Goal: Answer question/provide support: Share knowledge or assist other users

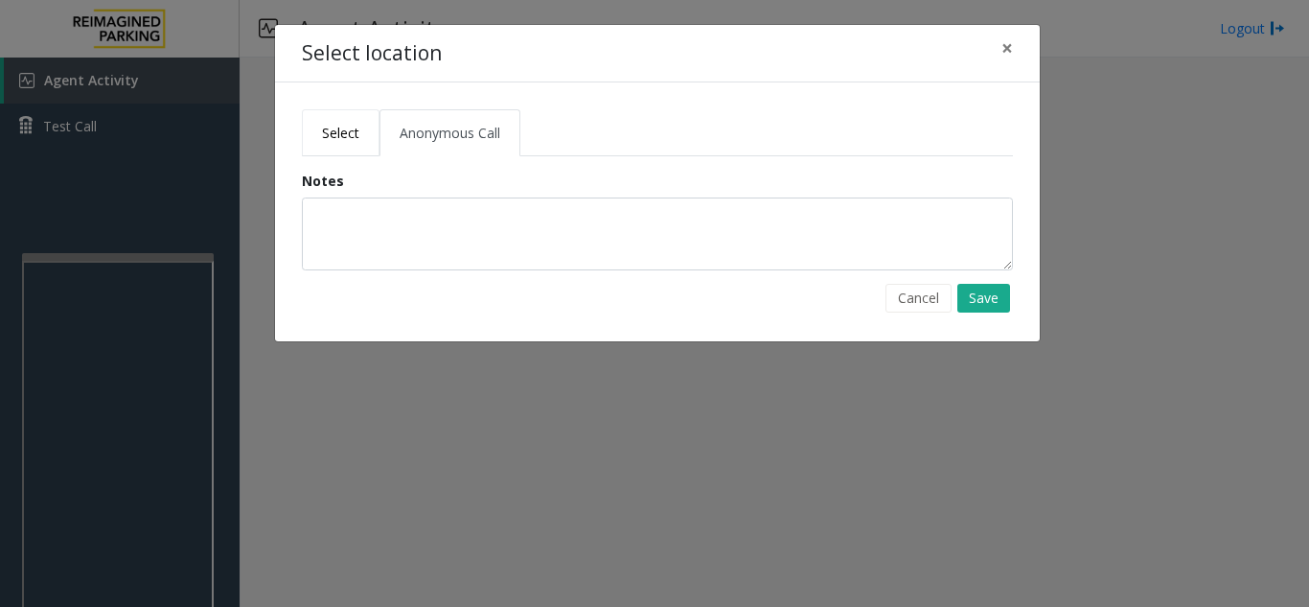
click at [325, 129] on span "Select" at bounding box center [340, 133] width 37 height 18
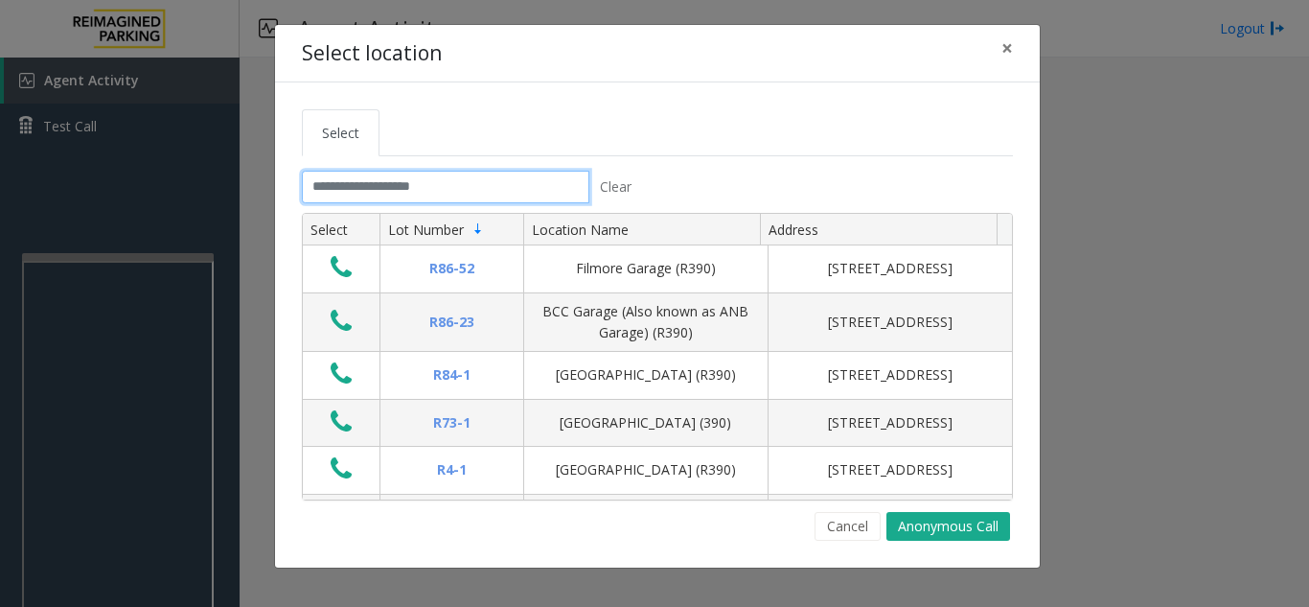
click at [341, 191] on input "text" at bounding box center [446, 187] width 288 height 33
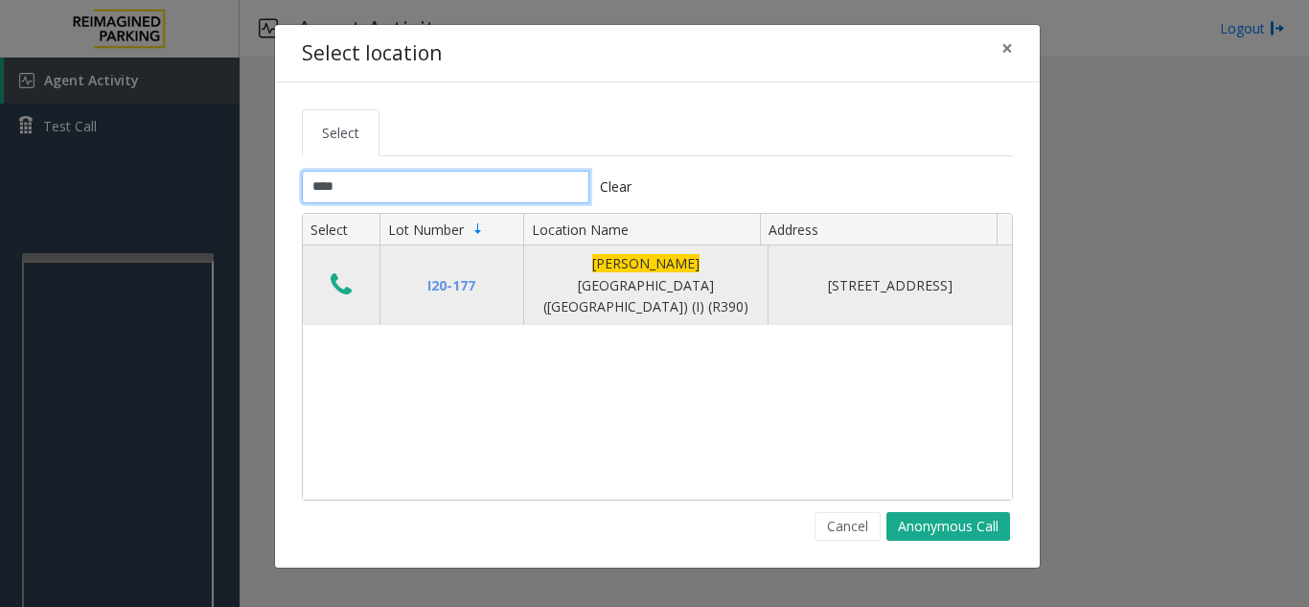
type input "****"
click at [339, 271] on icon "Data table" at bounding box center [341, 284] width 21 height 27
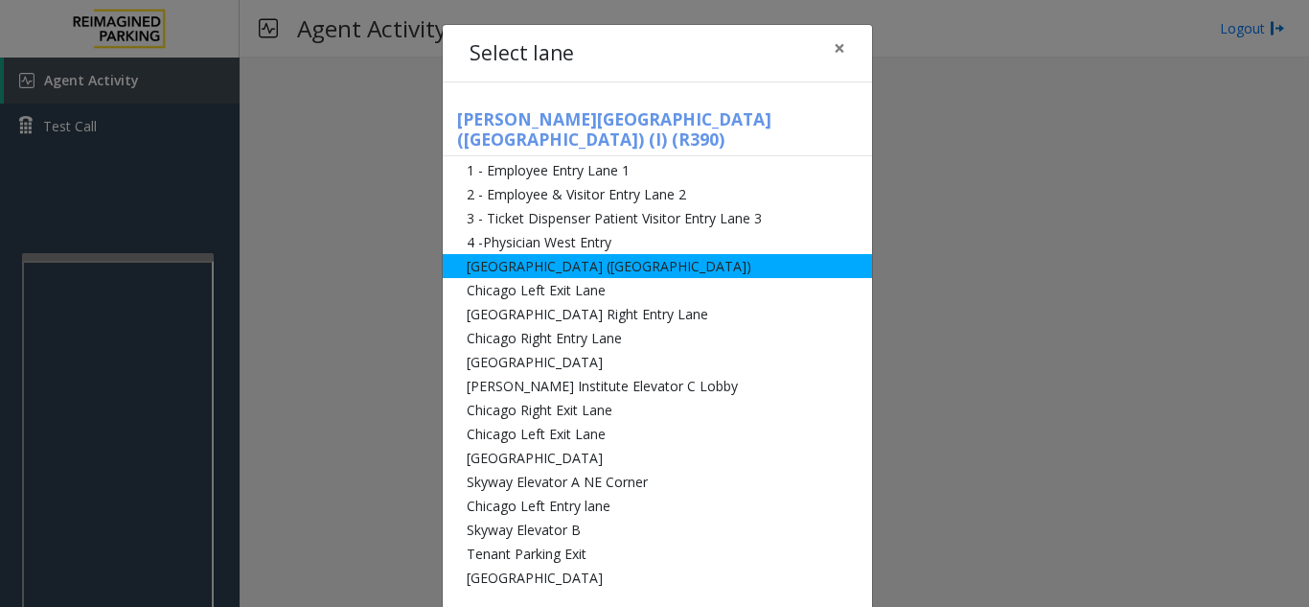
click at [525, 254] on li "[GEOGRAPHIC_DATA] ([GEOGRAPHIC_DATA])" at bounding box center [657, 266] width 429 height 24
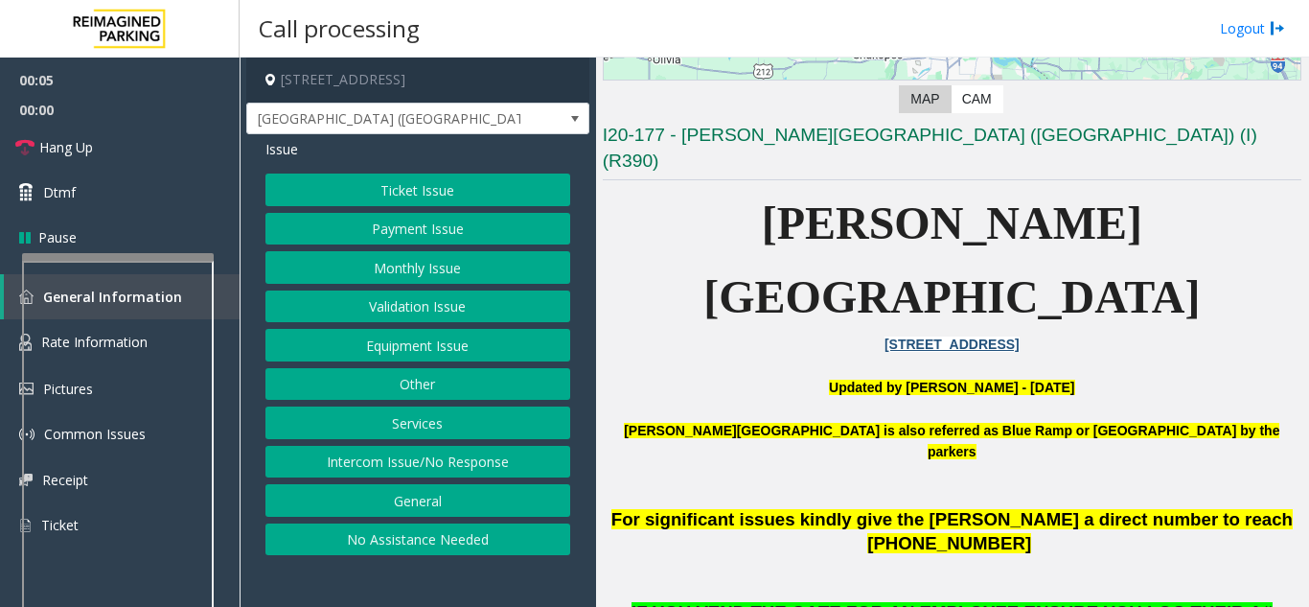
scroll to position [575, 0]
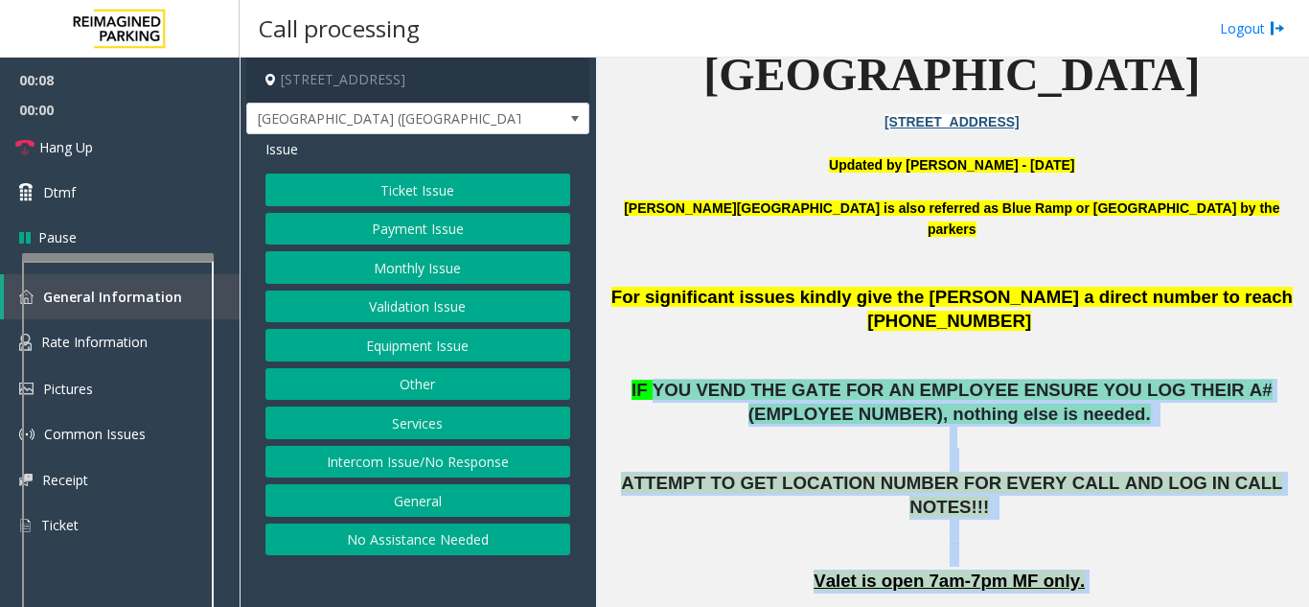
drag, startPoint x: 818, startPoint y: 249, endPoint x: 1165, endPoint y: 417, distance: 385.4
click at [1165, 569] on p "Valet is open 7am-7pm MF only." at bounding box center [952, 581] width 699 height 24
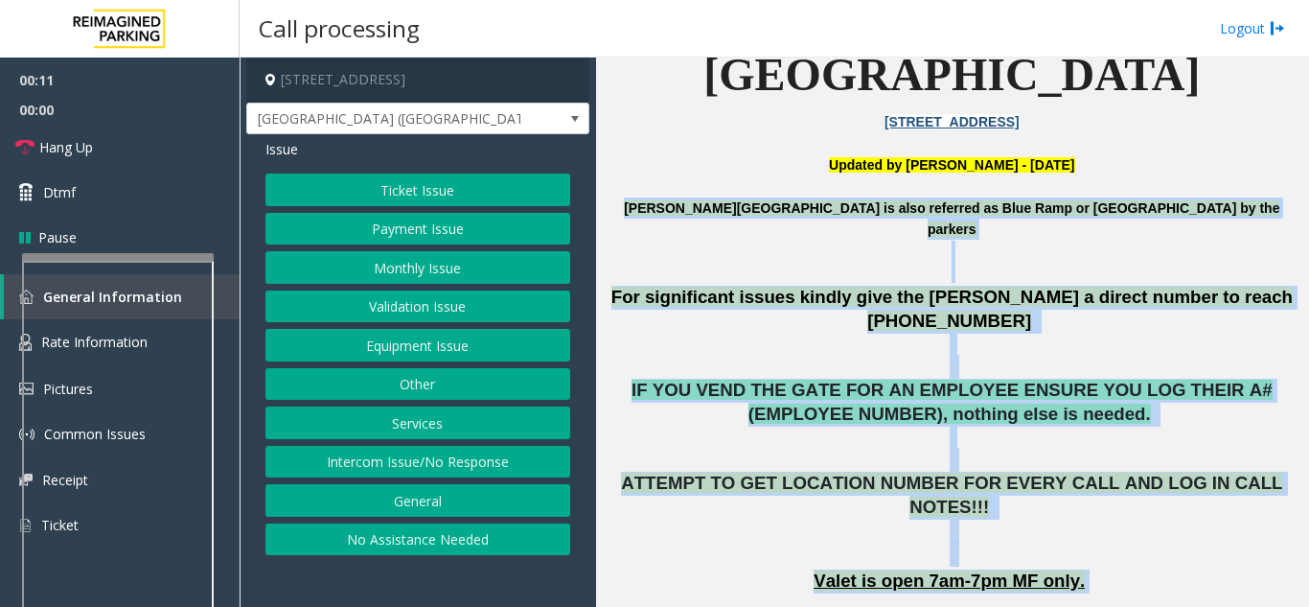
drag, startPoint x: 1120, startPoint y: 405, endPoint x: 664, endPoint y: 105, distance: 545.3
click at [664, 197] on p "[PERSON_NAME][GEOGRAPHIC_DATA] is also referred as Blue Ramp or [GEOGRAPHIC_DAT…" at bounding box center [952, 229] width 699 height 64
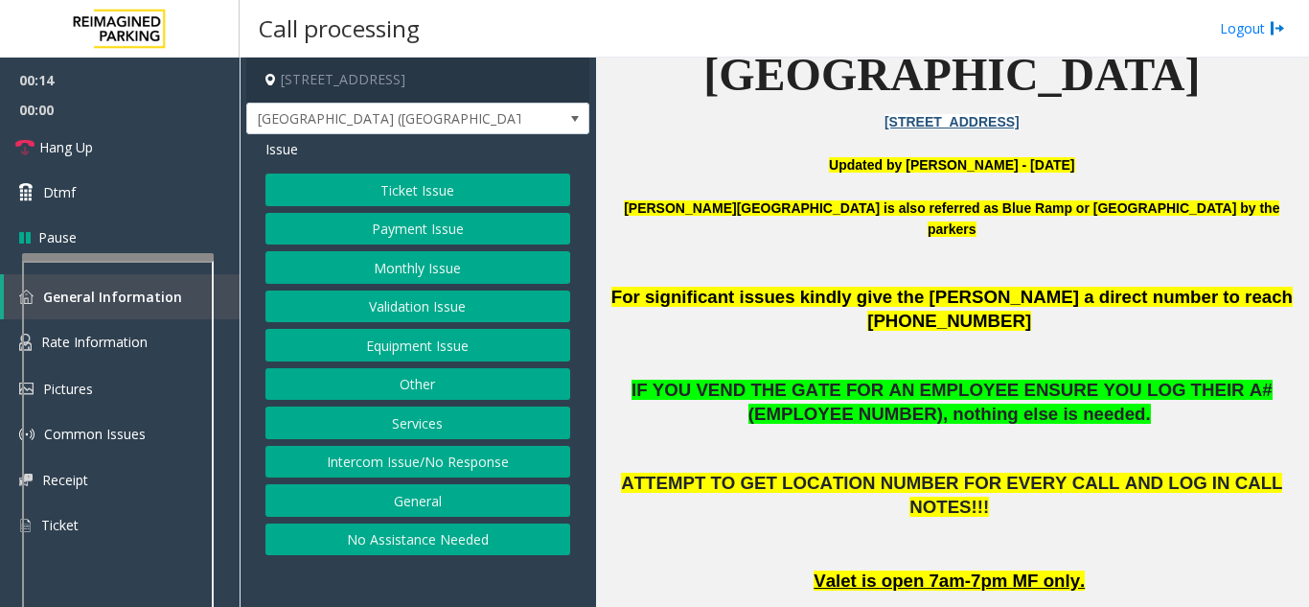
click at [431, 228] on button "Payment Issue" at bounding box center [418, 229] width 305 height 33
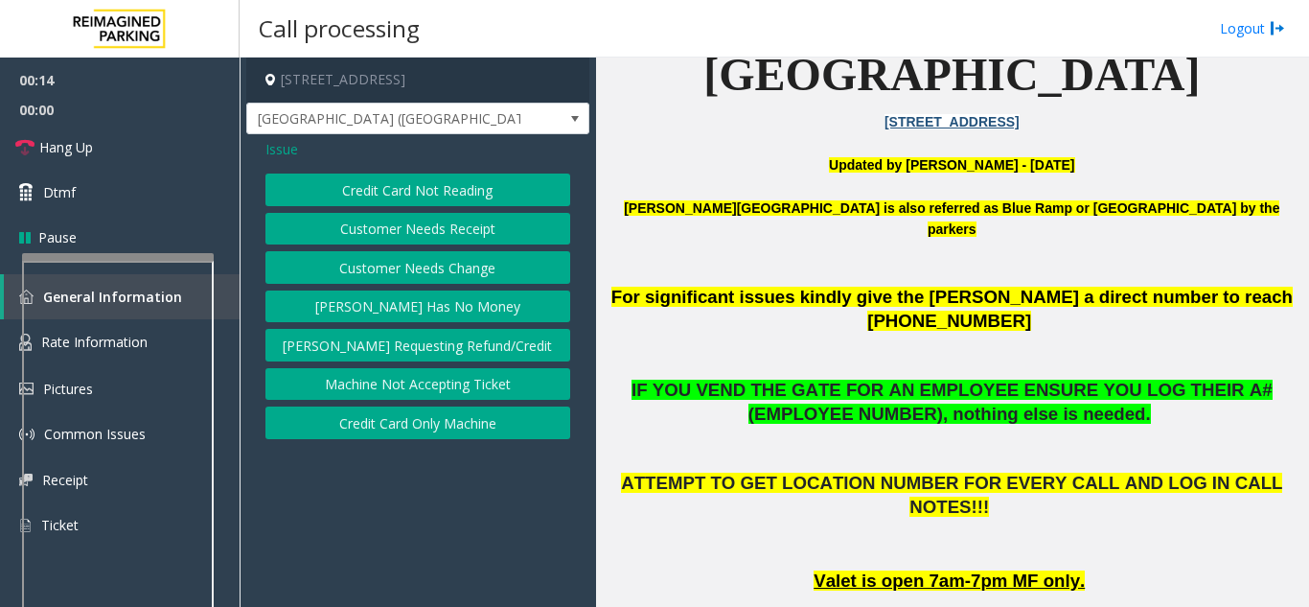
click at [431, 193] on button "Credit Card Not Reading" at bounding box center [418, 189] width 305 height 33
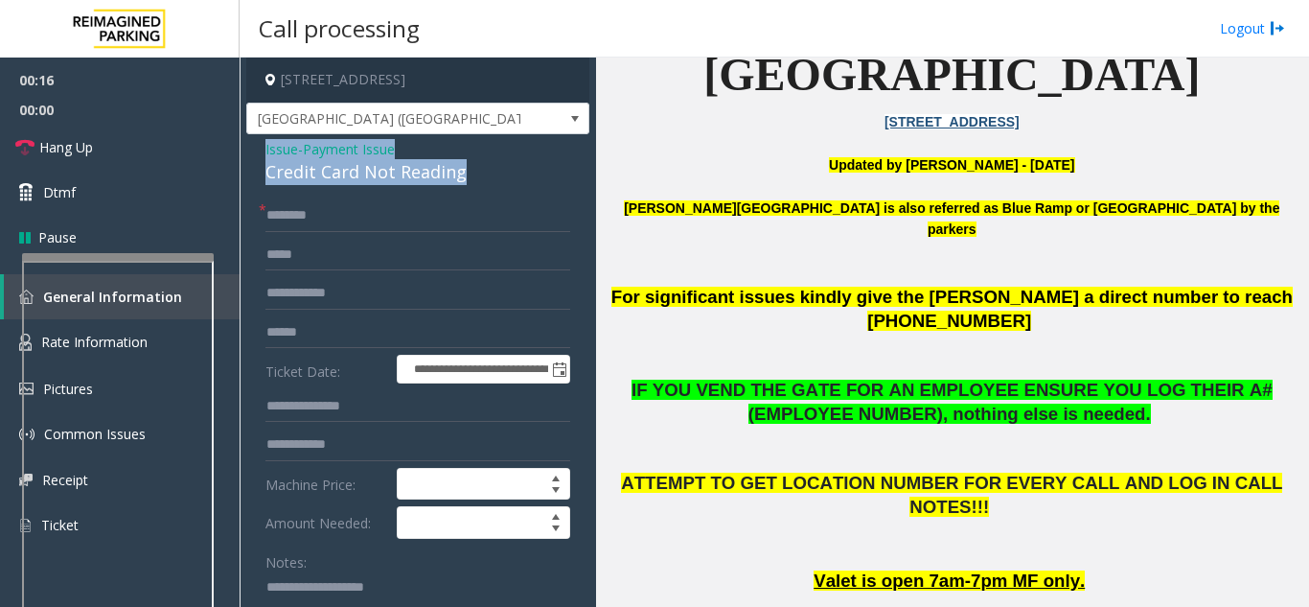
drag, startPoint x: 488, startPoint y: 173, endPoint x: 250, endPoint y: 154, distance: 238.4
copy div "Issue - Payment Issue Credit Card Not Reading"
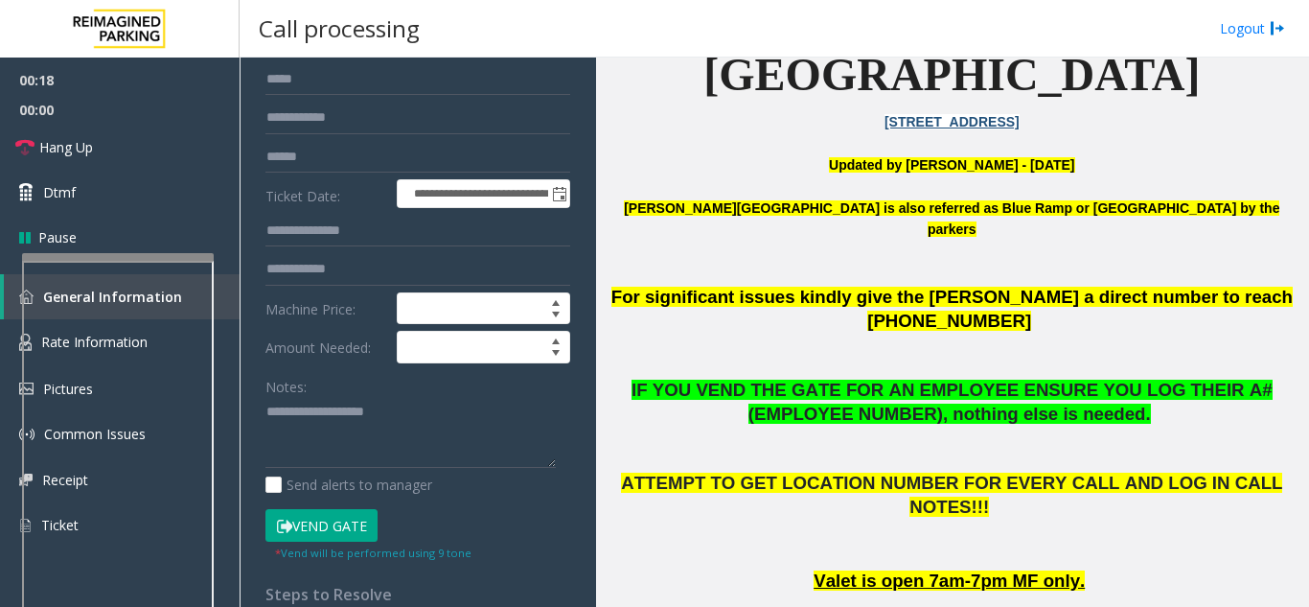
scroll to position [192, 0]
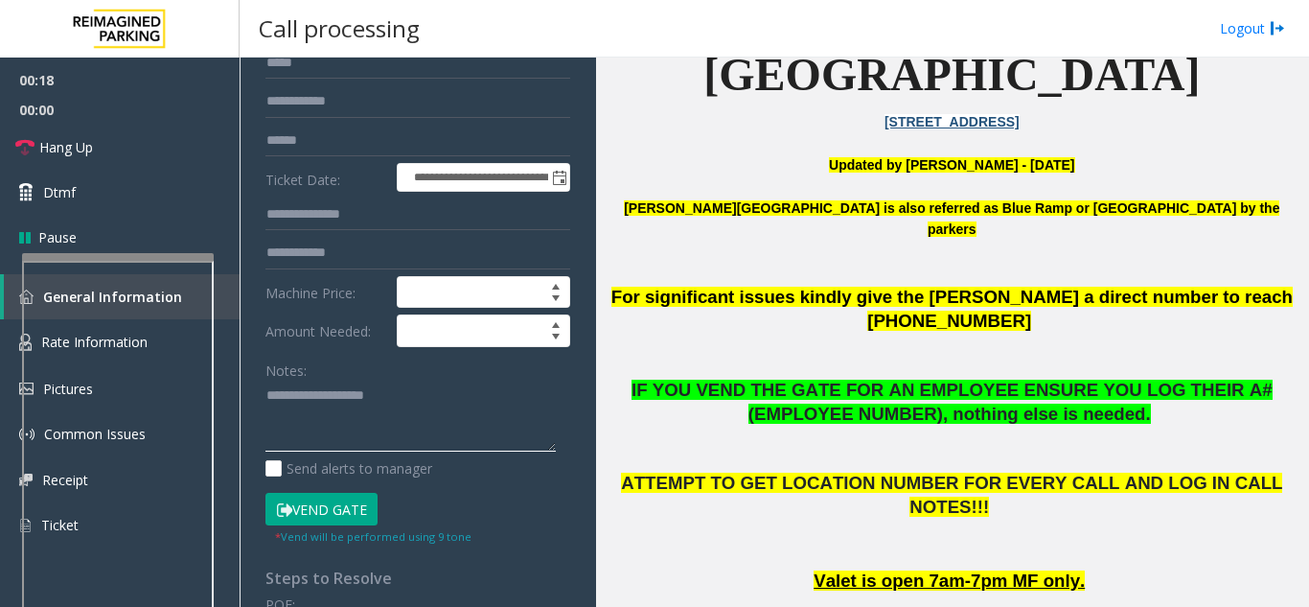
click at [277, 403] on textarea at bounding box center [411, 417] width 290 height 72
paste textarea "**********"
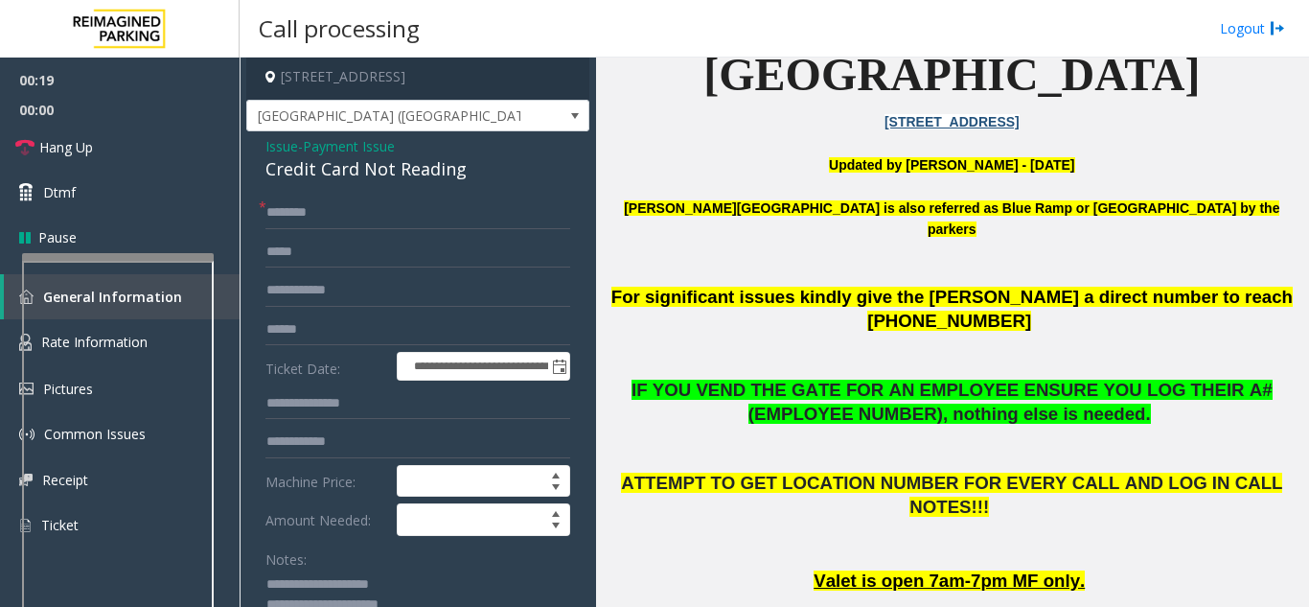
scroll to position [0, 0]
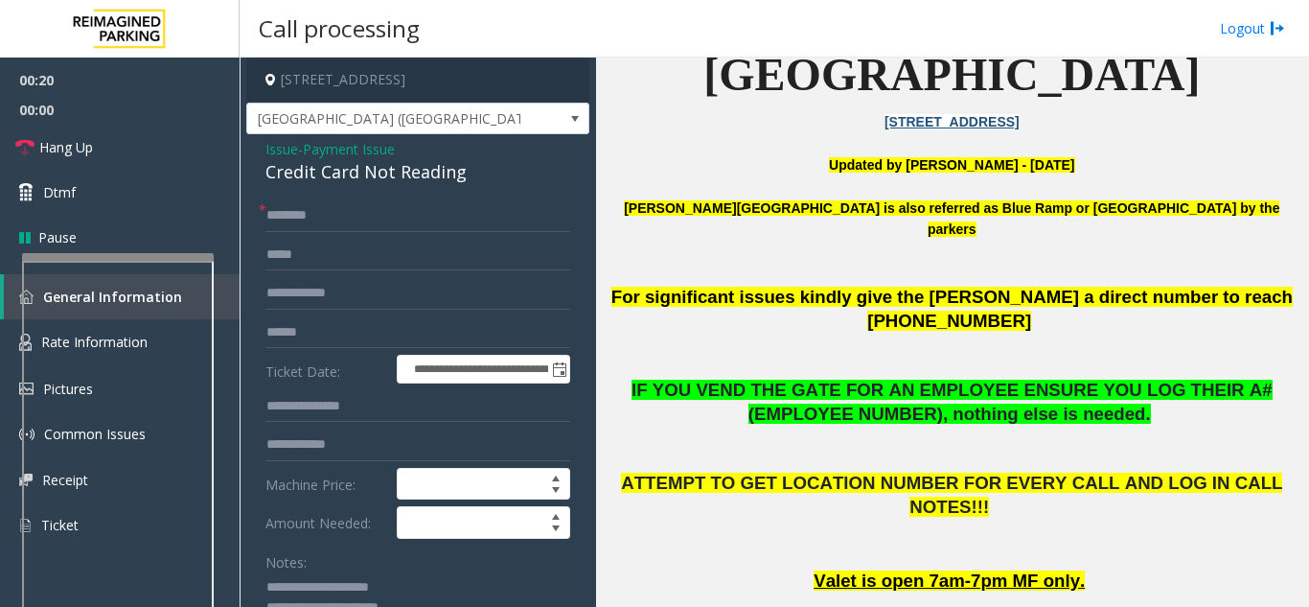
type textarea "**********"
click at [302, 217] on input "text" at bounding box center [418, 215] width 305 height 33
type input "*"
click at [274, 216] on input "*******" at bounding box center [418, 215] width 305 height 33
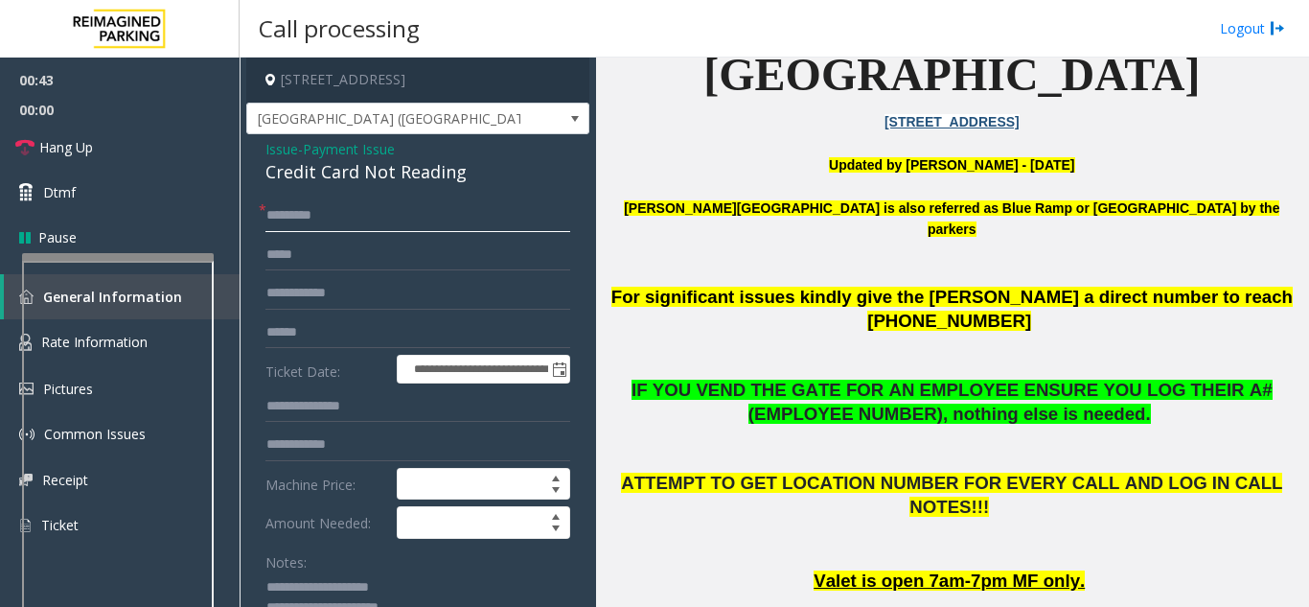
type input "********"
click at [350, 261] on input "text" at bounding box center [418, 255] width 305 height 33
click at [314, 327] on input "text" at bounding box center [418, 332] width 305 height 33
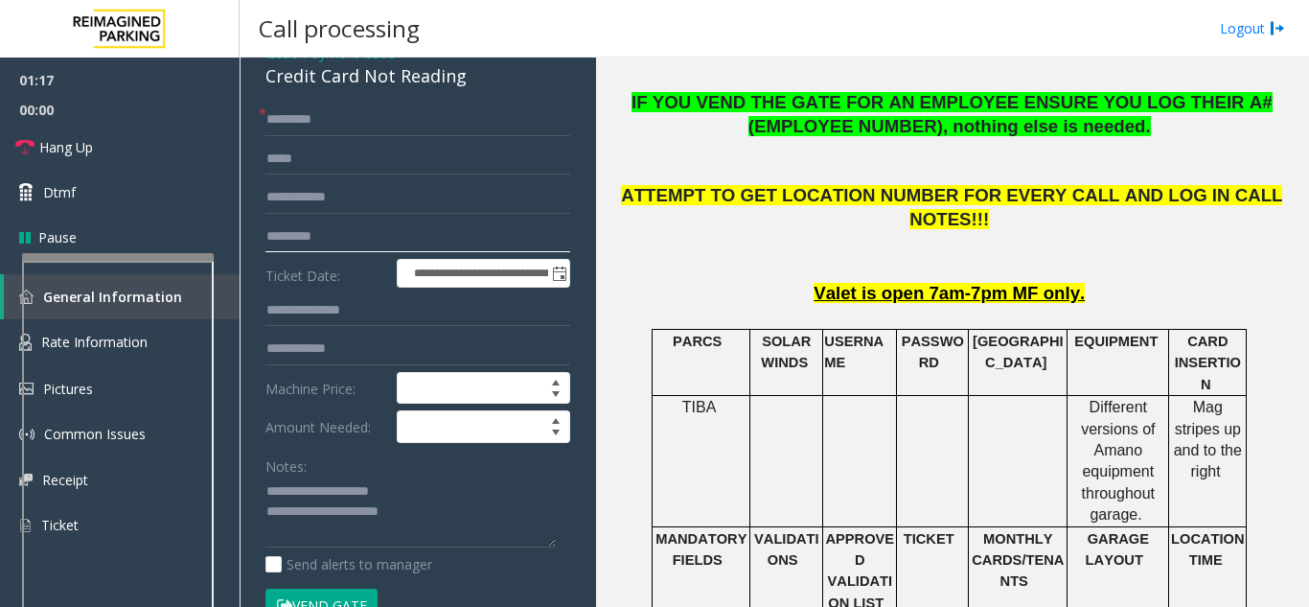
scroll to position [383, 0]
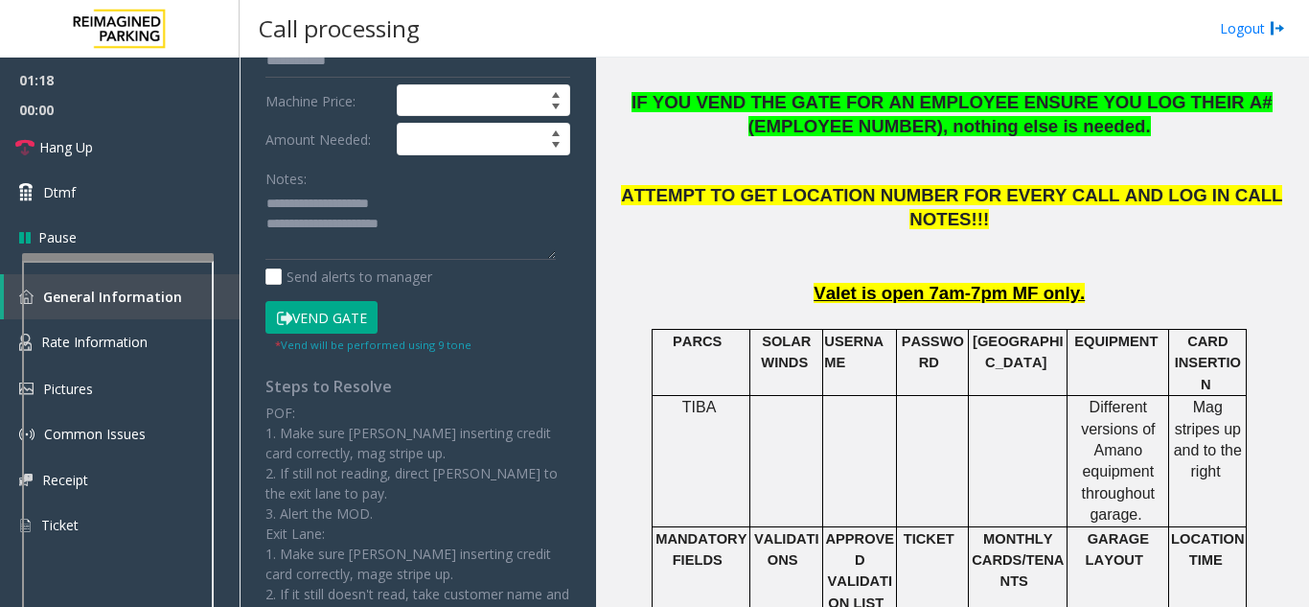
type input "*********"
click at [321, 326] on button "Vend Gate" at bounding box center [322, 317] width 112 height 33
click at [443, 243] on textarea at bounding box center [411, 225] width 290 height 72
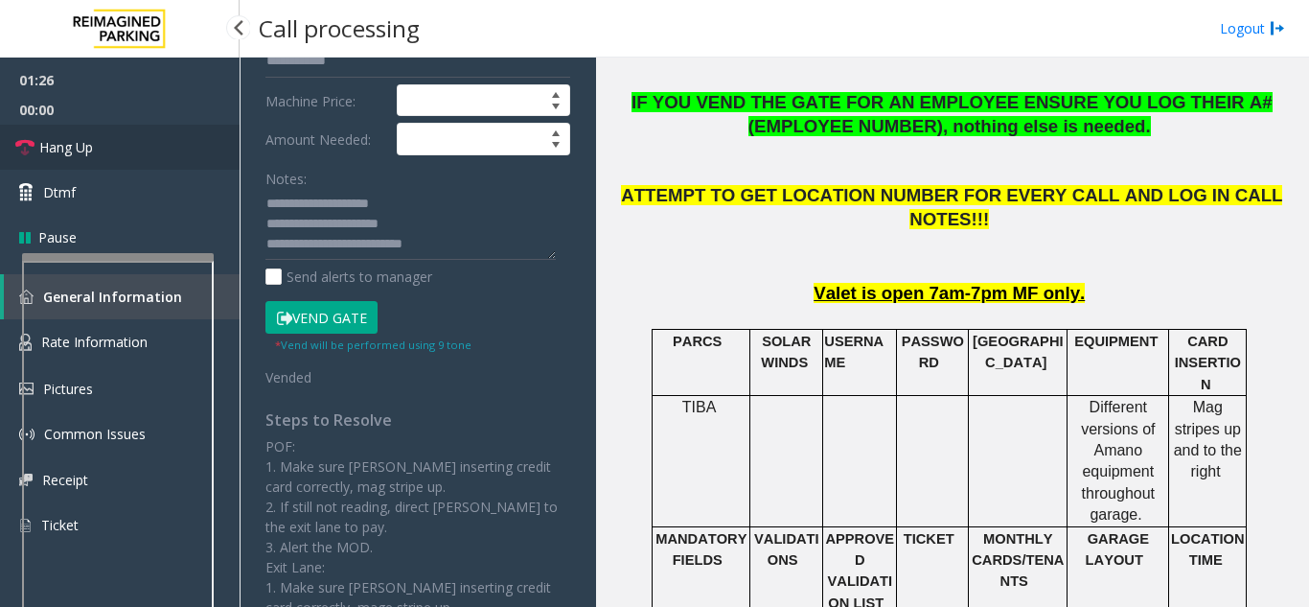
click at [119, 142] on link "Hang Up" at bounding box center [120, 147] width 240 height 45
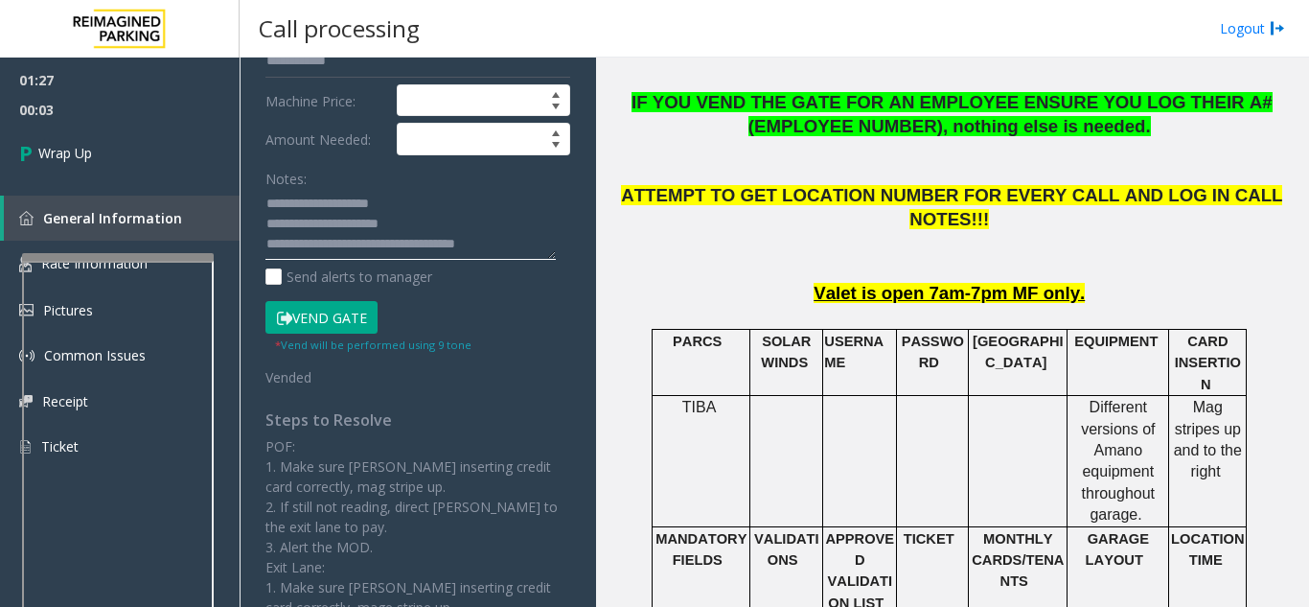
click at [477, 249] on textarea at bounding box center [411, 225] width 290 height 72
type textarea "**********"
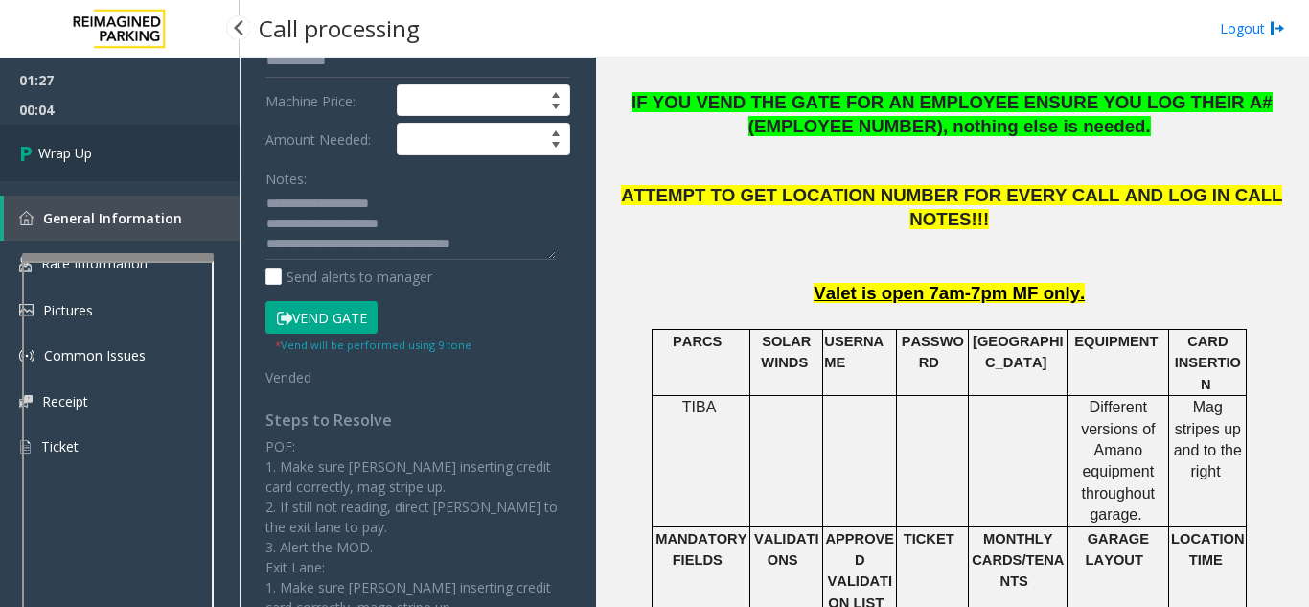
click at [73, 152] on span "Wrap Up" at bounding box center [65, 153] width 54 height 20
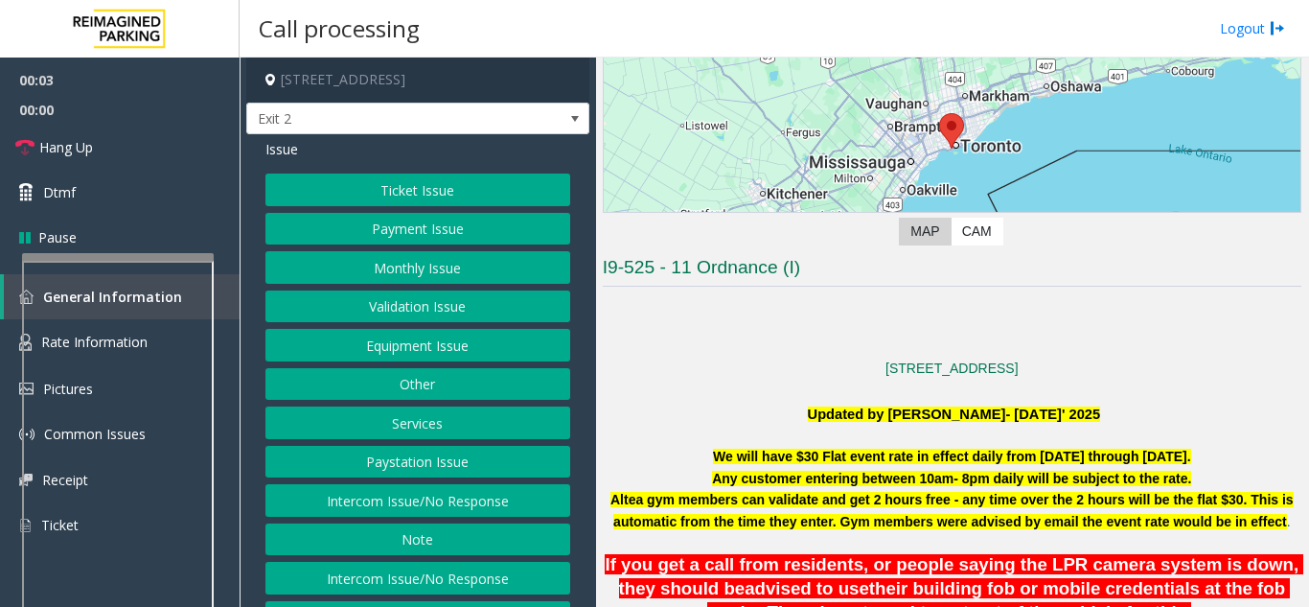
scroll to position [288, 0]
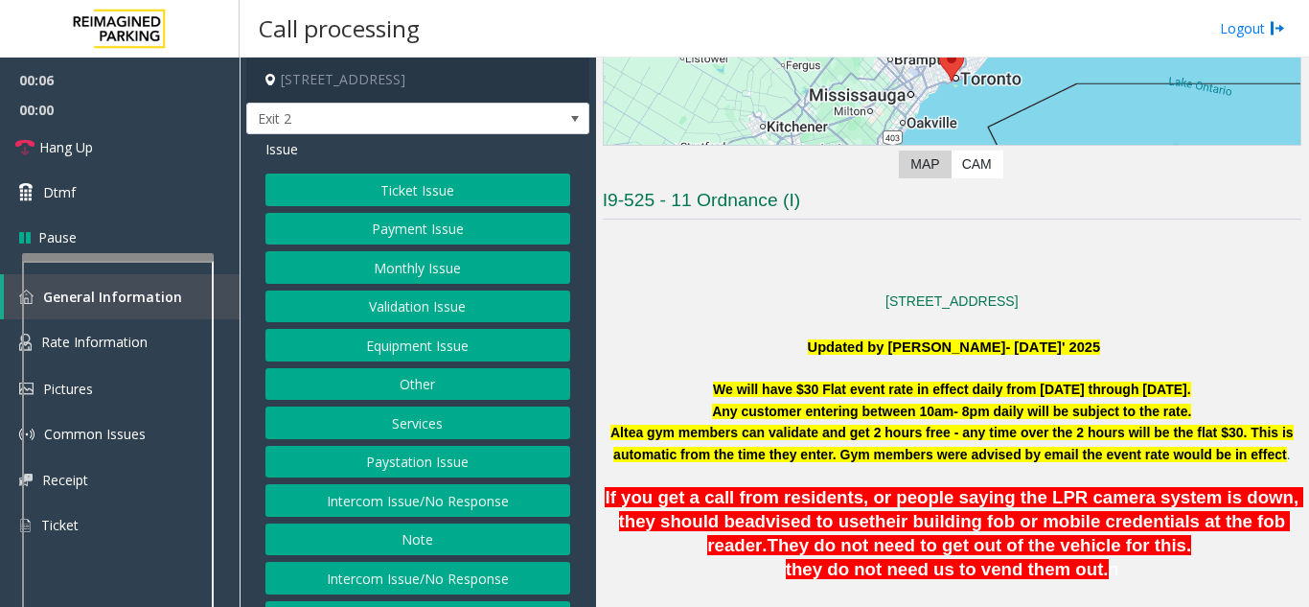
drag, startPoint x: 805, startPoint y: 346, endPoint x: 1243, endPoint y: 564, distance: 489.1
click at [1217, 576] on p "they do not need us to vend them out. n" at bounding box center [952, 570] width 703 height 24
drag, startPoint x: 1209, startPoint y: 580, endPoint x: 738, endPoint y: 326, distance: 534.8
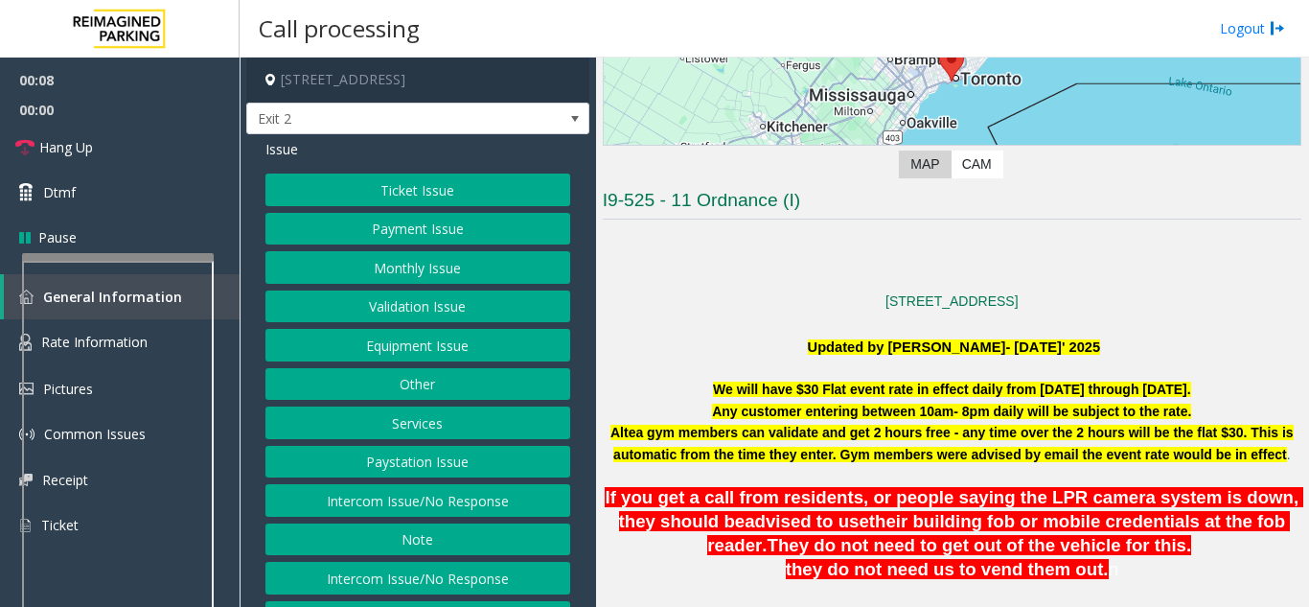
click at [745, 327] on p at bounding box center [952, 322] width 699 height 21
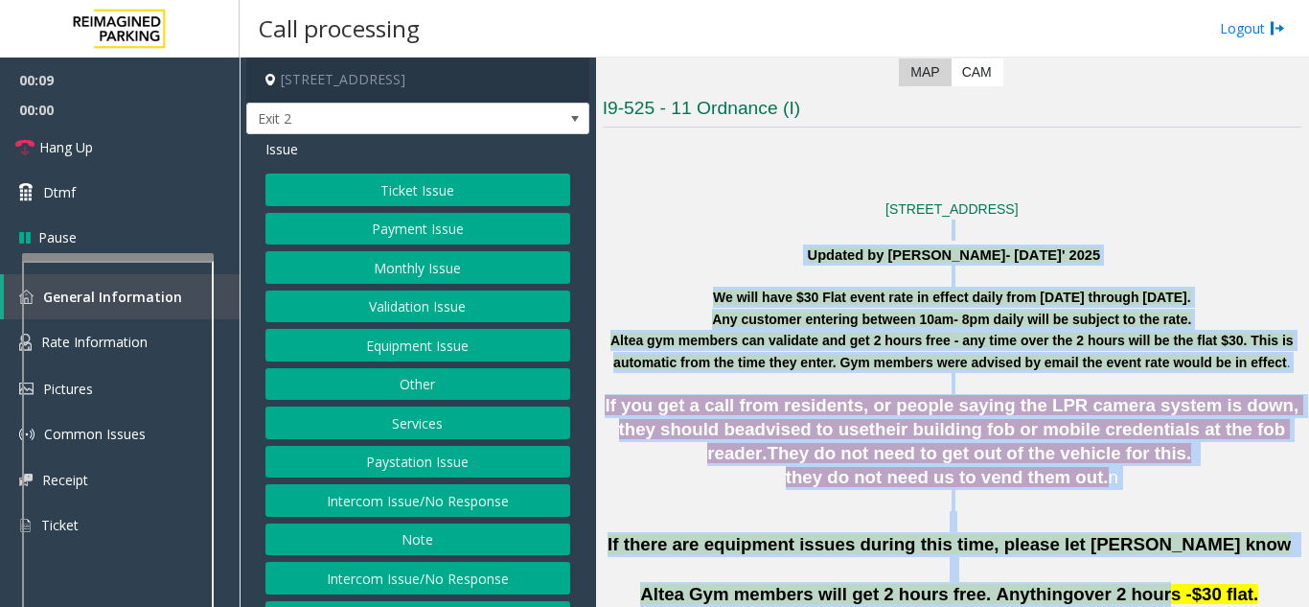
drag, startPoint x: 789, startPoint y: 341, endPoint x: 1146, endPoint y: 589, distance: 434.7
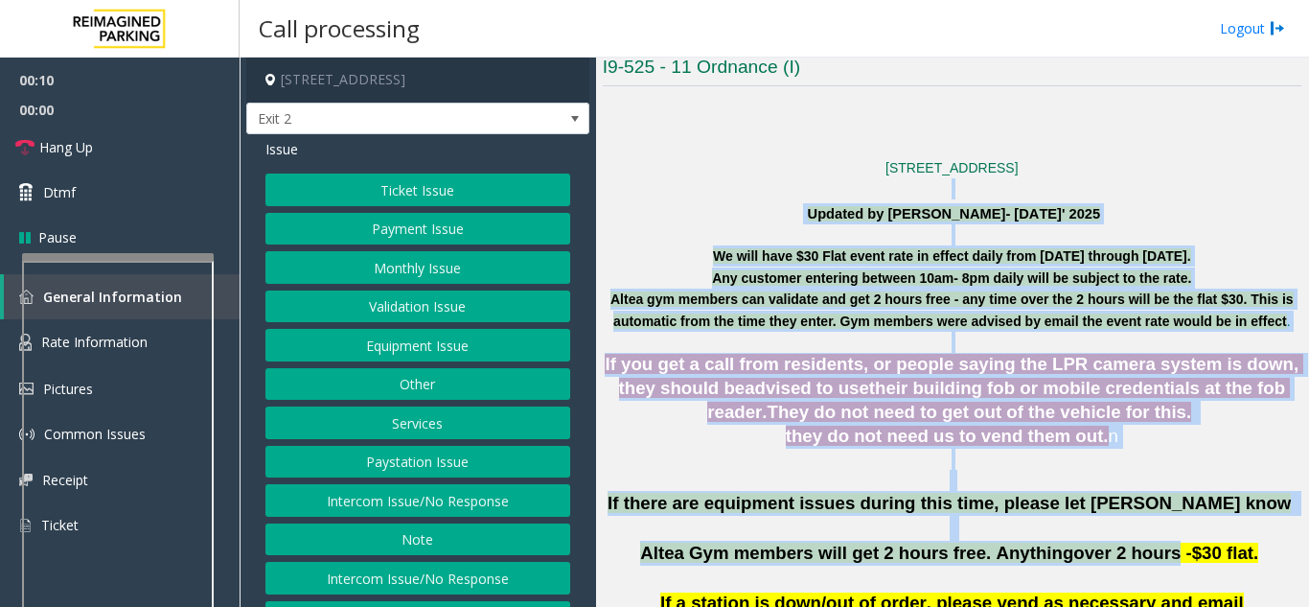
click at [1125, 464] on p at bounding box center [952, 459] width 699 height 21
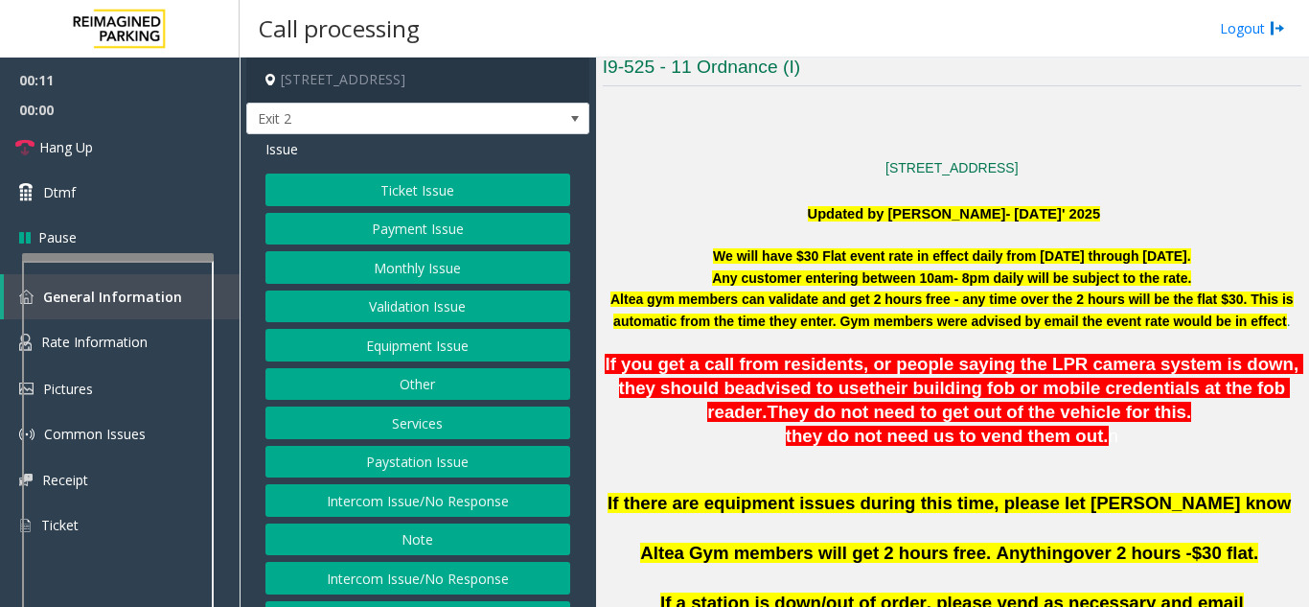
click at [427, 504] on button "Intercom Issue/No Response" at bounding box center [418, 500] width 305 height 33
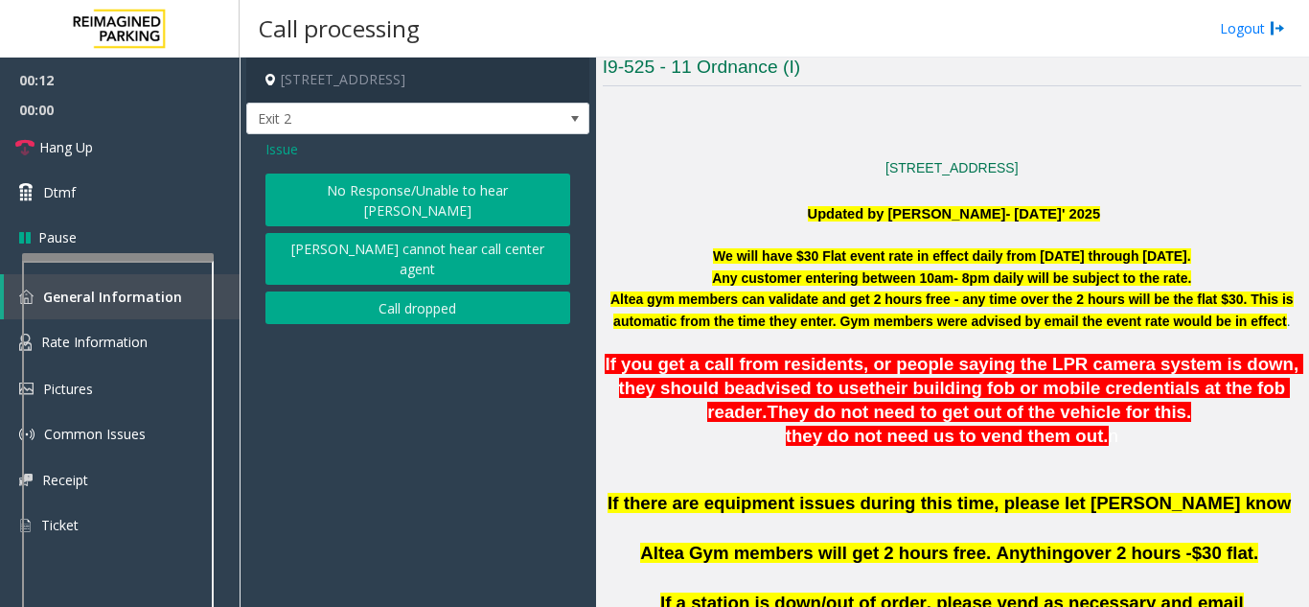
click at [373, 184] on button "No Response/Unable to hear [PERSON_NAME]" at bounding box center [418, 199] width 305 height 53
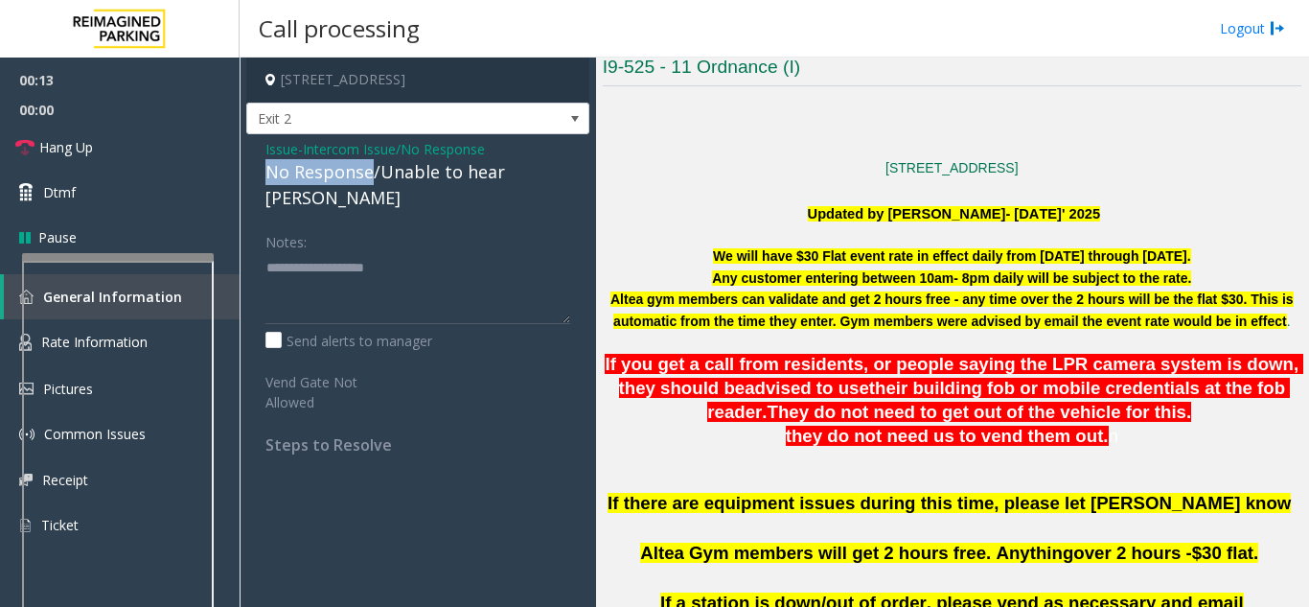
drag, startPoint x: 369, startPoint y: 172, endPoint x: 245, endPoint y: 166, distance: 123.8
click at [245, 166] on app-call-processing-form "[STREET_ADDRESS] Exit 2 Issue - Intercom Issue/No Response No Response/Unable t…" at bounding box center [418, 332] width 357 height 549
click at [464, 259] on textarea at bounding box center [418, 288] width 305 height 72
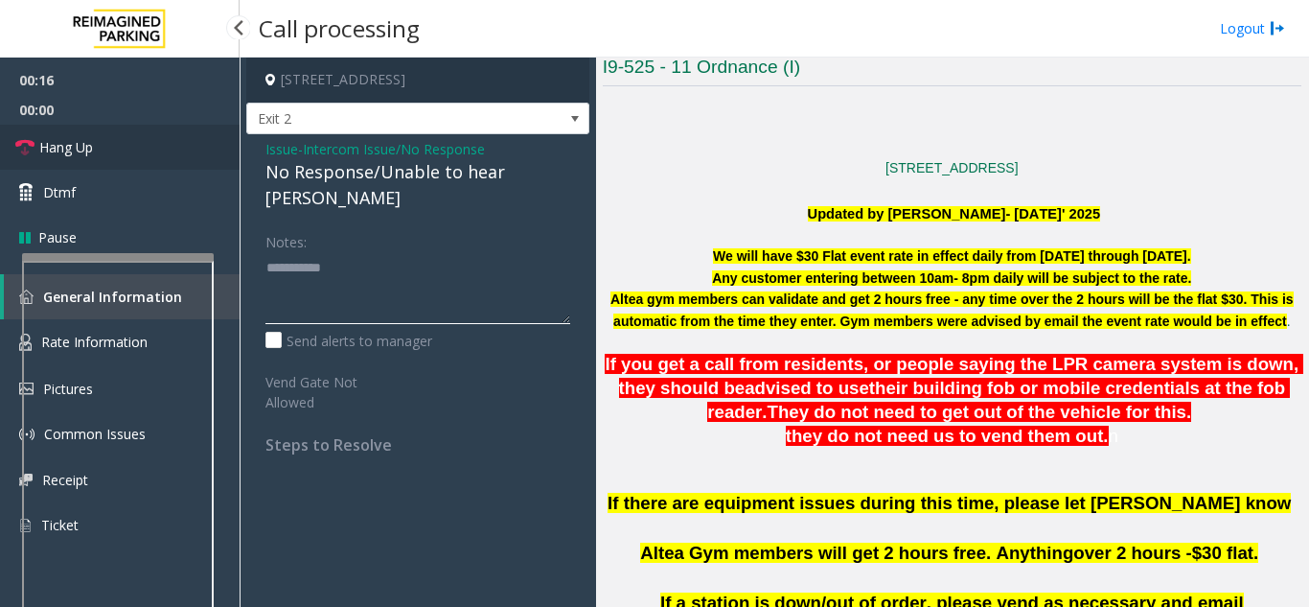
type textarea "**********"
click at [112, 155] on link "Hang Up" at bounding box center [120, 147] width 240 height 45
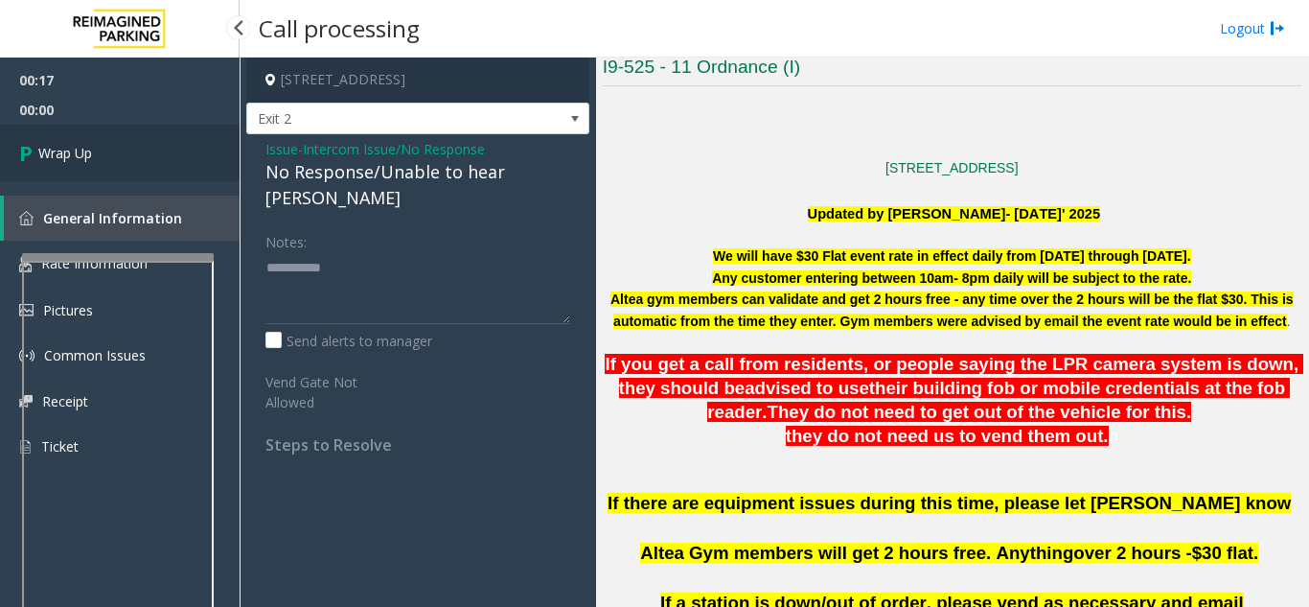
click at [91, 151] on span "Wrap Up" at bounding box center [65, 153] width 54 height 20
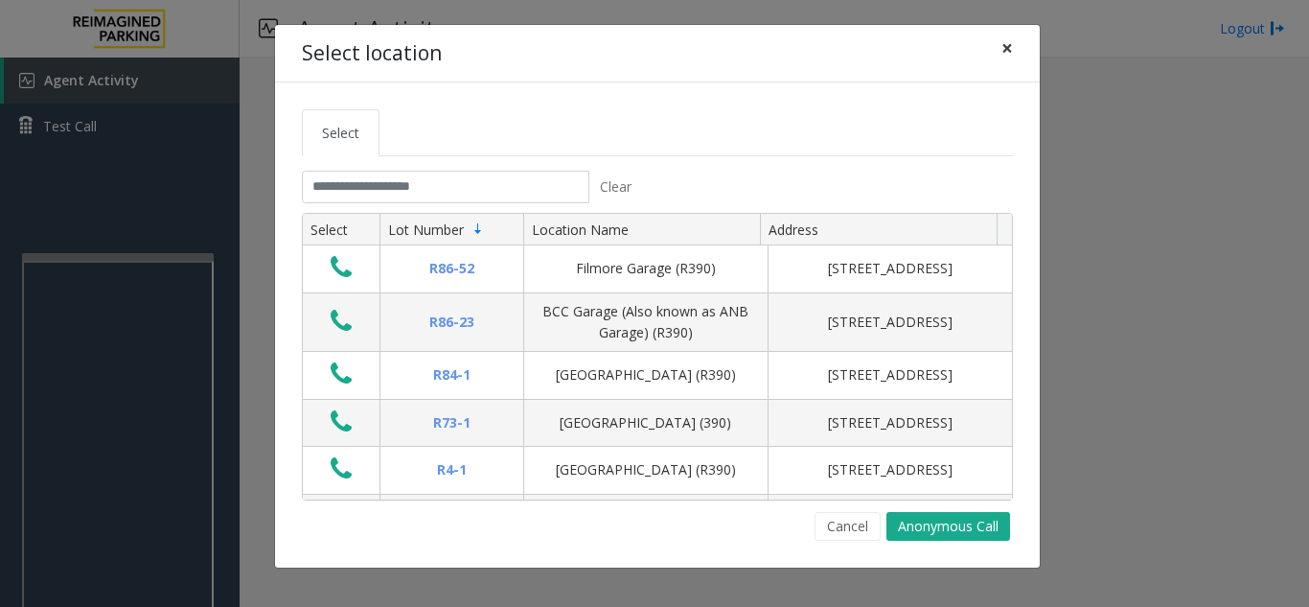
click at [1005, 53] on span "×" at bounding box center [1008, 48] width 12 height 27
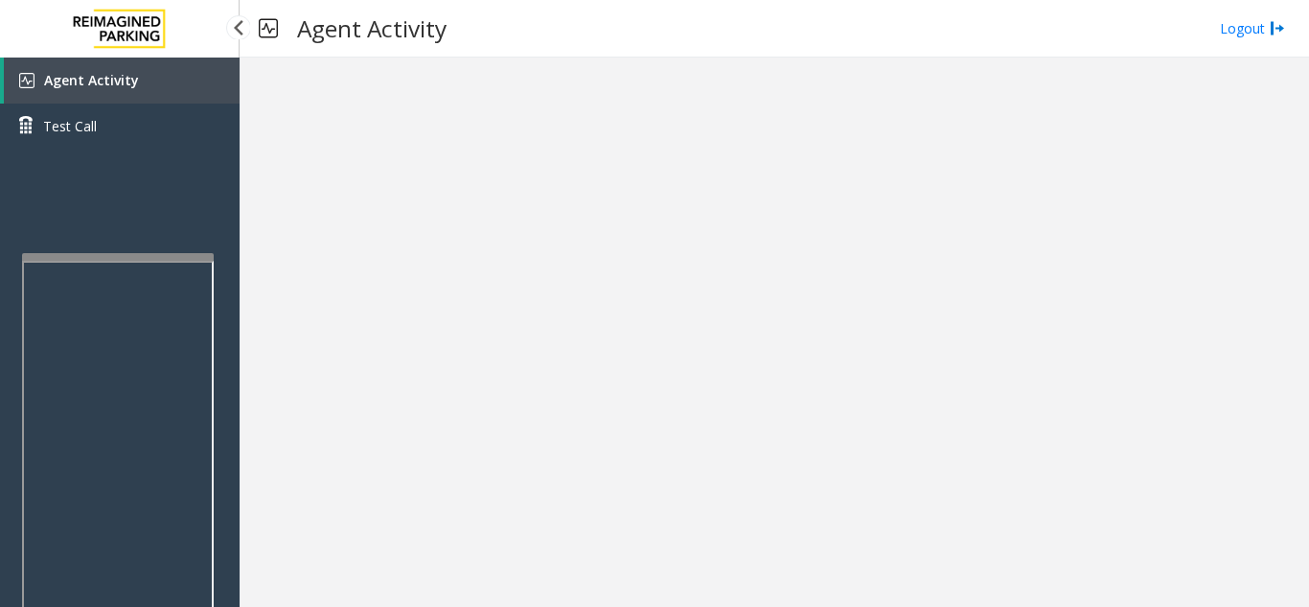
click at [148, 94] on link "Agent Activity" at bounding box center [122, 81] width 236 height 46
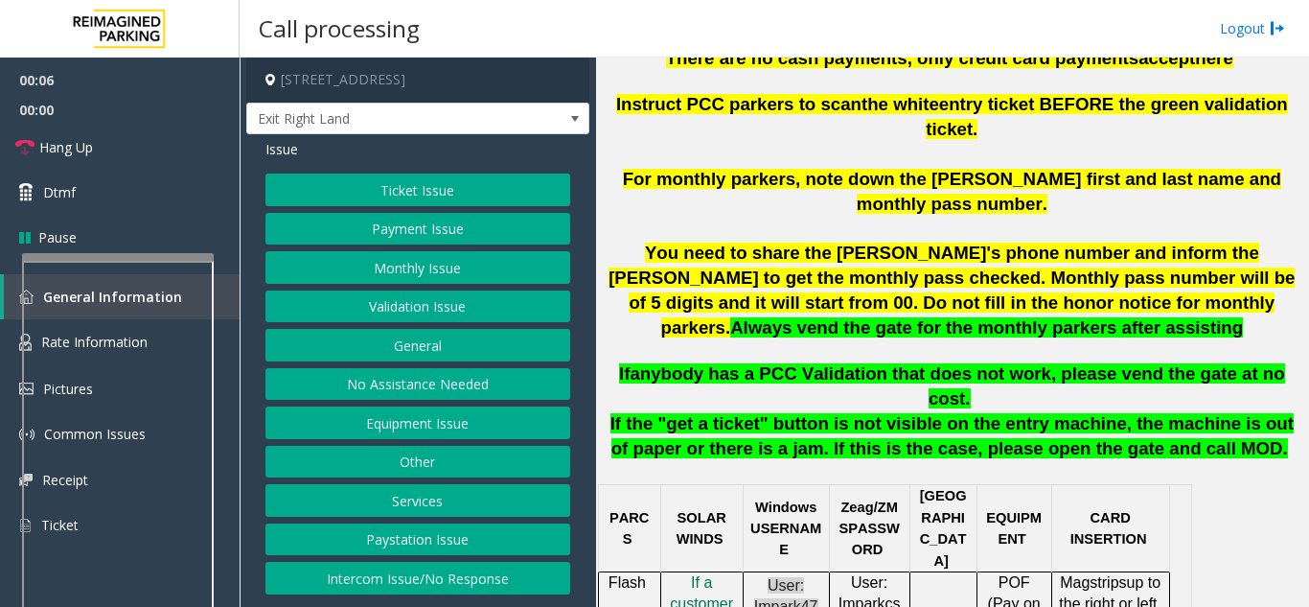
scroll to position [767, 0]
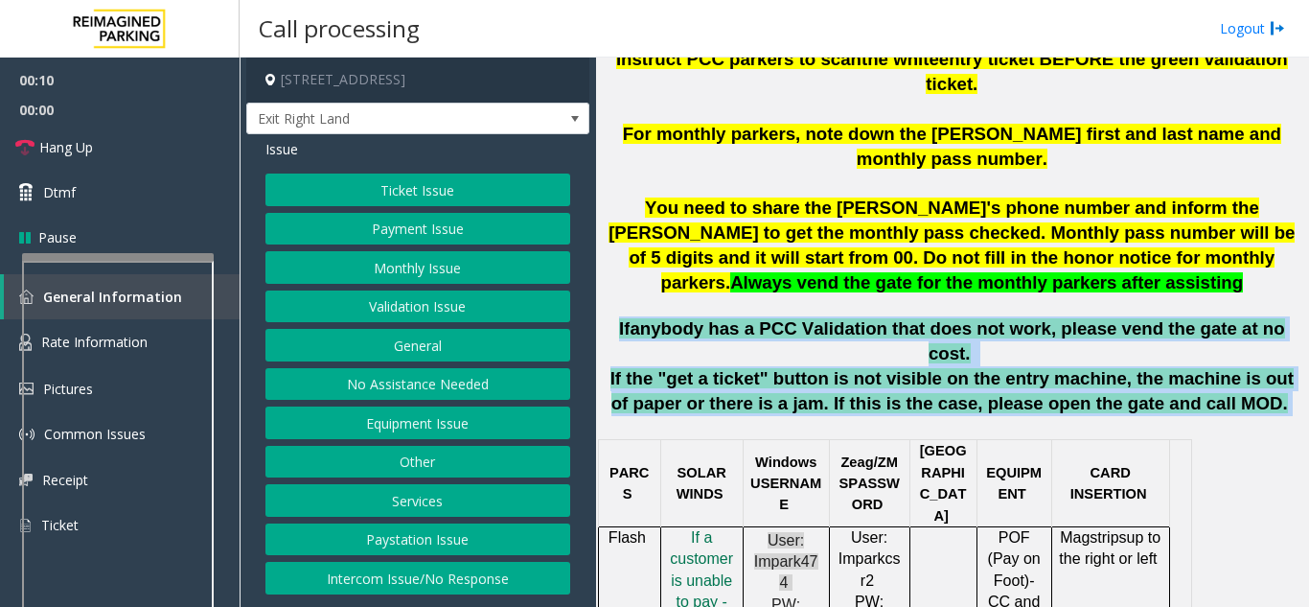
drag, startPoint x: 627, startPoint y: 280, endPoint x: 1243, endPoint y: 328, distance: 618.2
click at [1239, 366] on p "If the "get a ticket" button is not visible on the entry machine, the machine i…" at bounding box center [952, 401] width 699 height 71
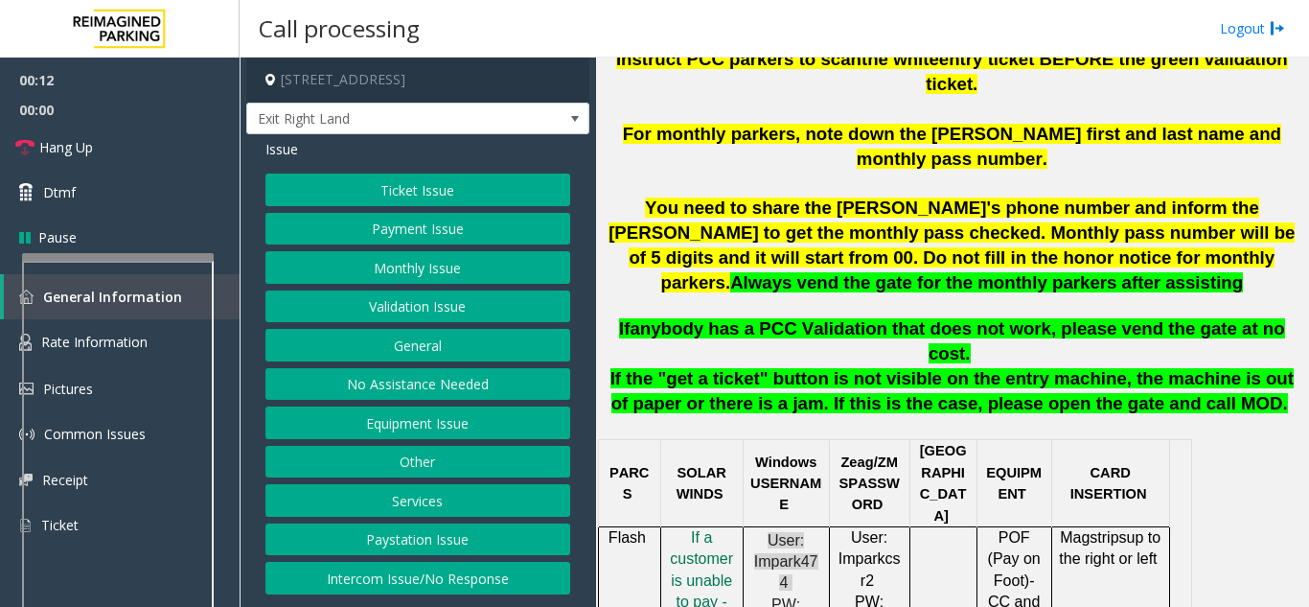
click at [944, 366] on p "If the "get a ticket" button is not visible on the entry machine, the machine i…" at bounding box center [952, 401] width 699 height 71
drag, startPoint x: 752, startPoint y: 276, endPoint x: 867, endPoint y: 272, distance: 115.1
click at [867, 318] on span "anybody has a PCC Validation that does not work, please vend the gate at no cos…" at bounding box center [957, 340] width 655 height 45
click at [876, 318] on span "anybody has a PCC Validation that does not work, please vend the gate at no cos…" at bounding box center [957, 340] width 655 height 45
click at [404, 190] on button "Ticket Issue" at bounding box center [418, 189] width 305 height 33
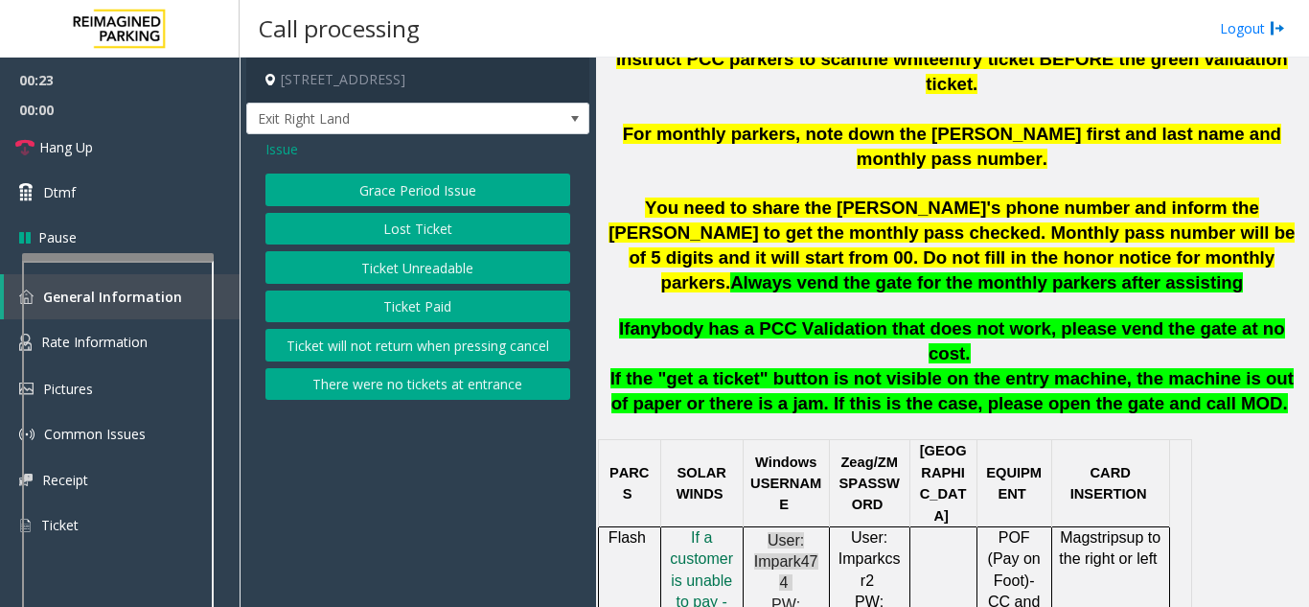
click at [403, 236] on button "Lost Ticket" at bounding box center [418, 229] width 305 height 33
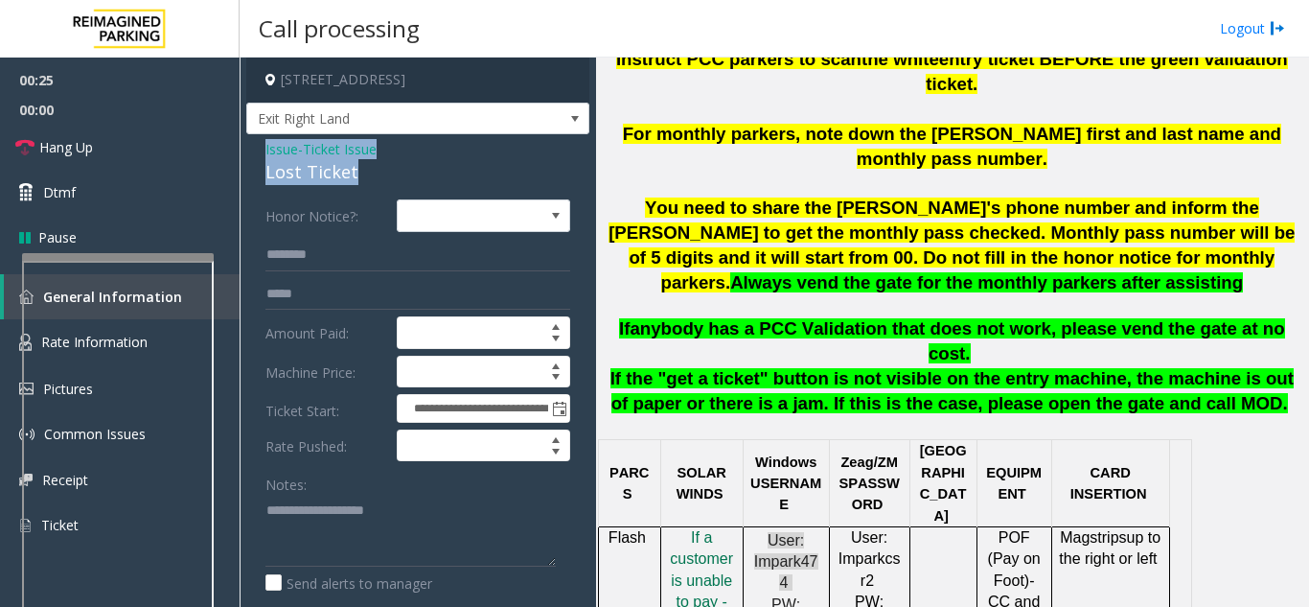
drag, startPoint x: 343, startPoint y: 170, endPoint x: 256, endPoint y: 152, distance: 88.9
click at [256, 152] on div "**********" at bounding box center [417, 488] width 343 height 709
copy div "Issue - Ticket Issue Lost Ticket"
click at [280, 534] on textarea at bounding box center [411, 531] width 290 height 72
paste textarea "**********"
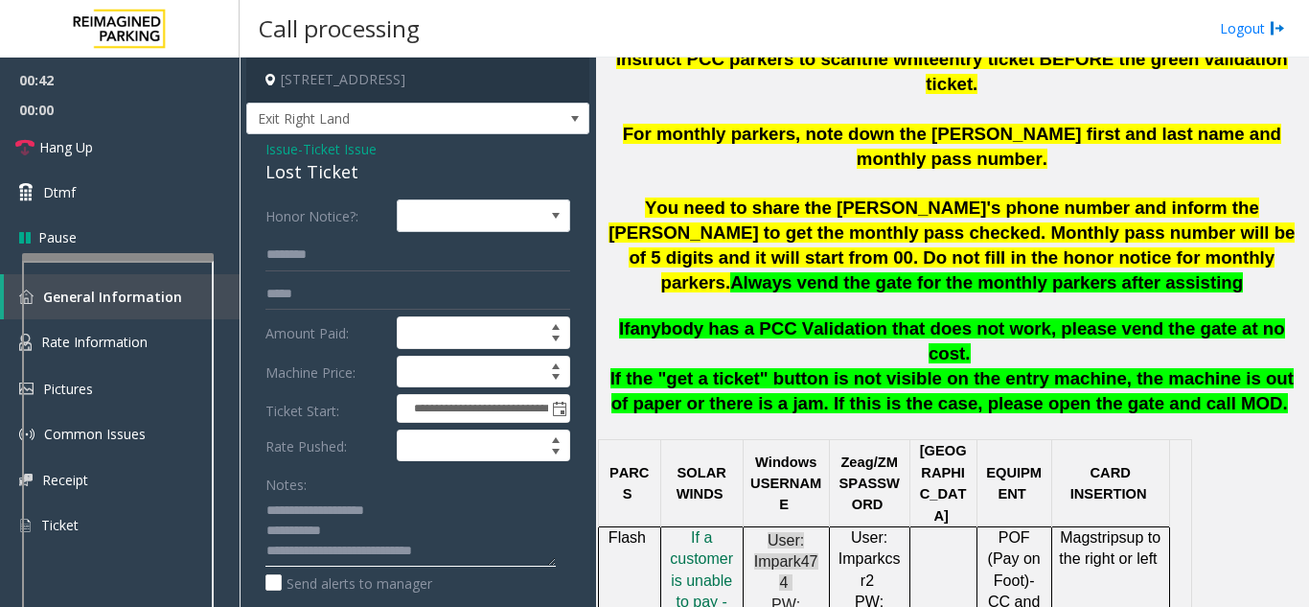
drag, startPoint x: 297, startPoint y: 554, endPoint x: 287, endPoint y: 555, distance: 10.6
click at [287, 555] on textarea at bounding box center [411, 531] width 290 height 72
click at [279, 553] on textarea at bounding box center [411, 531] width 290 height 72
type textarea "**********"
click at [286, 246] on input "text" at bounding box center [418, 255] width 305 height 33
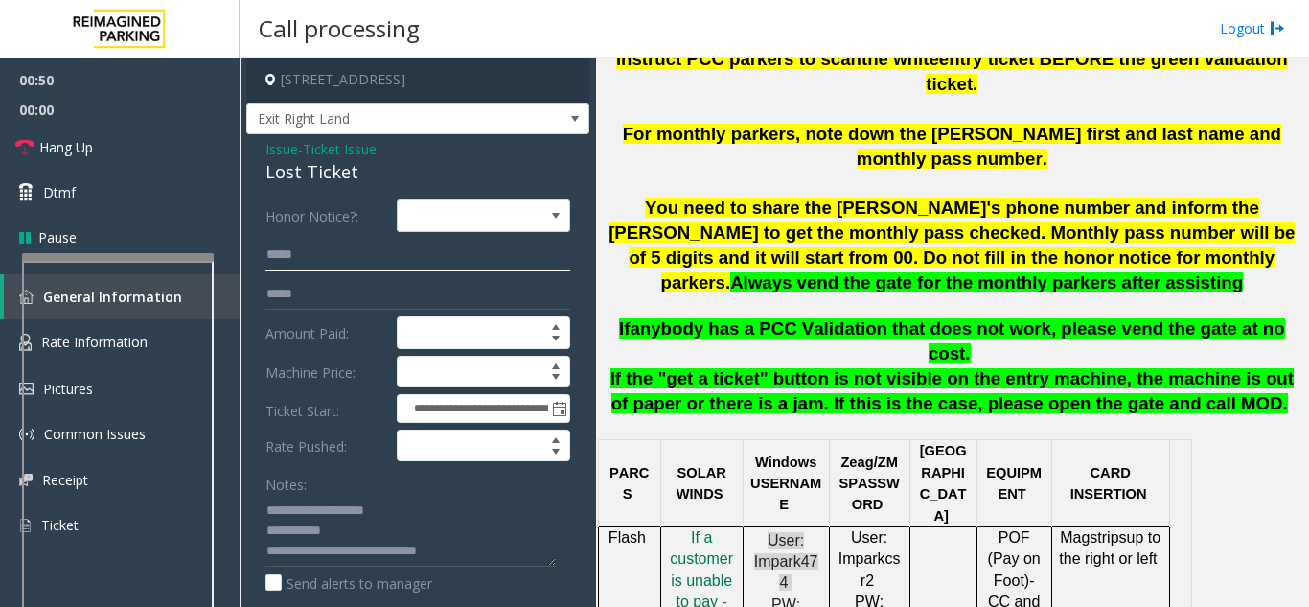
type input "****"
click at [274, 150] on span "Issue" at bounding box center [282, 149] width 33 height 20
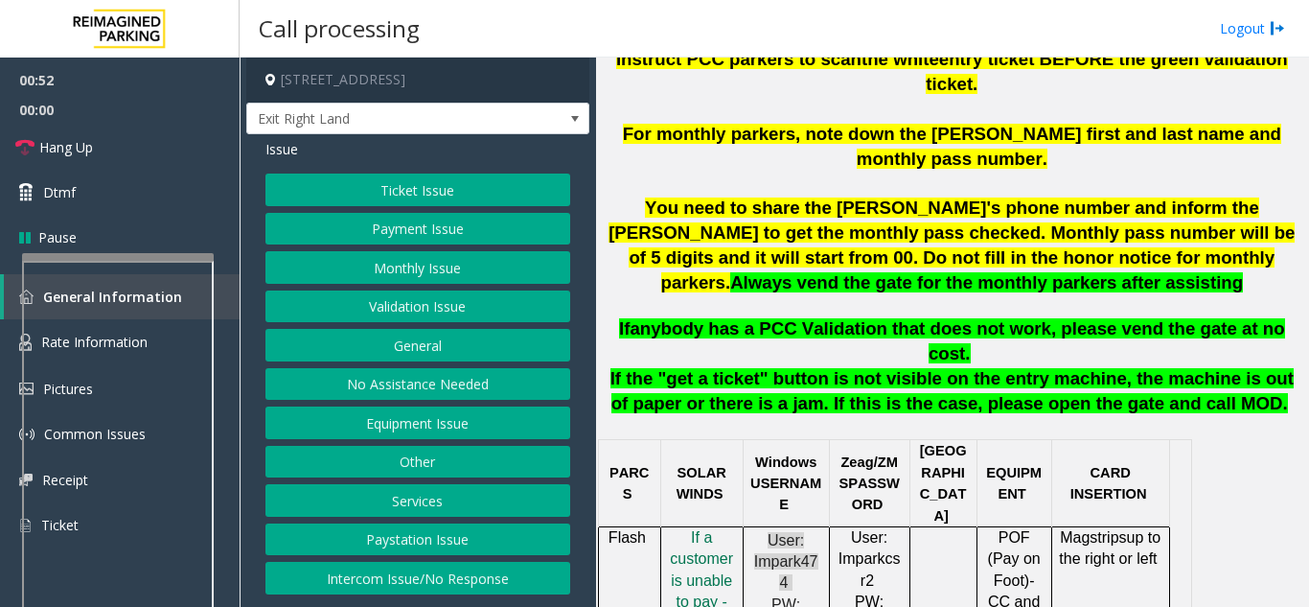
click at [365, 184] on button "Ticket Issue" at bounding box center [418, 189] width 305 height 33
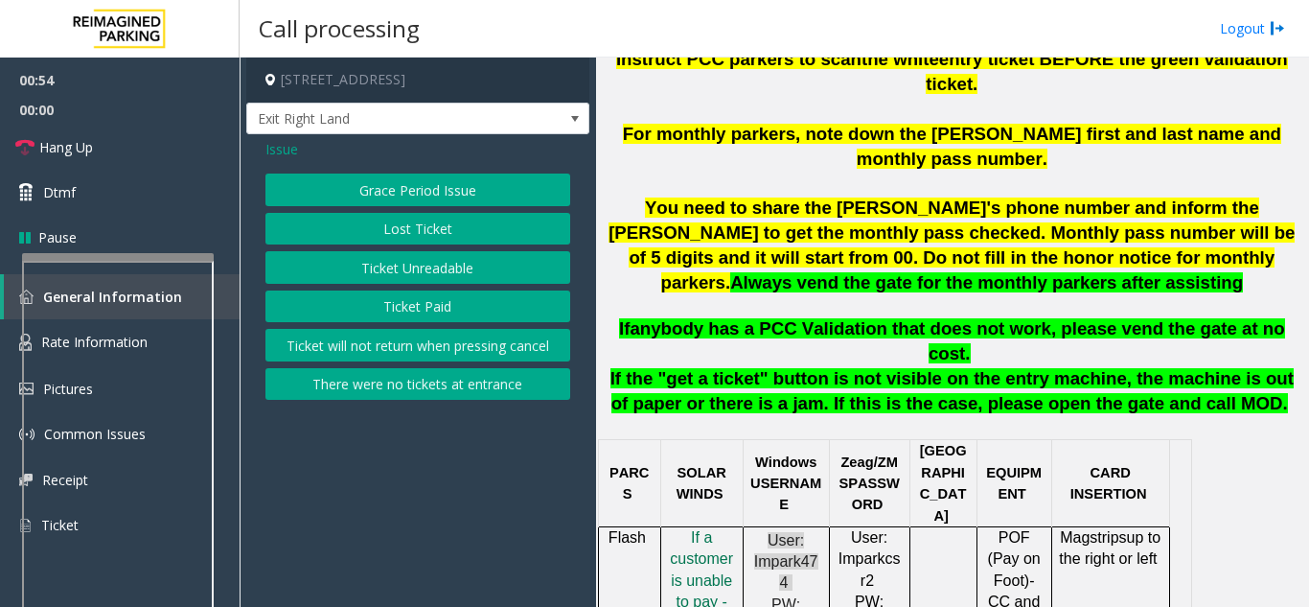
click at [392, 271] on button "Ticket Unreadable" at bounding box center [418, 267] width 305 height 33
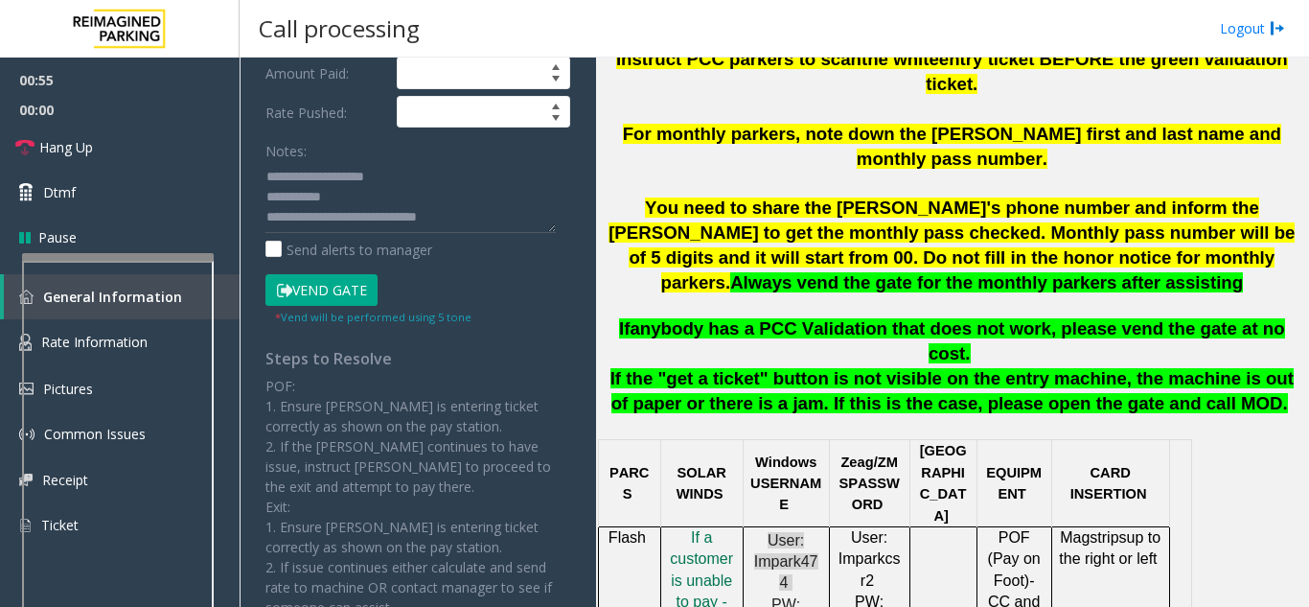
scroll to position [383, 0]
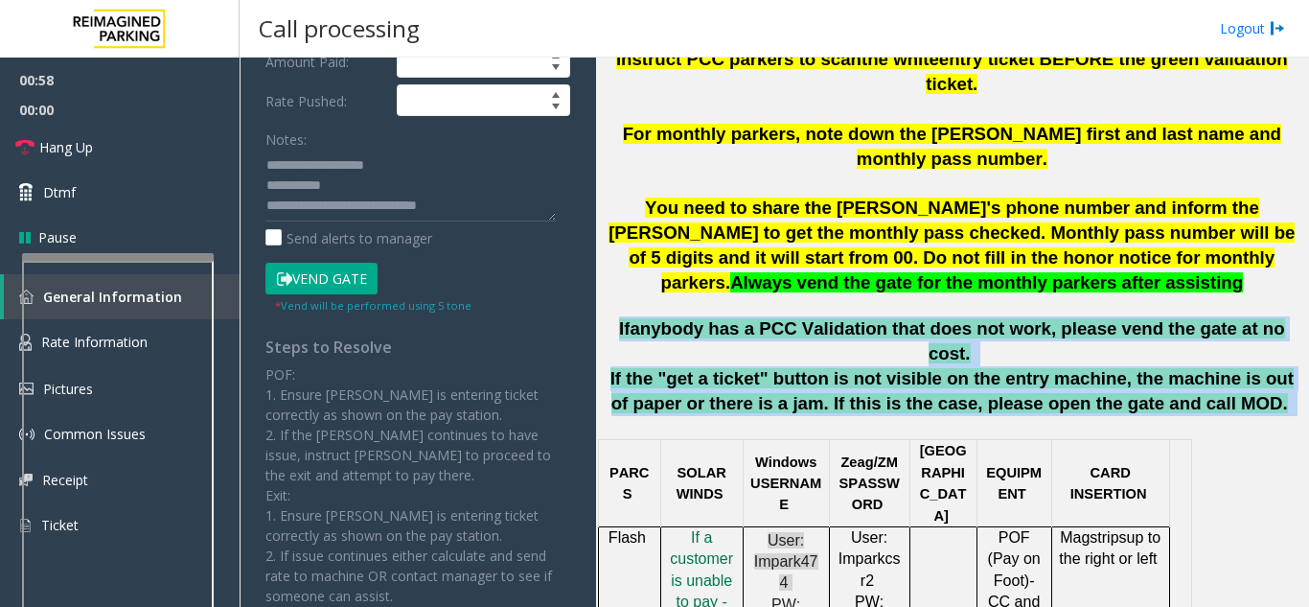
drag, startPoint x: 631, startPoint y: 279, endPoint x: 1181, endPoint y: 351, distance: 554.9
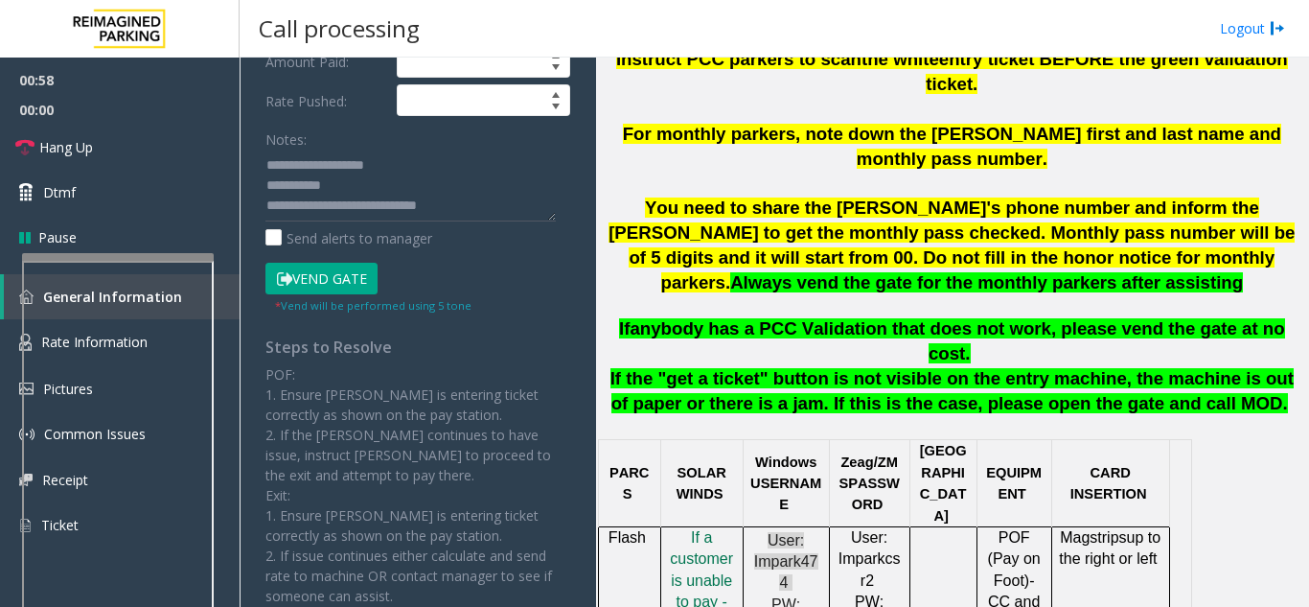
click at [1173, 428] on div at bounding box center [1169, 434] width 19 height 12
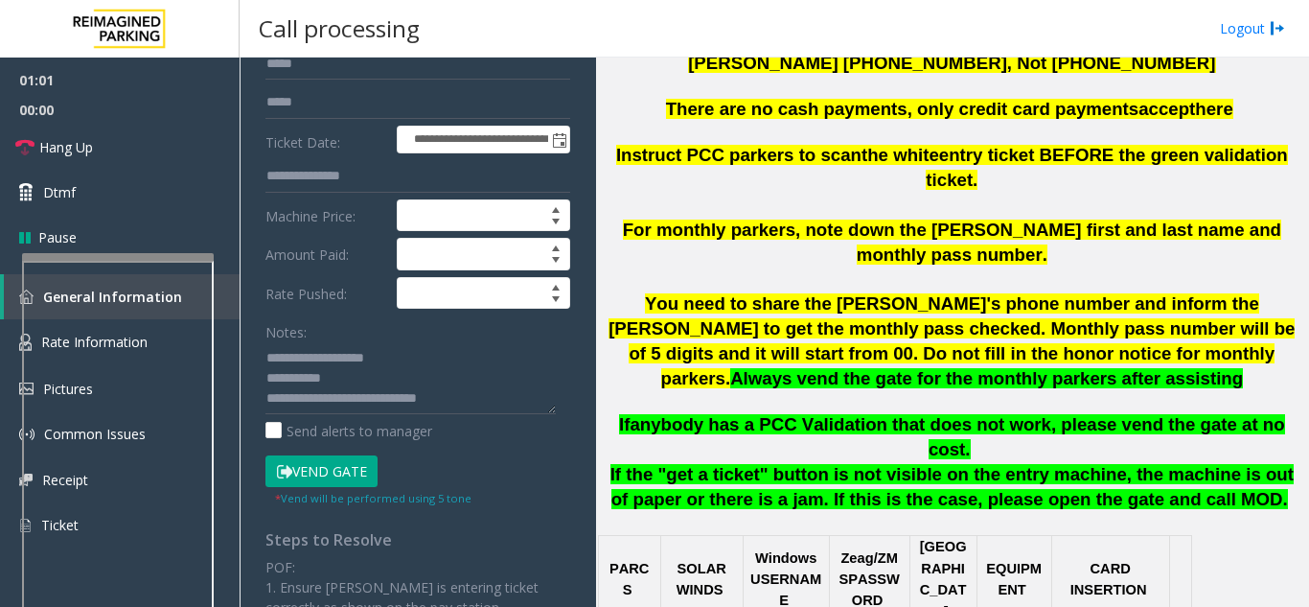
scroll to position [96, 0]
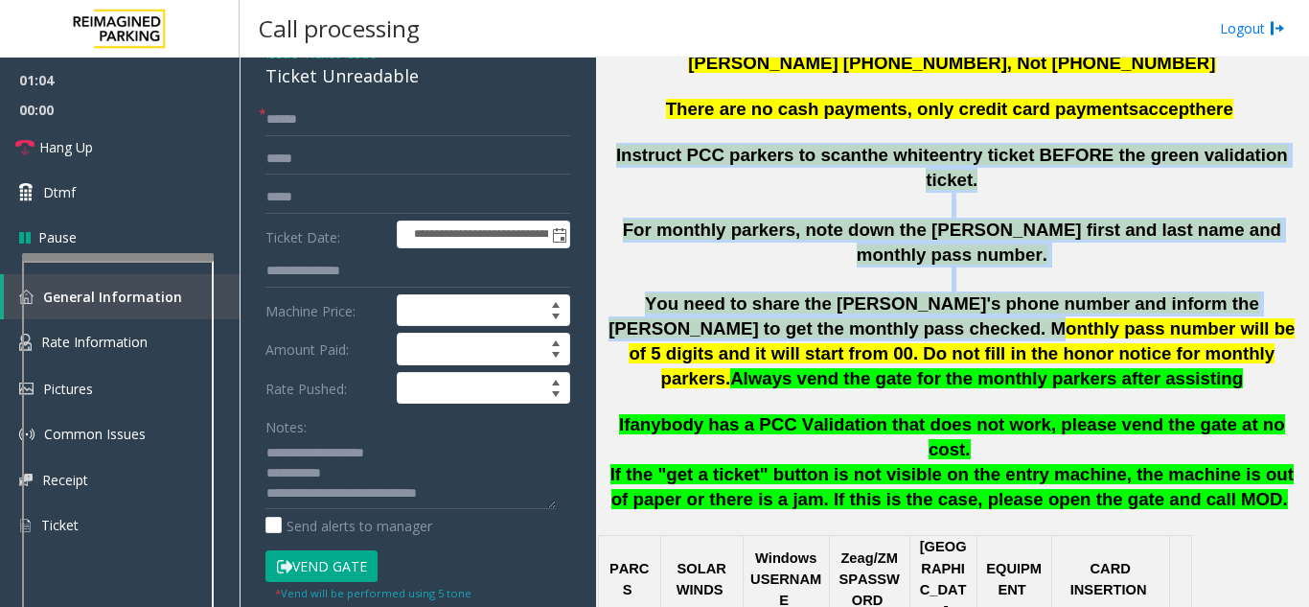
drag, startPoint x: 623, startPoint y: 161, endPoint x: 840, endPoint y: 294, distance: 254.3
click at [838, 291] on div "Instruct PCC parkers to scan the white entry ticket BEFORE the green validation…" at bounding box center [952, 277] width 699 height 269
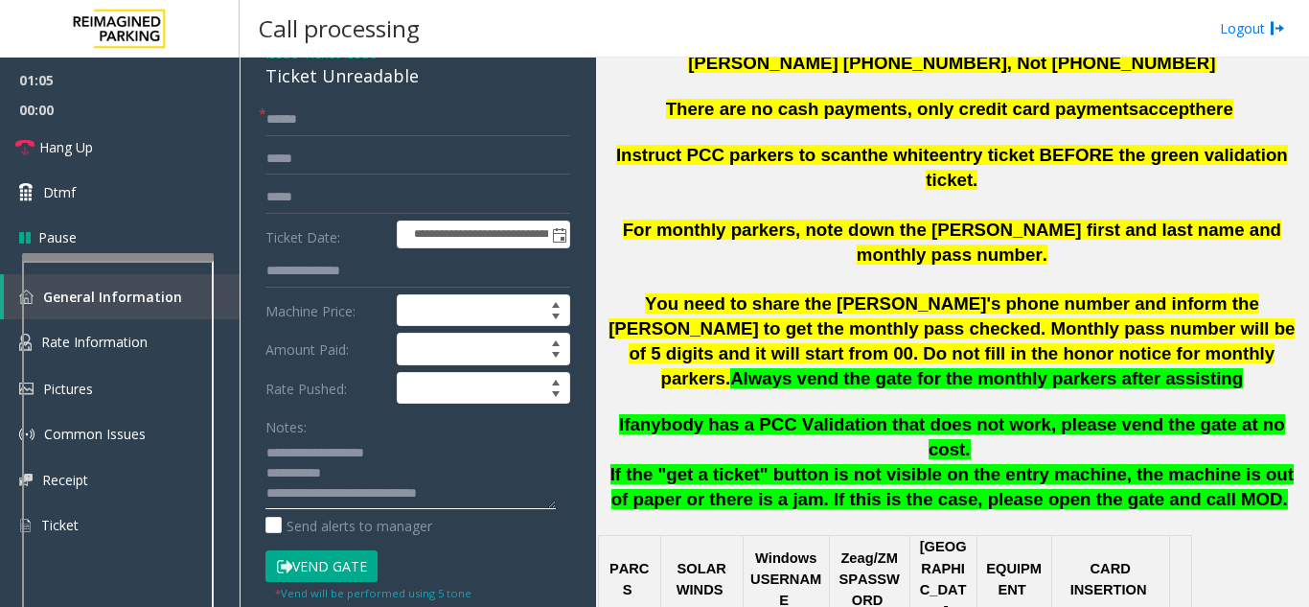
click at [477, 479] on textarea at bounding box center [411, 473] width 290 height 72
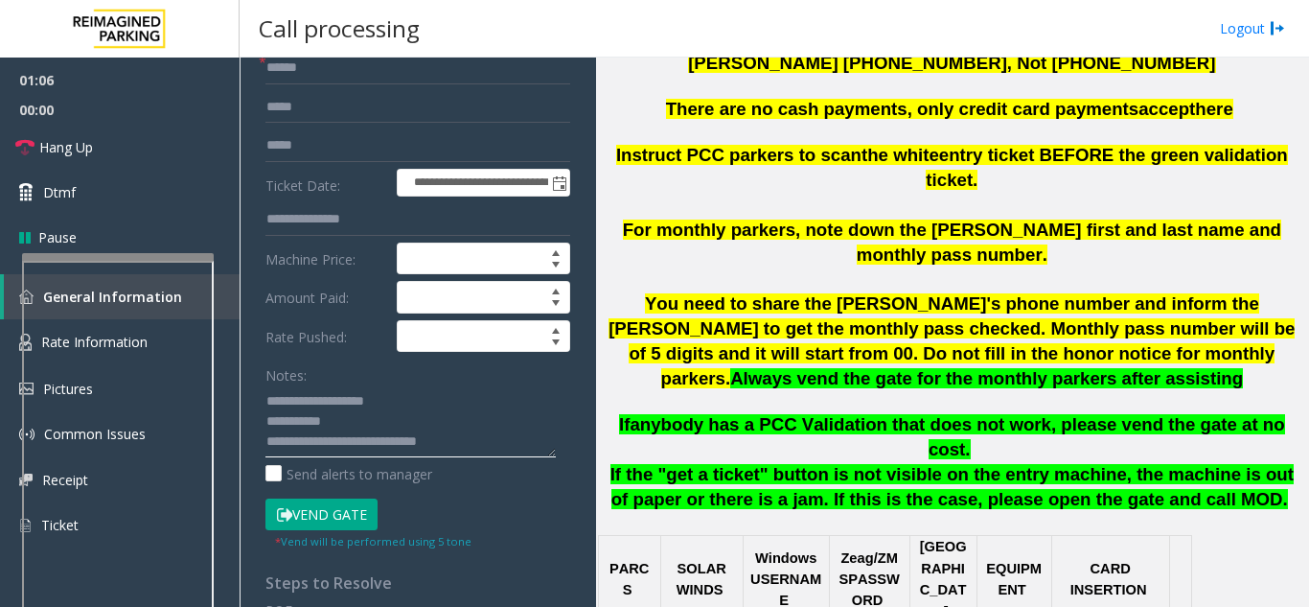
scroll to position [192, 0]
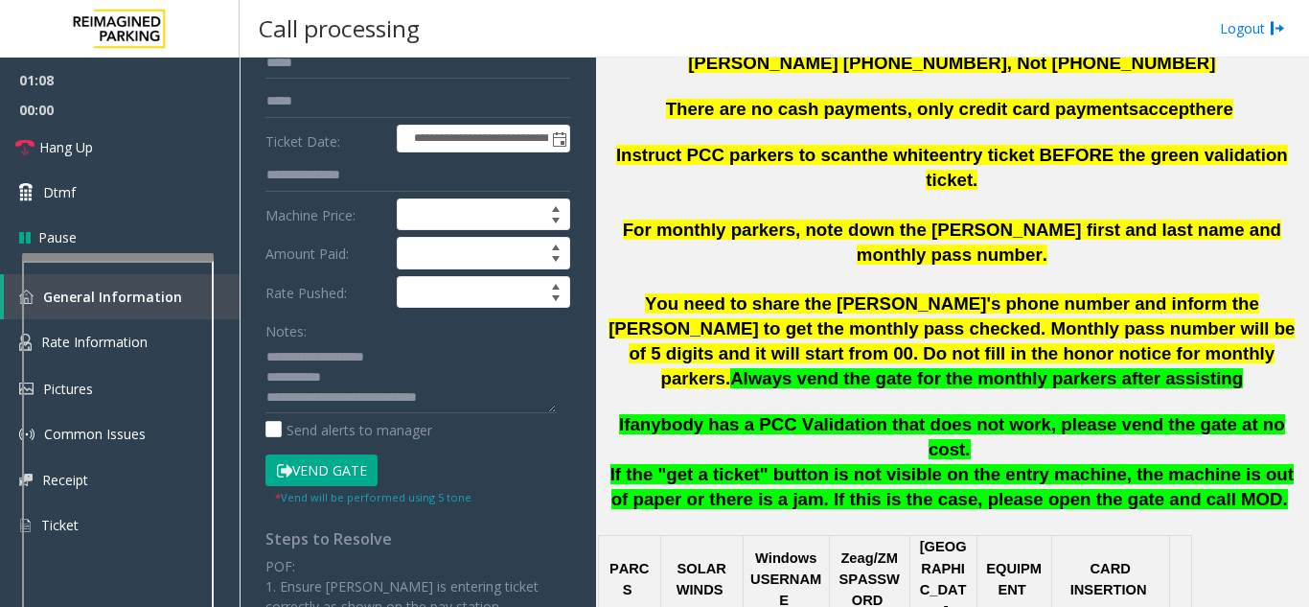
click at [304, 480] on button "Vend Gate" at bounding box center [322, 470] width 112 height 33
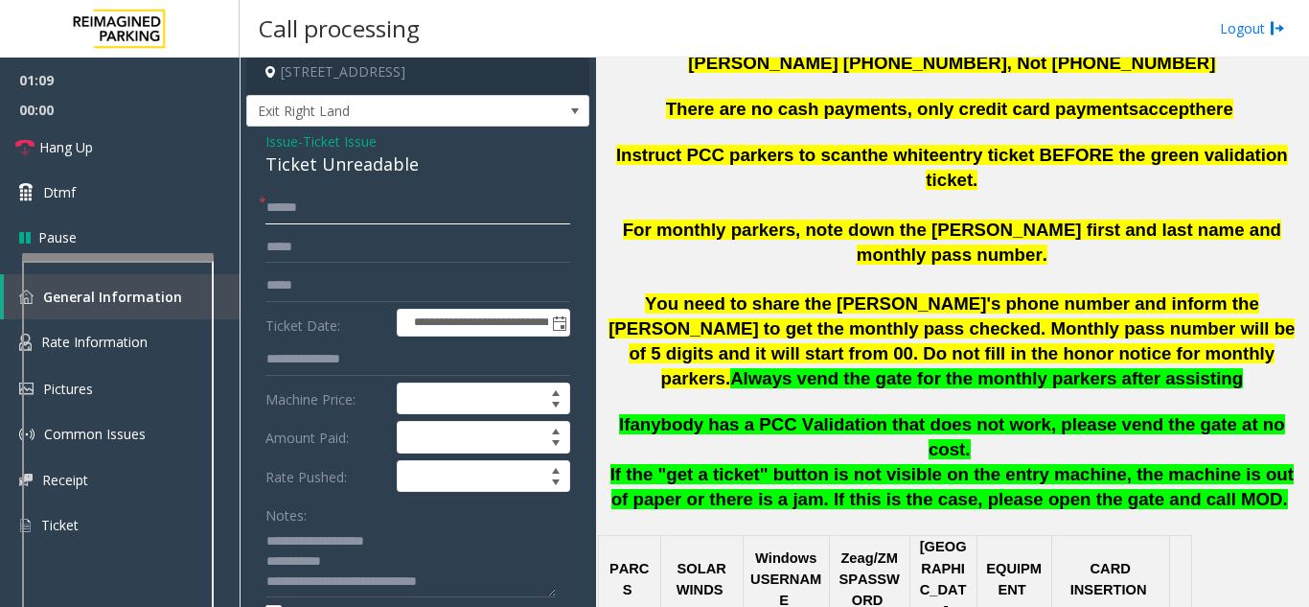
scroll to position [0, 0]
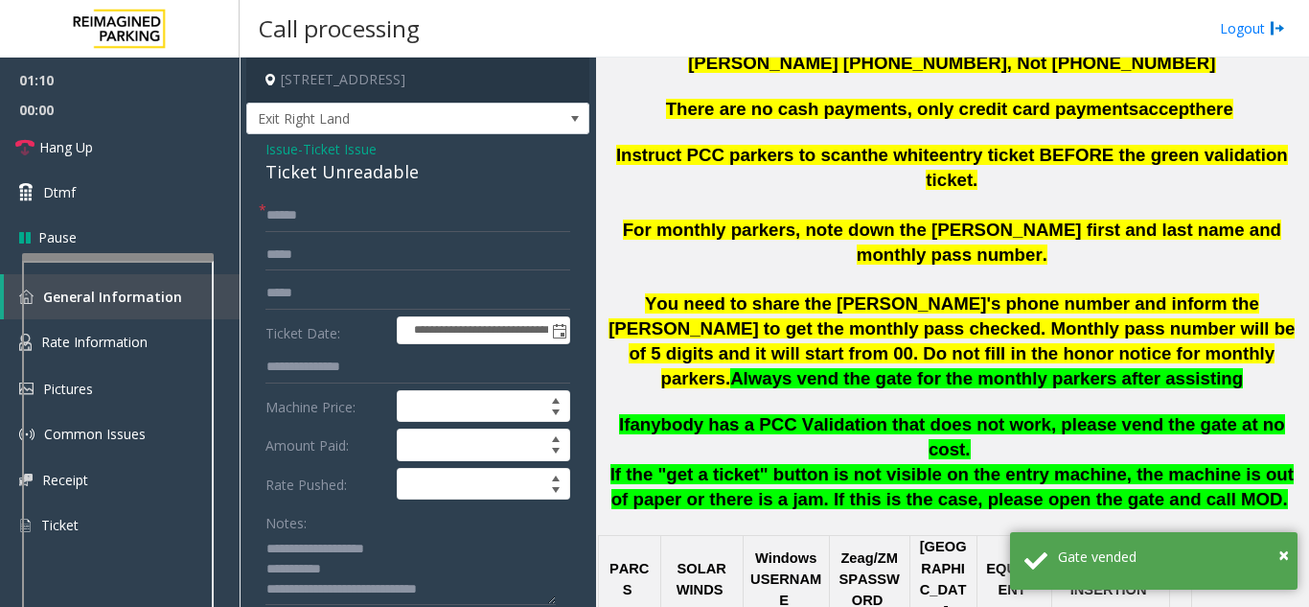
click at [276, 151] on span "Issue" at bounding box center [282, 149] width 33 height 20
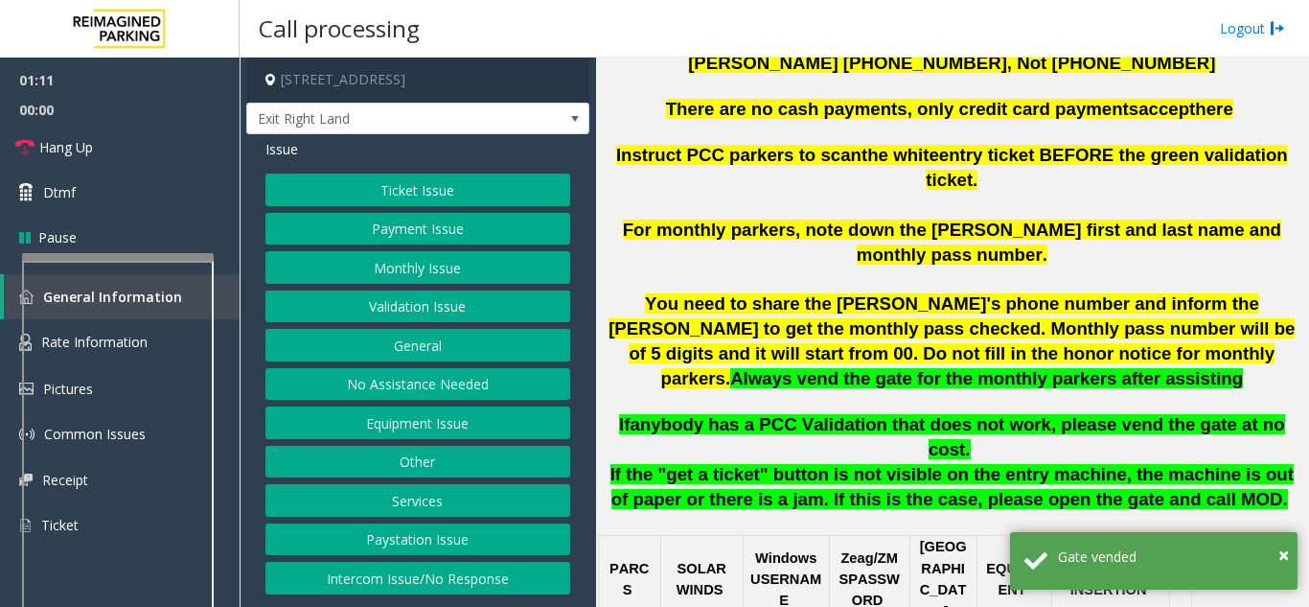
click at [427, 193] on button "Ticket Issue" at bounding box center [418, 189] width 305 height 33
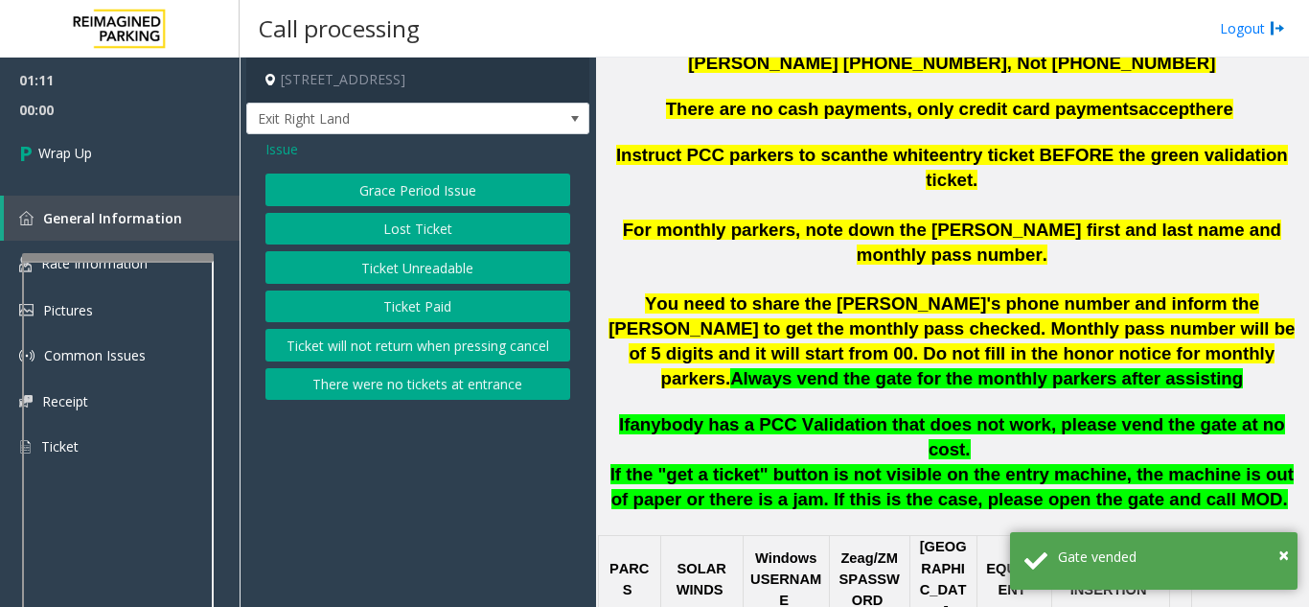
click at [408, 228] on button "Lost Ticket" at bounding box center [418, 229] width 305 height 33
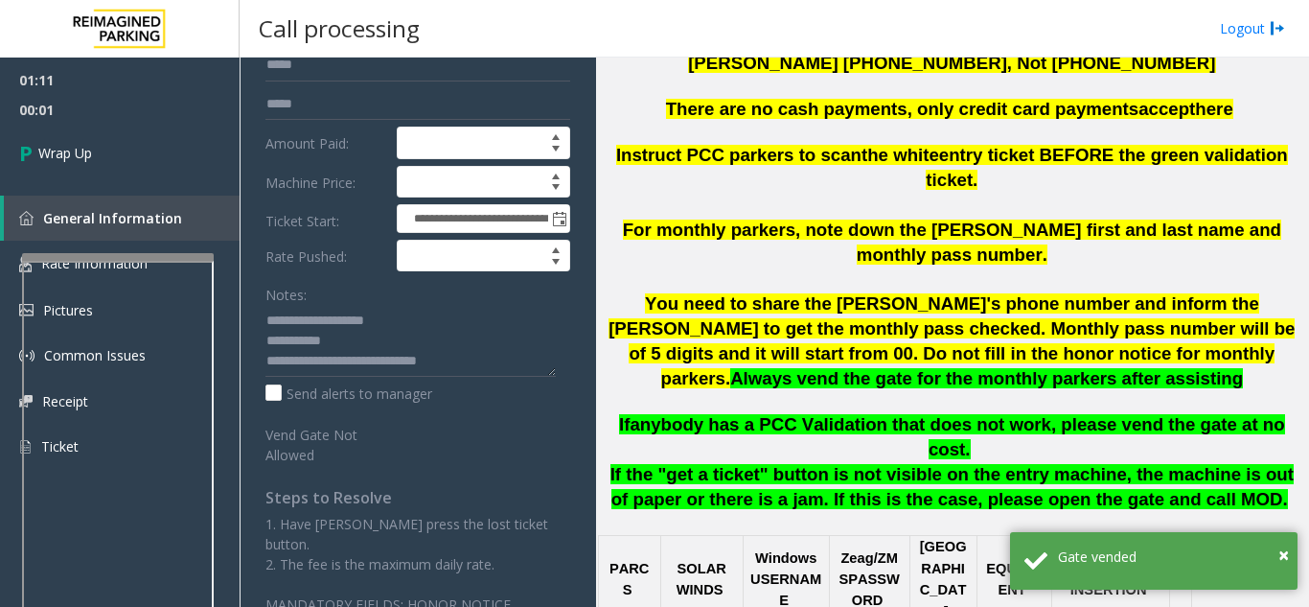
scroll to position [192, 0]
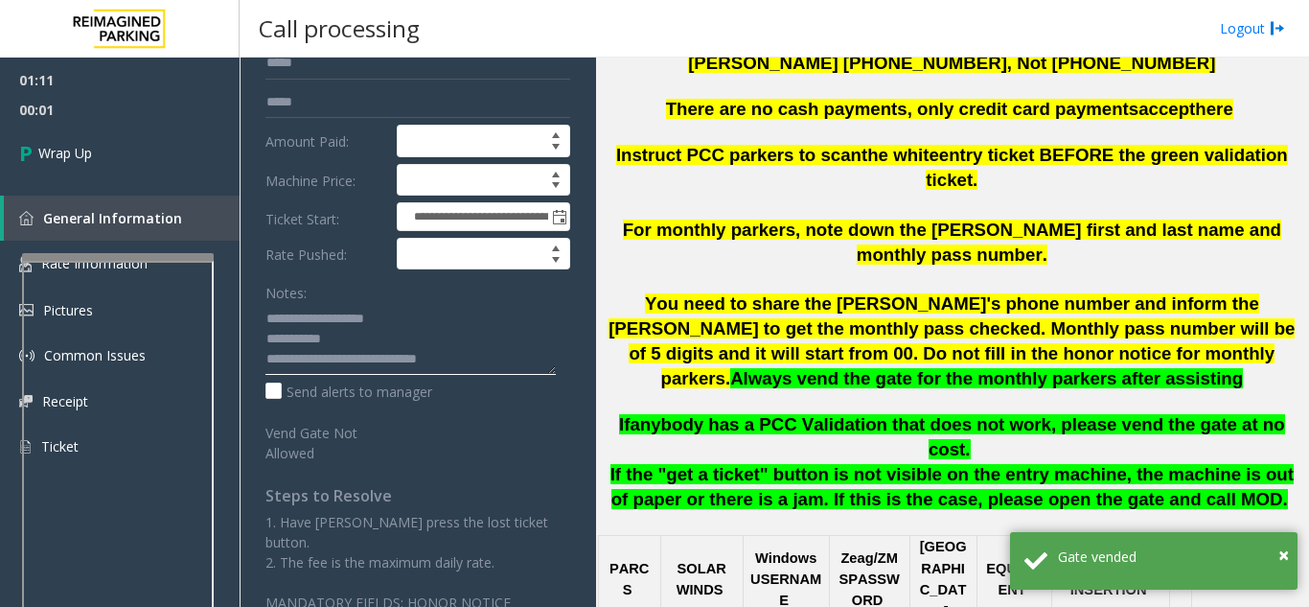
click at [481, 365] on textarea at bounding box center [411, 339] width 290 height 72
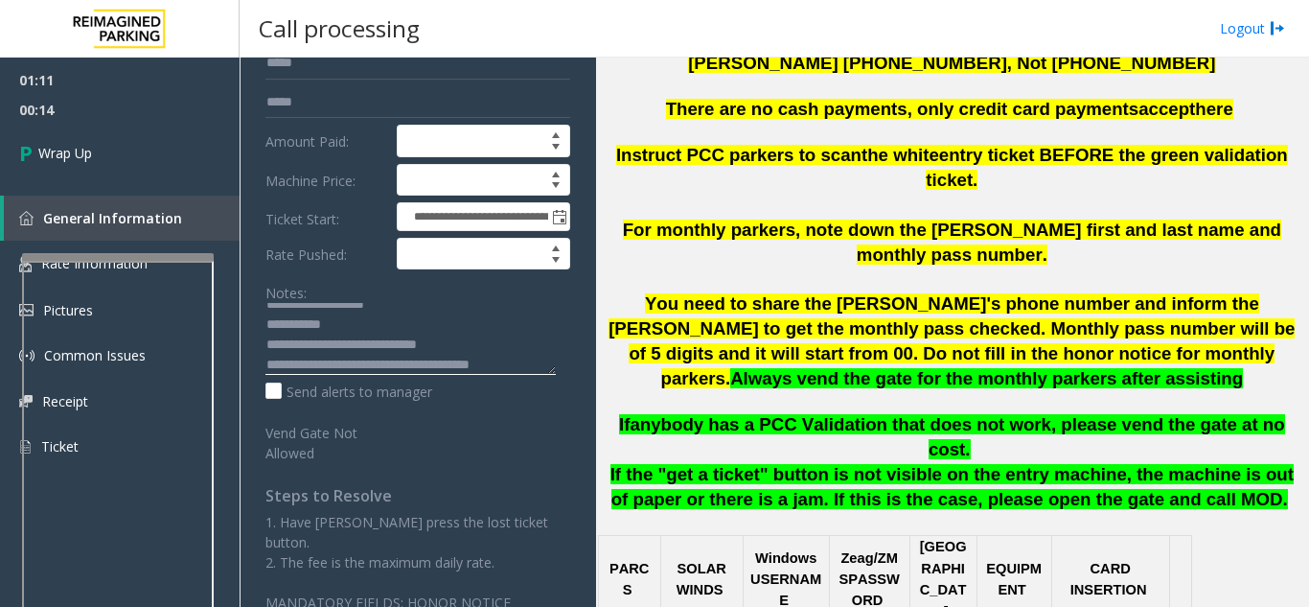
scroll to position [35, 0]
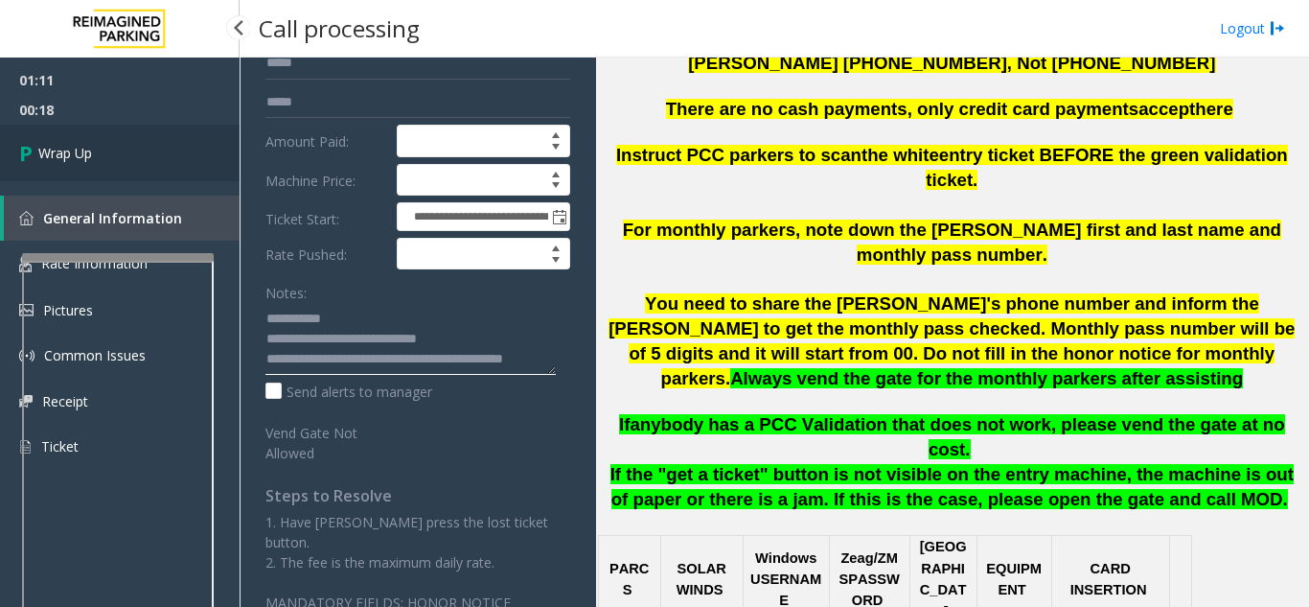
type textarea "**********"
click at [83, 148] on span "Wrap Up" at bounding box center [65, 153] width 54 height 20
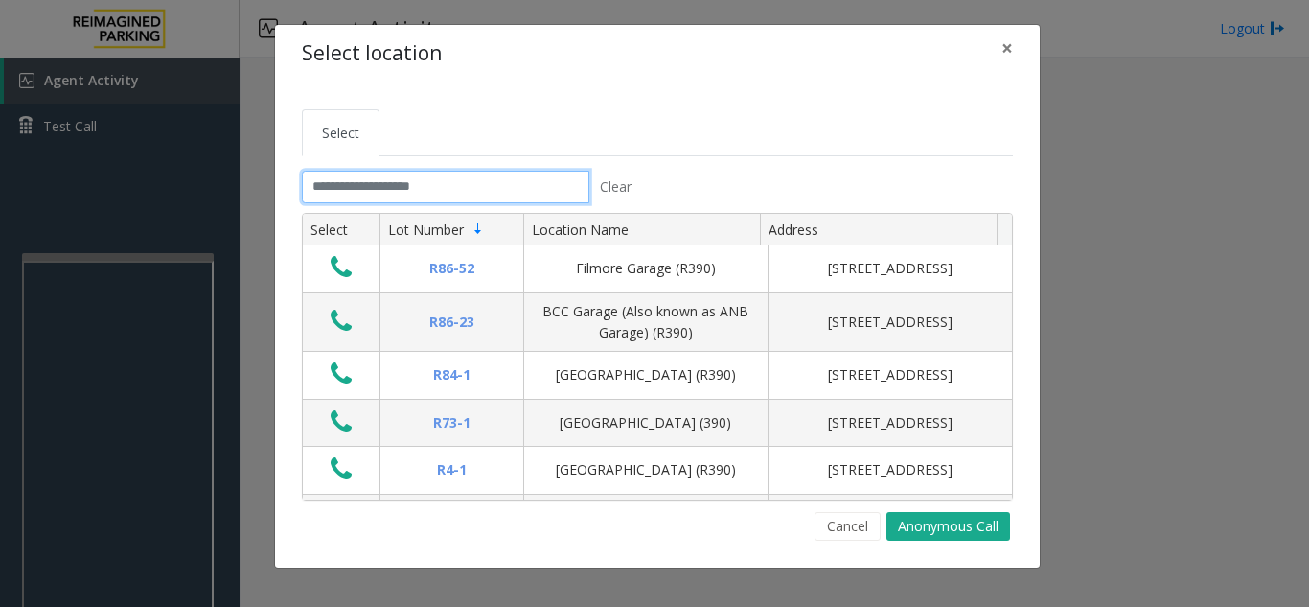
click at [403, 194] on input "text" at bounding box center [446, 187] width 288 height 33
click at [427, 183] on input "text" at bounding box center [446, 187] width 288 height 33
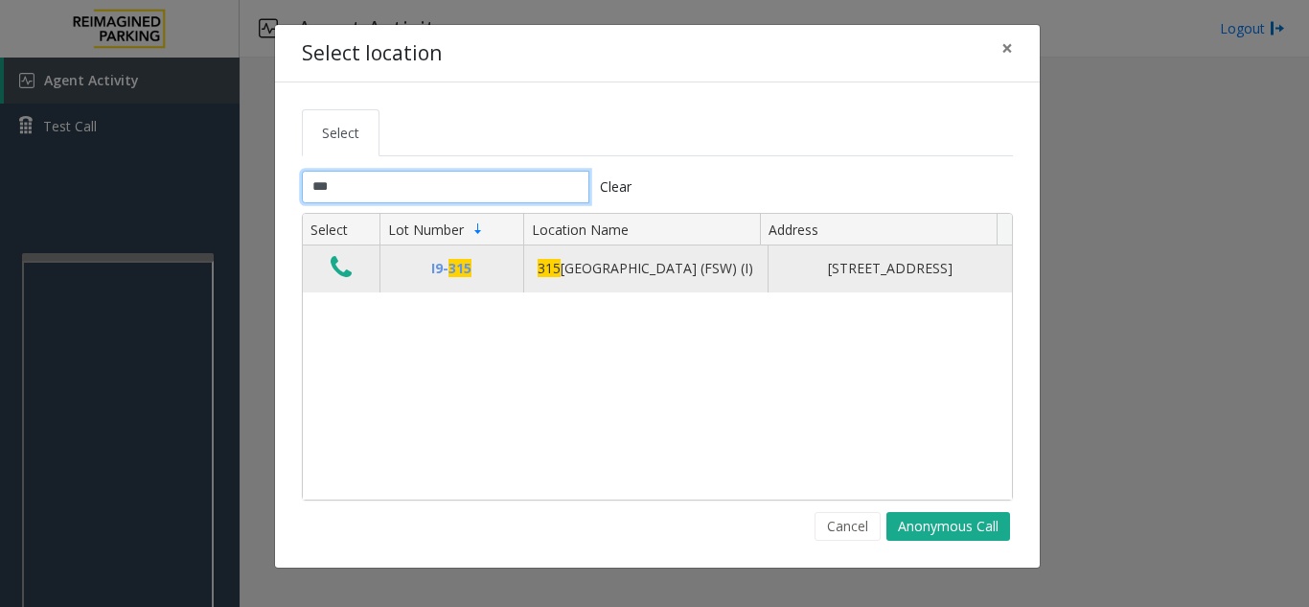
type input "***"
click at [343, 281] on icon "Data table" at bounding box center [341, 267] width 21 height 27
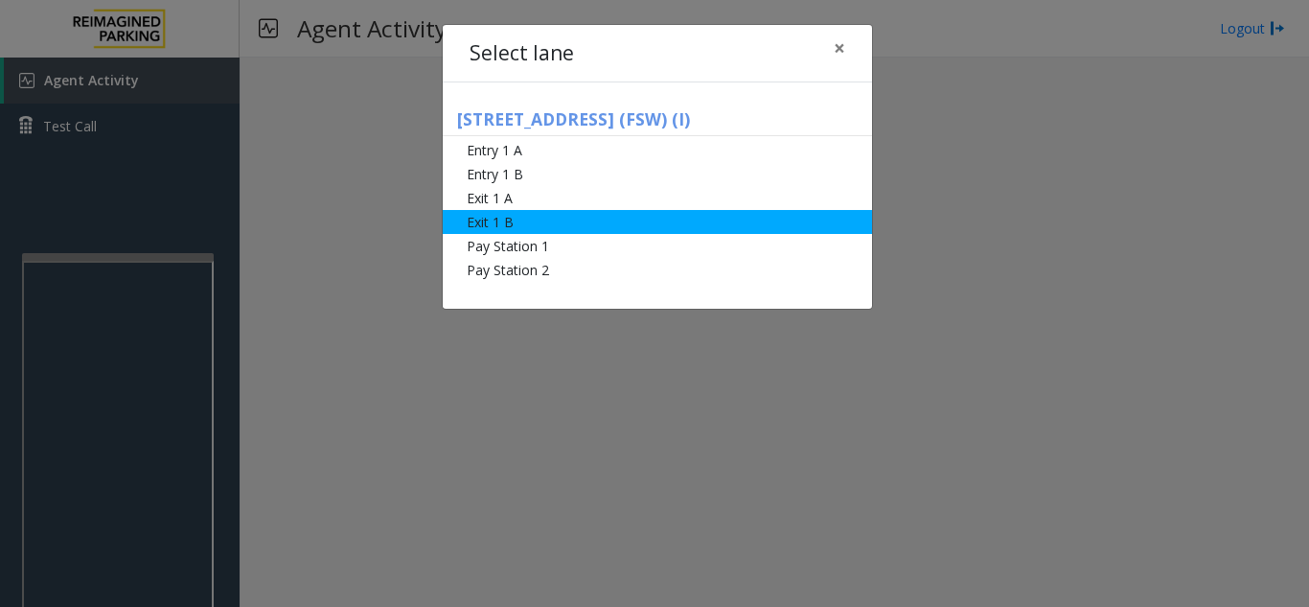
click at [523, 220] on li "Exit 1 B" at bounding box center [657, 222] width 429 height 24
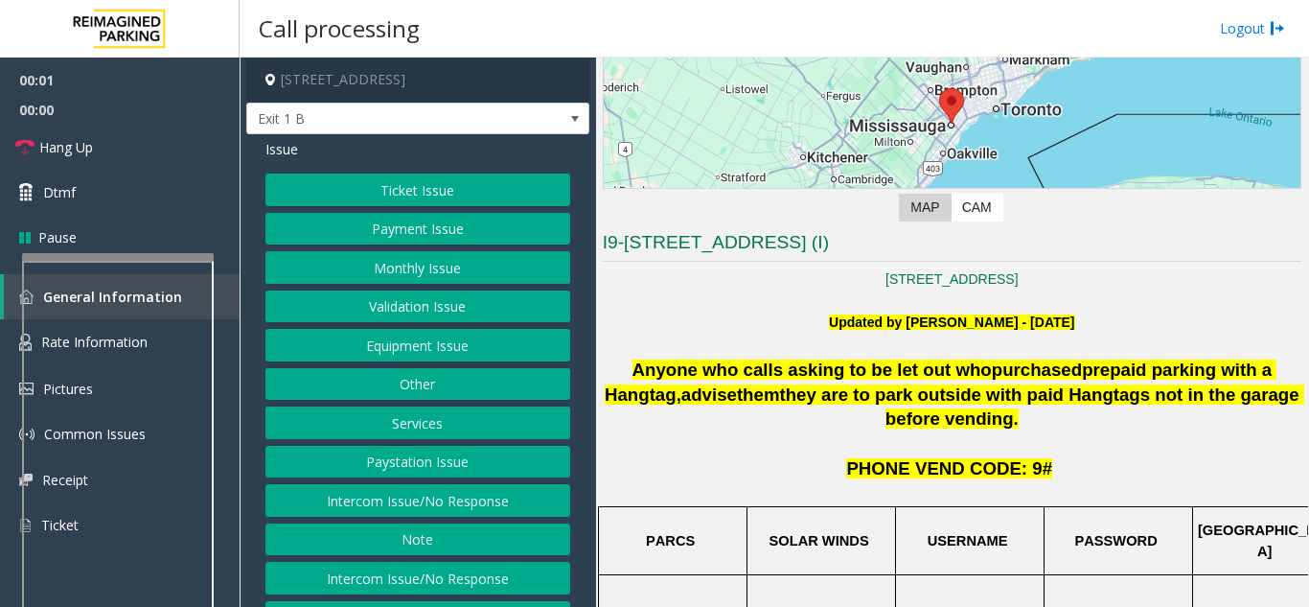
scroll to position [288, 0]
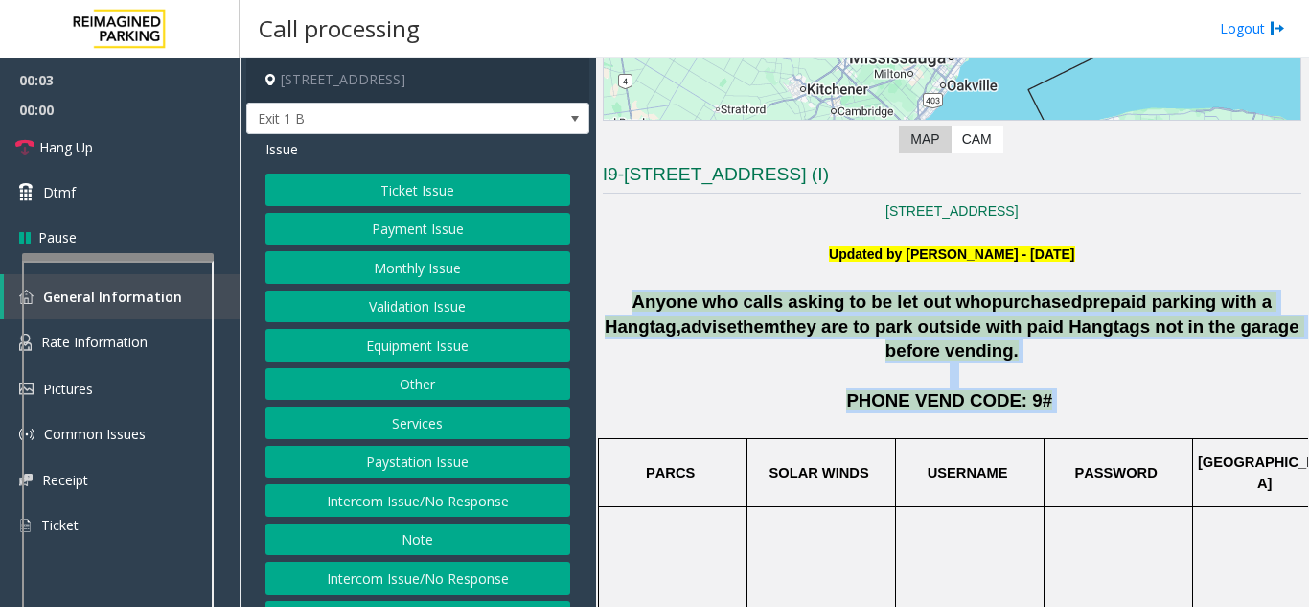
drag, startPoint x: 614, startPoint y: 295, endPoint x: 1032, endPoint y: 379, distance: 426.2
click at [1034, 388] on p "PHONE VEND CODE: 9#" at bounding box center [952, 400] width 699 height 25
drag, startPoint x: 1046, startPoint y: 379, endPoint x: 683, endPoint y: 272, distance: 377.6
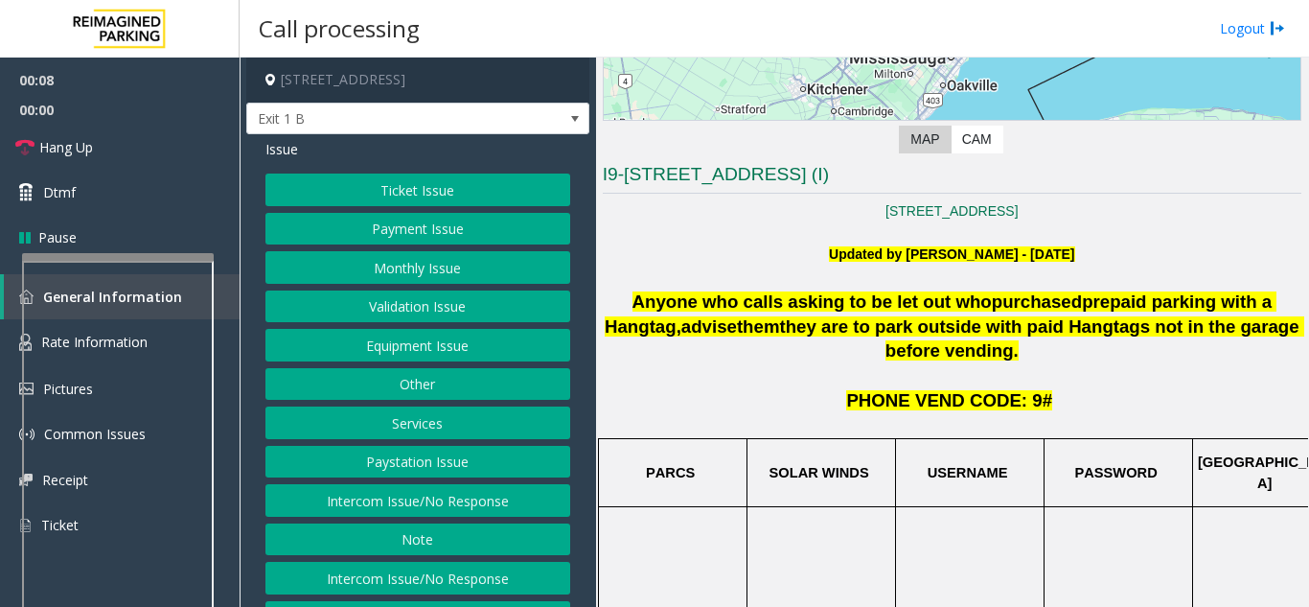
click at [728, 259] on p "Updated by [PERSON_NAME] - [DATE]" at bounding box center [952, 253] width 699 height 21
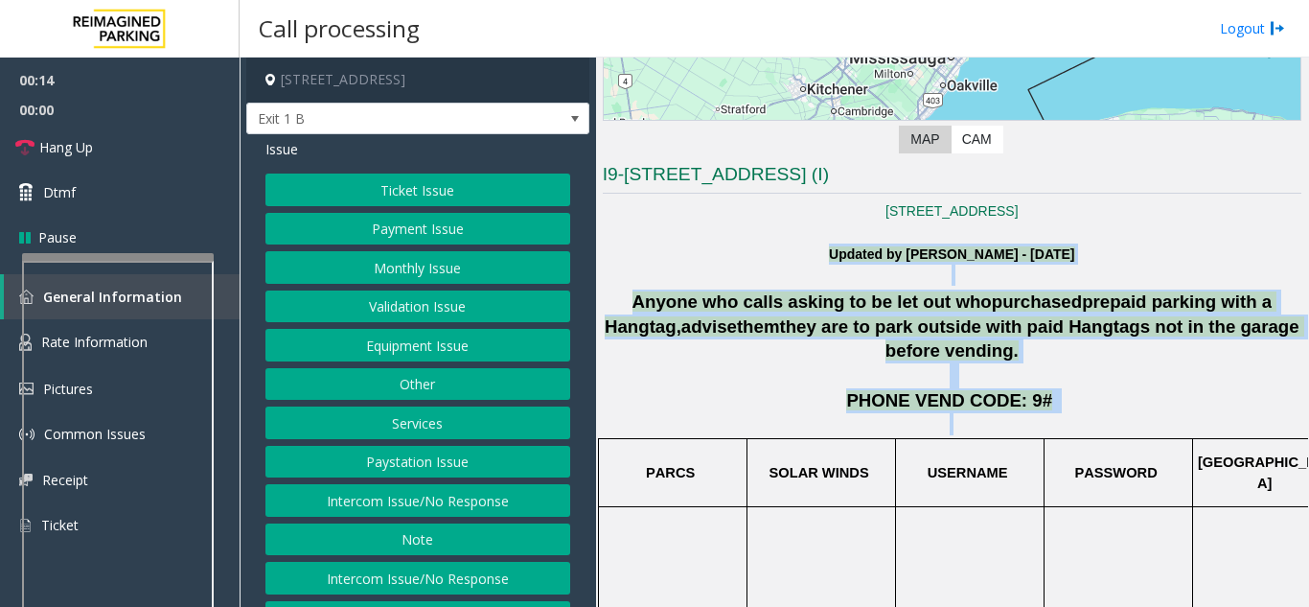
drag, startPoint x: 798, startPoint y: 244, endPoint x: 1081, endPoint y: 394, distance: 319.9
click at [1089, 388] on p "PHONE VEND CODE: 9#" at bounding box center [952, 400] width 699 height 25
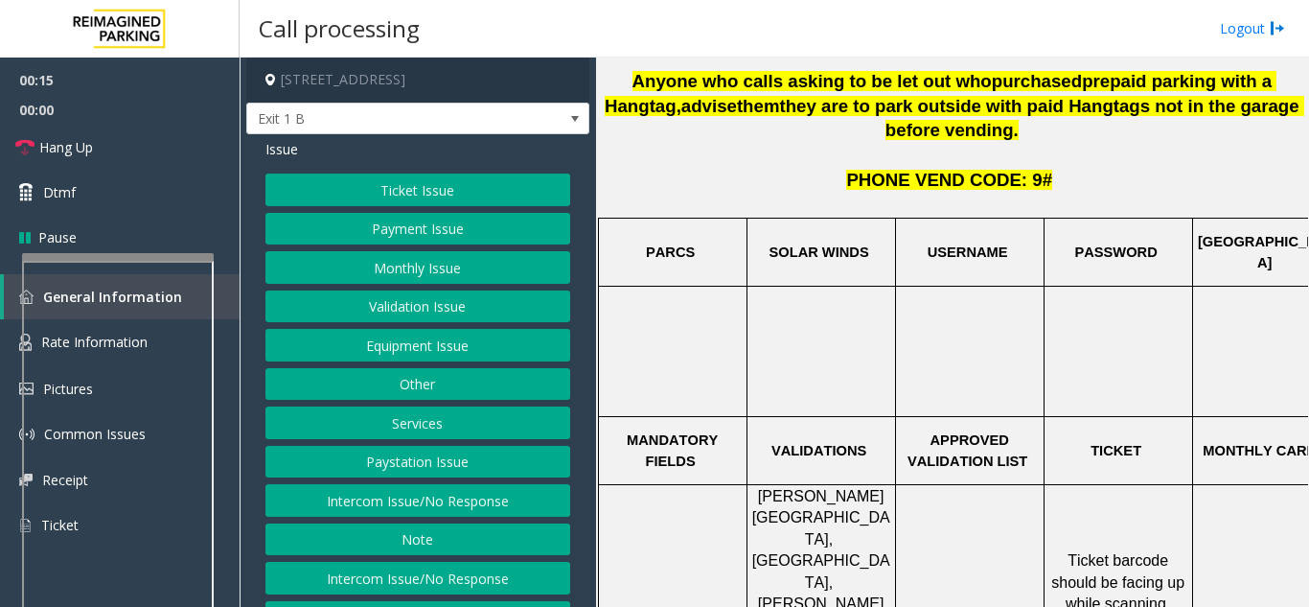
scroll to position [575, 0]
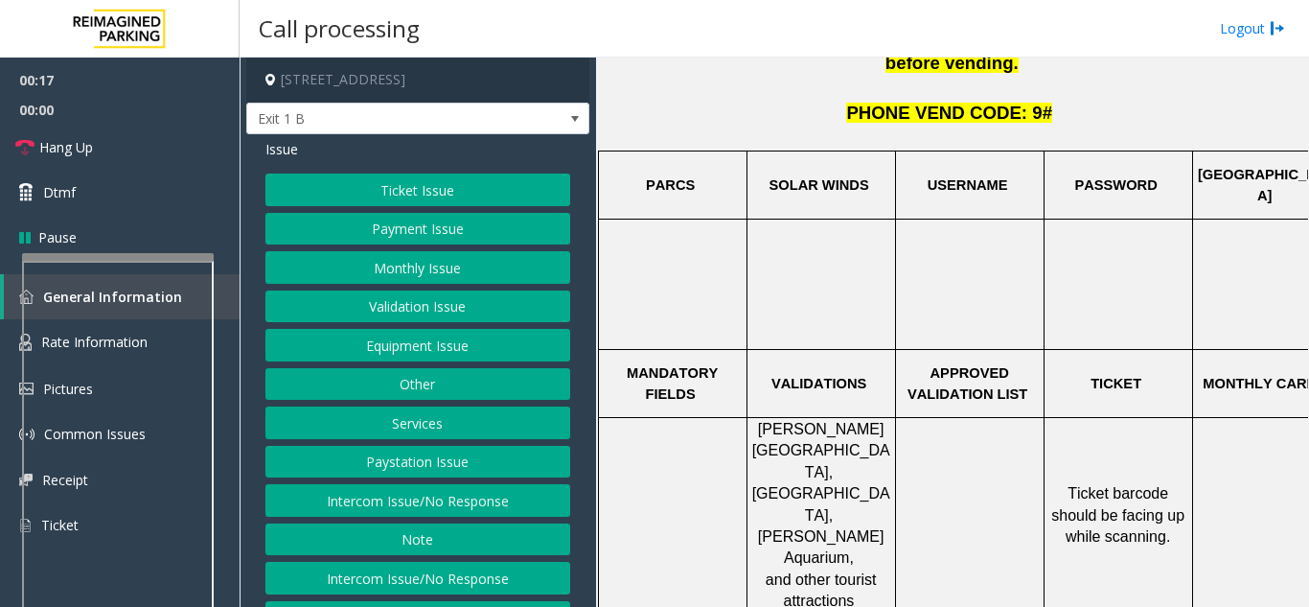
click at [402, 189] on button "Ticket Issue" at bounding box center [418, 189] width 305 height 33
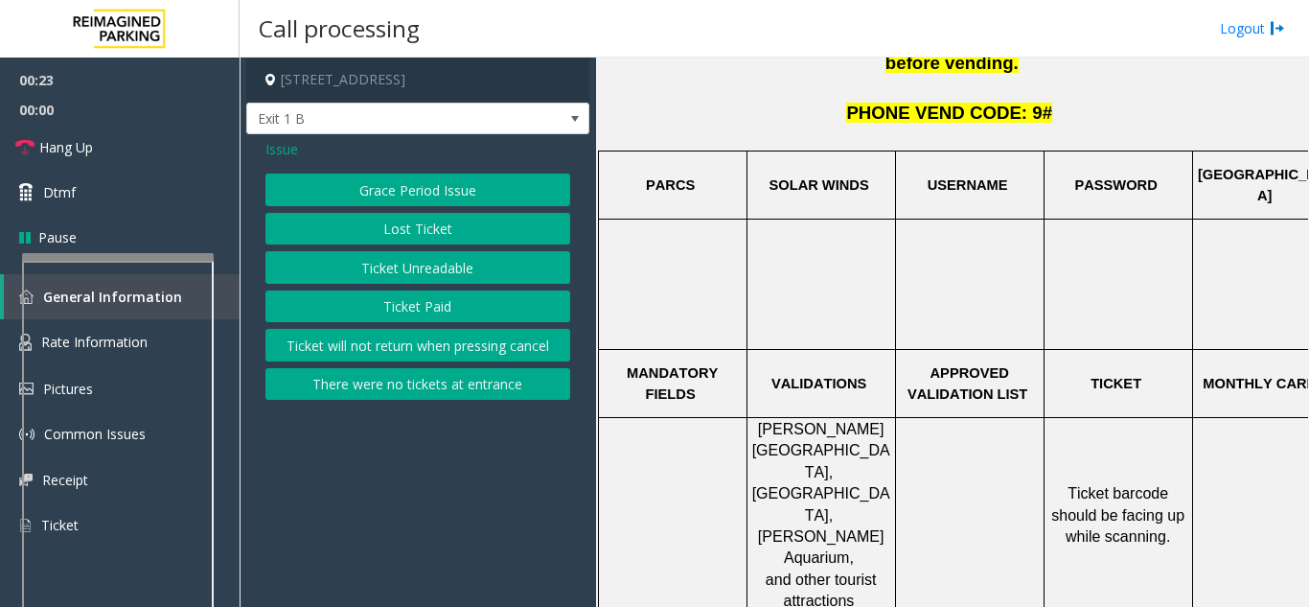
click at [395, 265] on button "Ticket Unreadable" at bounding box center [418, 267] width 305 height 33
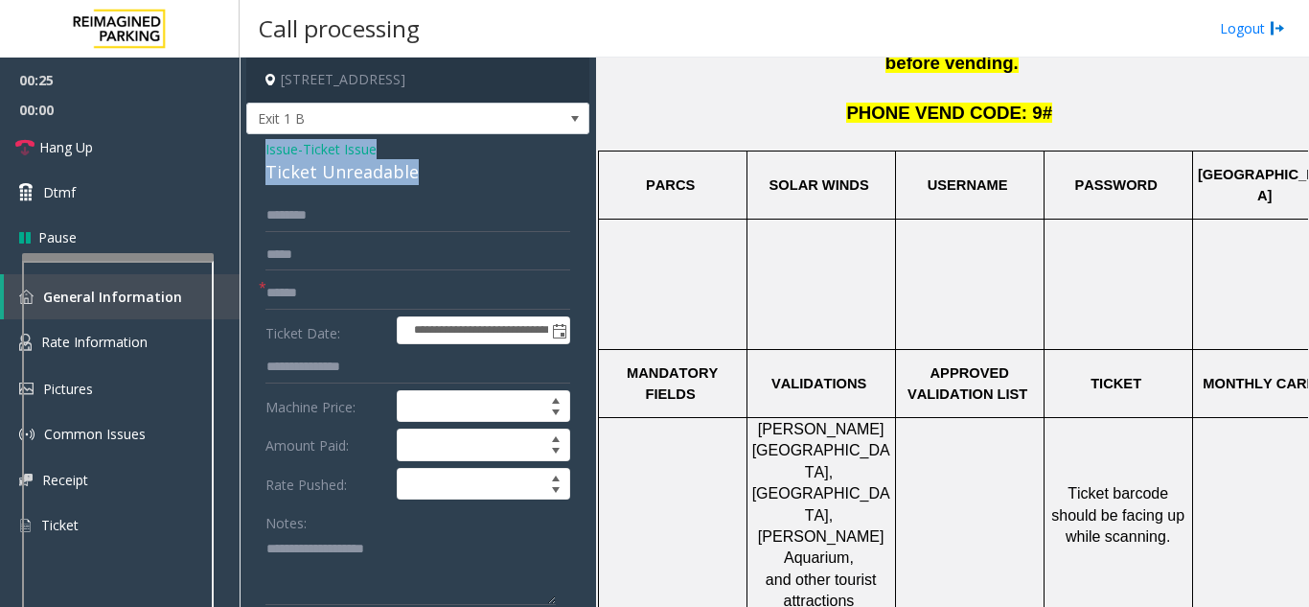
drag, startPoint x: 387, startPoint y: 180, endPoint x: 259, endPoint y: 155, distance: 130.8
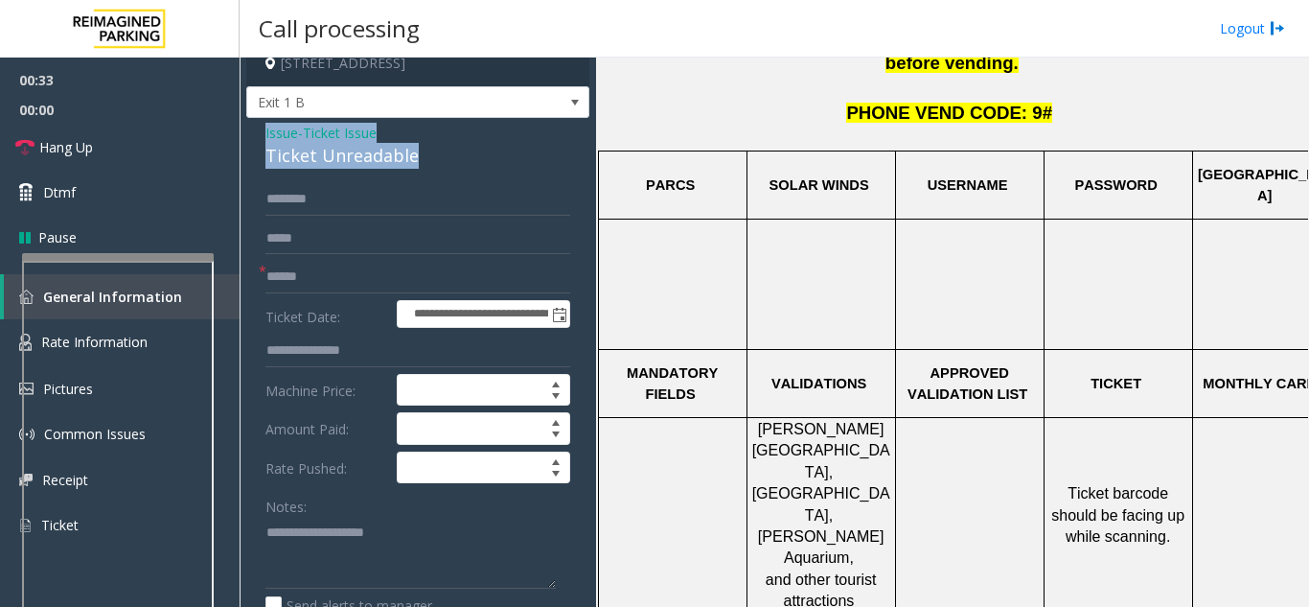
click at [281, 138] on span "Issue" at bounding box center [282, 133] width 33 height 20
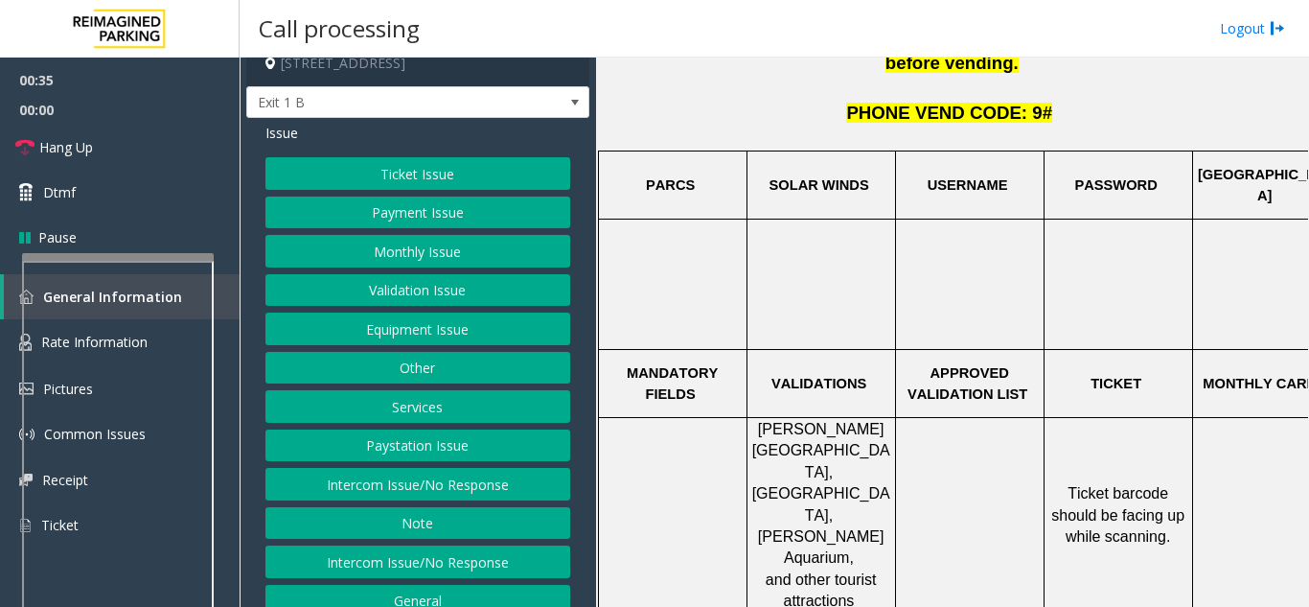
click at [404, 404] on button "Services" at bounding box center [418, 406] width 305 height 33
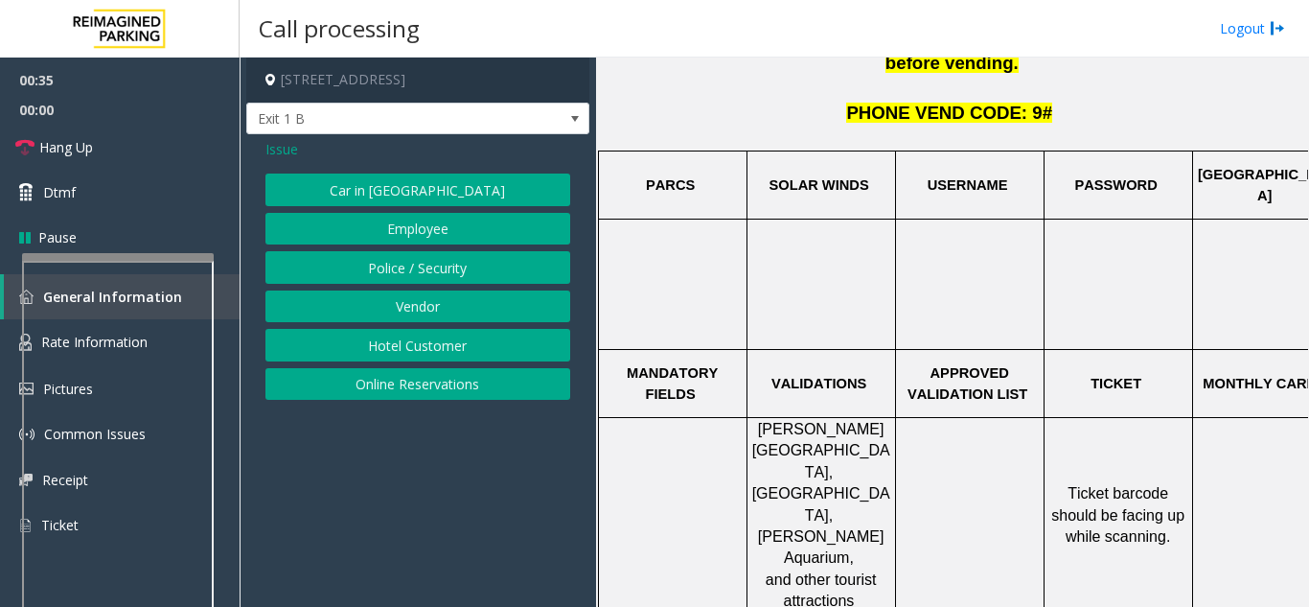
click at [397, 387] on button "Online Reservations" at bounding box center [418, 384] width 305 height 33
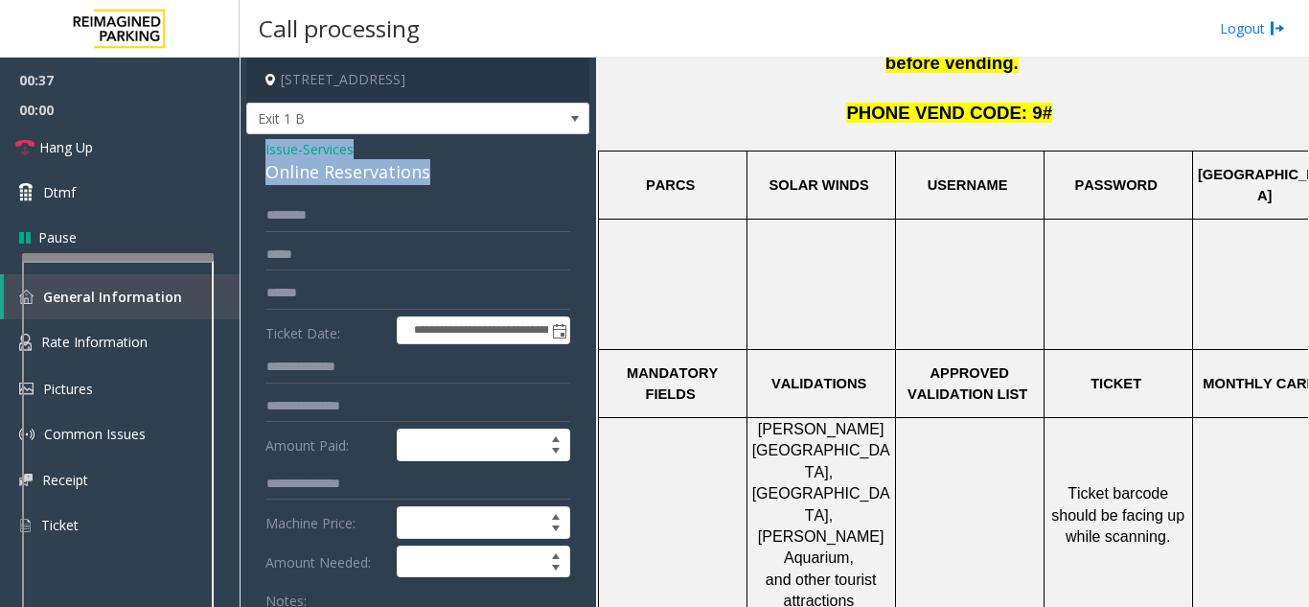
drag, startPoint x: 449, startPoint y: 170, endPoint x: 260, endPoint y: 157, distance: 189.2
copy div "Issue - Services Online Reservations"
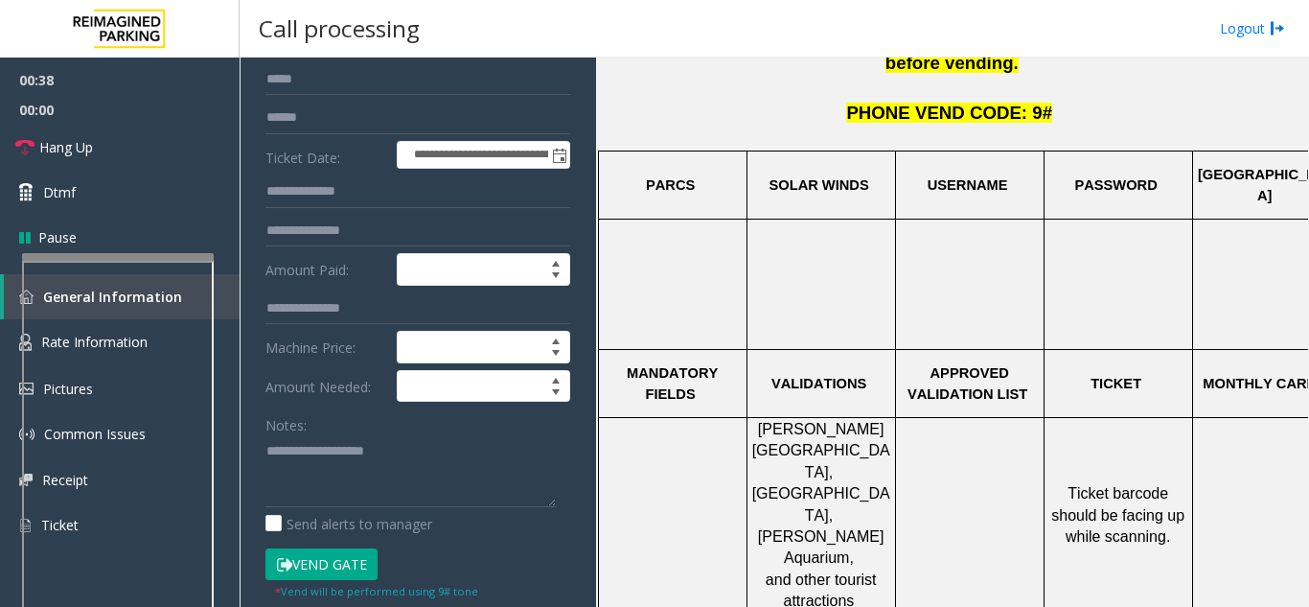
scroll to position [192, 0]
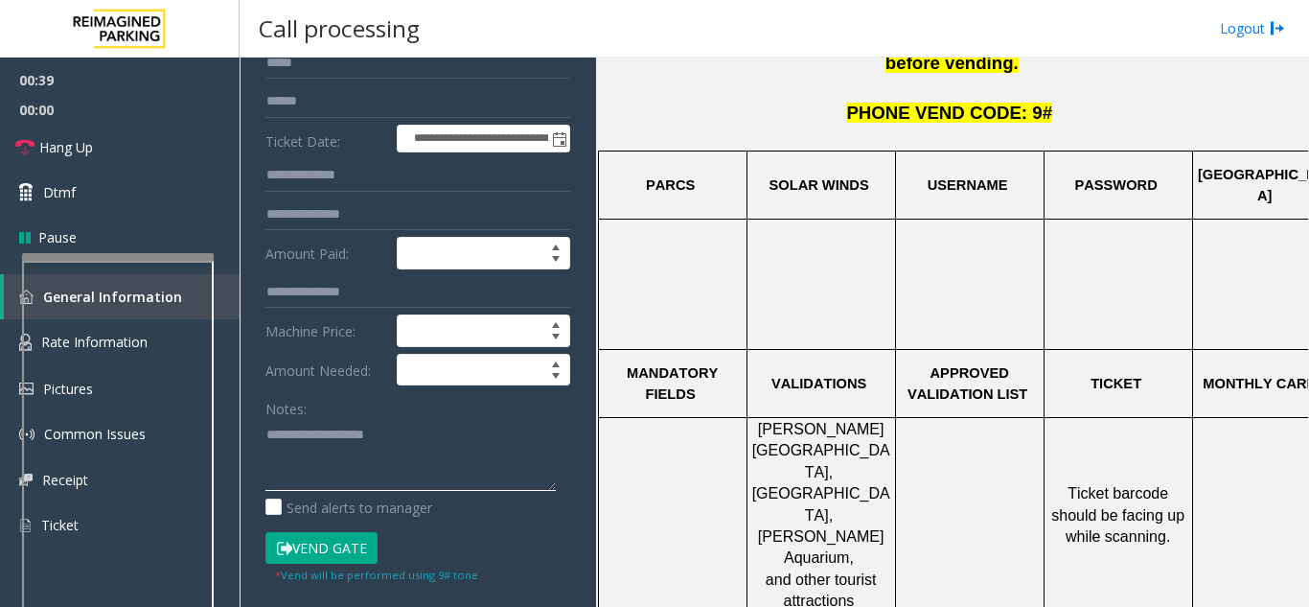
click at [300, 438] on textarea at bounding box center [411, 455] width 290 height 72
paste textarea "**********"
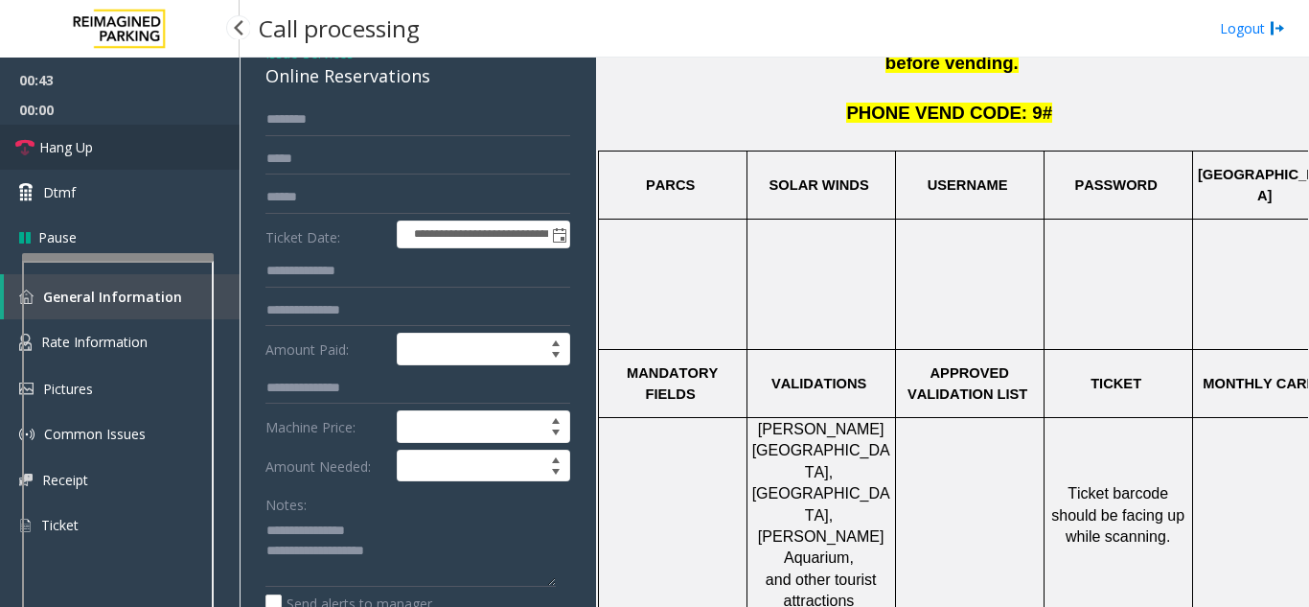
click at [154, 151] on link "Hang Up" at bounding box center [120, 147] width 240 height 45
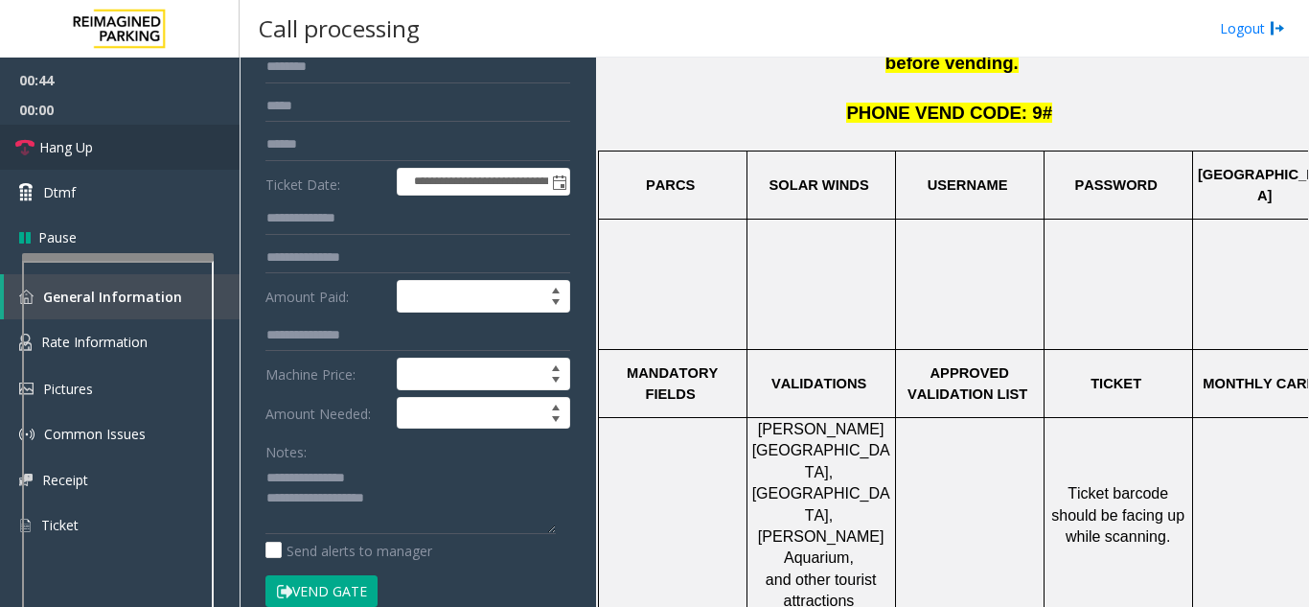
scroll to position [192, 0]
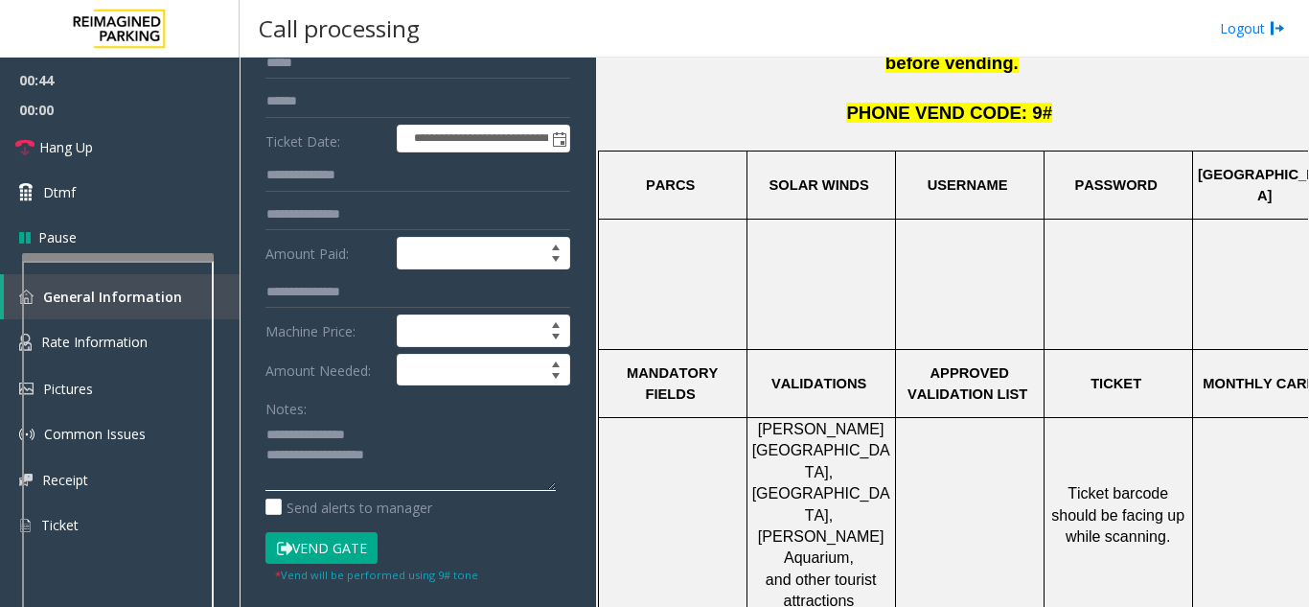
click at [428, 472] on textarea at bounding box center [411, 455] width 290 height 72
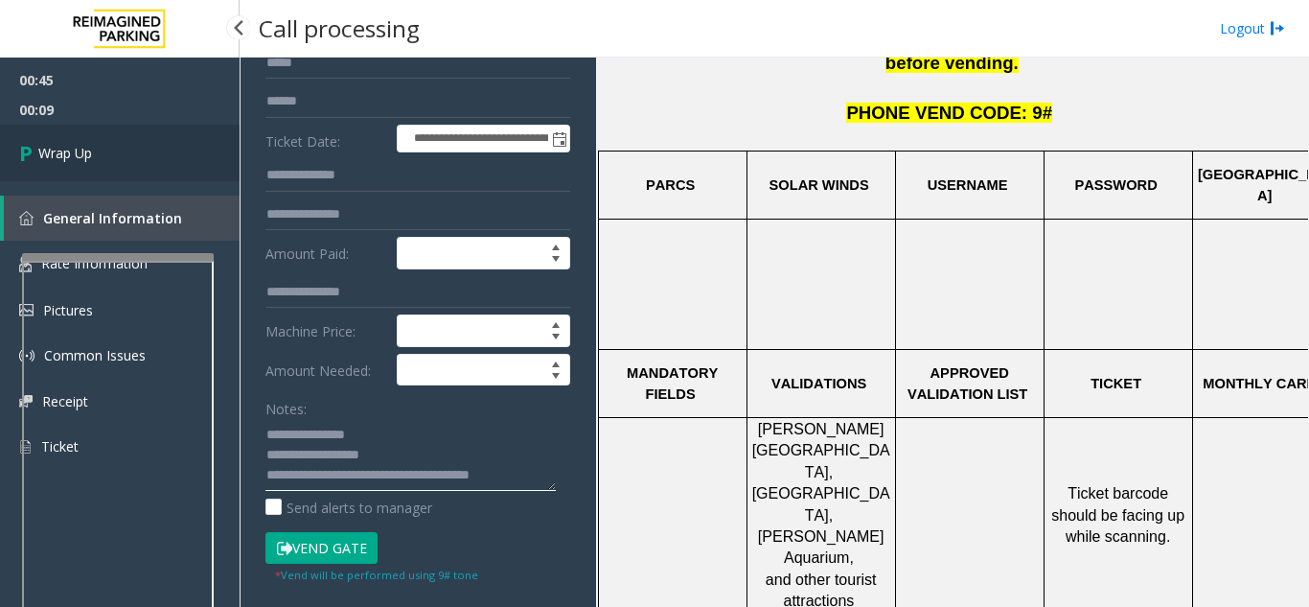
type textarea "**********"
click at [39, 180] on link "Wrap Up" at bounding box center [120, 153] width 240 height 57
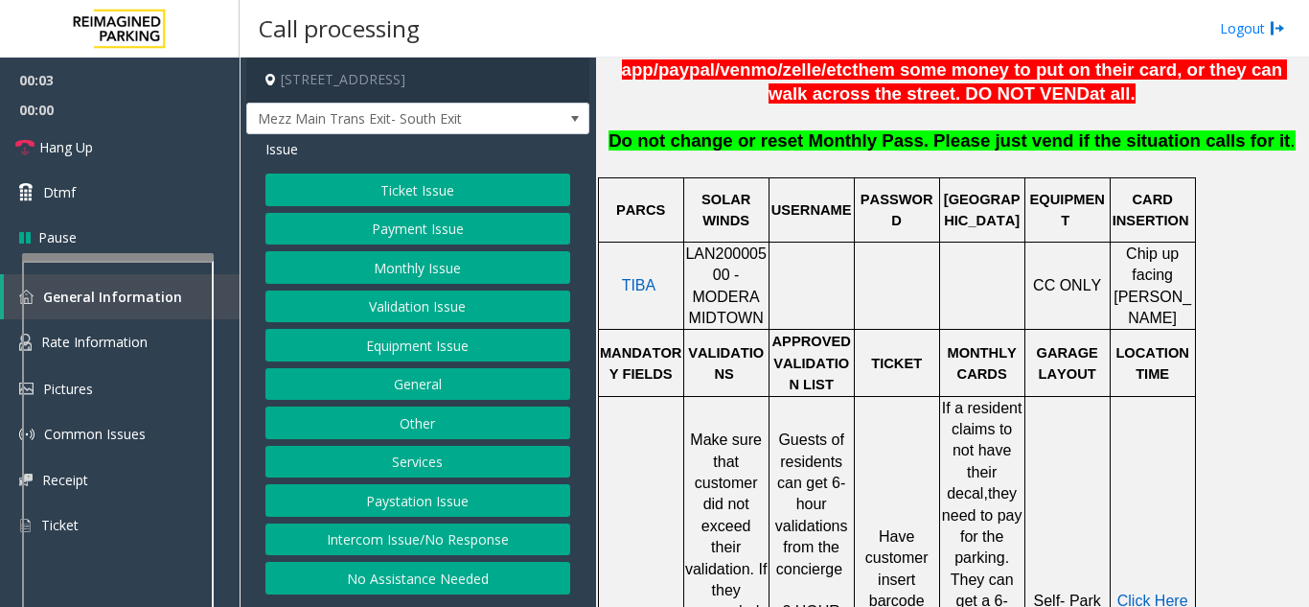
scroll to position [863, 0]
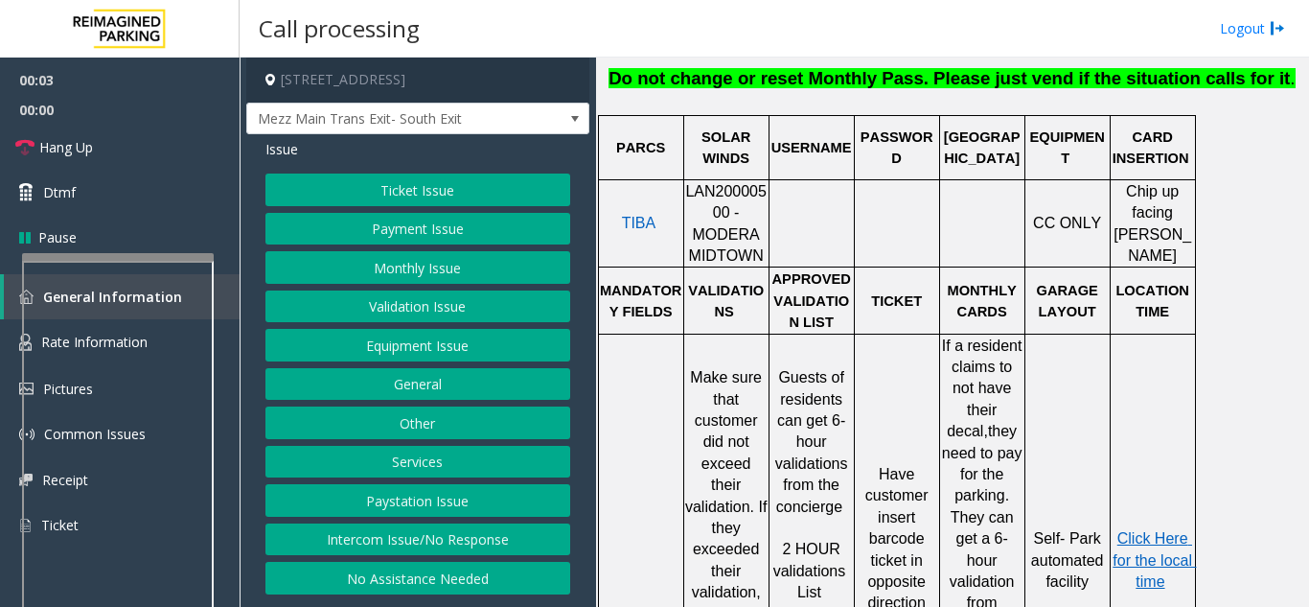
click at [697, 183] on span "LAN20000500 - MODERA MIDTOWN" at bounding box center [725, 223] width 81 height 81
click at [442, 578] on button "No Assistance Needed" at bounding box center [418, 578] width 305 height 33
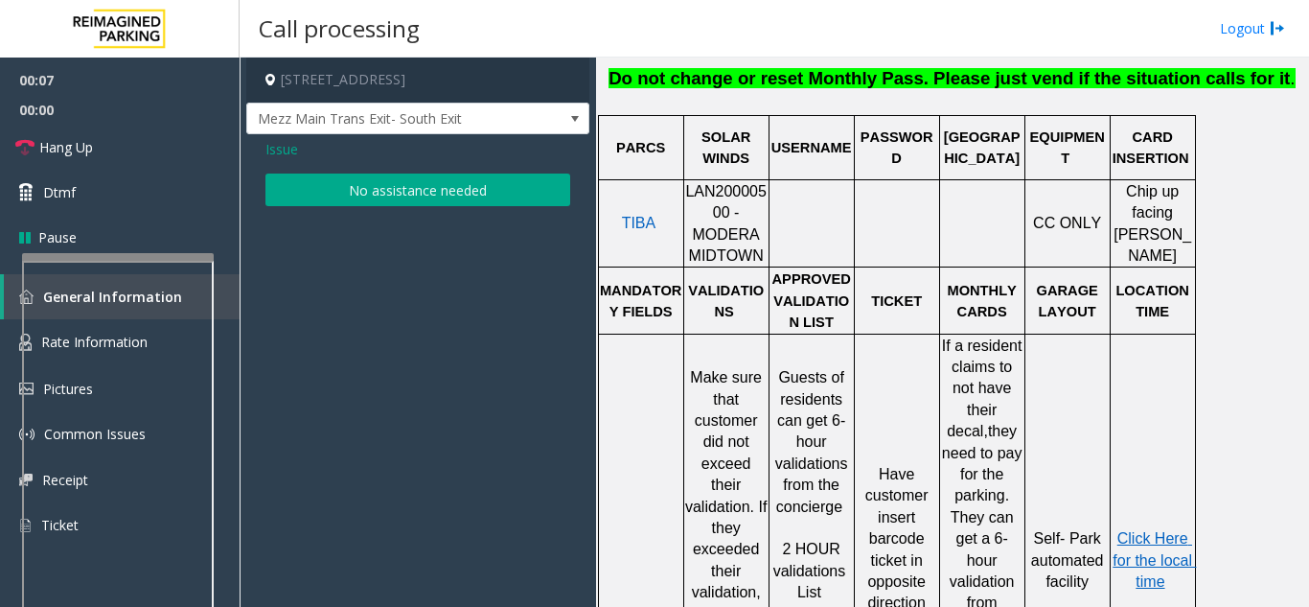
click at [389, 195] on button "No assistance needed" at bounding box center [418, 189] width 305 height 33
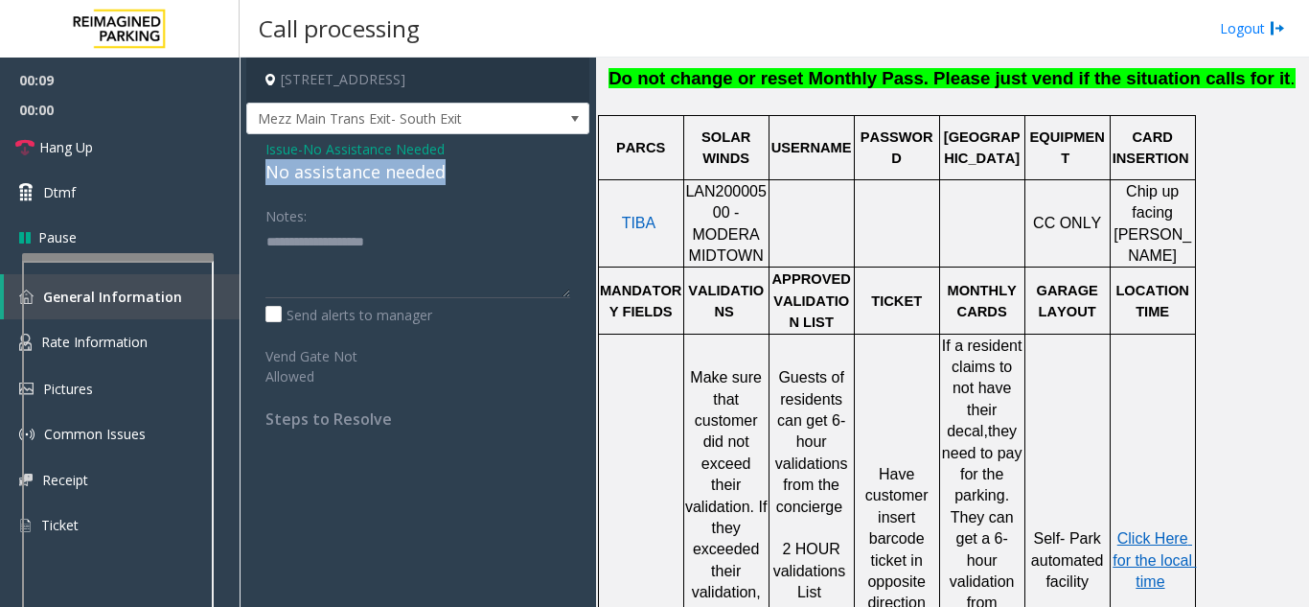
drag, startPoint x: 459, startPoint y: 173, endPoint x: 261, endPoint y: 171, distance: 198.4
click at [261, 171] on div "Issue - No Assistance Needed No assistance needed Notes: Send alerts to manager…" at bounding box center [417, 290] width 343 height 313
click at [466, 247] on textarea at bounding box center [418, 262] width 305 height 72
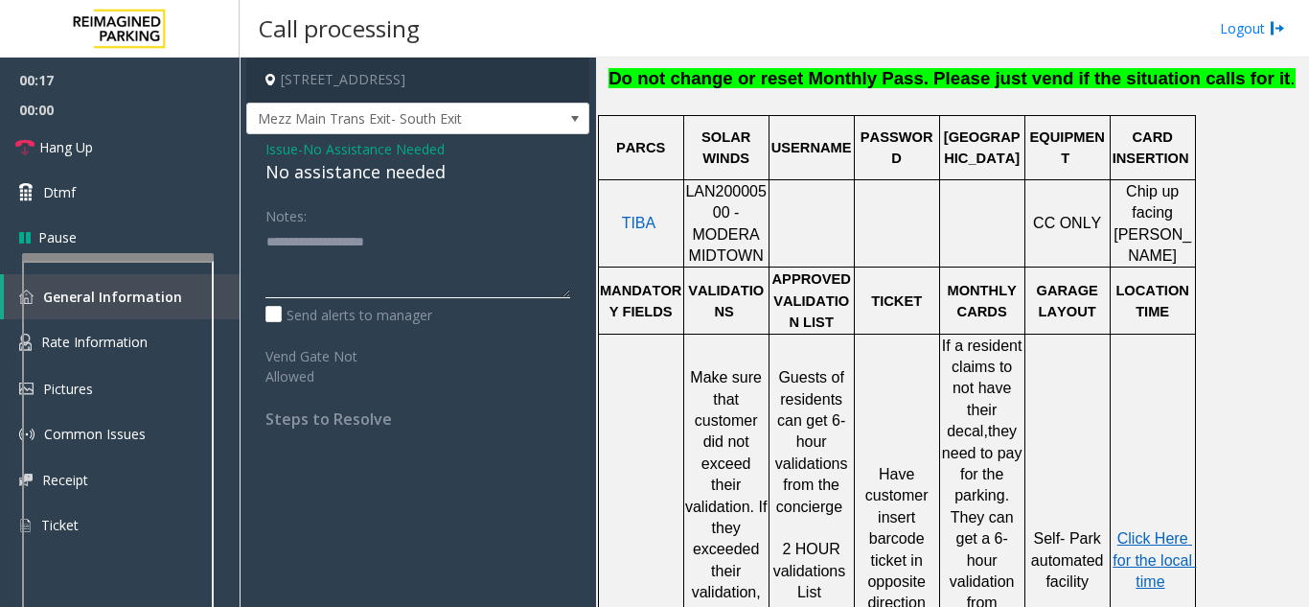
click at [431, 243] on textarea at bounding box center [418, 262] width 305 height 72
click at [451, 241] on textarea at bounding box center [418, 262] width 305 height 72
type textarea "**********"
click at [141, 156] on link "Hang Up" at bounding box center [120, 147] width 240 height 45
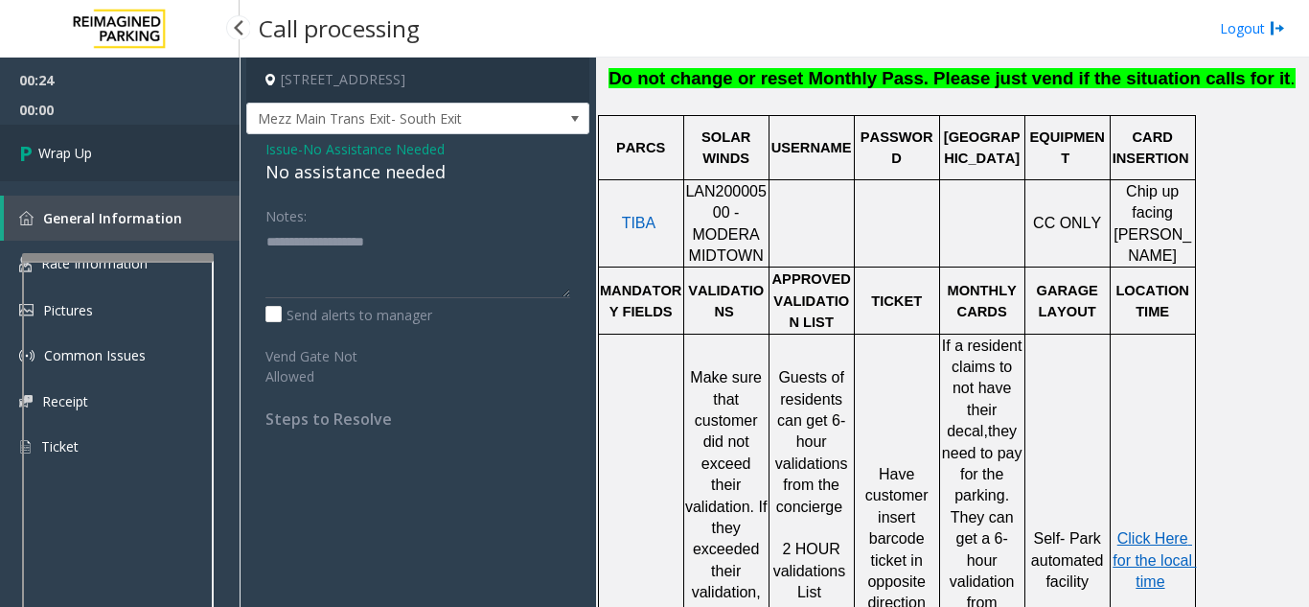
click at [94, 155] on link "Wrap Up" at bounding box center [120, 153] width 240 height 57
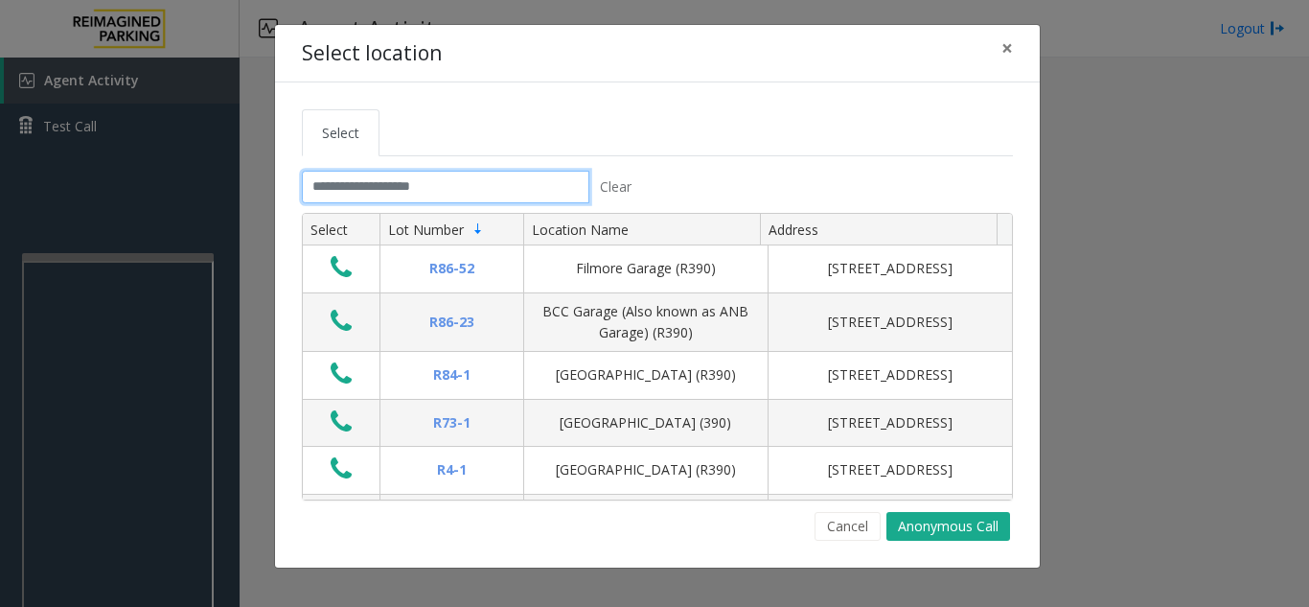
click at [400, 183] on input "text" at bounding box center [446, 187] width 288 height 33
click at [401, 185] on input "text" at bounding box center [446, 187] width 288 height 33
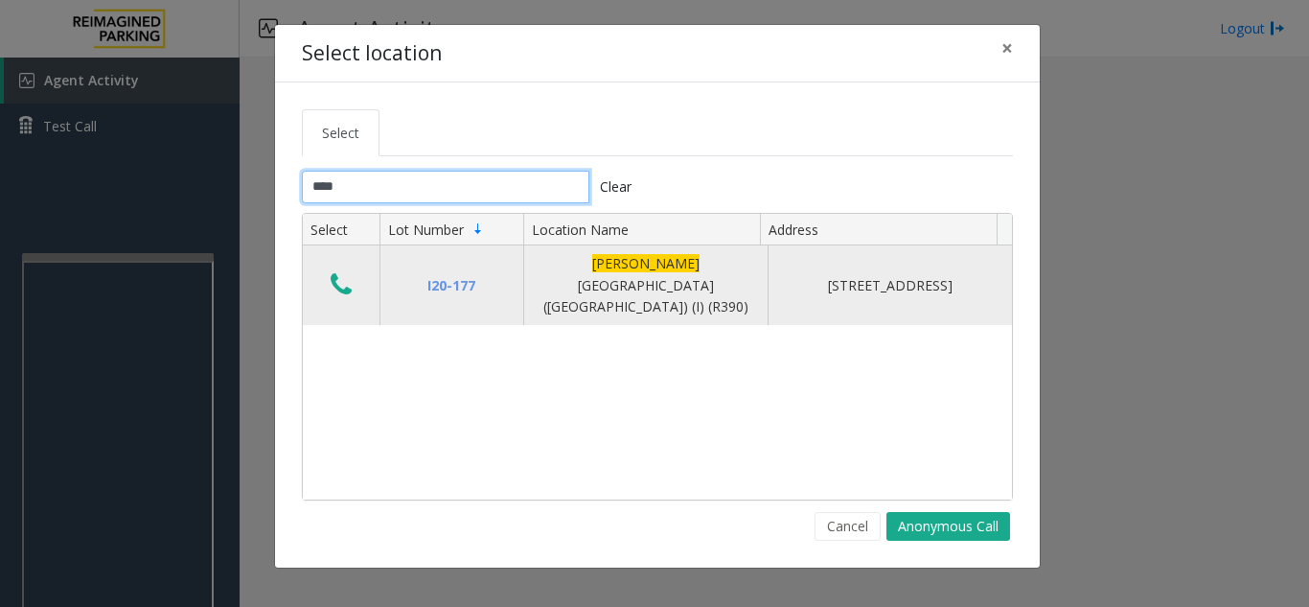
type input "****"
click at [351, 285] on icon "Data table" at bounding box center [341, 284] width 21 height 27
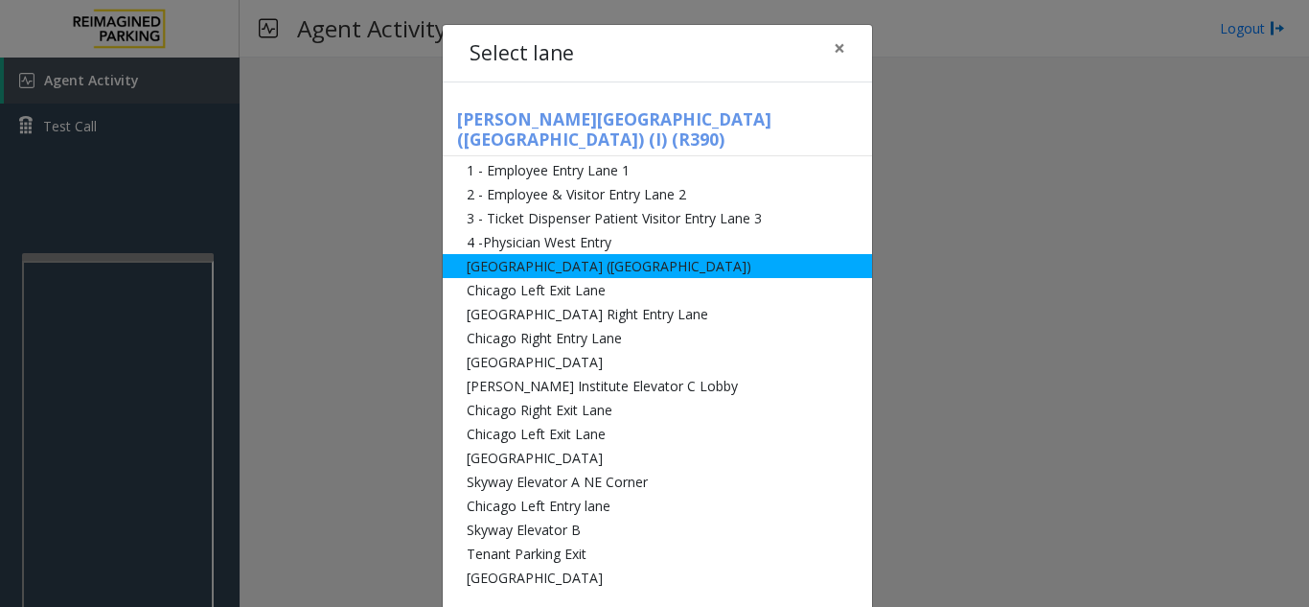
click at [520, 254] on li "[GEOGRAPHIC_DATA] ([GEOGRAPHIC_DATA])" at bounding box center [657, 266] width 429 height 24
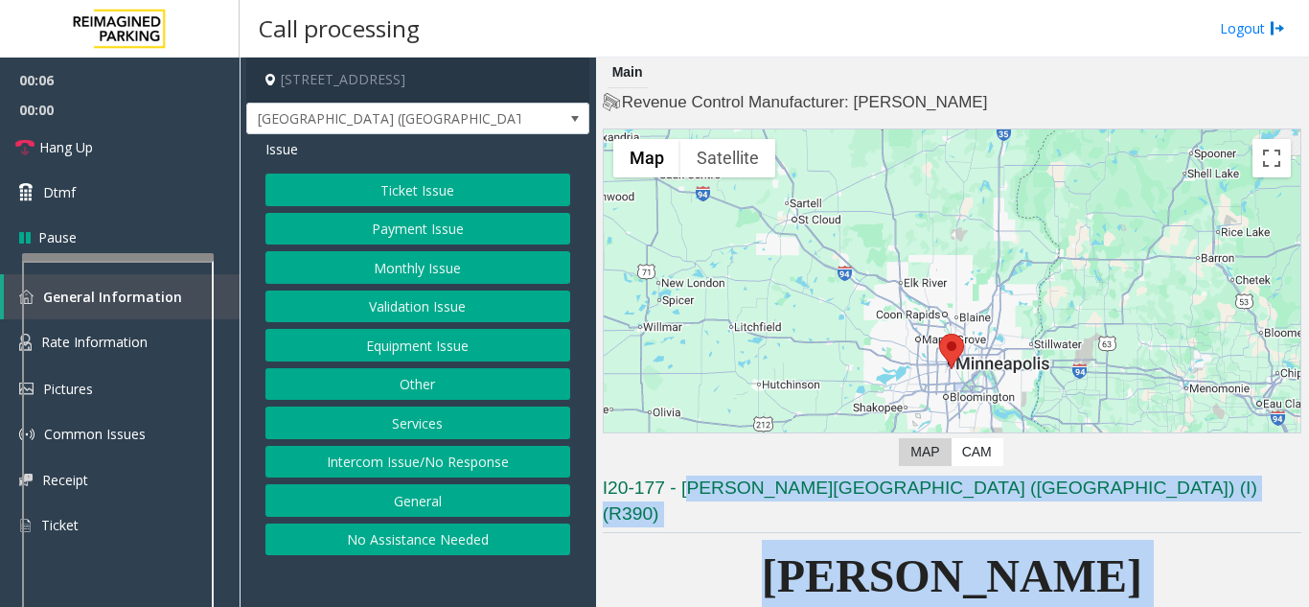
drag, startPoint x: 1106, startPoint y: 545, endPoint x: 694, endPoint y: 489, distance: 416.0
click at [695, 540] on p "[PERSON_NAME][GEOGRAPHIC_DATA]" at bounding box center [952, 614] width 699 height 148
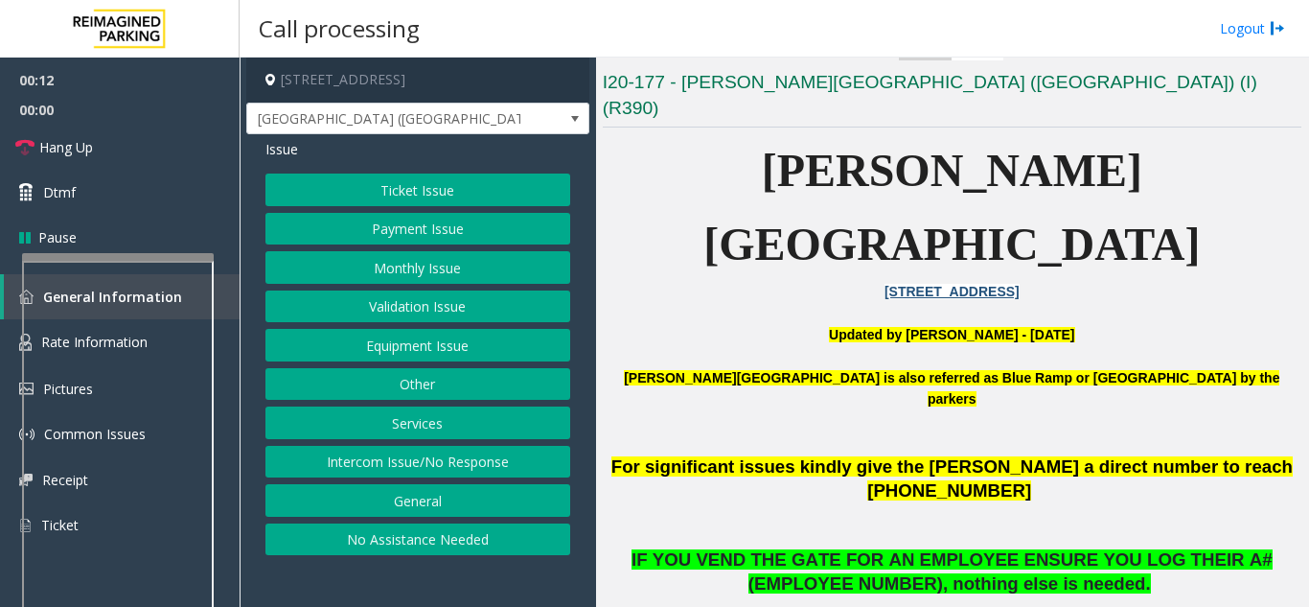
scroll to position [479, 0]
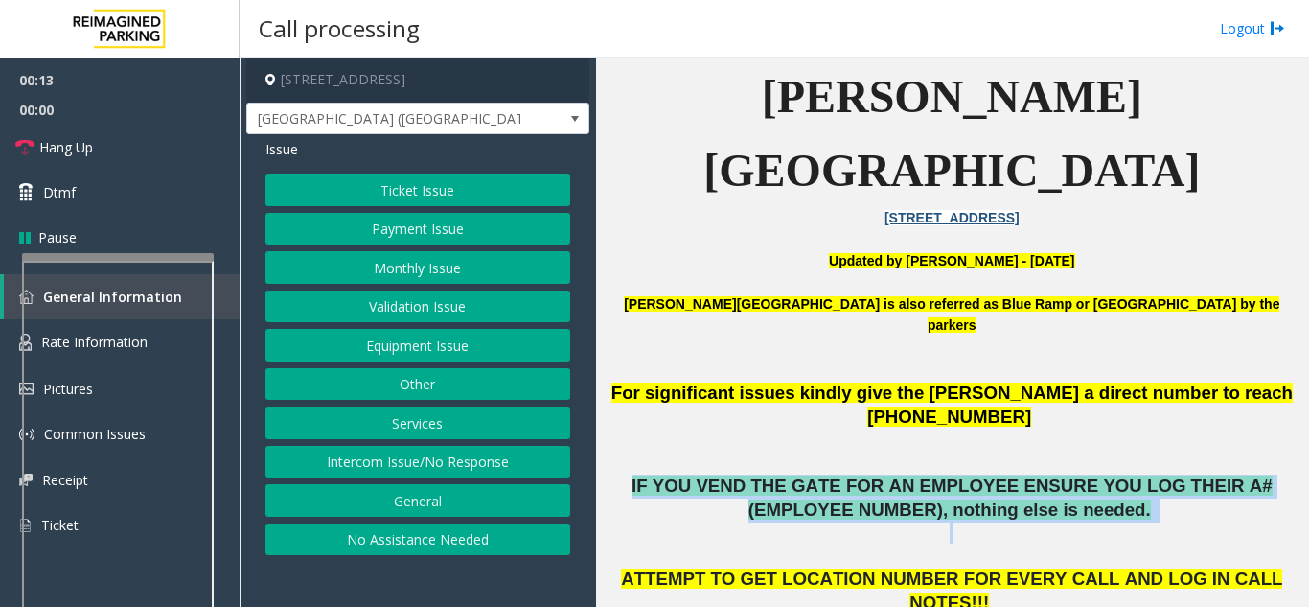
drag, startPoint x: 632, startPoint y: 332, endPoint x: 1093, endPoint y: 401, distance: 466.2
click at [1093, 522] on p at bounding box center [952, 544] width 699 height 45
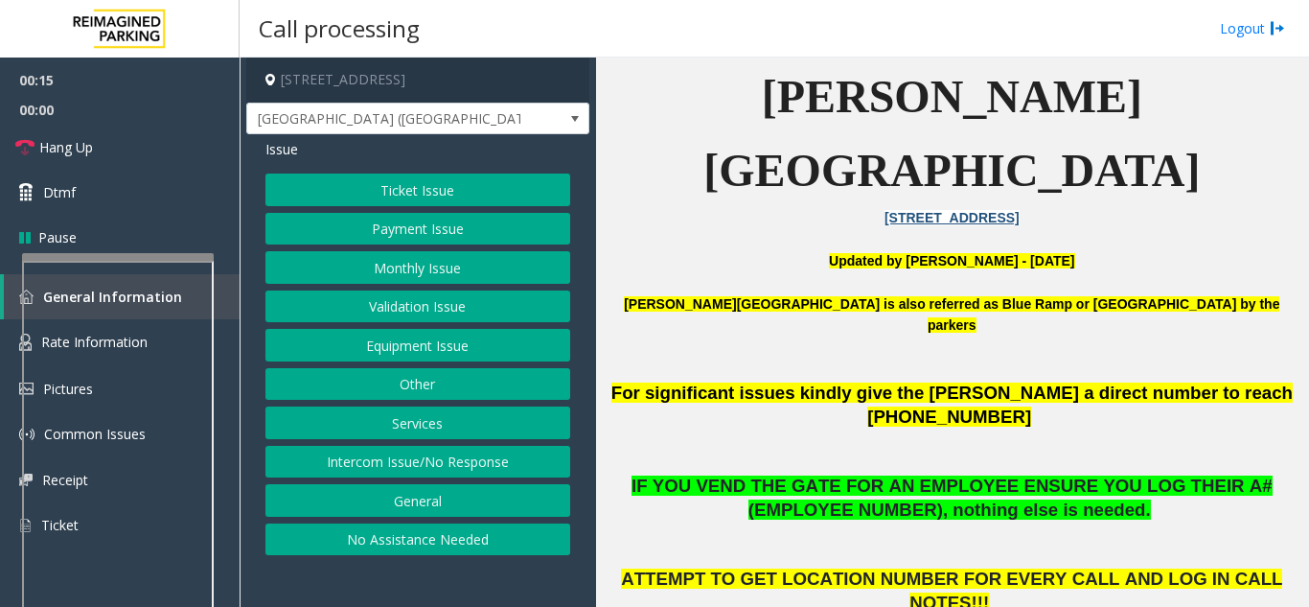
click at [415, 357] on button "Equipment Issue" at bounding box center [418, 345] width 305 height 33
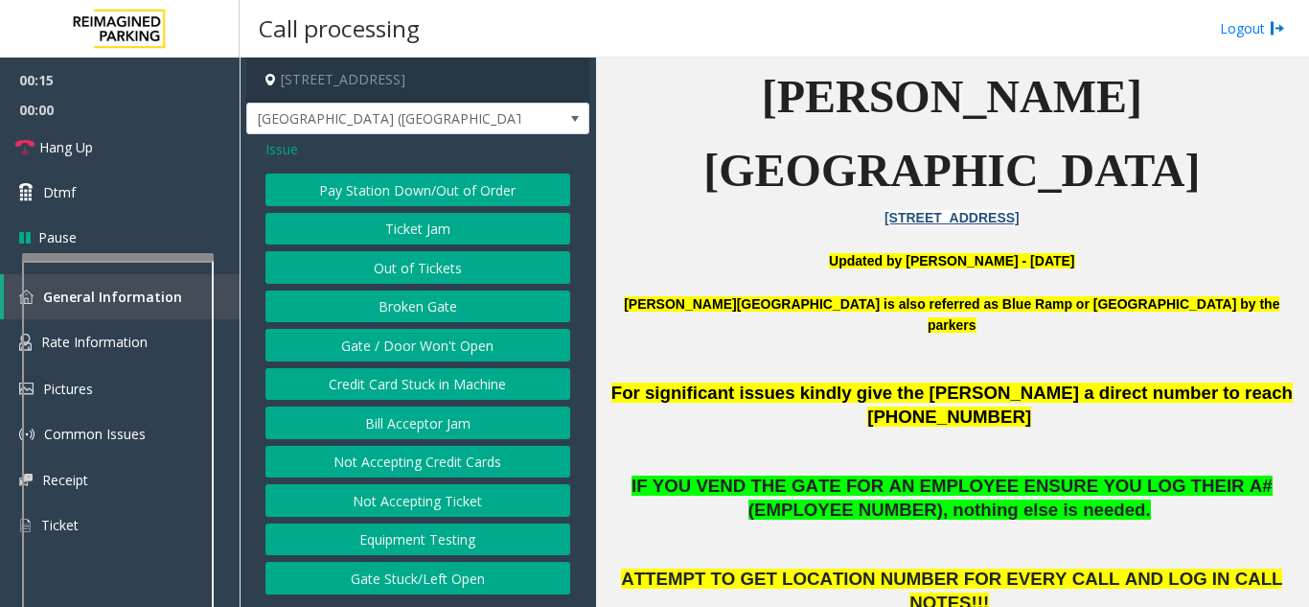
click at [415, 355] on button "Gate / Door Won't Open" at bounding box center [418, 345] width 305 height 33
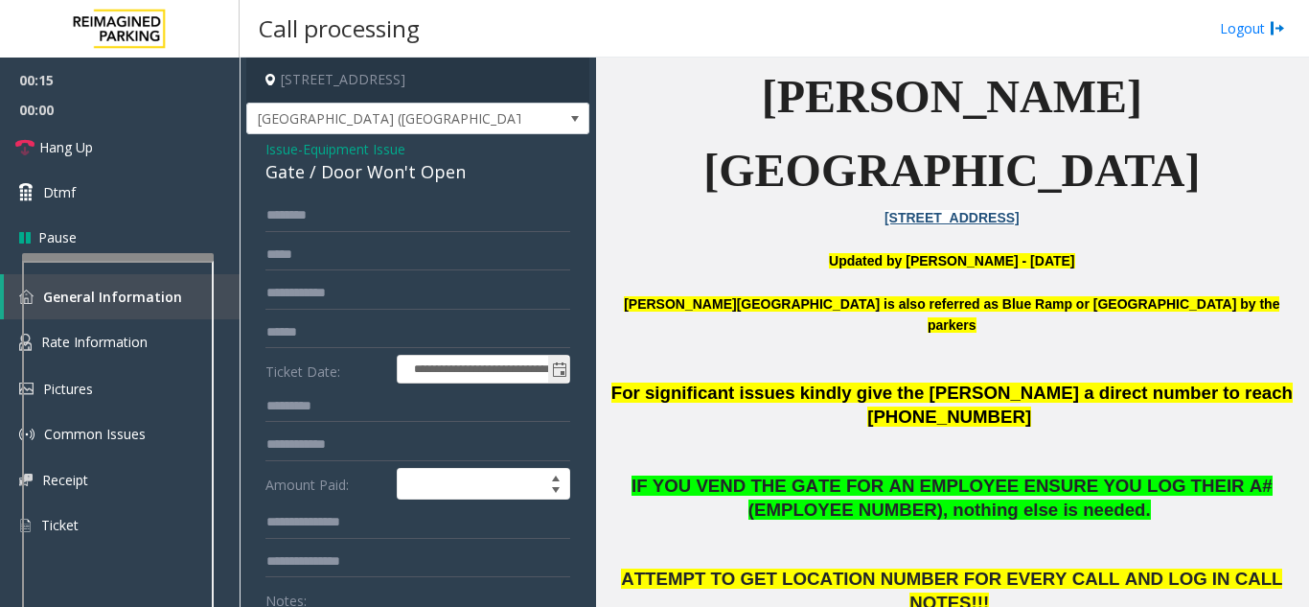
scroll to position [192, 0]
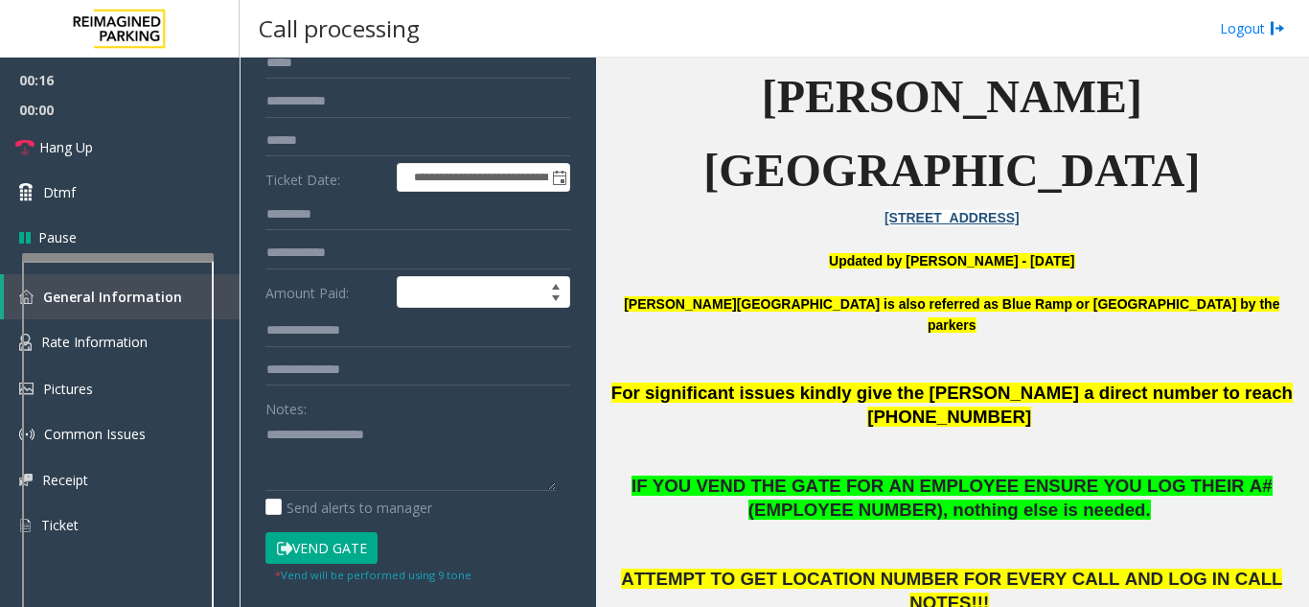
click at [340, 547] on button "Vend Gate" at bounding box center [322, 548] width 112 height 33
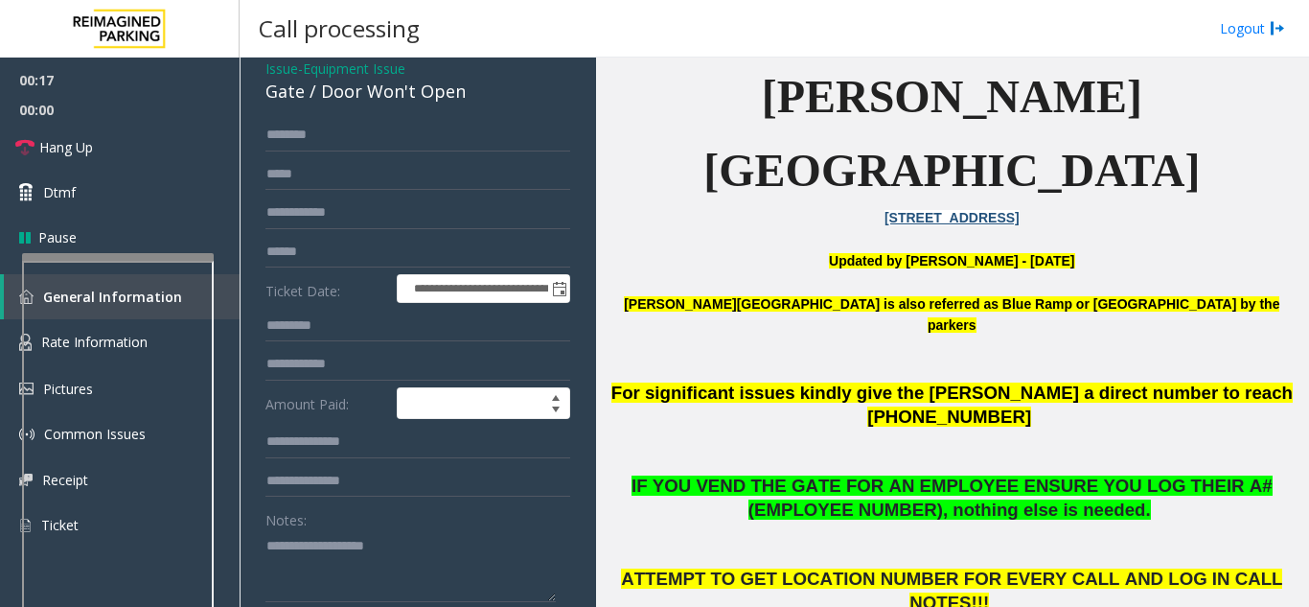
scroll to position [0, 0]
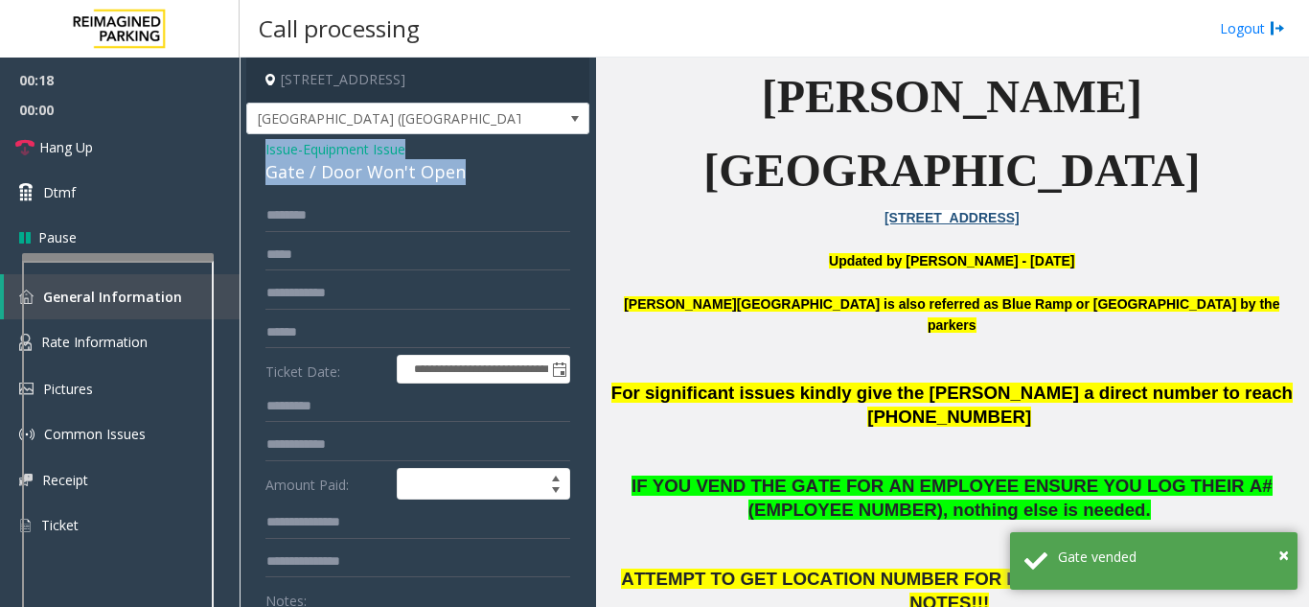
drag, startPoint x: 467, startPoint y: 168, endPoint x: 246, endPoint y: 158, distance: 220.7
copy div "Issue - Equipment Issue Gate / Door Won't Open"
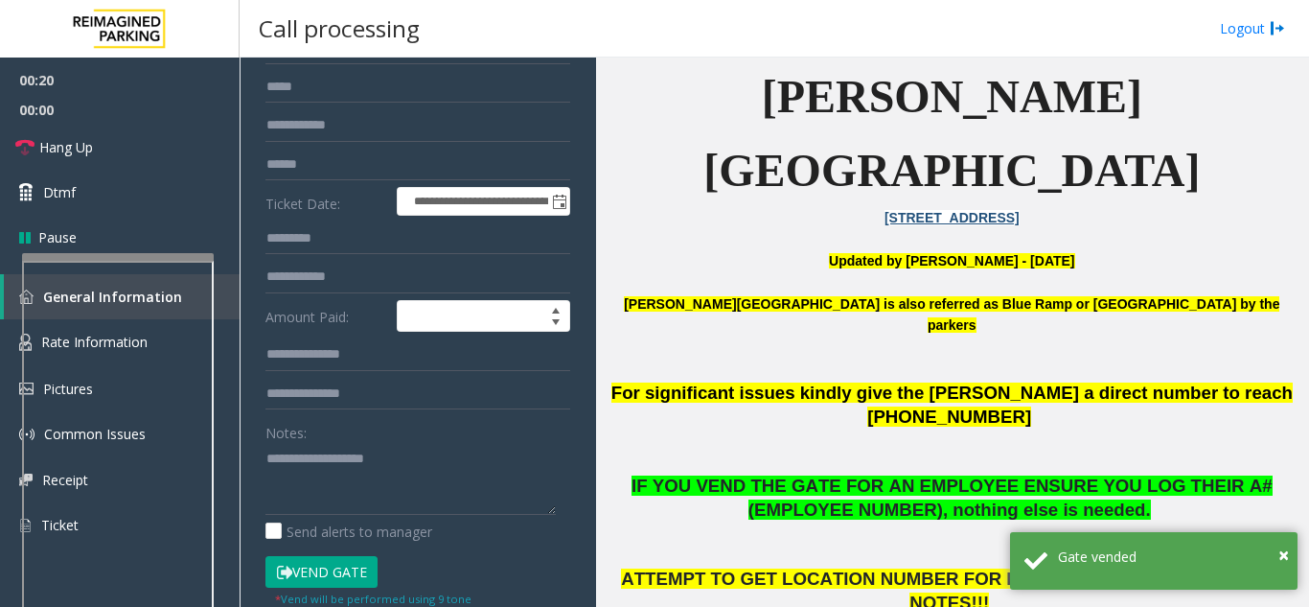
scroll to position [192, 0]
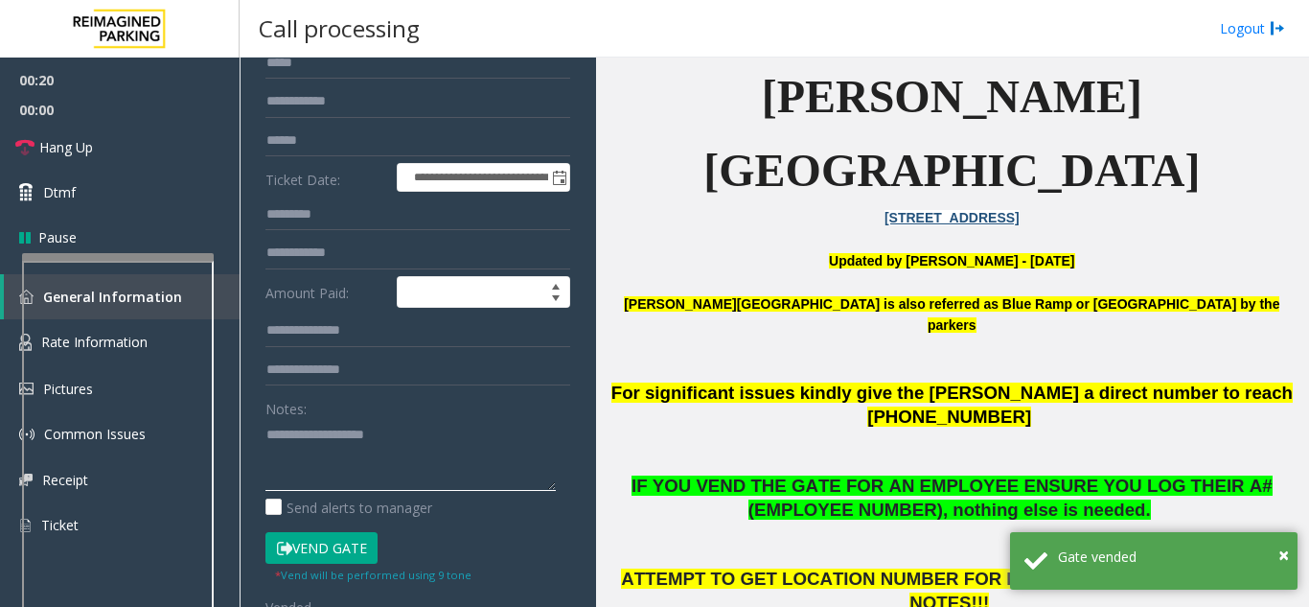
click at [309, 453] on textarea at bounding box center [411, 455] width 290 height 72
paste textarea "**********"
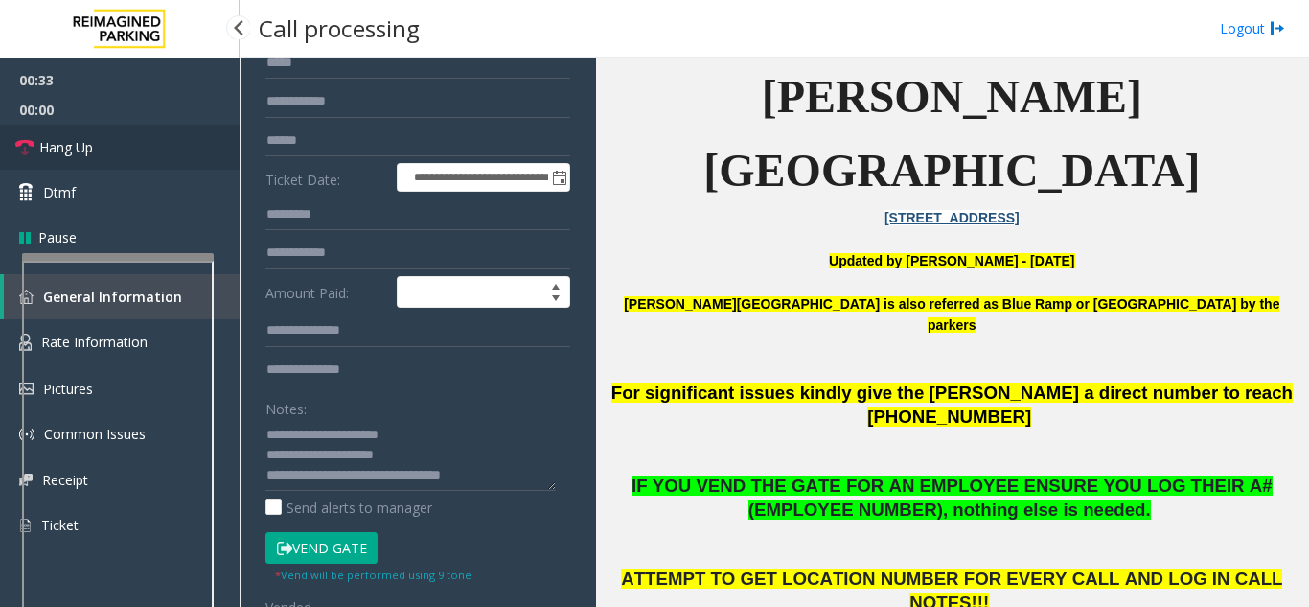
click at [150, 158] on link "Hang Up" at bounding box center [120, 147] width 240 height 45
click at [505, 474] on textarea at bounding box center [411, 455] width 290 height 72
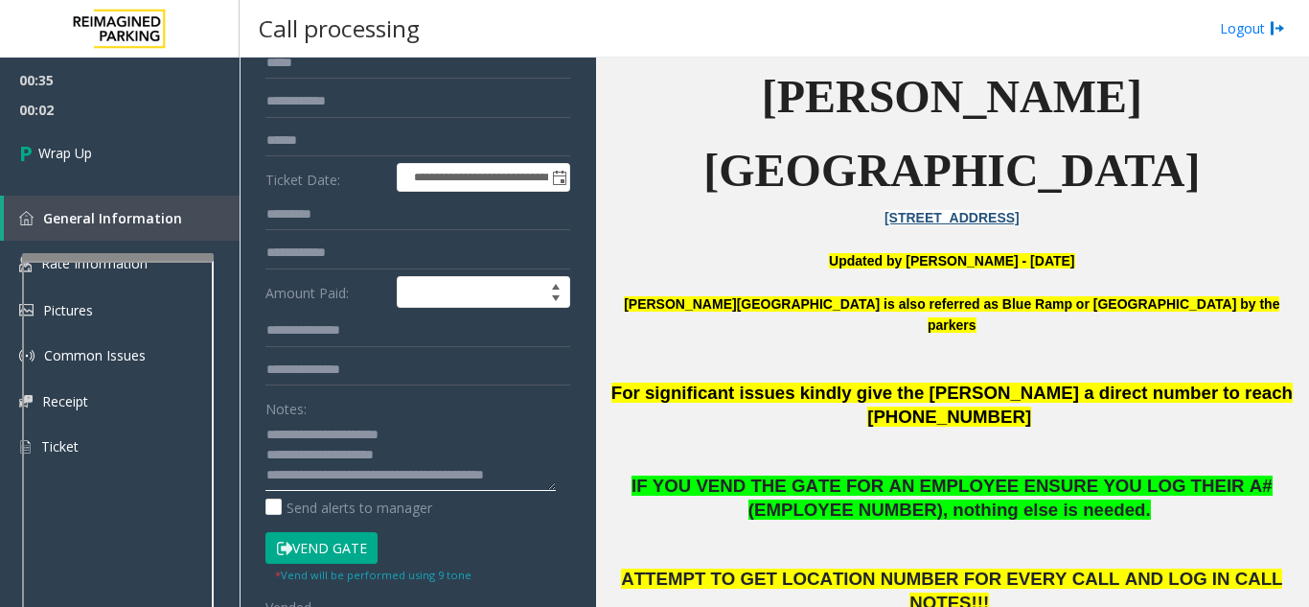
scroll to position [14, 0]
type textarea "**********"
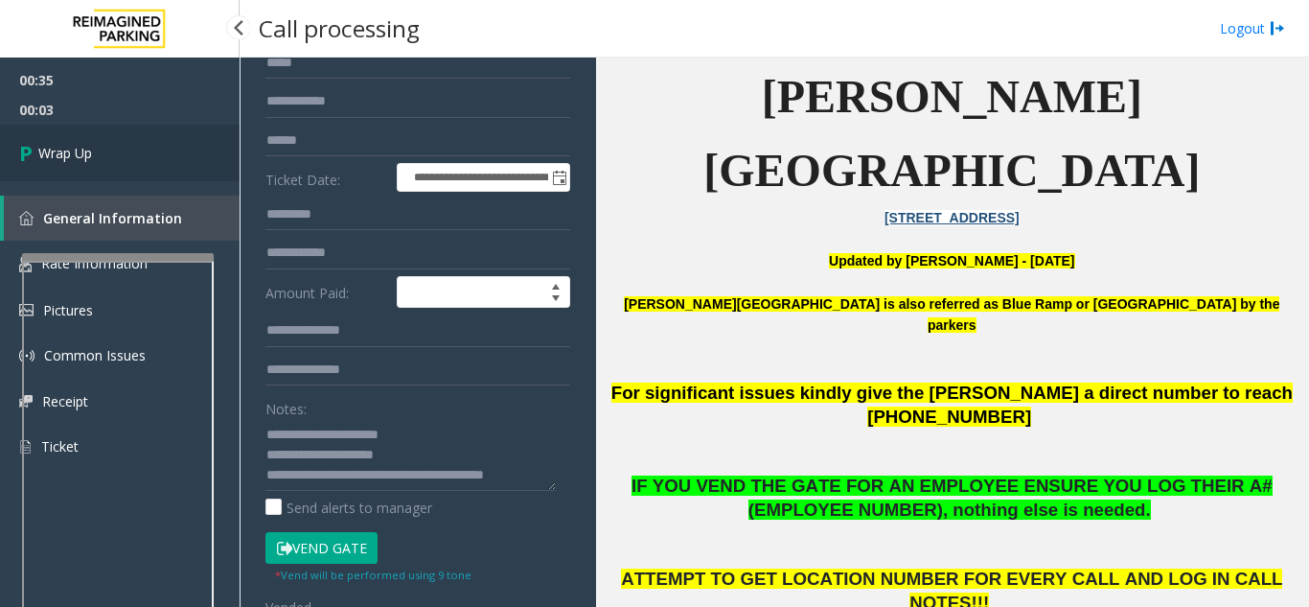
click at [89, 159] on span "Wrap Up" at bounding box center [65, 153] width 54 height 20
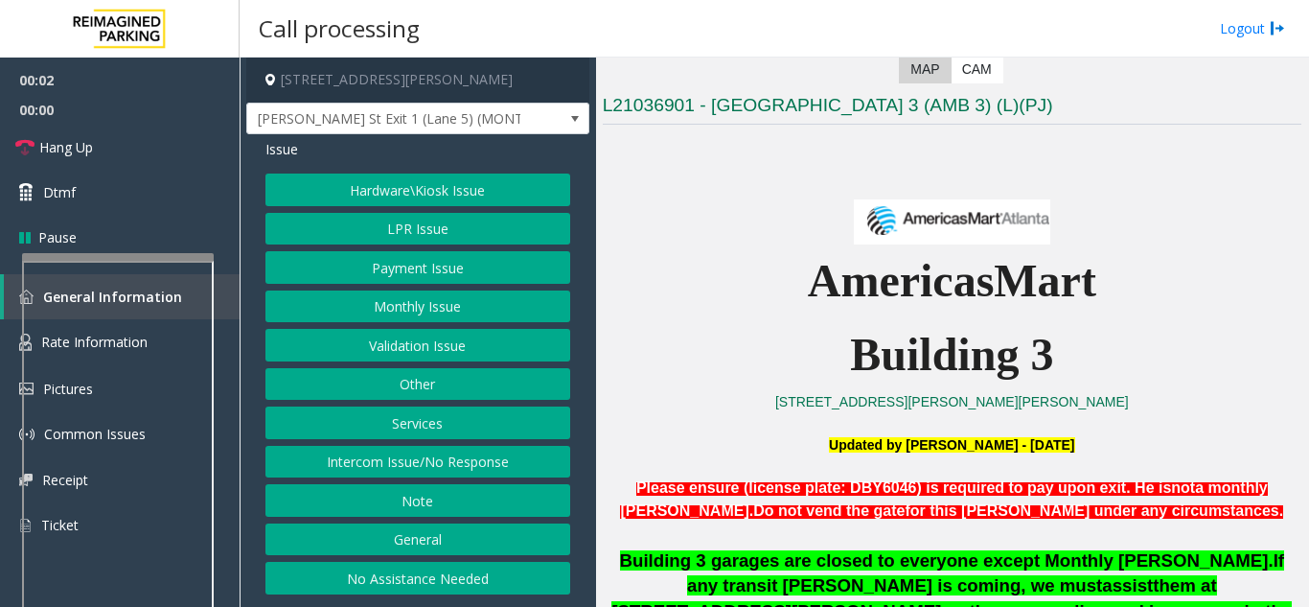
scroll to position [383, 0]
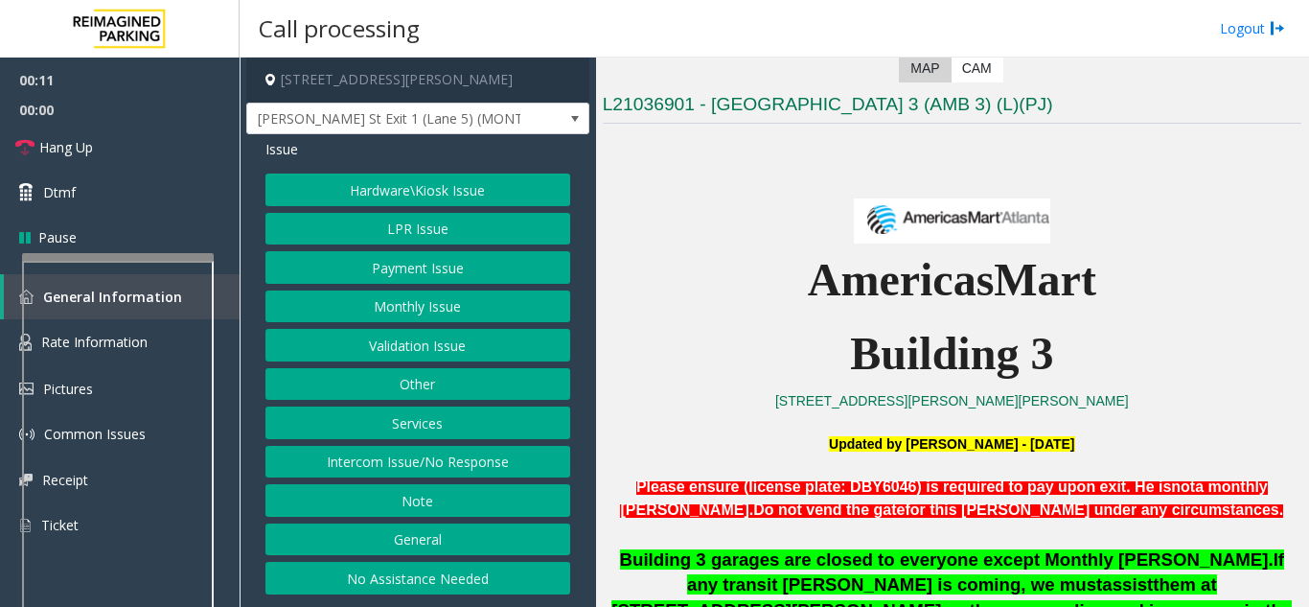
click at [462, 230] on button "LPR Issue" at bounding box center [418, 229] width 305 height 33
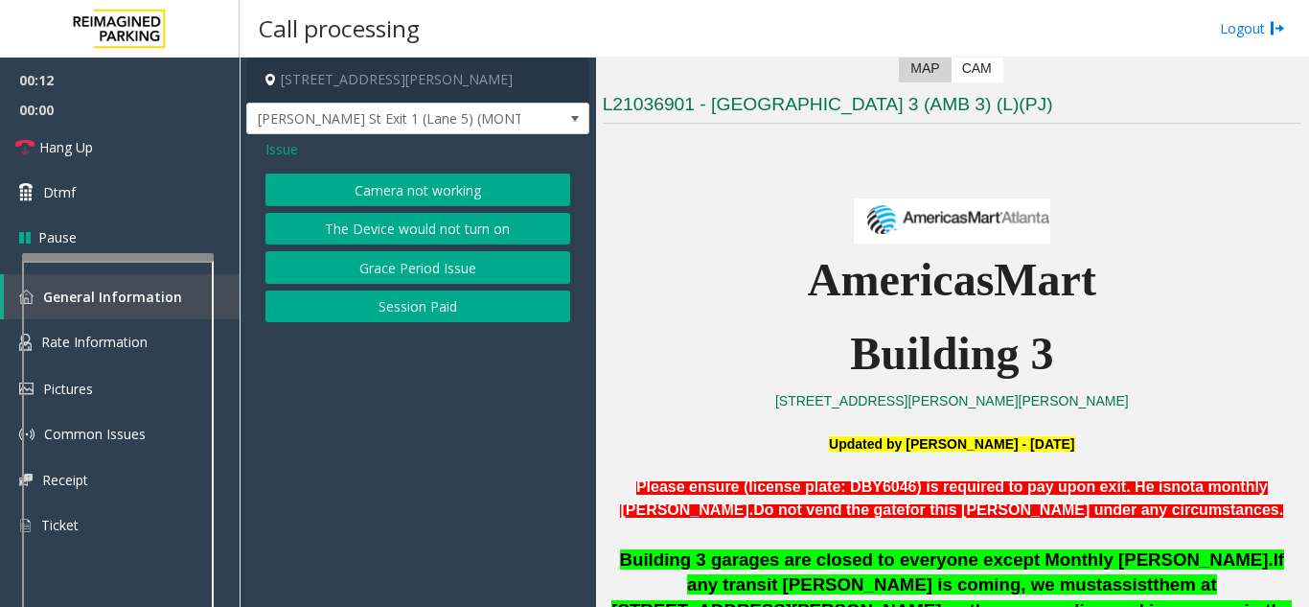
click at [431, 193] on button "Camera not working" at bounding box center [418, 189] width 305 height 33
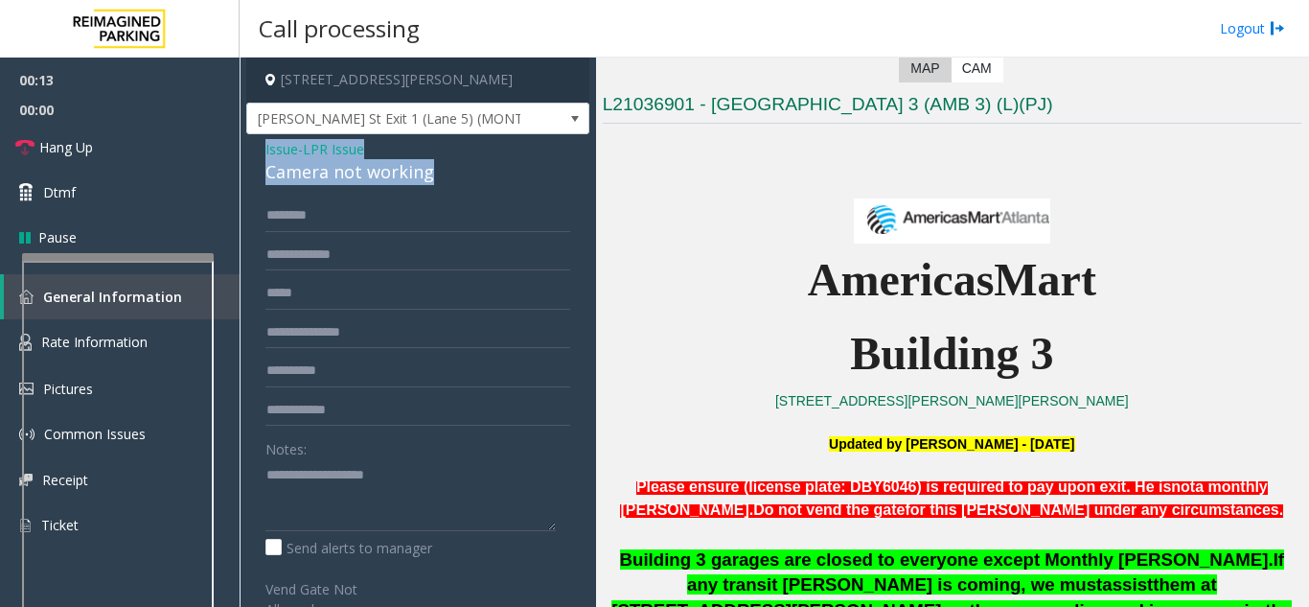
drag, startPoint x: 442, startPoint y: 172, endPoint x: 263, endPoint y: 154, distance: 180.1
click at [263, 154] on div "Issue - LPR Issue Camera not working Notes: Send alerts to manager Vend Gate No…" at bounding box center [417, 521] width 343 height 774
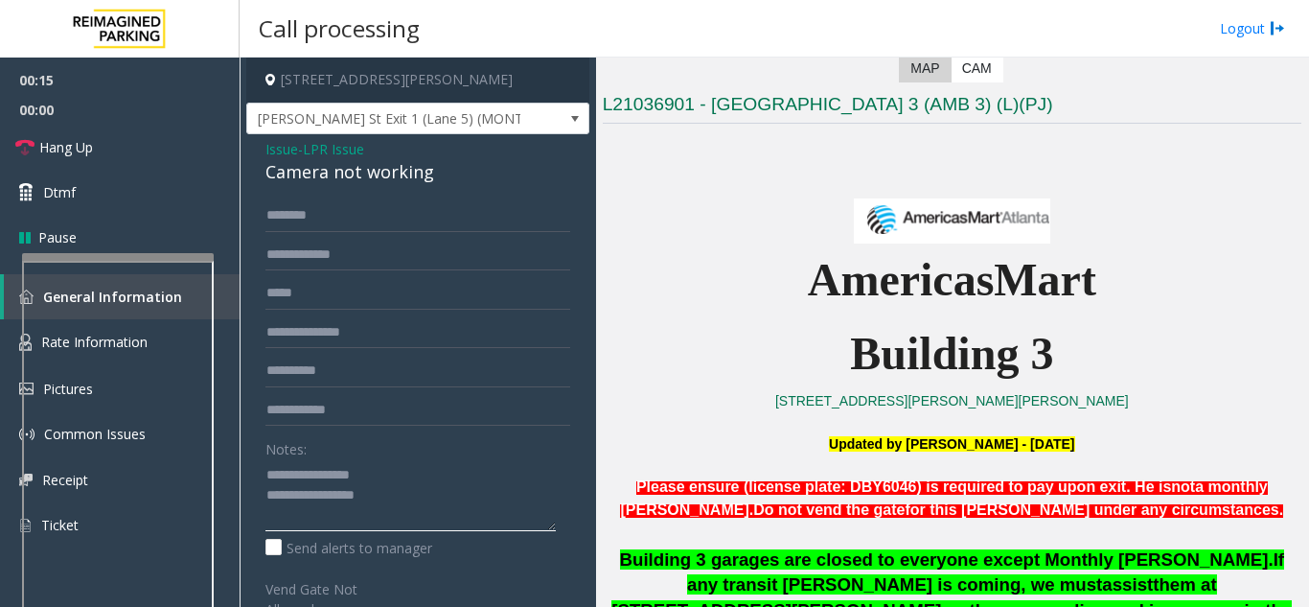
click at [406, 495] on textarea at bounding box center [411, 495] width 290 height 72
type textarea "**********"
click at [297, 249] on input "text" at bounding box center [418, 255] width 305 height 33
drag, startPoint x: 354, startPoint y: 254, endPoint x: 258, endPoint y: 265, distance: 96.4
click at [258, 265] on div "******* Notes: Send alerts to manager [GEOGRAPHIC_DATA] Not Allowed Steps to Re…" at bounding box center [418, 544] width 334 height 690
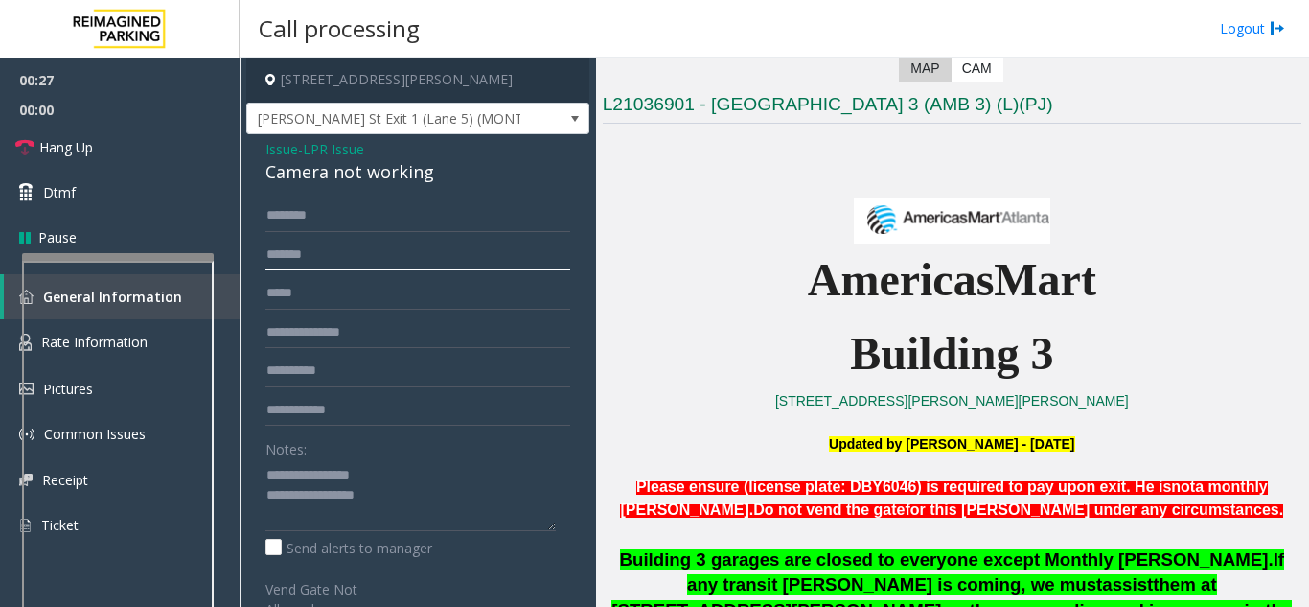
type input "*******"
click at [331, 214] on input "text" at bounding box center [418, 215] width 305 height 33
type input "******"
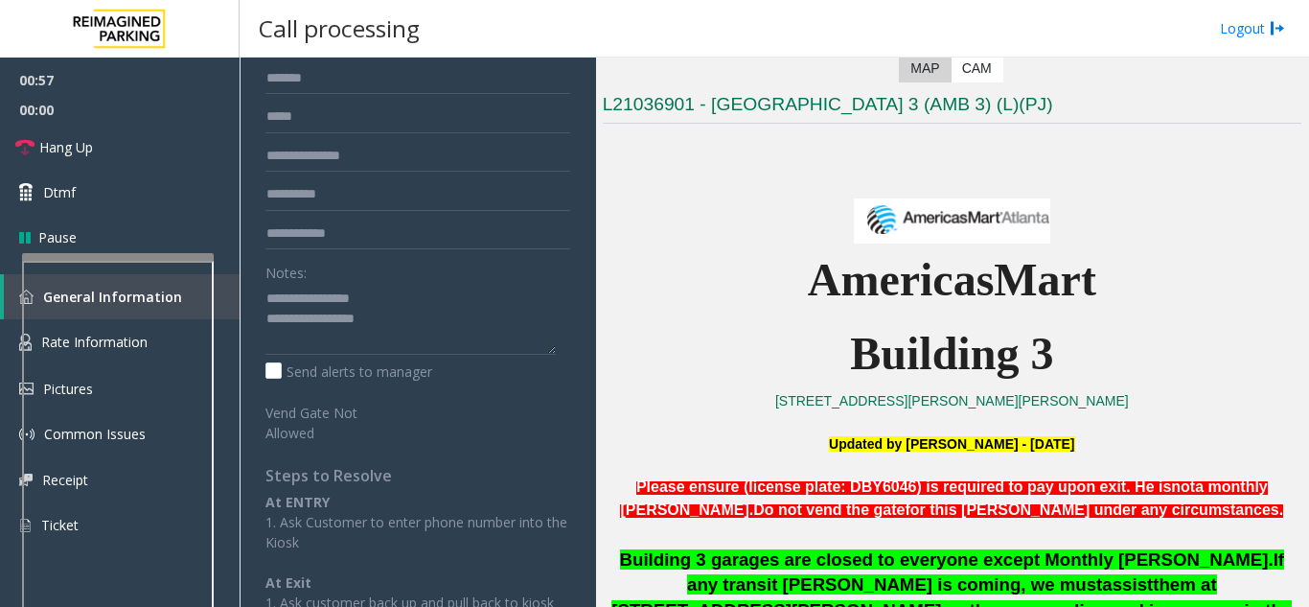
scroll to position [192, 0]
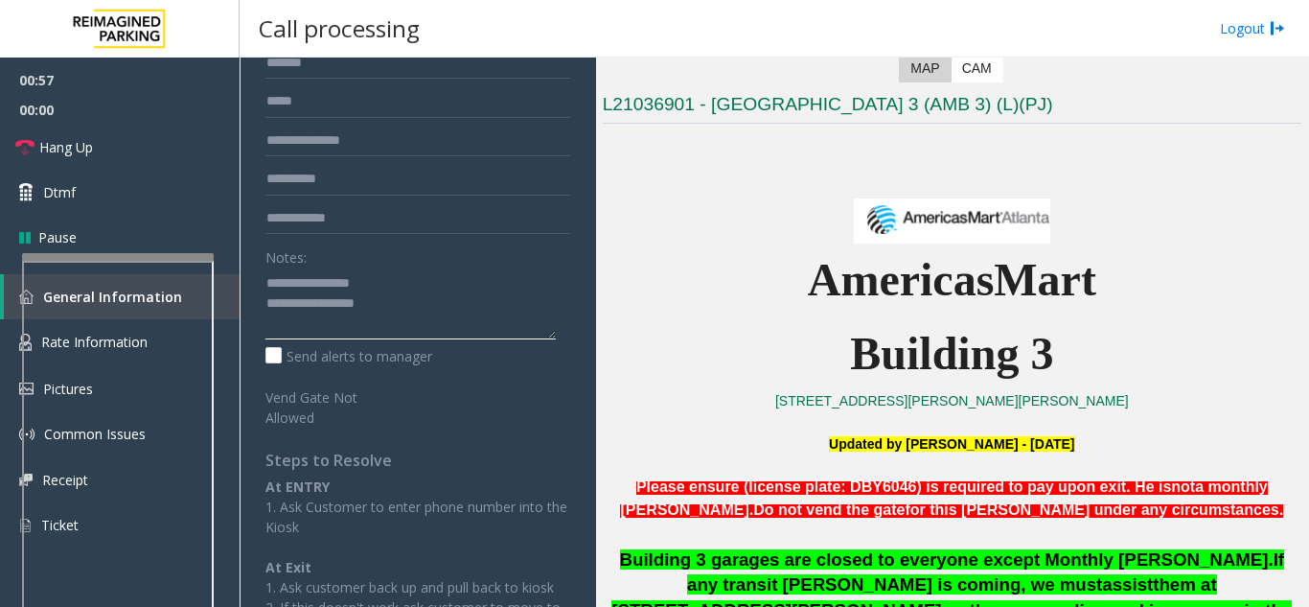
click at [423, 318] on textarea at bounding box center [411, 303] width 290 height 72
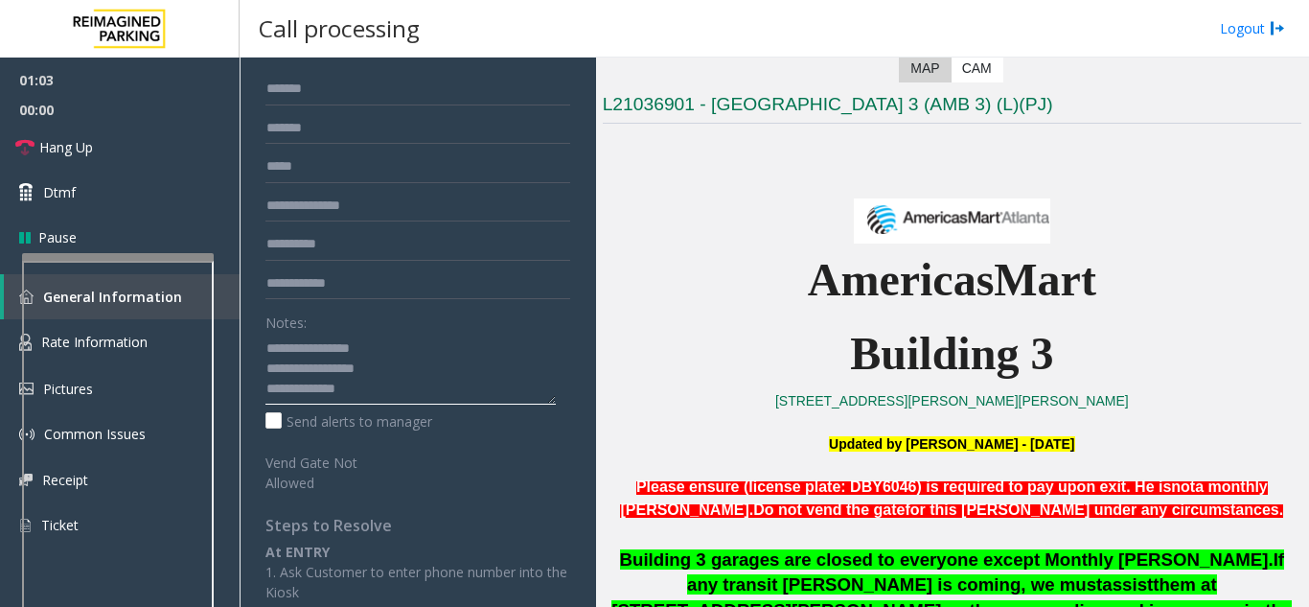
scroll to position [0, 0]
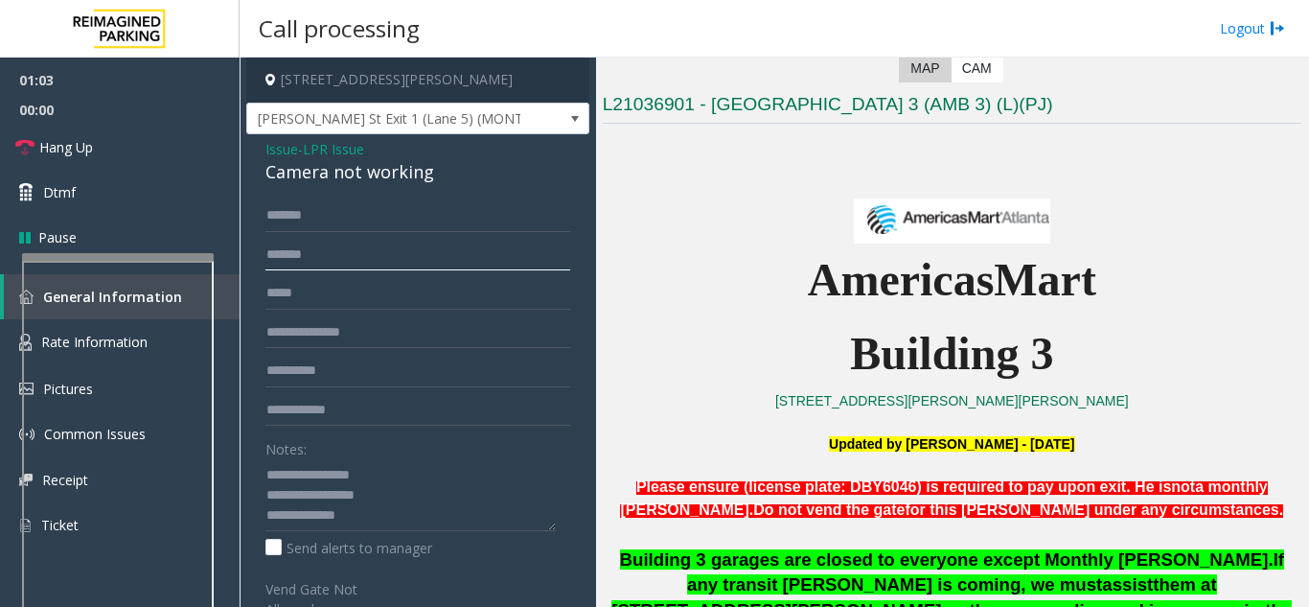
drag, startPoint x: 331, startPoint y: 253, endPoint x: 263, endPoint y: 254, distance: 68.1
click at [265, 254] on div "****** ******* Notes: Send alerts to manager Vend Gate Not Allowed Steps to Res…" at bounding box center [418, 544] width 334 height 690
click at [726, 197] on p at bounding box center [952, 209] width 699 height 66
click at [51, 145] on span "Hang Up" at bounding box center [66, 147] width 54 height 20
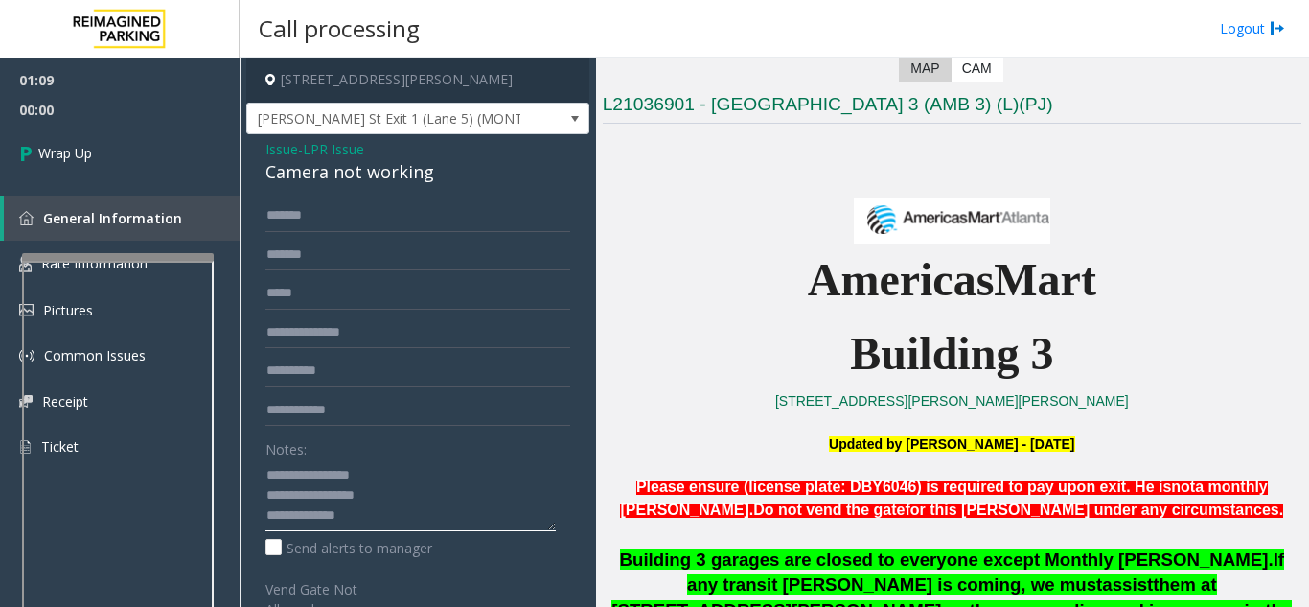
click at [379, 522] on textarea at bounding box center [411, 495] width 290 height 72
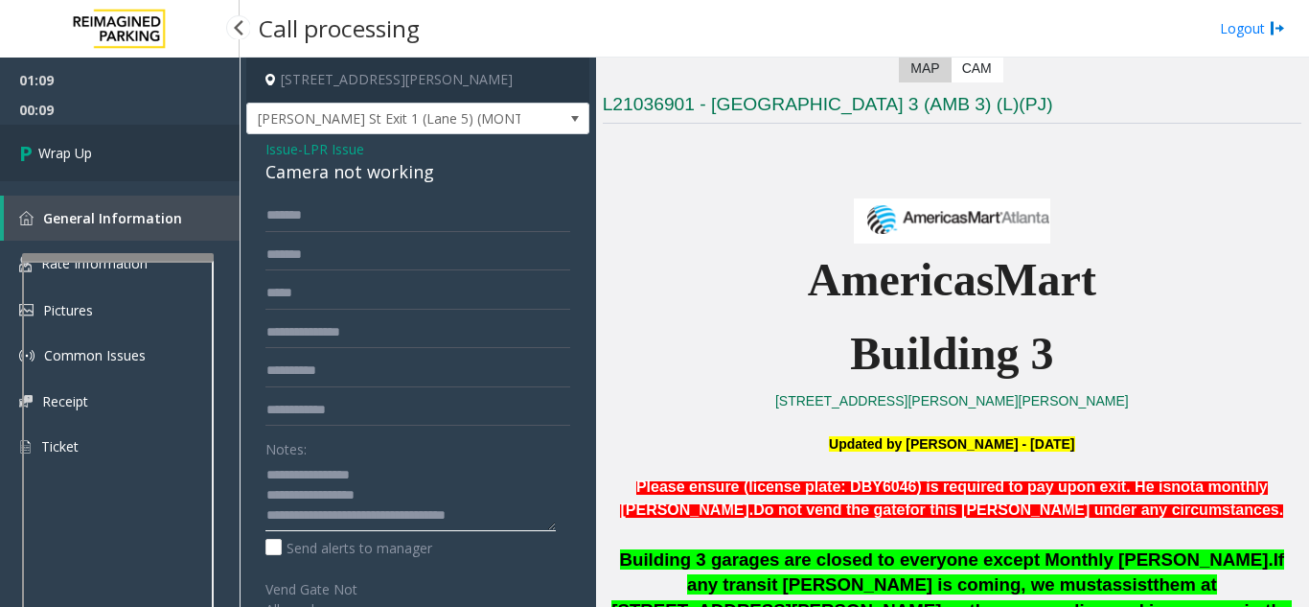
type textarea "**********"
click at [118, 165] on link "Wrap Up" at bounding box center [120, 153] width 240 height 57
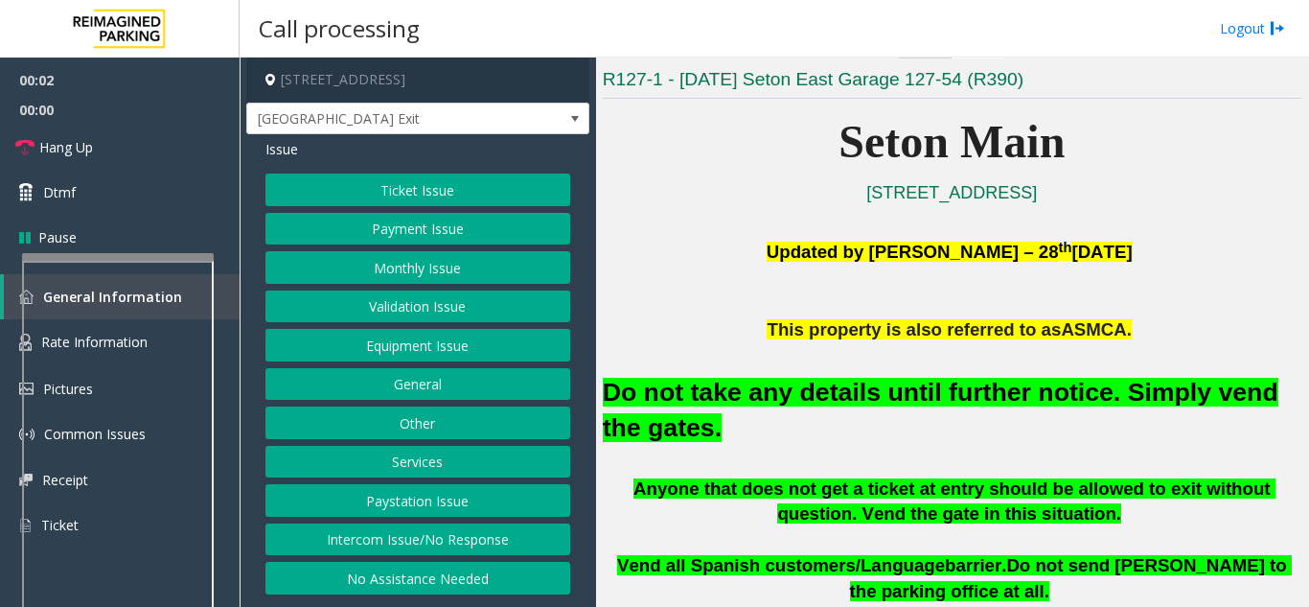
scroll to position [383, 0]
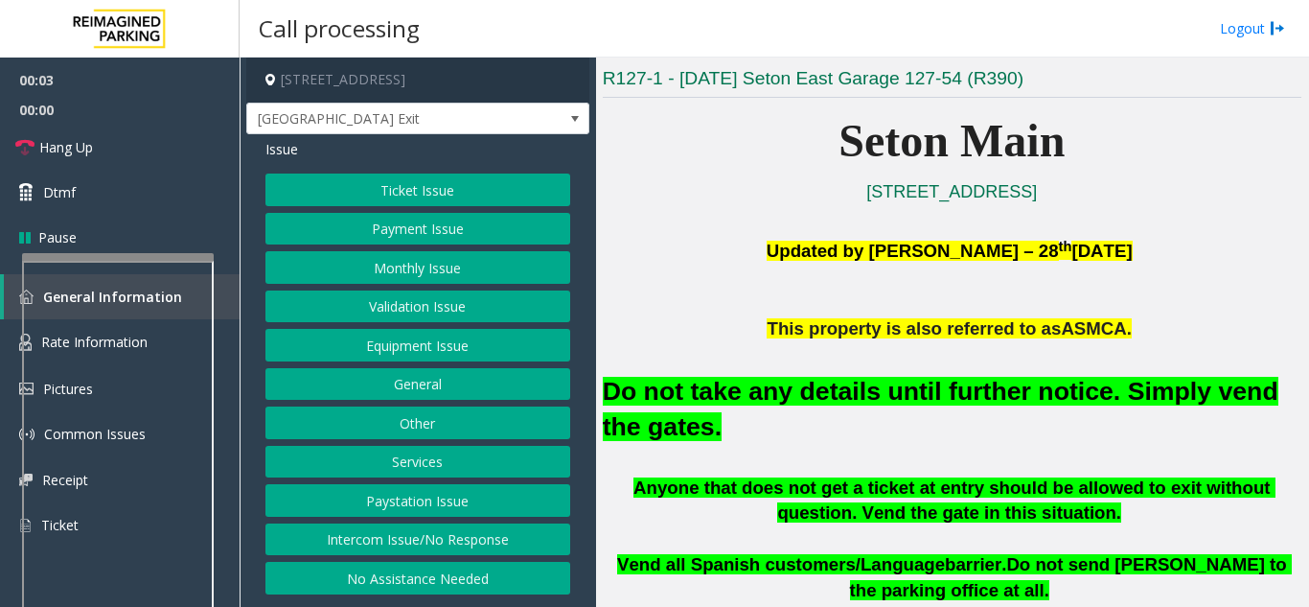
click at [398, 341] on button "Equipment Issue" at bounding box center [418, 345] width 305 height 33
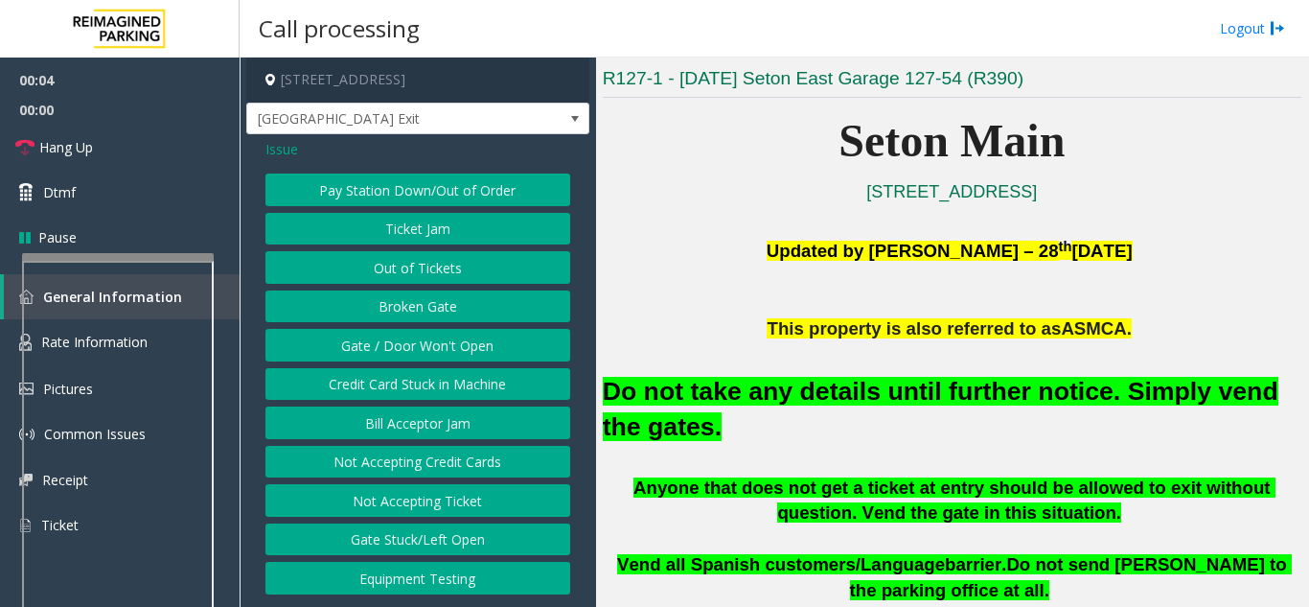
click at [398, 341] on button "Gate / Door Won't Open" at bounding box center [418, 345] width 305 height 33
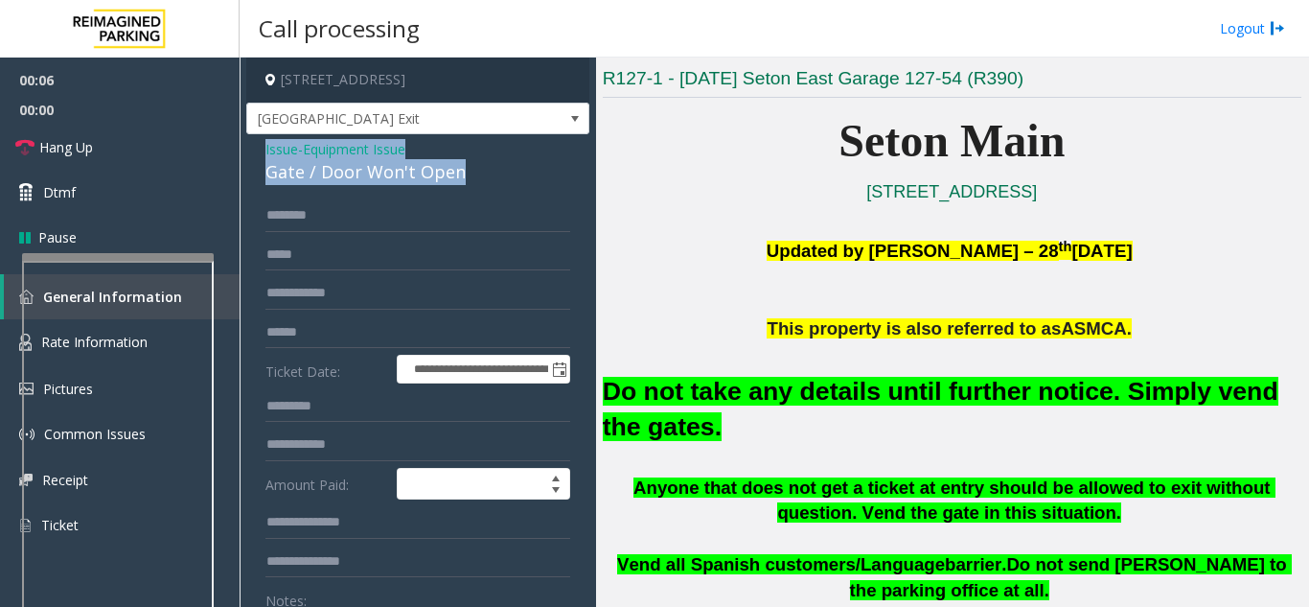
drag, startPoint x: 492, startPoint y: 173, endPoint x: 261, endPoint y: 138, distance: 233.6
copy div "Issue - Equipment Issue Gate / Door Won't Open"
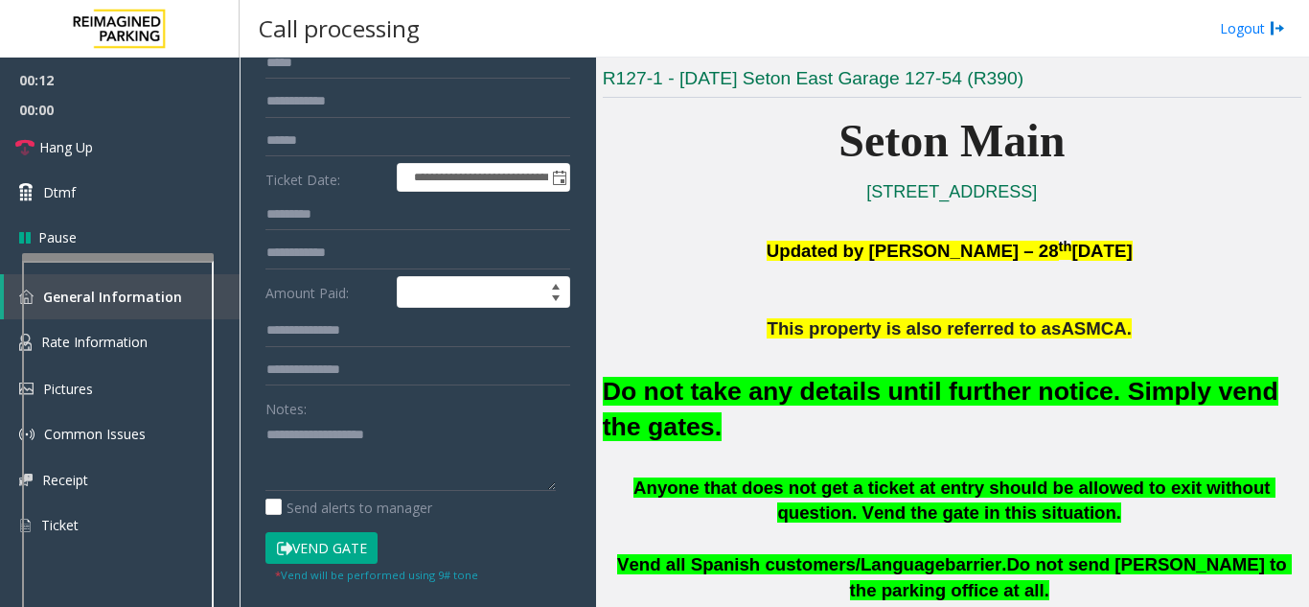
scroll to position [0, 0]
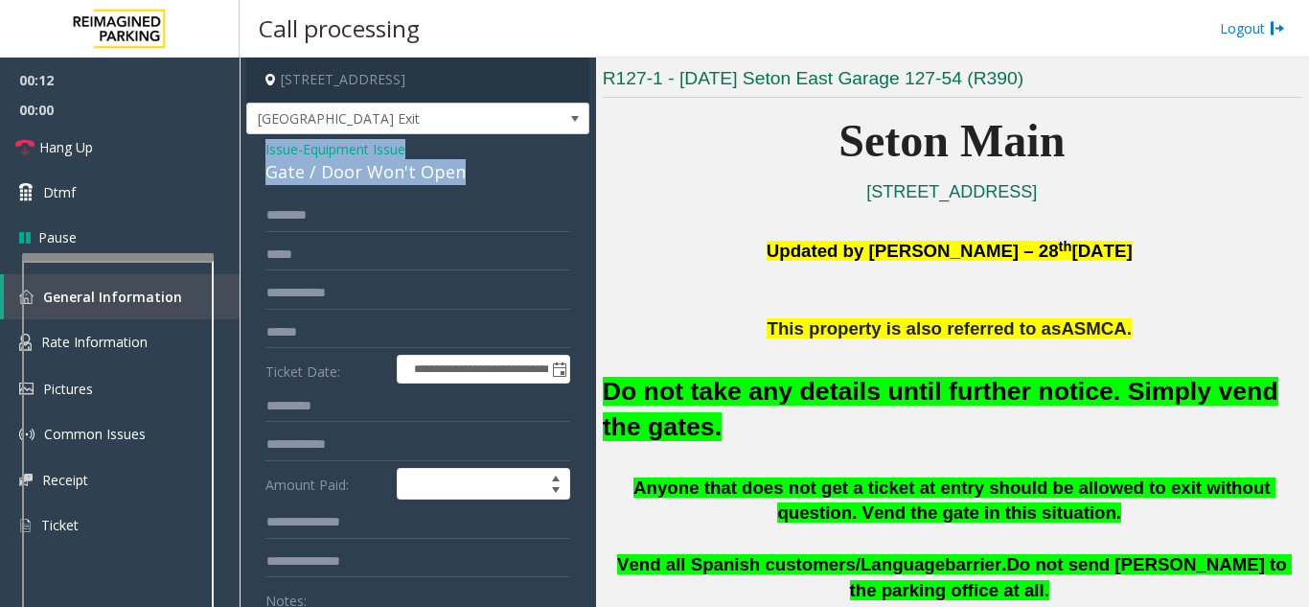
click at [291, 150] on span "Issue" at bounding box center [282, 149] width 33 height 20
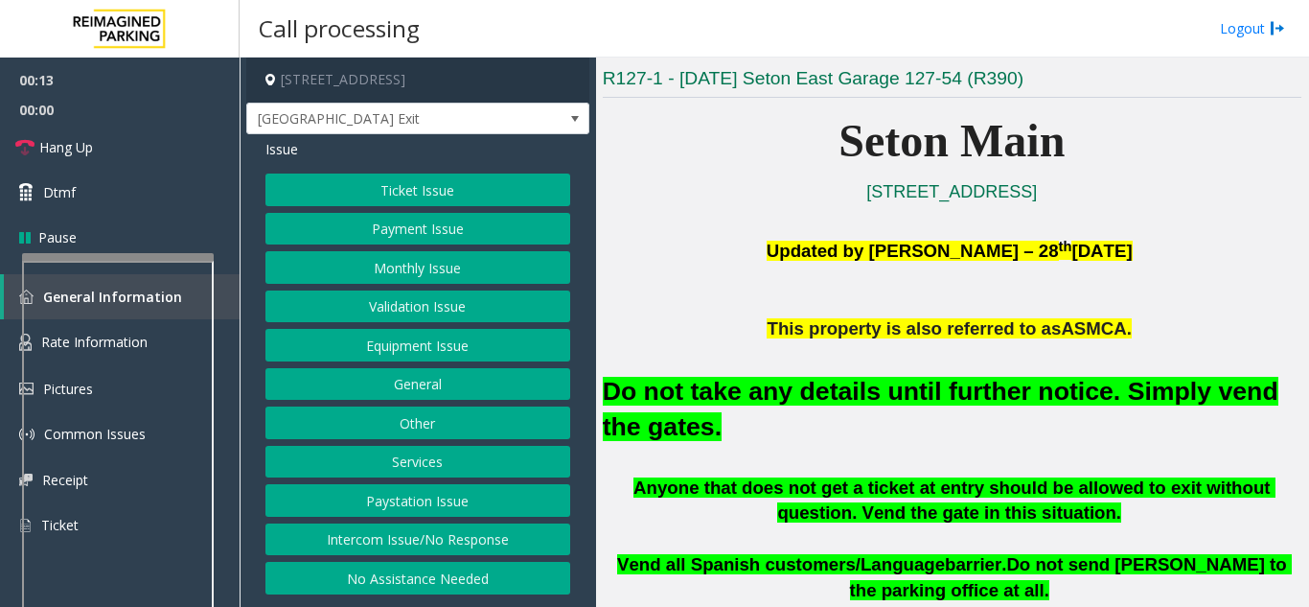
click at [376, 226] on button "Payment Issue" at bounding box center [418, 229] width 305 height 33
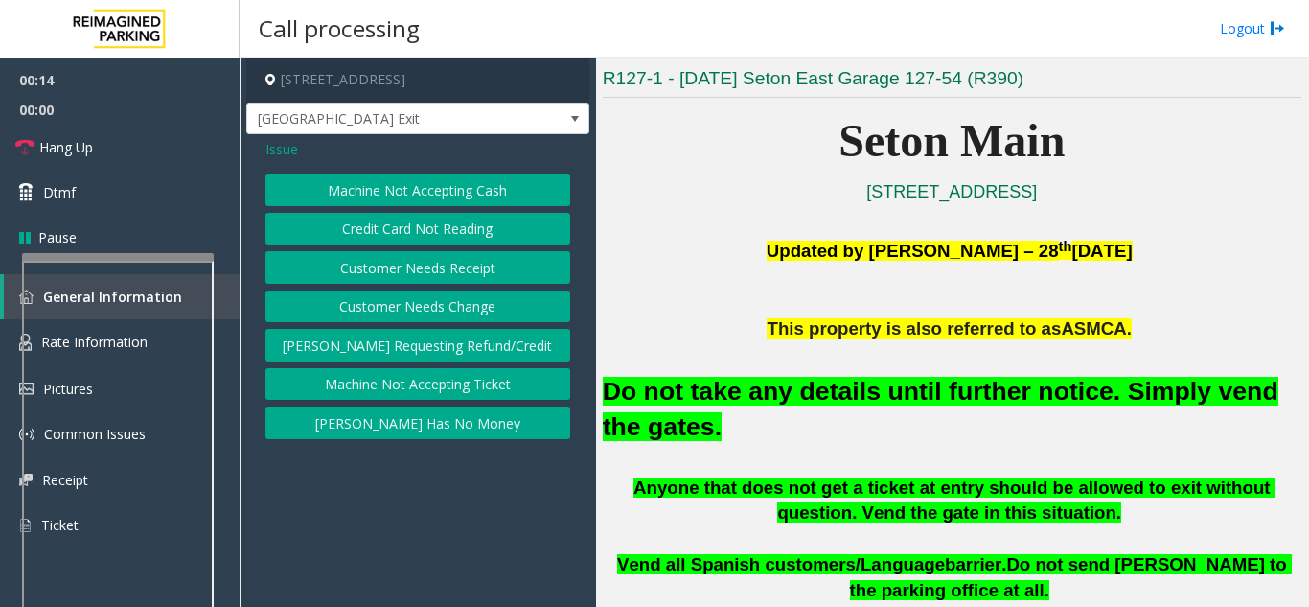
click at [388, 231] on button "Credit Card Not Reading" at bounding box center [418, 229] width 305 height 33
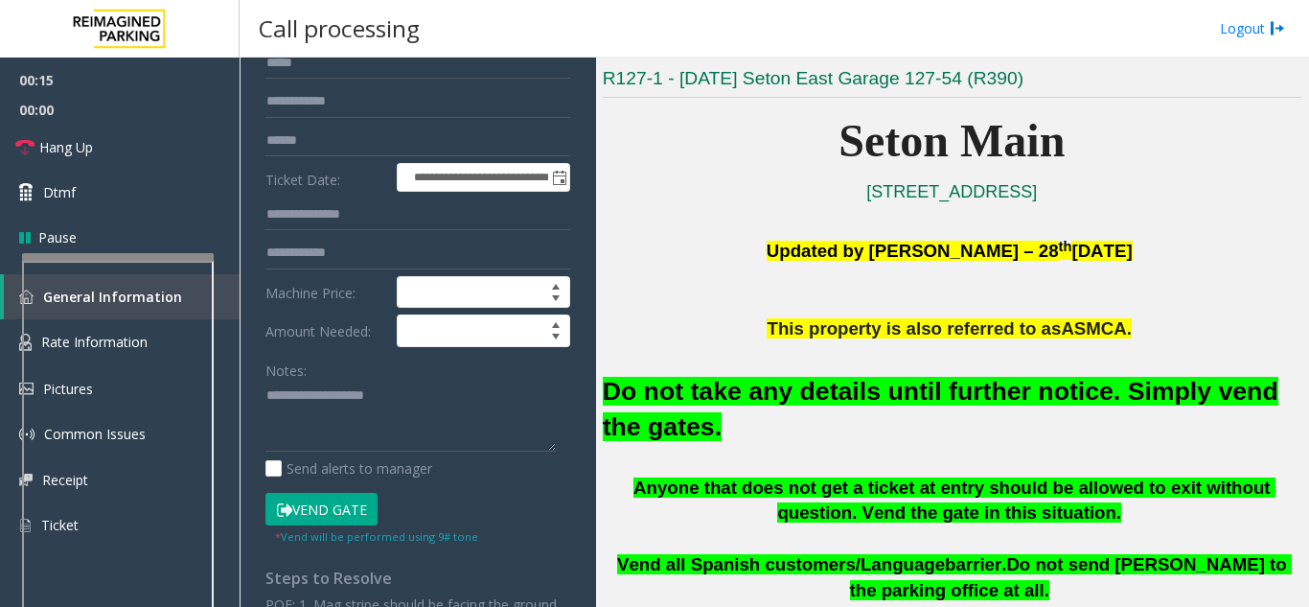
click at [323, 510] on button "Vend Gate" at bounding box center [322, 509] width 112 height 33
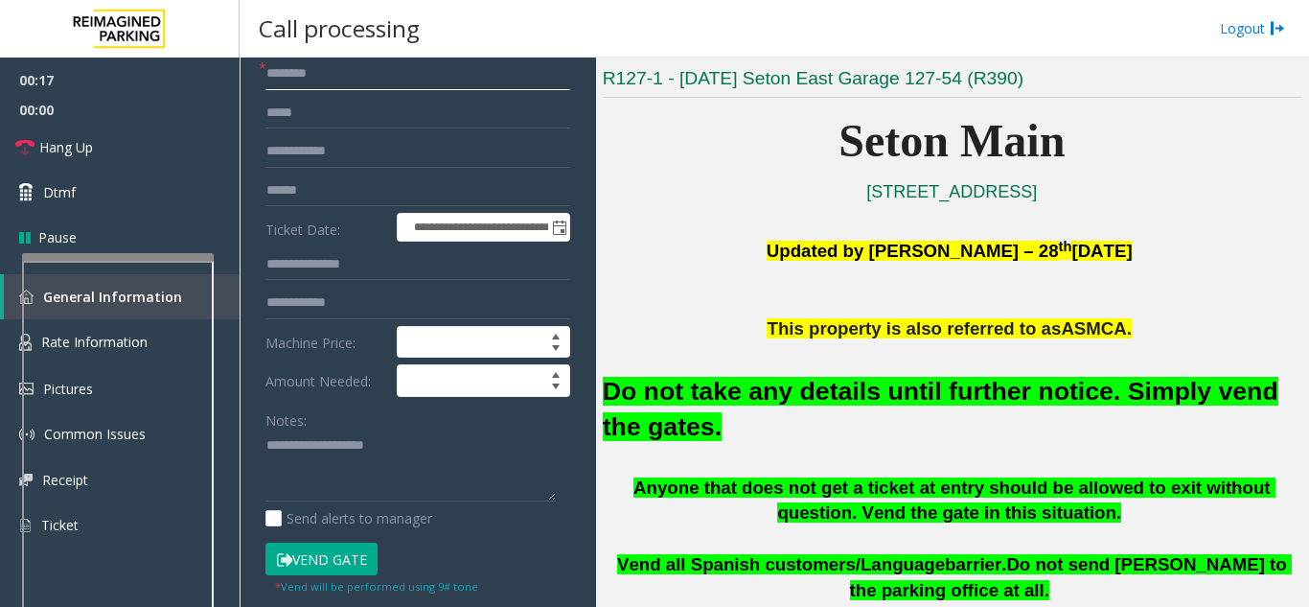
click at [300, 76] on input "text" at bounding box center [418, 74] width 305 height 33
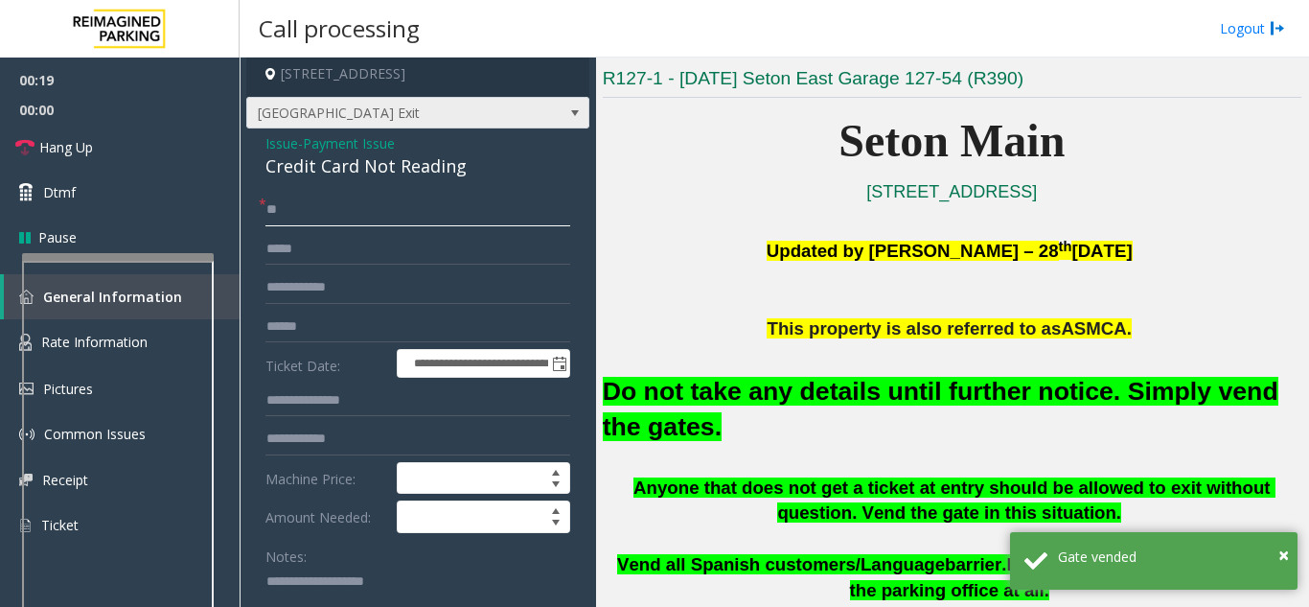
scroll to position [0, 0]
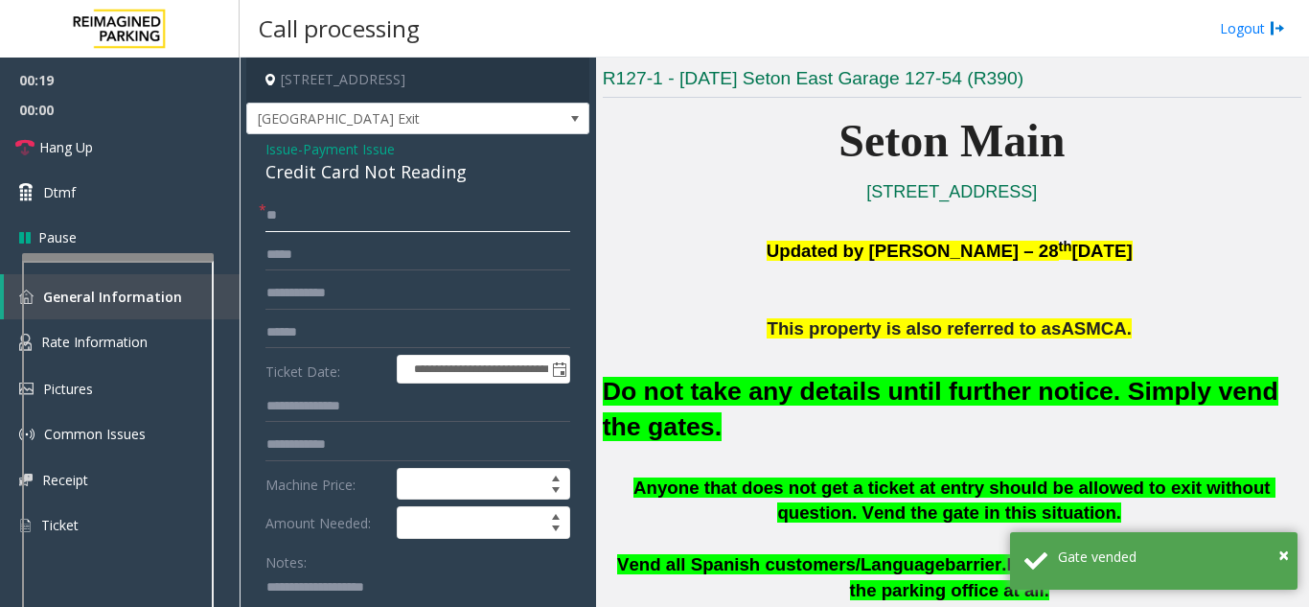
type input "**"
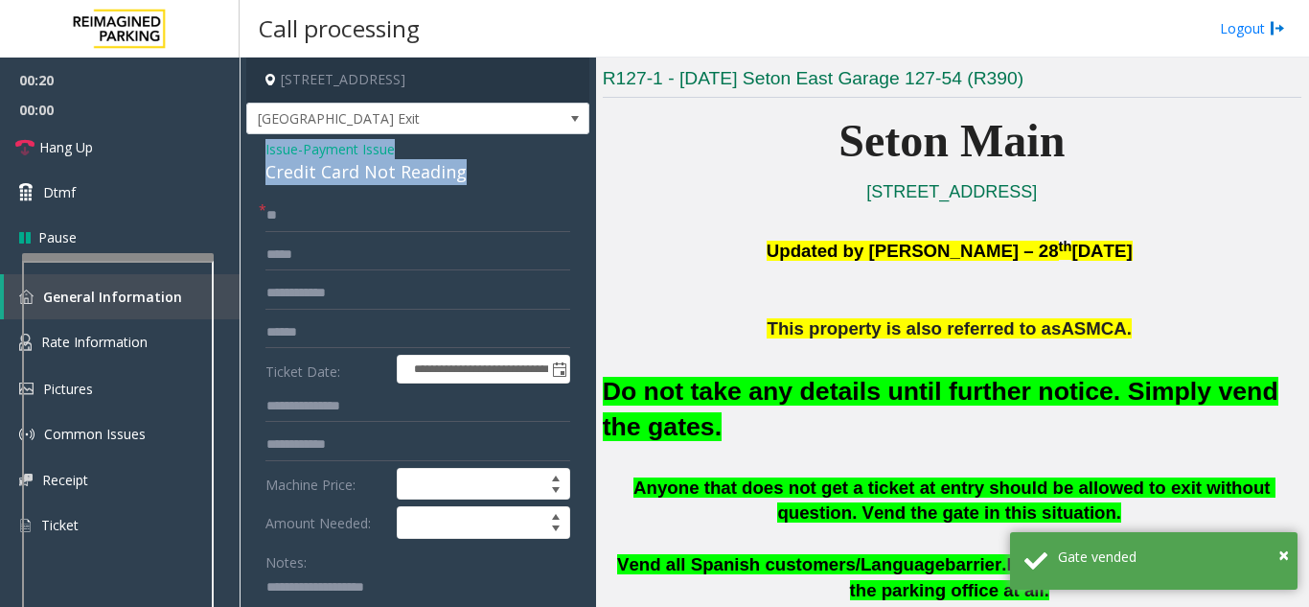
drag, startPoint x: 466, startPoint y: 176, endPoint x: 259, endPoint y: 150, distance: 208.7
copy div "Issue - Payment Issue Credit Card Not Reading"
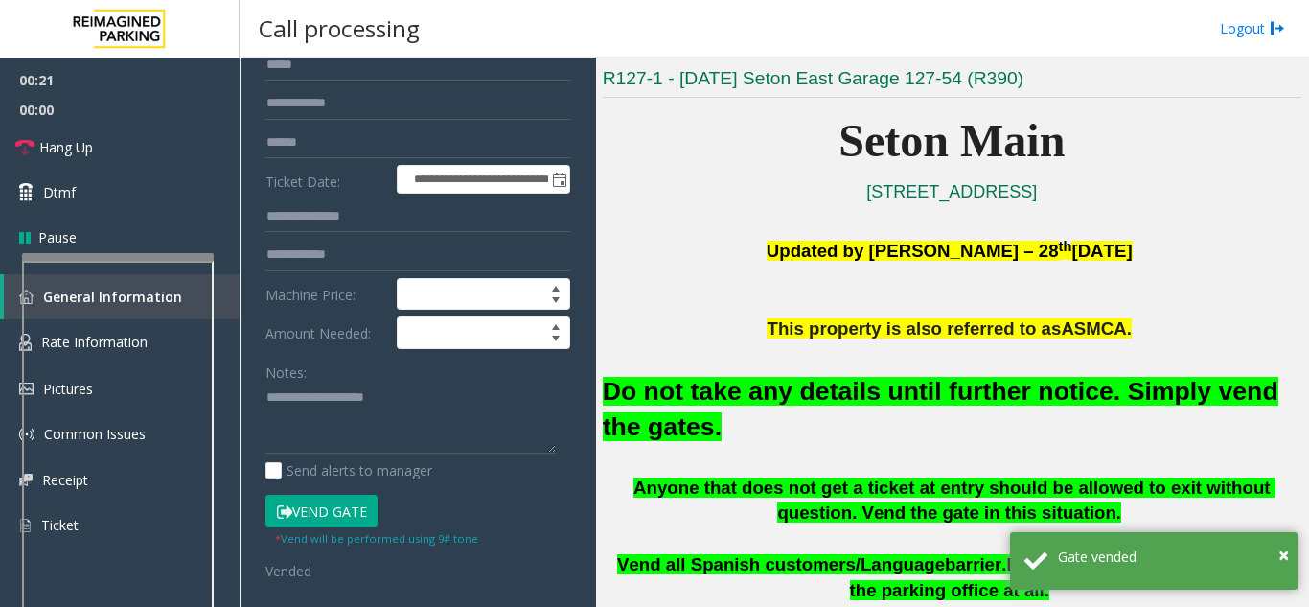
scroll to position [192, 0]
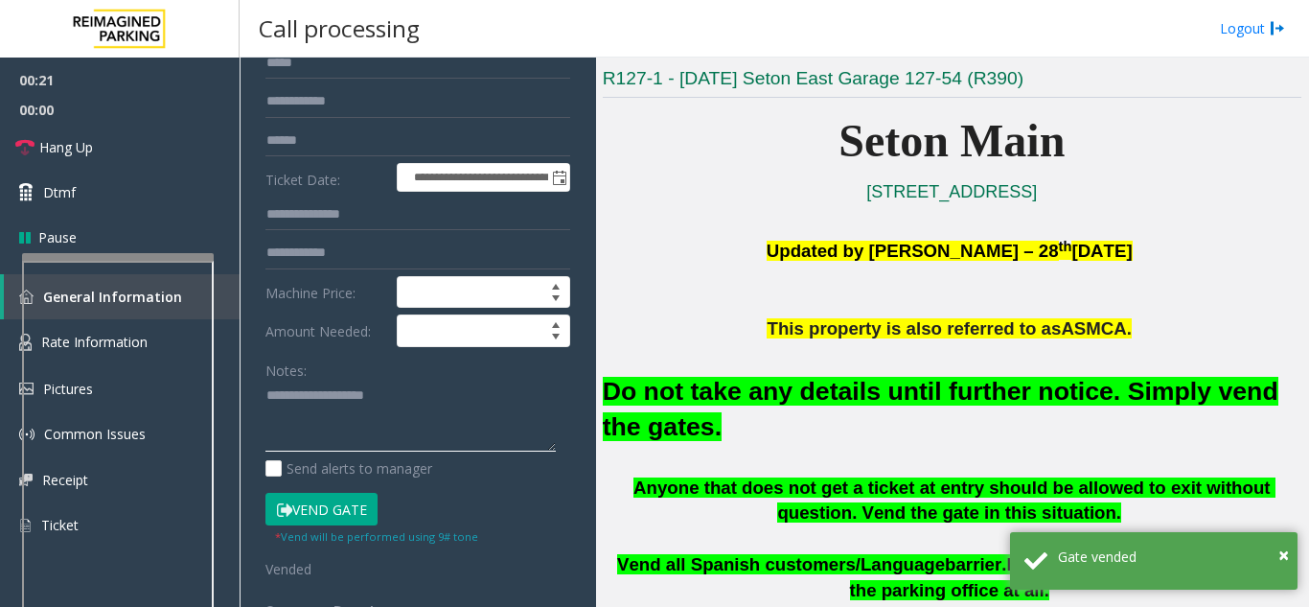
click at [289, 399] on textarea at bounding box center [411, 417] width 290 height 72
paste textarea "**********"
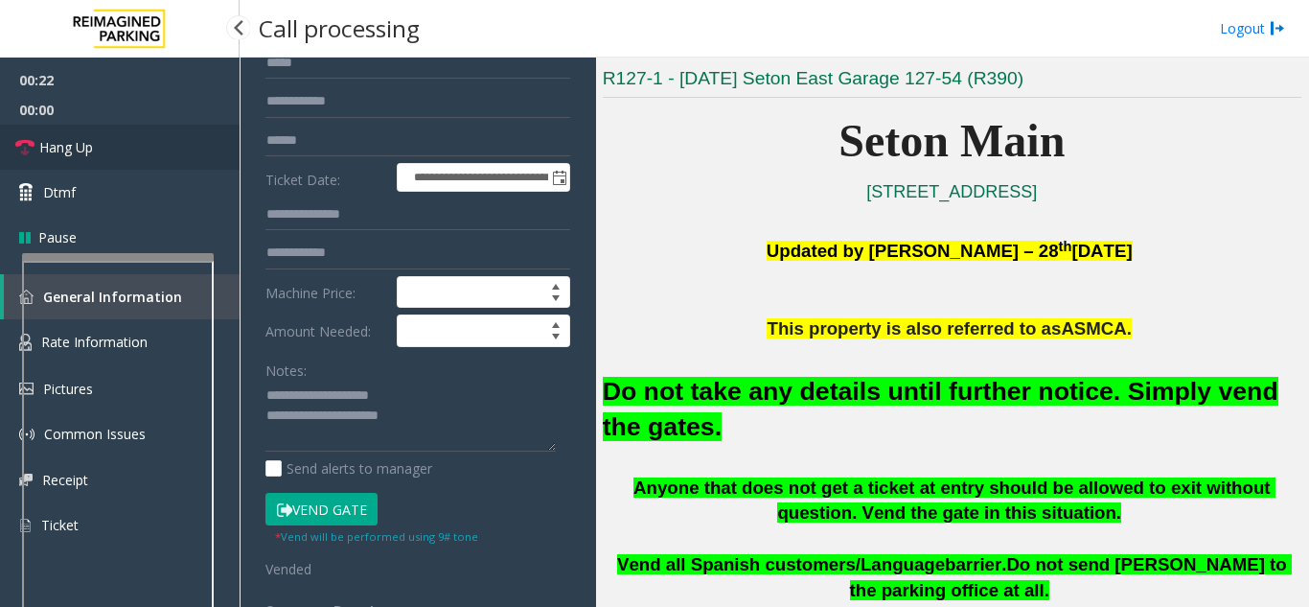
click at [122, 157] on link "Hang Up" at bounding box center [120, 147] width 240 height 45
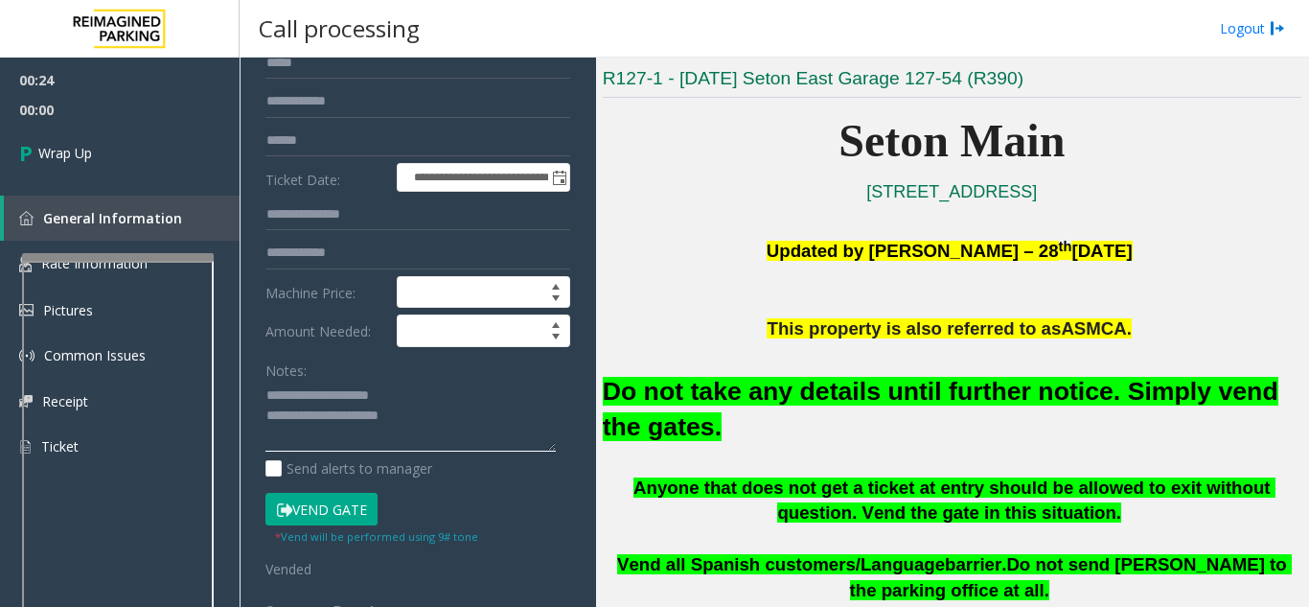
click at [450, 423] on textarea at bounding box center [411, 417] width 290 height 72
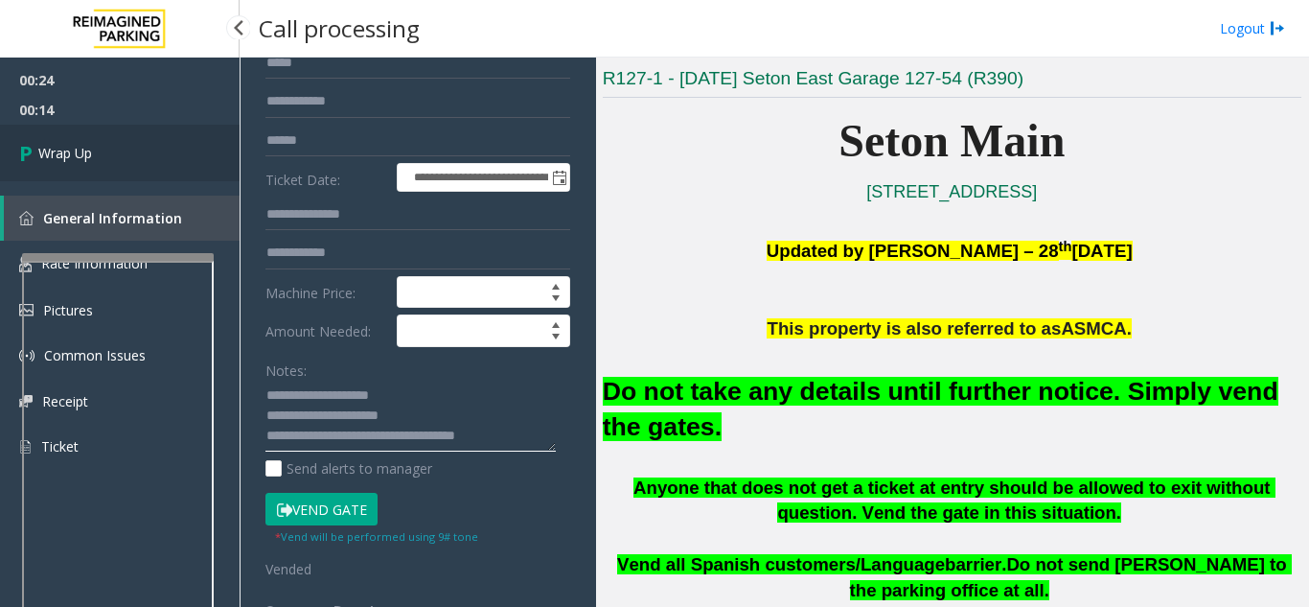
type textarea "**********"
click at [122, 157] on link "Wrap Up" at bounding box center [120, 153] width 240 height 57
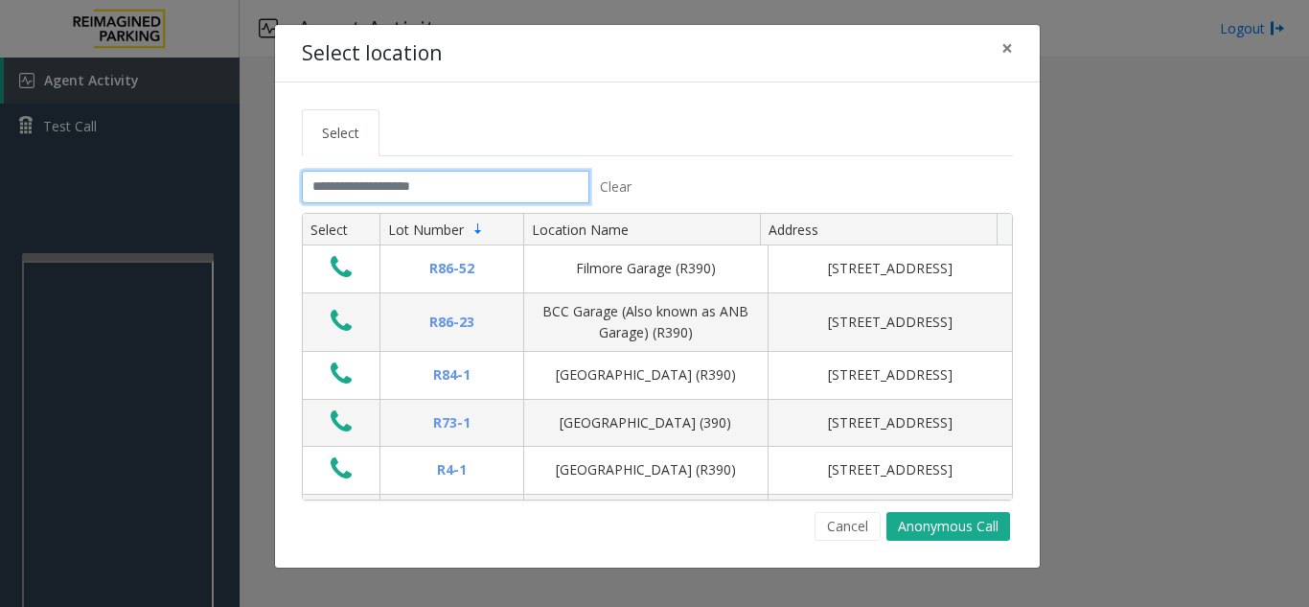
click at [365, 186] on input "text" at bounding box center [446, 187] width 288 height 33
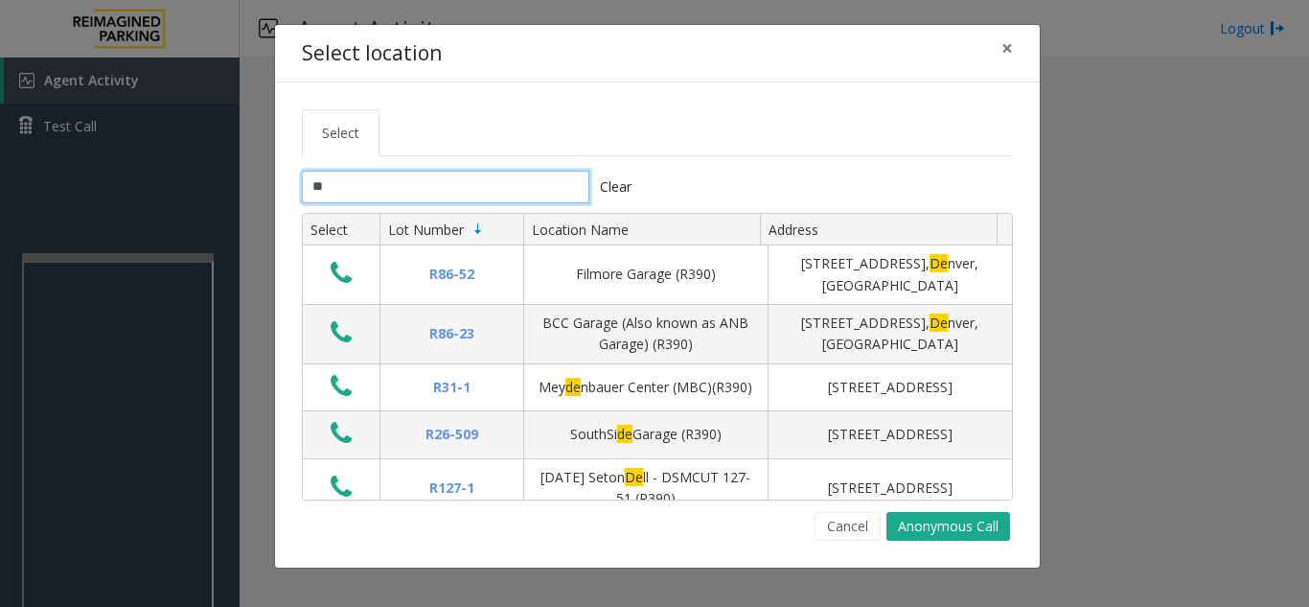
type input "*"
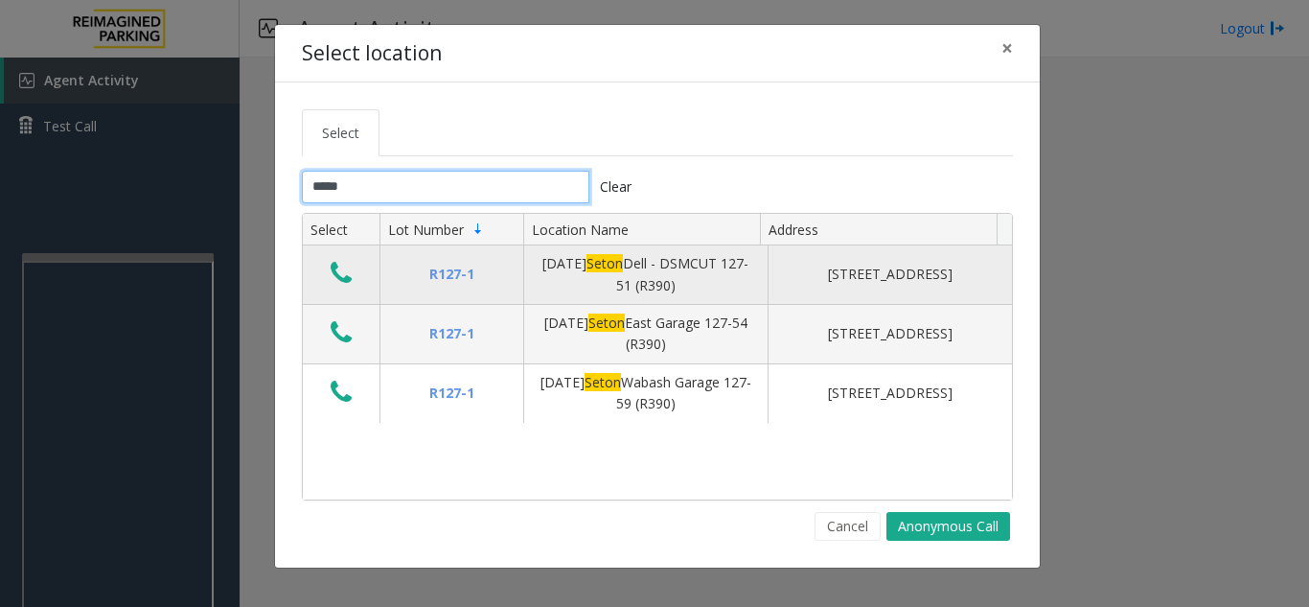
type input "*****"
click at [334, 265] on icon "Data table" at bounding box center [341, 273] width 21 height 27
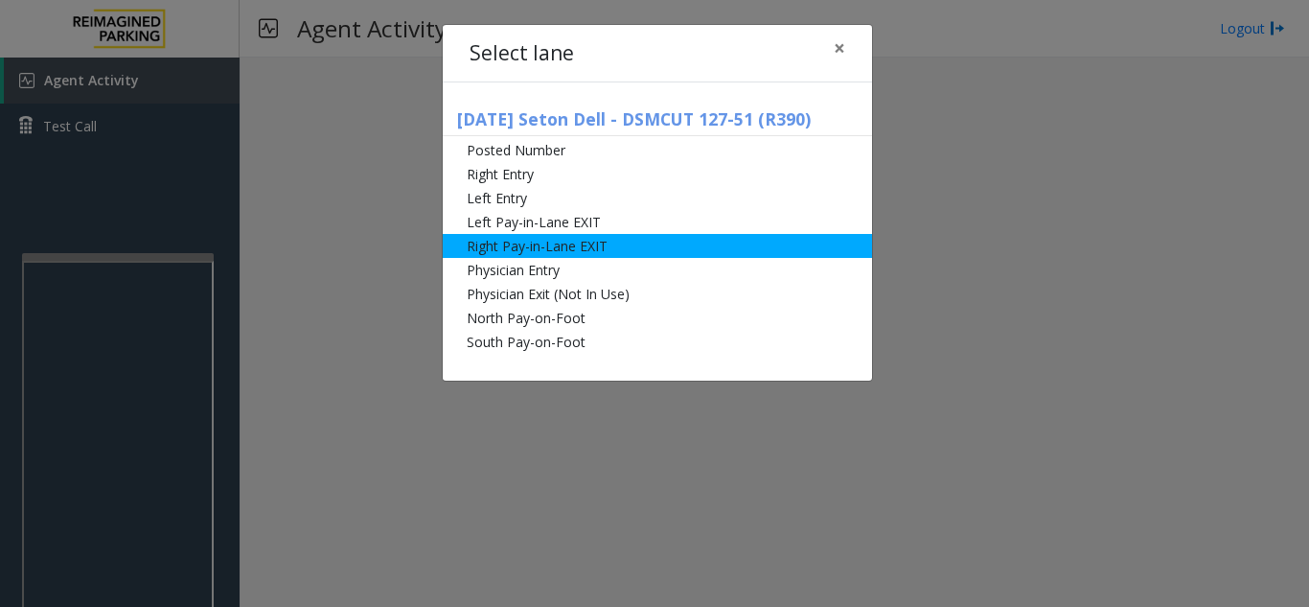
click at [597, 243] on li "Right Pay-in-Lane EXIT" at bounding box center [657, 246] width 429 height 24
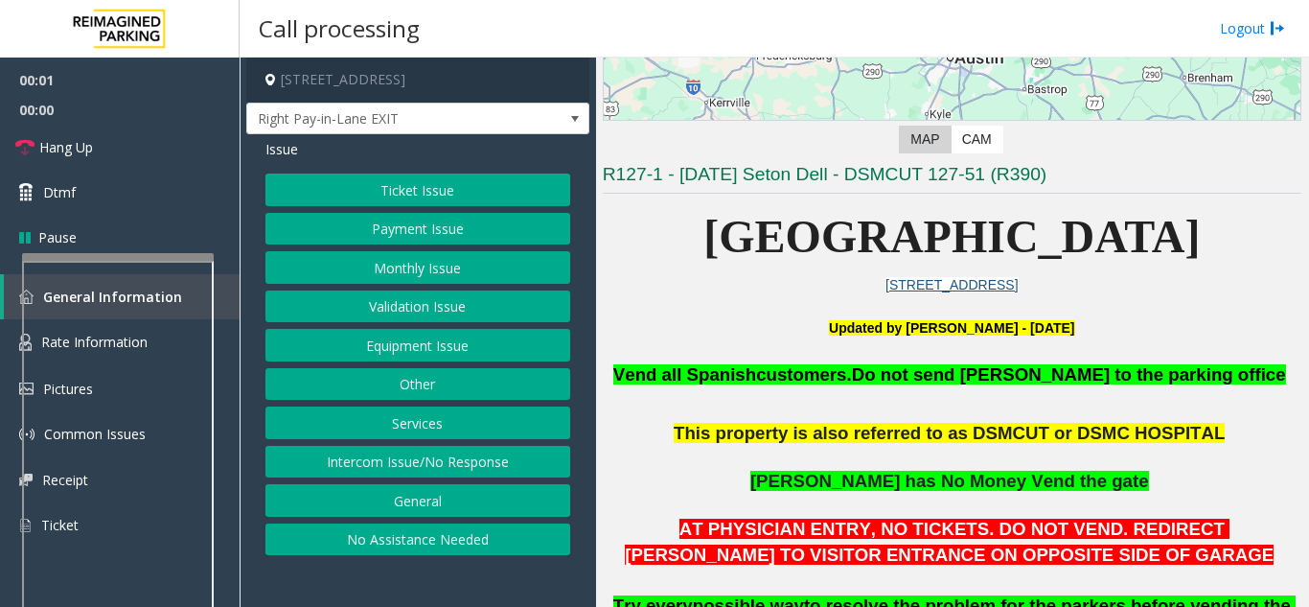
scroll to position [383, 0]
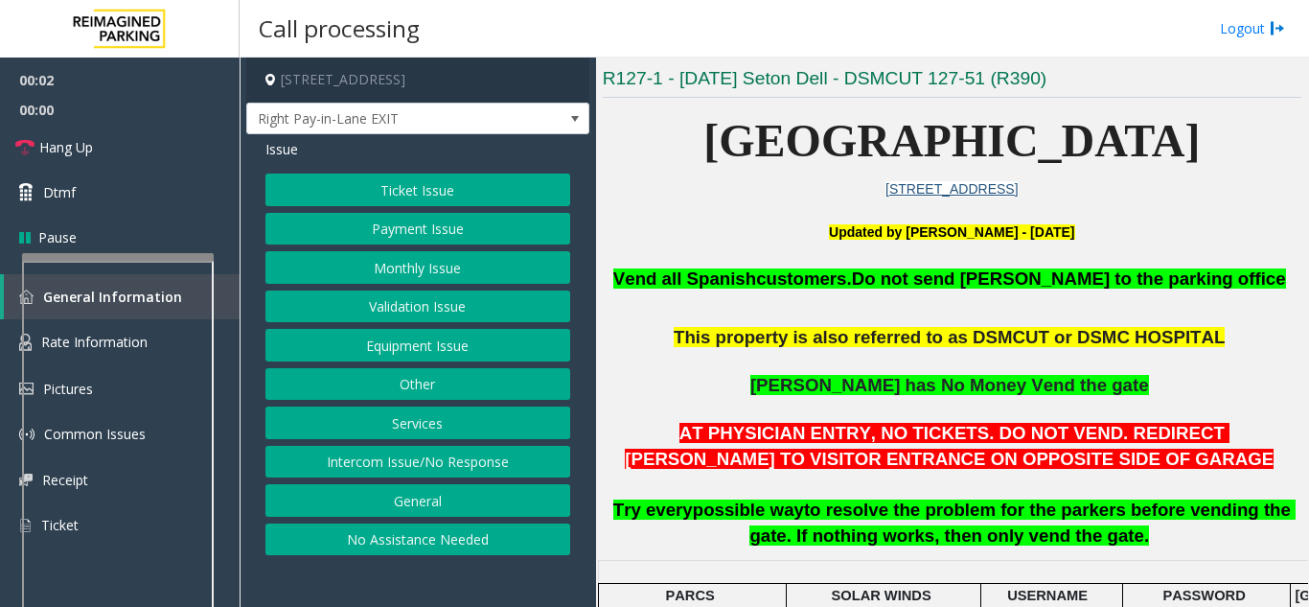
click at [391, 428] on button "Services" at bounding box center [418, 422] width 305 height 33
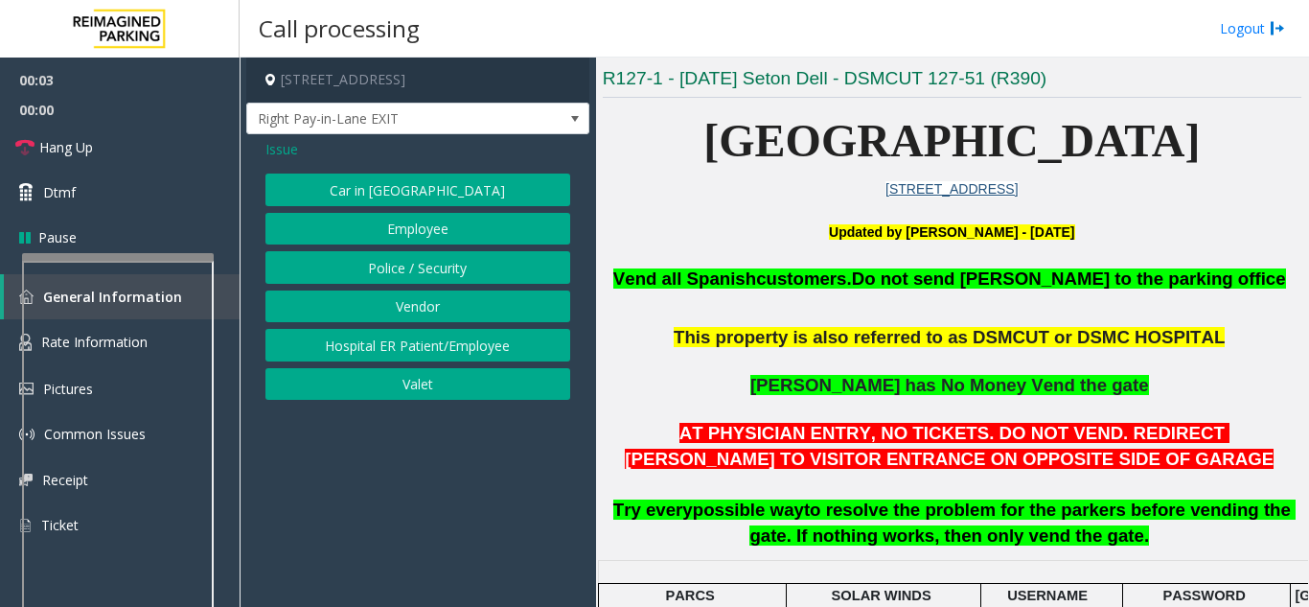
click at [281, 148] on span "Issue" at bounding box center [282, 149] width 33 height 20
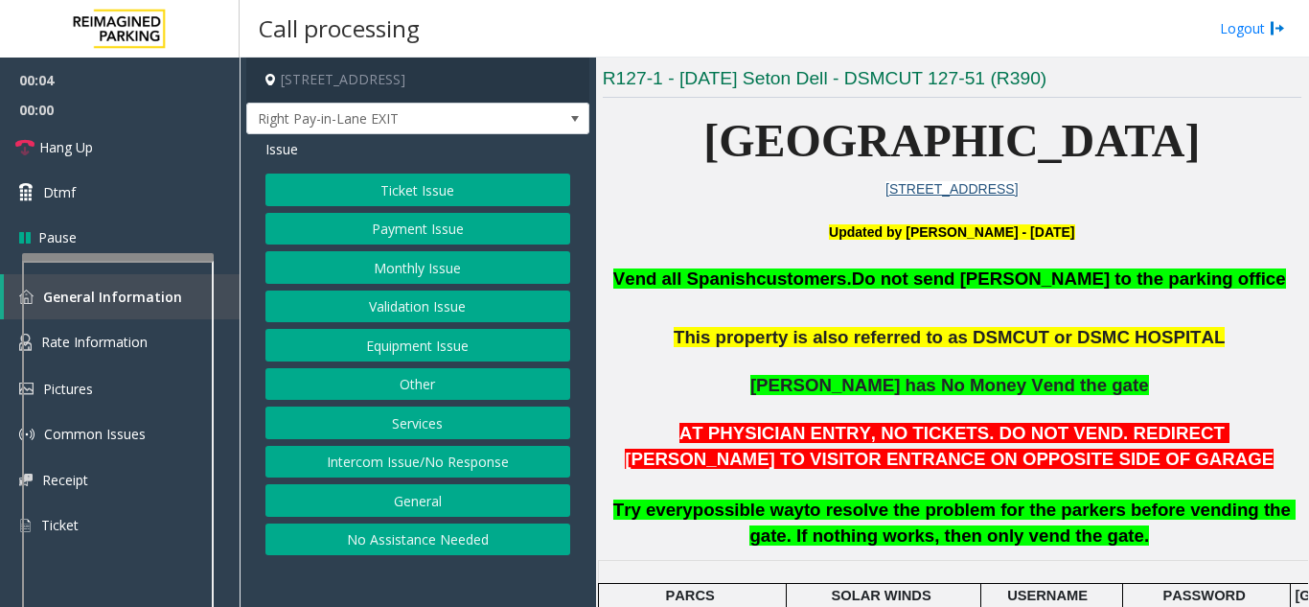
click at [397, 387] on button "Other" at bounding box center [418, 384] width 305 height 33
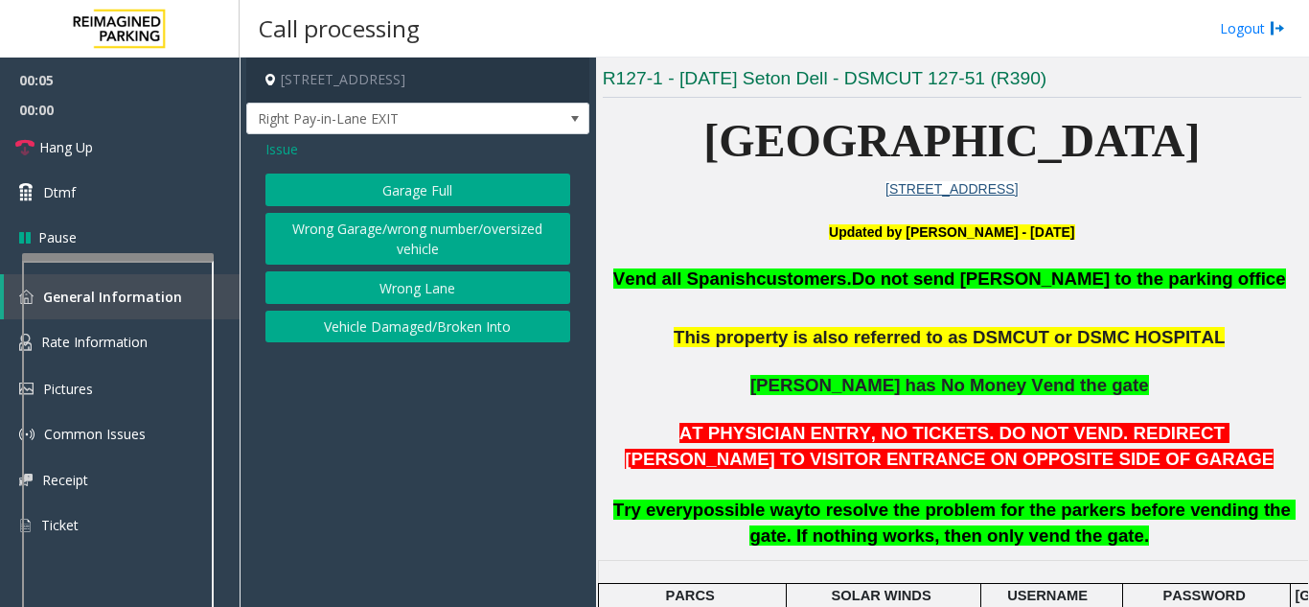
click at [347, 232] on button "Wrong Garage/wrong number/oversized vehicle" at bounding box center [418, 239] width 305 height 53
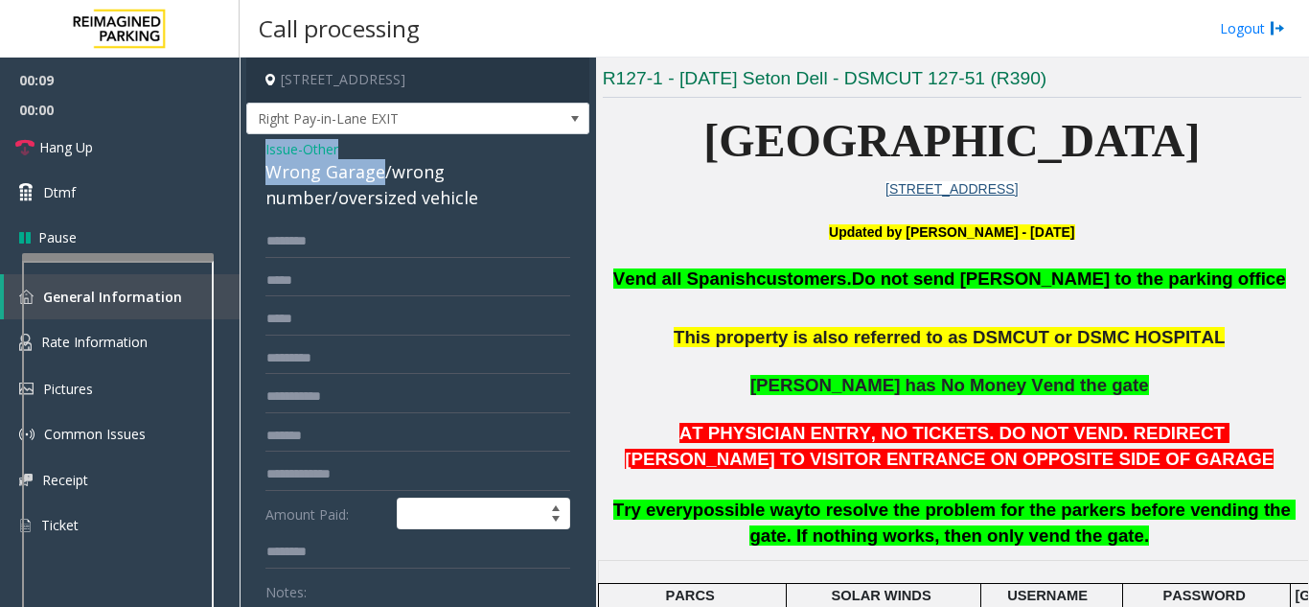
drag, startPoint x: 377, startPoint y: 173, endPoint x: 267, endPoint y: 150, distance: 111.5
click at [265, 158] on div "Issue - Other Wrong Garage/wrong number/oversized vehicle Amount Paid: Notes: S…" at bounding box center [417, 555] width 343 height 842
copy div "Issue - Other Wrong Garage"
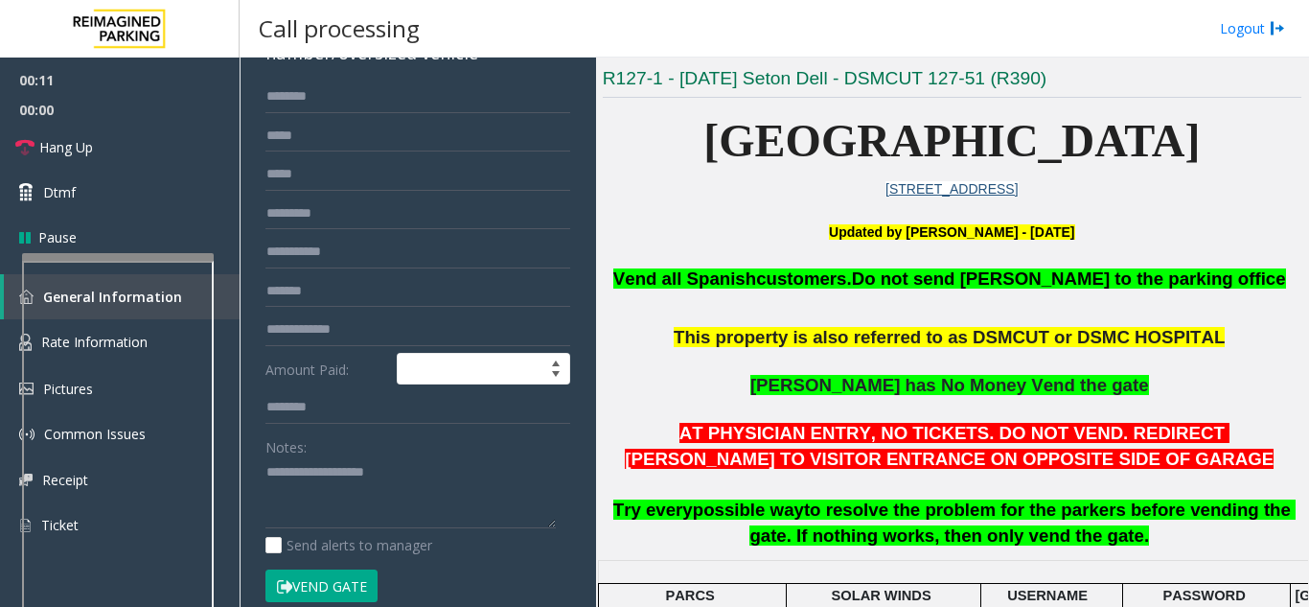
scroll to position [192, 0]
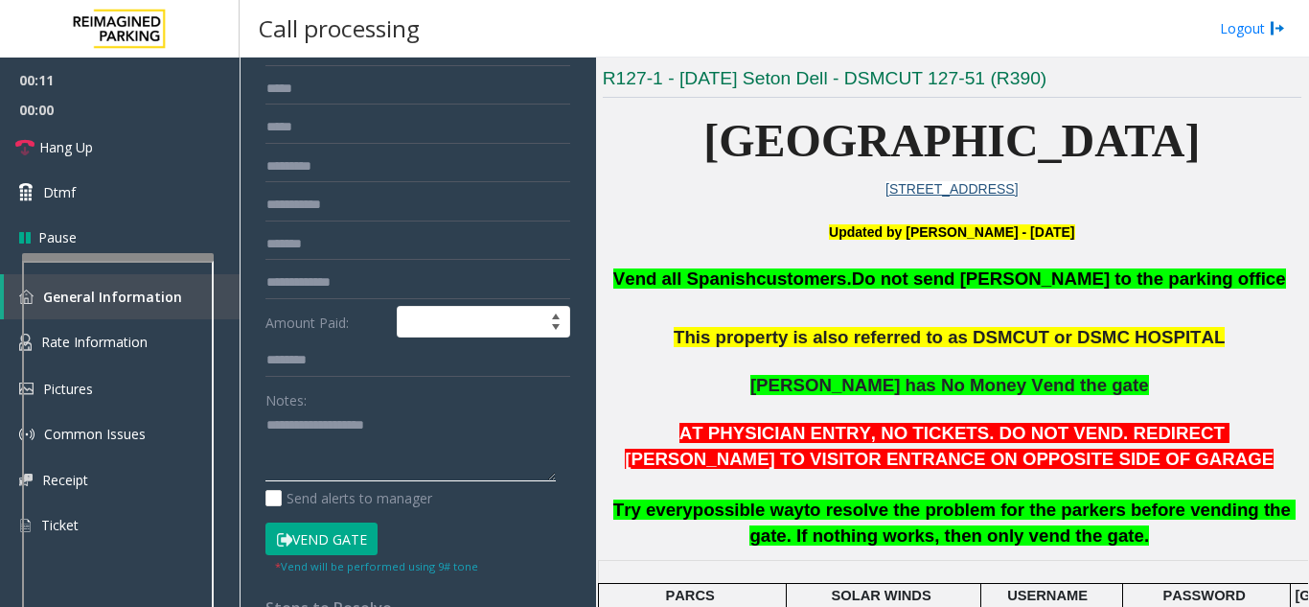
click at [299, 420] on textarea at bounding box center [411, 446] width 290 height 72
paste textarea "**********"
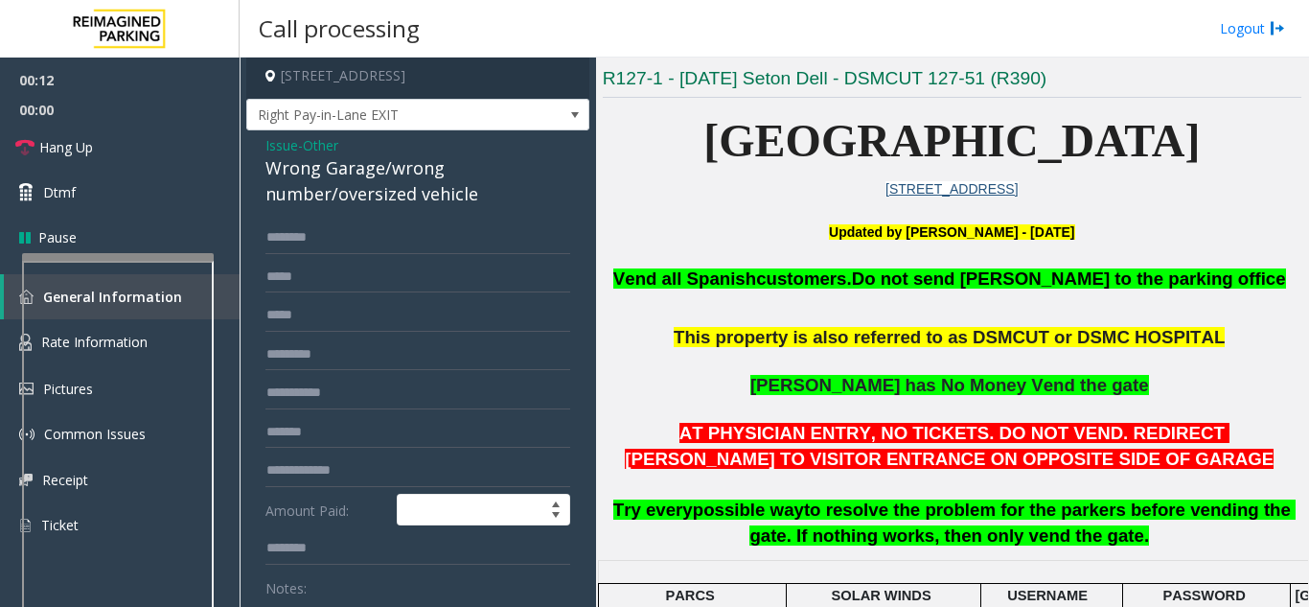
scroll to position [0, 0]
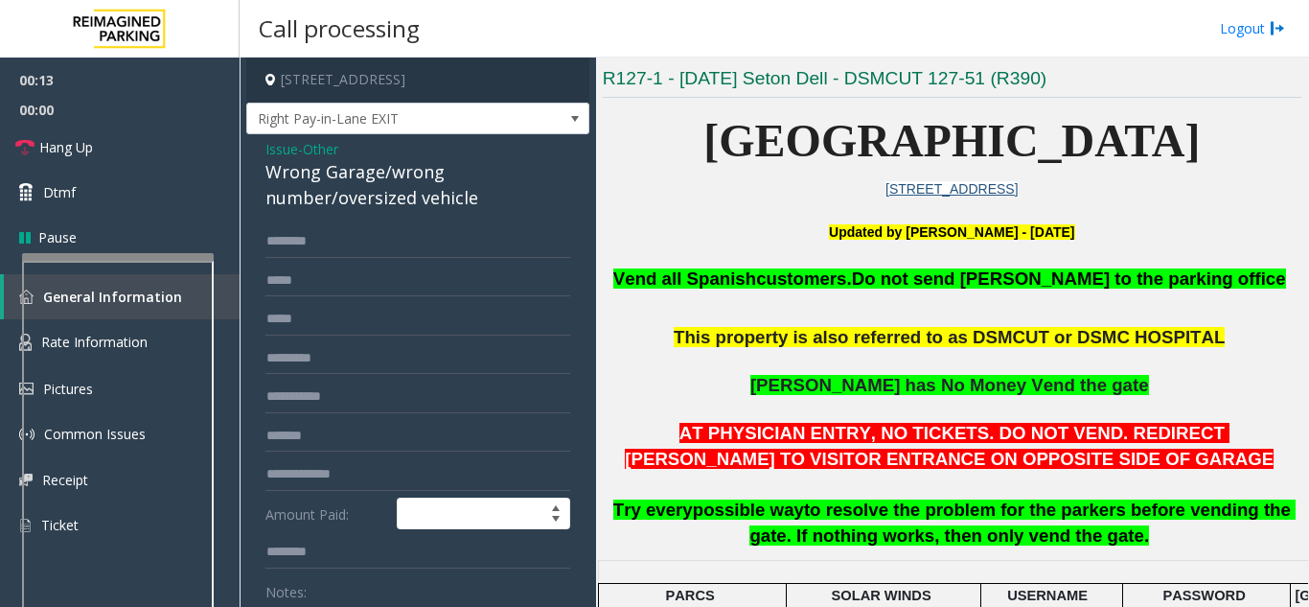
type textarea "**********"
click at [291, 255] on input "text" at bounding box center [418, 241] width 305 height 33
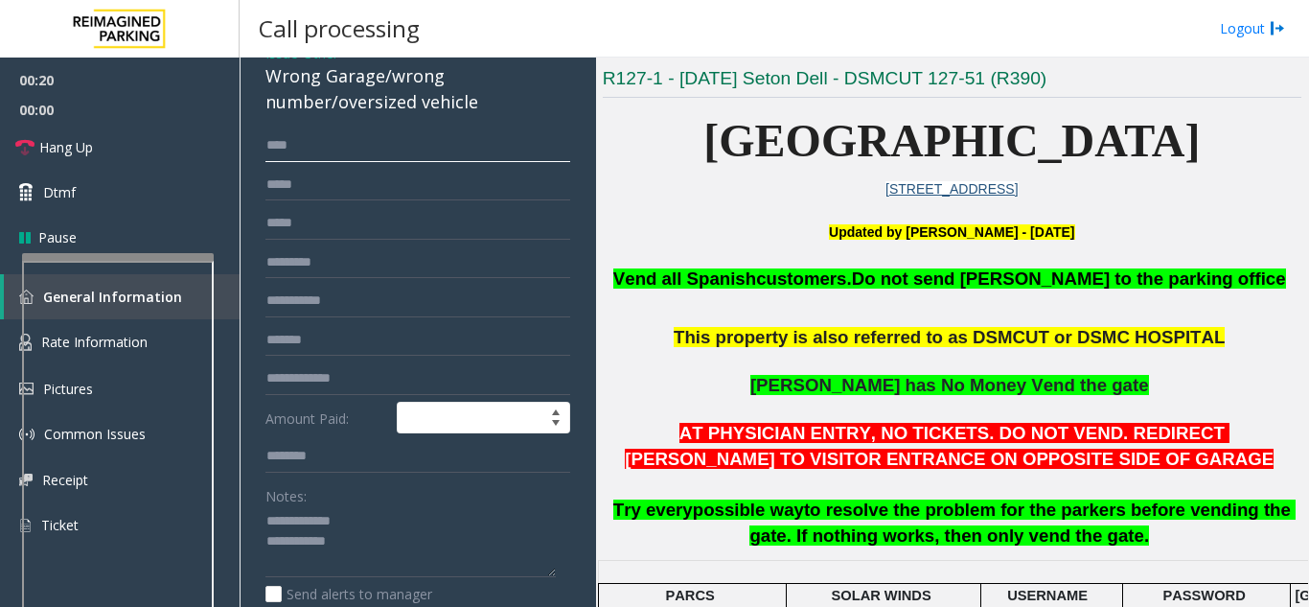
type input "***"
click at [401, 554] on textarea at bounding box center [411, 542] width 290 height 72
click at [224, 337] on link "Rate Information" at bounding box center [120, 342] width 240 height 47
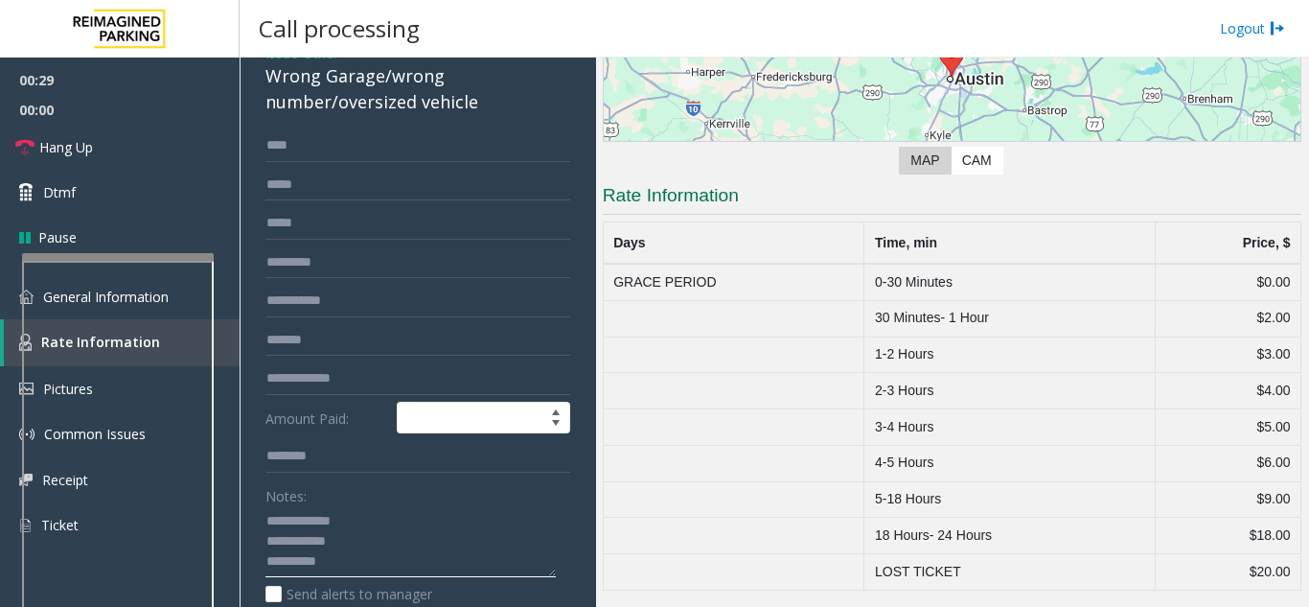
click at [351, 563] on textarea at bounding box center [411, 542] width 290 height 72
click at [224, 305] on link "General Information" at bounding box center [120, 296] width 240 height 45
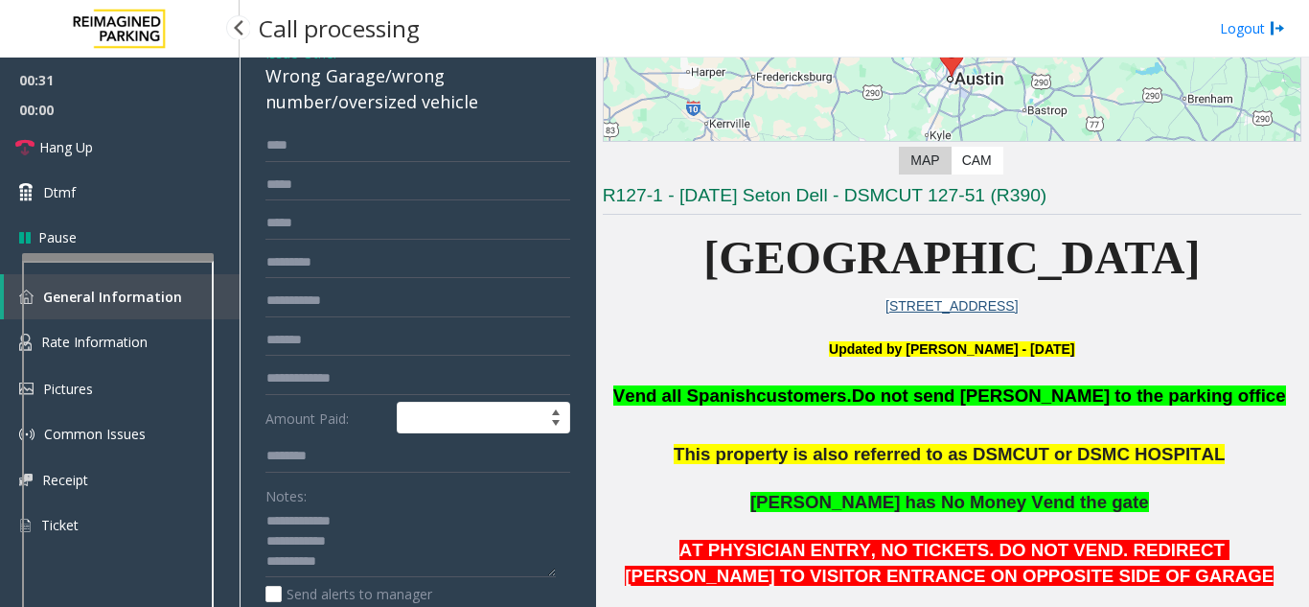
scroll to position [383, 0]
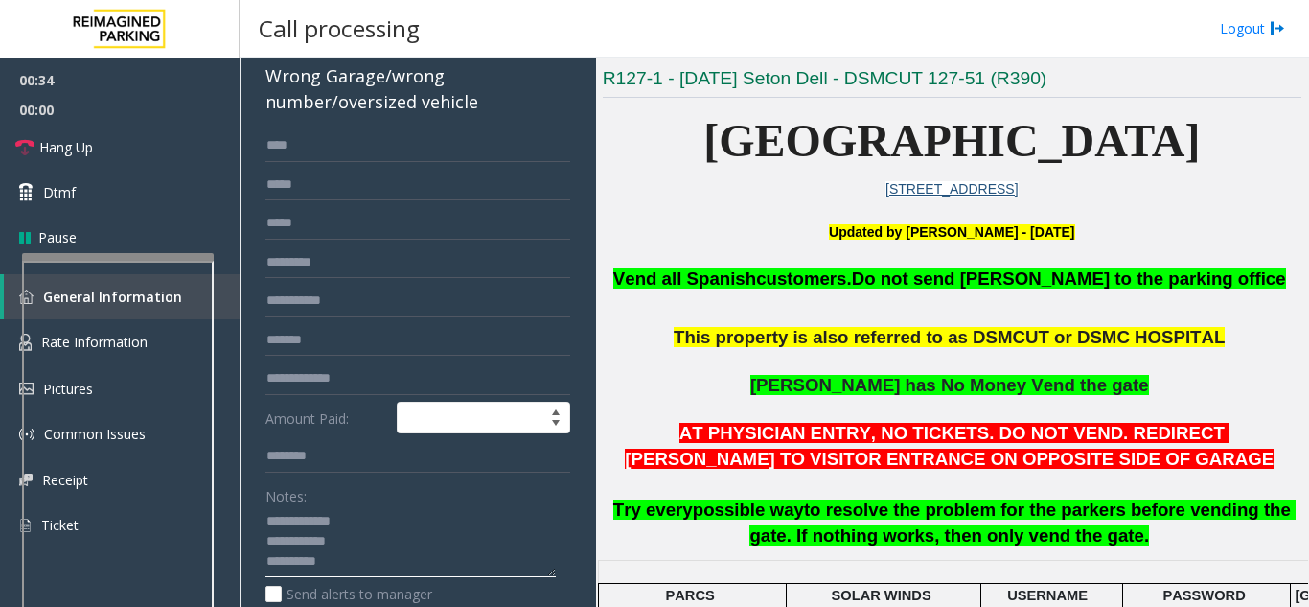
drag, startPoint x: 329, startPoint y: 560, endPoint x: 258, endPoint y: 561, distance: 70.9
click at [258, 561] on div "*** Amount Paid: Notes: Send alerts to manager Vend Gate * Vend will be perform…" at bounding box center [418, 494] width 334 height 731
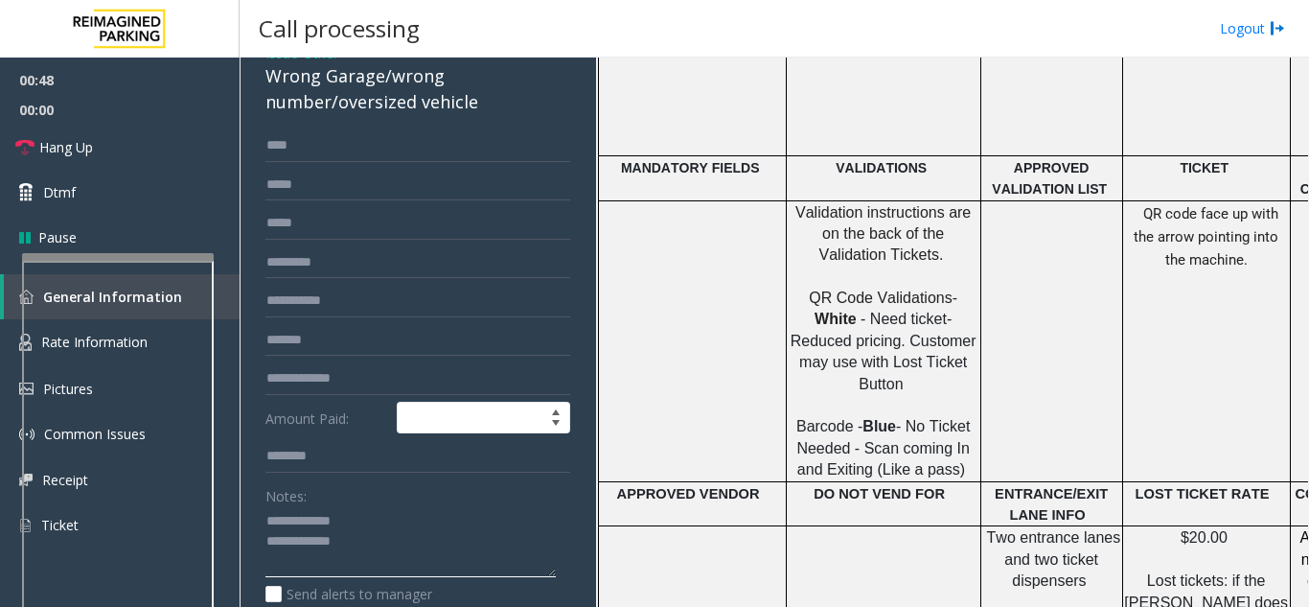
scroll to position [1342, 0]
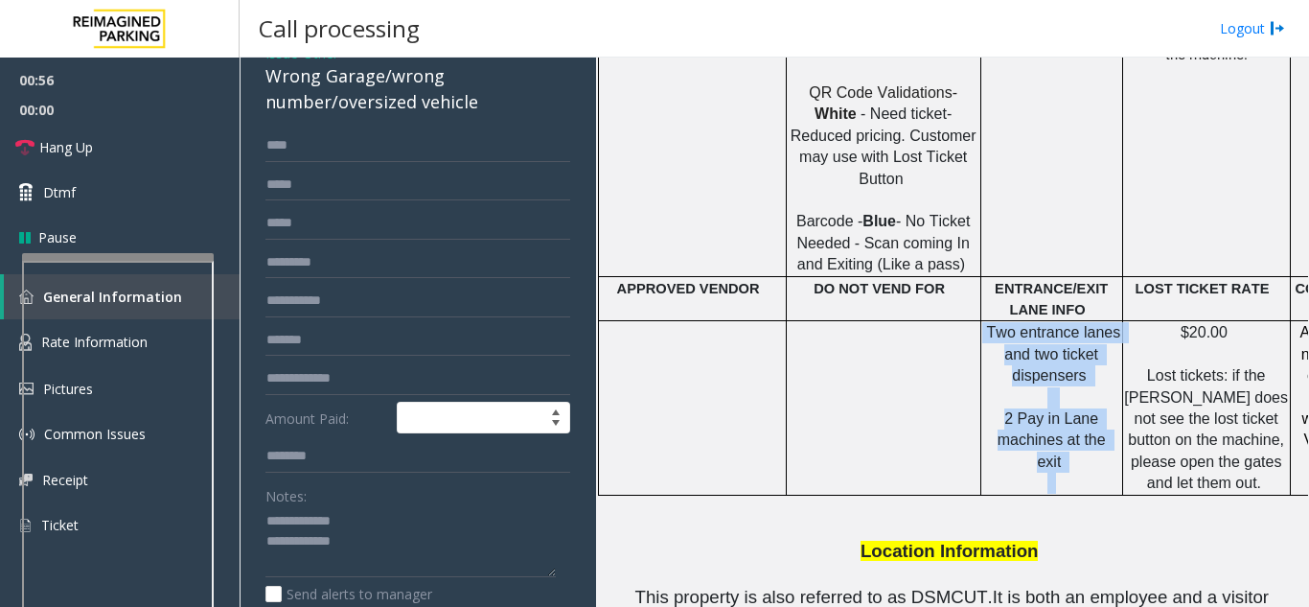
drag, startPoint x: 988, startPoint y: 266, endPoint x: 1102, endPoint y: 397, distance: 173.2
click at [1102, 397] on p "T wo entrance lanes and two ticket dispensers 2 Pay in Lane machines at the exit" at bounding box center [1051, 408] width 139 height 172
click at [1101, 400] on p "T wo entrance lanes and two ticket dispensers 2 Pay in Lane machines at the exit" at bounding box center [1051, 408] width 139 height 172
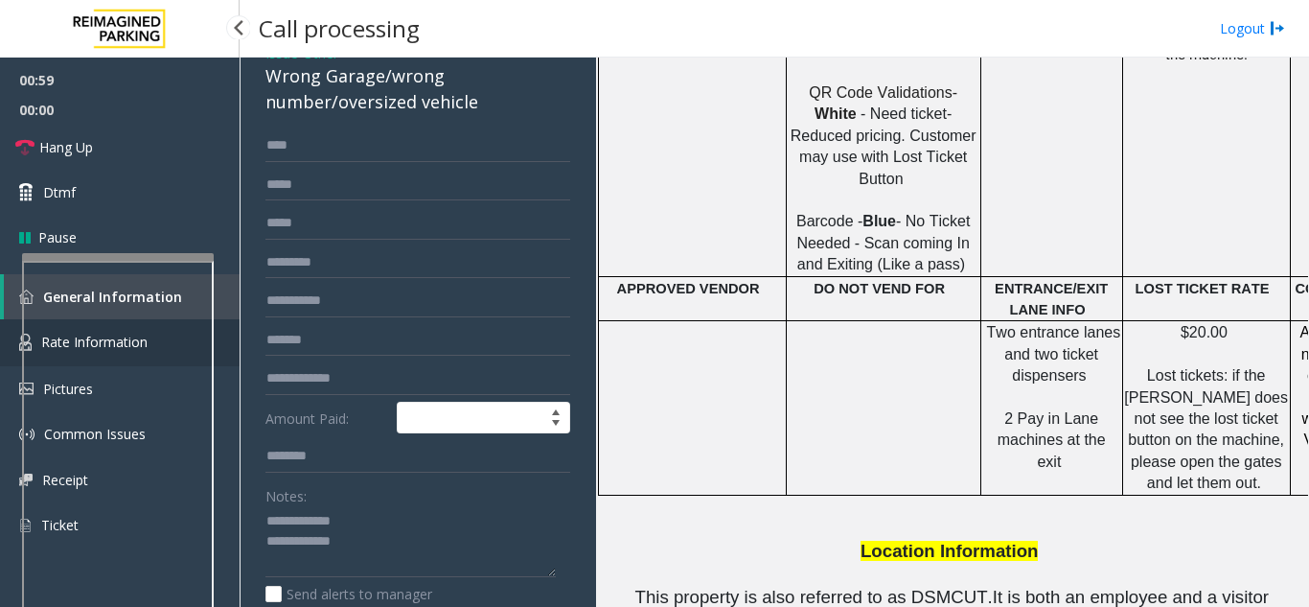
click at [233, 335] on link "Rate Information" at bounding box center [120, 342] width 240 height 47
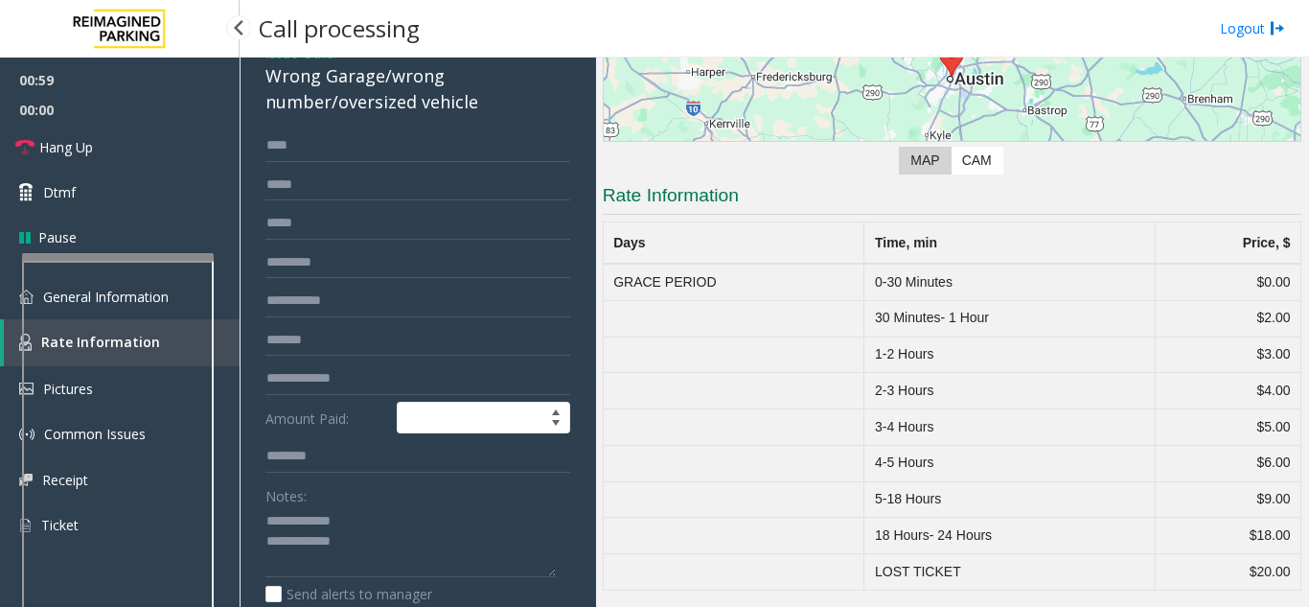
scroll to position [266, 0]
click at [231, 297] on link "General Information" at bounding box center [120, 296] width 240 height 45
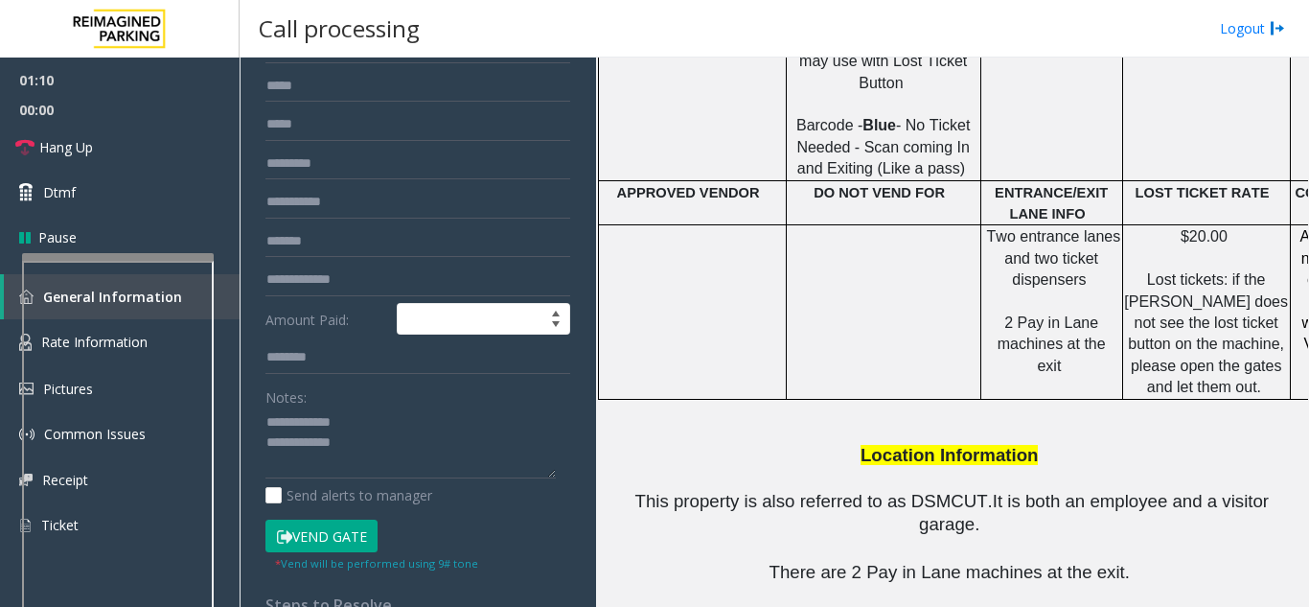
scroll to position [288, 0]
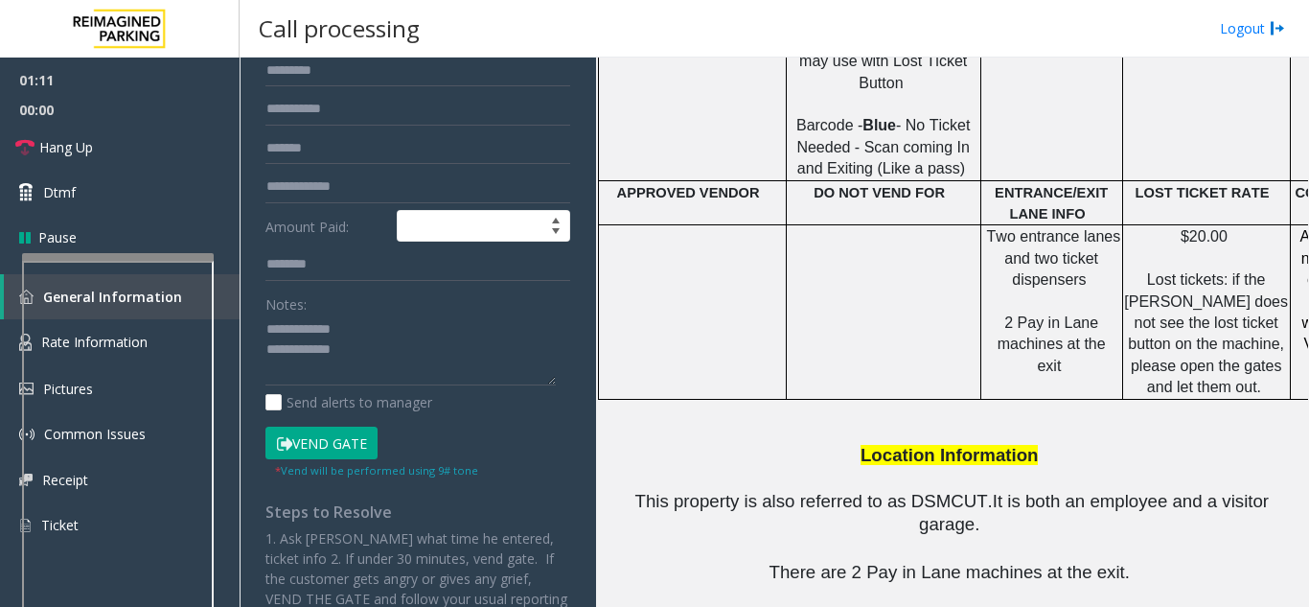
click at [325, 450] on button "Vend Gate" at bounding box center [322, 443] width 112 height 33
click at [404, 363] on textarea at bounding box center [411, 350] width 290 height 72
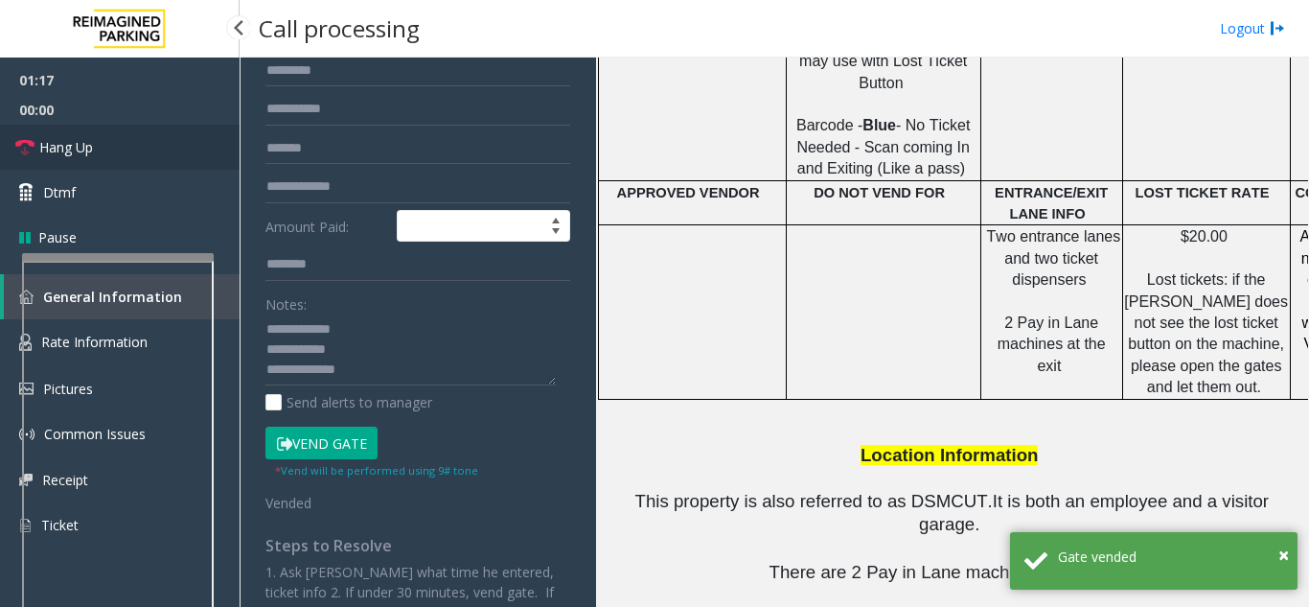
click at [165, 141] on link "Hang Up" at bounding box center [120, 147] width 240 height 45
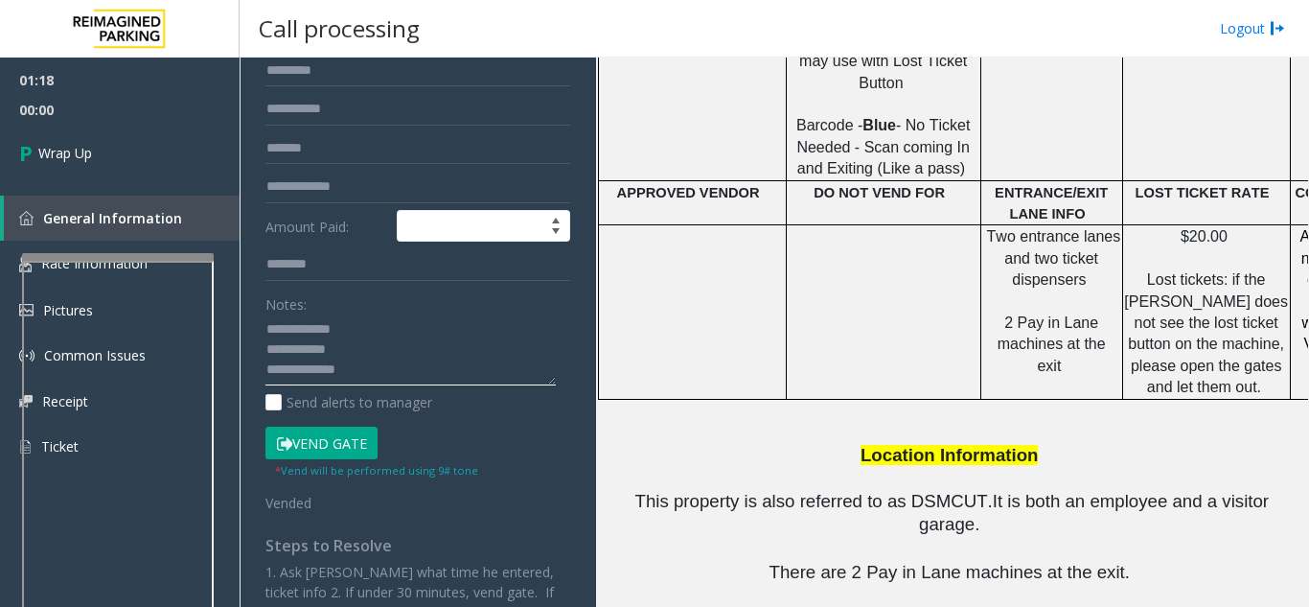
click at [364, 374] on textarea at bounding box center [411, 350] width 290 height 72
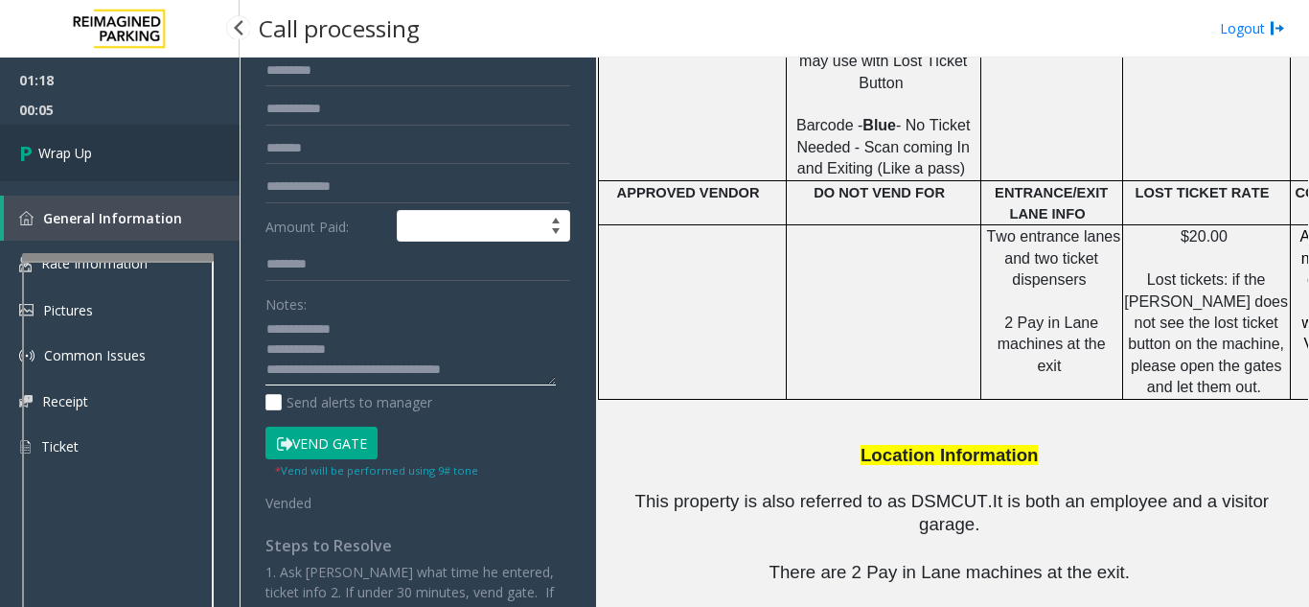
type textarea "**********"
click at [87, 137] on link "Wrap Up" at bounding box center [120, 153] width 240 height 57
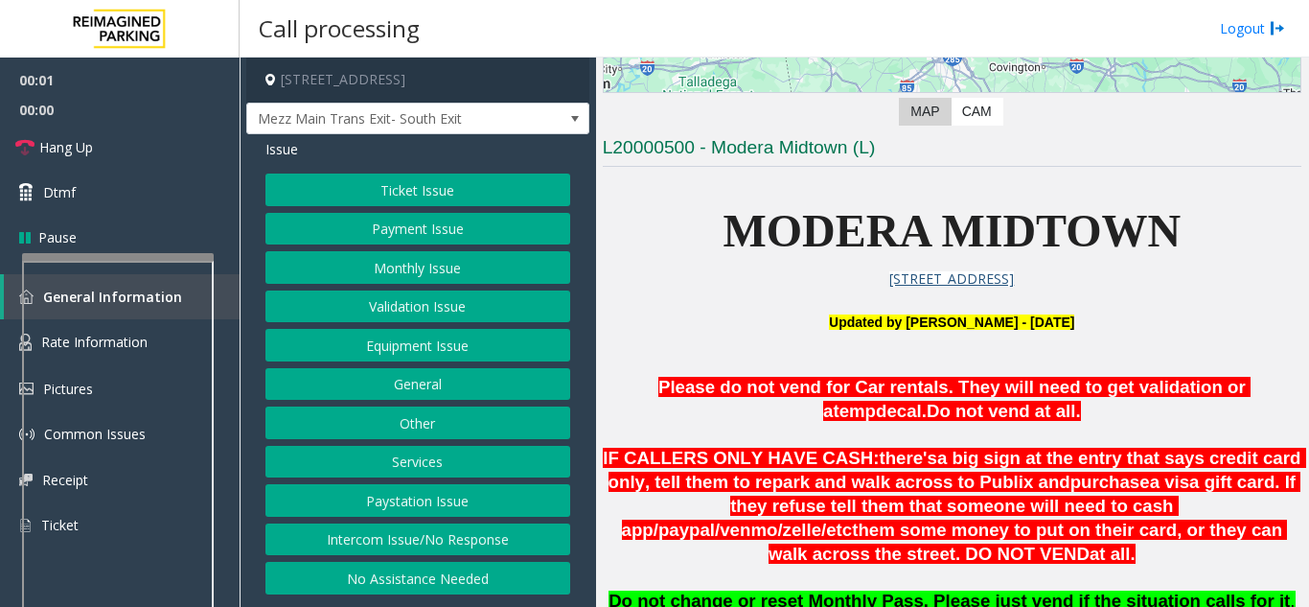
scroll to position [383, 0]
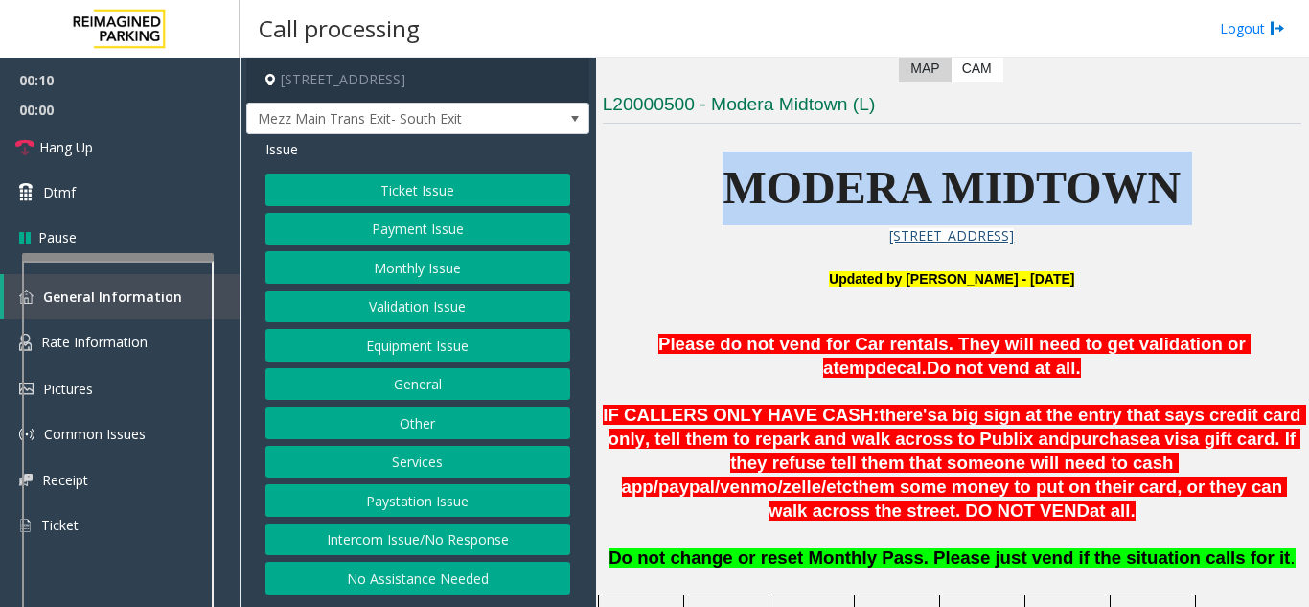
drag, startPoint x: 727, startPoint y: 186, endPoint x: 830, endPoint y: 235, distance: 114.5
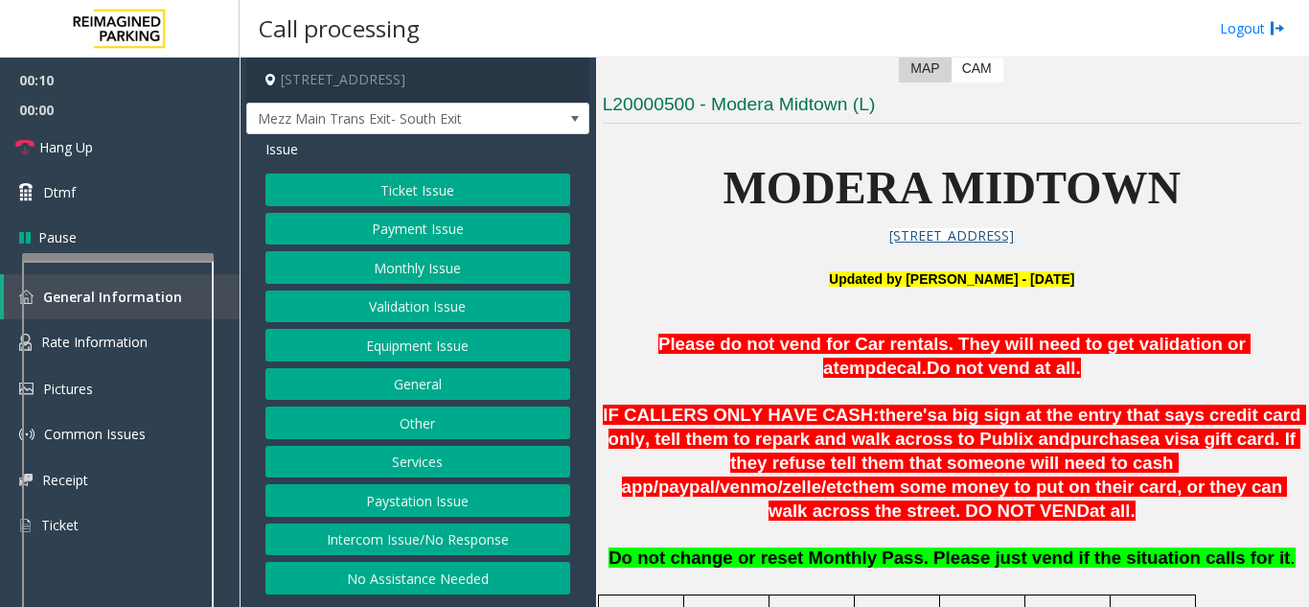
click at [724, 257] on p at bounding box center [952, 256] width 699 height 21
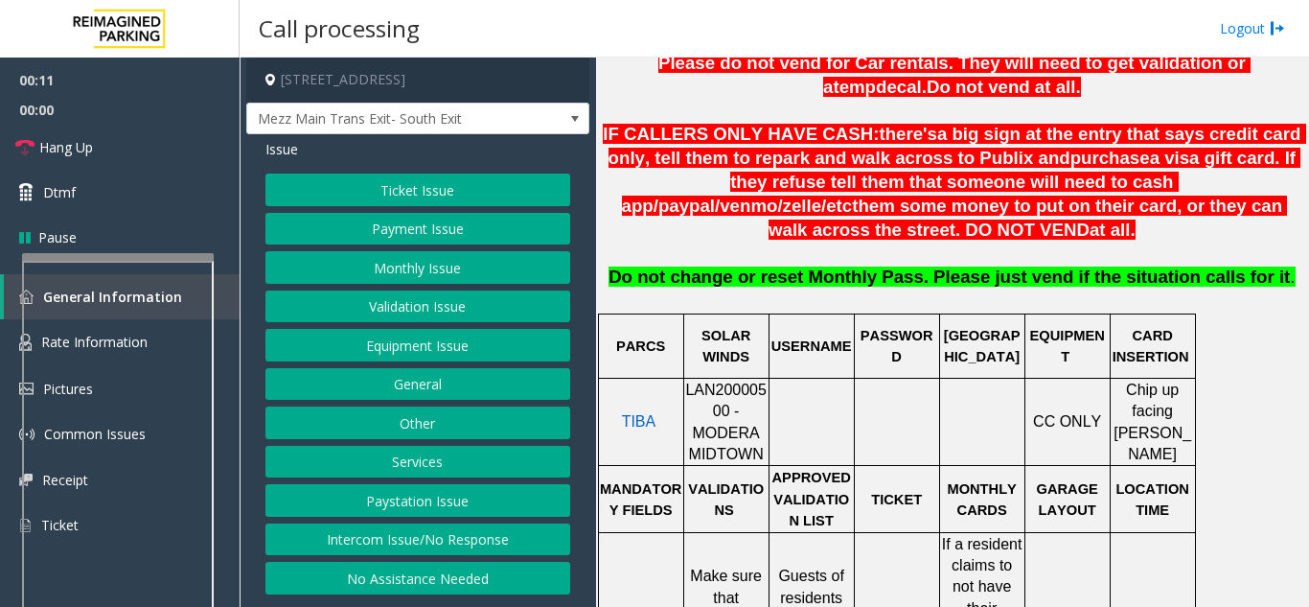
scroll to position [671, 0]
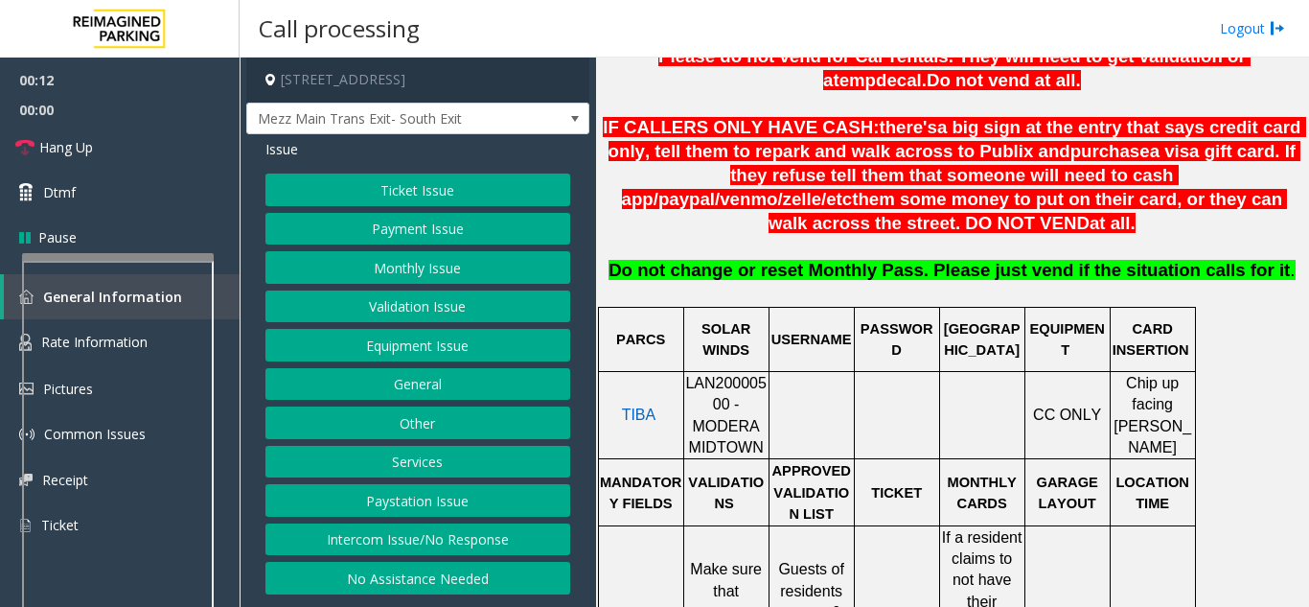
click at [718, 375] on span "LAN20000500 - MODERA MIDTOWN" at bounding box center [725, 415] width 81 height 81
click at [713, 375] on span "LAN20000500 - MODERA MIDTOWN" at bounding box center [725, 415] width 81 height 81
copy span "LAN20000500"
click at [395, 225] on button "Payment Issue" at bounding box center [418, 229] width 305 height 33
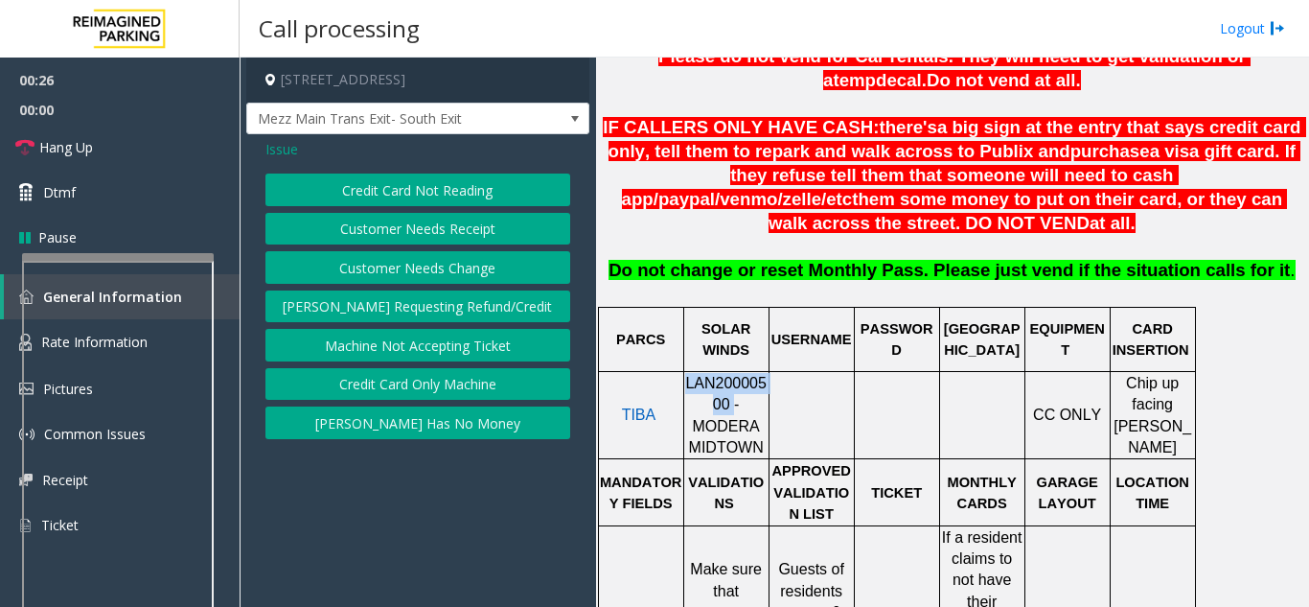
click at [414, 194] on button "Credit Card Not Reading" at bounding box center [418, 189] width 305 height 33
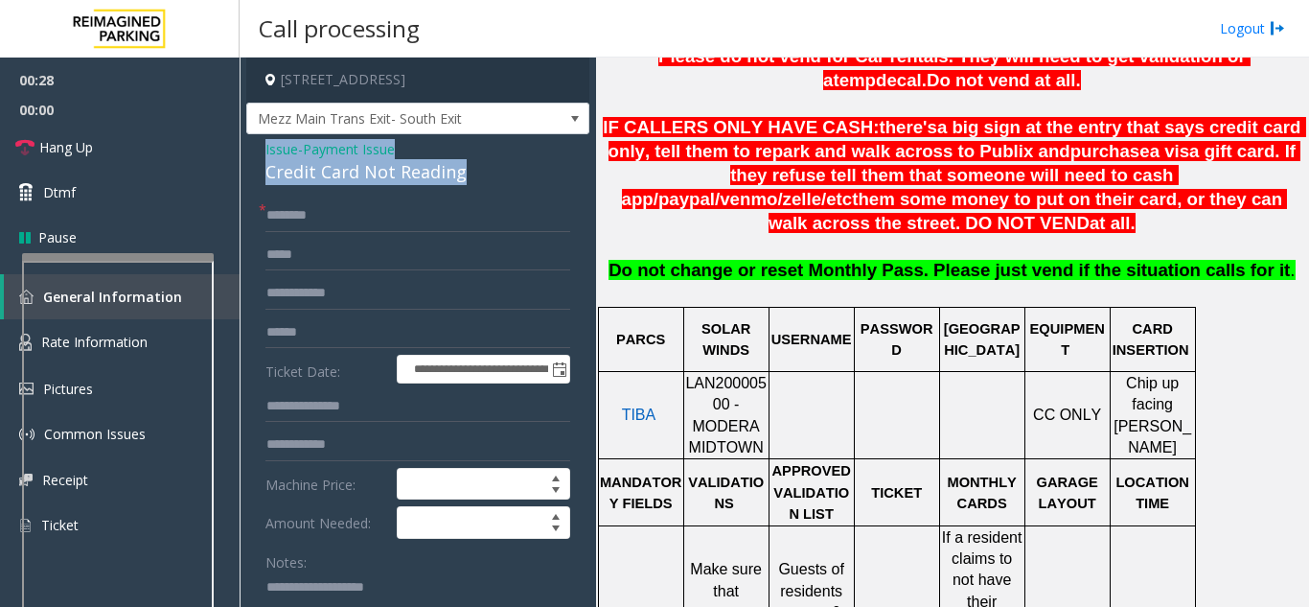
drag, startPoint x: 481, startPoint y: 173, endPoint x: 264, endPoint y: 149, distance: 219.0
click at [264, 149] on div "**********" at bounding box center [417, 570] width 343 height 872
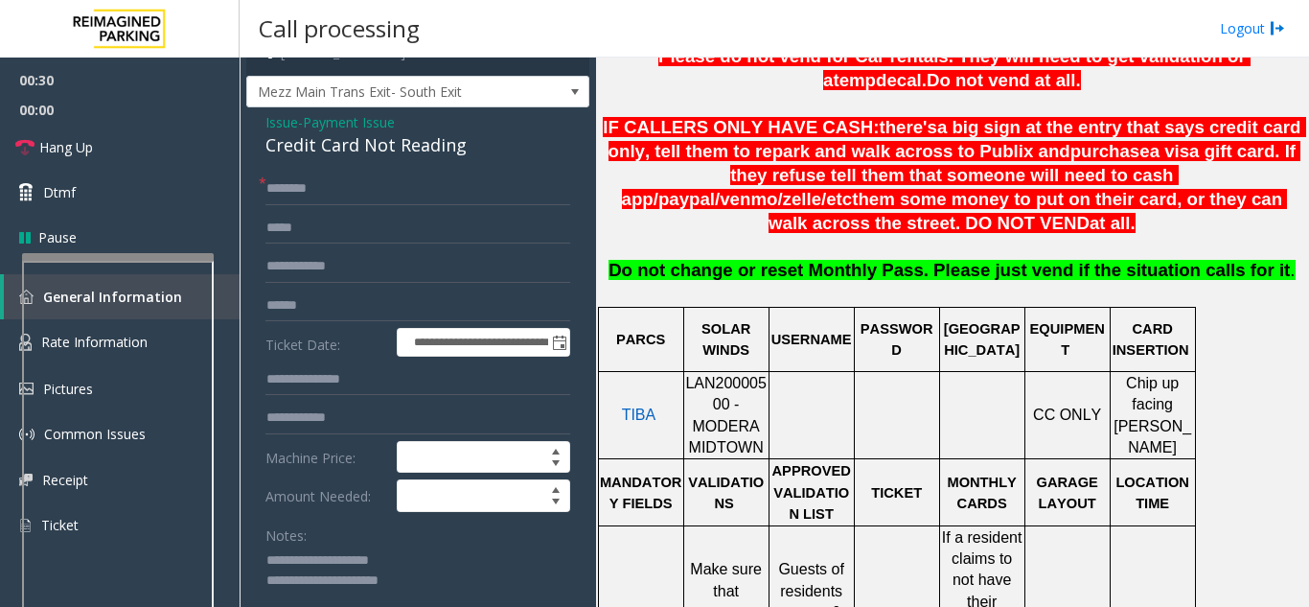
scroll to position [35, 0]
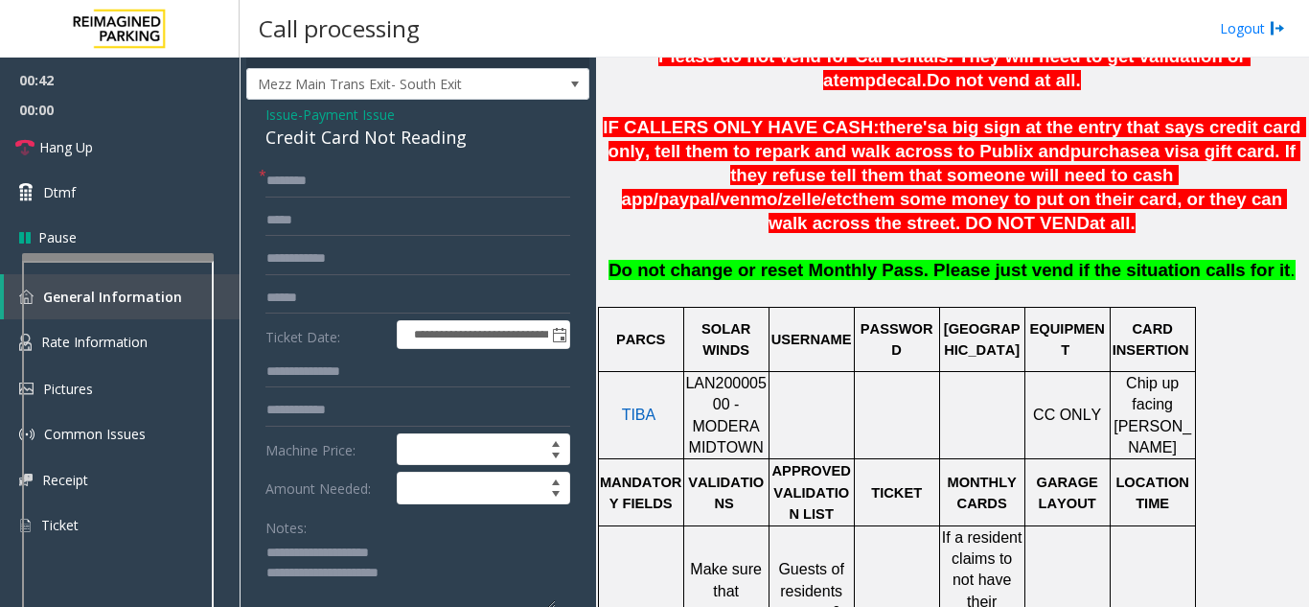
click at [462, 586] on textarea at bounding box center [411, 574] width 290 height 72
type textarea "**********"
click at [299, 188] on input "text" at bounding box center [418, 181] width 305 height 33
click at [286, 187] on input "*******" at bounding box center [418, 181] width 305 height 33
click at [321, 220] on input "text" at bounding box center [418, 220] width 305 height 33
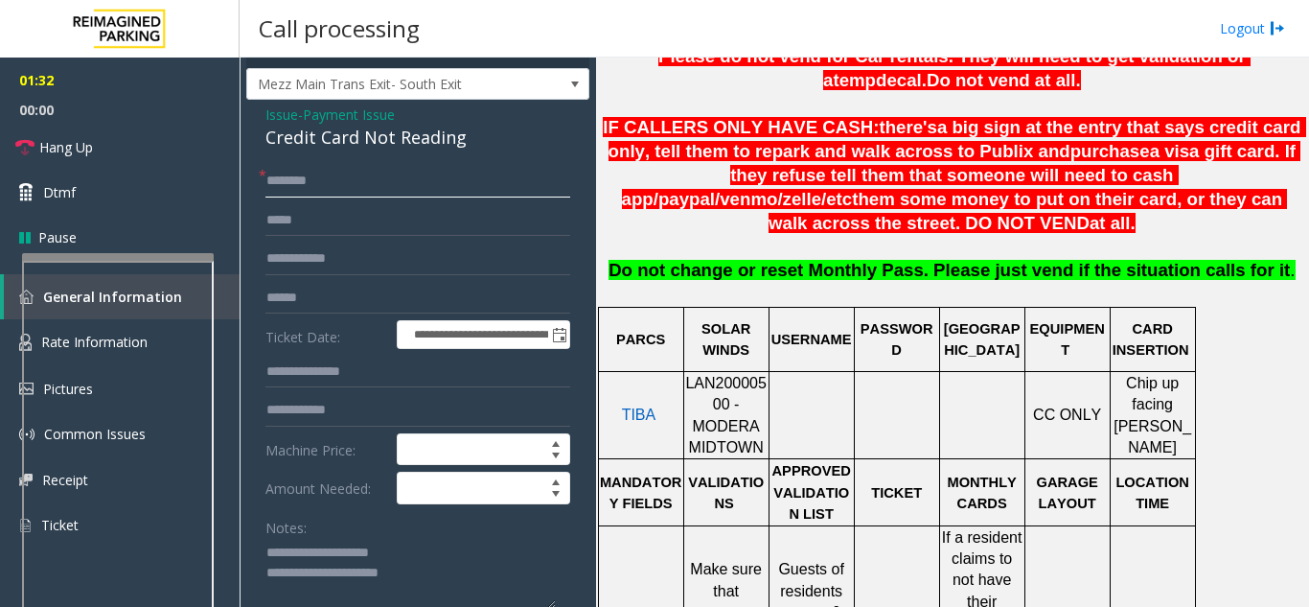
click at [340, 183] on input "*******" at bounding box center [418, 181] width 305 height 33
type input "*******"
click at [155, 146] on link "Hang Up" at bounding box center [120, 147] width 240 height 45
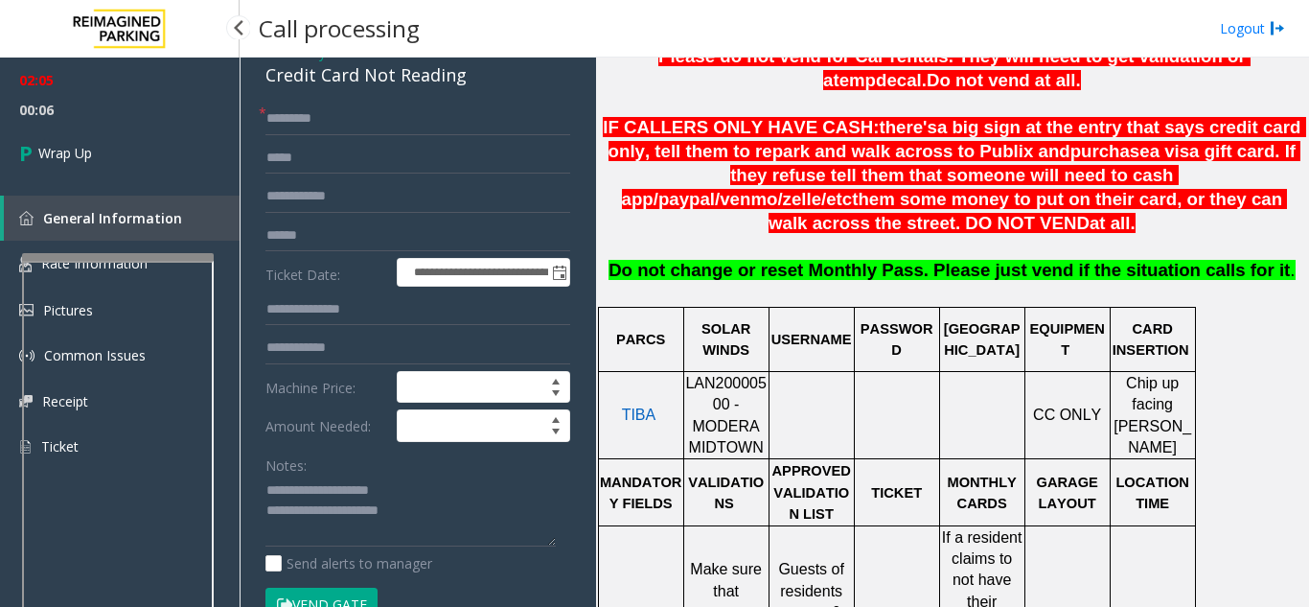
scroll to position [130, 0]
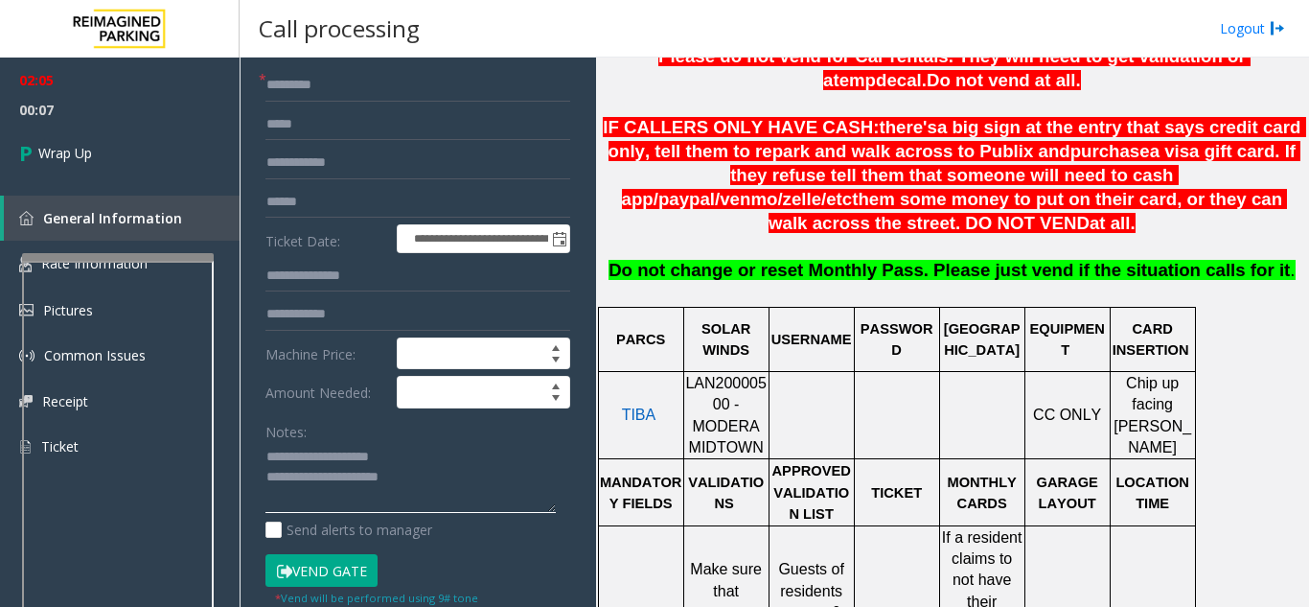
click at [465, 496] on textarea at bounding box center [411, 478] width 290 height 72
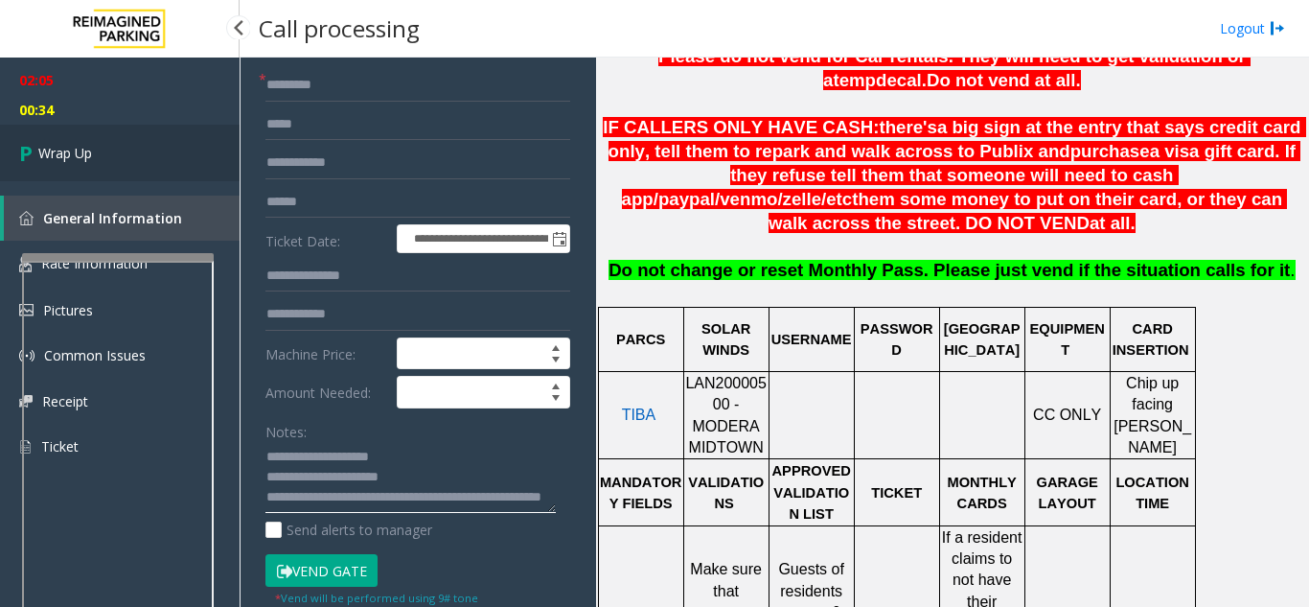
type textarea "**********"
click at [153, 151] on link "Wrap Up" at bounding box center [120, 153] width 240 height 57
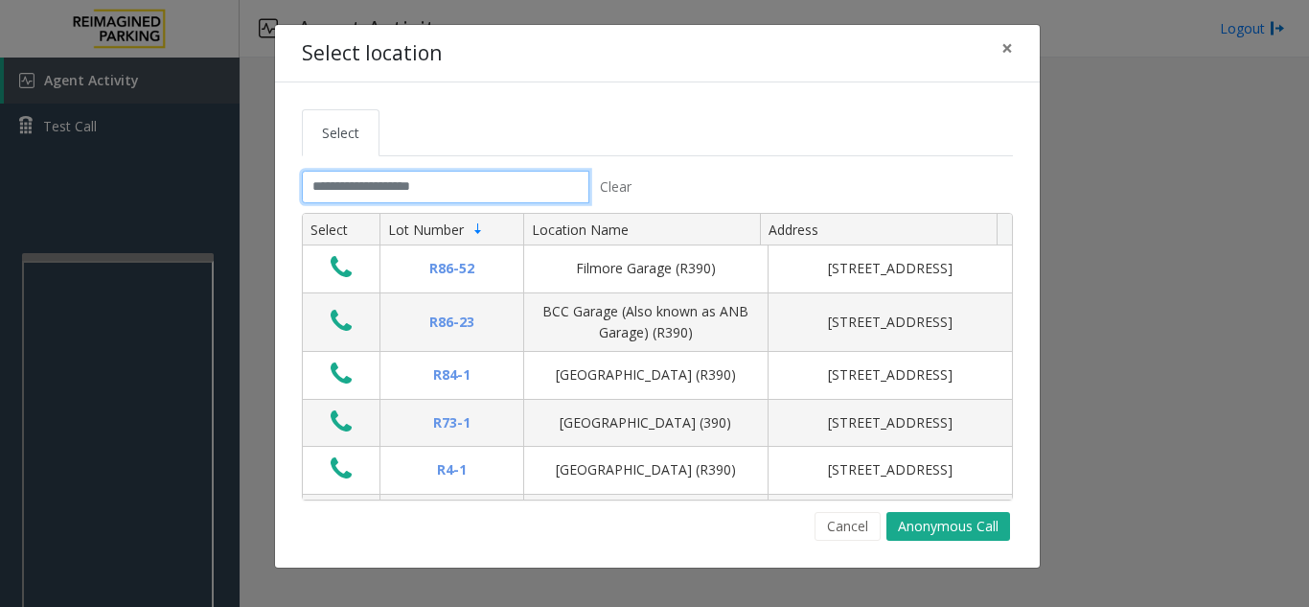
click at [344, 188] on input "text" at bounding box center [446, 187] width 288 height 33
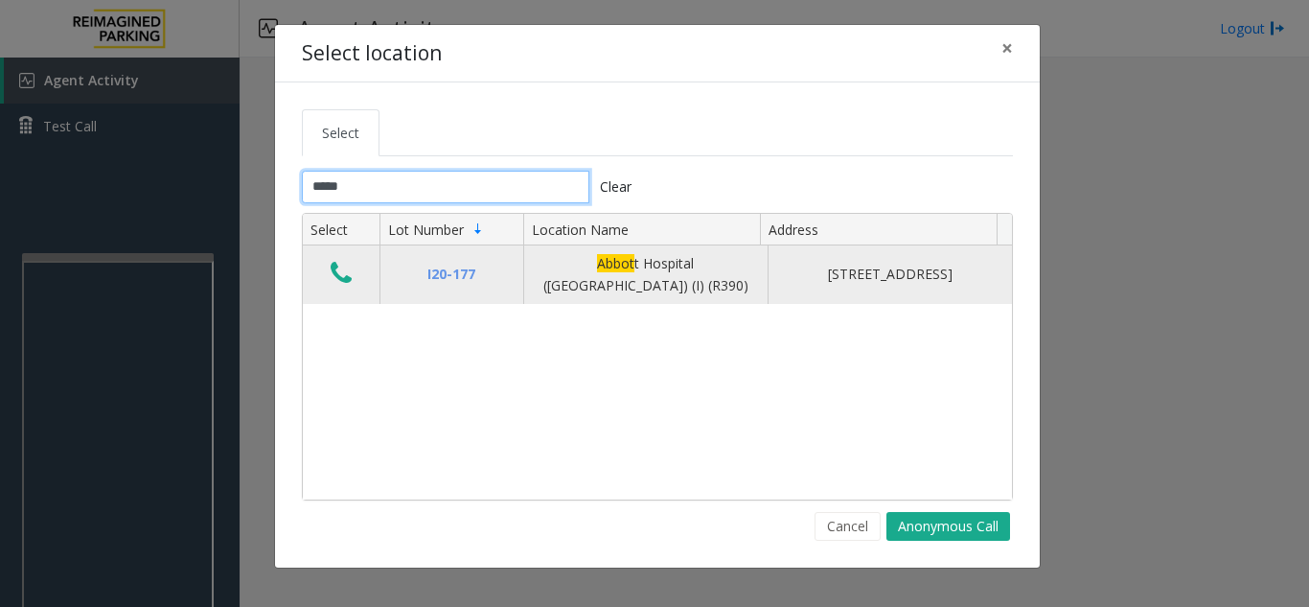
type input "*****"
click at [338, 277] on icon "Data table" at bounding box center [341, 273] width 21 height 27
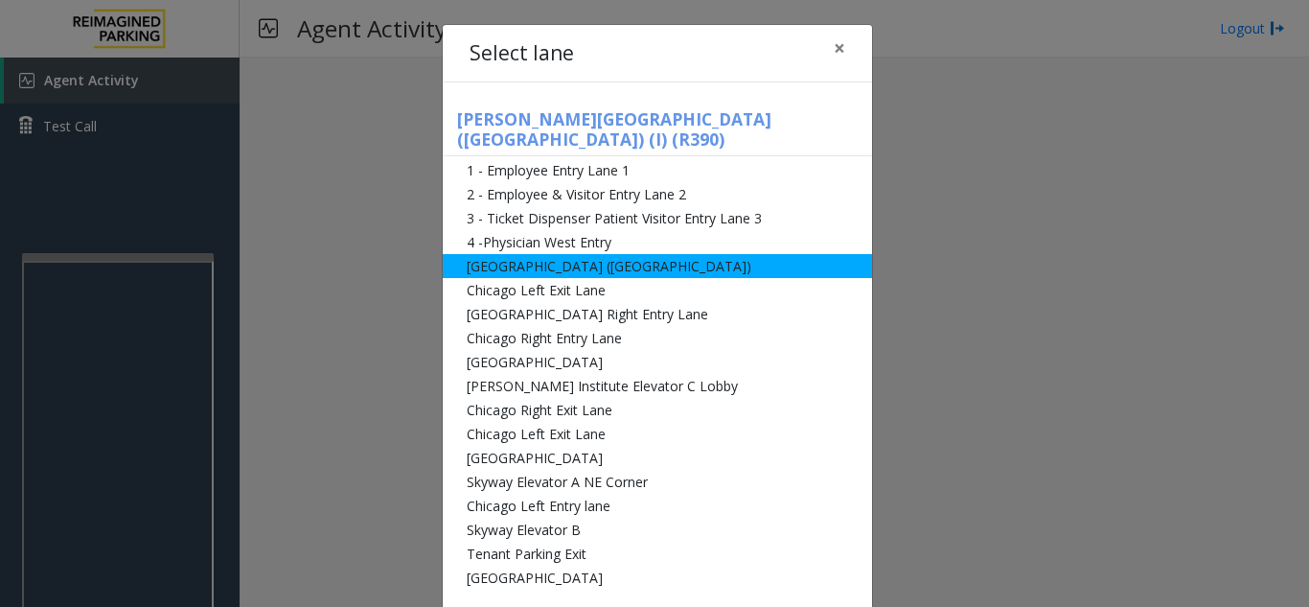
click at [460, 254] on li "[GEOGRAPHIC_DATA] ([GEOGRAPHIC_DATA])" at bounding box center [657, 266] width 429 height 24
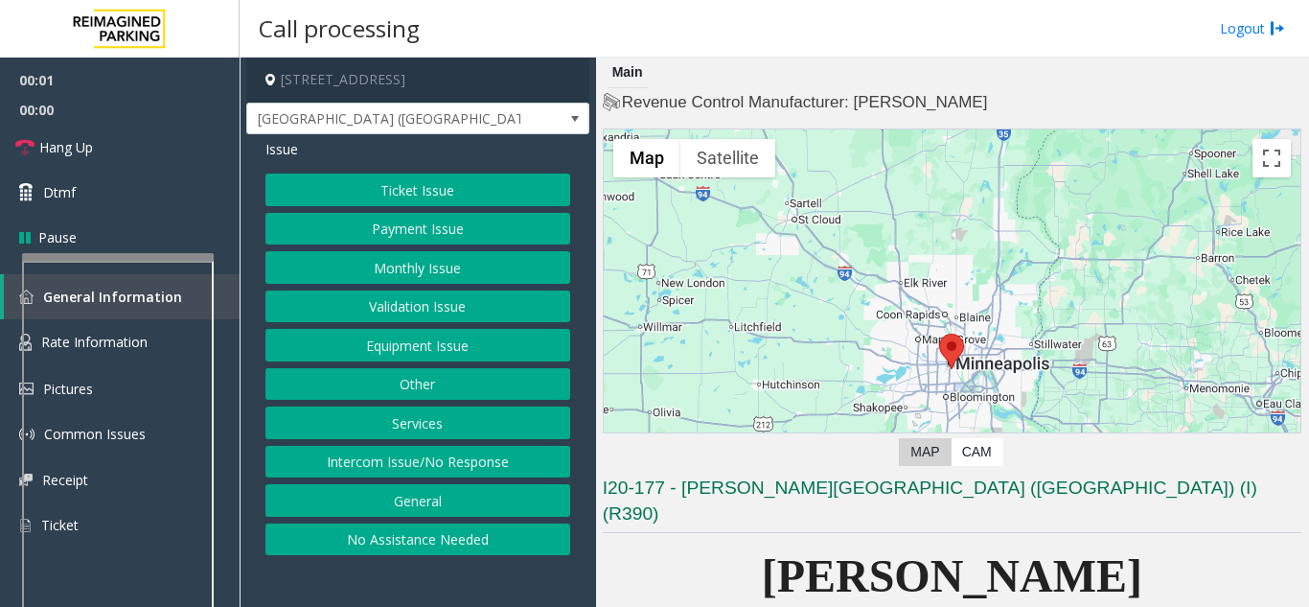
click at [389, 306] on button "Validation Issue" at bounding box center [418, 306] width 305 height 33
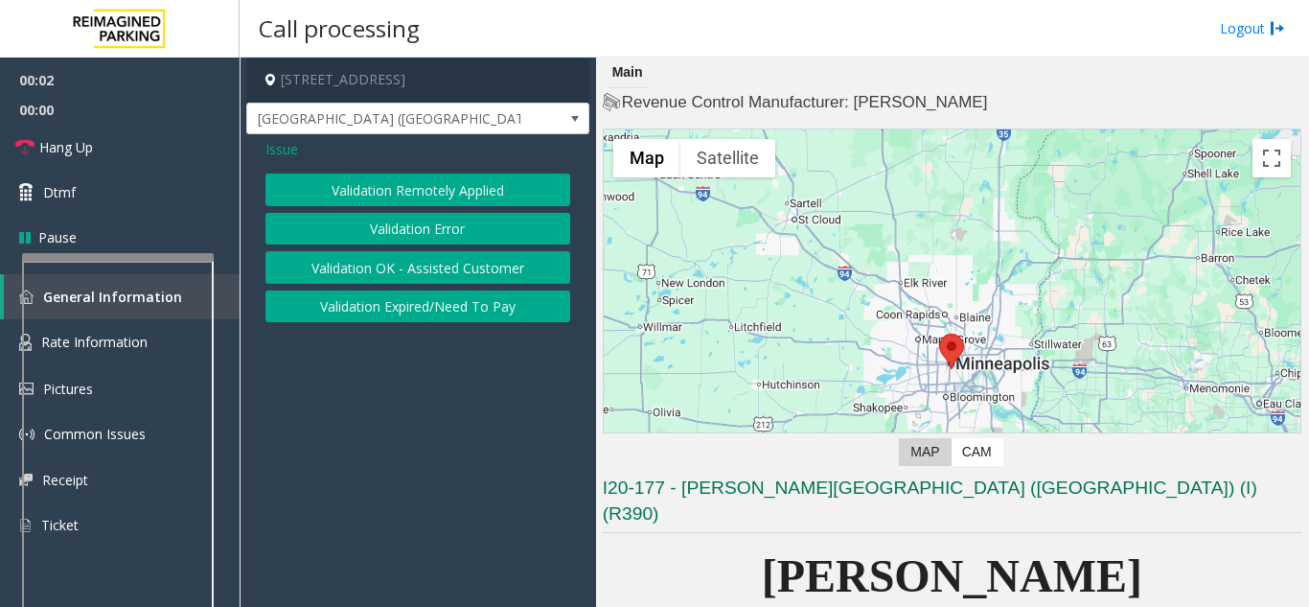
click at [404, 238] on button "Validation Error" at bounding box center [418, 229] width 305 height 33
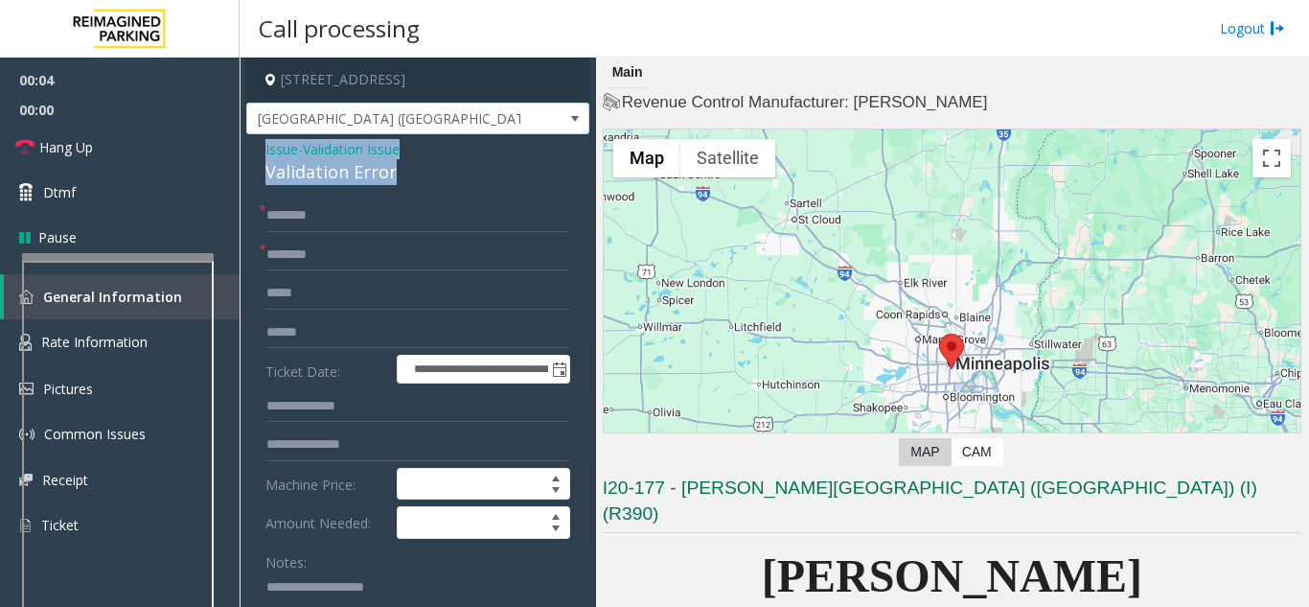
drag, startPoint x: 366, startPoint y: 174, endPoint x: 264, endPoint y: 150, distance: 105.3
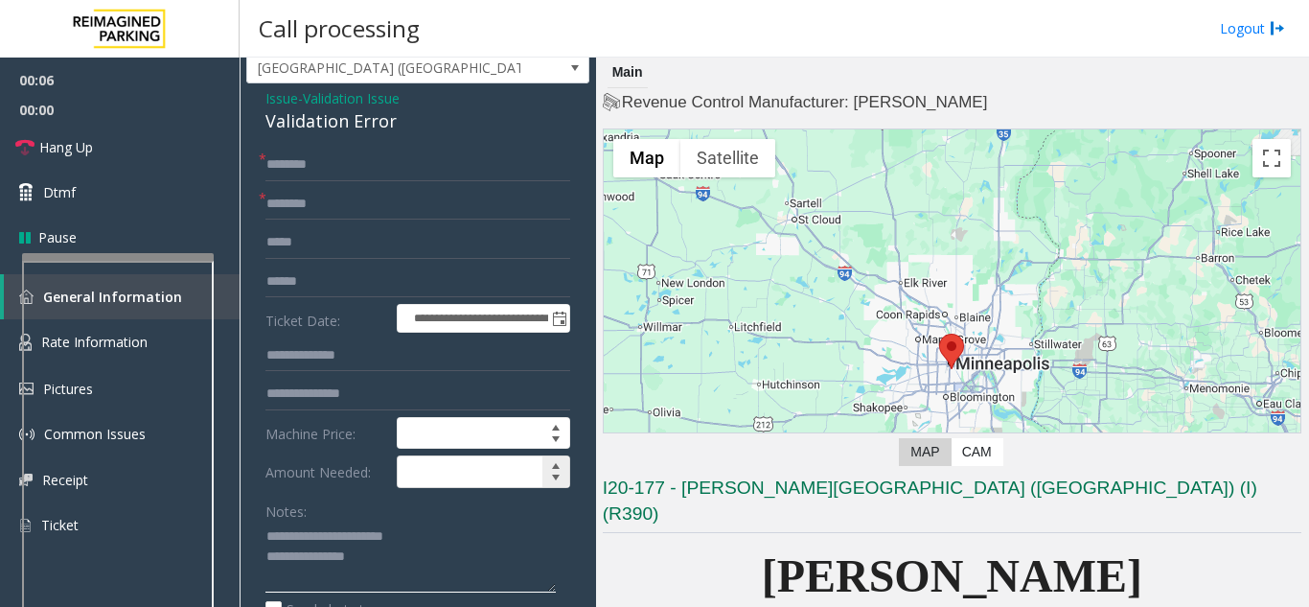
scroll to position [96, 0]
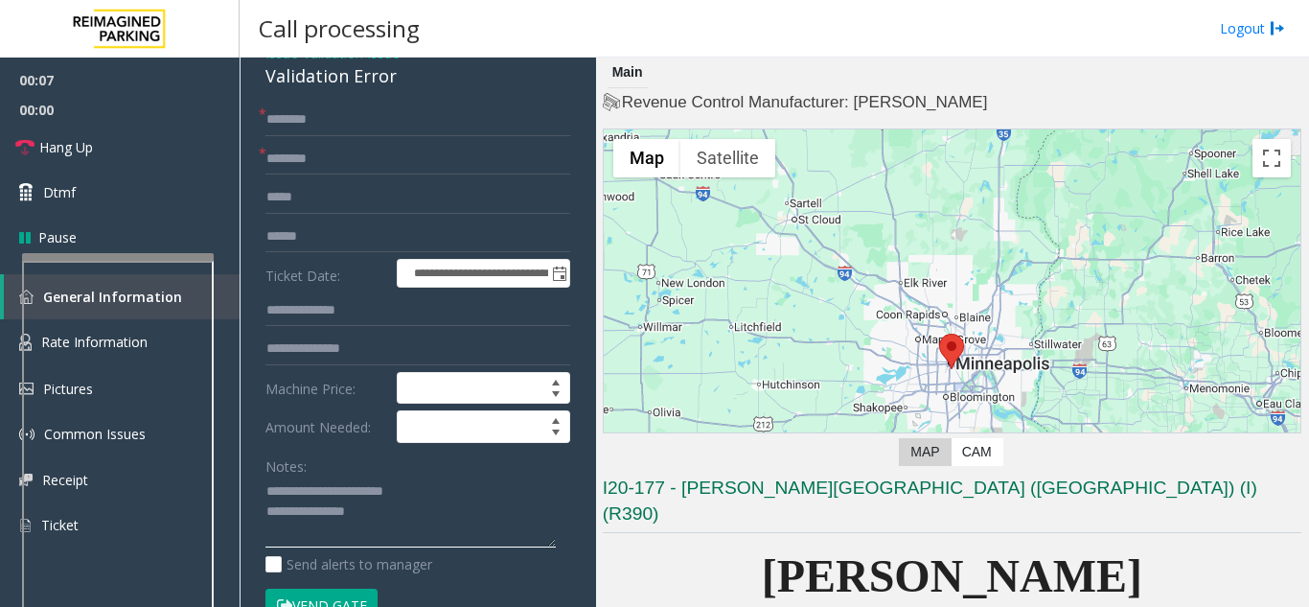
type textarea "**********"
click at [302, 164] on input "text" at bounding box center [418, 159] width 305 height 33
type input "*********"
click at [302, 249] on input "text" at bounding box center [418, 236] width 305 height 33
click at [359, 240] on input "**********" at bounding box center [418, 236] width 305 height 33
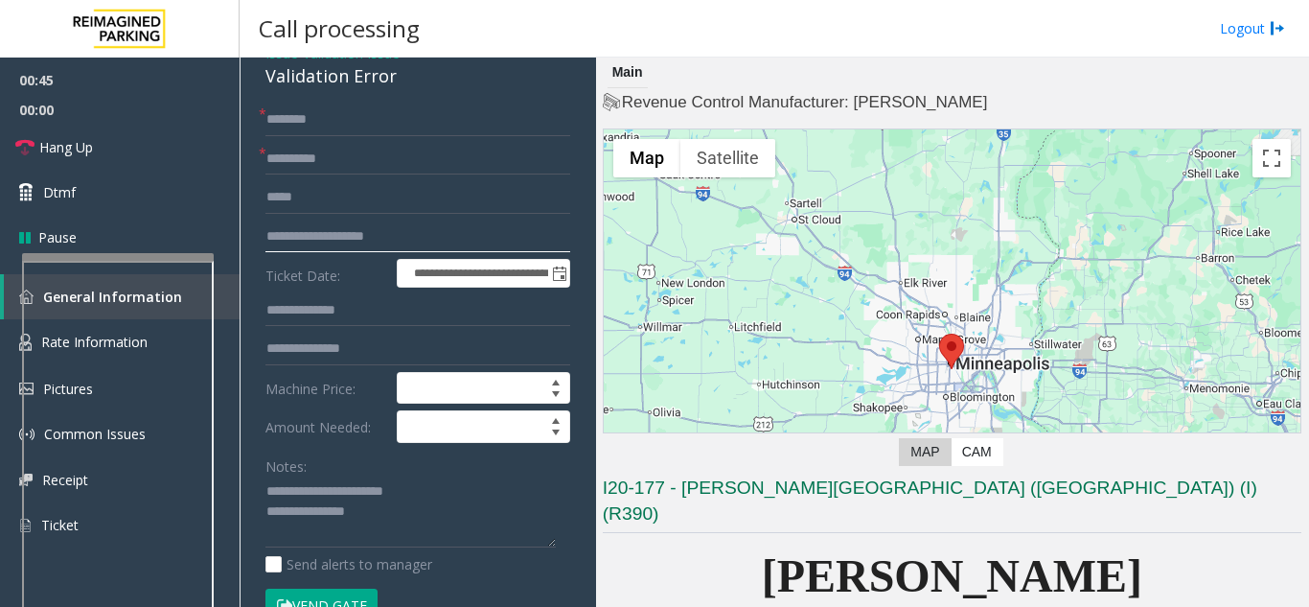
drag, startPoint x: 342, startPoint y: 235, endPoint x: 257, endPoint y: 234, distance: 85.3
type input "*********"
click at [289, 125] on input "text" at bounding box center [418, 120] width 305 height 33
type input "*"
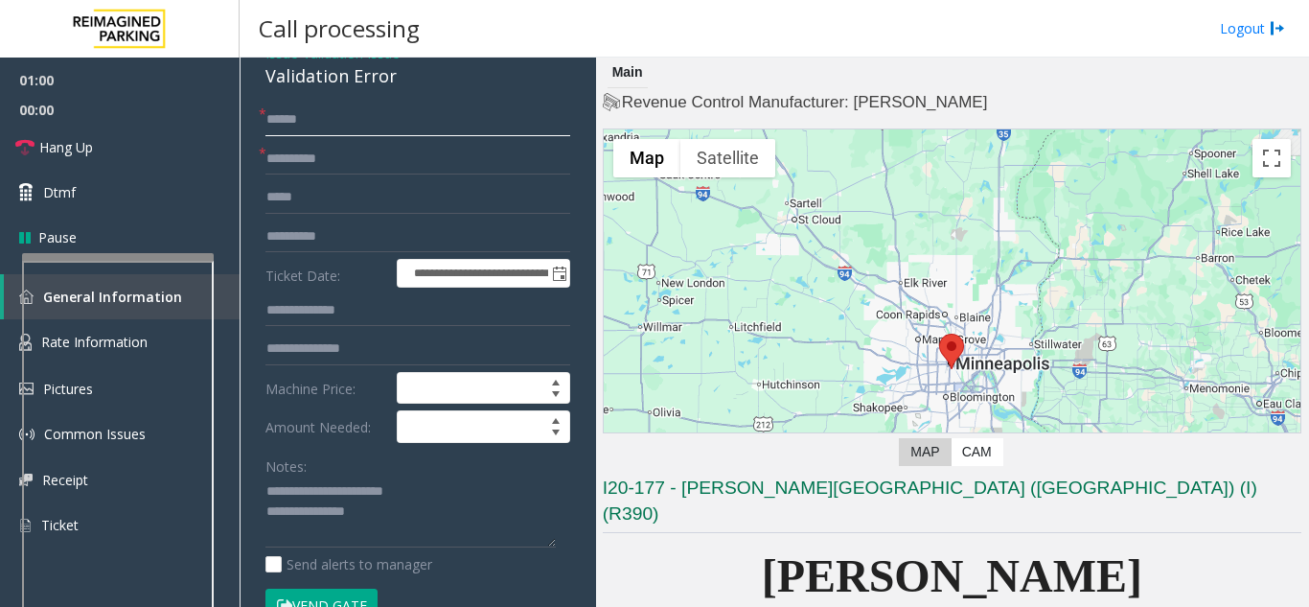
click at [277, 125] on input "*****" at bounding box center [418, 120] width 305 height 33
click at [285, 123] on input "*****" at bounding box center [418, 120] width 305 height 33
click at [310, 123] on input "*****" at bounding box center [418, 120] width 305 height 33
click at [318, 126] on input "*****" at bounding box center [418, 120] width 305 height 33
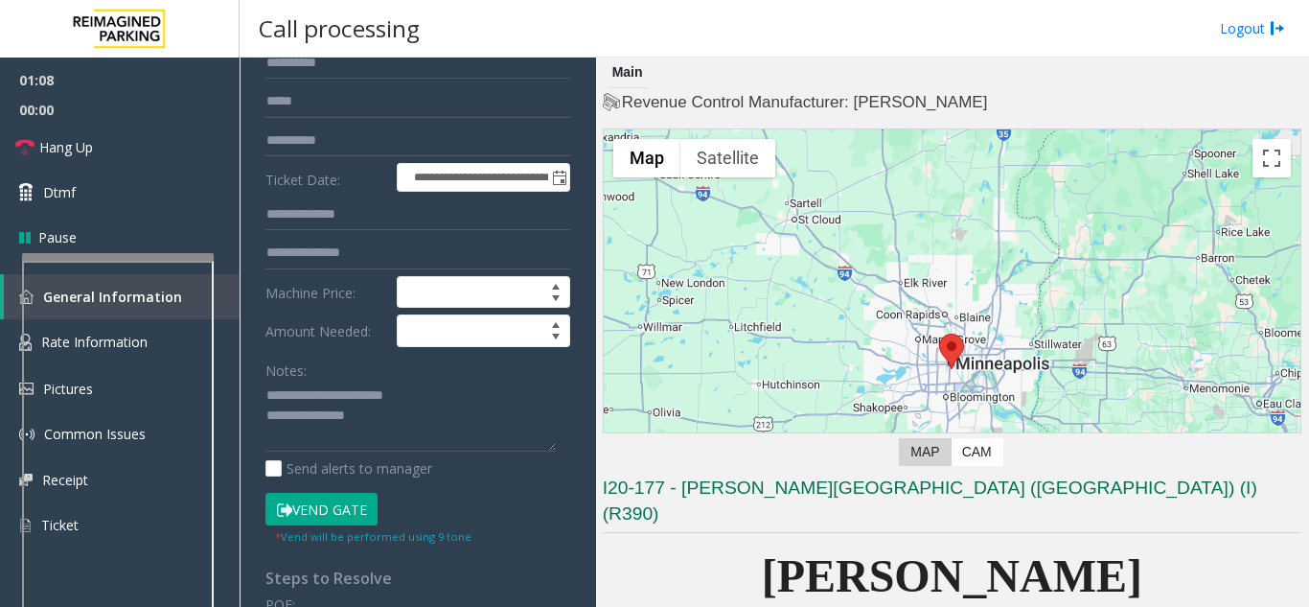
type input "*****"
click at [337, 509] on button "Vend Gate" at bounding box center [322, 509] width 112 height 33
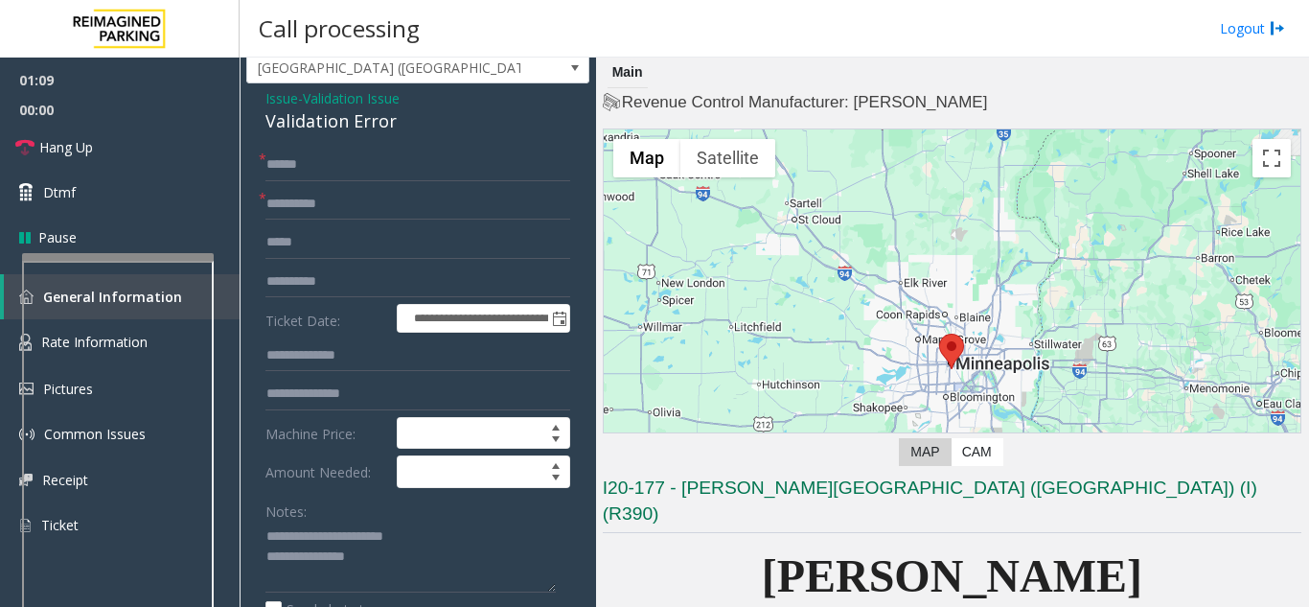
scroll to position [0, 0]
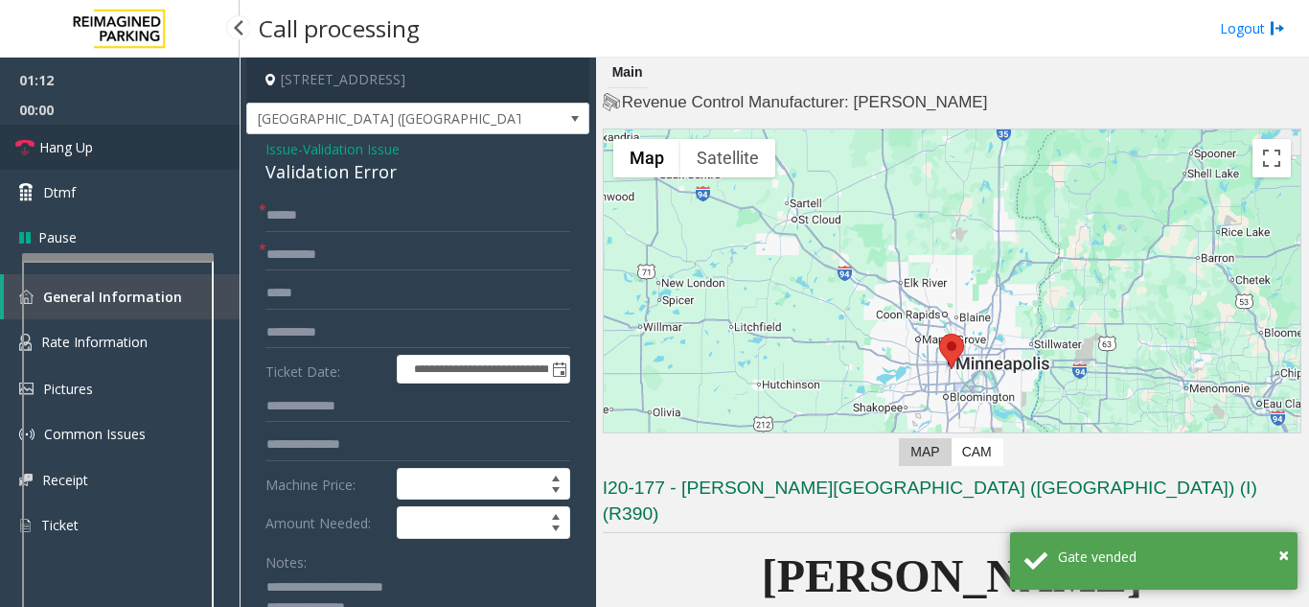
click at [146, 150] on link "Hang Up" at bounding box center [120, 147] width 240 height 45
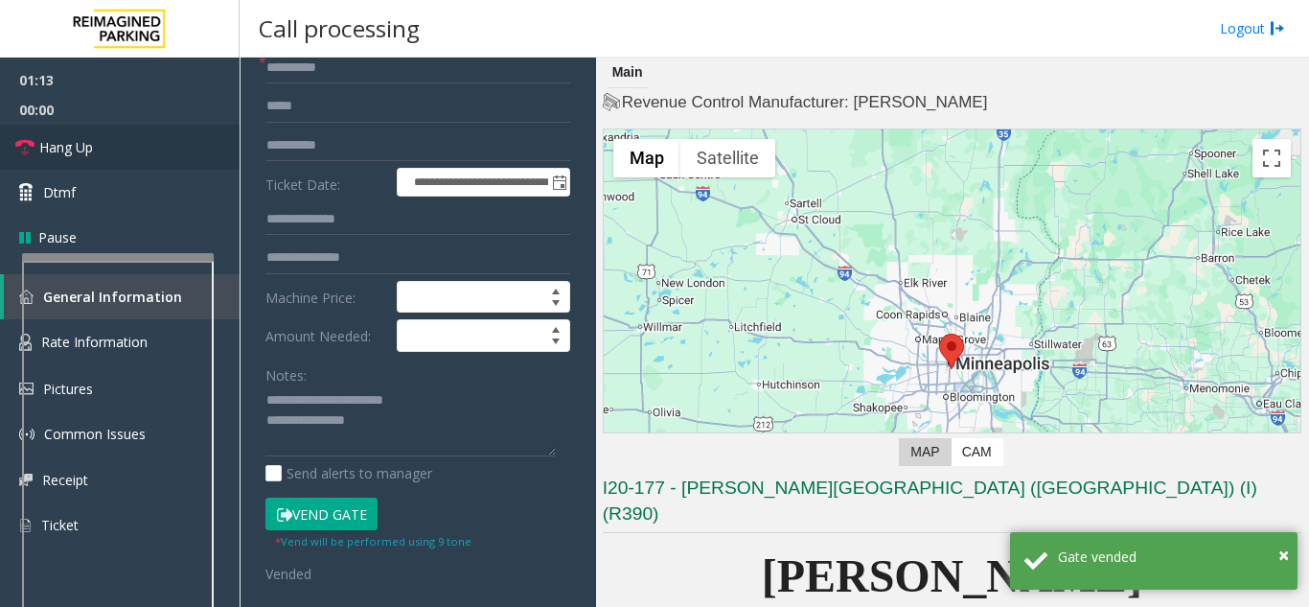
scroll to position [192, 0]
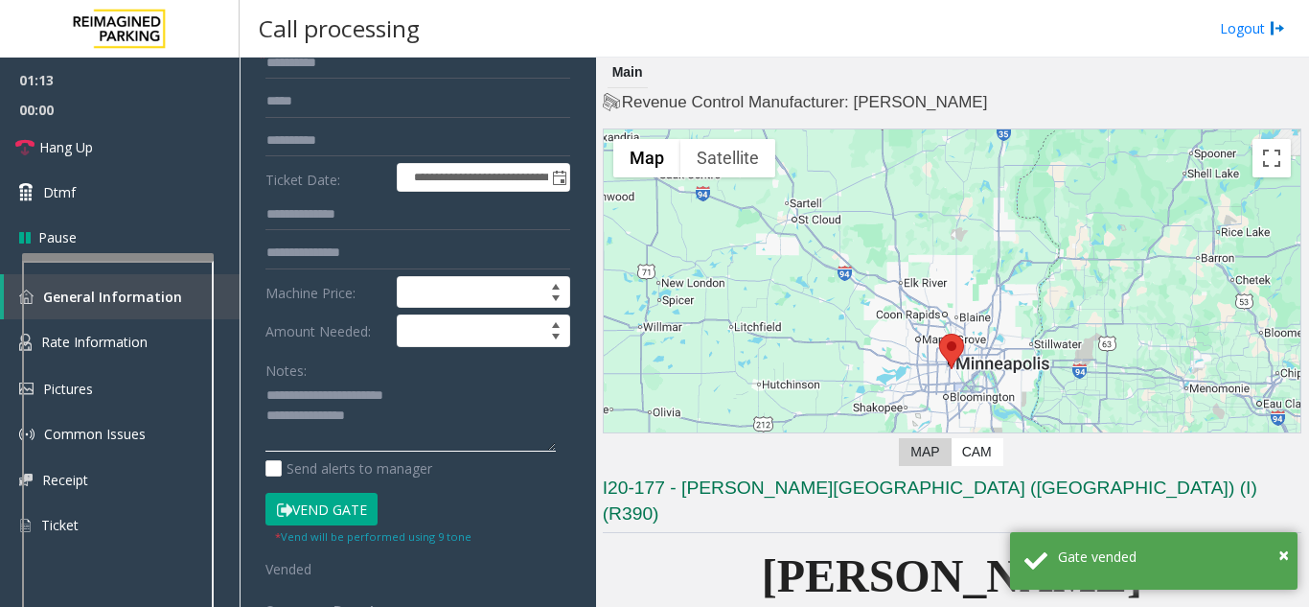
click at [399, 438] on textarea at bounding box center [411, 417] width 290 height 72
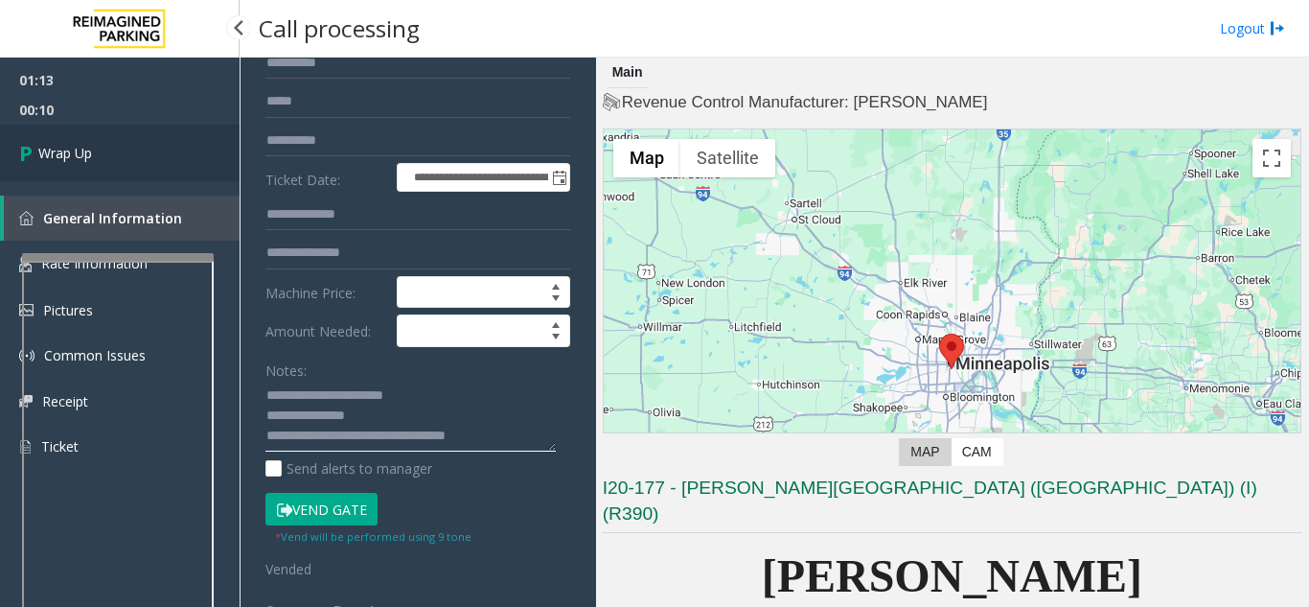
type textarea "**********"
click at [83, 138] on link "Wrap Up" at bounding box center [120, 153] width 240 height 57
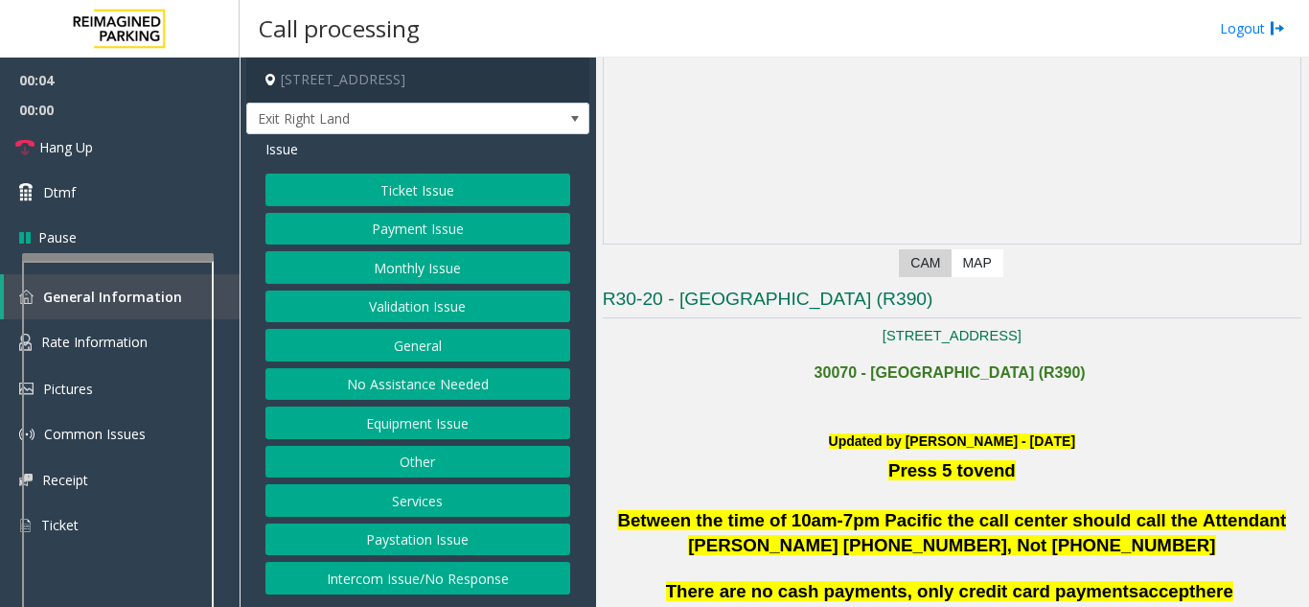
scroll to position [192, 0]
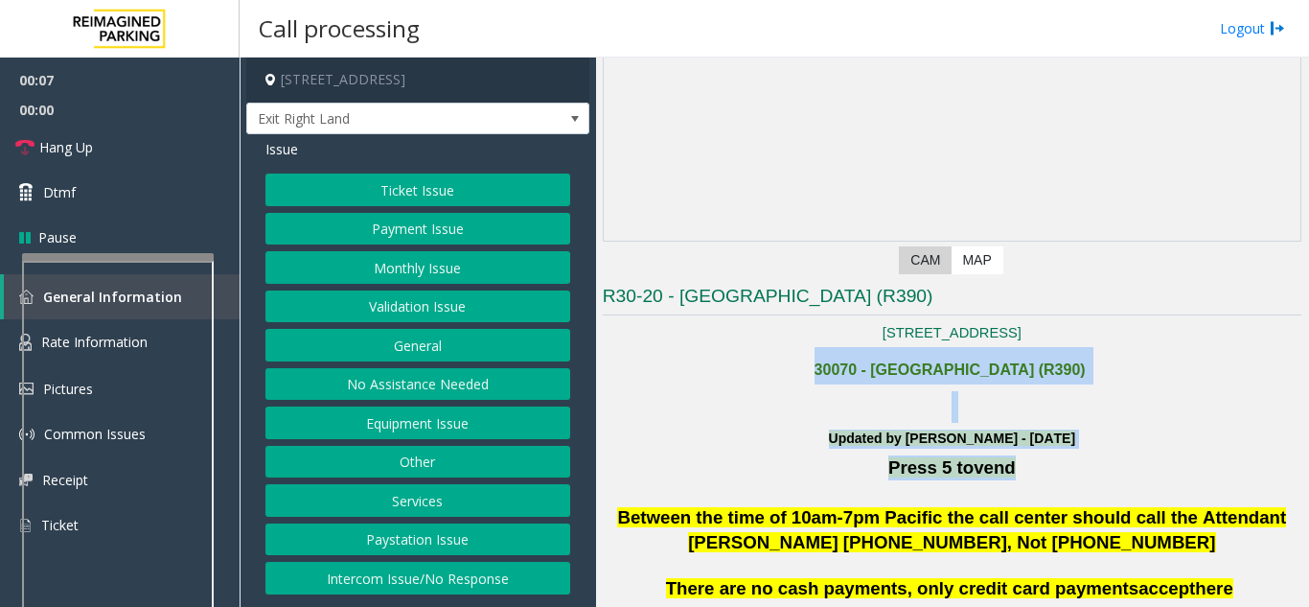
drag, startPoint x: 1066, startPoint y: 471, endPoint x: 827, endPoint y: 346, distance: 269.2
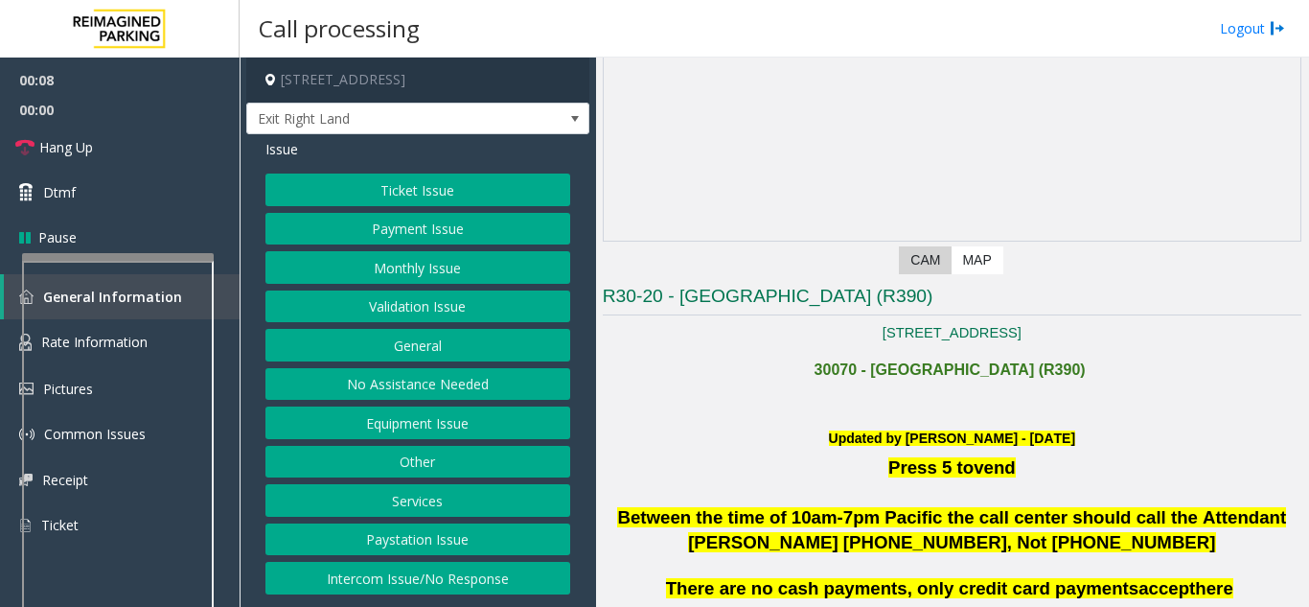
click at [827, 340] on p "[STREET_ADDRESS]" at bounding box center [952, 333] width 699 height 22
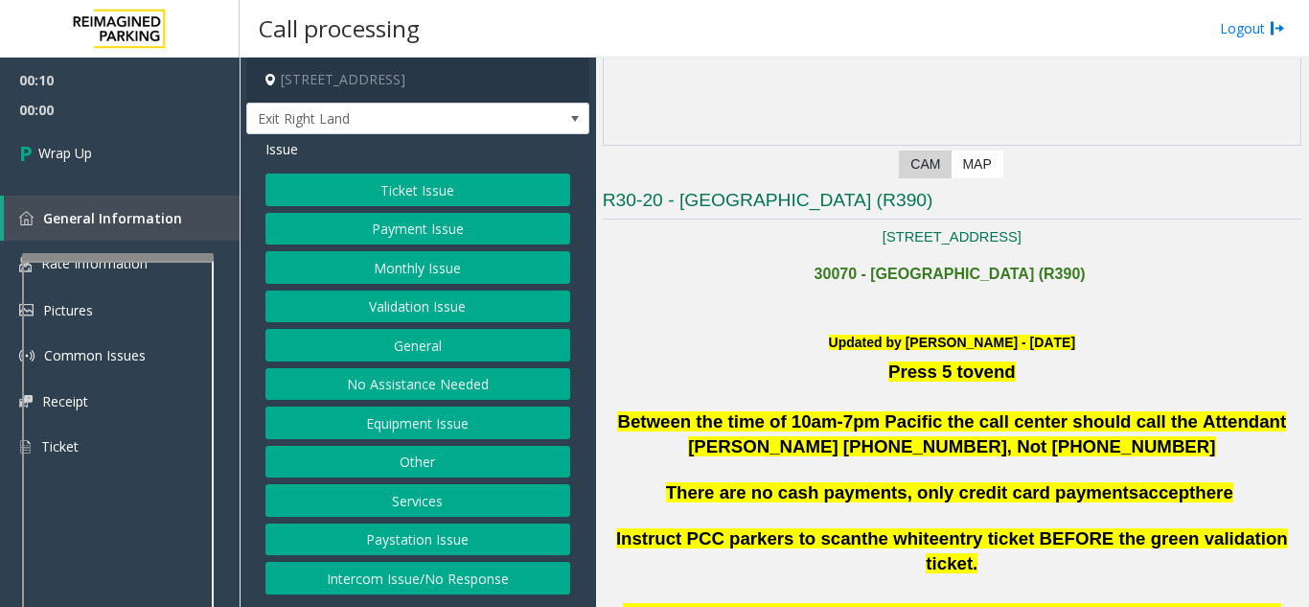
click at [378, 576] on button "Intercom Issue/No Response" at bounding box center [418, 578] width 305 height 33
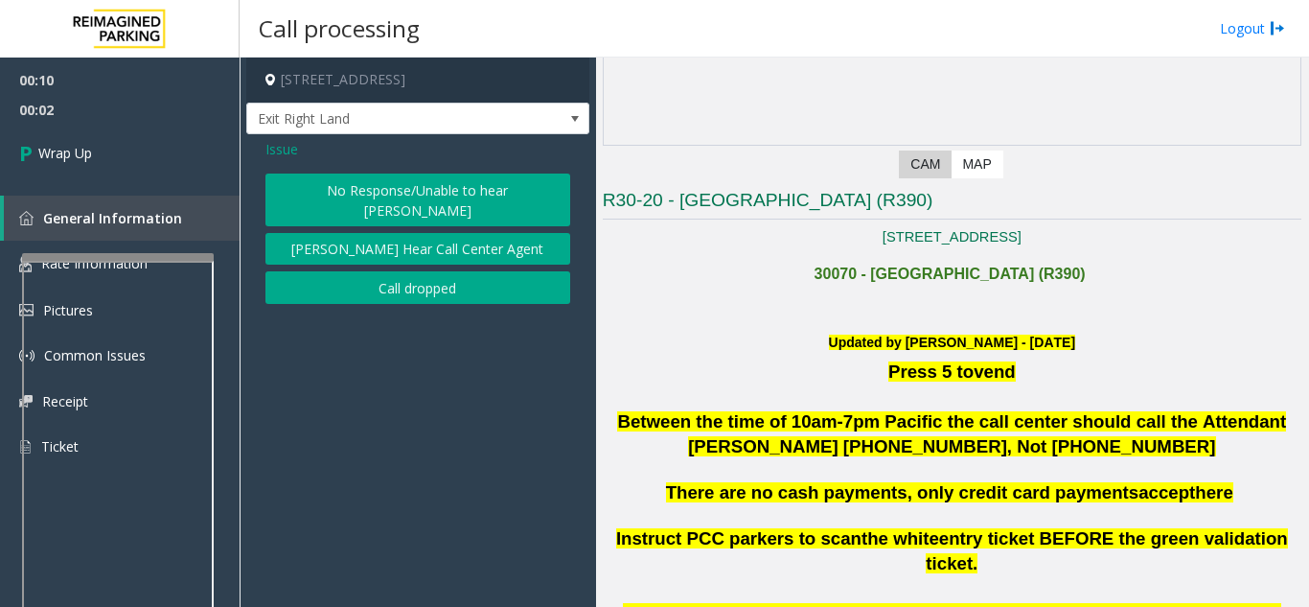
click at [380, 271] on button "Call dropped" at bounding box center [418, 287] width 305 height 33
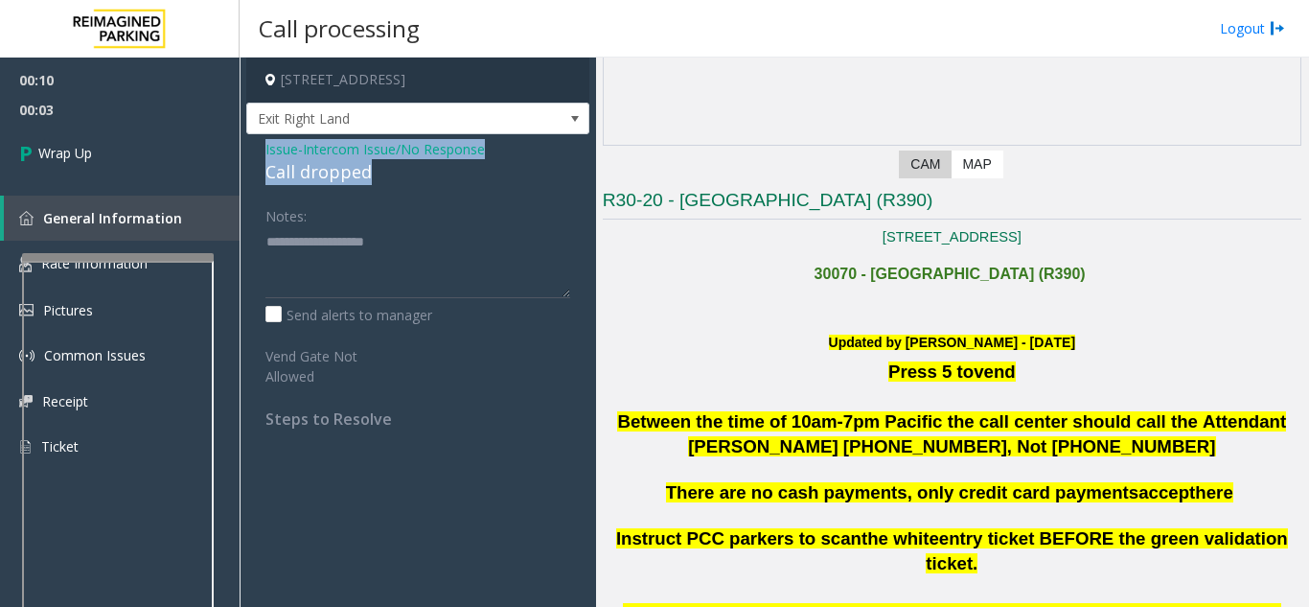
drag, startPoint x: 380, startPoint y: 169, endPoint x: 260, endPoint y: 159, distance: 120.2
click at [260, 159] on div "Issue - Intercom Issue/No Response Call dropped Notes: Send alerts to manager V…" at bounding box center [417, 290] width 343 height 313
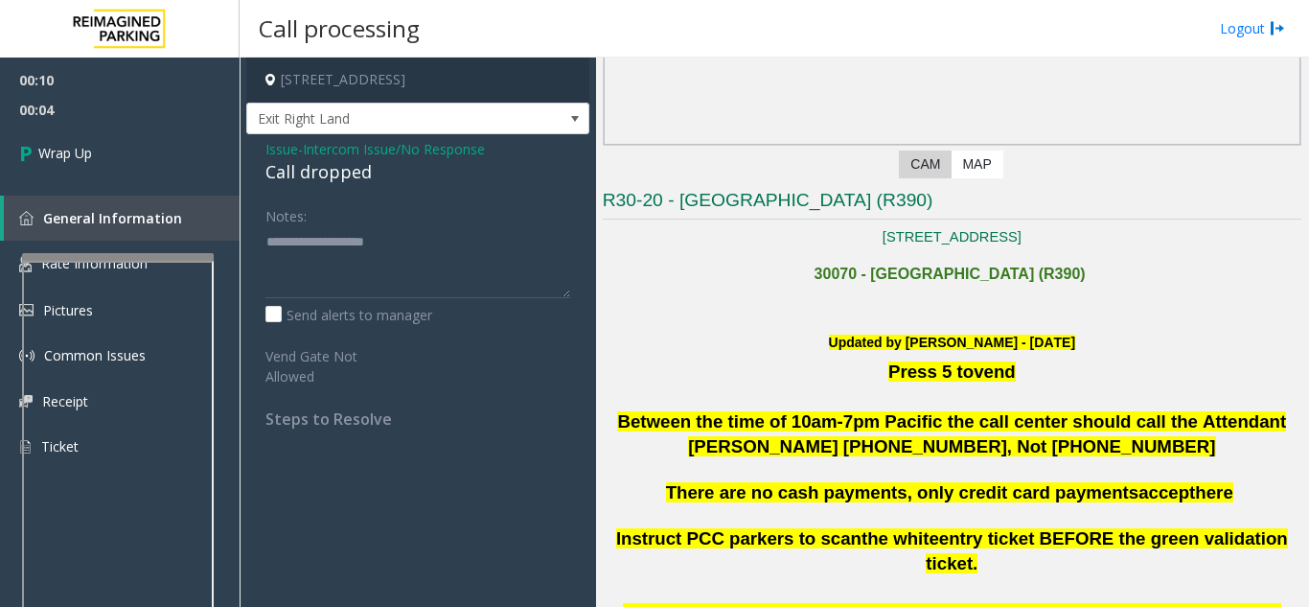
drag, startPoint x: 372, startPoint y: 210, endPoint x: 391, endPoint y: 197, distance: 22.9
click at [373, 211] on div "Notes:" at bounding box center [418, 248] width 305 height 99
drag, startPoint x: 385, startPoint y: 176, endPoint x: 292, endPoint y: 180, distance: 93.1
click at [242, 171] on app-call-processing-form "[STREET_ADDRESS] Exit Right Land Issue - Intercom Issue/No Response Call droppe…" at bounding box center [418, 332] width 357 height 549
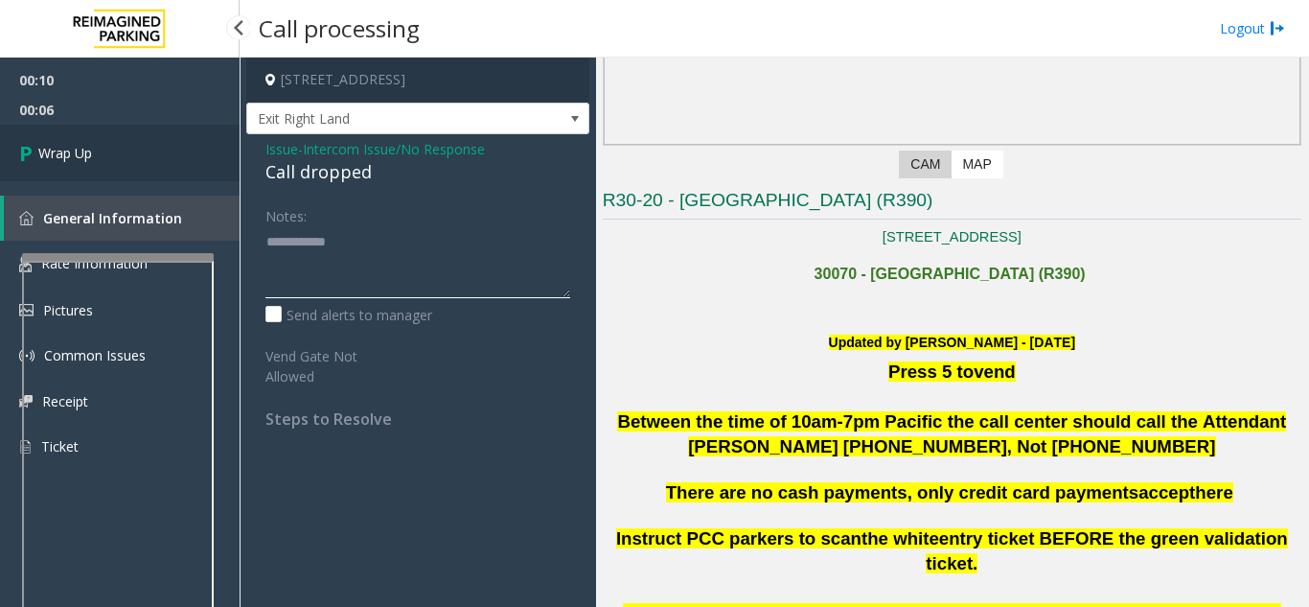
type textarea "**********"
click at [136, 144] on link "Wrap Up" at bounding box center [120, 153] width 240 height 57
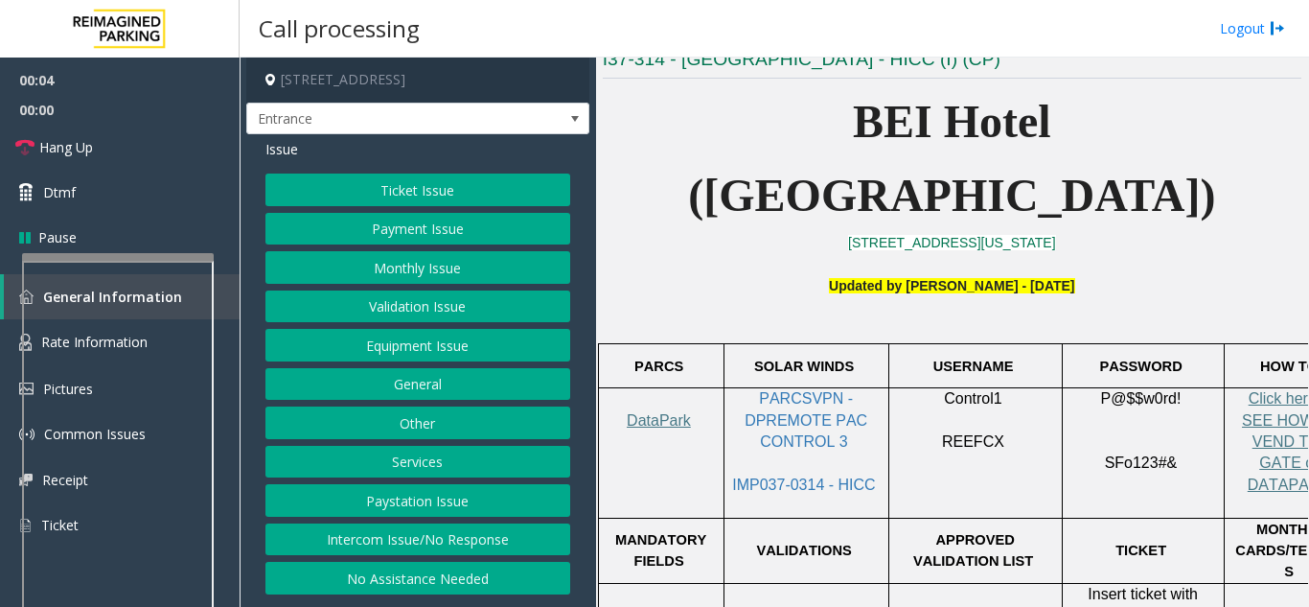
scroll to position [479, 0]
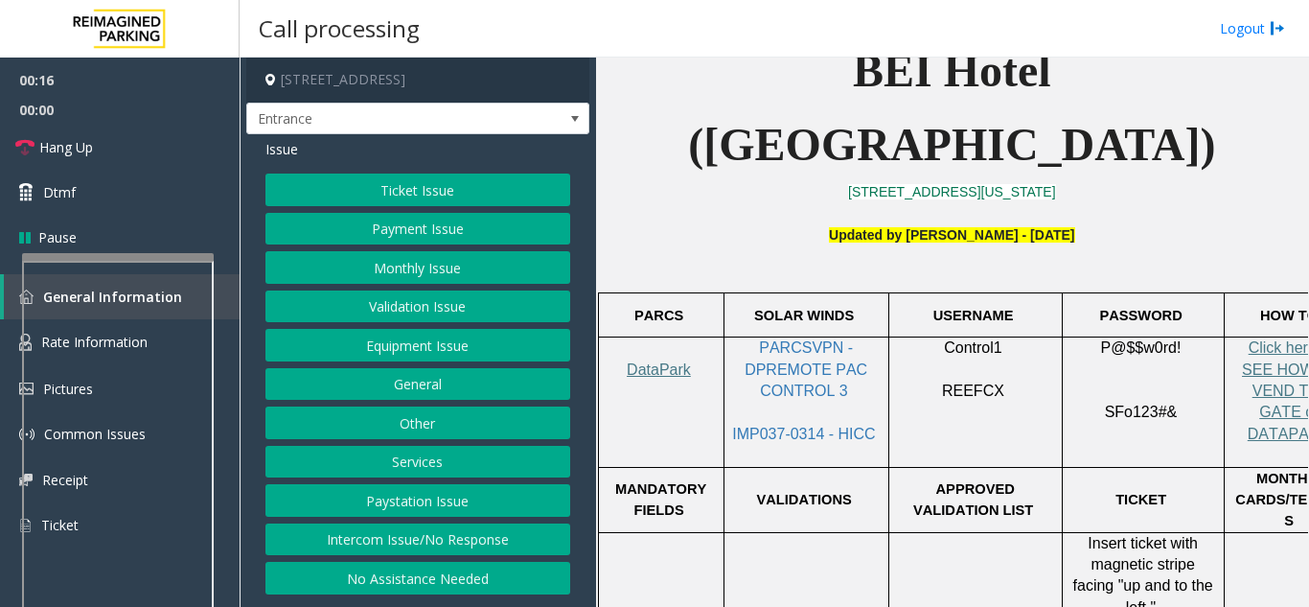
click at [404, 543] on button "Intercom Issue/No Response" at bounding box center [418, 539] width 305 height 33
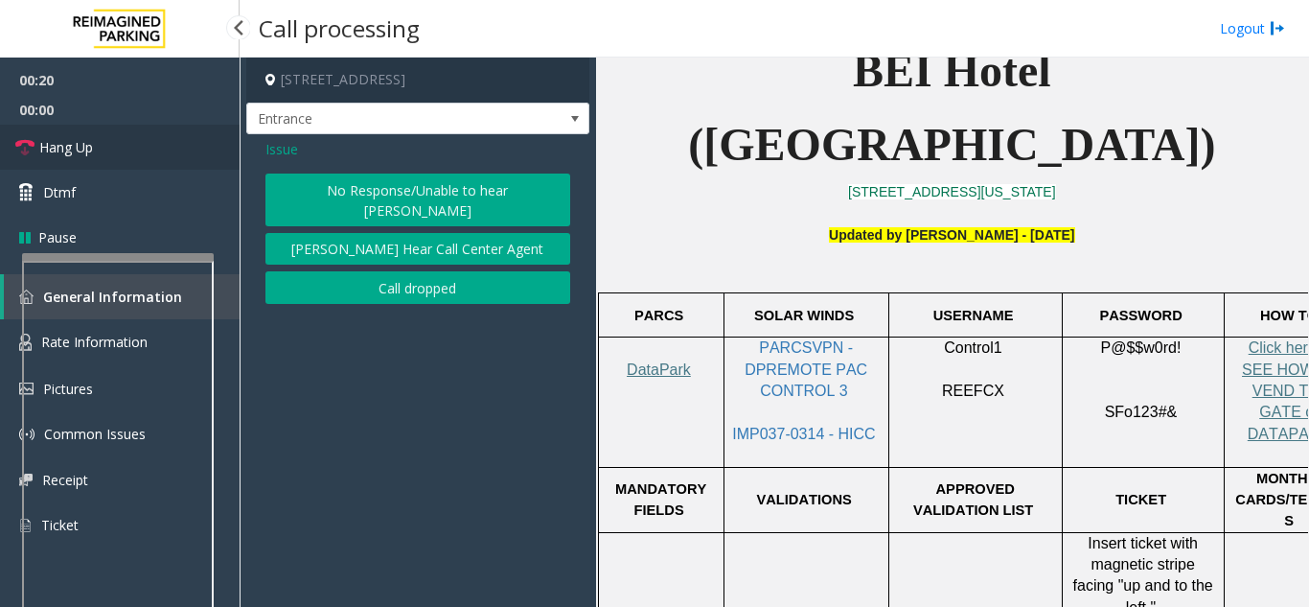
click at [40, 139] on span "Hang Up" at bounding box center [66, 147] width 54 height 20
click at [399, 187] on button "No Response/Unable to hear [PERSON_NAME]" at bounding box center [418, 199] width 305 height 53
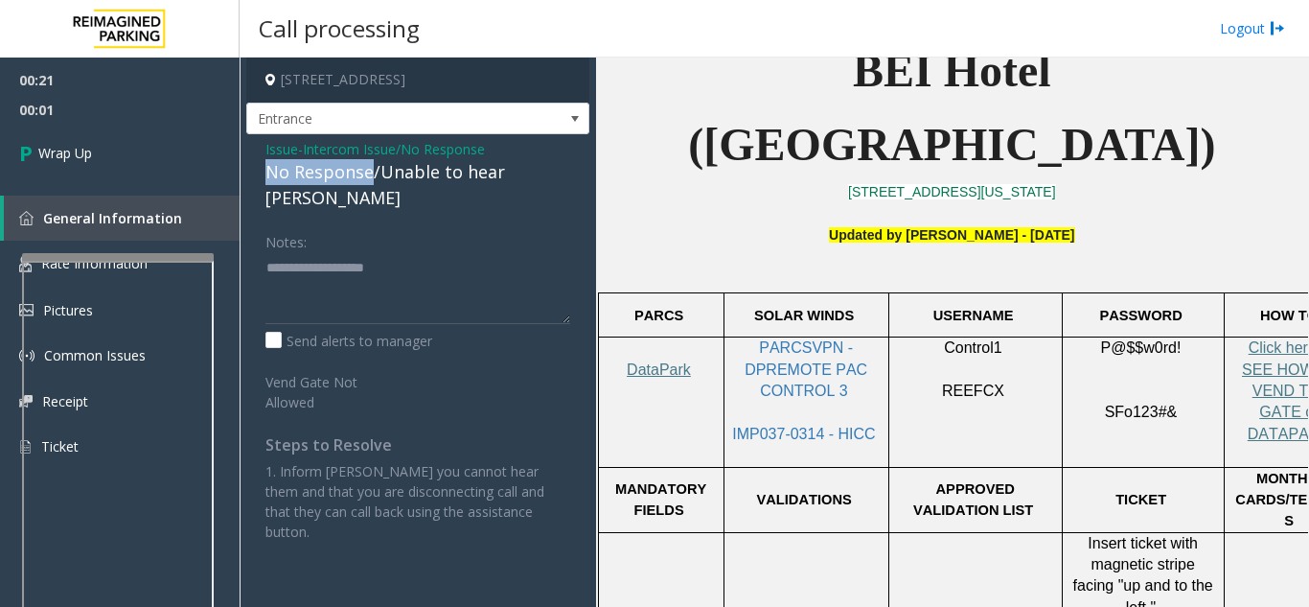
drag, startPoint x: 371, startPoint y: 173, endPoint x: 265, endPoint y: 173, distance: 106.4
click at [265, 173] on div "Issue - Intercom Issue/No Response No Response/Unable to hear [PERSON_NAME] Not…" at bounding box center [417, 347] width 343 height 427
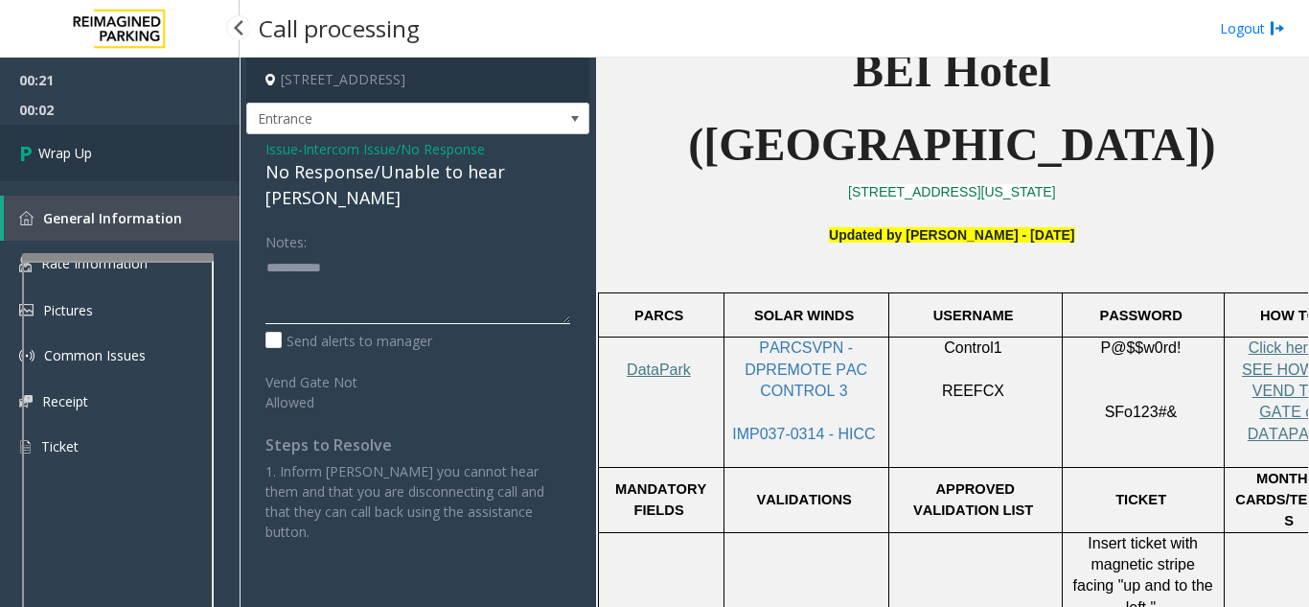
type textarea "**********"
click at [143, 154] on link "Wrap Up" at bounding box center [120, 153] width 240 height 57
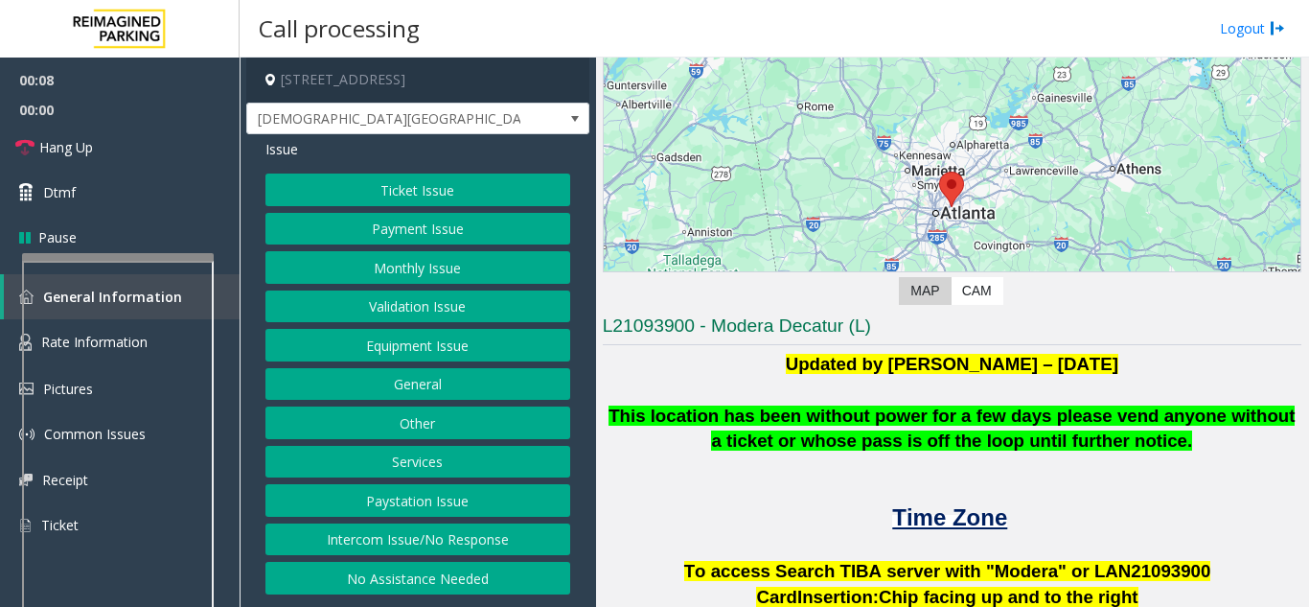
scroll to position [383, 0]
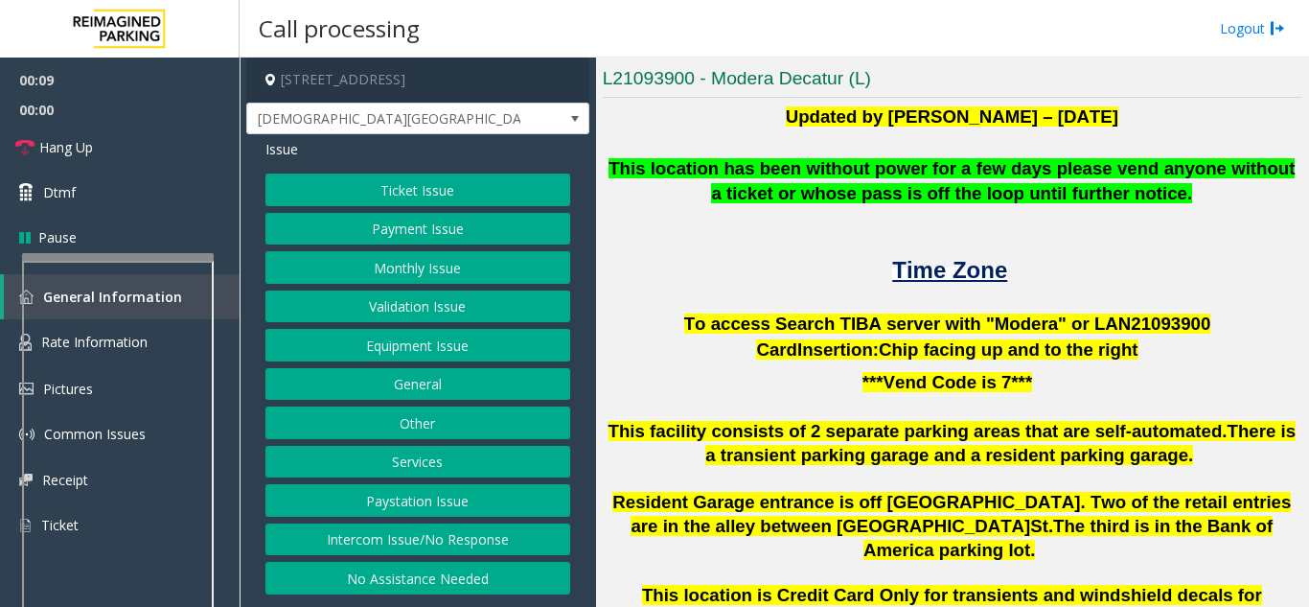
click at [1117, 321] on span "To access Search TIBA server with "Modera" or LAN21093" at bounding box center [932, 323] width 497 height 20
copy p "LAN21093 900"
click at [218, 329] on link "Rate Information" at bounding box center [120, 342] width 240 height 47
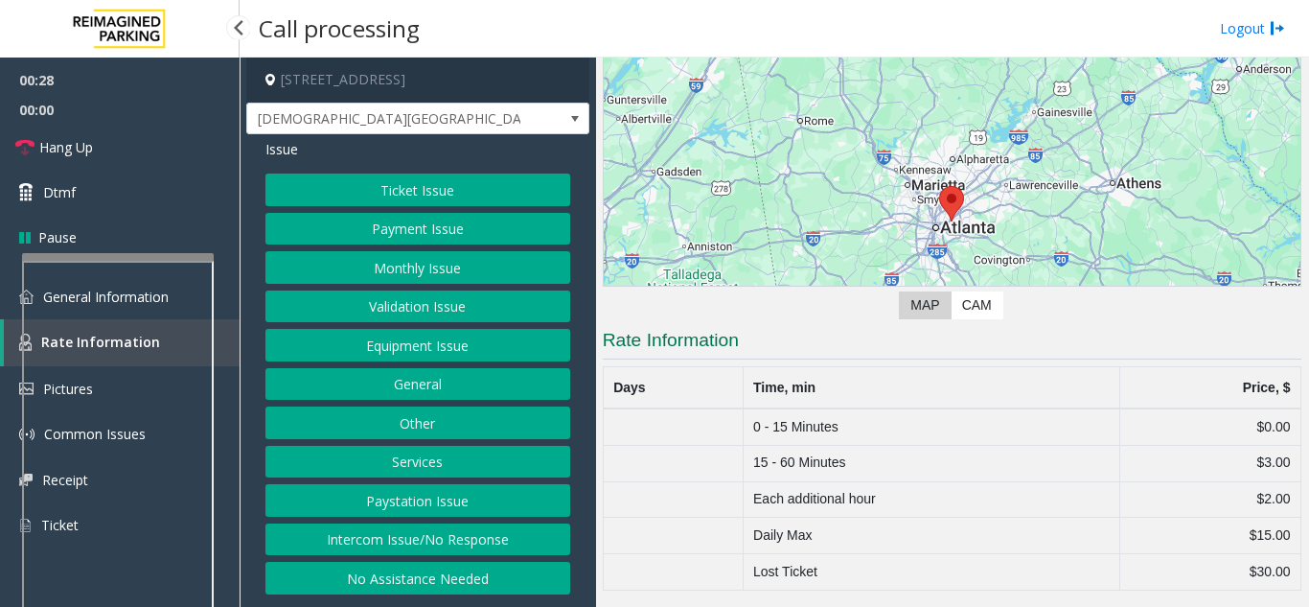
scroll to position [122, 0]
click at [220, 297] on link "General Information" at bounding box center [120, 296] width 240 height 45
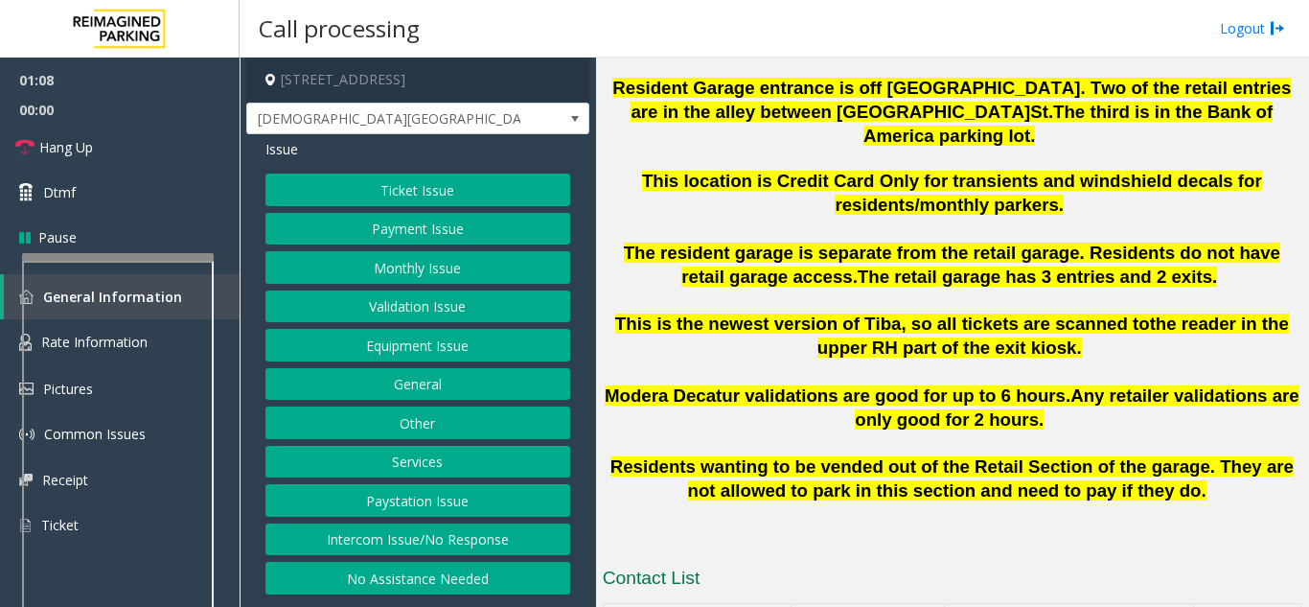
scroll to position [863, 0]
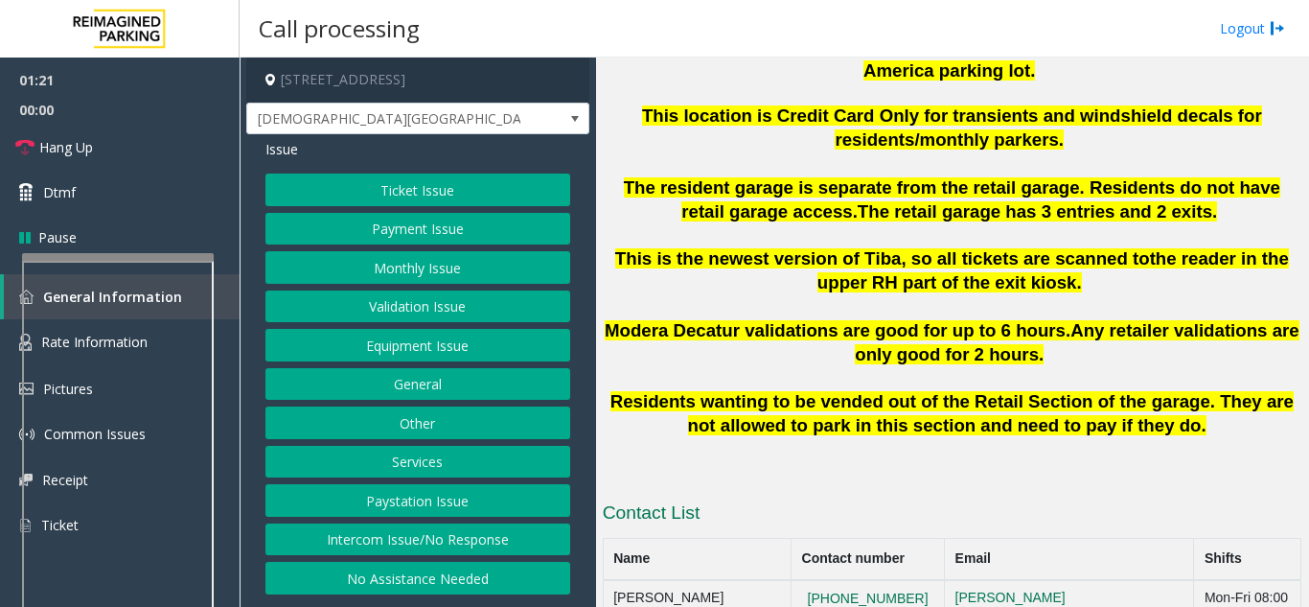
click at [354, 195] on button "Ticket Issue" at bounding box center [418, 189] width 305 height 33
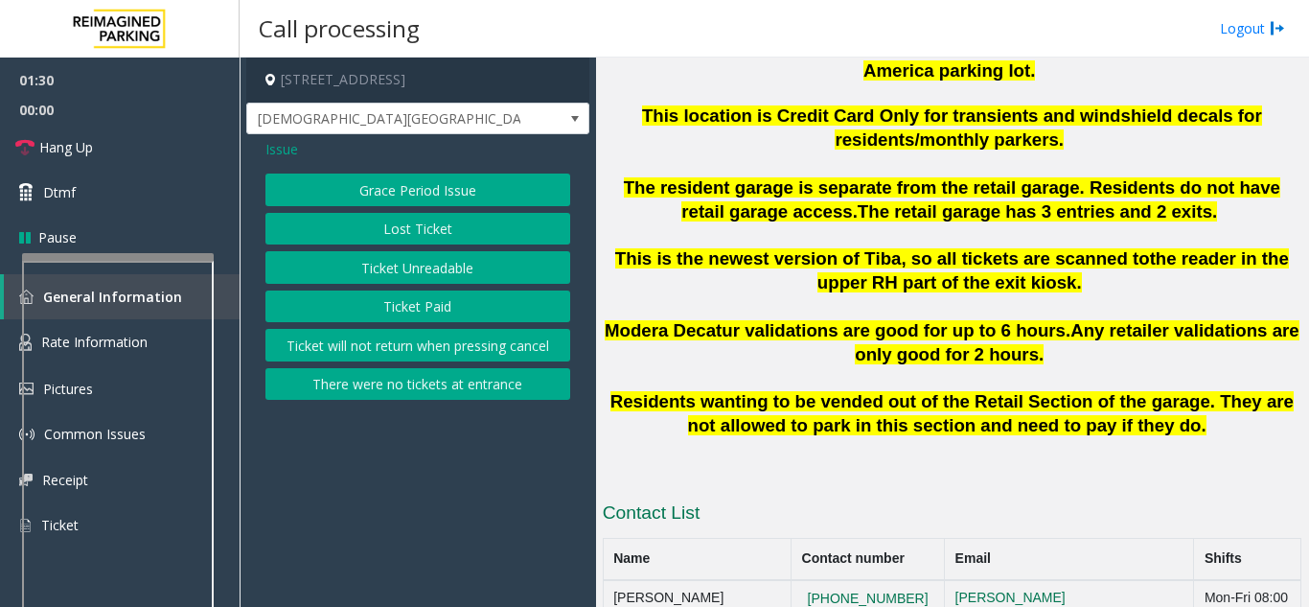
click at [401, 272] on button "Ticket Unreadable" at bounding box center [418, 267] width 305 height 33
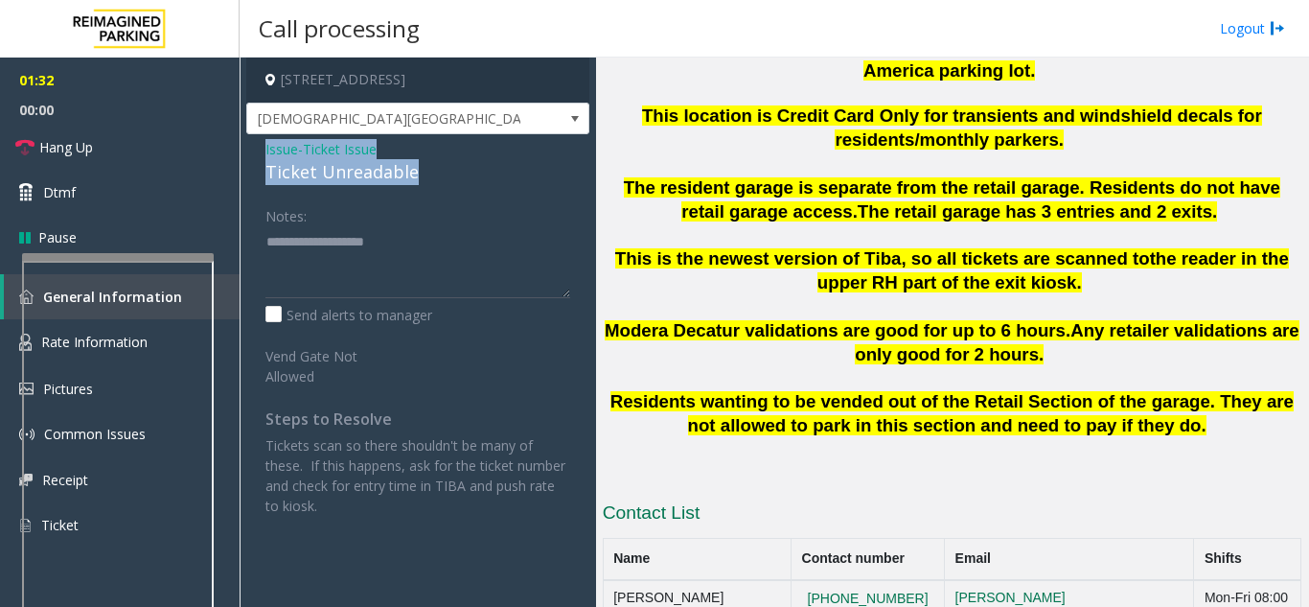
drag, startPoint x: 417, startPoint y: 166, endPoint x: 257, endPoint y: 148, distance: 161.1
click at [257, 148] on div "Issue - Ticket Issue Ticket Unreadable Notes: Send alerts to manager Vend Gate …" at bounding box center [417, 334] width 343 height 401
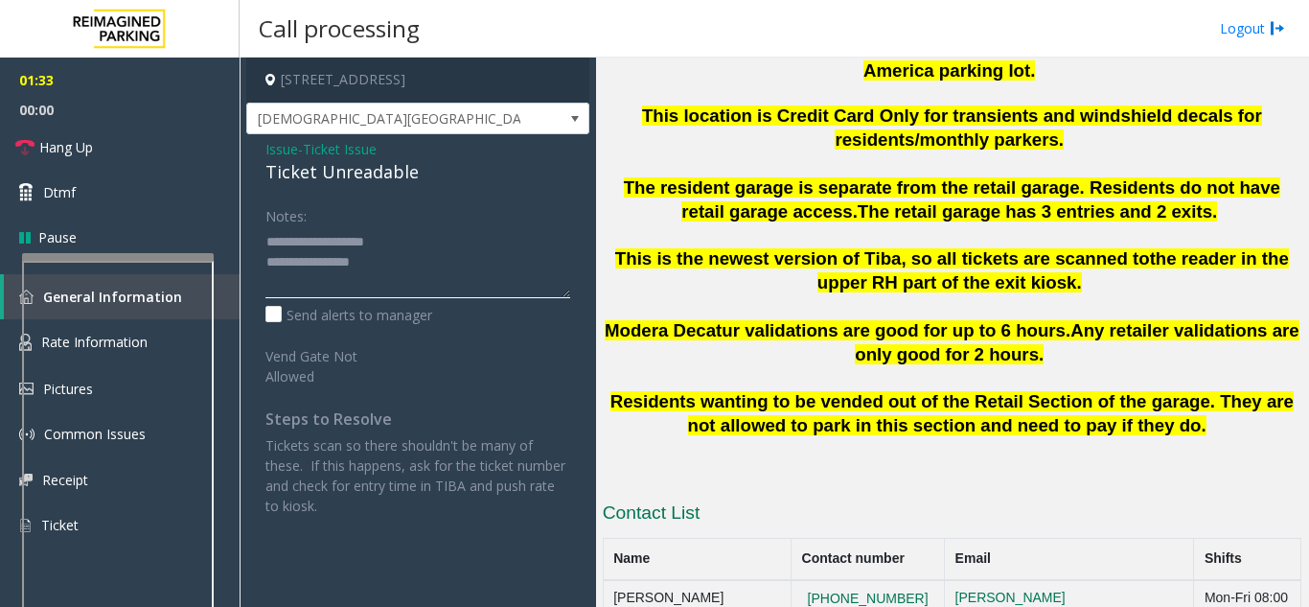
click at [382, 264] on textarea at bounding box center [418, 262] width 305 height 72
click at [224, 332] on link "Rate Information" at bounding box center [120, 342] width 240 height 47
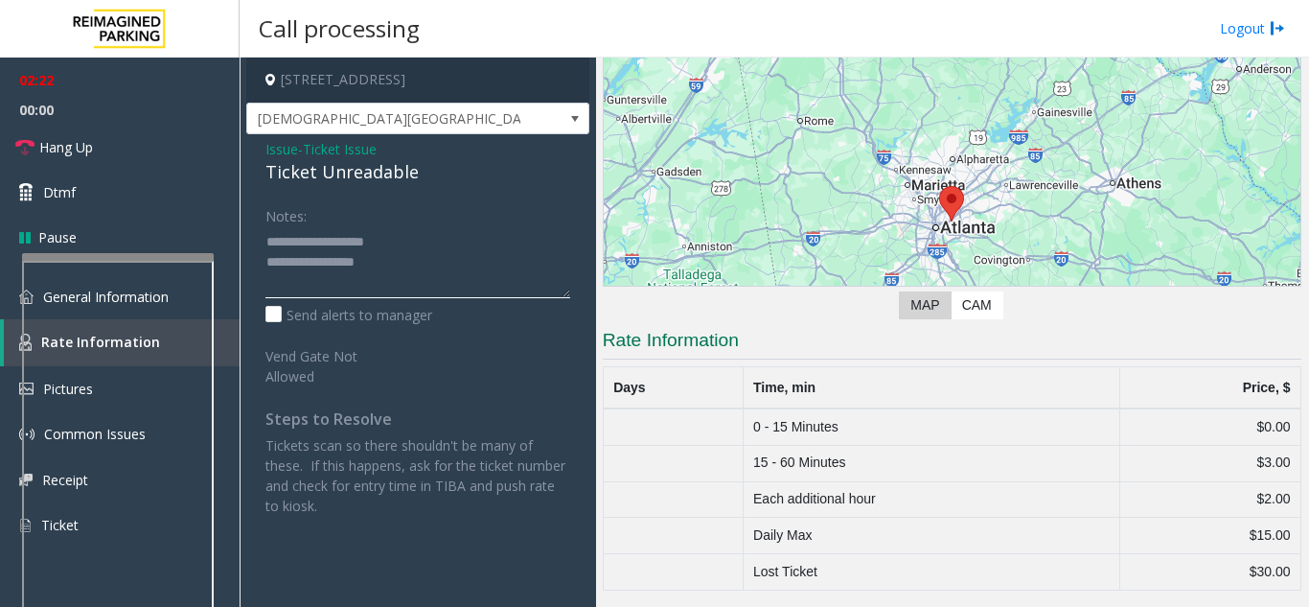
drag, startPoint x: 311, startPoint y: 241, endPoint x: 388, endPoint y: 260, distance: 80.0
click at [388, 260] on textarea at bounding box center [418, 262] width 305 height 72
type textarea "**********"
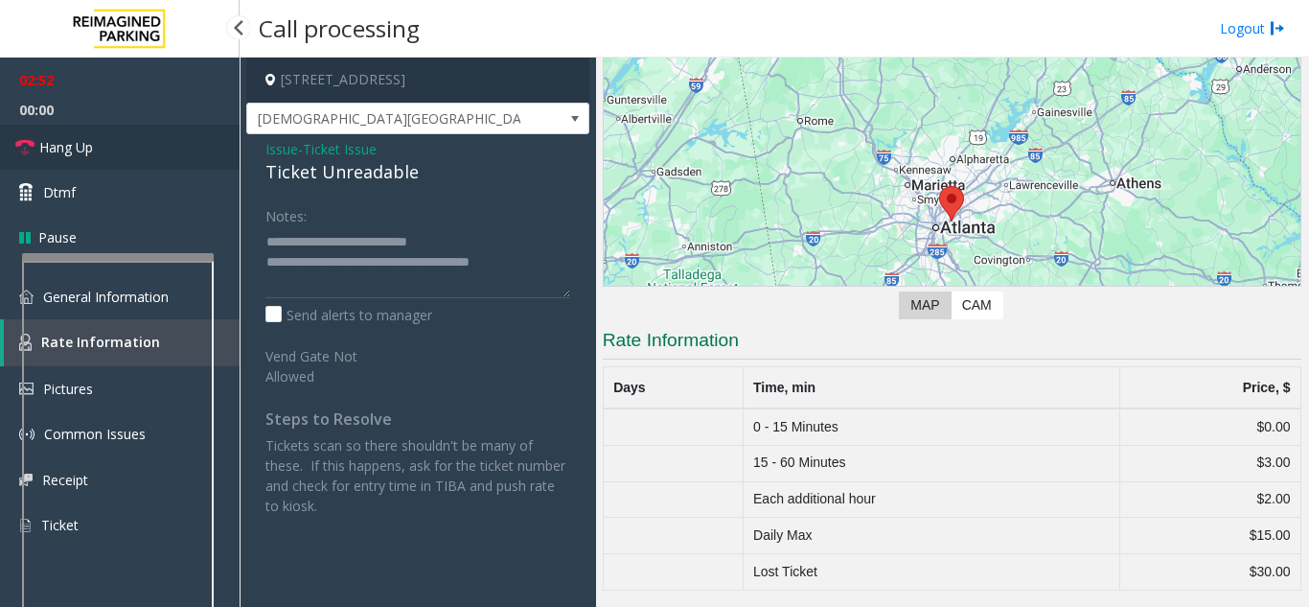
click at [81, 153] on span "Hang Up" at bounding box center [66, 147] width 54 height 20
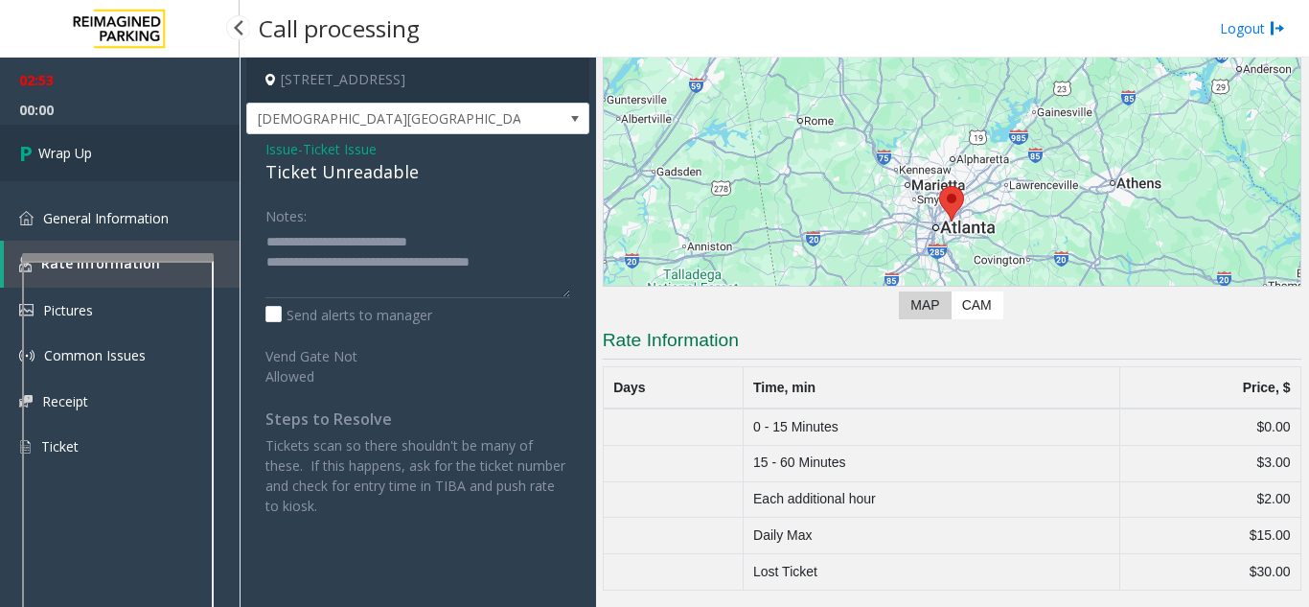
click at [78, 148] on span "Wrap Up" at bounding box center [65, 153] width 54 height 20
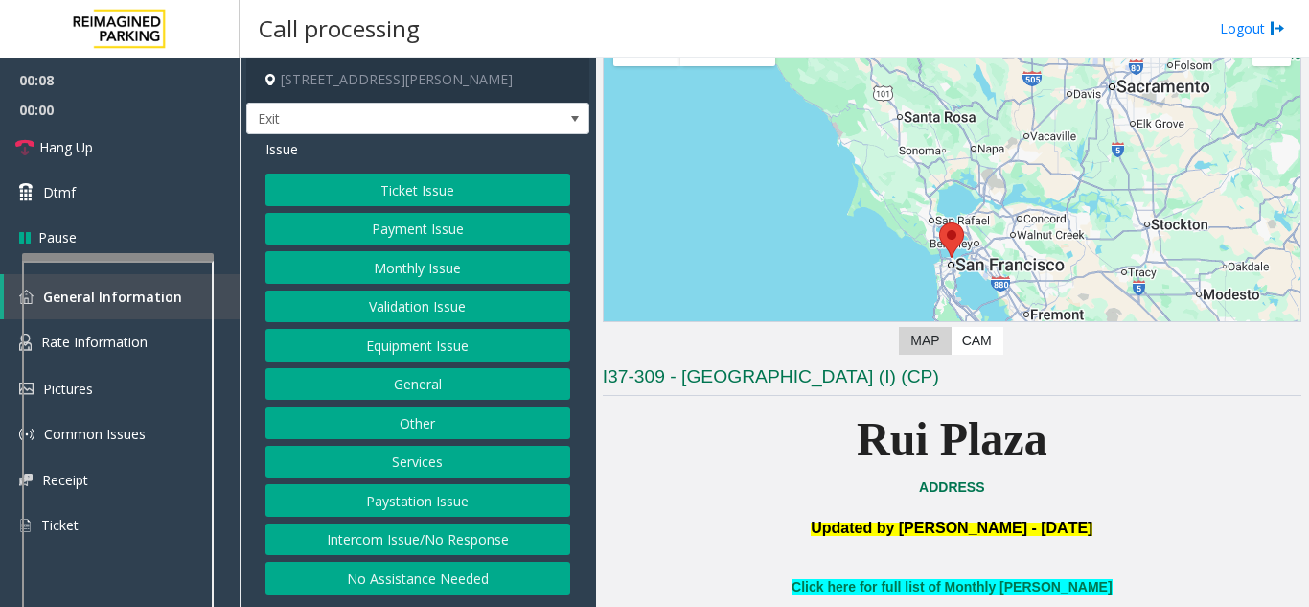
scroll to position [288, 0]
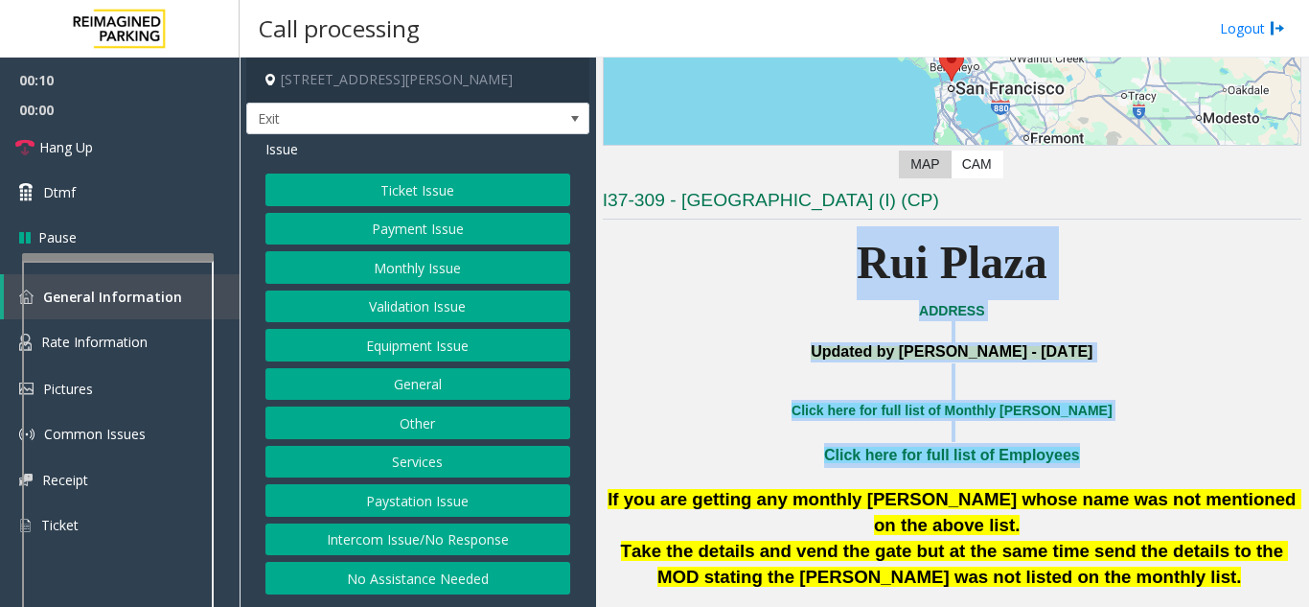
drag, startPoint x: 1088, startPoint y: 451, endPoint x: 794, endPoint y: 289, distance: 335.9
click at [808, 288] on p "Rui Plaza" at bounding box center [952, 263] width 699 height 74
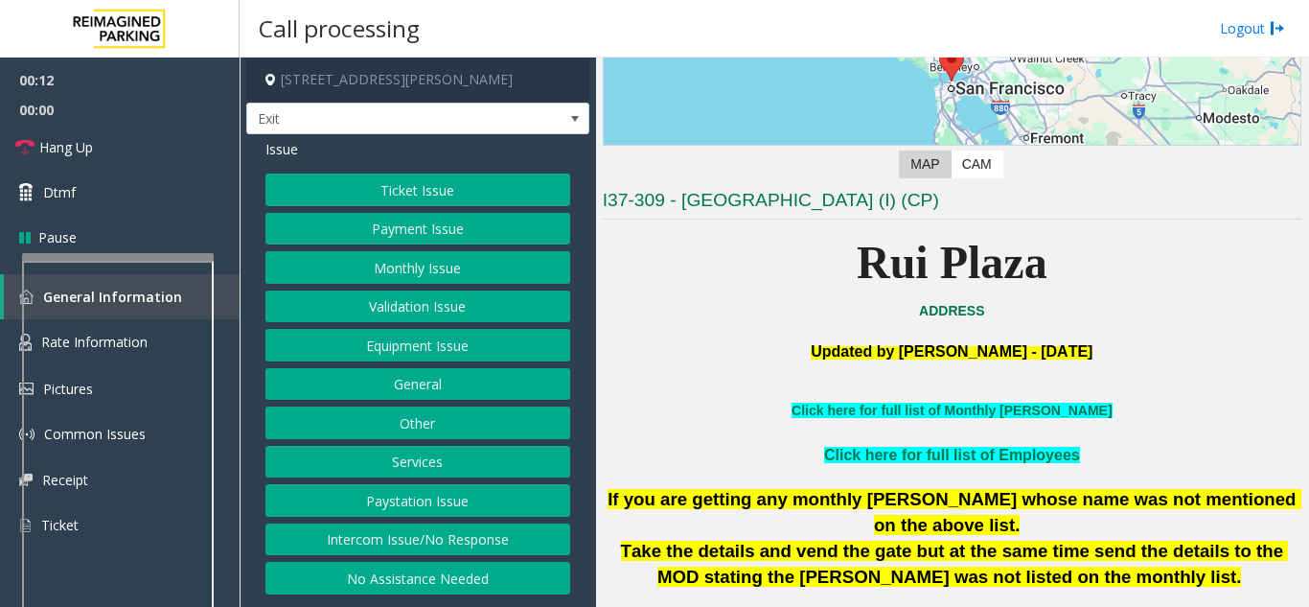
drag, startPoint x: 842, startPoint y: 266, endPoint x: 1064, endPoint y: 342, distance: 235.2
click at [394, 180] on button "Ticket Issue" at bounding box center [418, 189] width 305 height 33
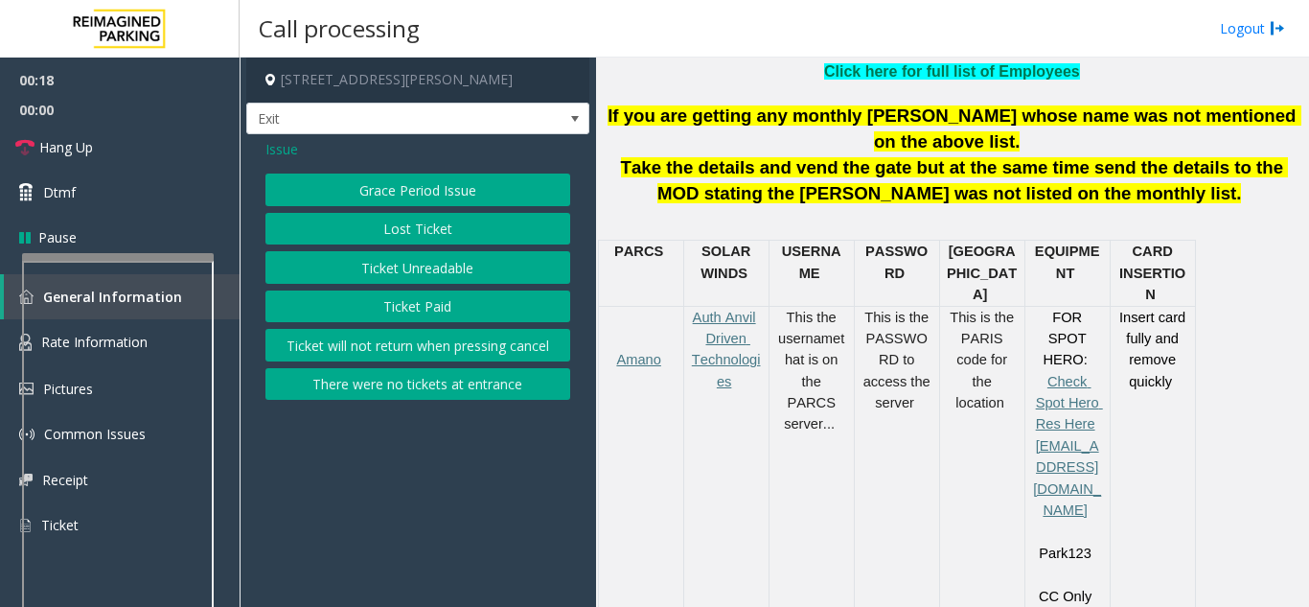
scroll to position [863, 0]
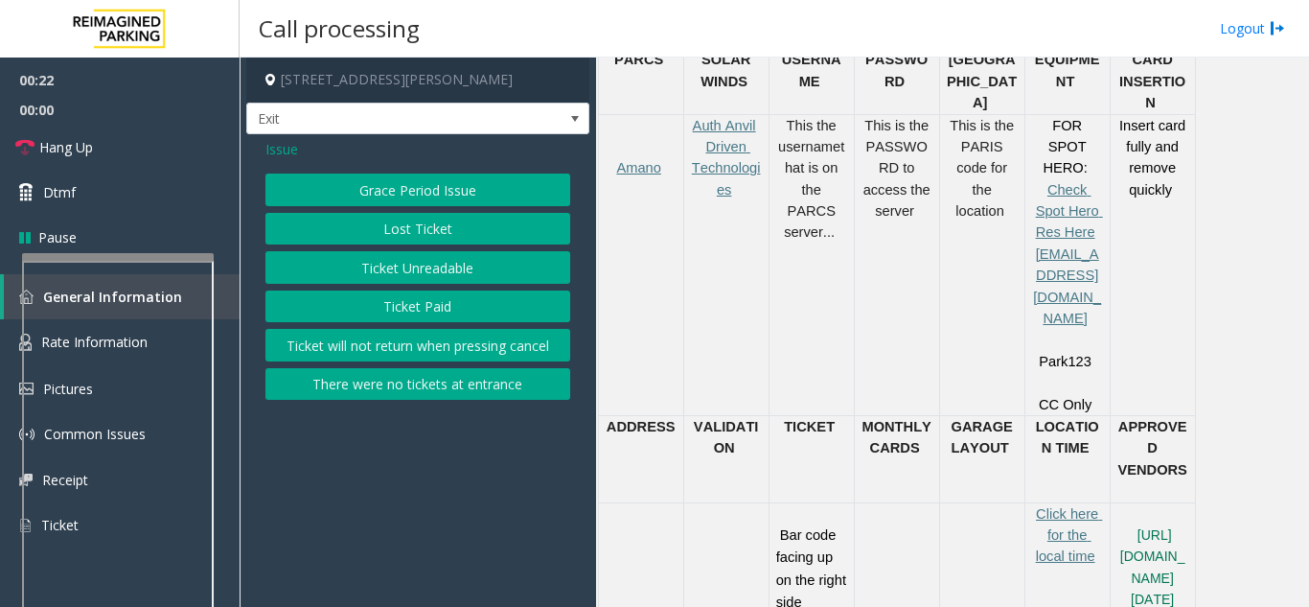
click at [416, 276] on button "Ticket Unreadable" at bounding box center [418, 267] width 305 height 33
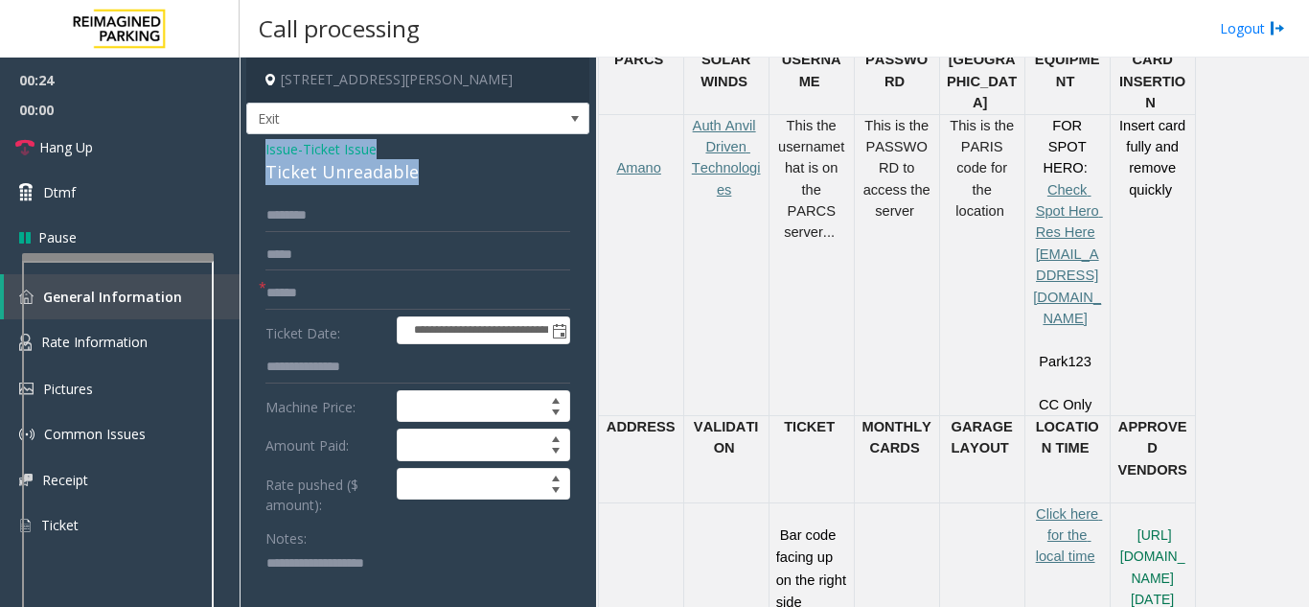
drag, startPoint x: 425, startPoint y: 172, endPoint x: 247, endPoint y: 155, distance: 178.1
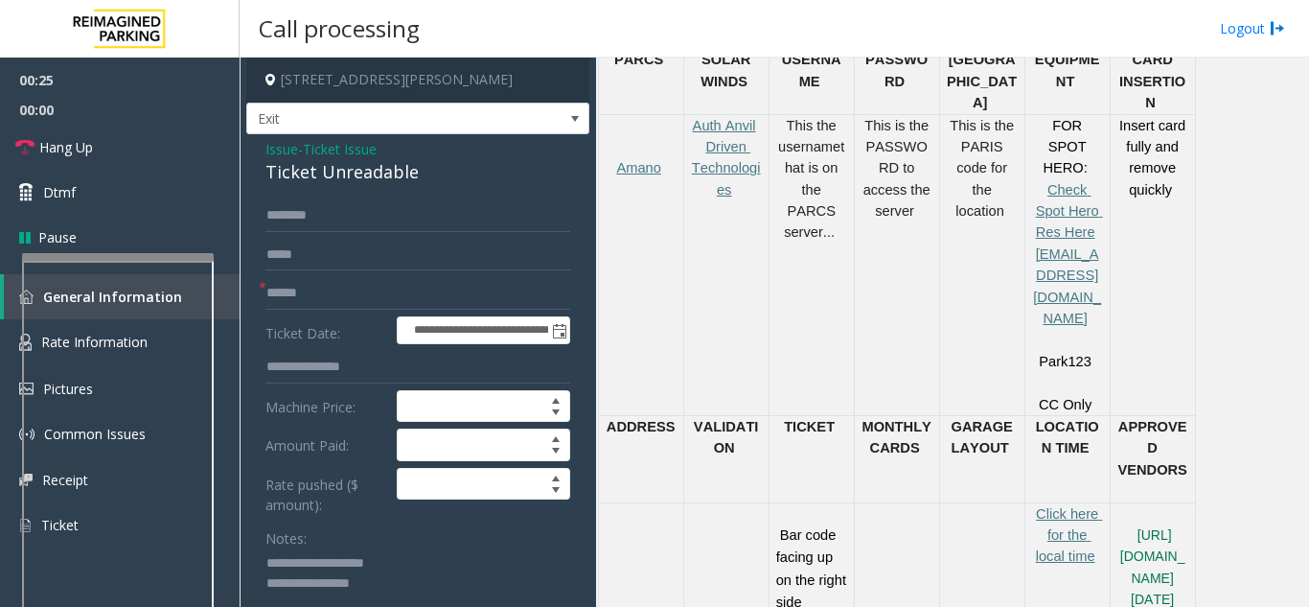
click at [432, 586] on textarea at bounding box center [411, 584] width 290 height 72
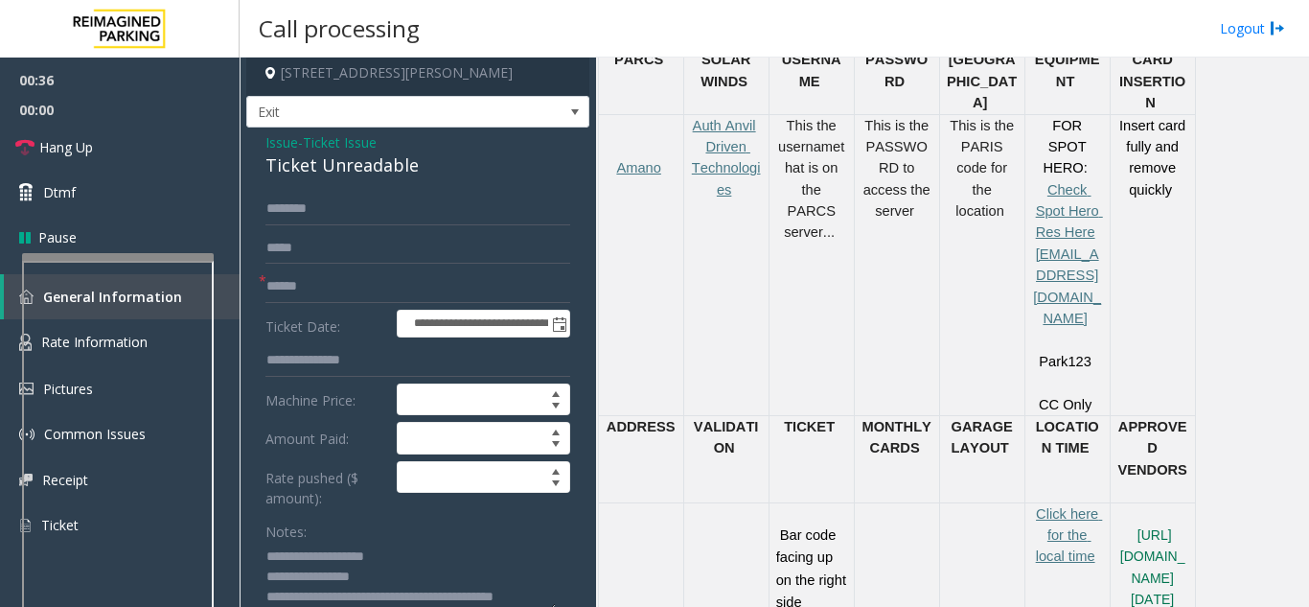
scroll to position [12, 0]
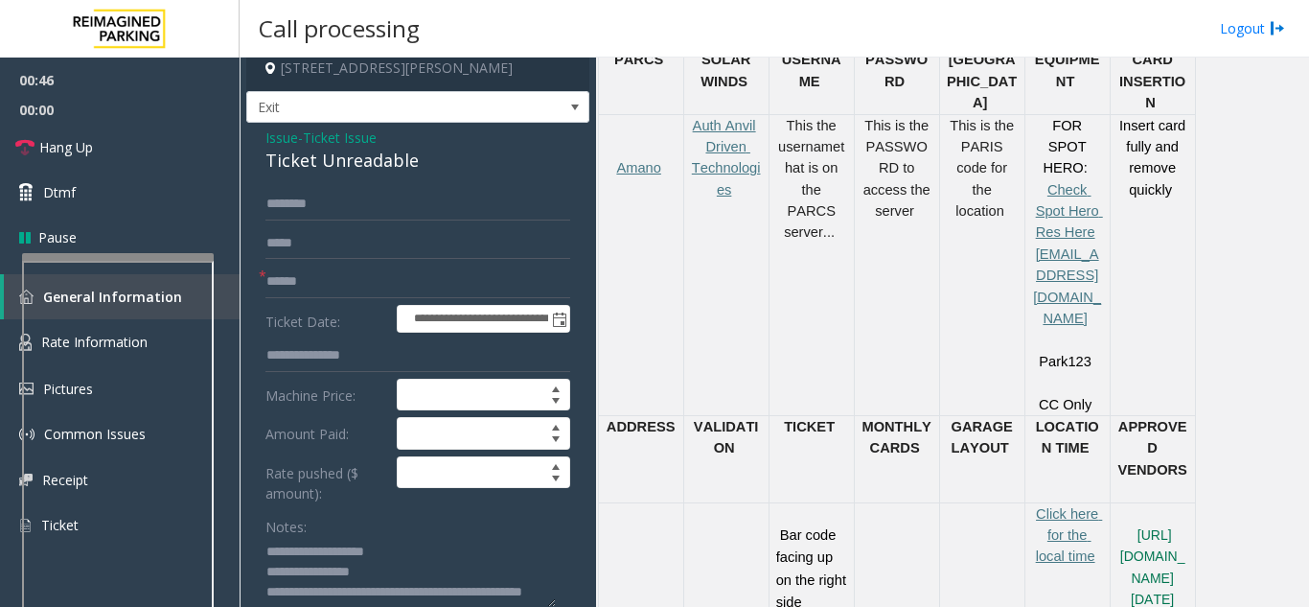
type textarea "**********"
click at [352, 278] on input "text" at bounding box center [418, 282] width 305 height 33
type input "**"
drag, startPoint x: 426, startPoint y: 577, endPoint x: 490, endPoint y: 589, distance: 65.2
click at [490, 589] on textarea at bounding box center [411, 573] width 290 height 72
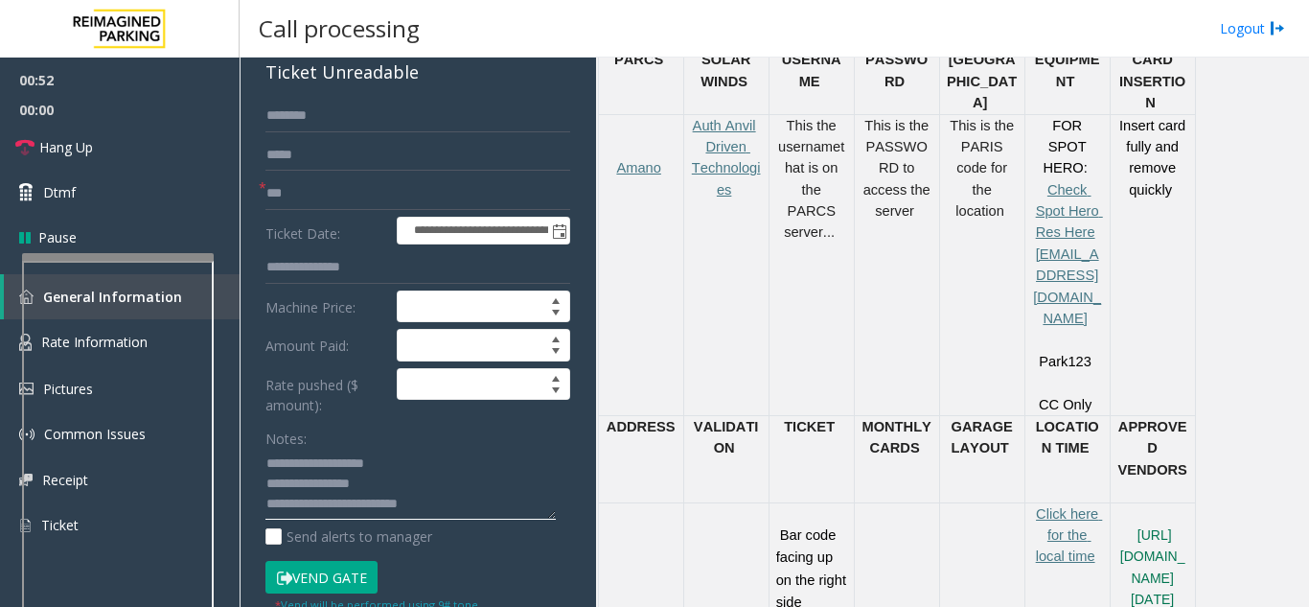
scroll to position [299, 0]
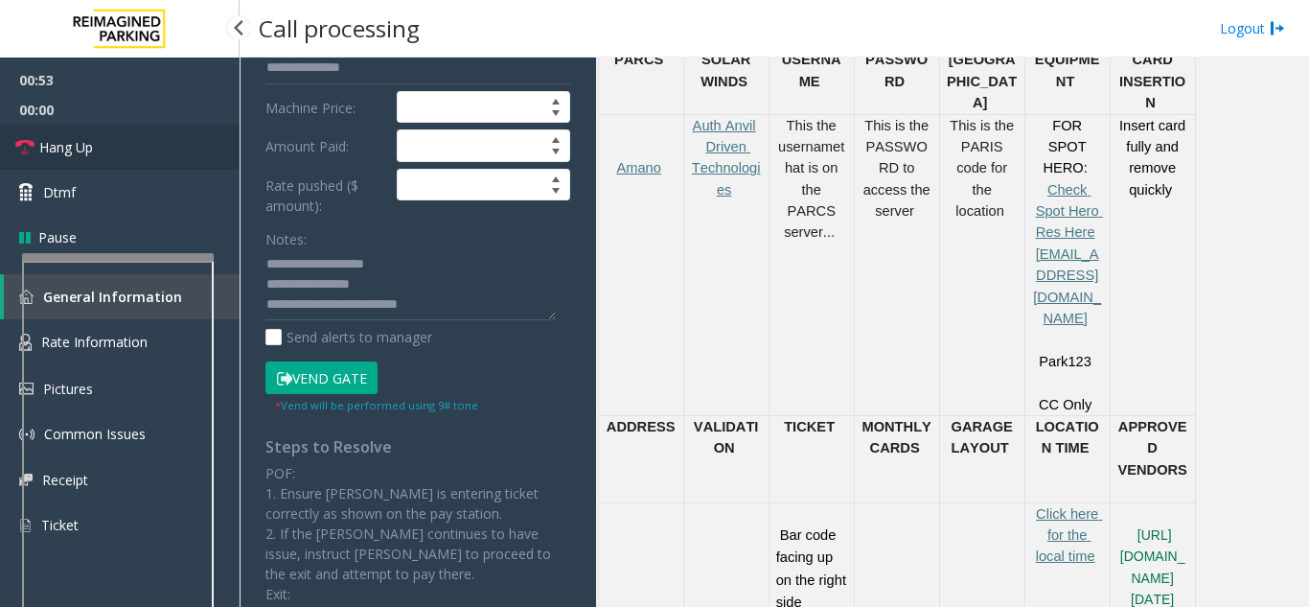
click at [137, 145] on link "Hang Up" at bounding box center [120, 147] width 240 height 45
click at [468, 313] on textarea at bounding box center [411, 285] width 290 height 72
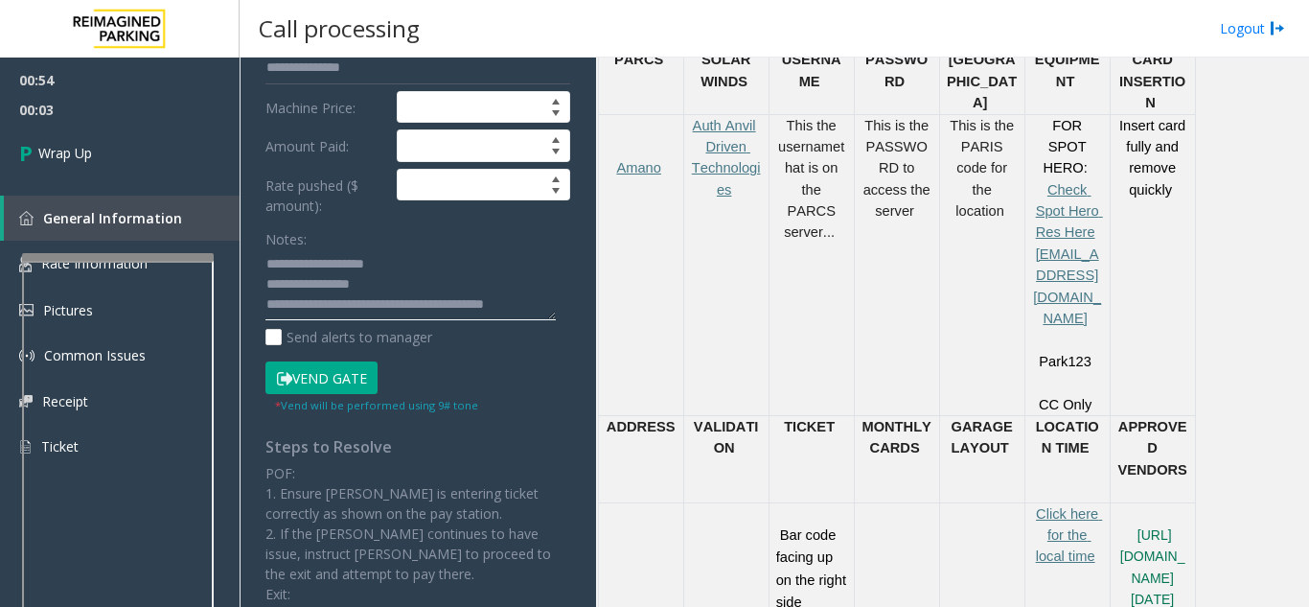
scroll to position [15, 0]
type textarea "**********"
click at [95, 151] on link "Wrap Up" at bounding box center [120, 153] width 240 height 57
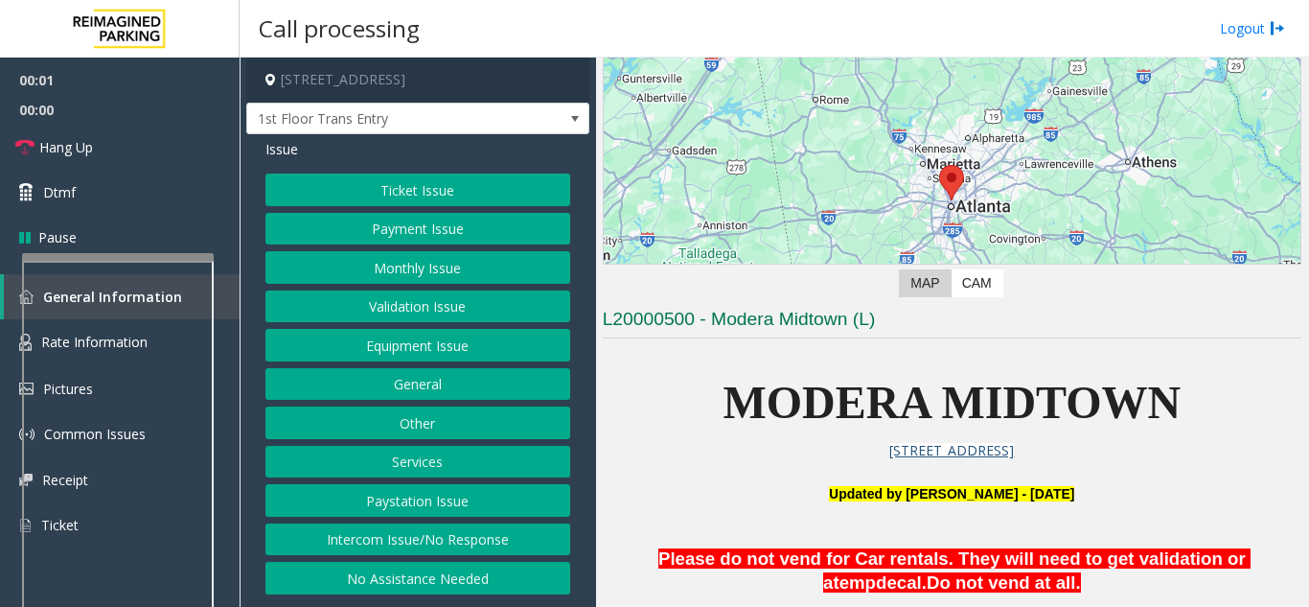
scroll to position [192, 0]
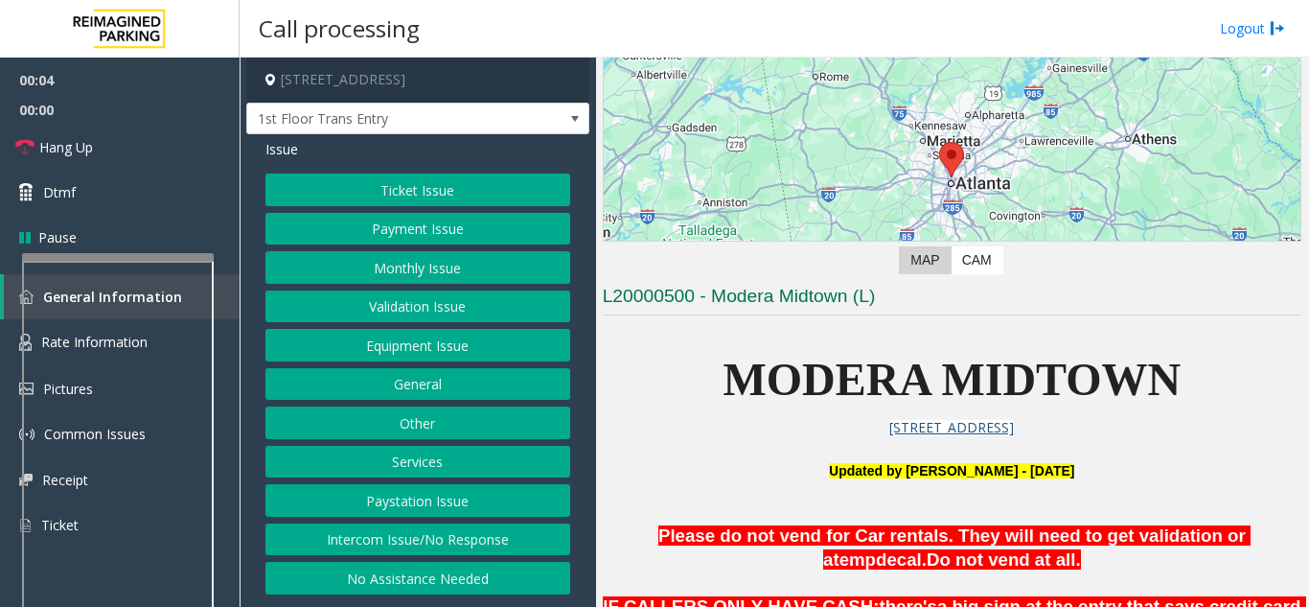
drag, startPoint x: 700, startPoint y: 373, endPoint x: 1138, endPoint y: 460, distance: 446.6
drag, startPoint x: 1035, startPoint y: 569, endPoint x: 724, endPoint y: 501, distance: 318.9
click at [723, 404] on span "MODERA MIDTOWN" at bounding box center [952, 379] width 458 height 51
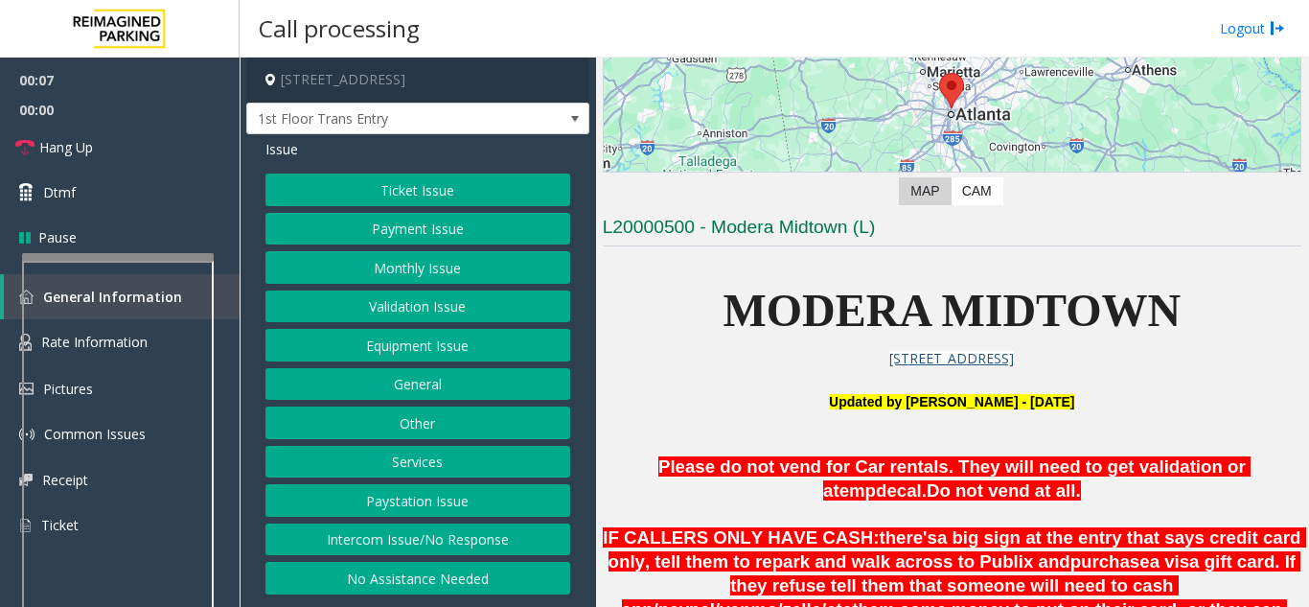
scroll to position [479, 0]
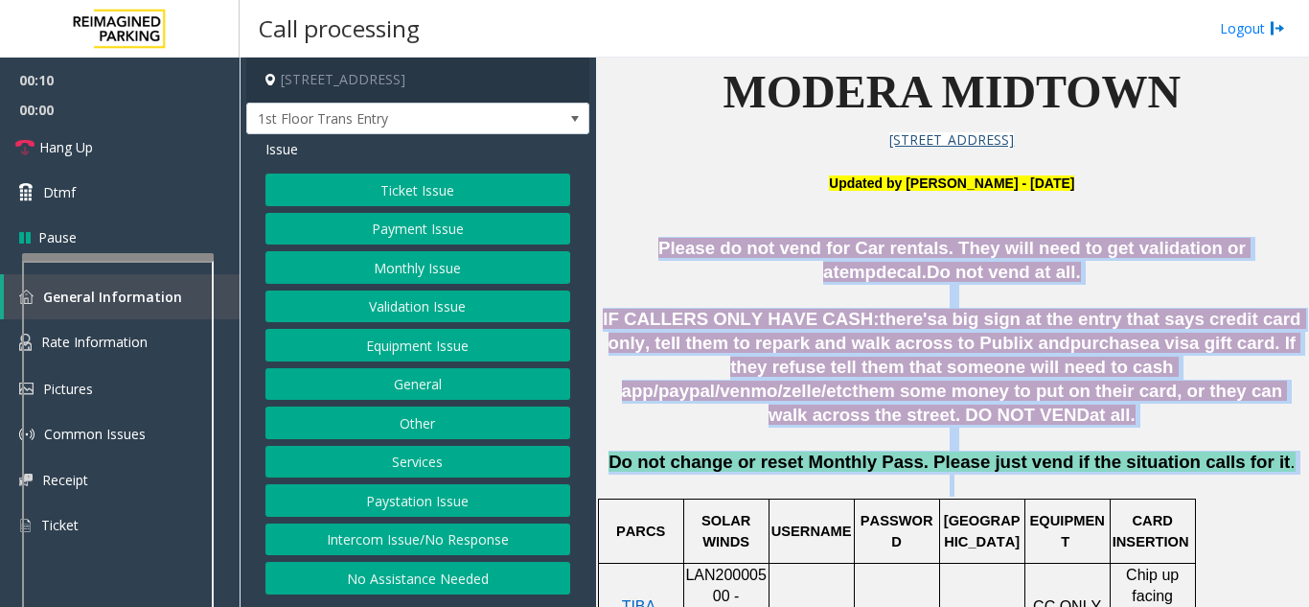
drag, startPoint x: 611, startPoint y: 245, endPoint x: 1262, endPoint y: 474, distance: 690.6
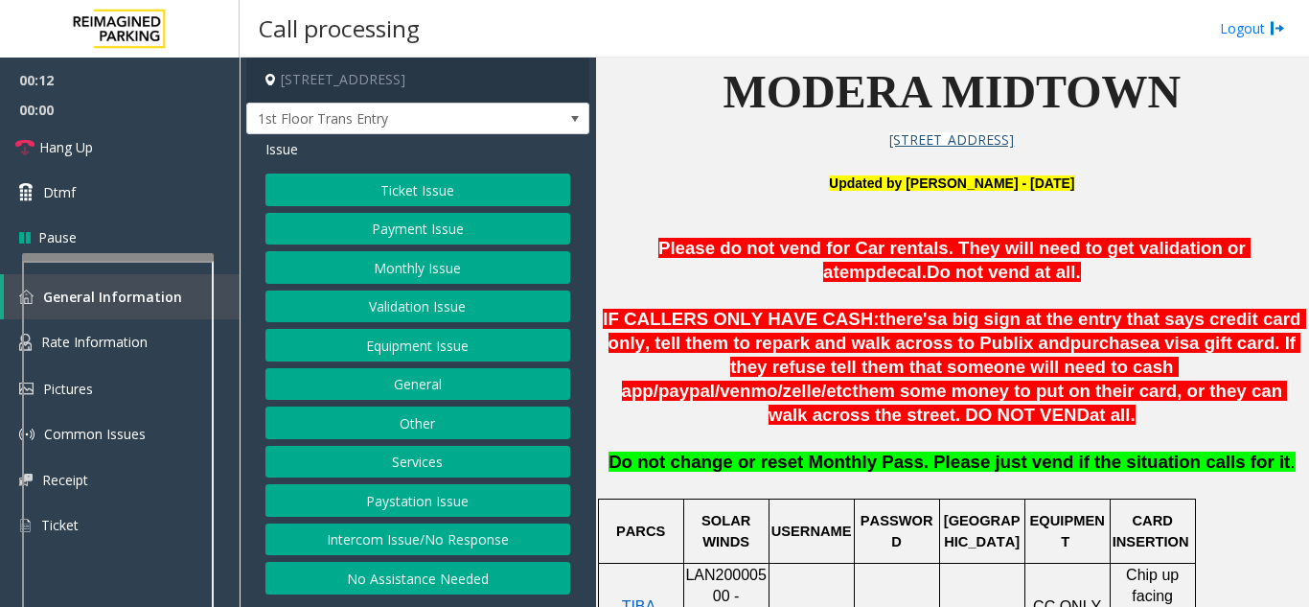
click at [371, 531] on button "Intercom Issue/No Response" at bounding box center [418, 539] width 305 height 33
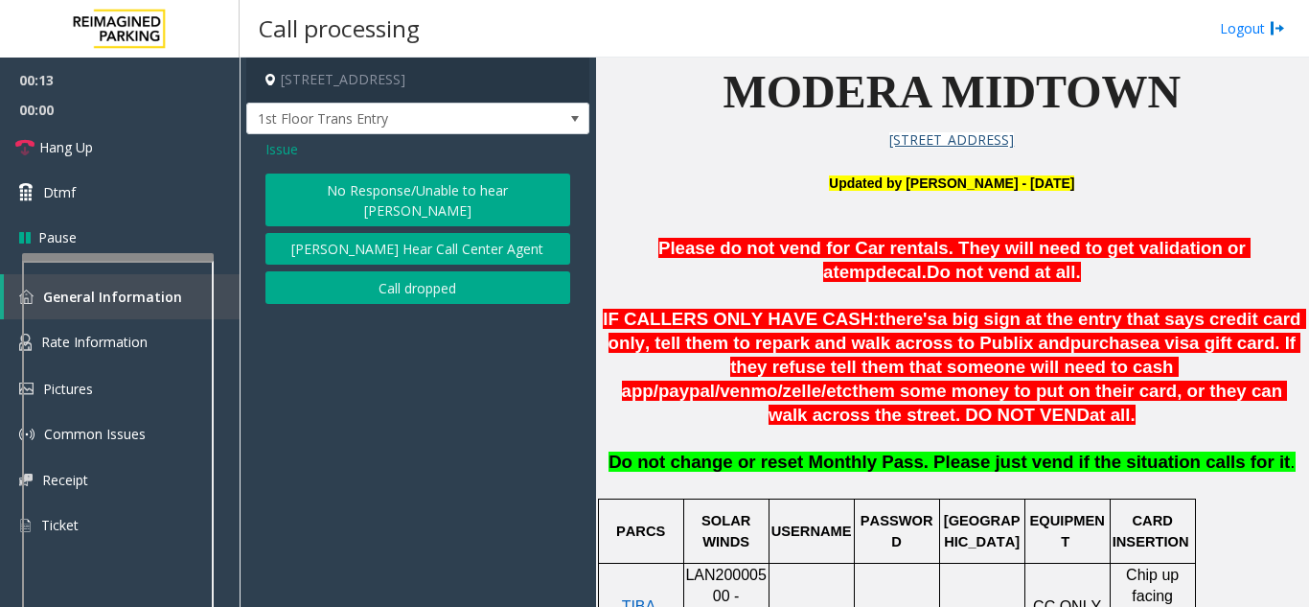
click at [399, 195] on button "No Response/Unable to hear [PERSON_NAME]" at bounding box center [418, 199] width 305 height 53
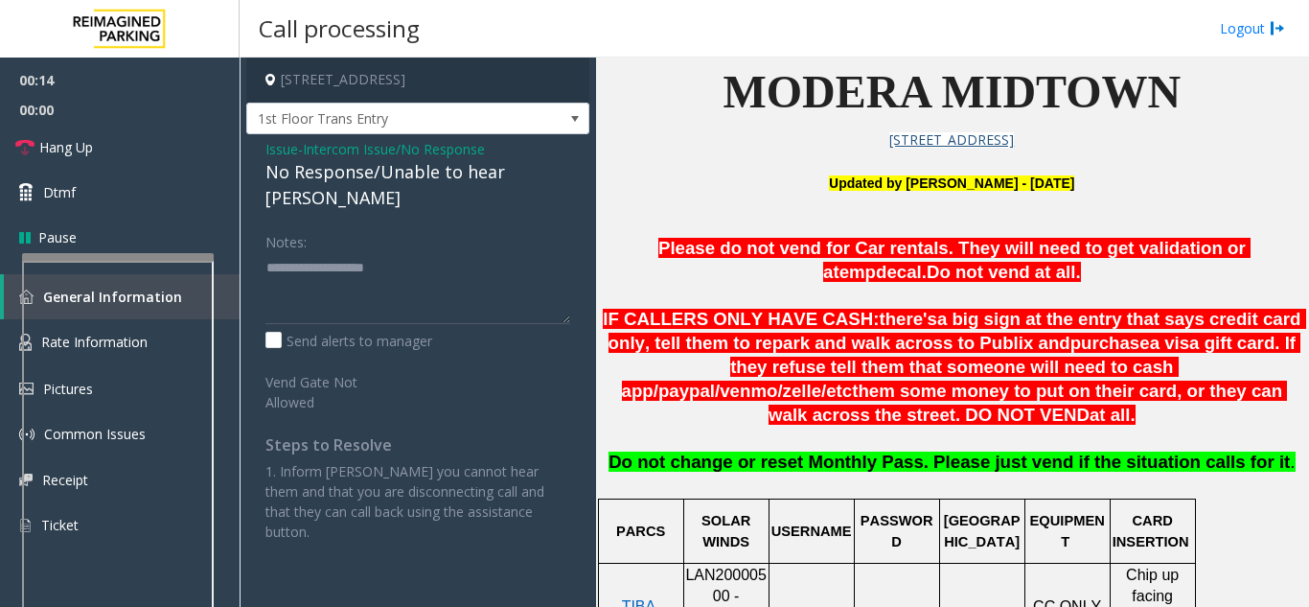
click at [367, 172] on div "No Response/Unable to hear [PERSON_NAME]" at bounding box center [418, 185] width 305 height 52
drag, startPoint x: 371, startPoint y: 173, endPoint x: 274, endPoint y: 175, distance: 96.9
click at [248, 177] on div "Issue - Intercom Issue/No Response No Response/Unable to hear [PERSON_NAME] Not…" at bounding box center [417, 347] width 343 height 427
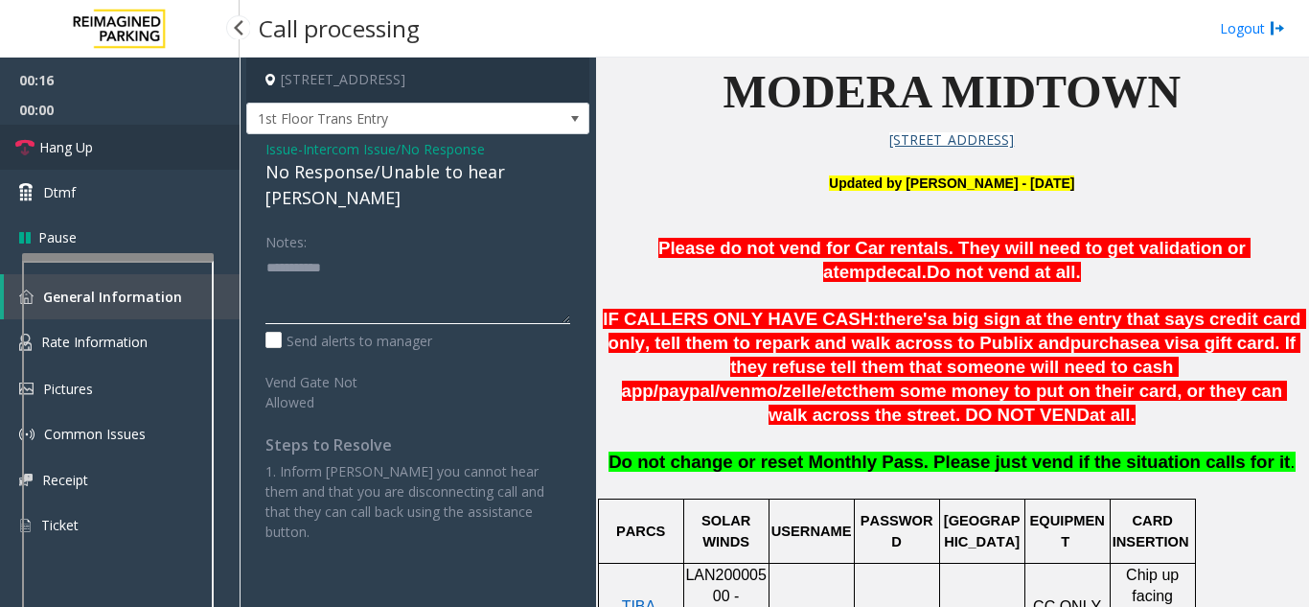
type textarea "**********"
click at [180, 150] on link "Hang Up" at bounding box center [120, 147] width 240 height 45
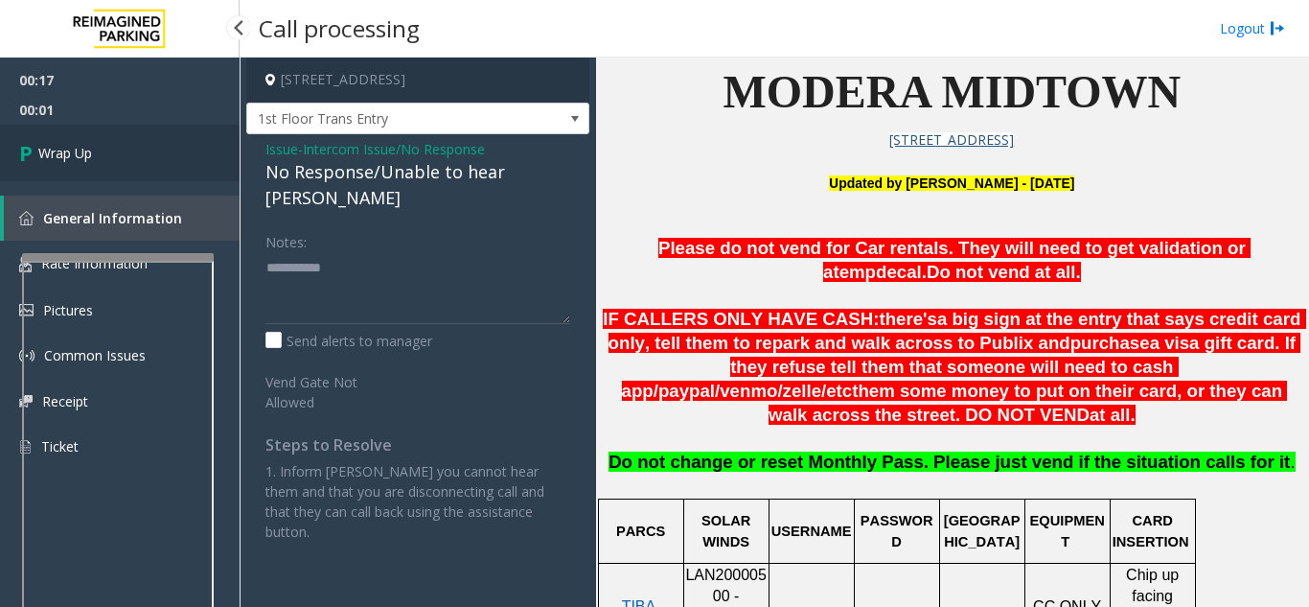
click at [125, 161] on link "Wrap Up" at bounding box center [120, 153] width 240 height 57
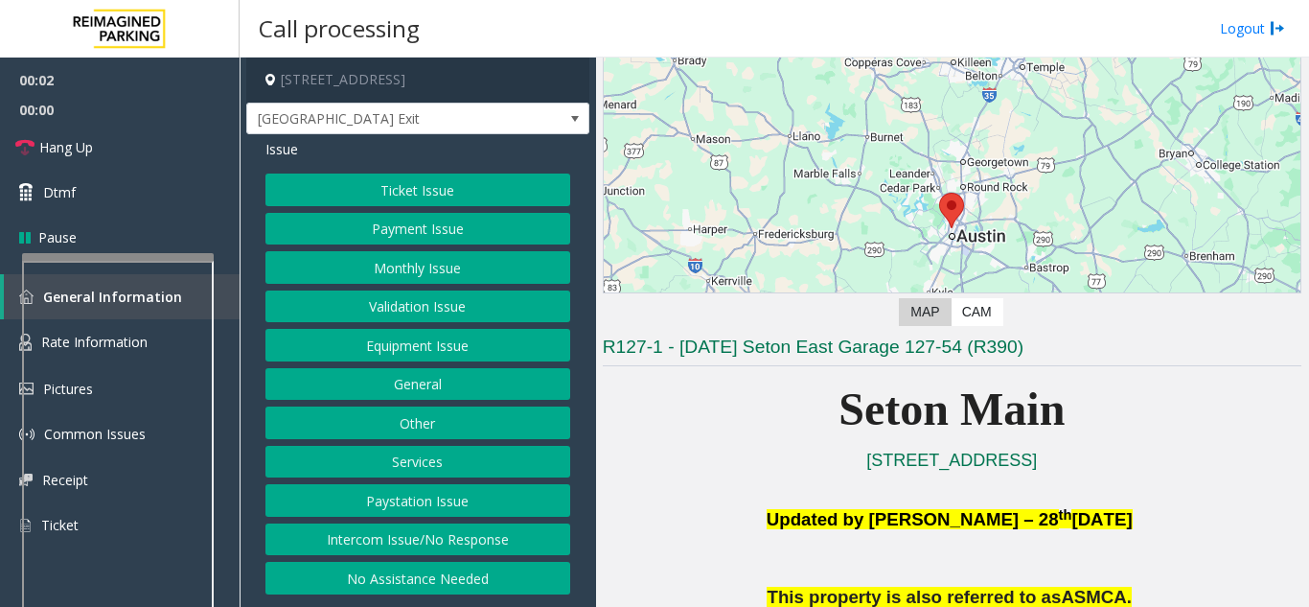
scroll to position [288, 0]
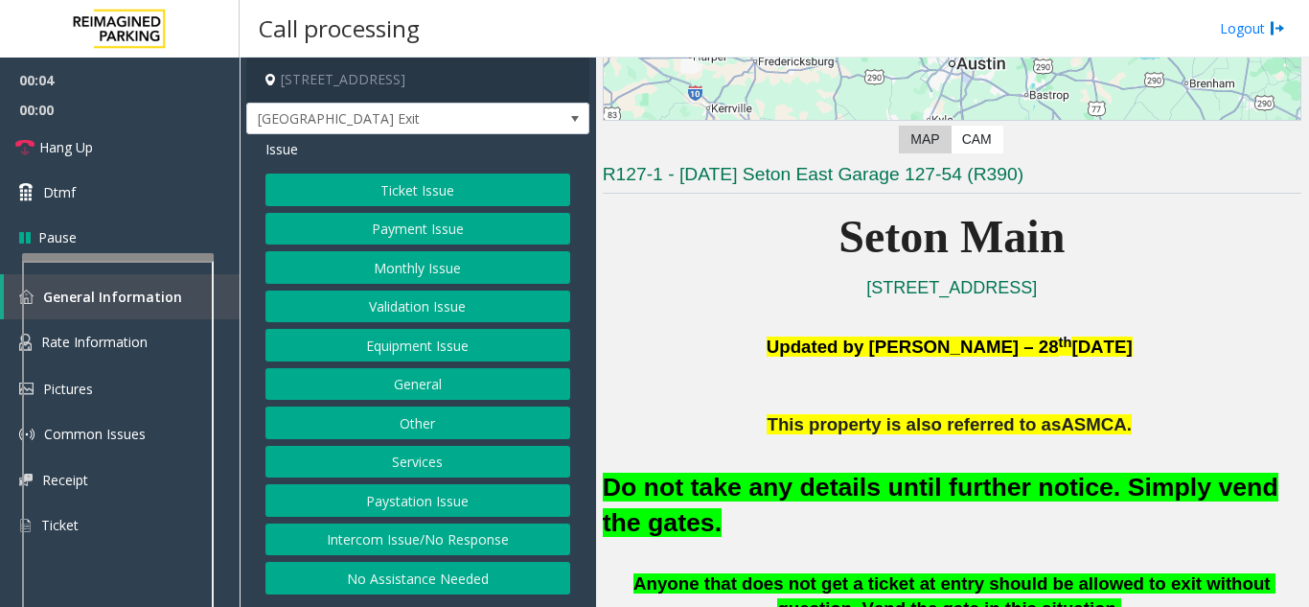
click at [427, 346] on button "Equipment Issue" at bounding box center [418, 345] width 305 height 33
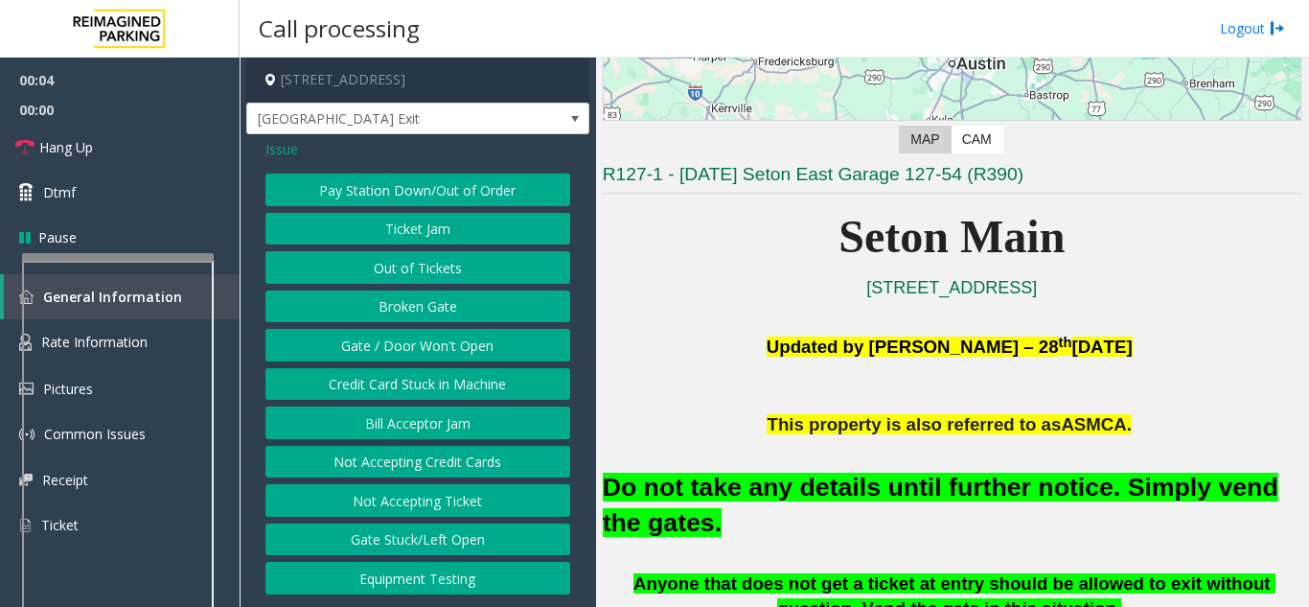
click at [427, 346] on button "Gate / Door Won't Open" at bounding box center [418, 345] width 305 height 33
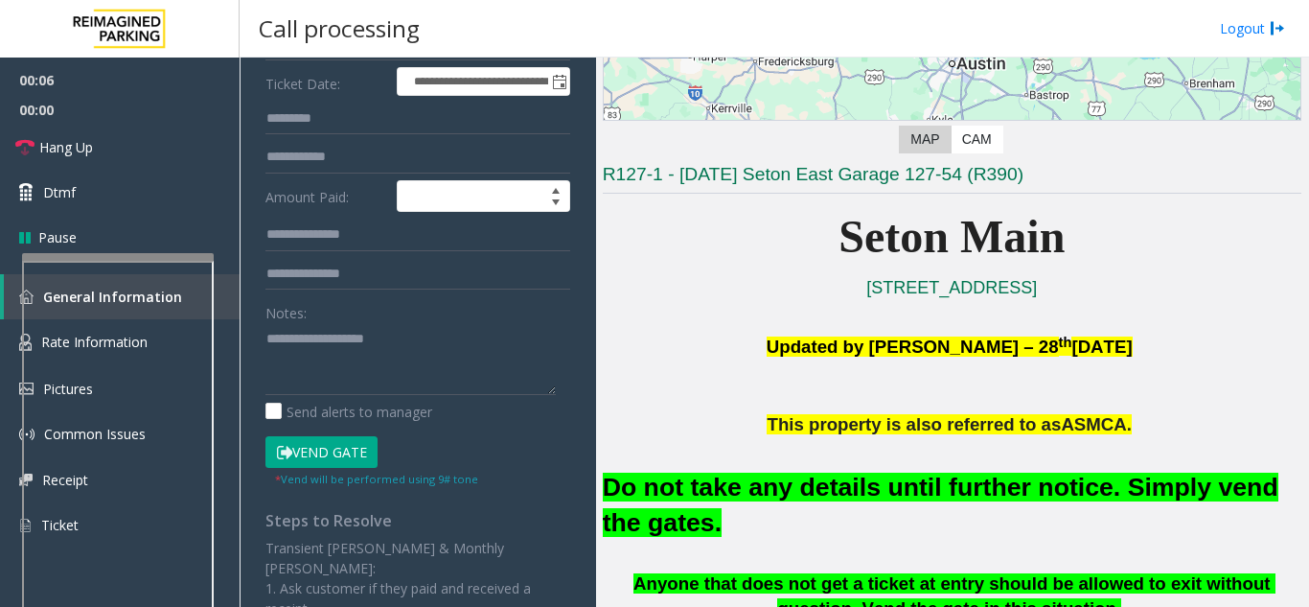
click at [318, 450] on button "Vend Gate" at bounding box center [322, 452] width 112 height 33
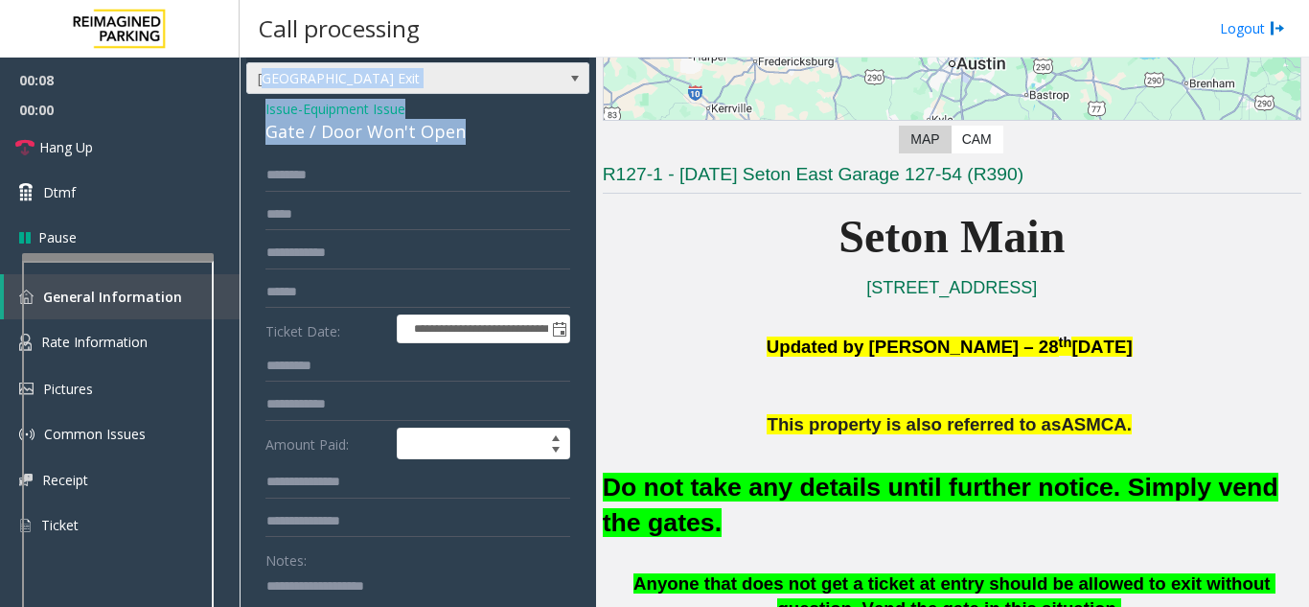
scroll to position [0, 0]
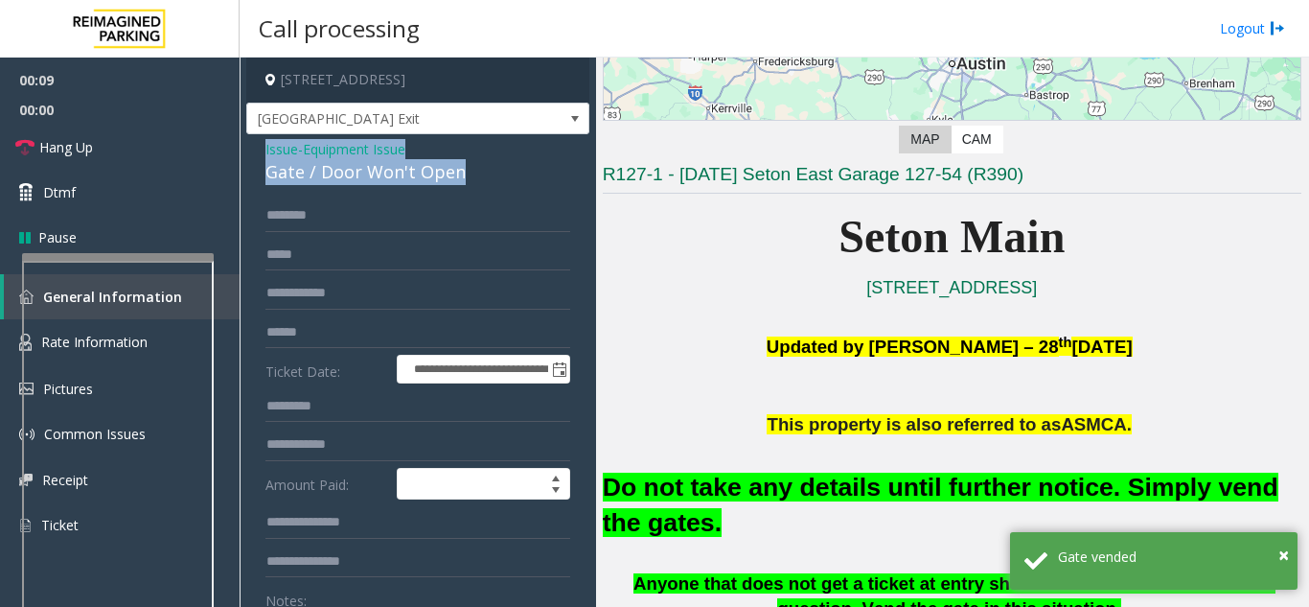
drag, startPoint x: 471, startPoint y: 81, endPoint x: 246, endPoint y: 150, distance: 234.7
copy div "Issue - Equipment Issue Gate / Door Won't Open"
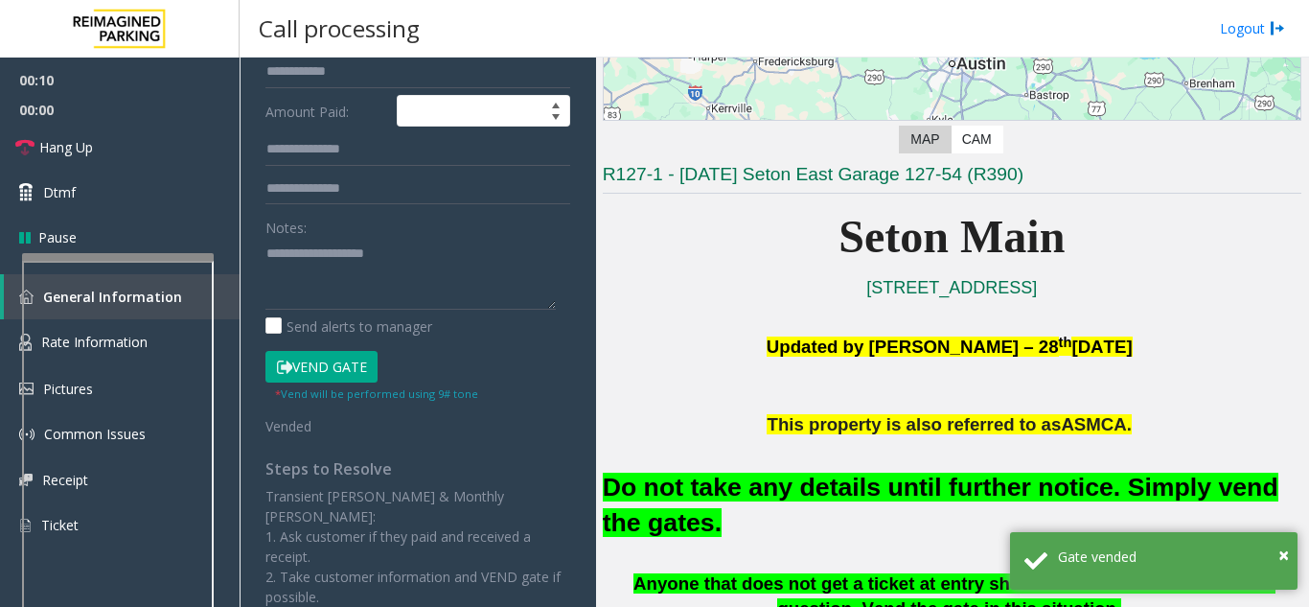
scroll to position [383, 0]
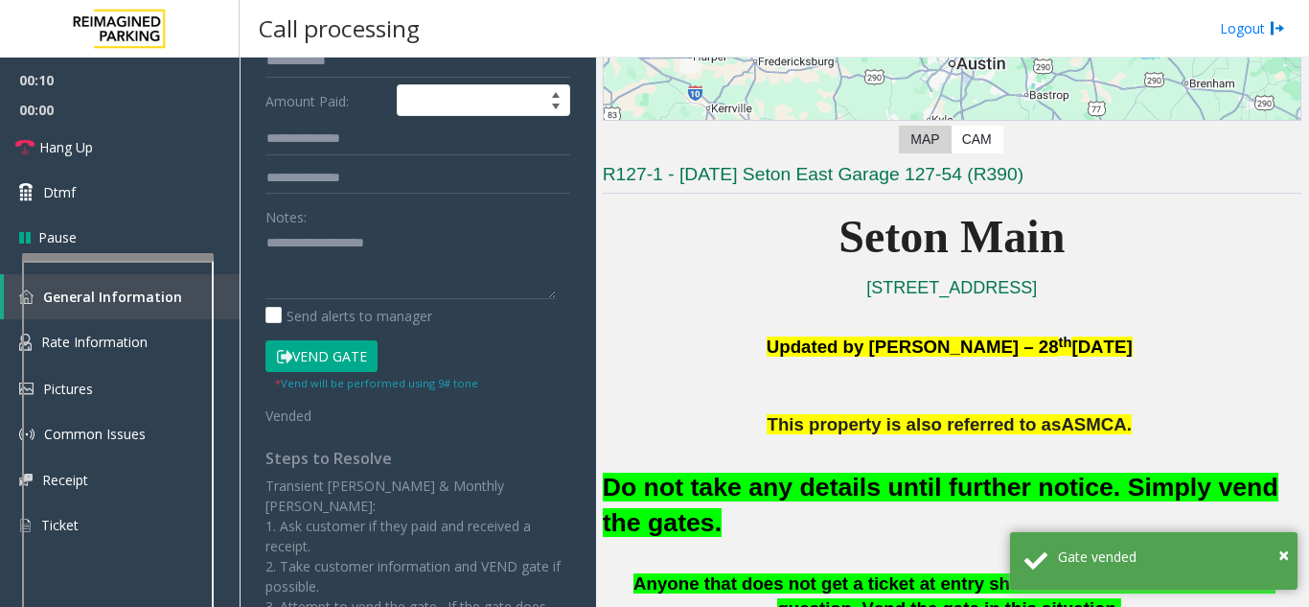
click at [308, 220] on div "Notes:" at bounding box center [418, 249] width 305 height 99
click at [296, 255] on textarea at bounding box center [411, 263] width 290 height 72
paste textarea "**********"
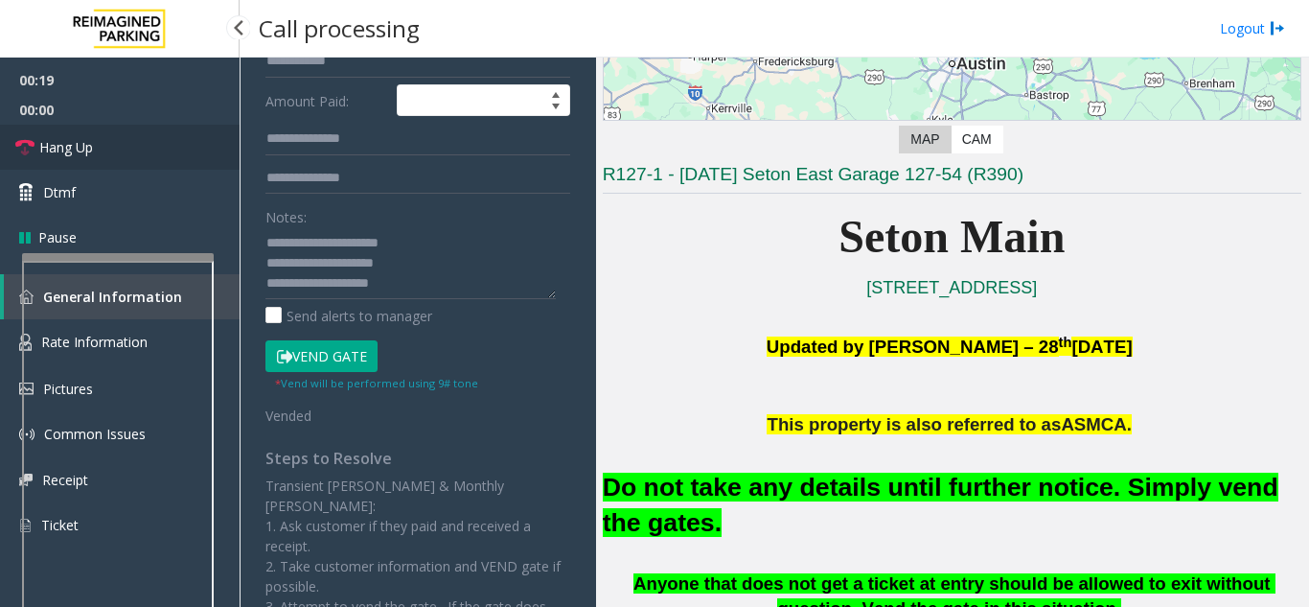
click at [112, 133] on link "Hang Up" at bounding box center [120, 147] width 240 height 45
click at [436, 294] on textarea at bounding box center [411, 263] width 290 height 72
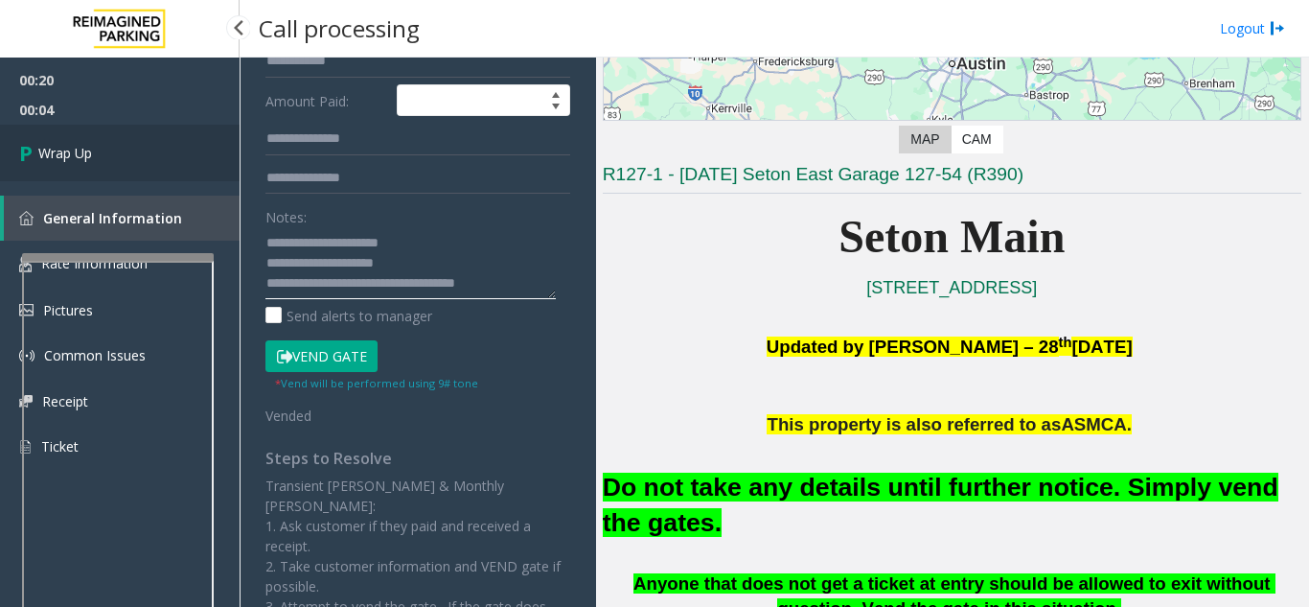
type textarea "**********"
click at [41, 146] on span "Wrap Up" at bounding box center [65, 153] width 54 height 20
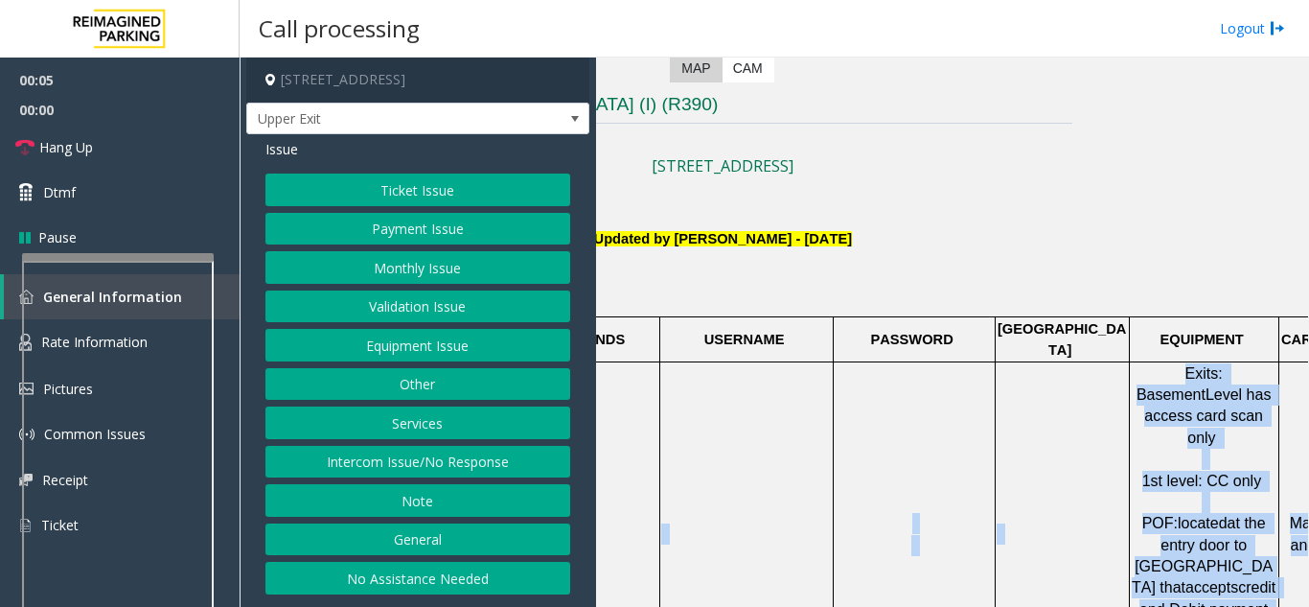
scroll to position [383, 355]
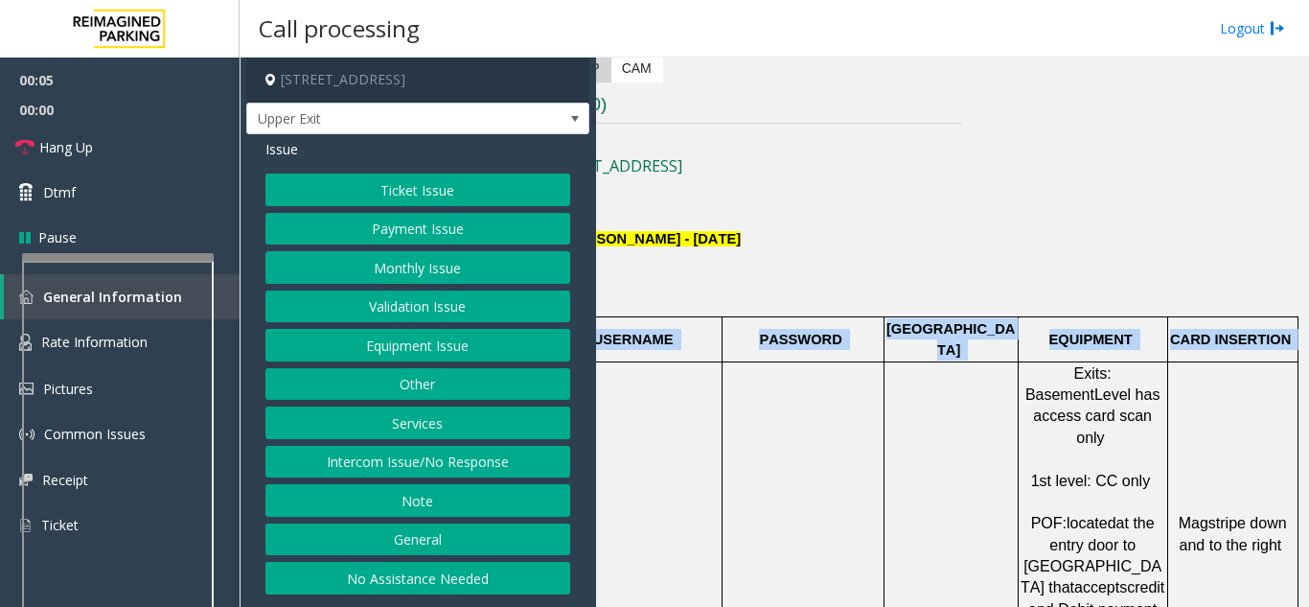
drag, startPoint x: 825, startPoint y: 457, endPoint x: 1308, endPoint y: 497, distance: 484.8
click at [1308, 497] on app-call-processing "[STREET_ADDRESS] Upper Exit Issue Ticket Issue Payment Issue Monthly Issue Vali…" at bounding box center [775, 332] width 1069 height 549
click at [891, 428] on td at bounding box center [951, 533] width 134 height 345
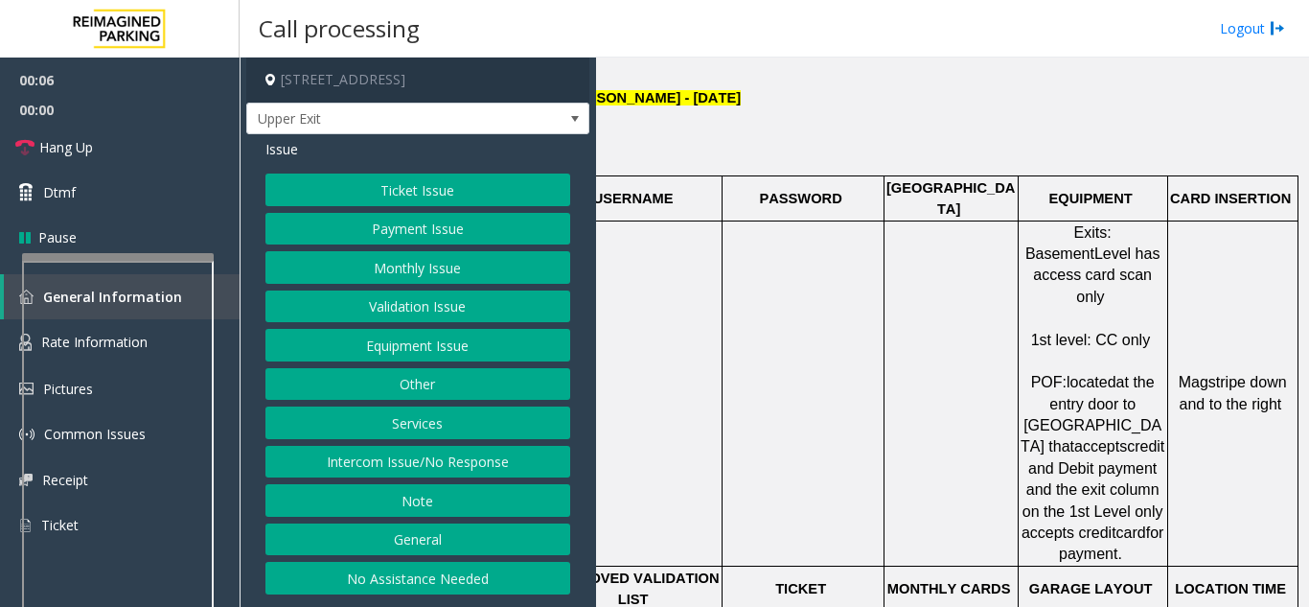
scroll to position [575, 354]
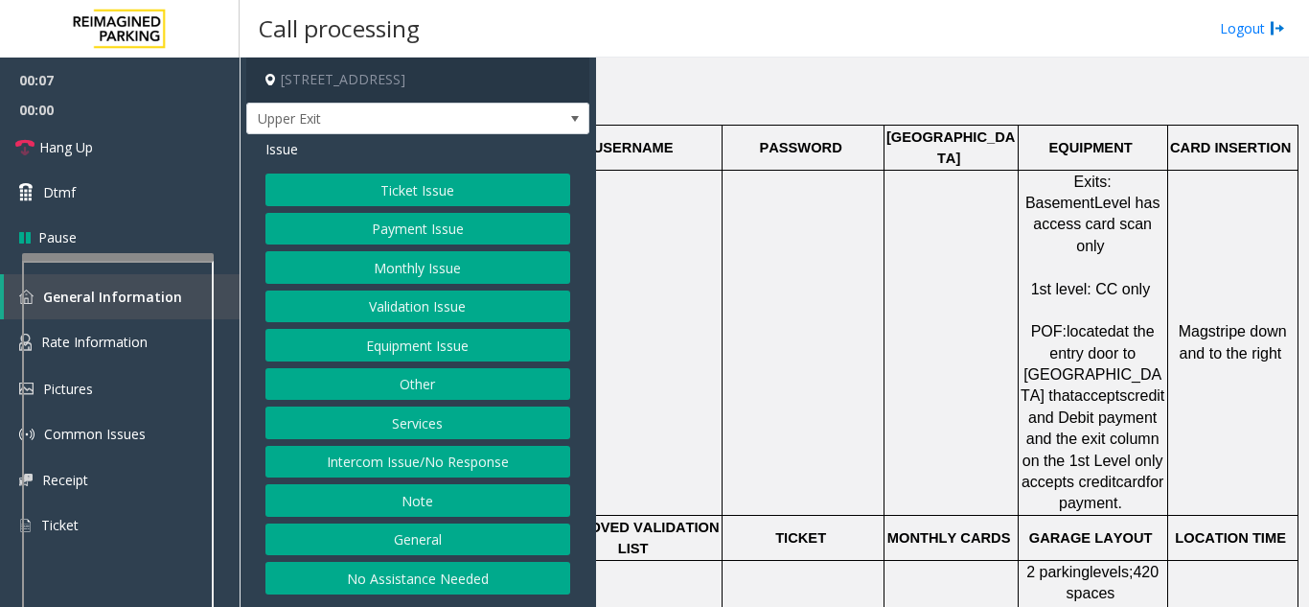
click at [408, 235] on button "Payment Issue" at bounding box center [418, 229] width 305 height 33
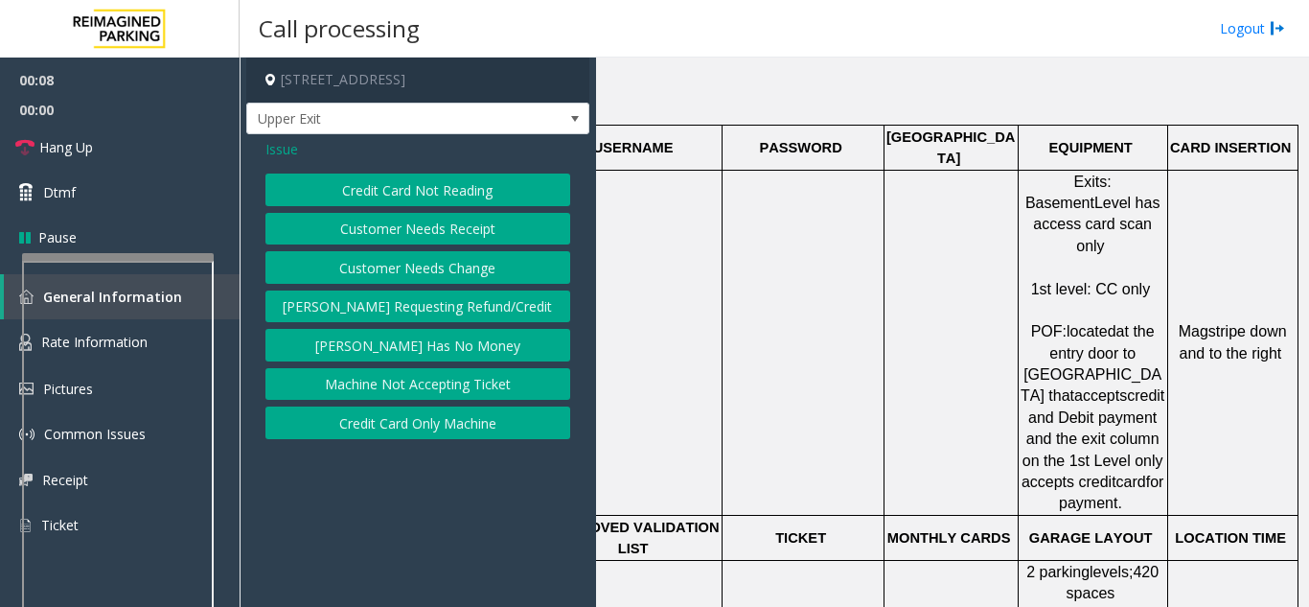
click at [406, 190] on button "Credit Card Not Reading" at bounding box center [418, 189] width 305 height 33
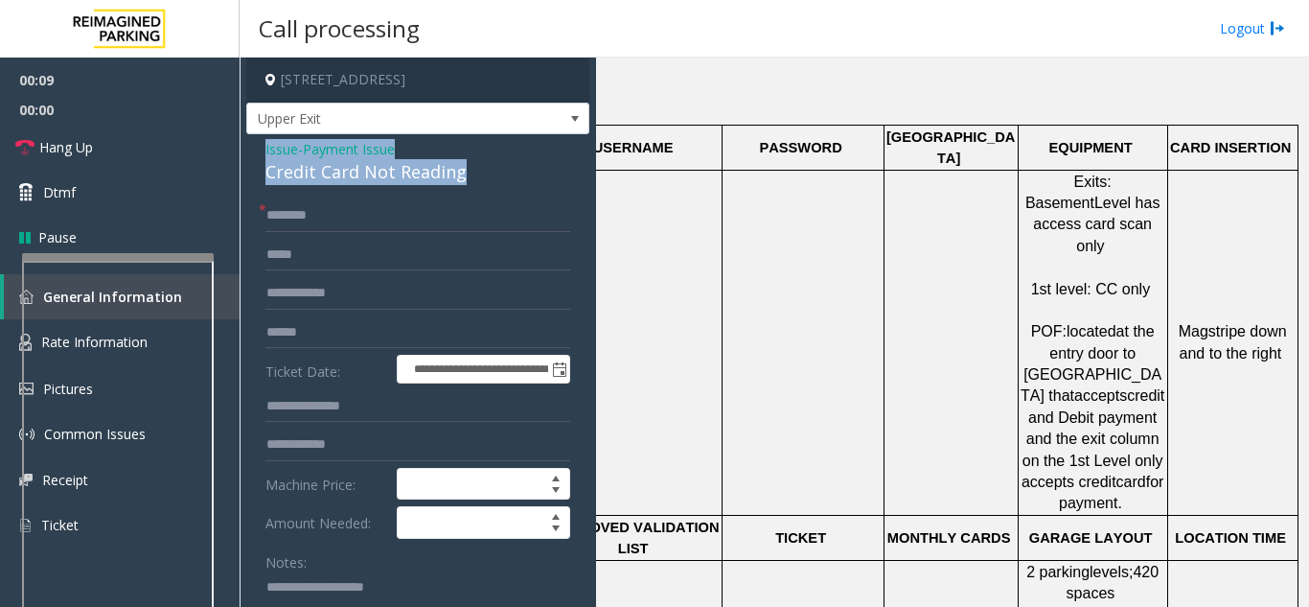
drag, startPoint x: 496, startPoint y: 173, endPoint x: 259, endPoint y: 144, distance: 238.5
click at [259, 144] on div "**********" at bounding box center [417, 580] width 343 height 892
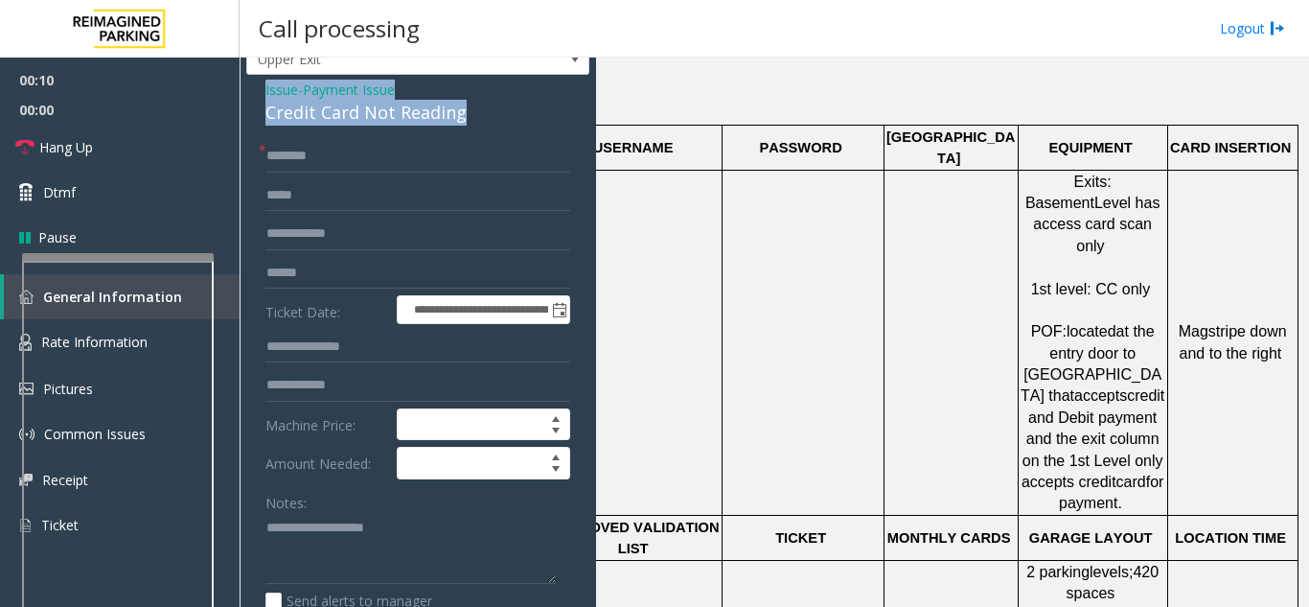
scroll to position [192, 0]
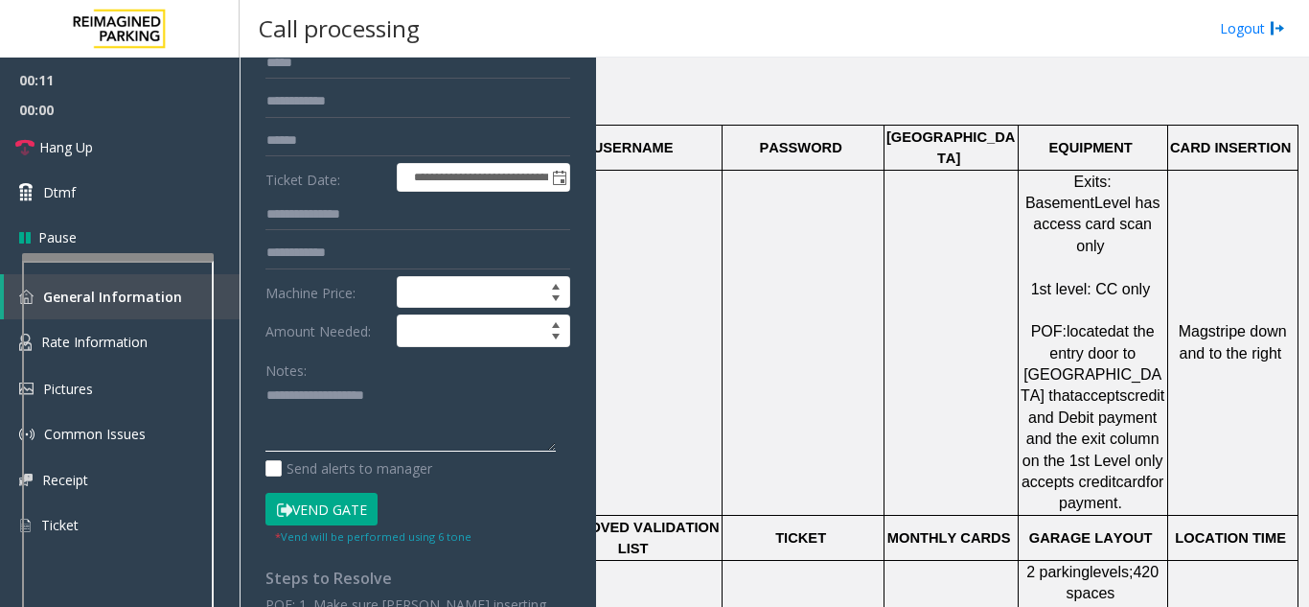
click at [302, 395] on textarea at bounding box center [411, 417] width 290 height 72
paste textarea "**********"
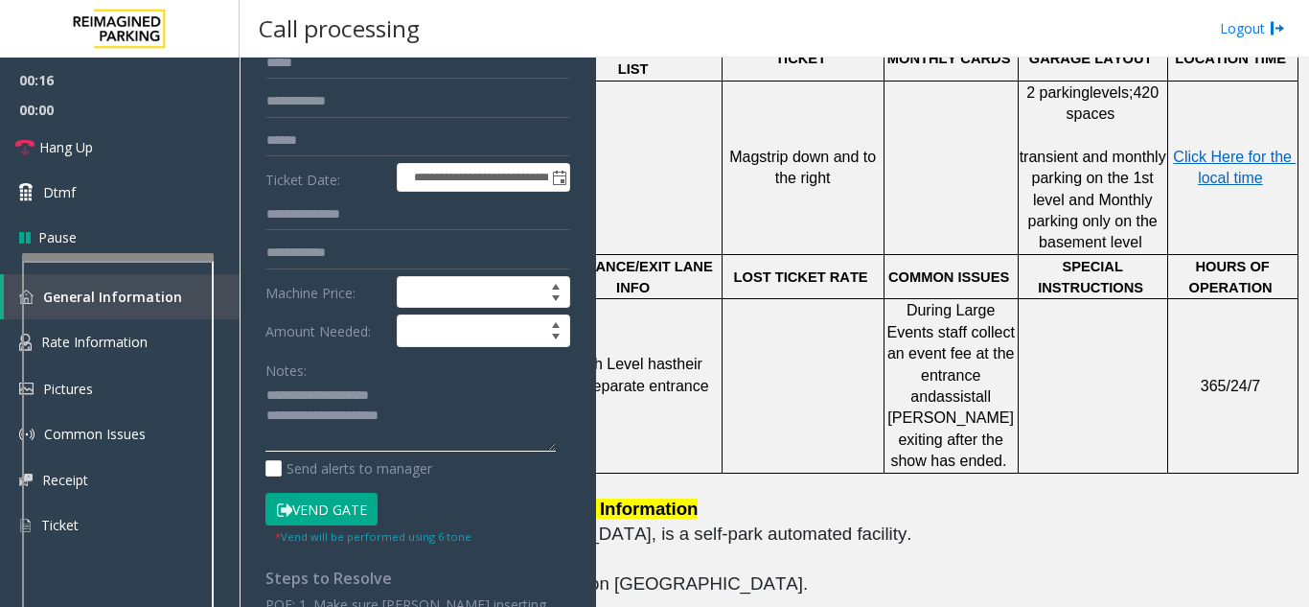
scroll to position [1150, 354]
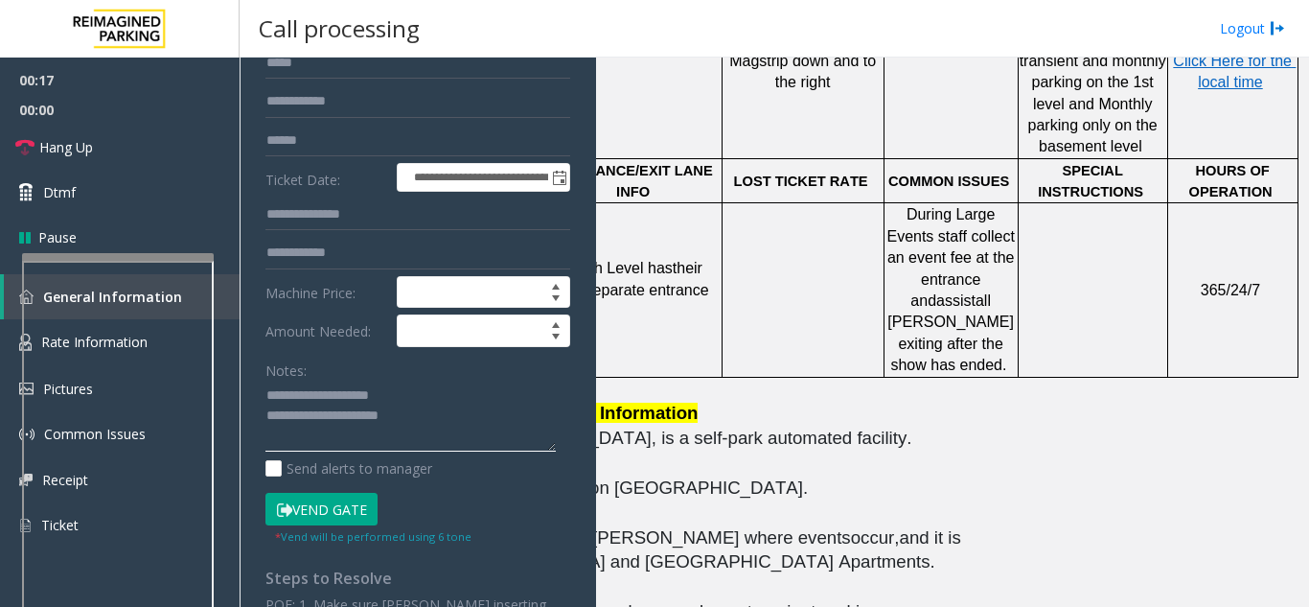
type textarea "**********"
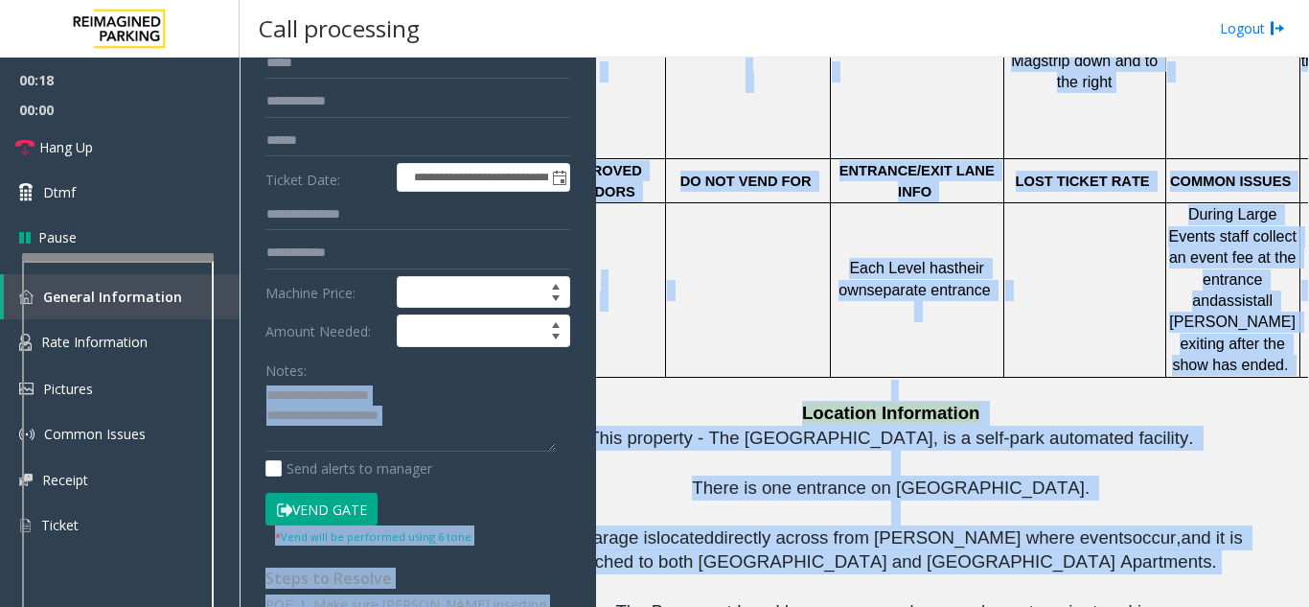
scroll to position [1150, 0]
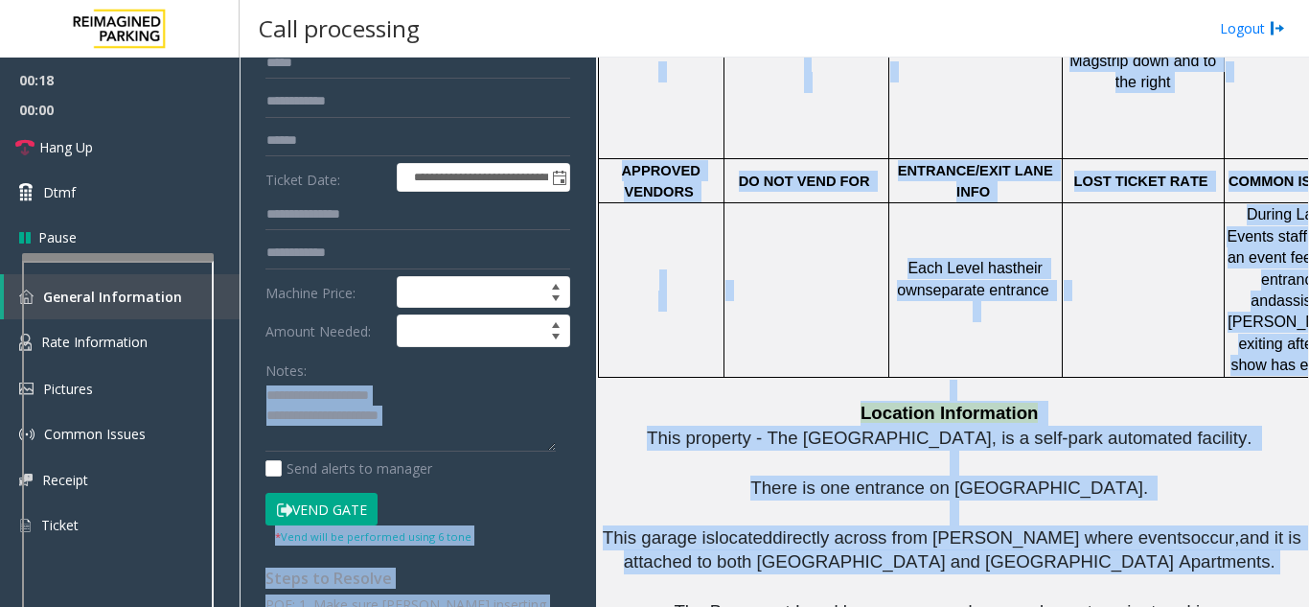
drag, startPoint x: 1194, startPoint y: 461, endPoint x: 591, endPoint y: 431, distance: 603.6
click at [591, 431] on div "**********" at bounding box center [774, 332] width 1069 height 549
click at [853, 525] on p "This garage is located directly across from [PERSON_NAME] where events occur, a…" at bounding box center [952, 562] width 699 height 75
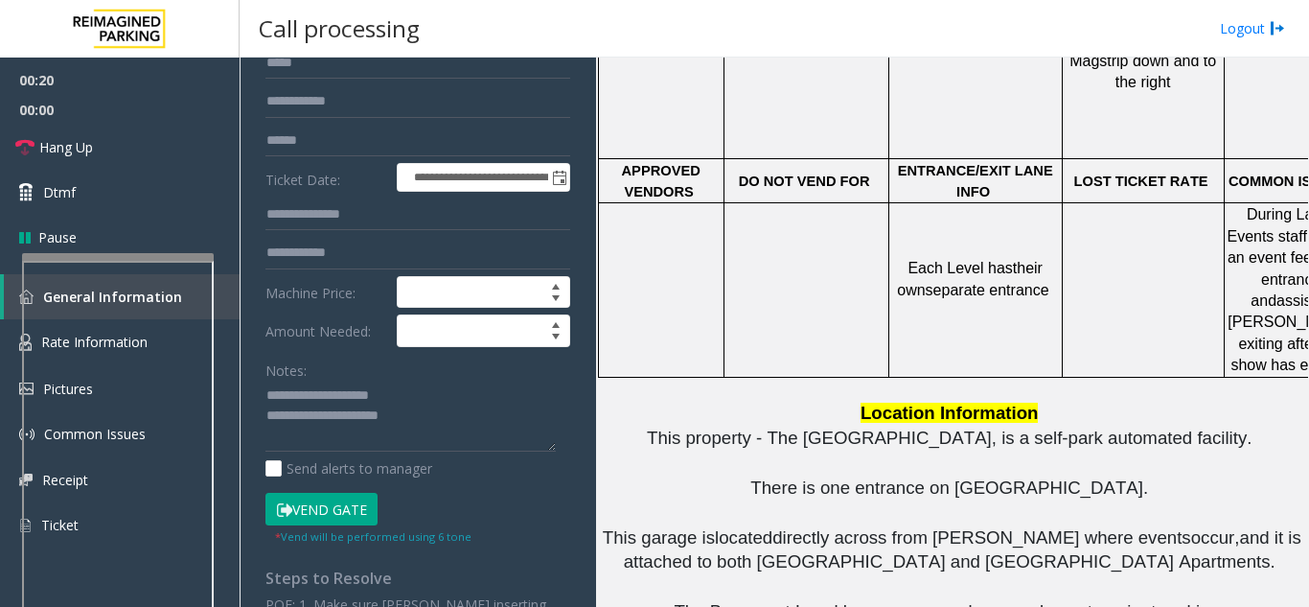
scroll to position [0, 0]
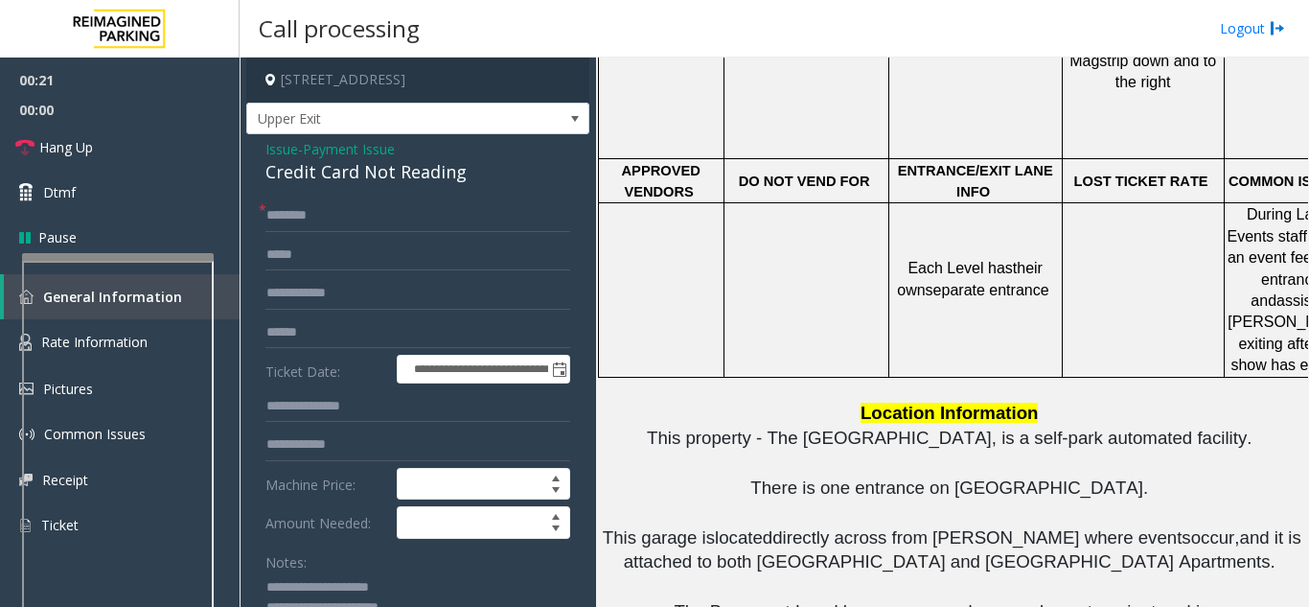
click at [276, 153] on span "Issue" at bounding box center [282, 149] width 33 height 20
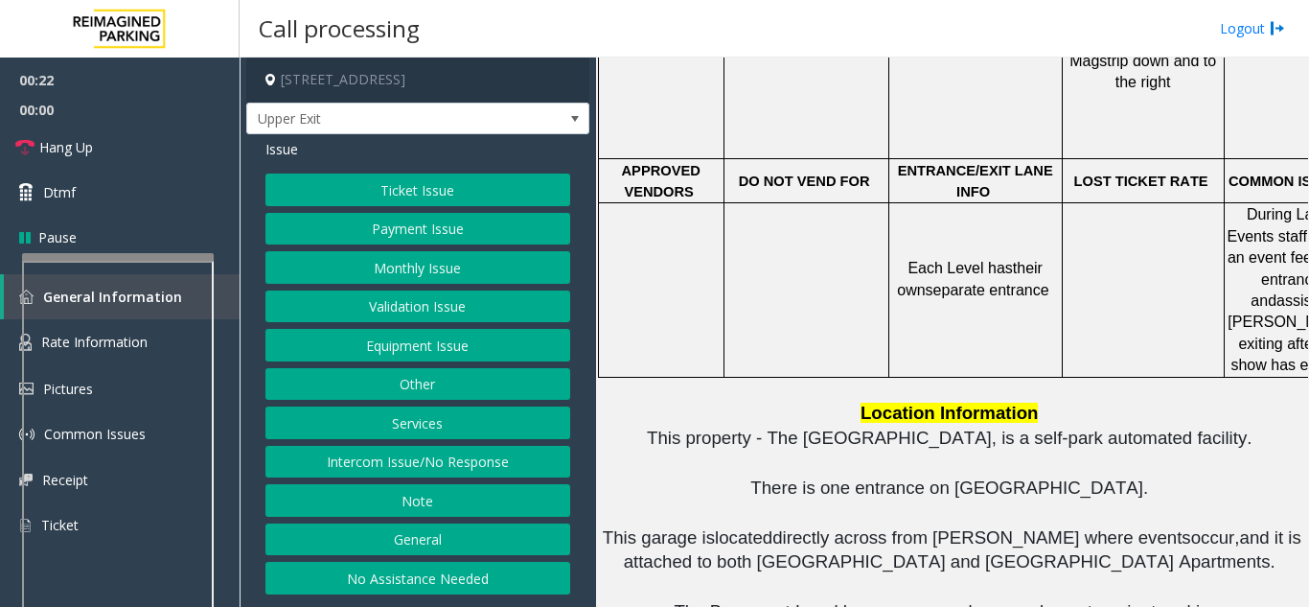
click at [413, 238] on button "Payment Issue" at bounding box center [418, 229] width 305 height 33
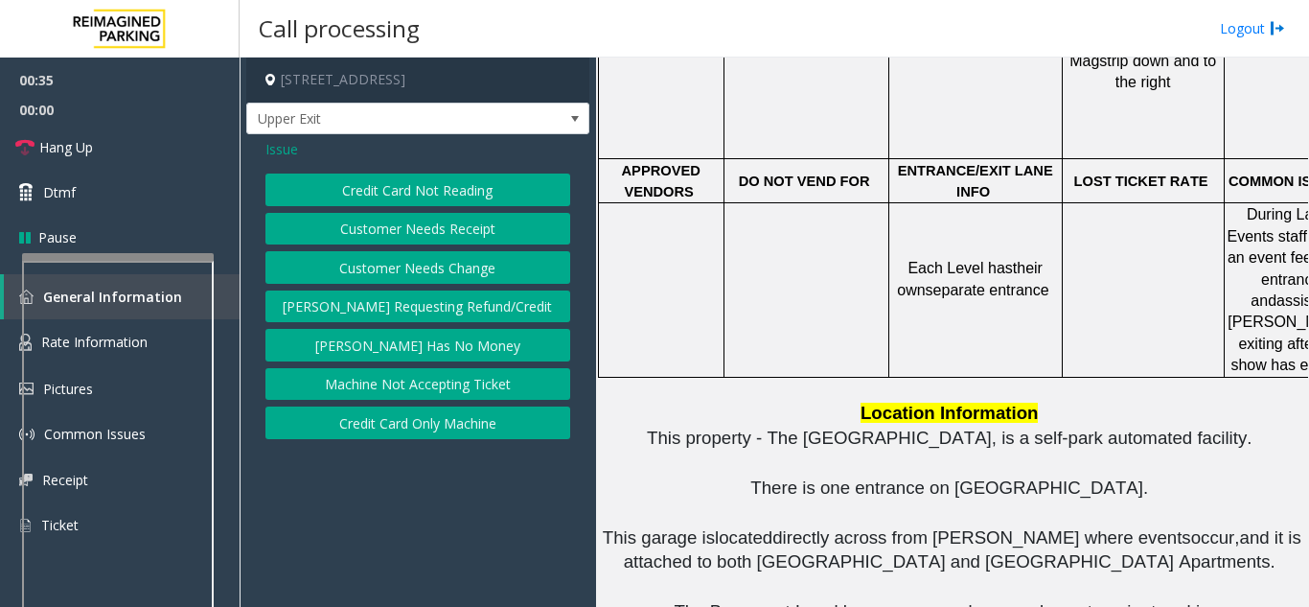
click at [285, 151] on span "Issue" at bounding box center [282, 149] width 33 height 20
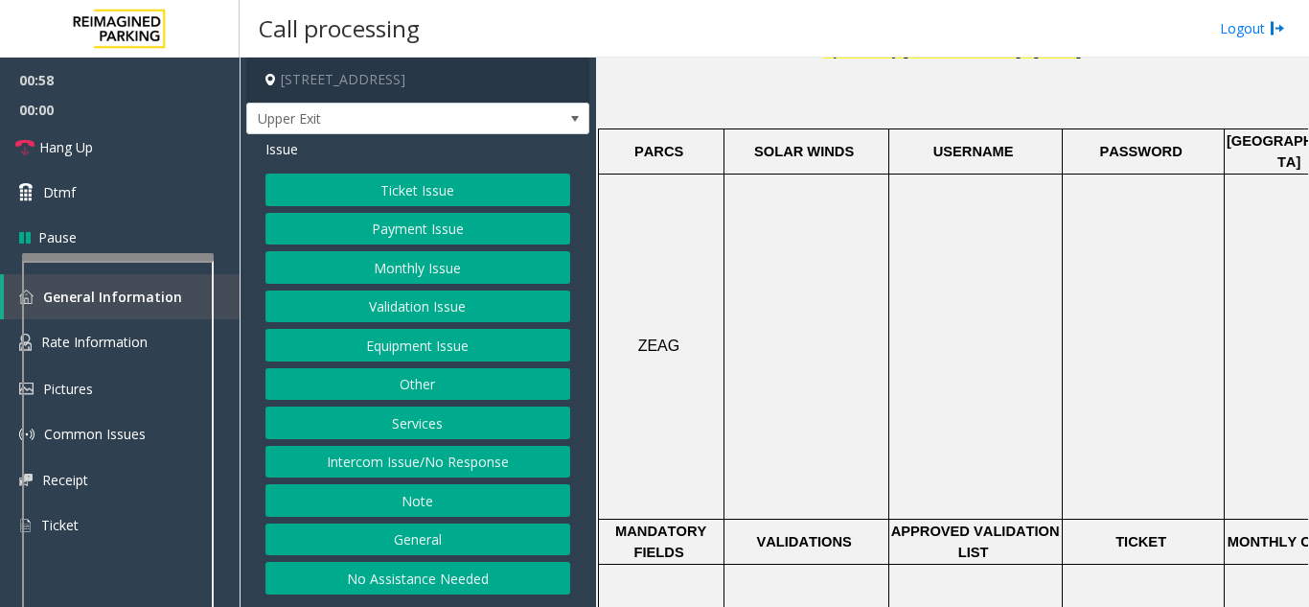
scroll to position [479, 0]
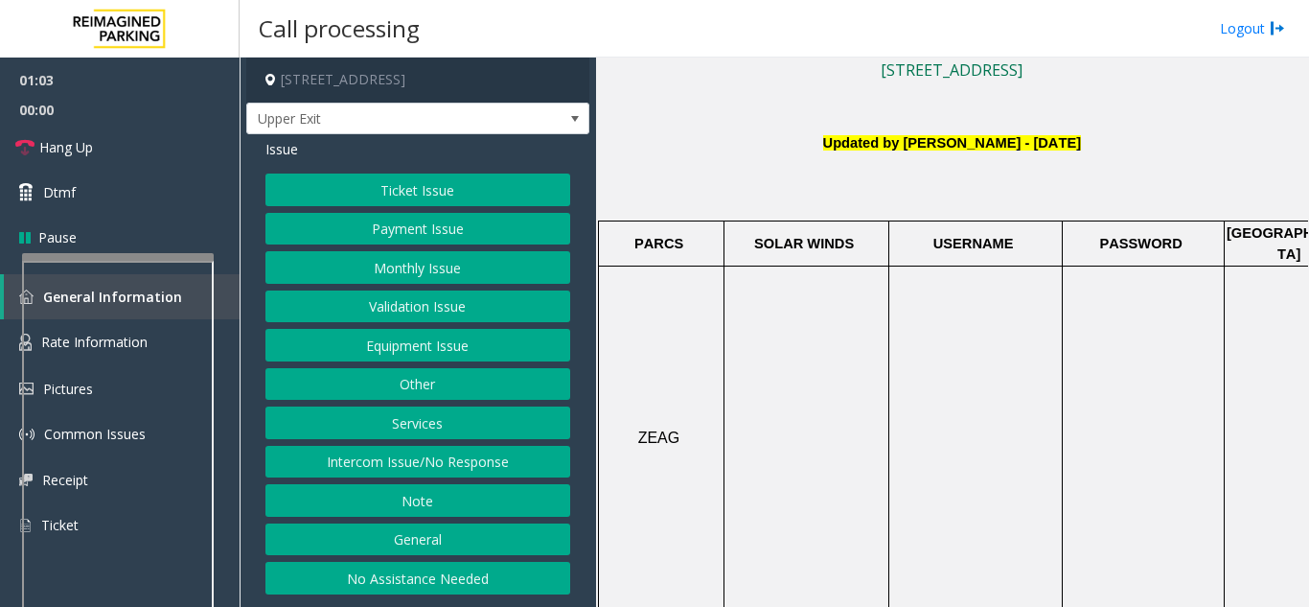
click at [403, 344] on button "Equipment Issue" at bounding box center [418, 345] width 305 height 33
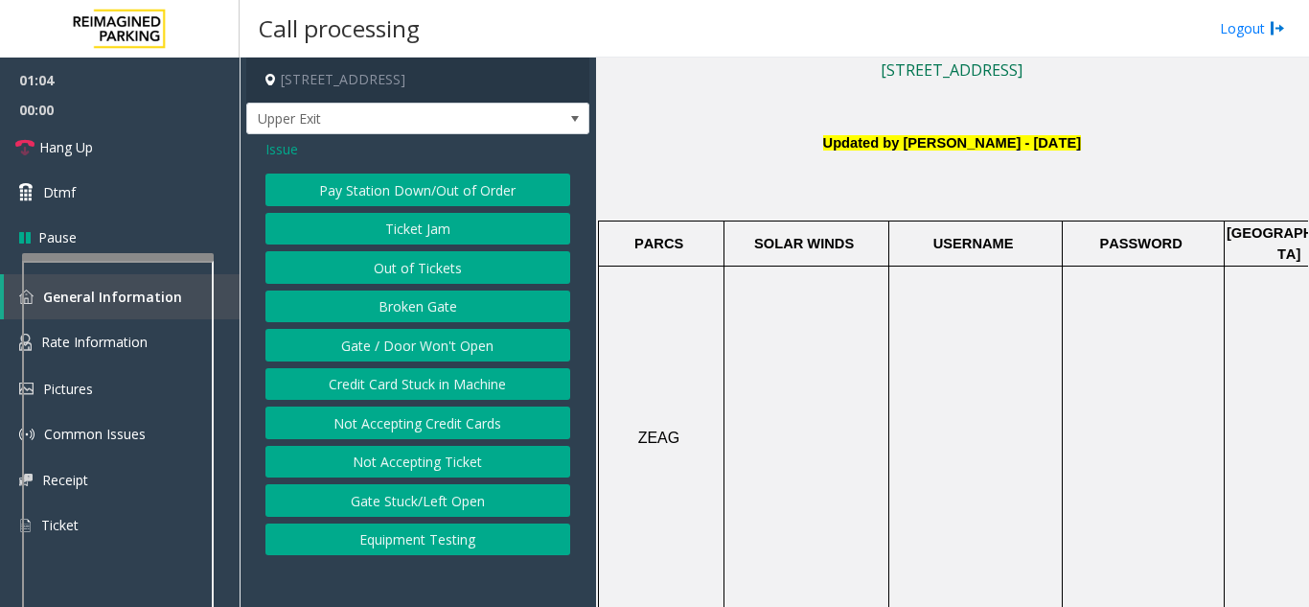
click at [381, 233] on button "Ticket Jam" at bounding box center [418, 229] width 305 height 33
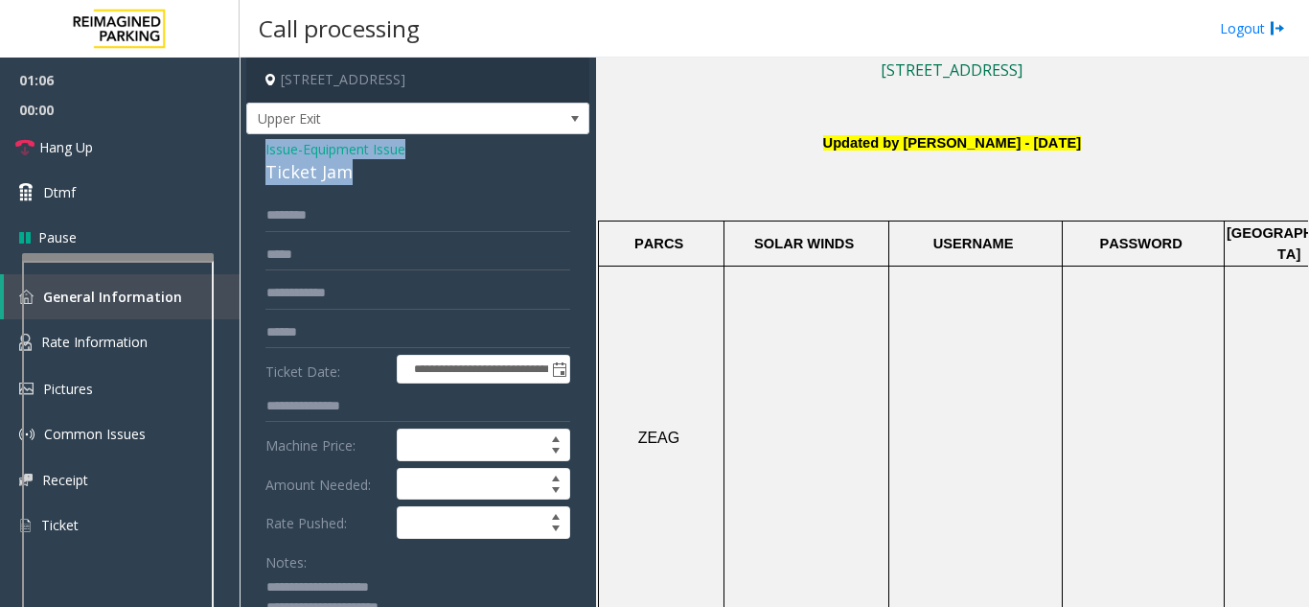
drag, startPoint x: 388, startPoint y: 179, endPoint x: 257, endPoint y: 157, distance: 133.2
click at [257, 157] on div "**********" at bounding box center [417, 610] width 343 height 953
click at [283, 150] on span "Issue" at bounding box center [282, 149] width 33 height 20
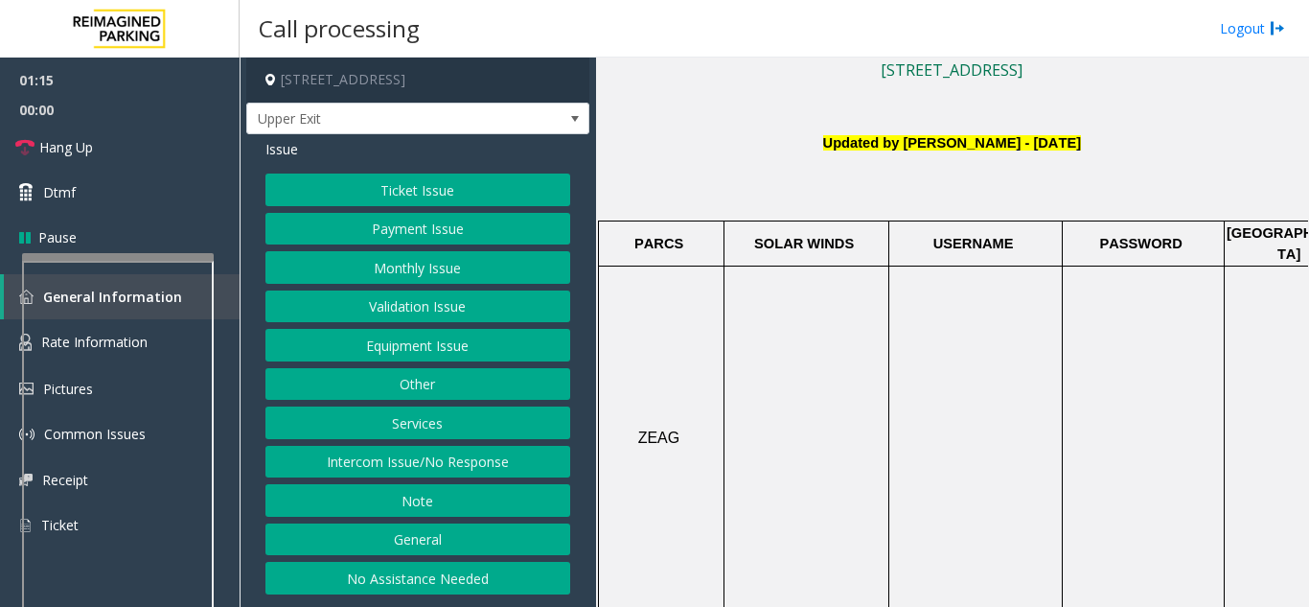
click at [375, 183] on button "Ticket Issue" at bounding box center [418, 189] width 305 height 33
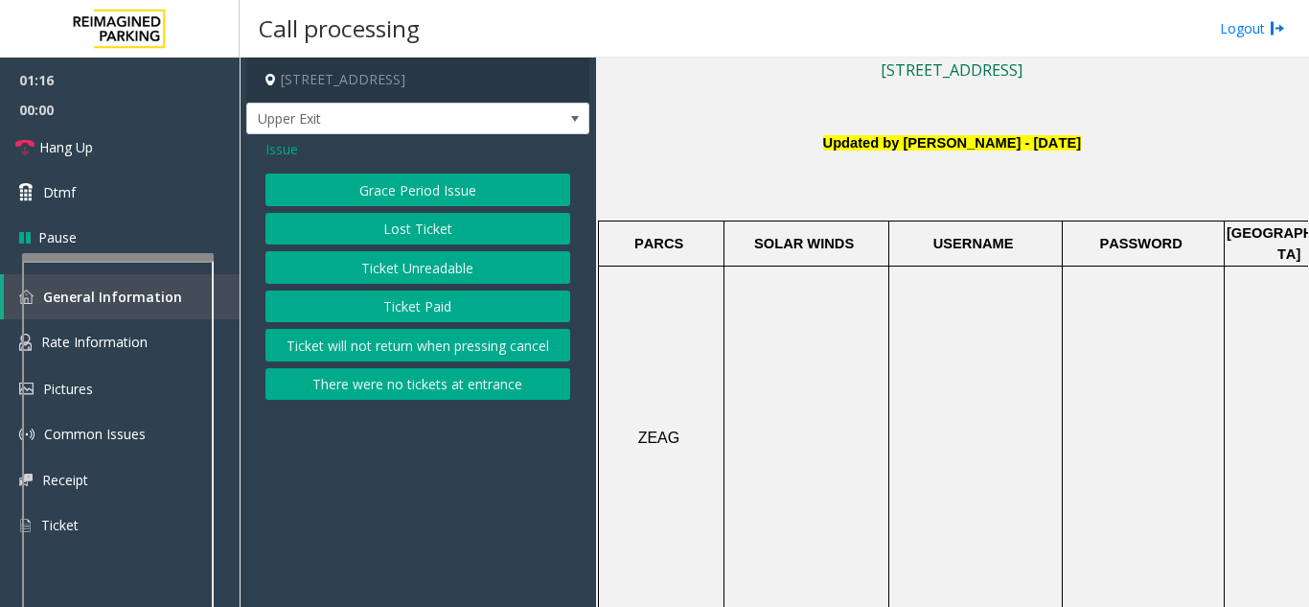
click at [431, 391] on button "There were no tickets at entrance" at bounding box center [418, 384] width 305 height 33
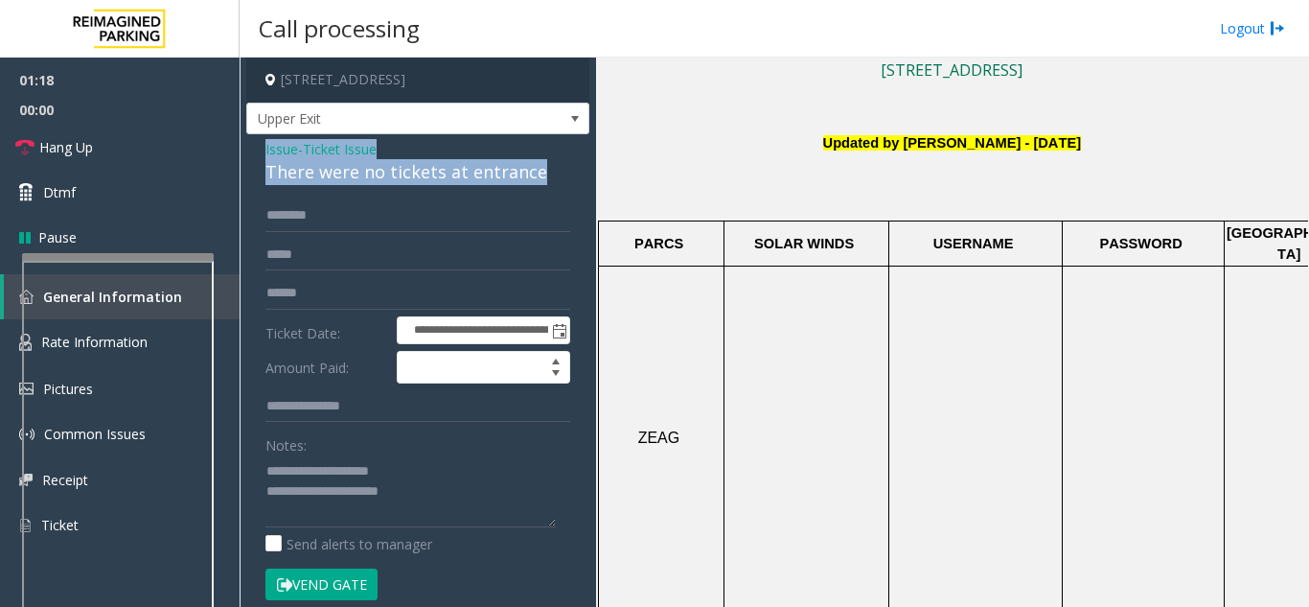
drag, startPoint x: 550, startPoint y: 171, endPoint x: 263, endPoint y: 159, distance: 287.8
click at [263, 159] on div "**********" at bounding box center [417, 612] width 343 height 957
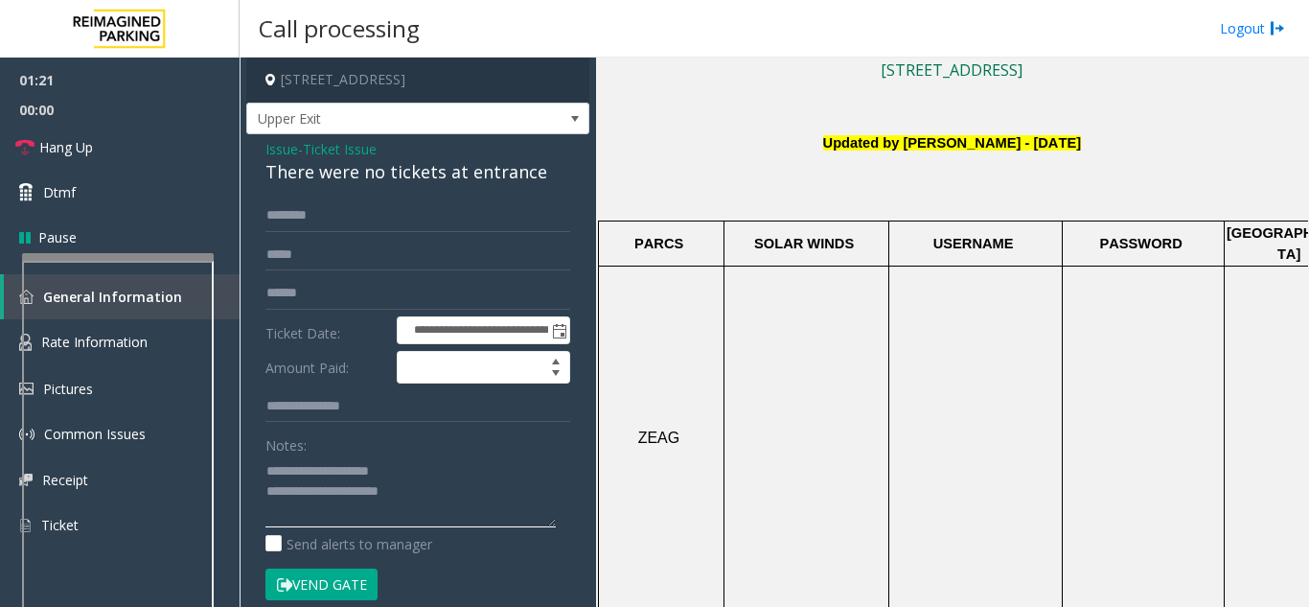
drag, startPoint x: 294, startPoint y: 488, endPoint x: 246, endPoint y: 474, distance: 49.8
click at [246, 474] on div "**********" at bounding box center [417, 612] width 343 height 957
paste textarea "**********"
type textarea "**********"
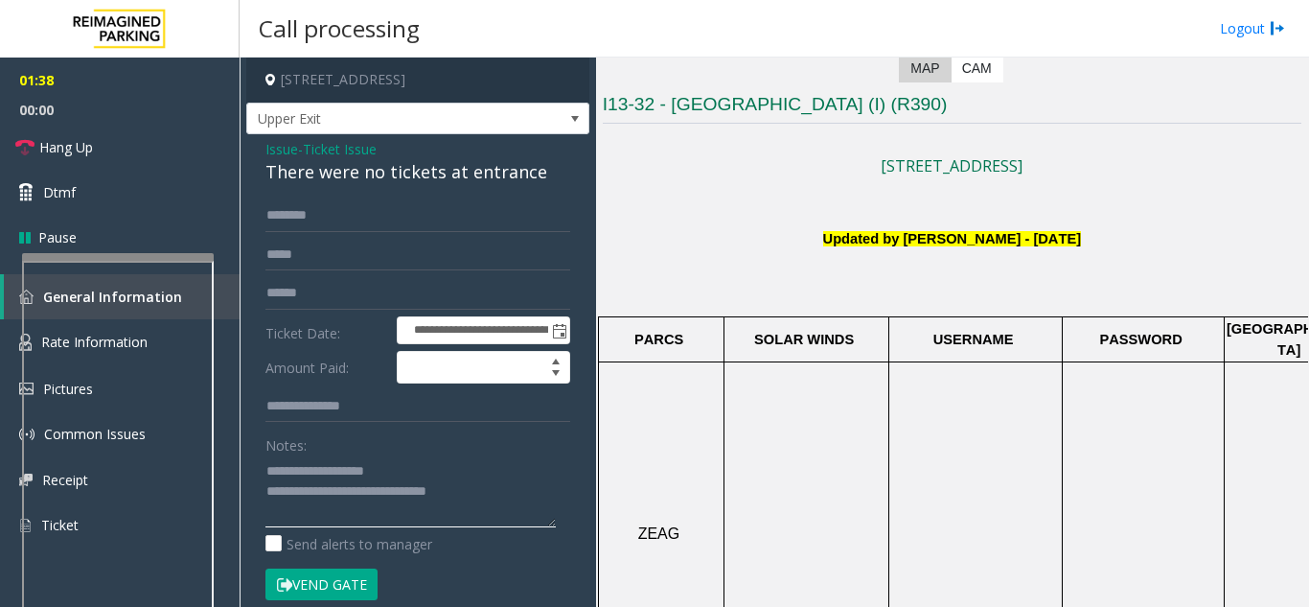
drag, startPoint x: 520, startPoint y: 485, endPoint x: 267, endPoint y: 467, distance: 252.7
click at [267, 467] on textarea at bounding box center [411, 491] width 290 height 72
click at [286, 156] on span "Issue" at bounding box center [282, 149] width 33 height 20
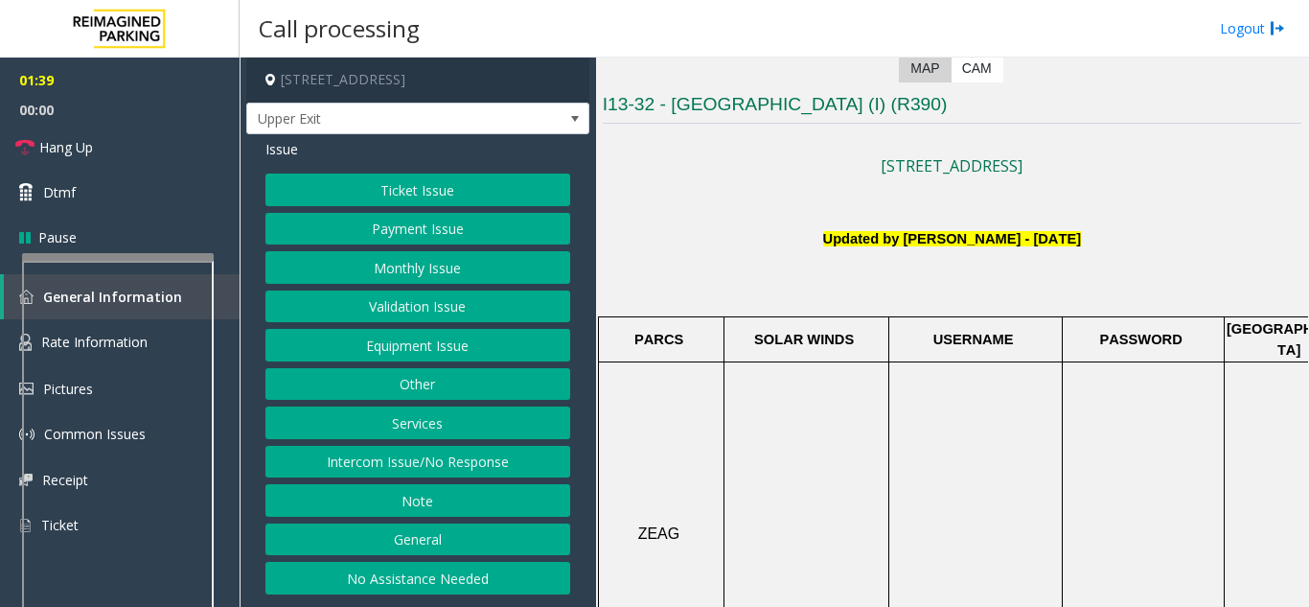
click at [373, 353] on button "Equipment Issue" at bounding box center [418, 345] width 305 height 33
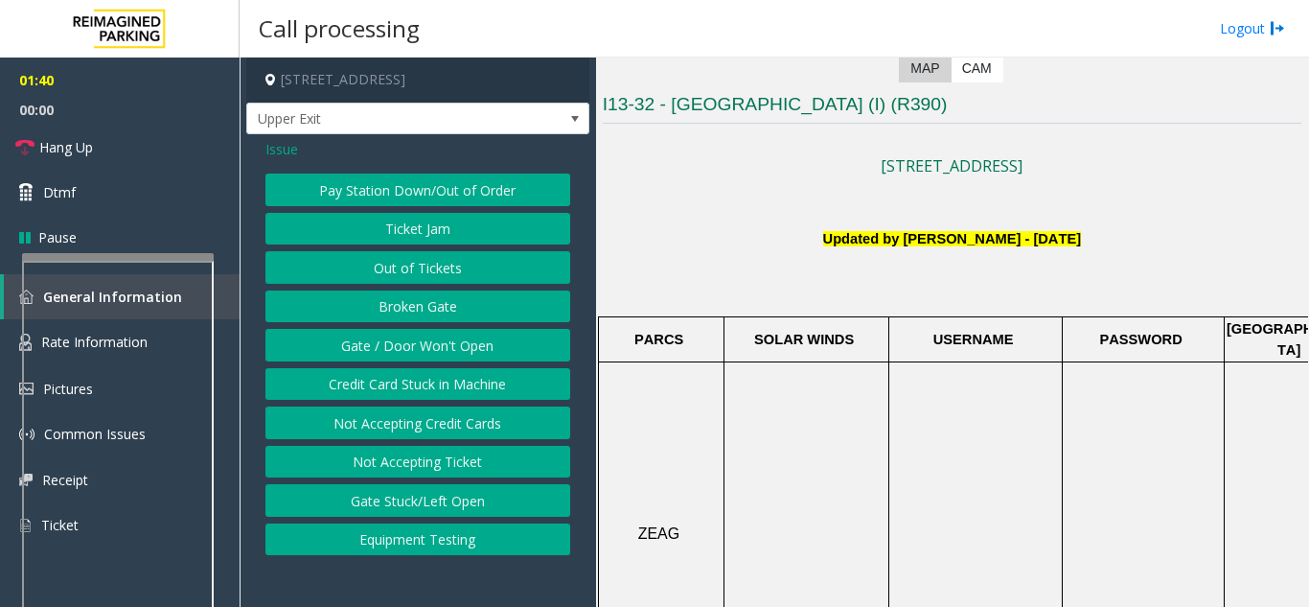
click at [386, 355] on button "Gate / Door Won't Open" at bounding box center [418, 345] width 305 height 33
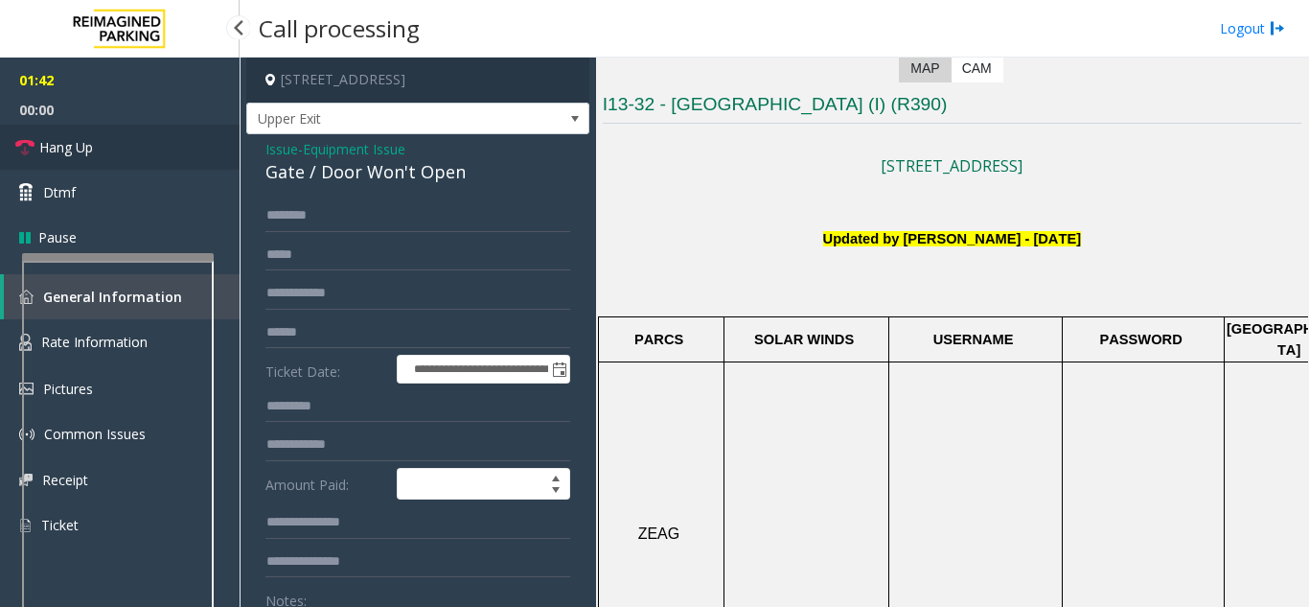
click at [150, 157] on link "Hang Up" at bounding box center [120, 147] width 240 height 45
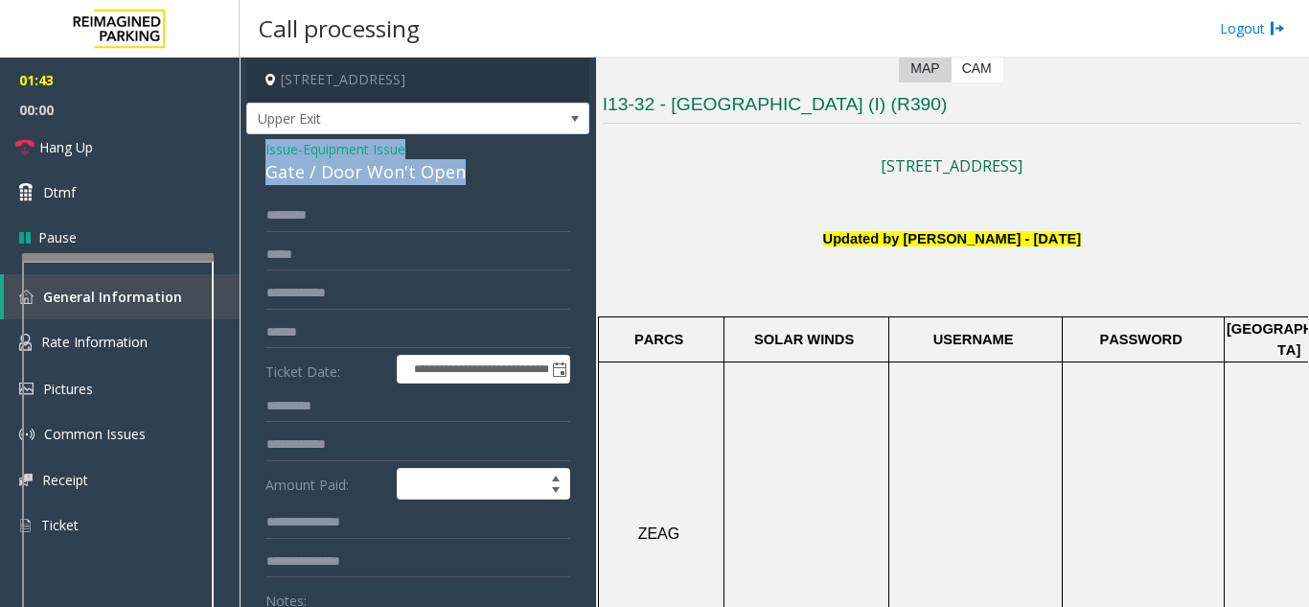
drag, startPoint x: 471, startPoint y: 170, endPoint x: 244, endPoint y: 148, distance: 227.3
click at [244, 148] on app-call-processing-form "**********" at bounding box center [418, 332] width 357 height 549
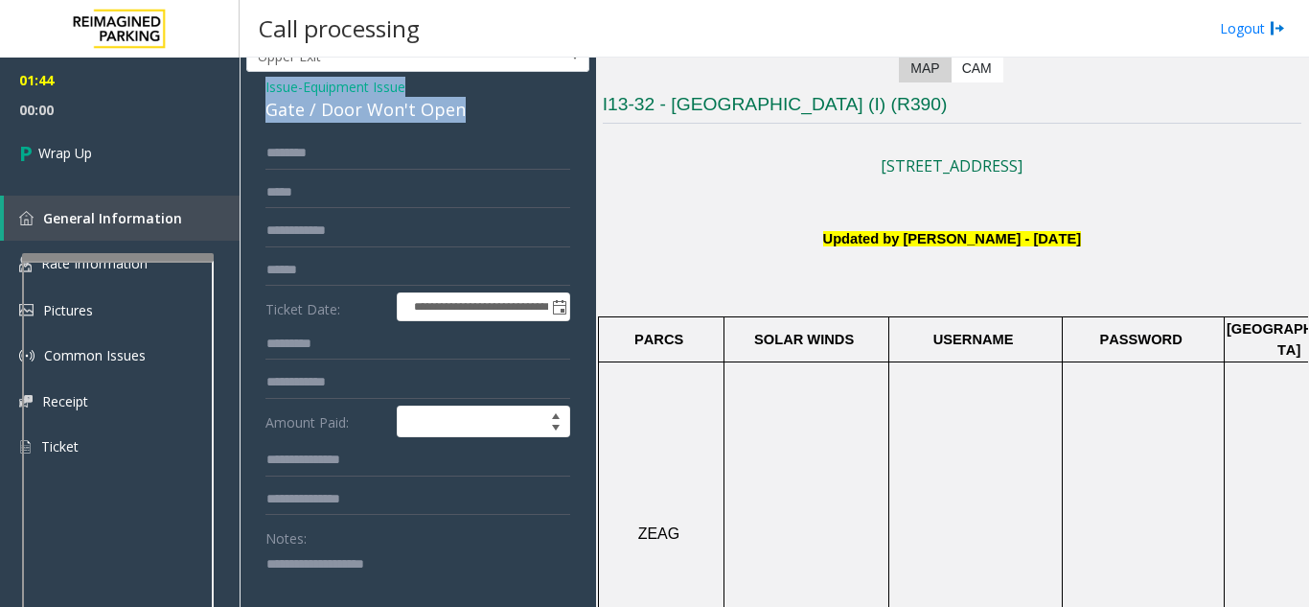
scroll to position [96, 0]
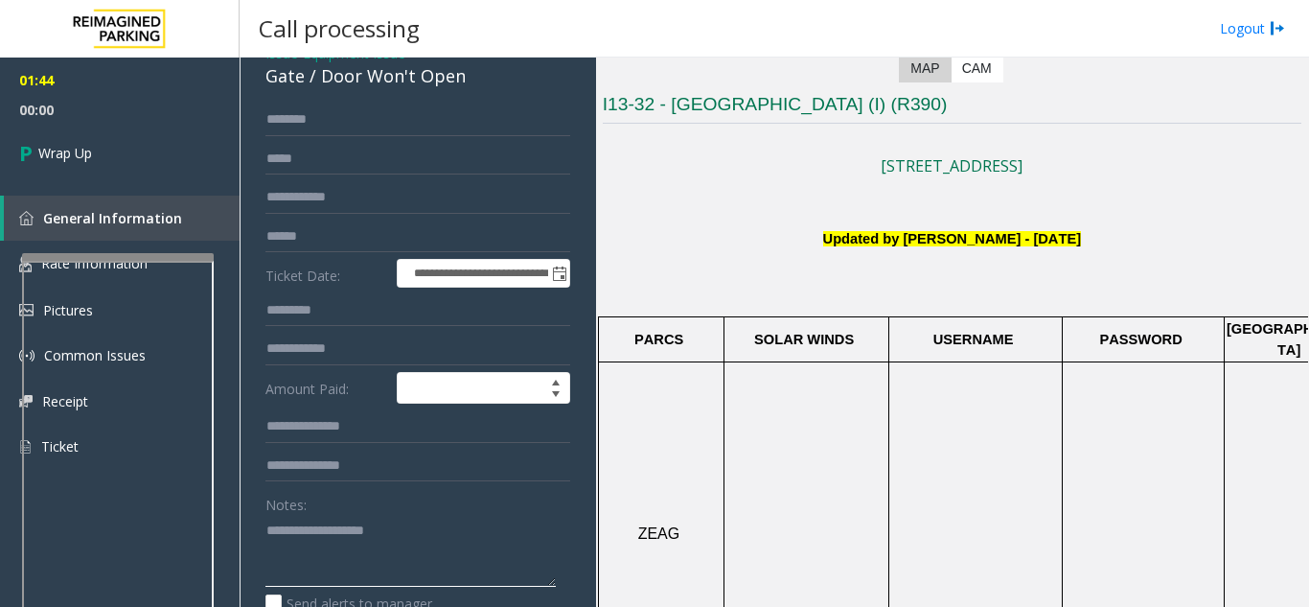
click at [325, 524] on textarea at bounding box center [411, 551] width 290 height 72
paste textarea "**********"
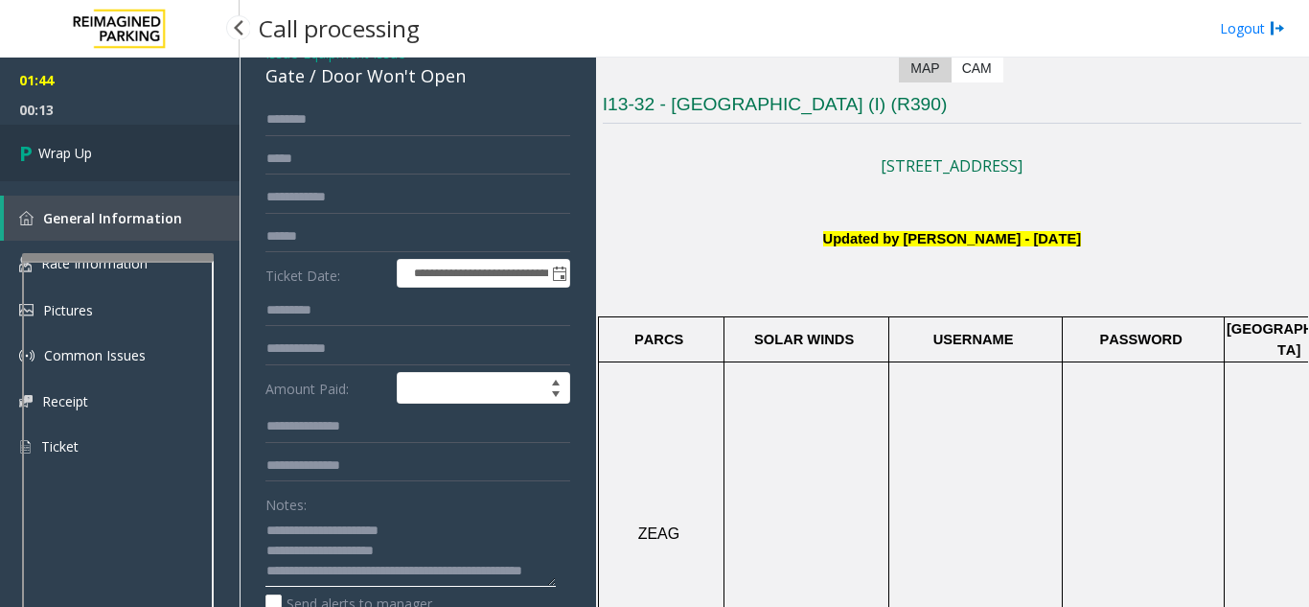
type textarea "**********"
click at [151, 153] on link "Wrap Up" at bounding box center [120, 153] width 240 height 57
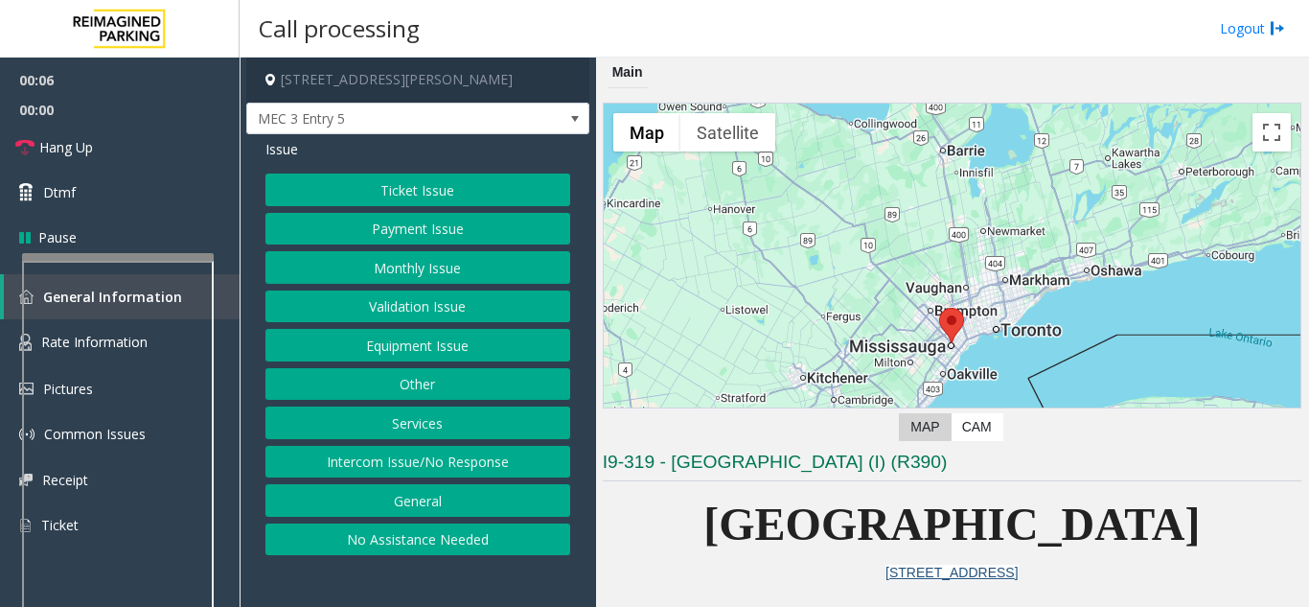
drag, startPoint x: 1272, startPoint y: 531, endPoint x: 601, endPoint y: 451, distance: 675.8
click at [601, 451] on div "Main ← Move left → Move right ↑ Move up ↓ Move down + Zoom in - Zoom out Home J…" at bounding box center [952, 332] width 712 height 549
click at [704, 520] on span "[GEOGRAPHIC_DATA]" at bounding box center [952, 523] width 497 height 51
drag, startPoint x: 649, startPoint y: 520, endPoint x: 1252, endPoint y: 539, distance: 603.2
click at [1252, 539] on p "[GEOGRAPHIC_DATA]" at bounding box center [952, 525] width 699 height 74
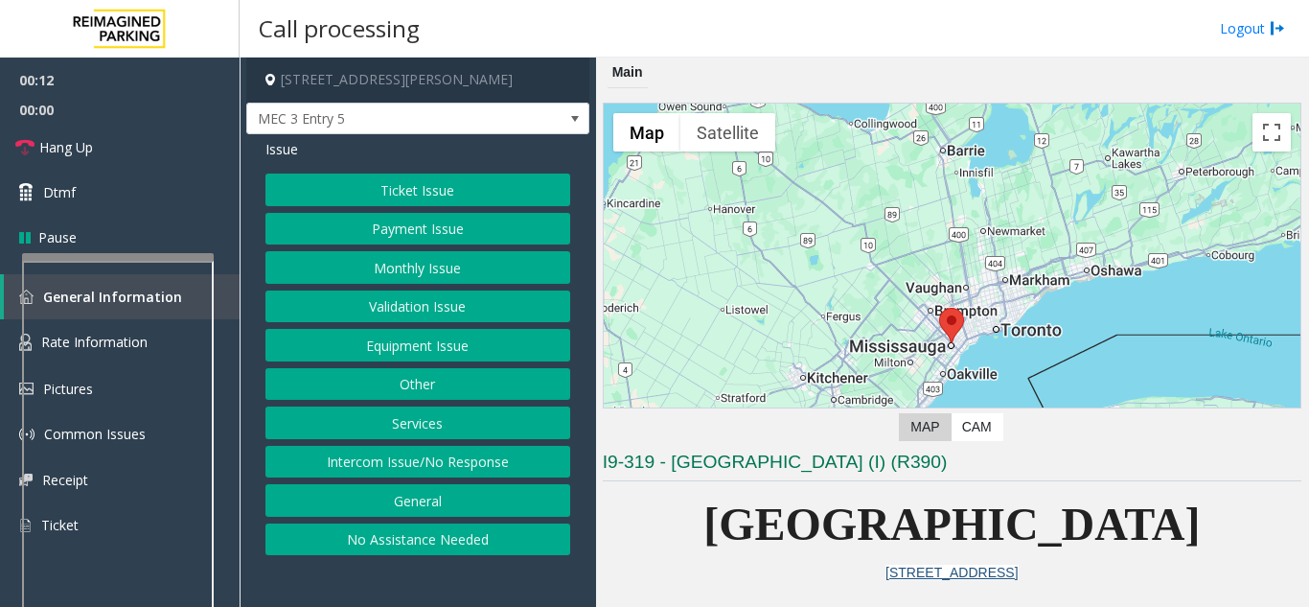
click at [622, 548] on p "[GEOGRAPHIC_DATA]" at bounding box center [952, 525] width 699 height 74
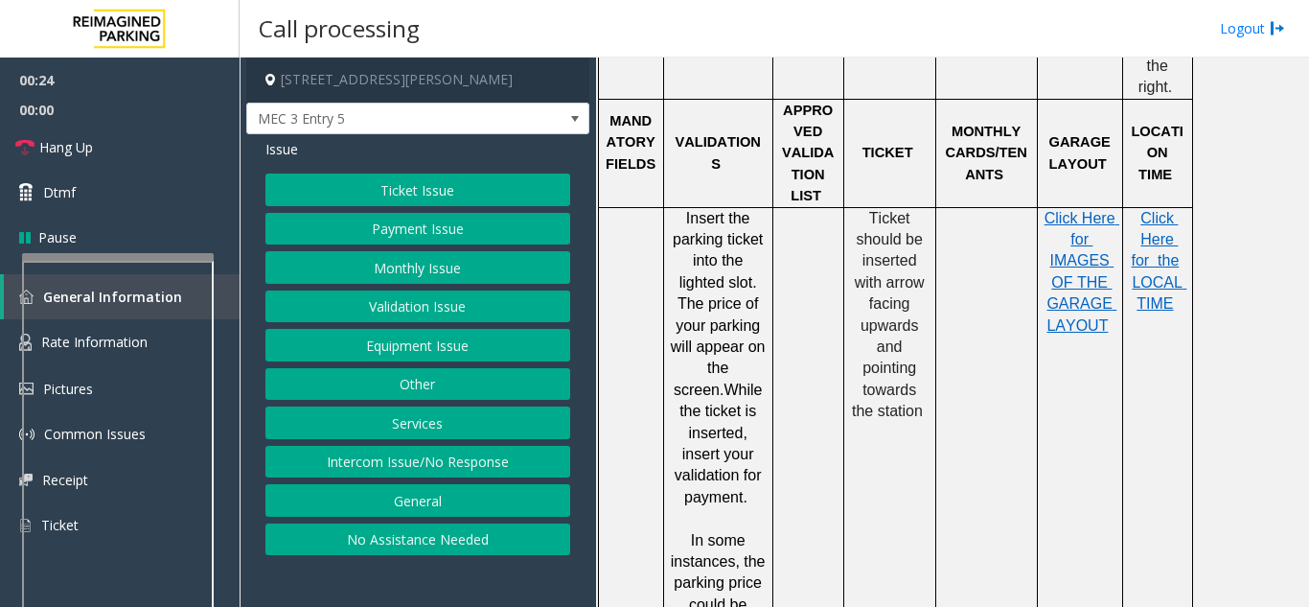
scroll to position [1821, 0]
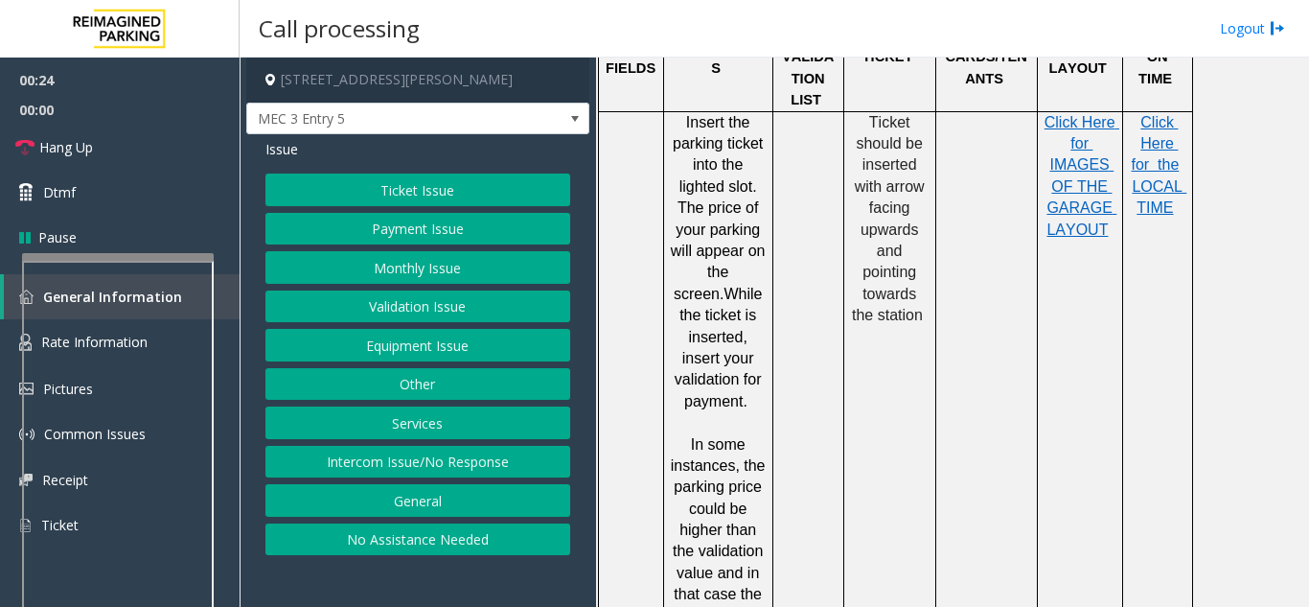
click at [875, 418] on td "Ticket should be inserted with arrow facing upwards and pointing towards the st…" at bounding box center [890, 433] width 92 height 645
click at [422, 341] on button "Equipment Issue" at bounding box center [418, 345] width 305 height 33
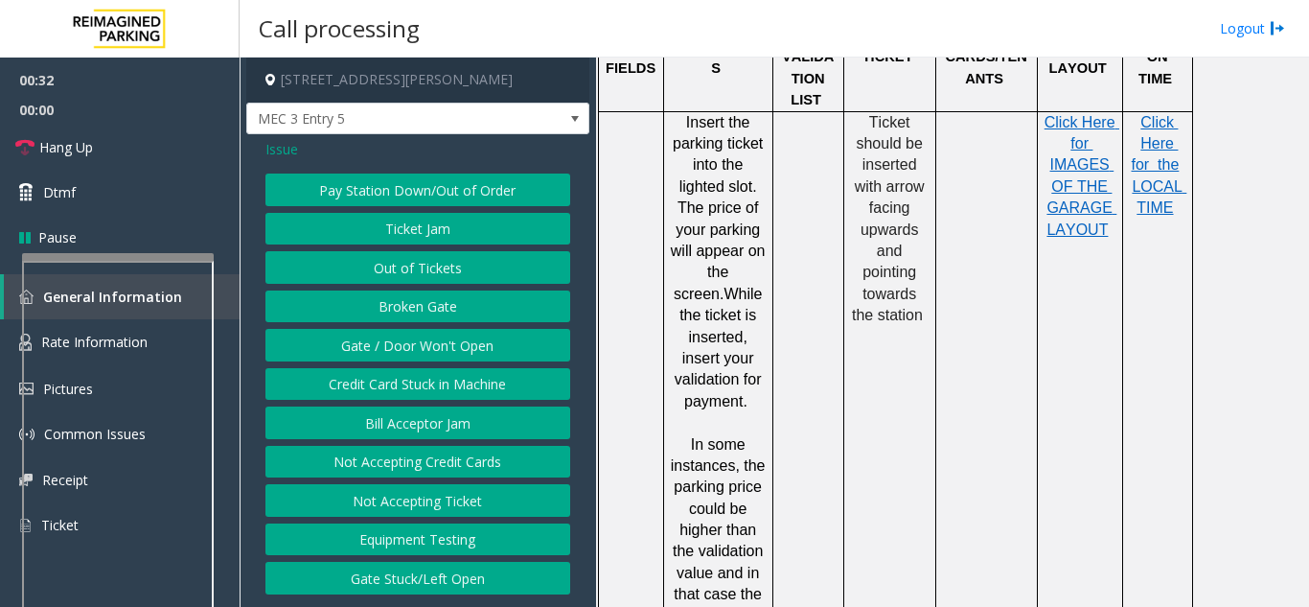
click at [422, 341] on button "Gate / Door Won't Open" at bounding box center [418, 345] width 305 height 33
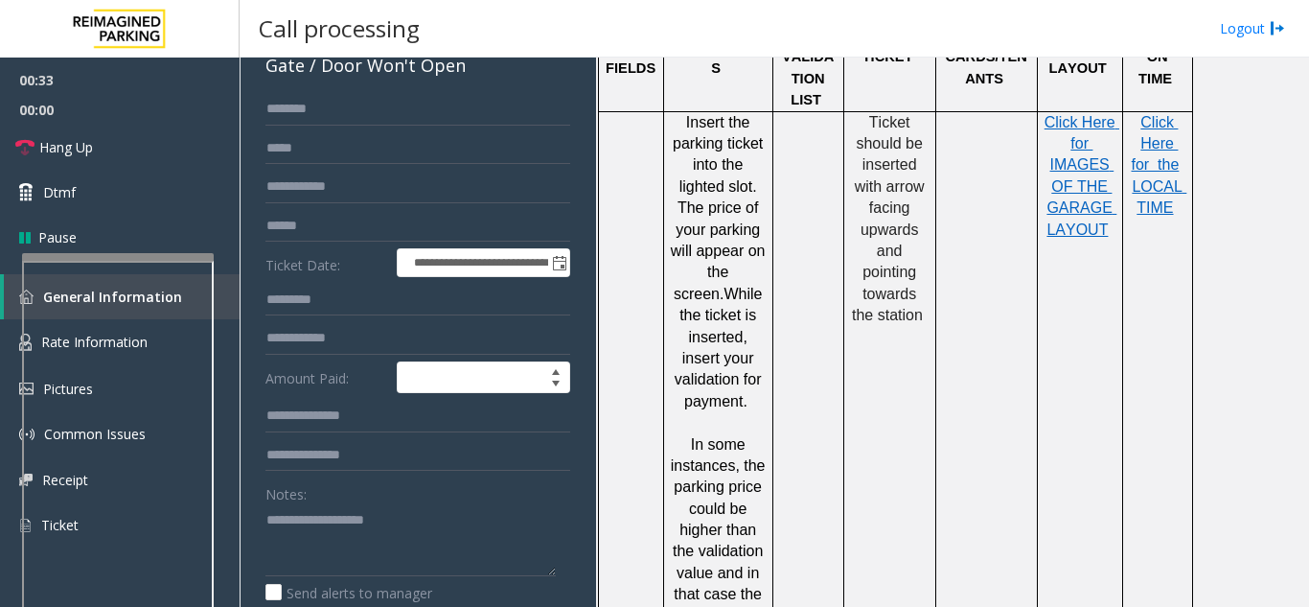
scroll to position [0, 0]
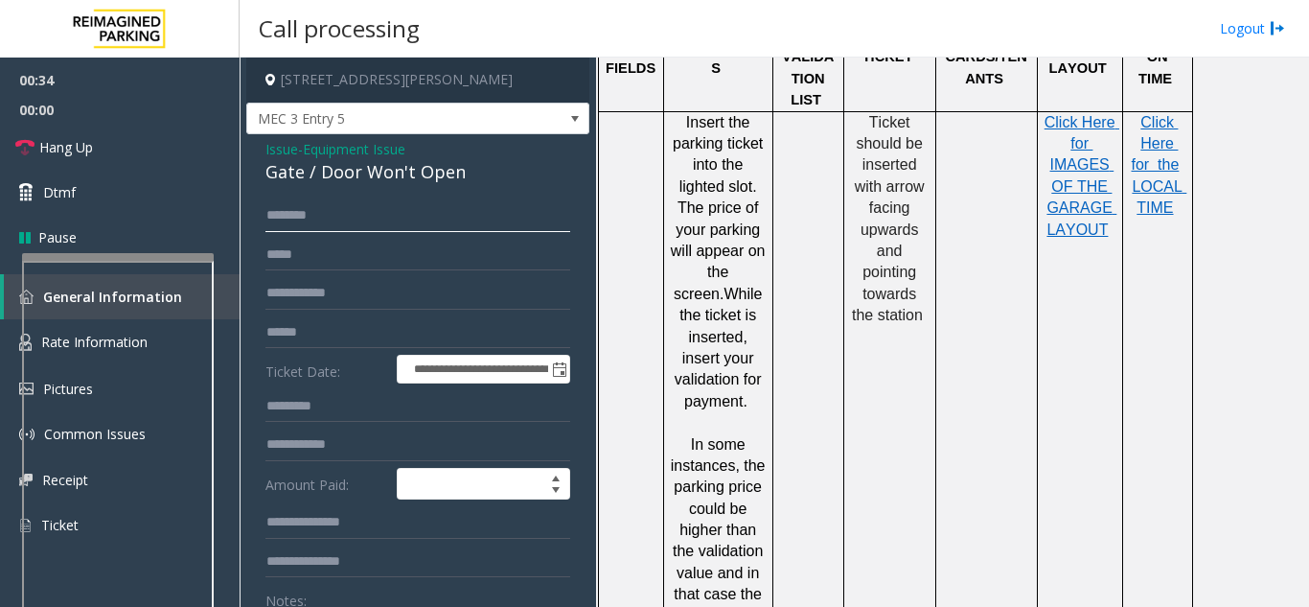
click at [312, 217] on input "text" at bounding box center [418, 215] width 305 height 33
type input "*****"
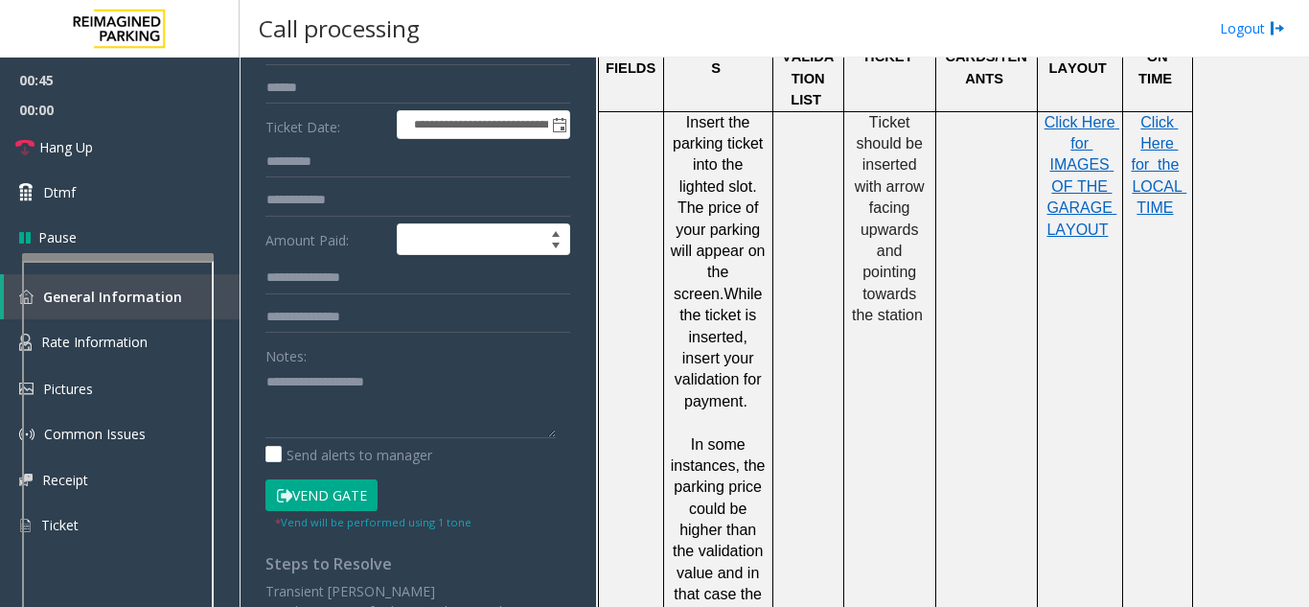
scroll to position [288, 0]
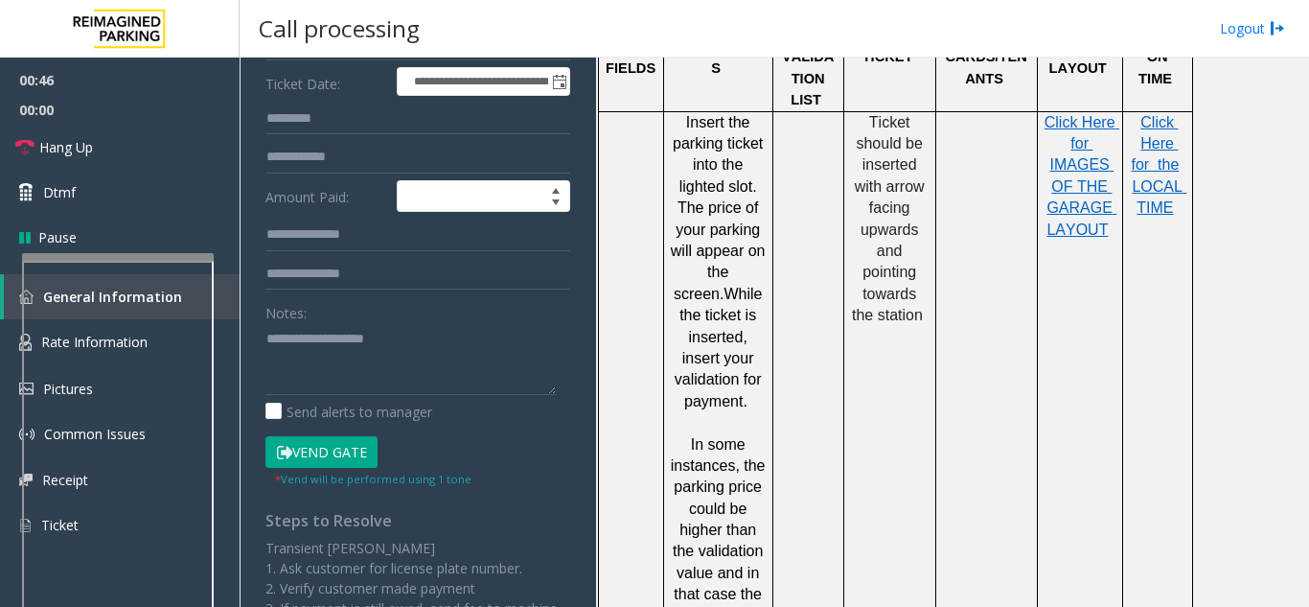
click at [335, 464] on button "Vend Gate" at bounding box center [322, 452] width 112 height 33
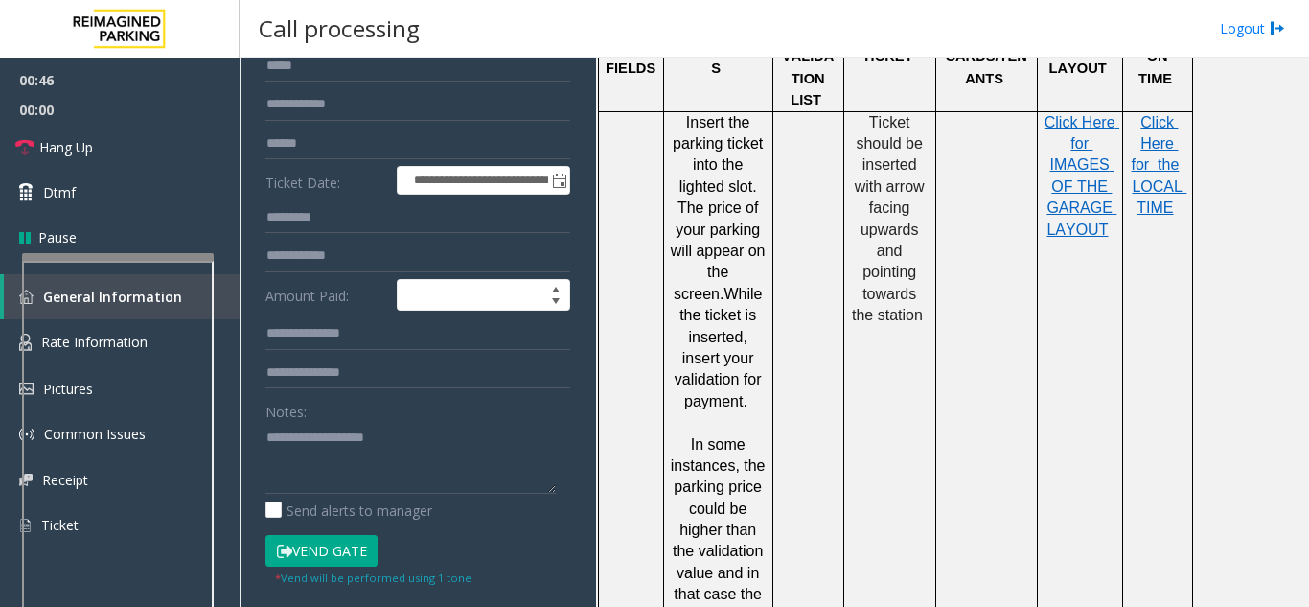
scroll to position [96, 0]
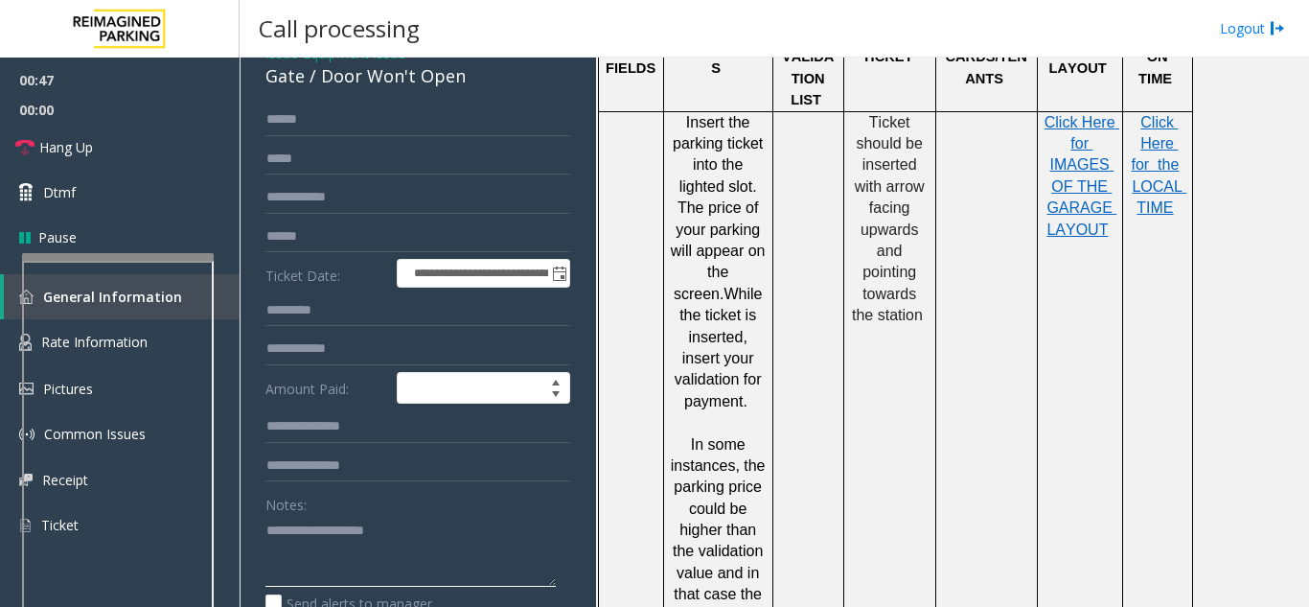
click at [291, 539] on textarea at bounding box center [411, 551] width 290 height 72
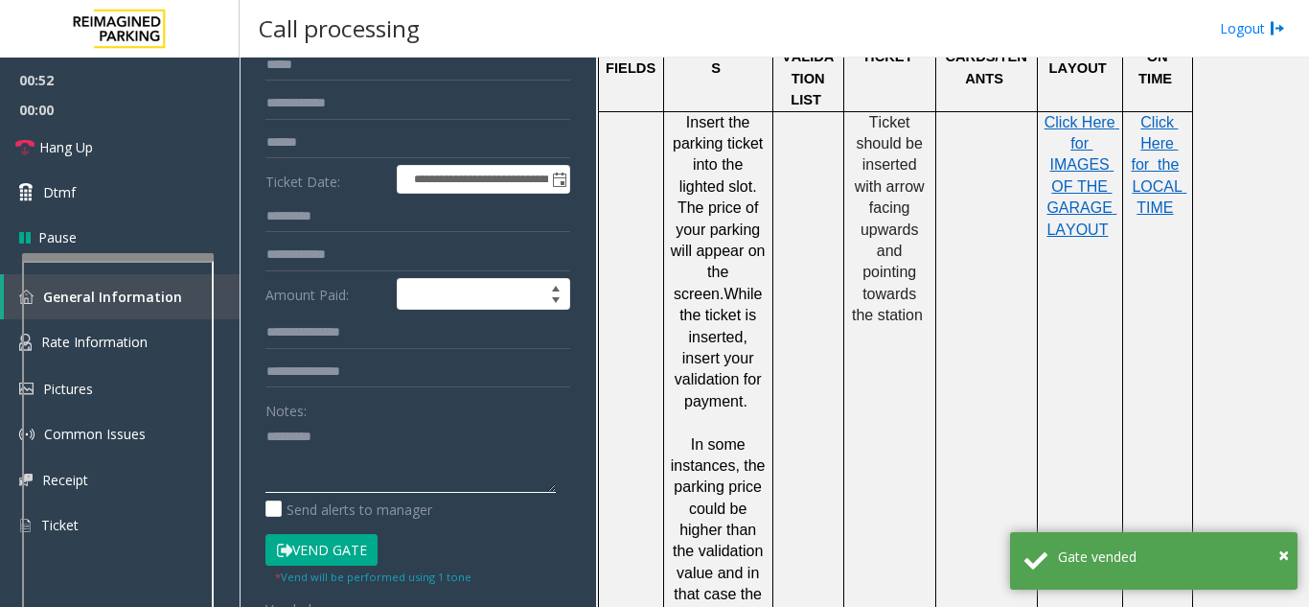
scroll to position [192, 0]
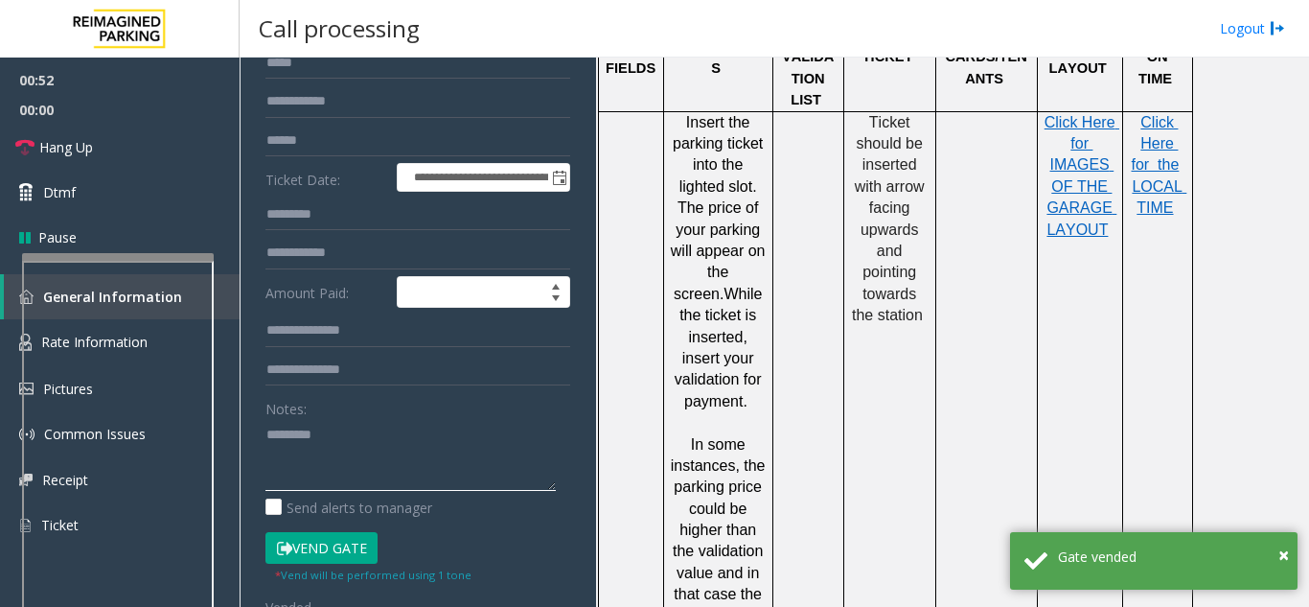
click at [382, 441] on textarea at bounding box center [411, 455] width 290 height 72
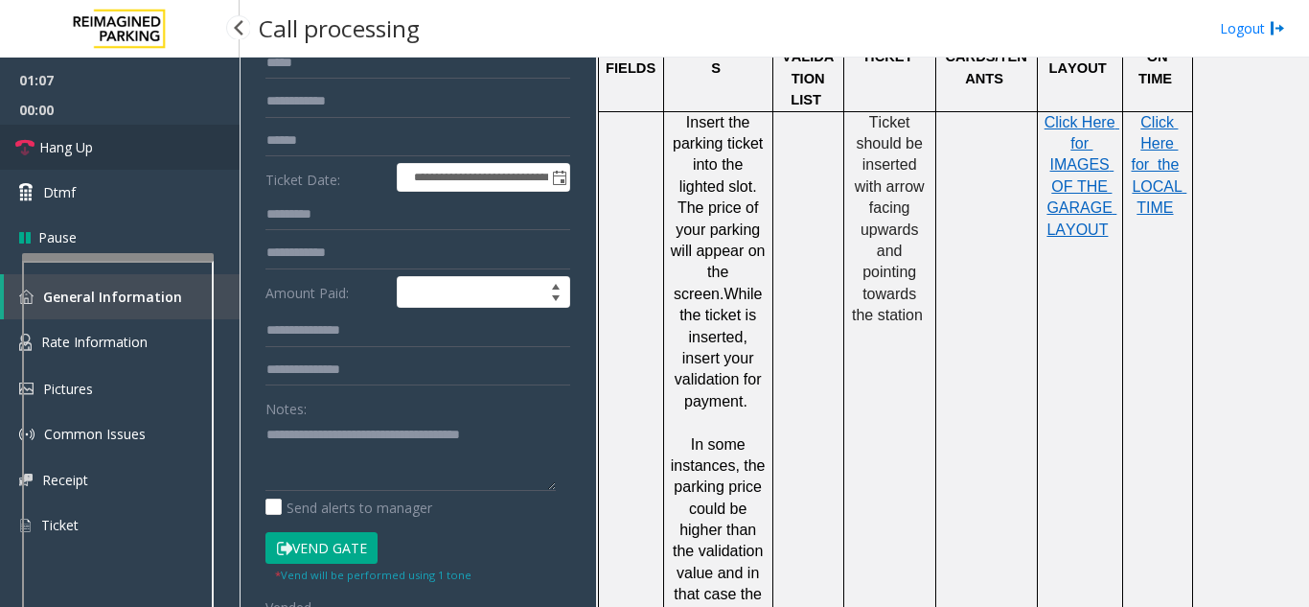
click at [168, 145] on link "Hang Up" at bounding box center [120, 147] width 240 height 45
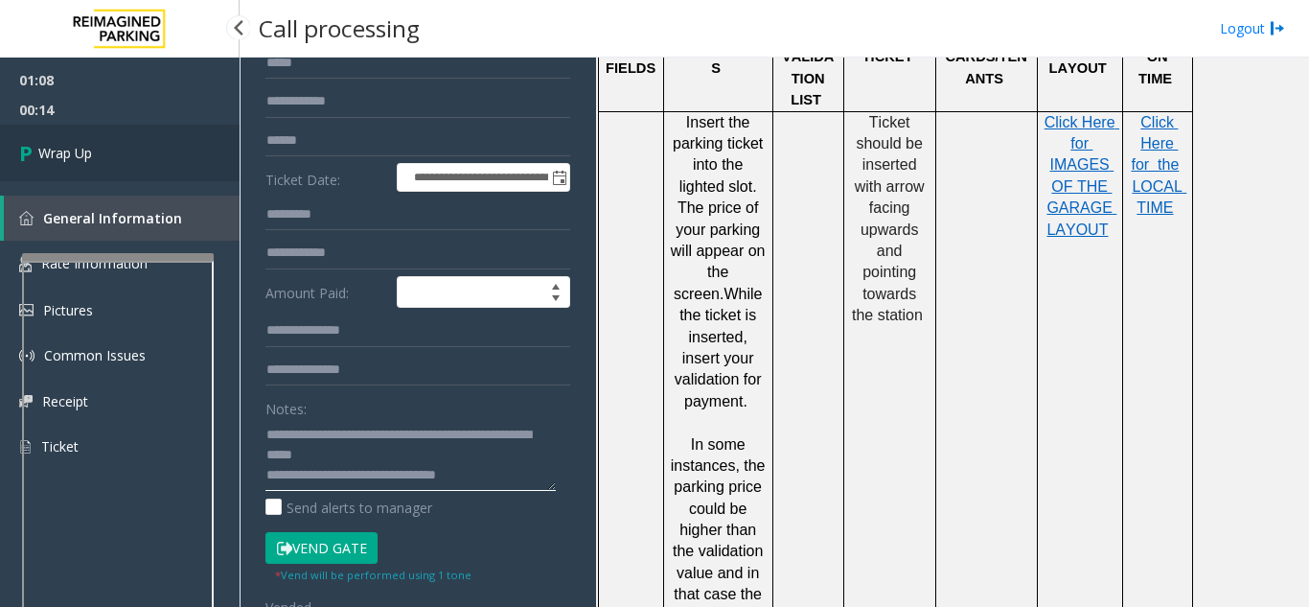
type textarea "**********"
click at [153, 174] on link "Wrap Up" at bounding box center [120, 153] width 240 height 57
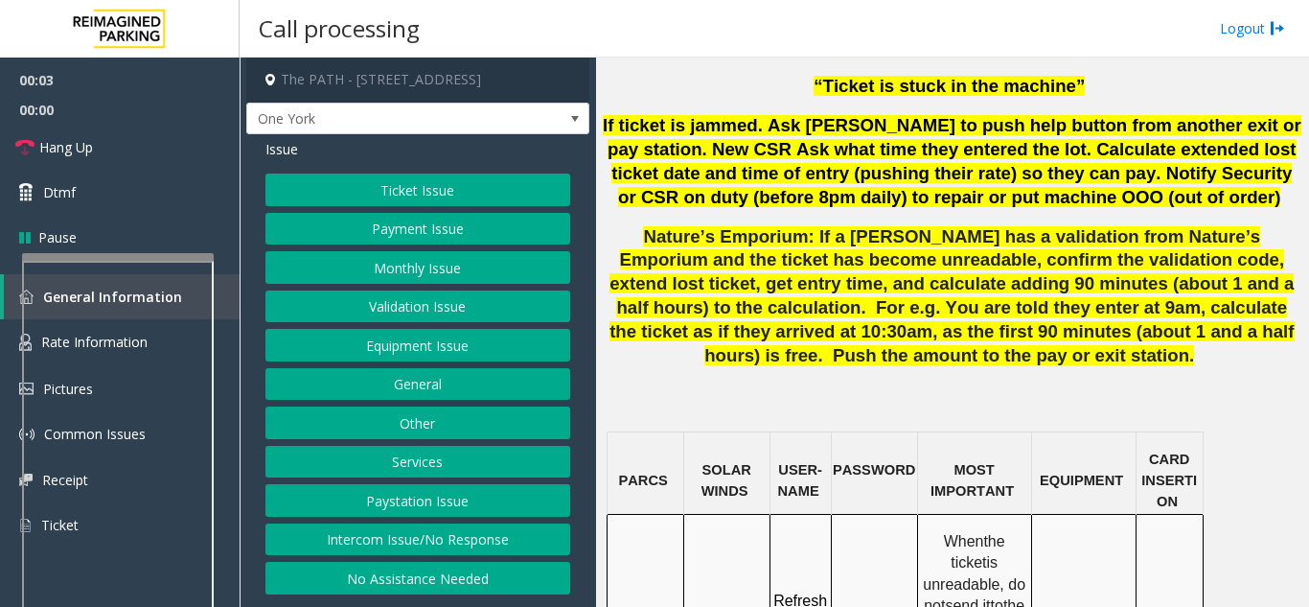
scroll to position [1438, 0]
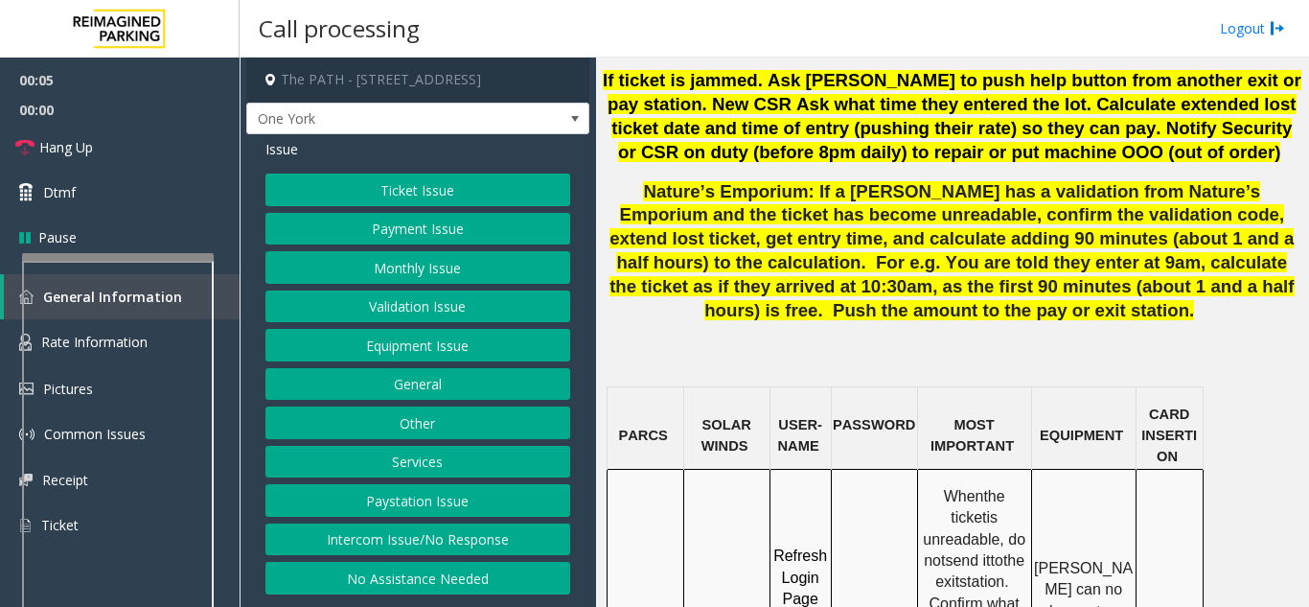
drag, startPoint x: 722, startPoint y: 473, endPoint x: 696, endPoint y: 451, distance: 33.4
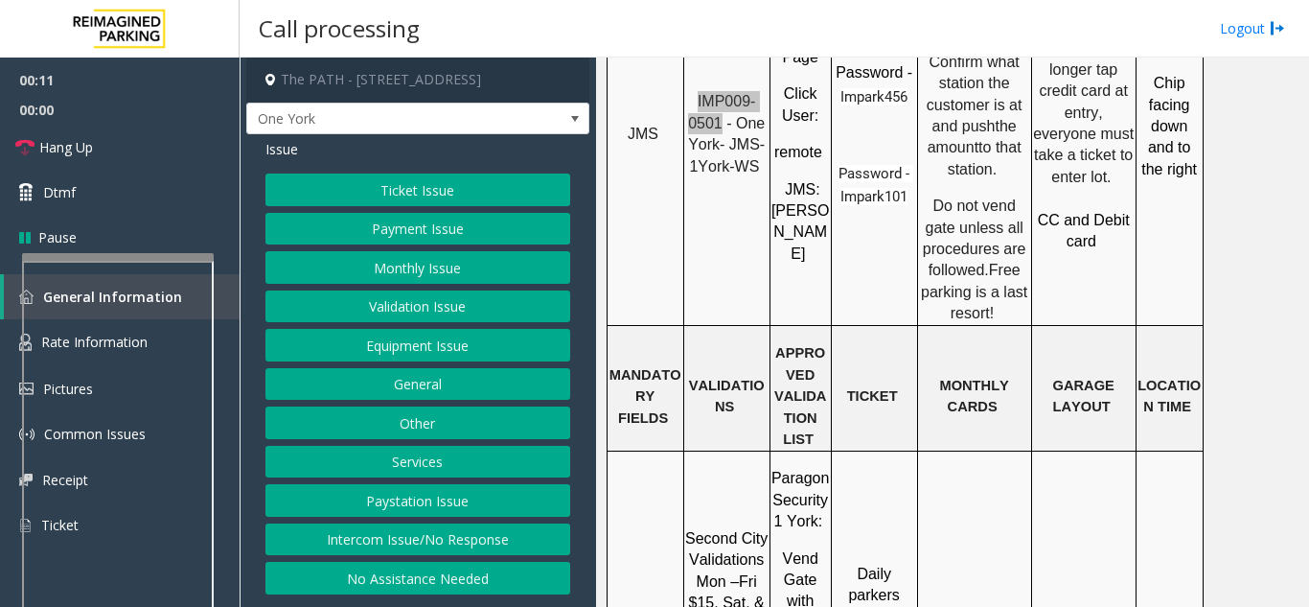
scroll to position [2013, 0]
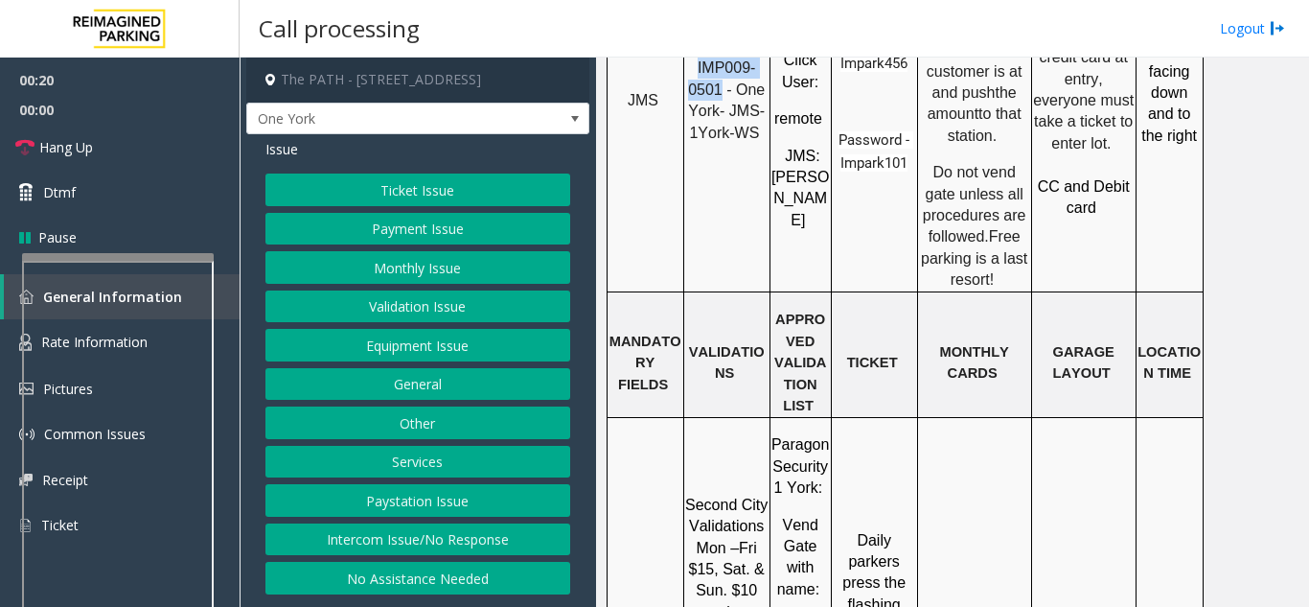
click at [348, 185] on button "Ticket Issue" at bounding box center [418, 189] width 305 height 33
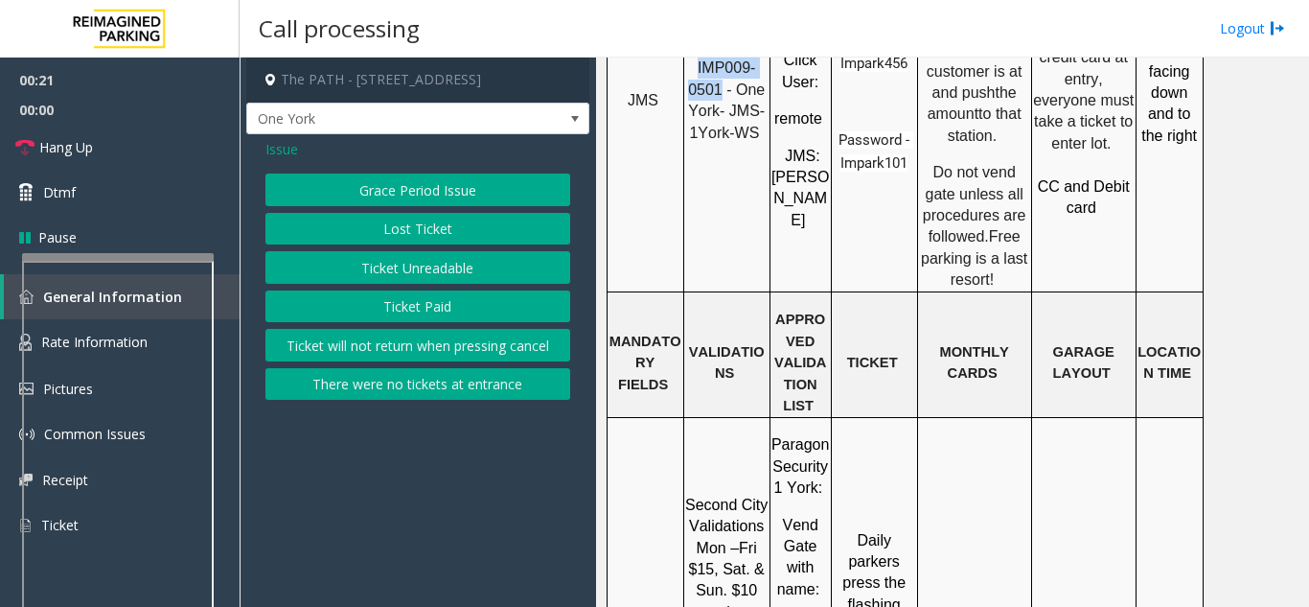
click at [381, 274] on button "Ticket Unreadable" at bounding box center [418, 267] width 305 height 33
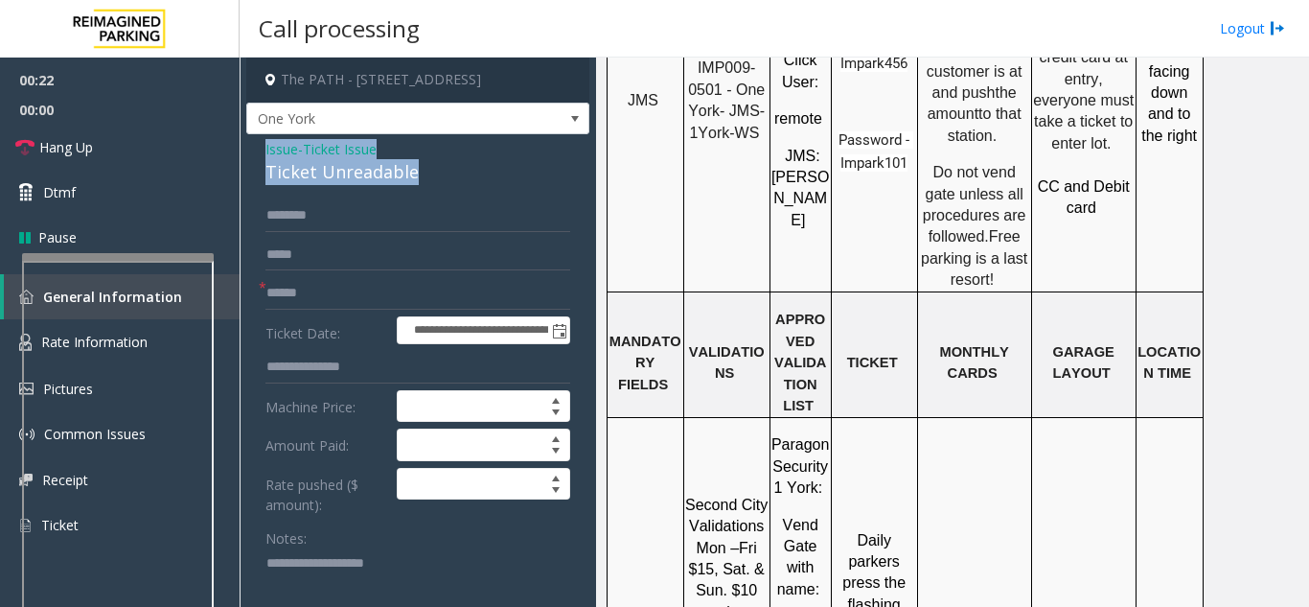
drag, startPoint x: 414, startPoint y: 165, endPoint x: 260, endPoint y: 144, distance: 155.8
click at [275, 581] on textarea at bounding box center [411, 584] width 290 height 72
paste textarea "**********"
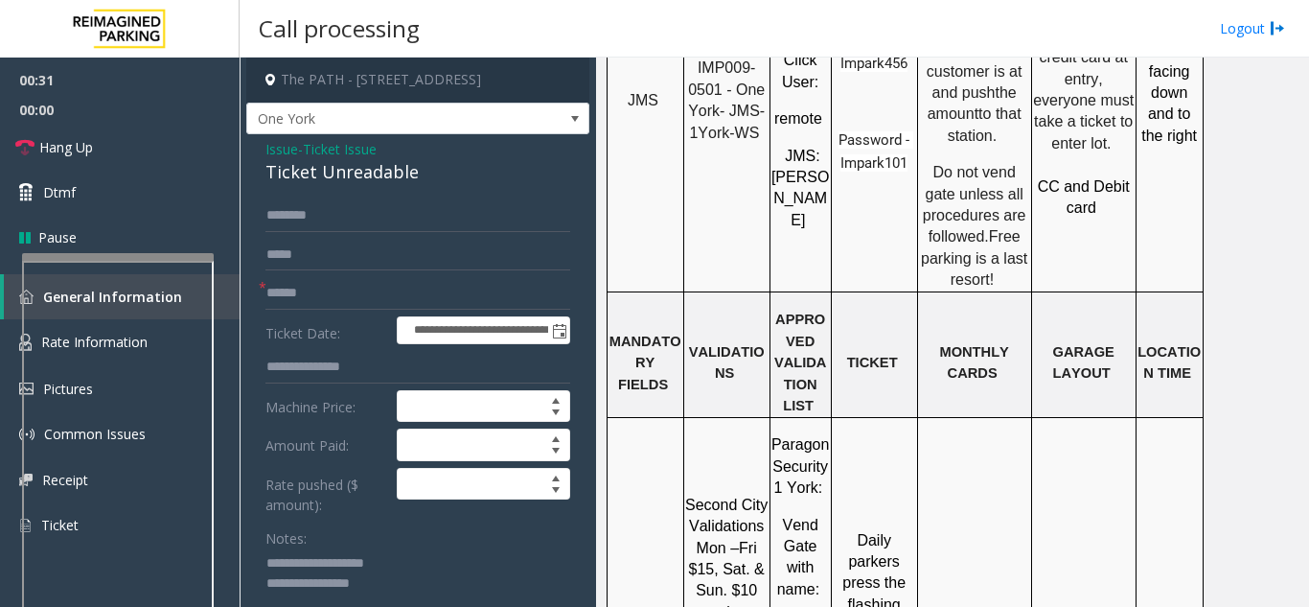
type textarea "**********"
click at [317, 289] on input "text" at bounding box center [418, 293] width 305 height 33
type input "********"
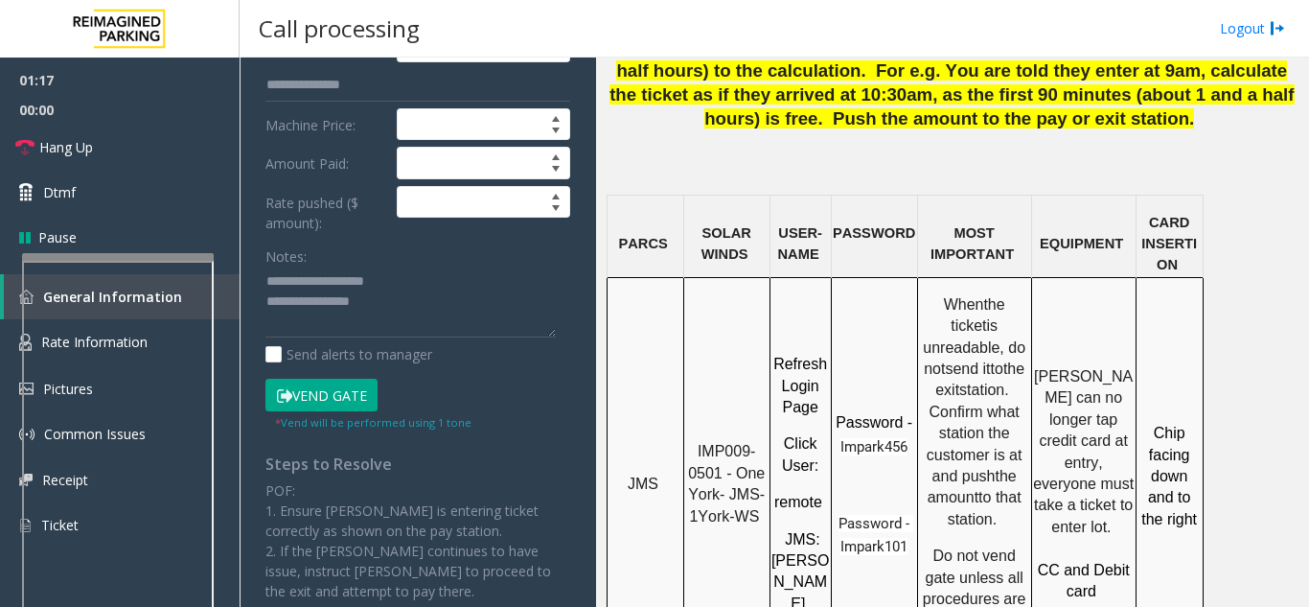
scroll to position [288, 0]
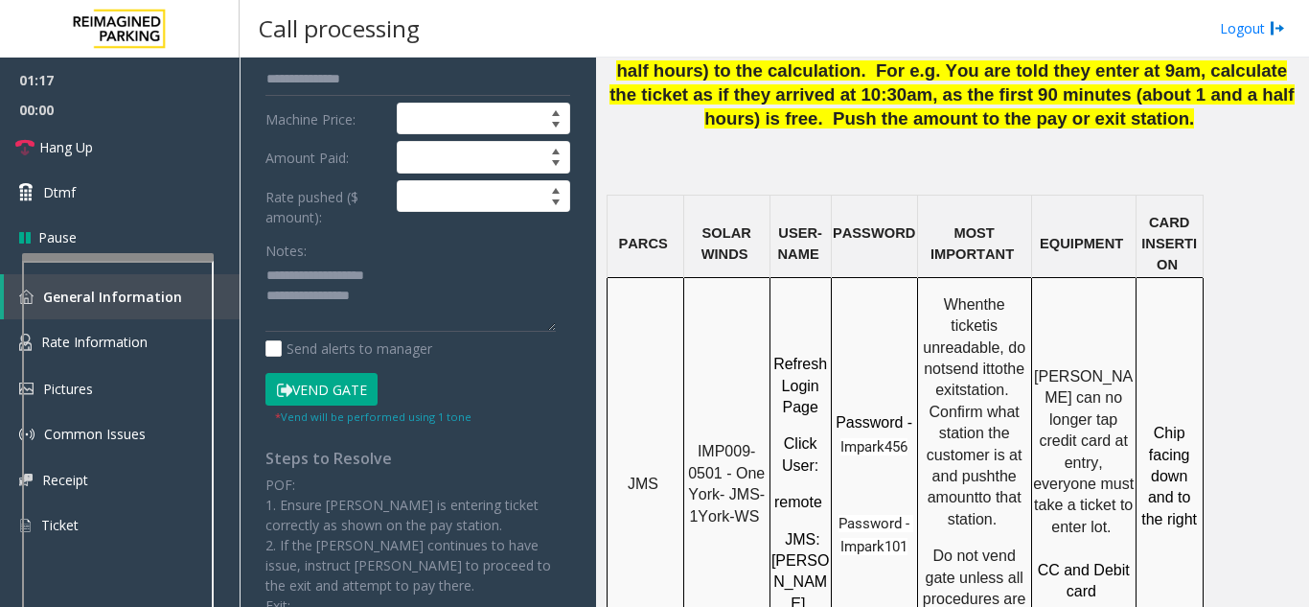
click at [323, 393] on button "Vend Gate" at bounding box center [322, 389] width 112 height 33
click at [400, 310] on textarea at bounding box center [411, 297] width 290 height 72
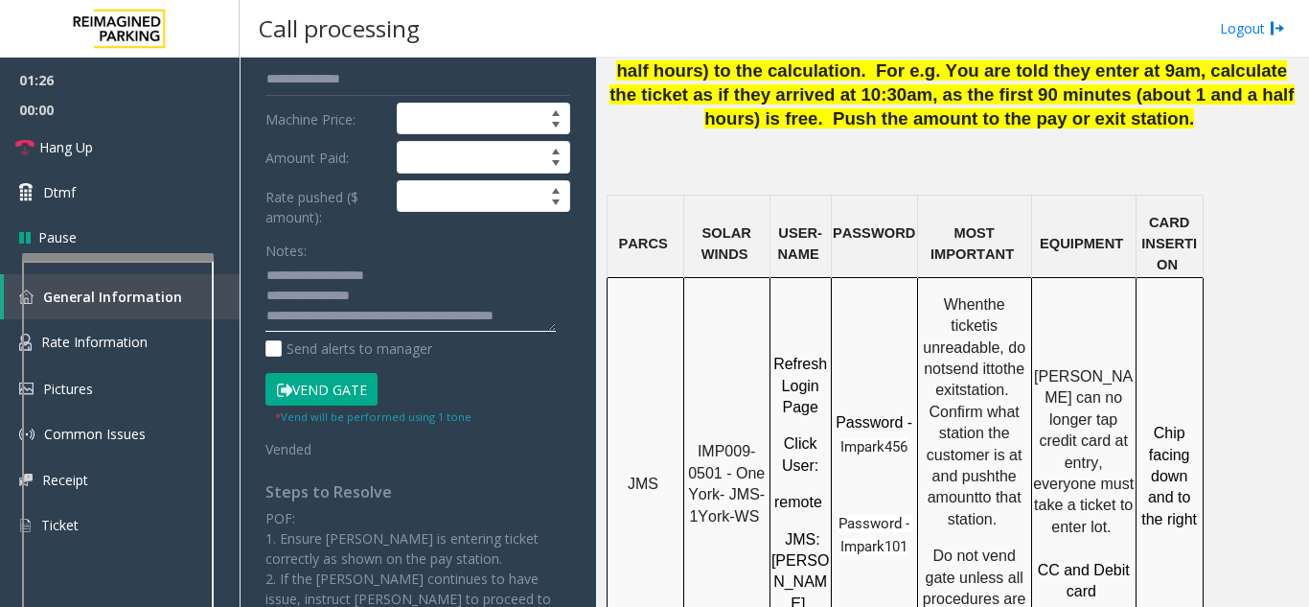
scroll to position [15, 0]
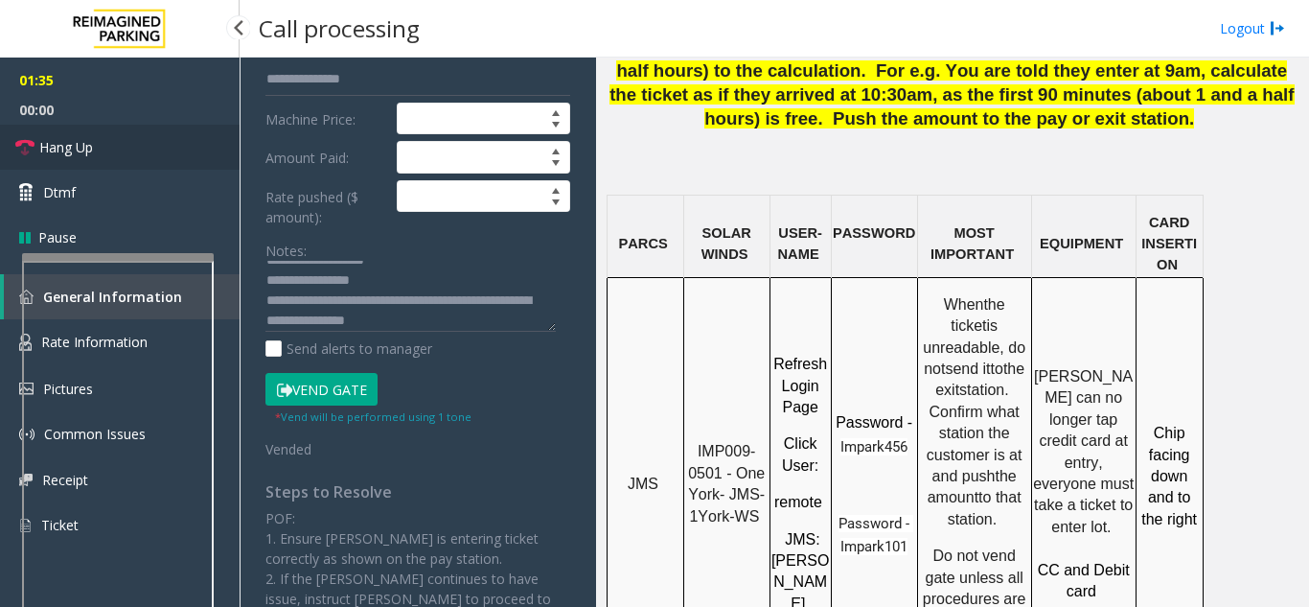
click at [119, 156] on link "Hang Up" at bounding box center [120, 147] width 240 height 45
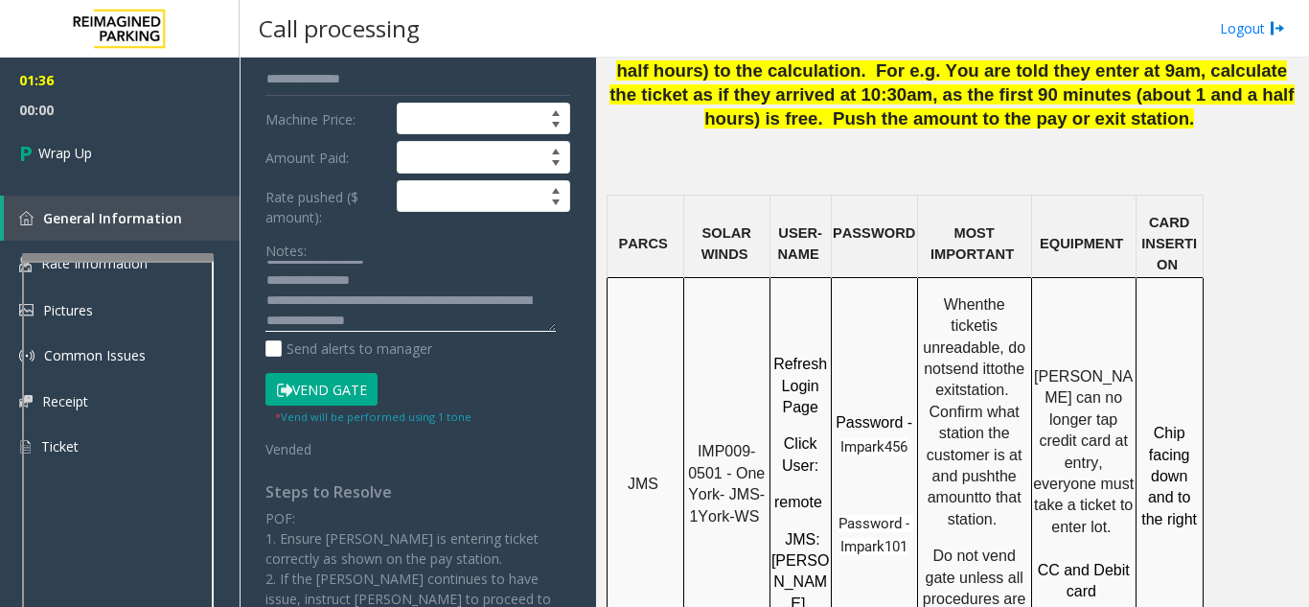
click at [479, 327] on textarea at bounding box center [411, 297] width 290 height 72
type textarea "**********"
click at [153, 167] on link "Wrap Up" at bounding box center [120, 153] width 240 height 57
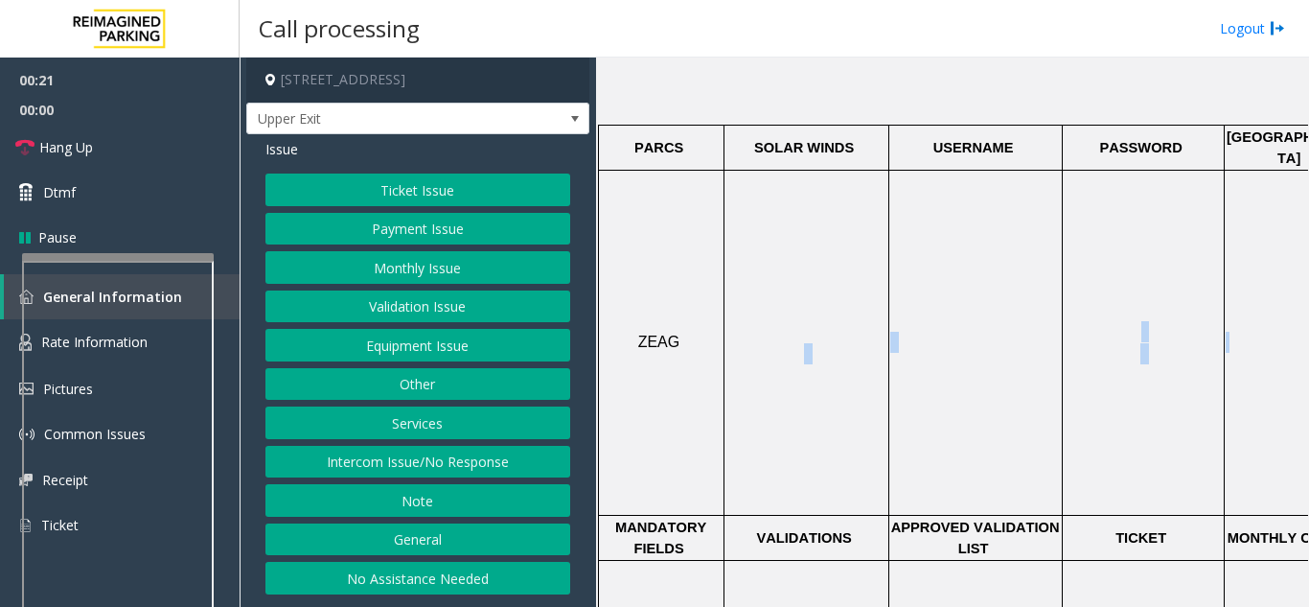
scroll to position [575, 355]
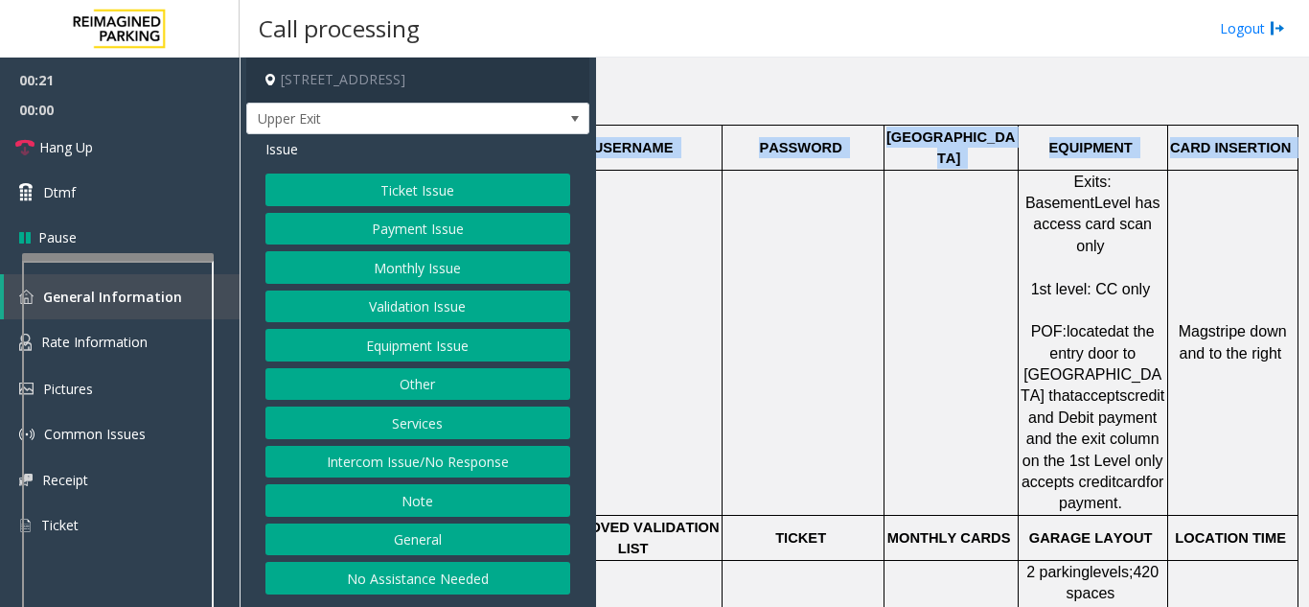
drag, startPoint x: 797, startPoint y: 312, endPoint x: 1308, endPoint y: 303, distance: 511.9
click at [1308, 303] on app-call-processing "[STREET_ADDRESS] Upper Exit Issue Ticket Issue Payment Issue Monthly Issue Vali…" at bounding box center [775, 332] width 1069 height 549
click at [1236, 395] on td "Magstripe down and to the right" at bounding box center [1232, 342] width 130 height 345
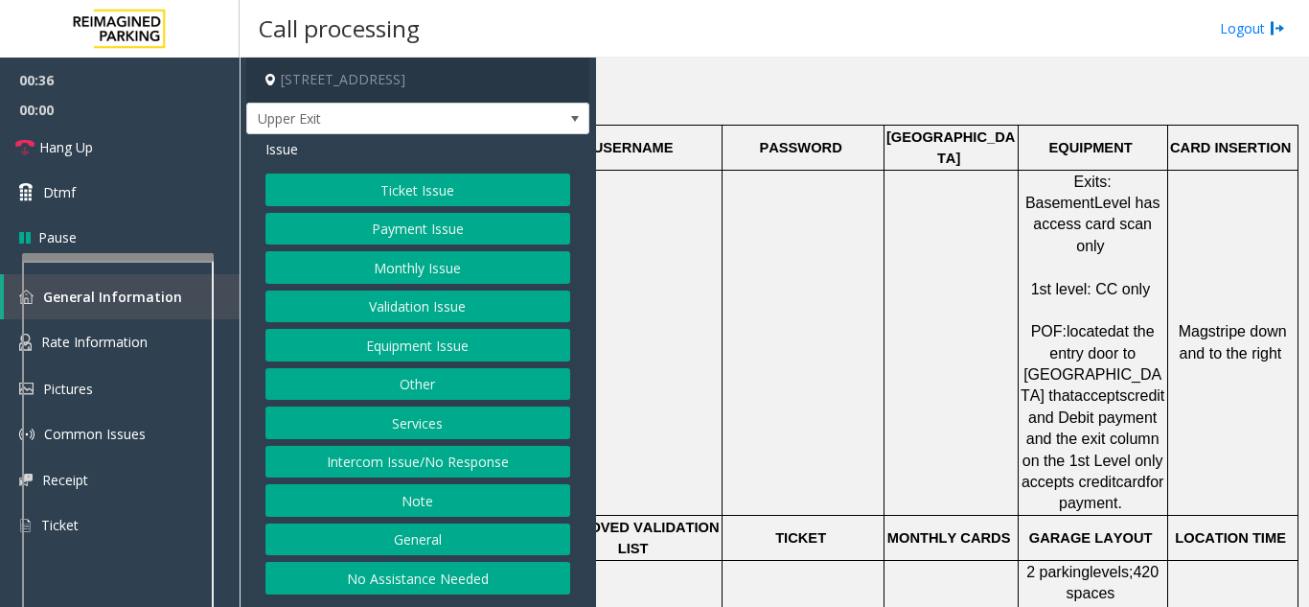
click at [388, 341] on button "Equipment Issue" at bounding box center [418, 345] width 305 height 33
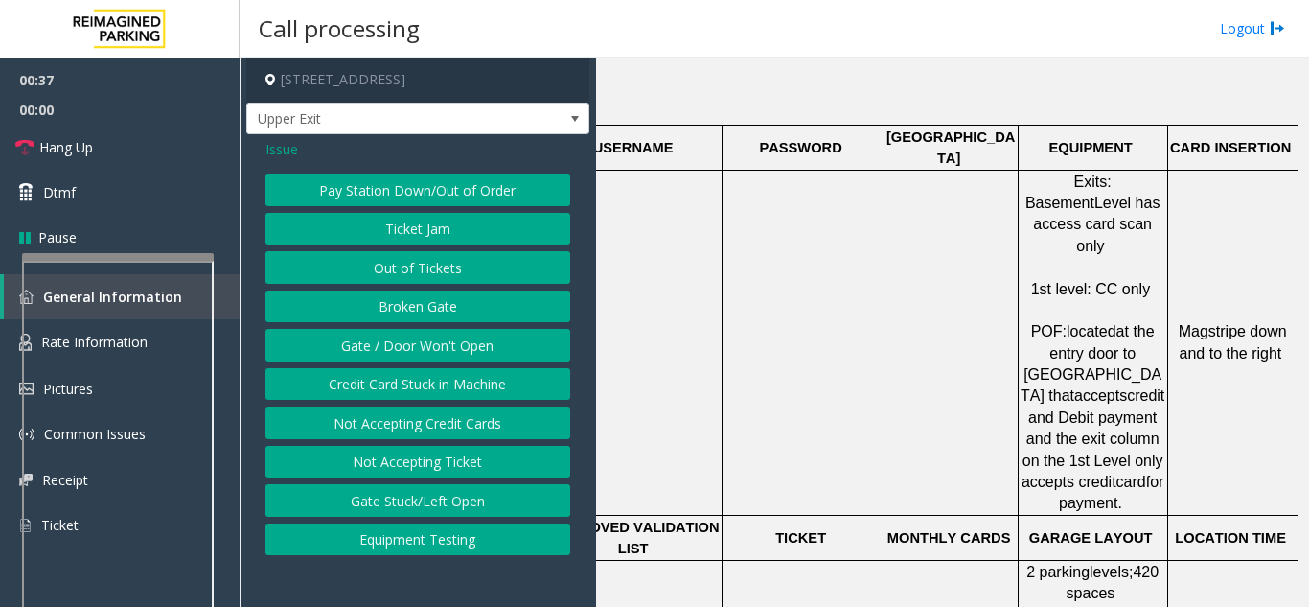
click at [388, 341] on button "Gate / Door Won't Open" at bounding box center [418, 345] width 305 height 33
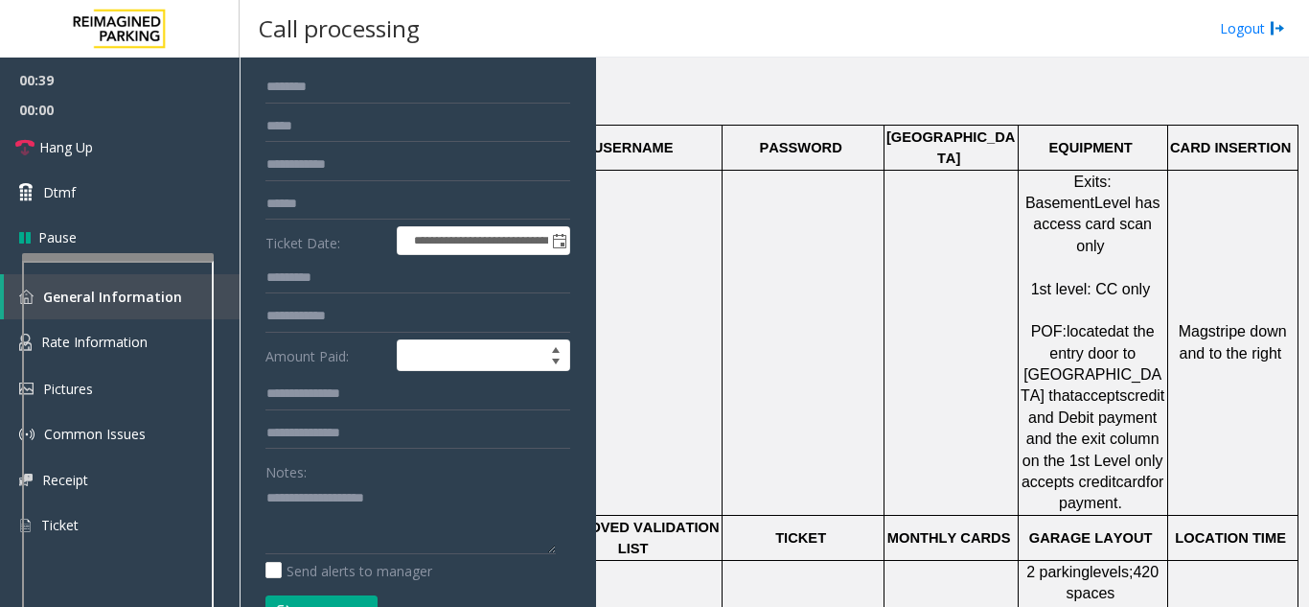
scroll to position [0, 0]
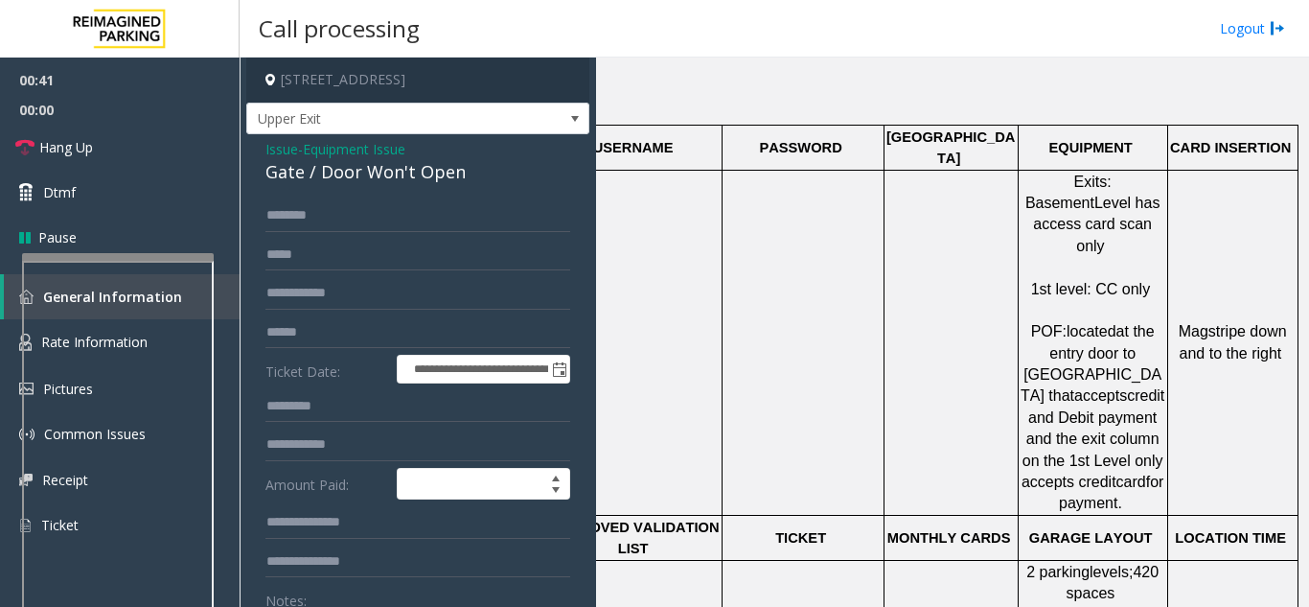
click at [286, 147] on span "Issue" at bounding box center [282, 149] width 33 height 20
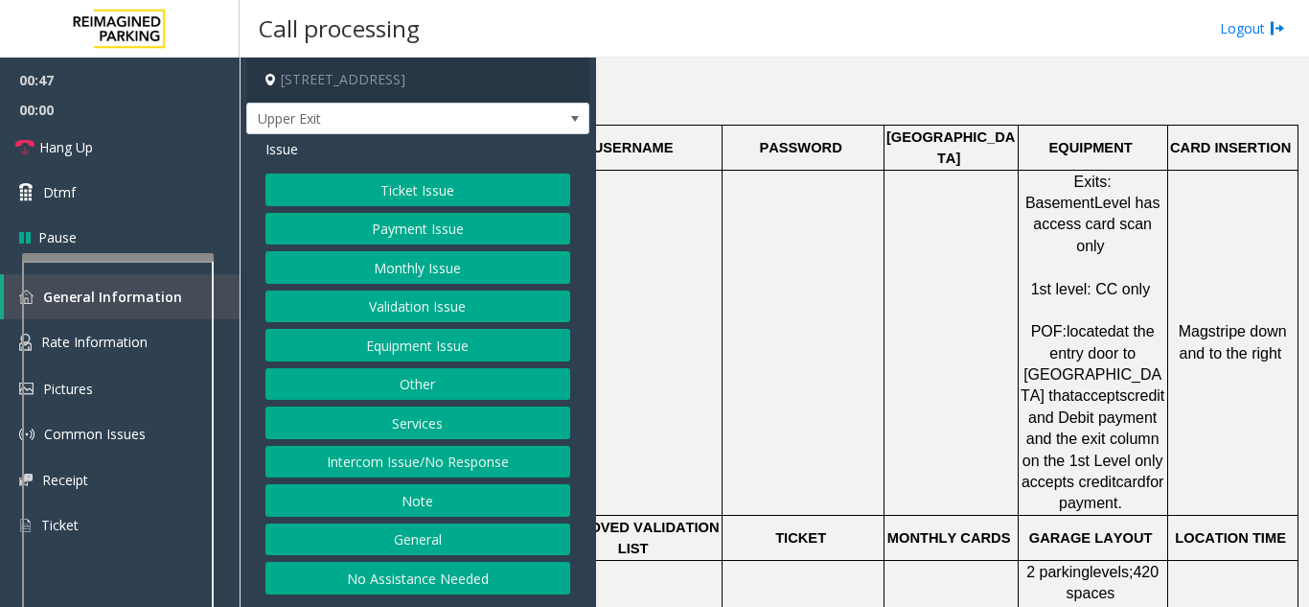
click at [404, 235] on button "Payment Issue" at bounding box center [418, 229] width 305 height 33
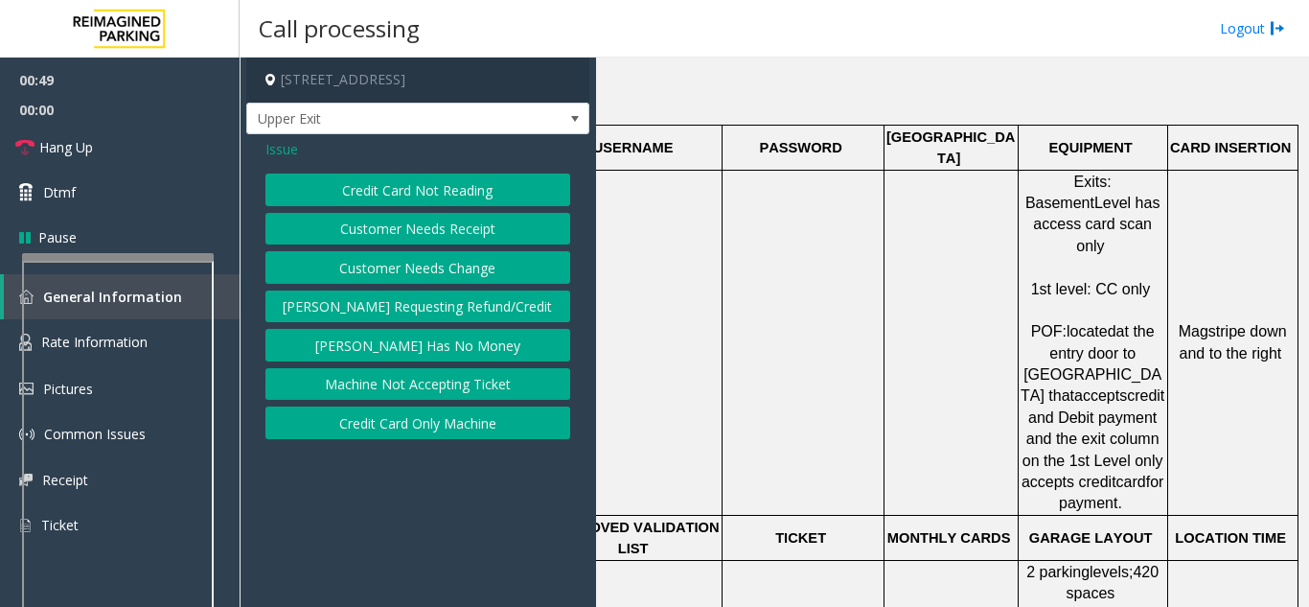
click at [420, 194] on button "Credit Card Not Reading" at bounding box center [418, 189] width 305 height 33
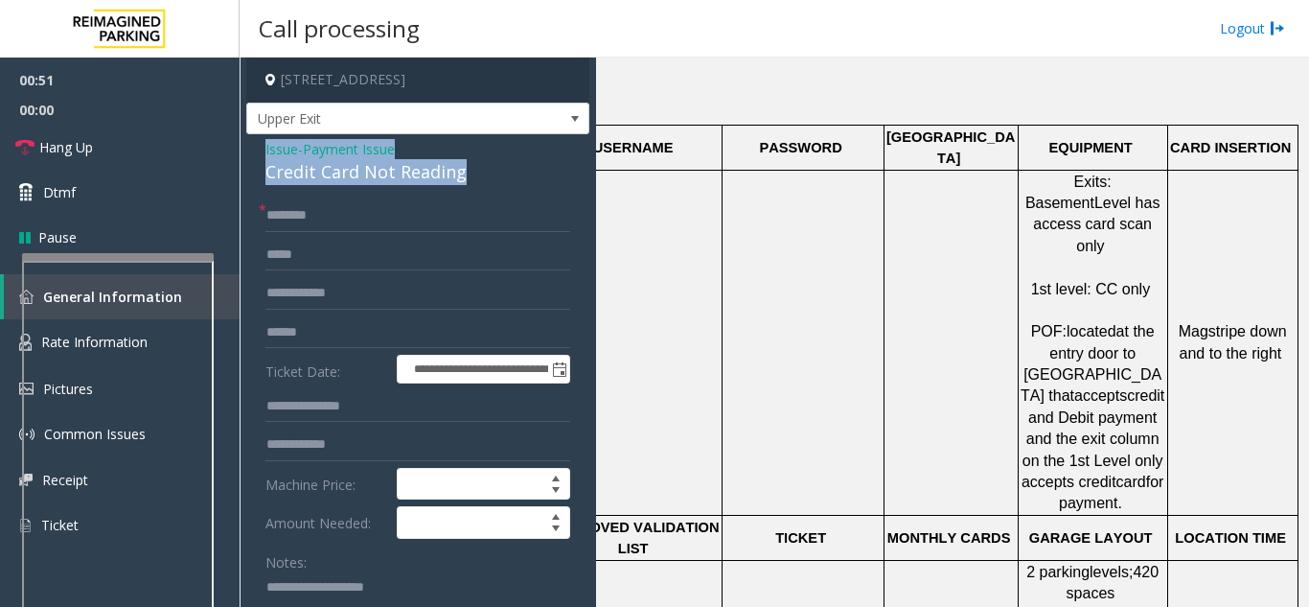
drag, startPoint x: 488, startPoint y: 174, endPoint x: 244, endPoint y: 154, distance: 244.3
click at [244, 154] on app-call-processing-form "**********" at bounding box center [418, 332] width 357 height 549
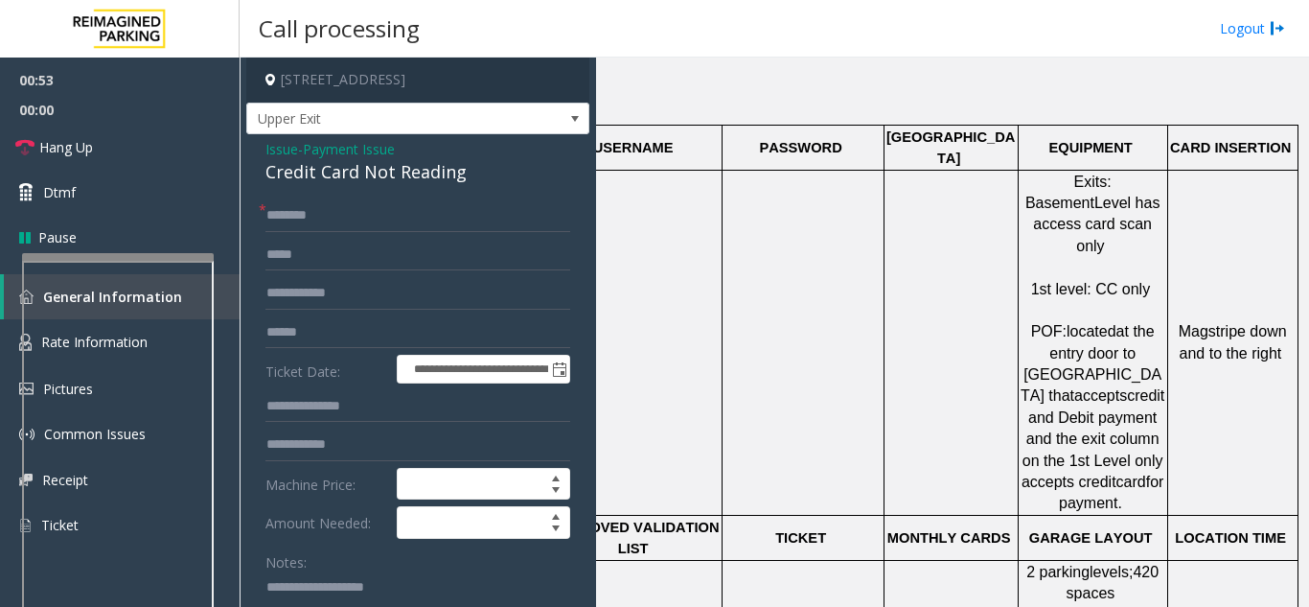
click at [290, 583] on textarea at bounding box center [411, 608] width 290 height 72
paste textarea "**********"
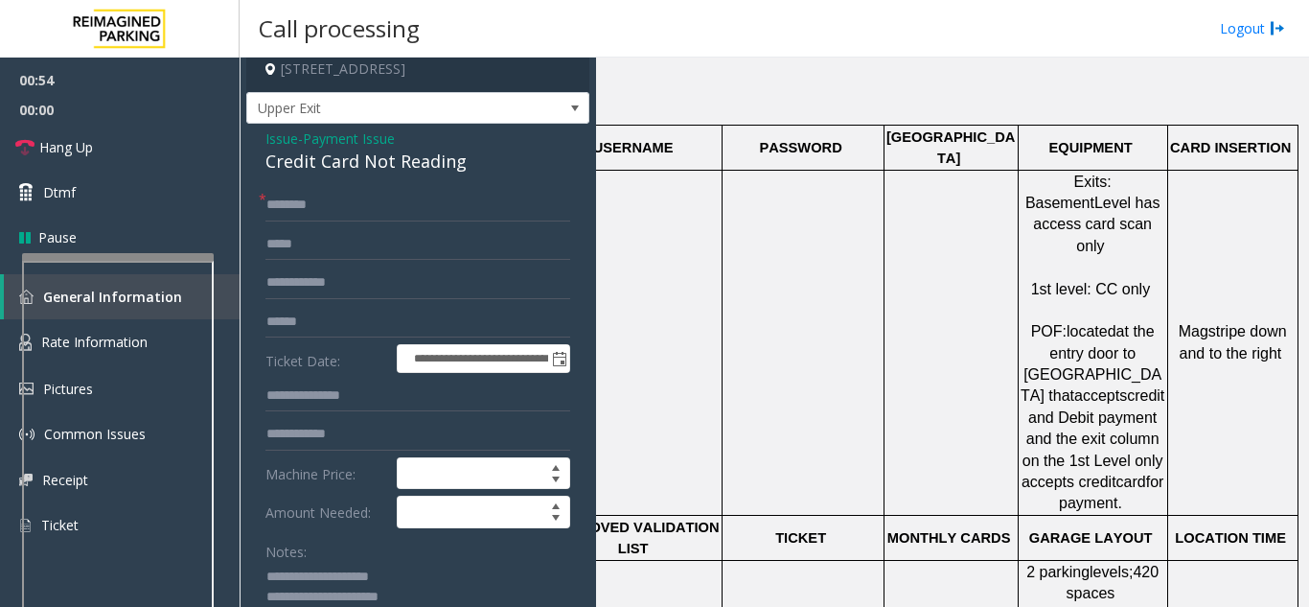
type textarea "**********"
click at [278, 196] on input "text" at bounding box center [418, 205] width 305 height 33
type input "*"
type input "**"
click at [631, 332] on p at bounding box center [635, 342] width 171 height 21
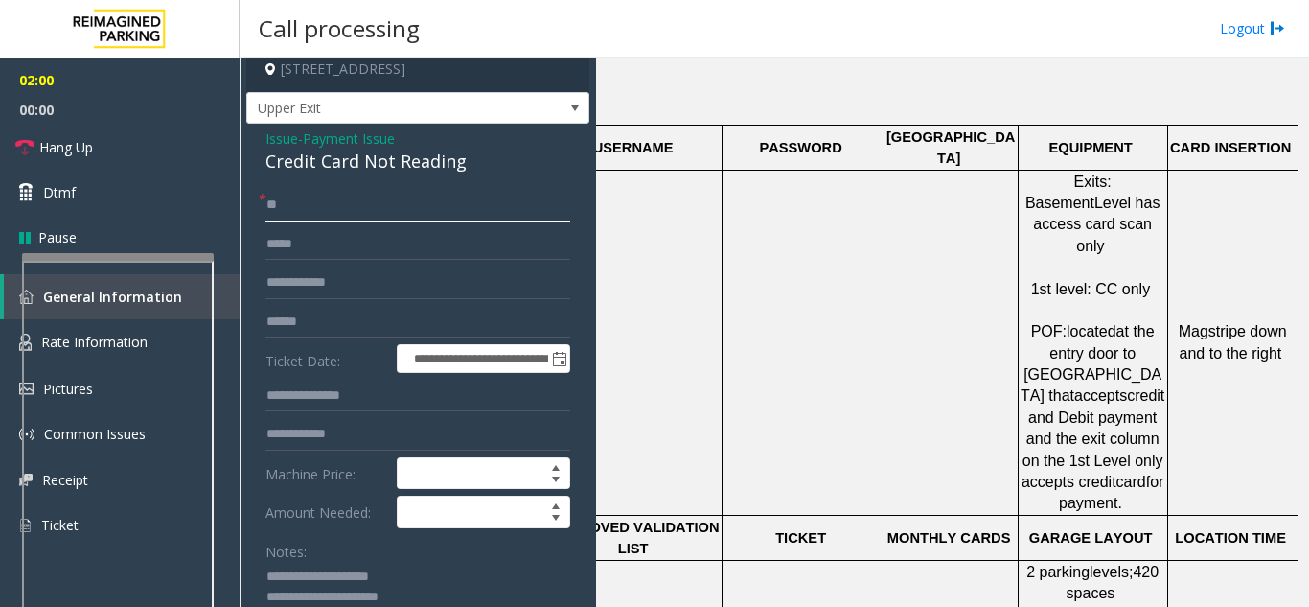
click at [322, 215] on input "**" at bounding box center [418, 205] width 305 height 33
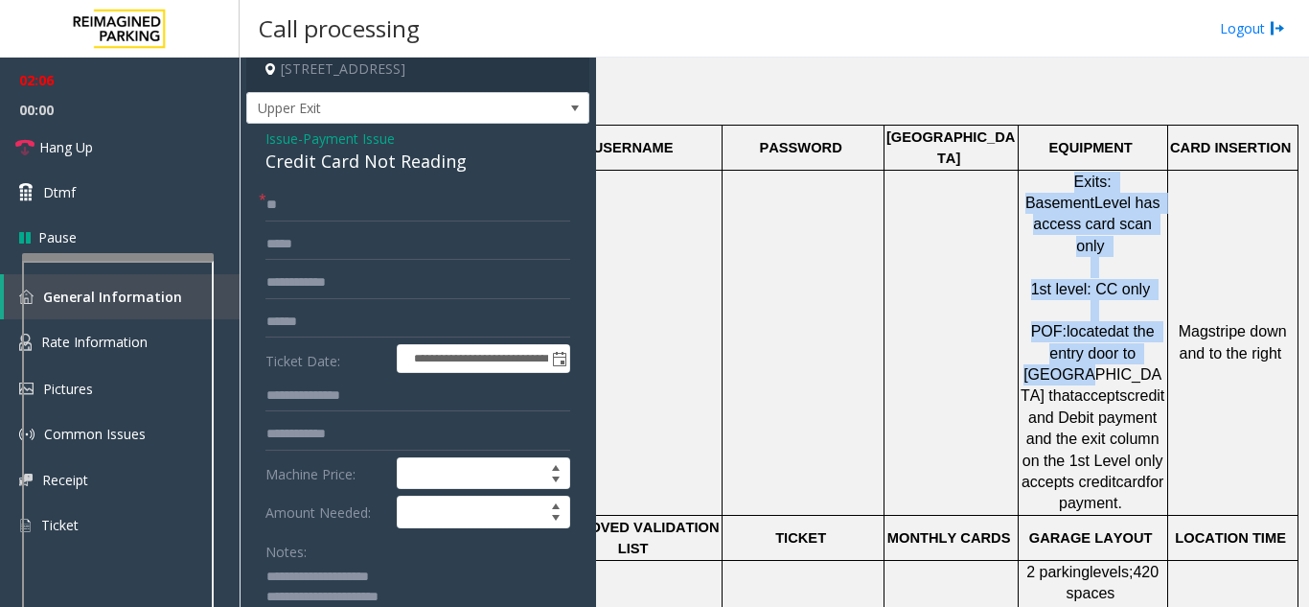
drag, startPoint x: 1013, startPoint y: 159, endPoint x: 1131, endPoint y: 306, distance: 188.2
click at [1130, 306] on div "Exits: Basement Level has access card scan only 1st level: CC only POF: located…" at bounding box center [1093, 343] width 149 height 344
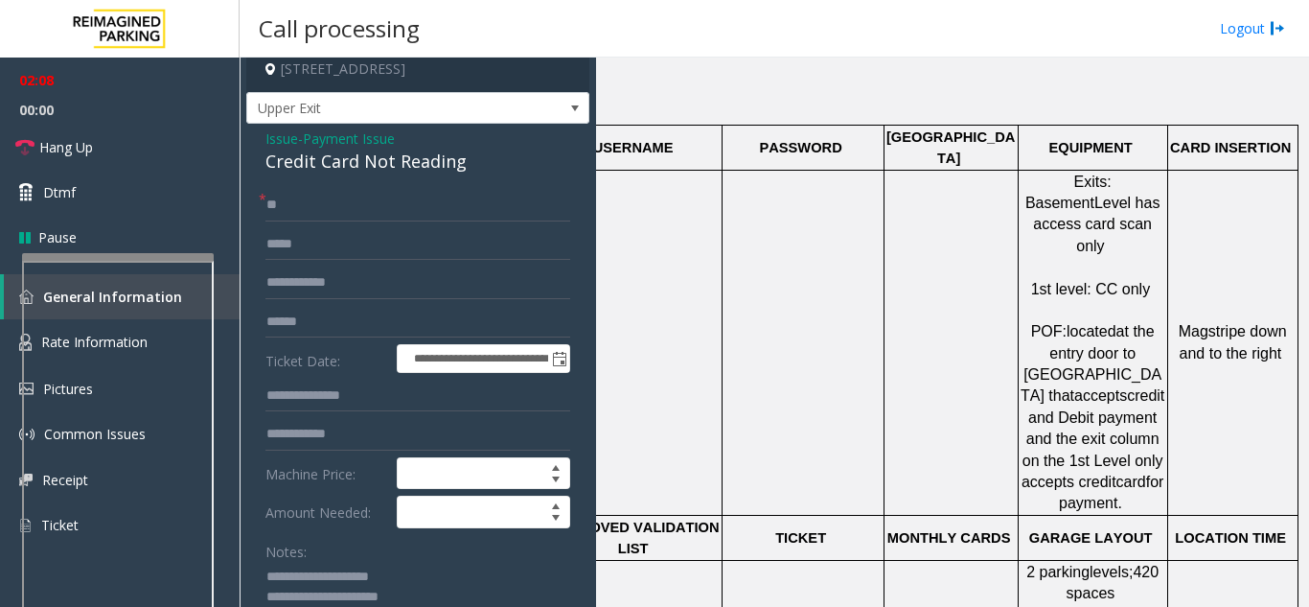
click at [1139, 411] on p "1st level: CC only POF: located at the entry door to [GEOGRAPHIC_DATA] that acc…" at bounding box center [1093, 386] width 147 height 258
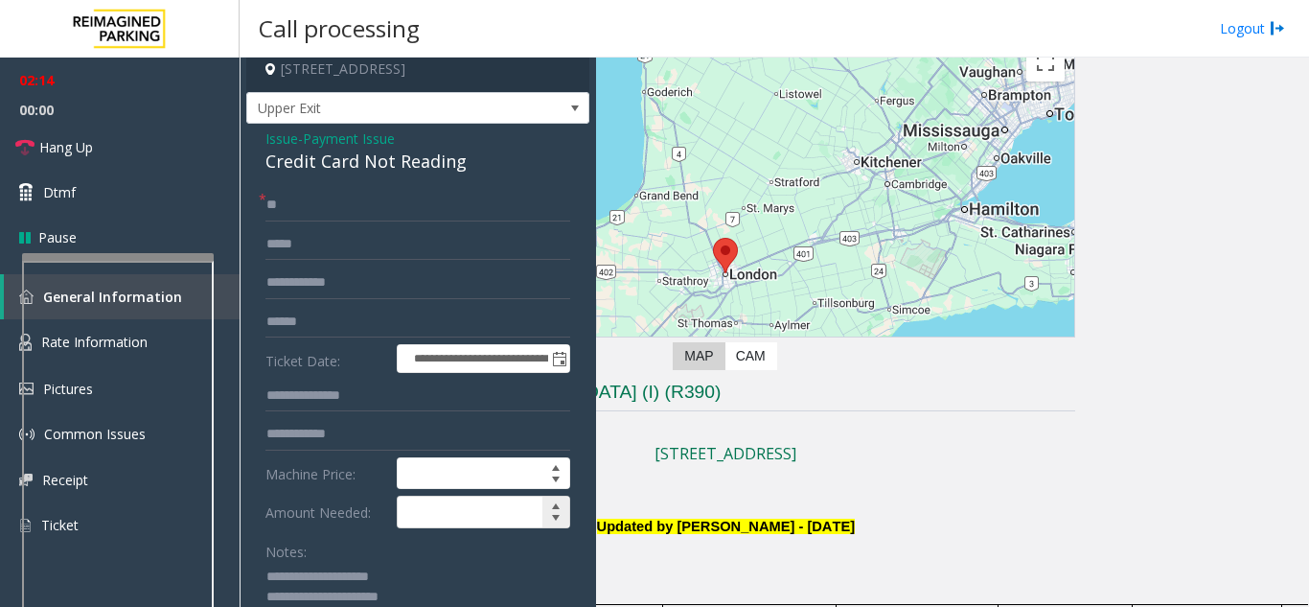
scroll to position [96, 0]
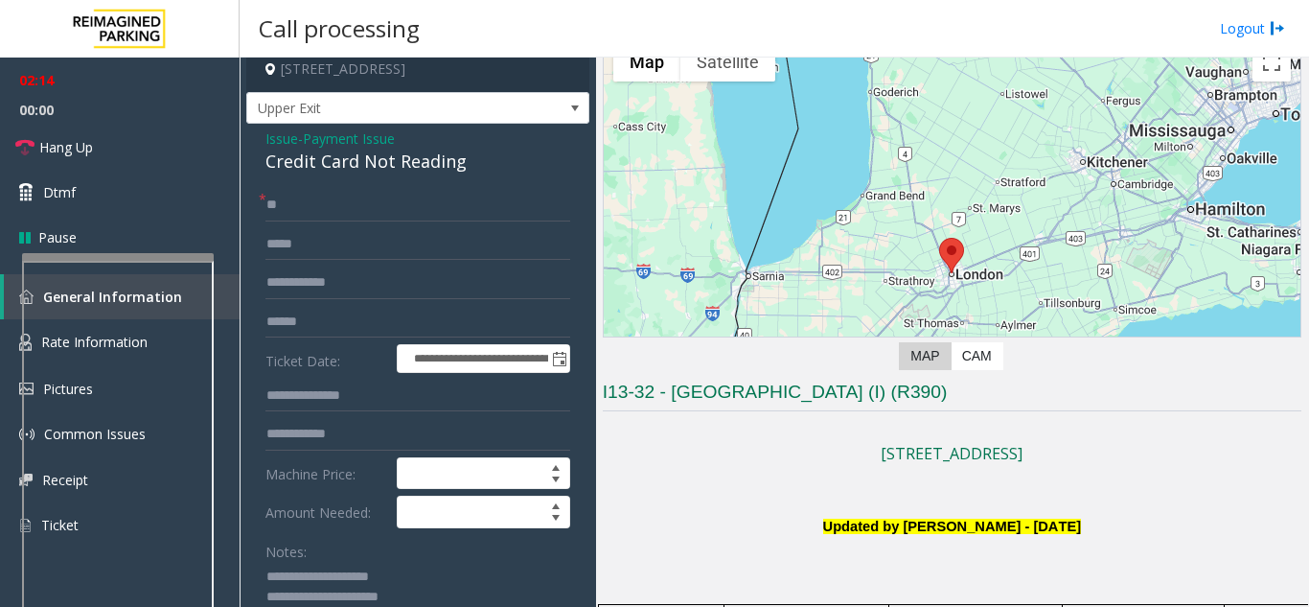
drag, startPoint x: 746, startPoint y: 529, endPoint x: 737, endPoint y: 502, distance: 28.2
click at [557, 505] on div "**********" at bounding box center [774, 332] width 1069 height 549
click at [756, 500] on p at bounding box center [952, 504] width 699 height 25
click at [217, 166] on link "Hang Up" at bounding box center [120, 147] width 240 height 45
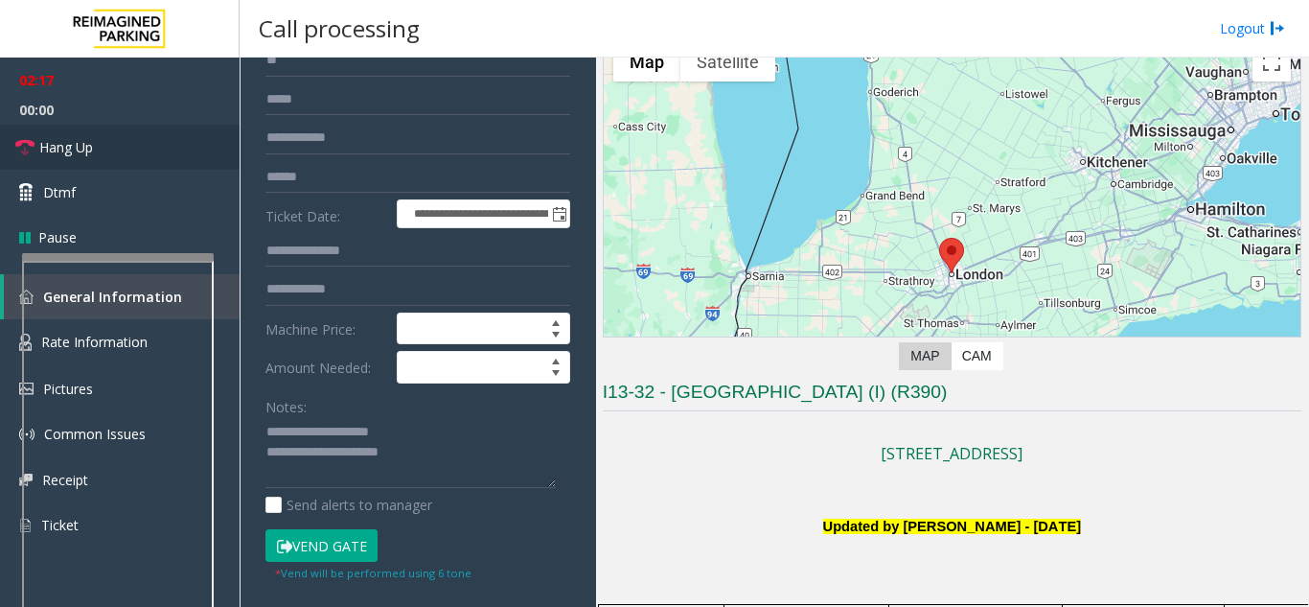
scroll to position [202, 0]
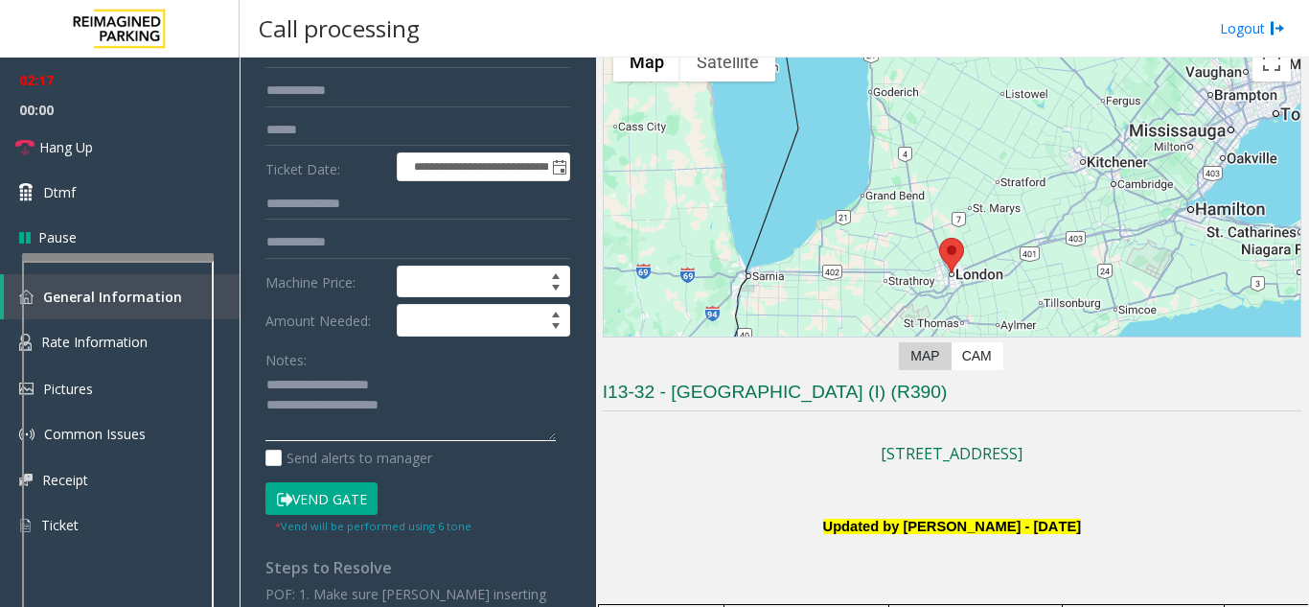
click at [485, 422] on textarea at bounding box center [411, 406] width 290 height 72
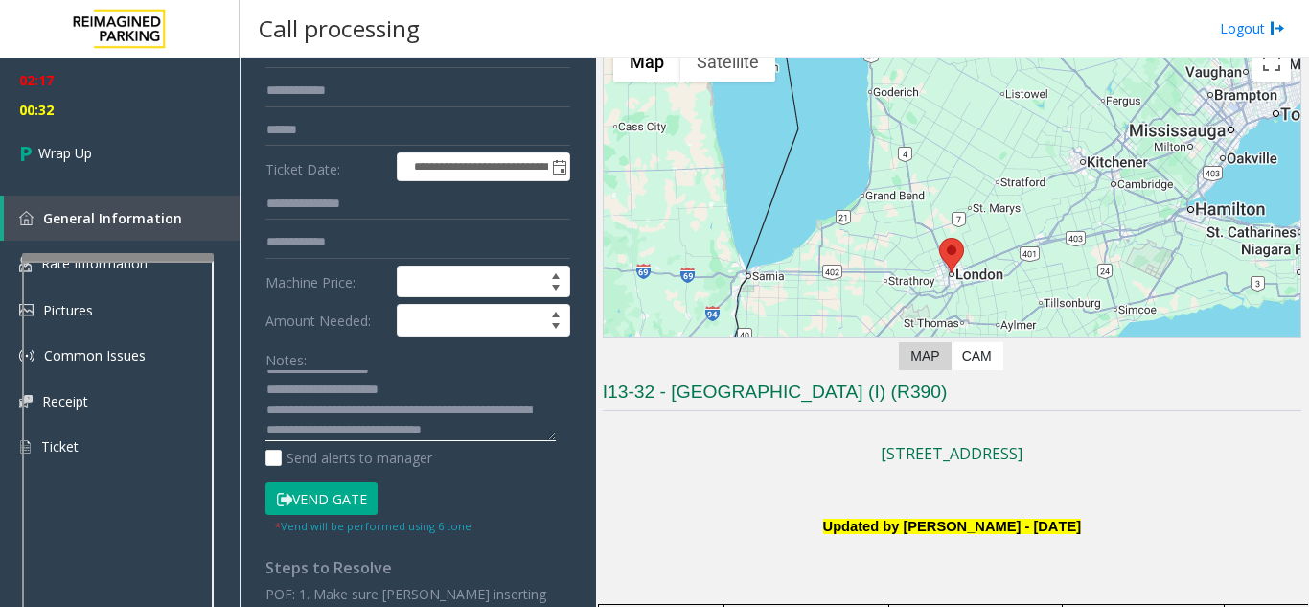
scroll to position [35, 0]
click at [326, 435] on textarea at bounding box center [411, 406] width 290 height 72
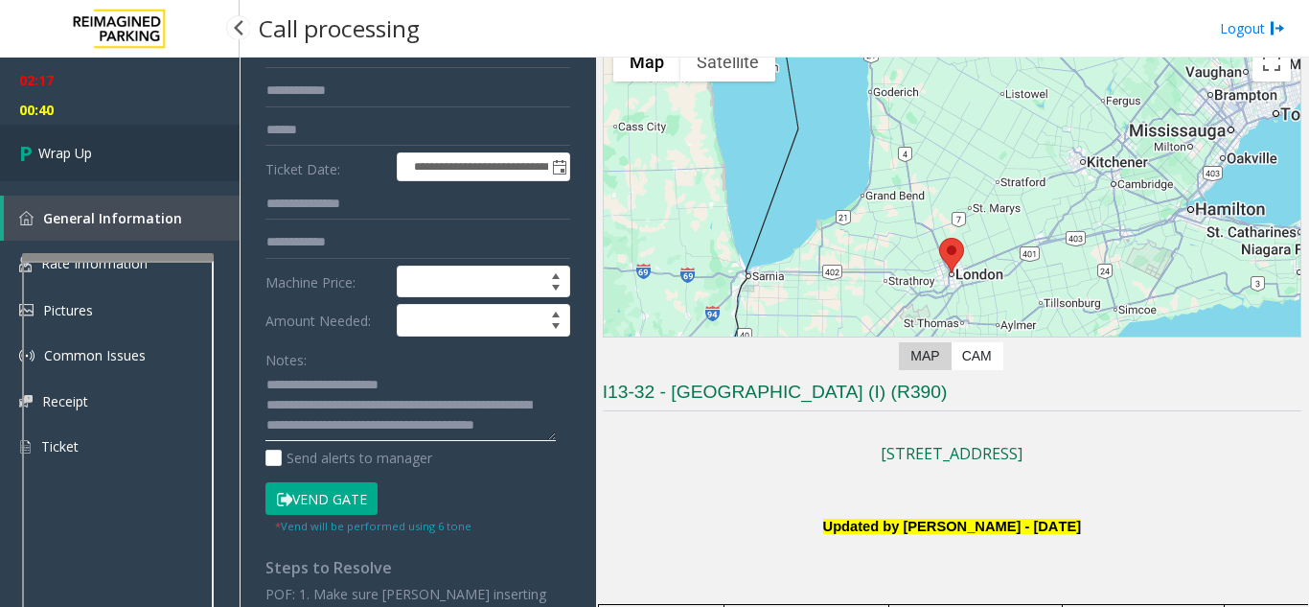
type textarea "**********"
click at [150, 145] on link "Wrap Up" at bounding box center [120, 153] width 240 height 57
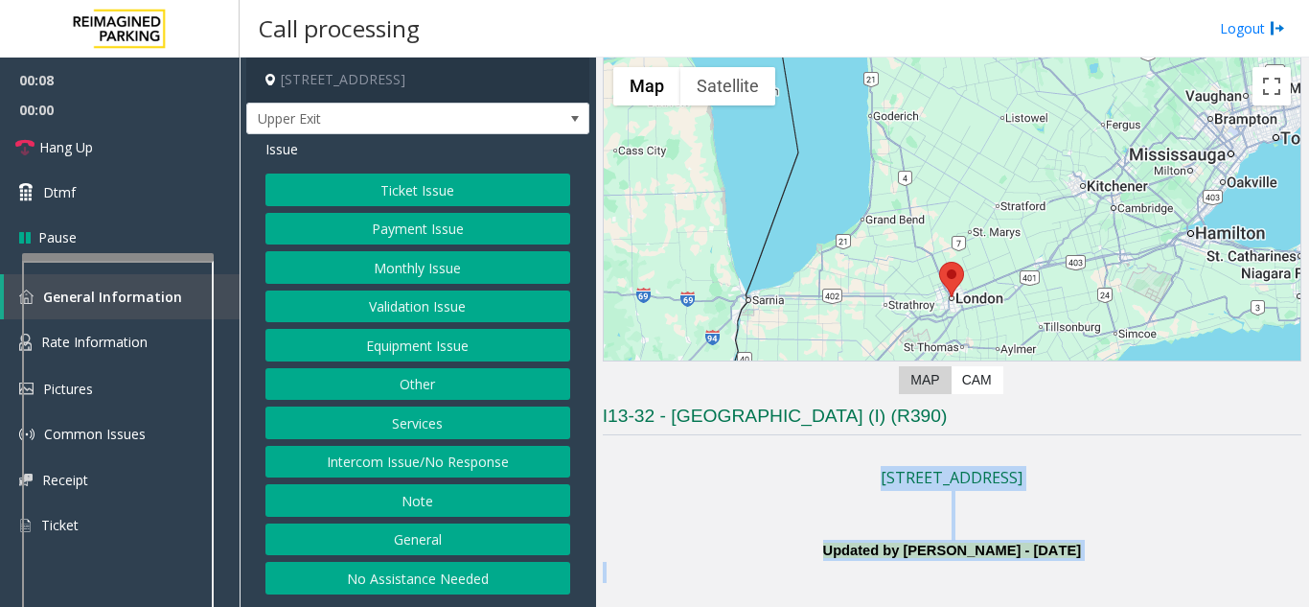
drag, startPoint x: 759, startPoint y: 560, endPoint x: 897, endPoint y: 576, distance: 139.0
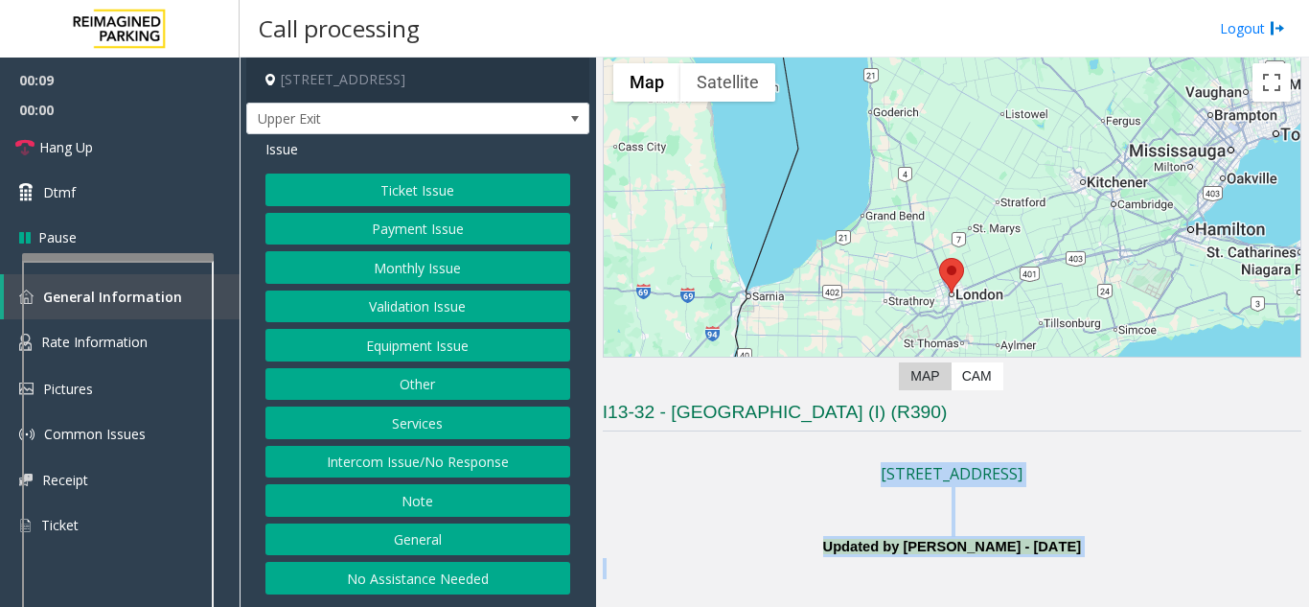
click at [920, 558] on p at bounding box center [952, 568] width 699 height 21
drag, startPoint x: 1076, startPoint y: 558, endPoint x: 750, endPoint y: 474, distance: 337.3
click at [750, 474] on p "[STREET_ADDRESS]" at bounding box center [952, 474] width 699 height 25
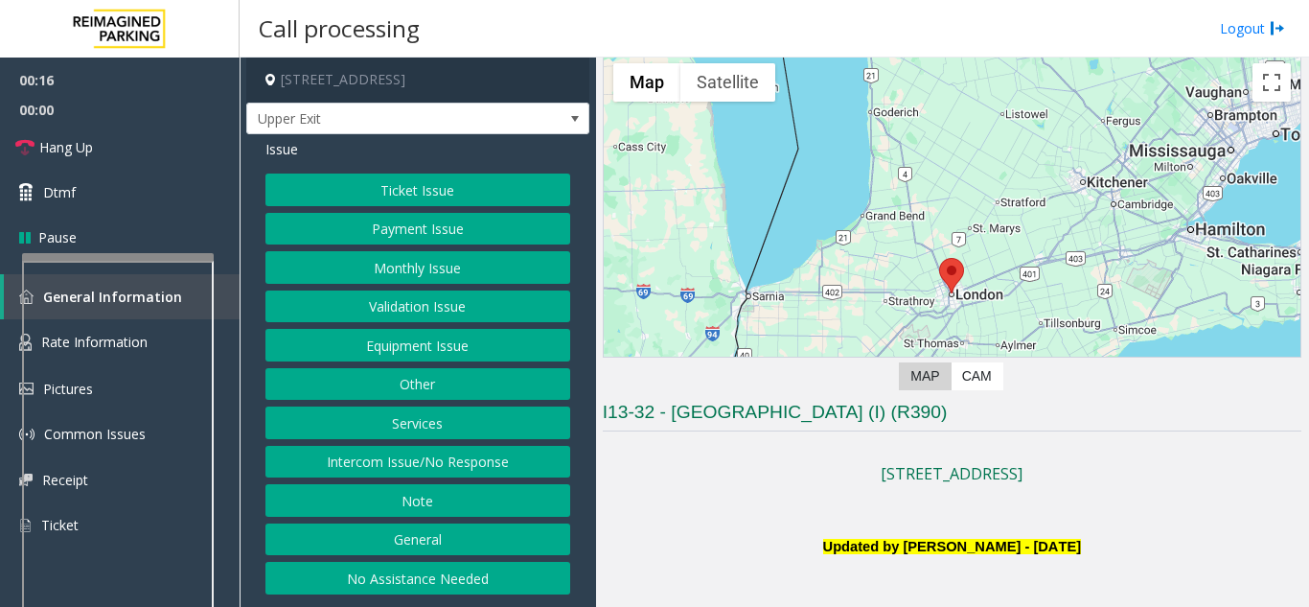
drag, startPoint x: 766, startPoint y: 467, endPoint x: 1132, endPoint y: 551, distance: 375.7
click at [1132, 551] on p "Updated by [PERSON_NAME] - [DATE]" at bounding box center [952, 546] width 699 height 21
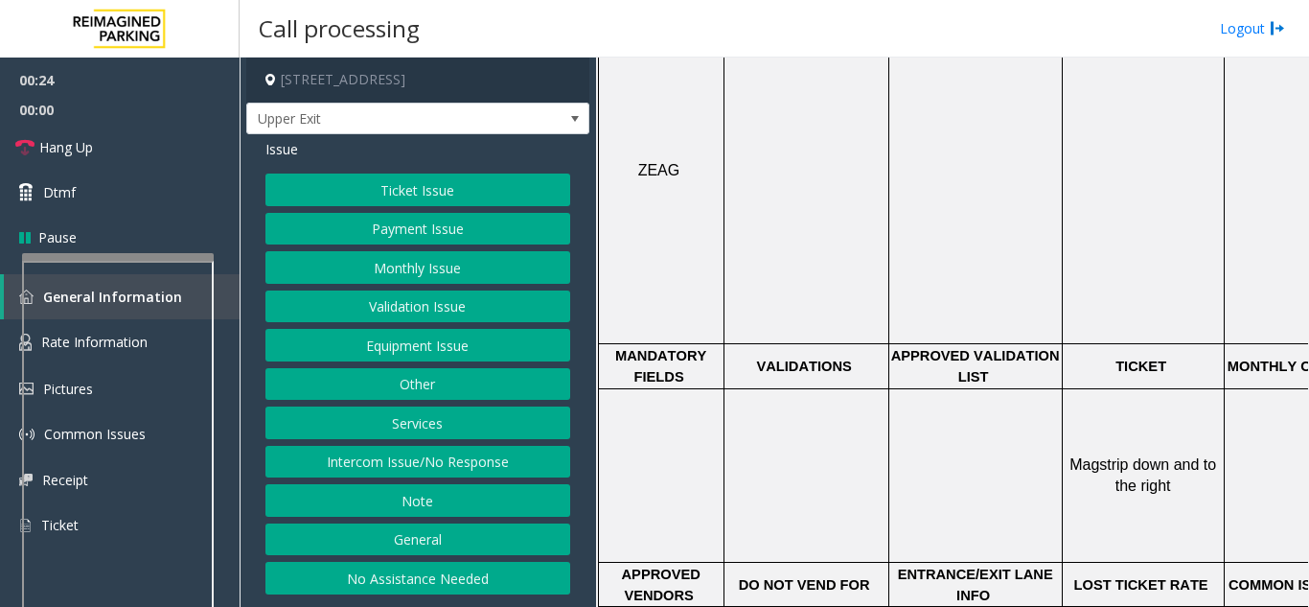
scroll to position [843, 0]
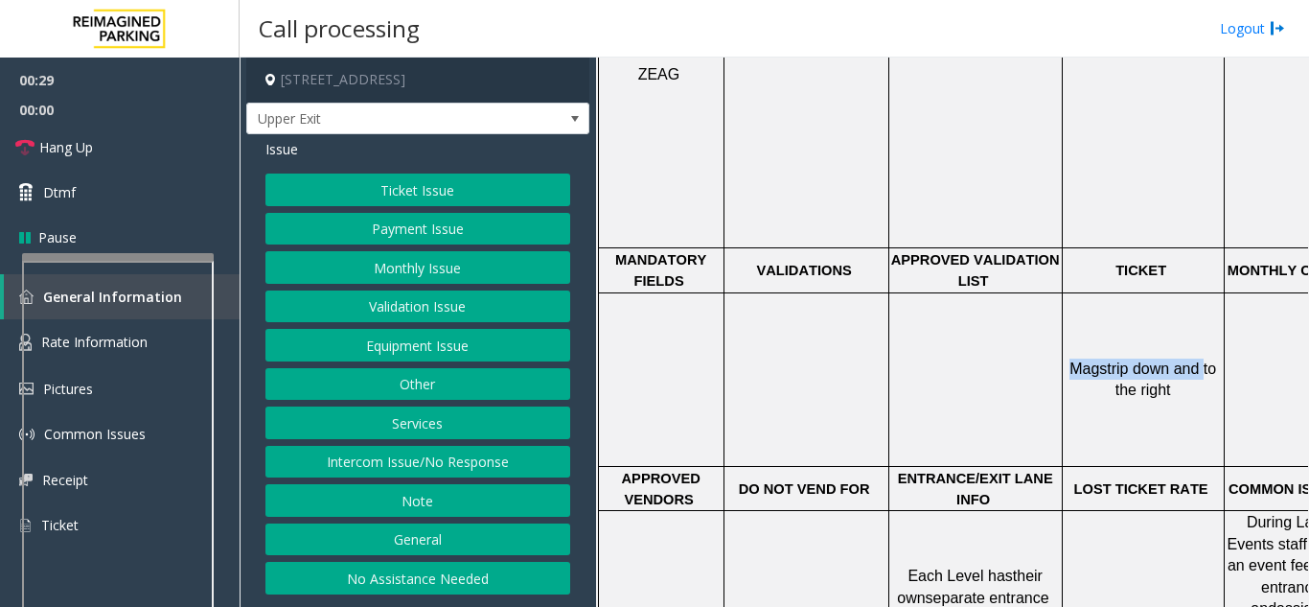
drag, startPoint x: 1073, startPoint y: 303, endPoint x: 1197, endPoint y: 303, distance: 124.6
click at [1197, 360] on span "Magstrip down and to the right" at bounding box center [1145, 378] width 150 height 37
click at [379, 190] on button "Ticket Issue" at bounding box center [418, 189] width 305 height 33
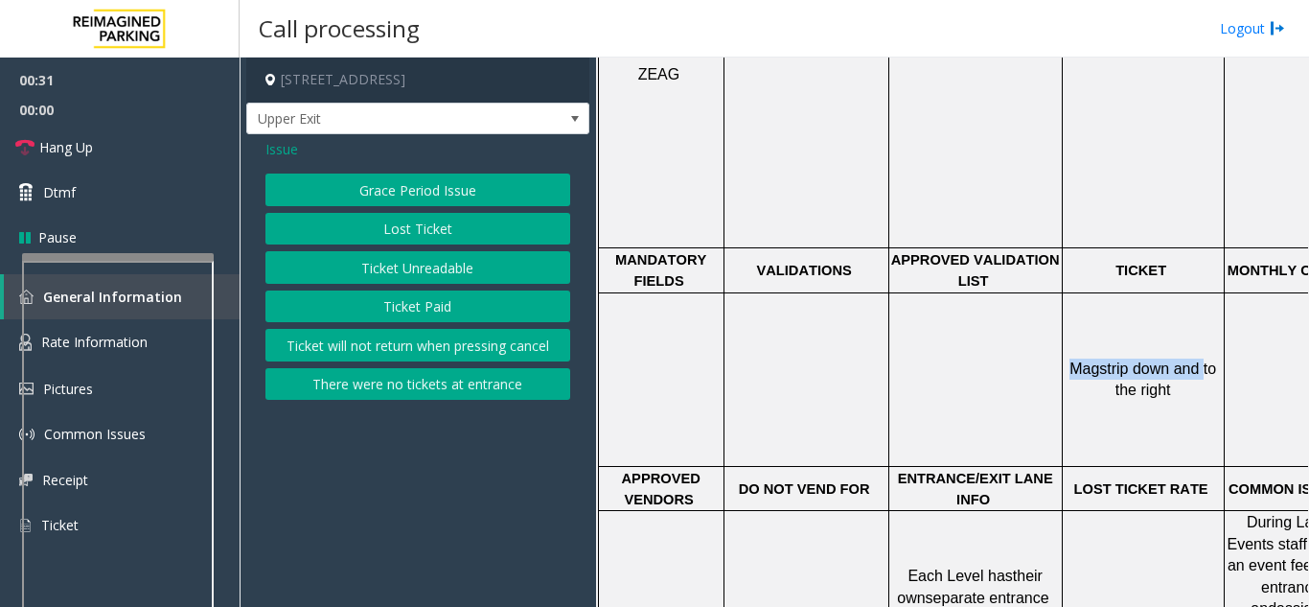
click at [393, 277] on button "Ticket Unreadable" at bounding box center [418, 267] width 305 height 33
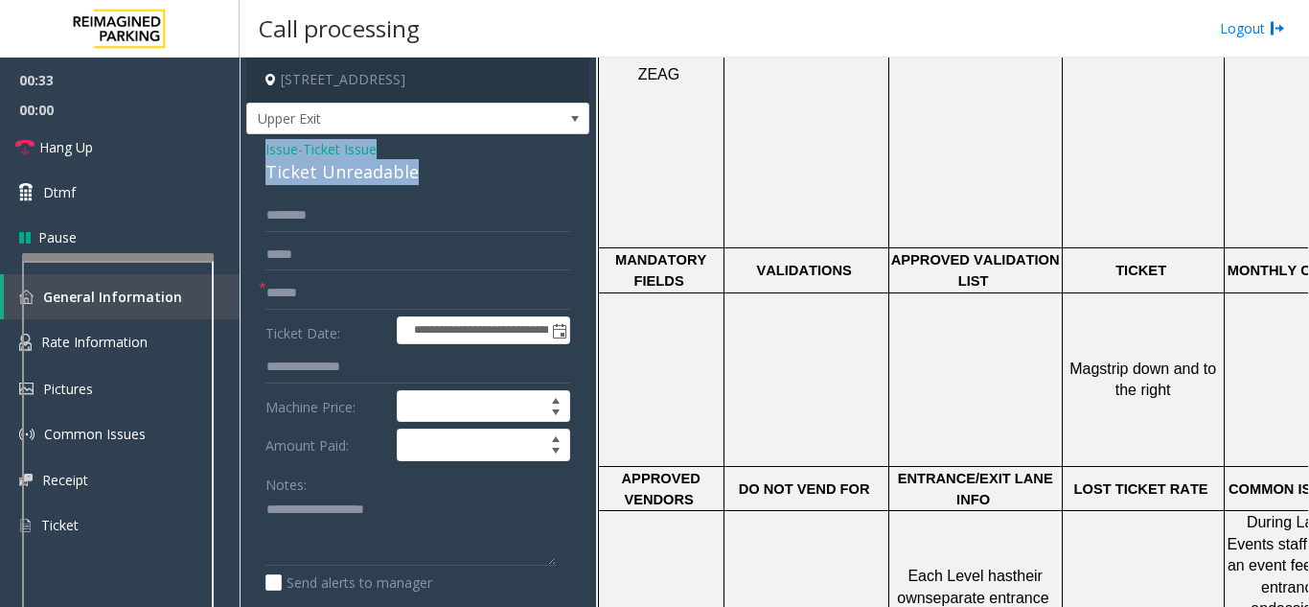
drag, startPoint x: 394, startPoint y: 173, endPoint x: 262, endPoint y: 150, distance: 134.3
click at [262, 150] on div "**********" at bounding box center [417, 551] width 343 height 835
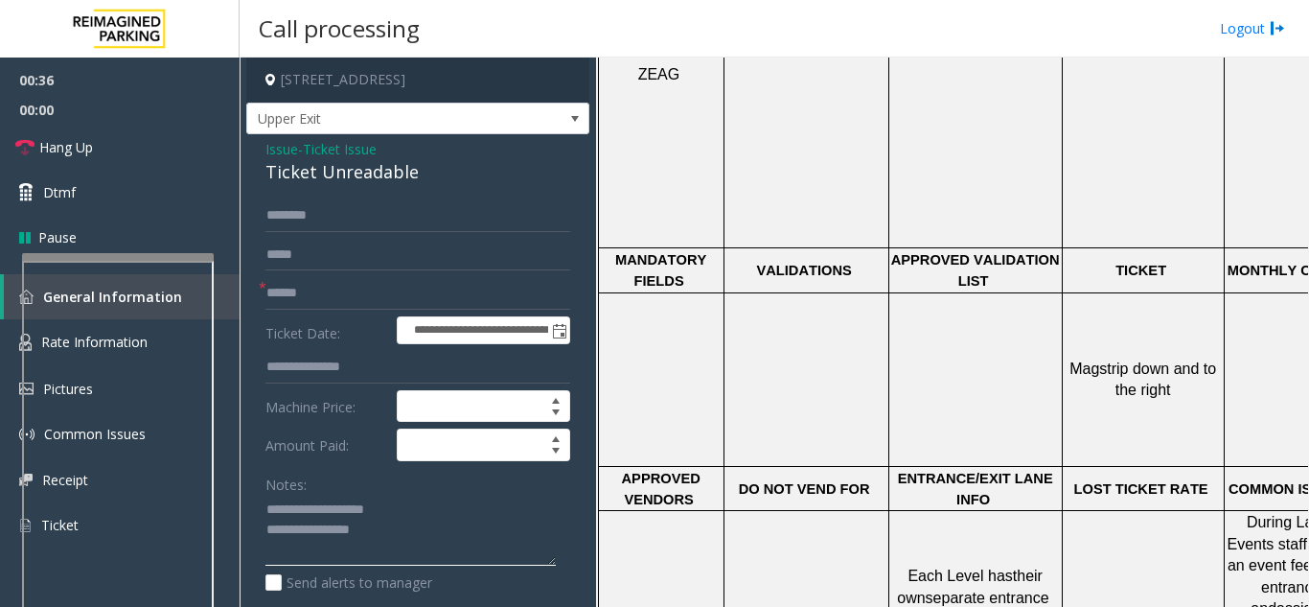
click at [431, 544] on textarea at bounding box center [411, 531] width 290 height 72
type textarea "**********"
click at [289, 296] on input "text" at bounding box center [418, 293] width 305 height 33
click at [358, 554] on textarea at bounding box center [411, 531] width 290 height 72
click at [300, 290] on input "text" at bounding box center [418, 293] width 305 height 33
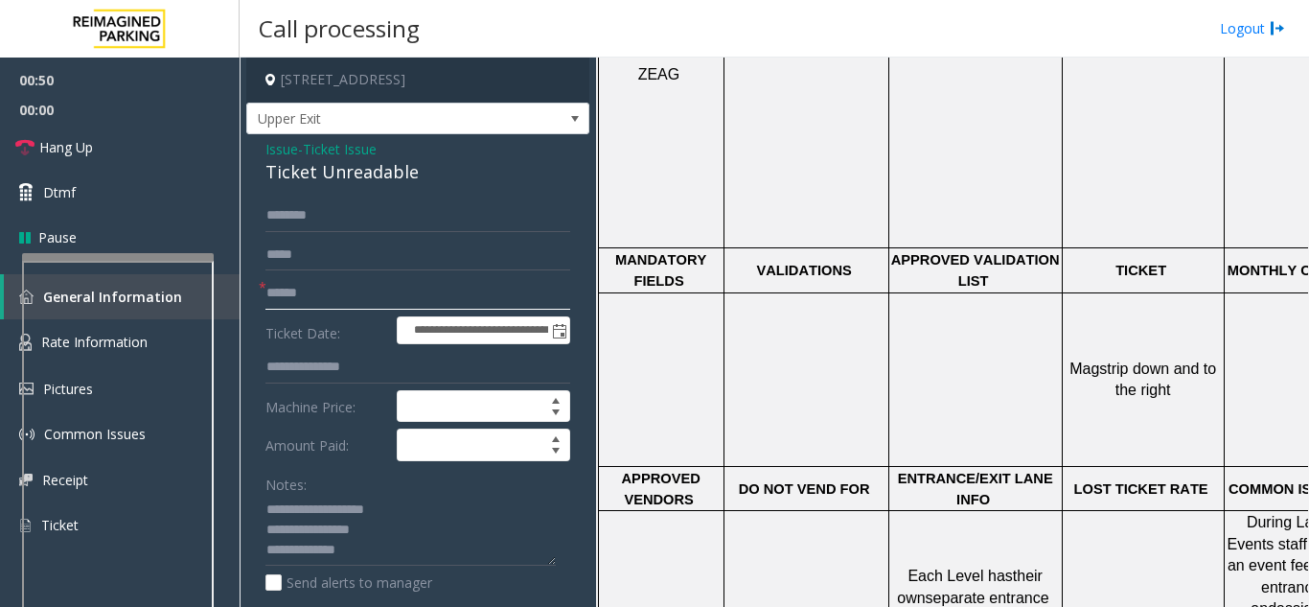
click at [301, 303] on input "text" at bounding box center [418, 293] width 305 height 33
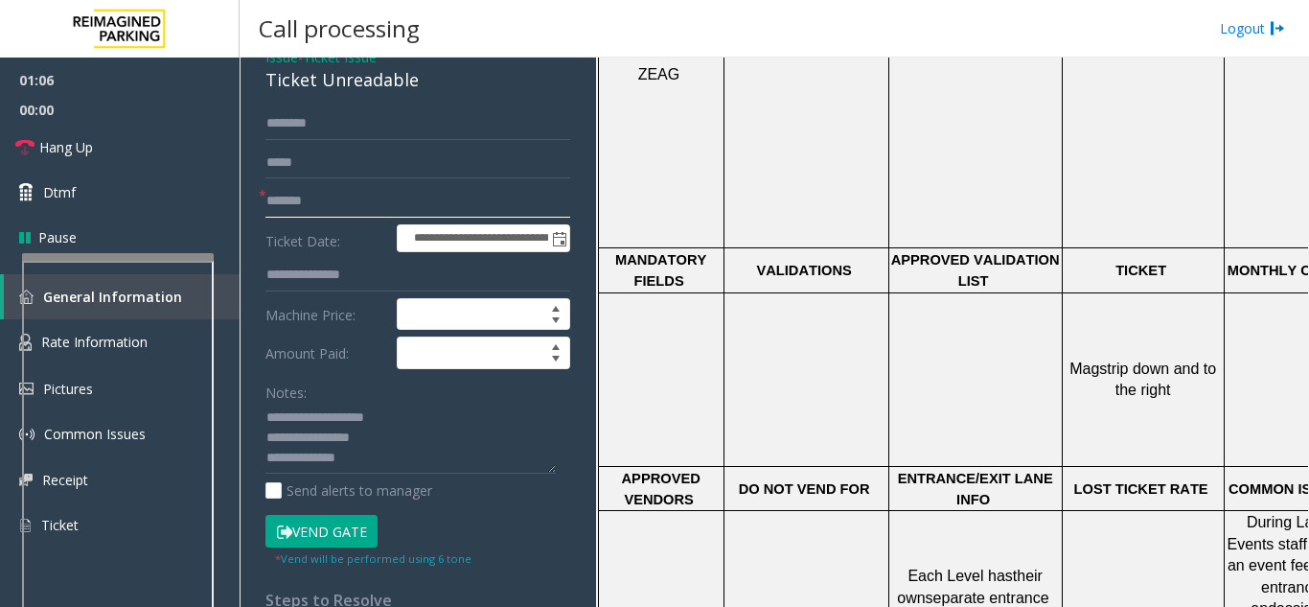
scroll to position [362, 0]
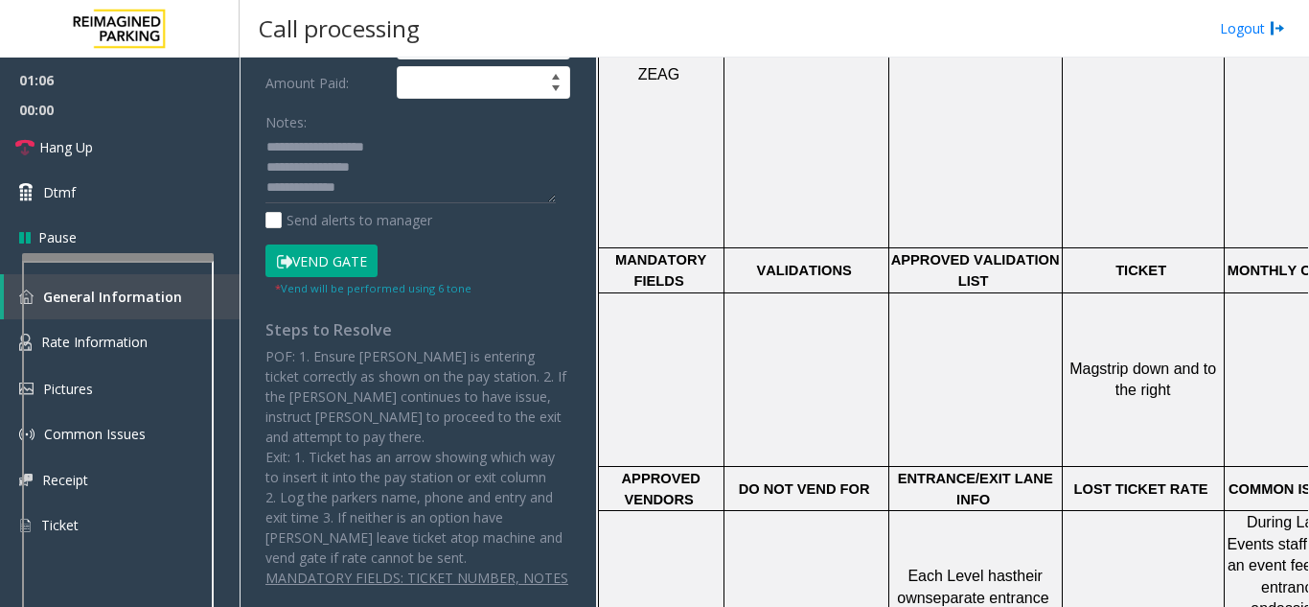
type input "*******"
click at [320, 274] on button "Vend Gate" at bounding box center [322, 260] width 112 height 33
click at [358, 173] on textarea at bounding box center [411, 168] width 290 height 72
click at [366, 192] on textarea at bounding box center [411, 168] width 290 height 72
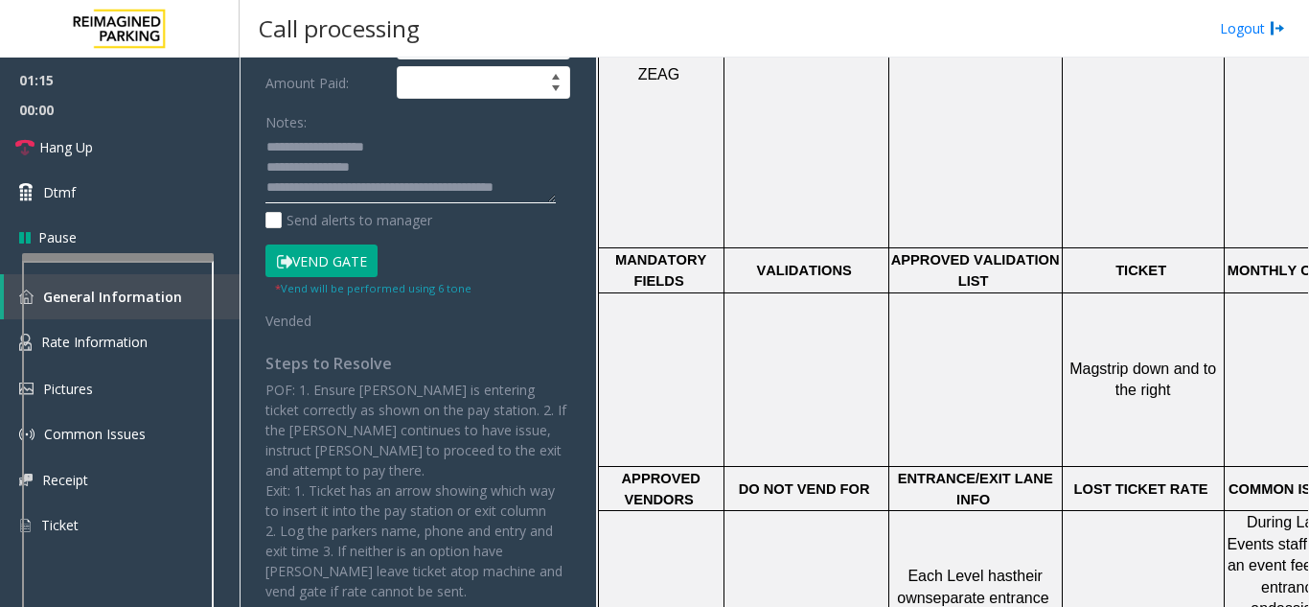
scroll to position [15, 0]
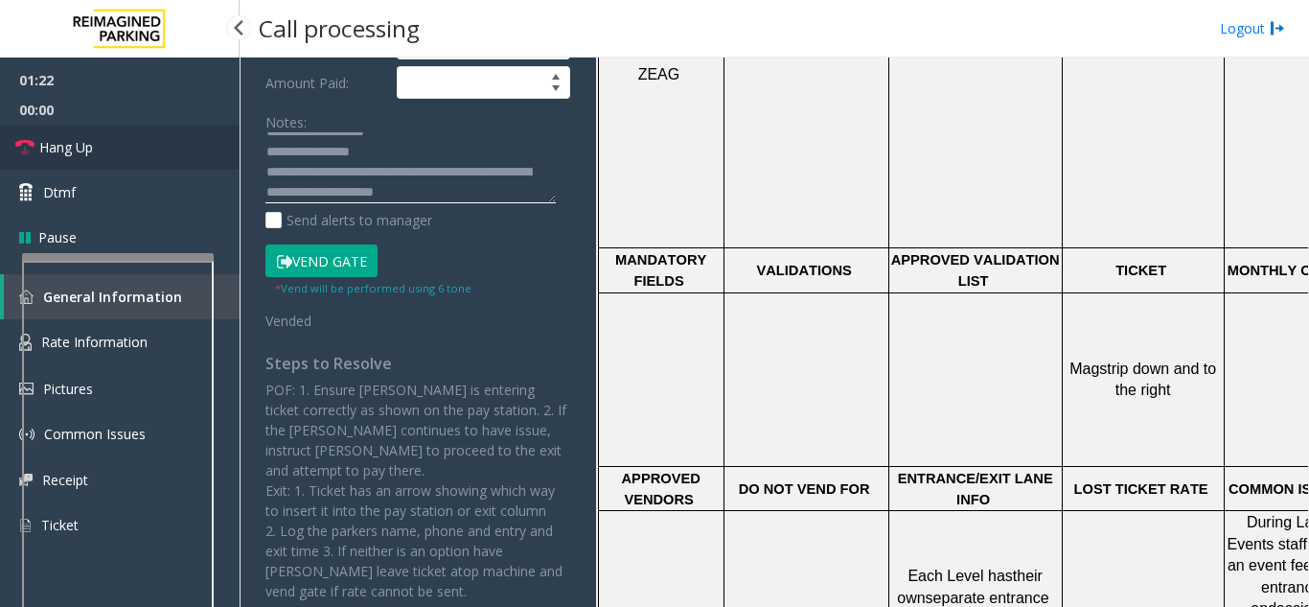
type textarea "**********"
click at [98, 155] on link "Hang Up" at bounding box center [120, 147] width 240 height 45
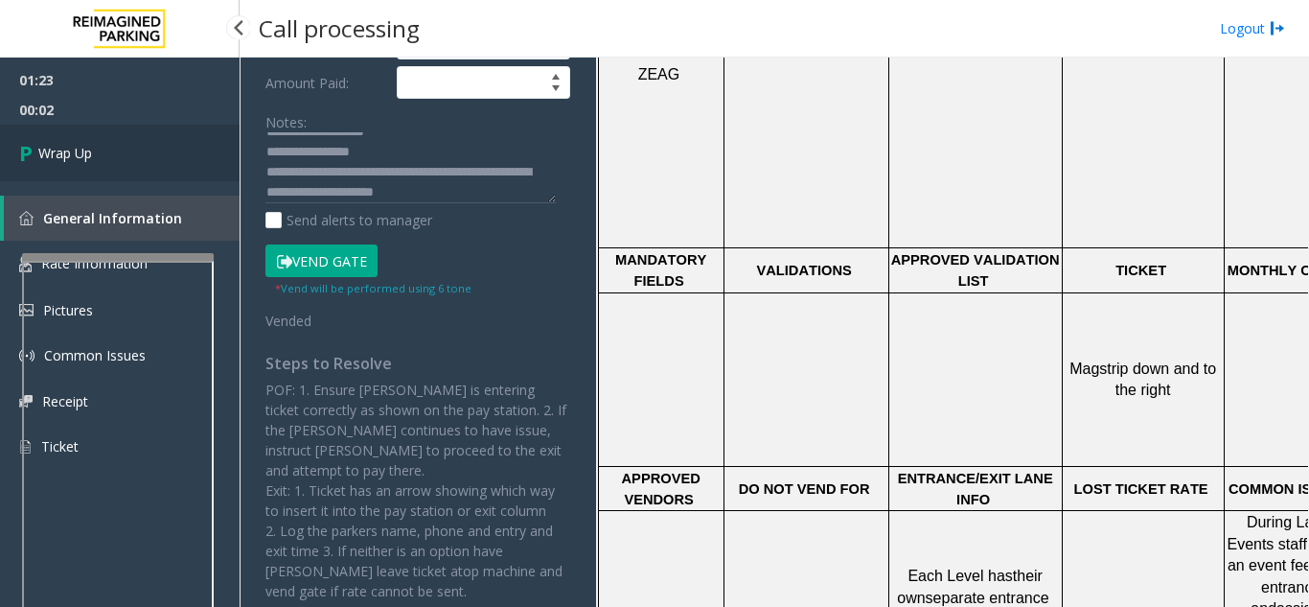
click at [102, 148] on link "Wrap Up" at bounding box center [120, 153] width 240 height 57
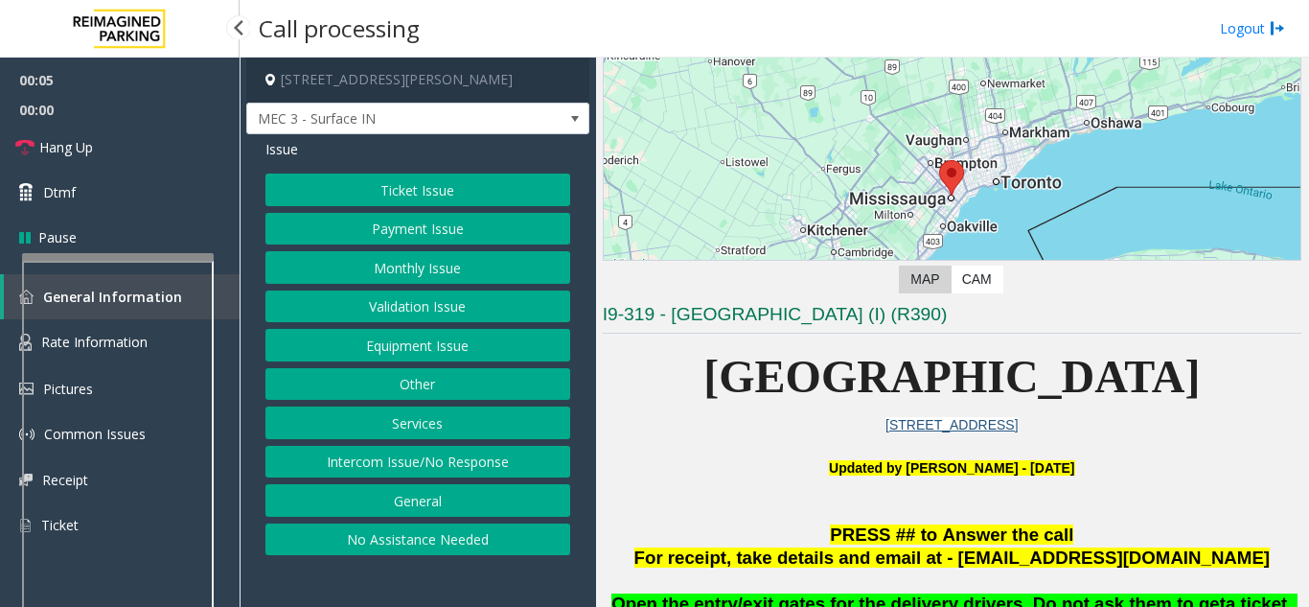
scroll to position [192, 0]
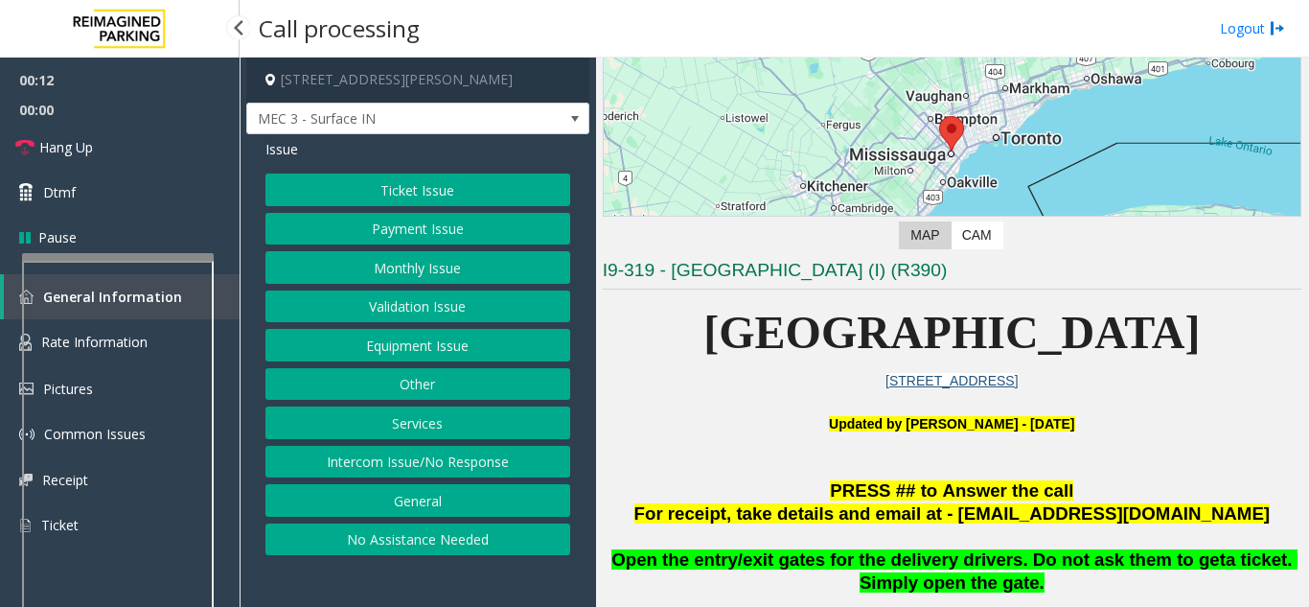
drag, startPoint x: 652, startPoint y: 335, endPoint x: 1088, endPoint y: 482, distance: 460.4
click at [1091, 483] on p "PRESS ## to Answer the call" at bounding box center [952, 491] width 699 height 24
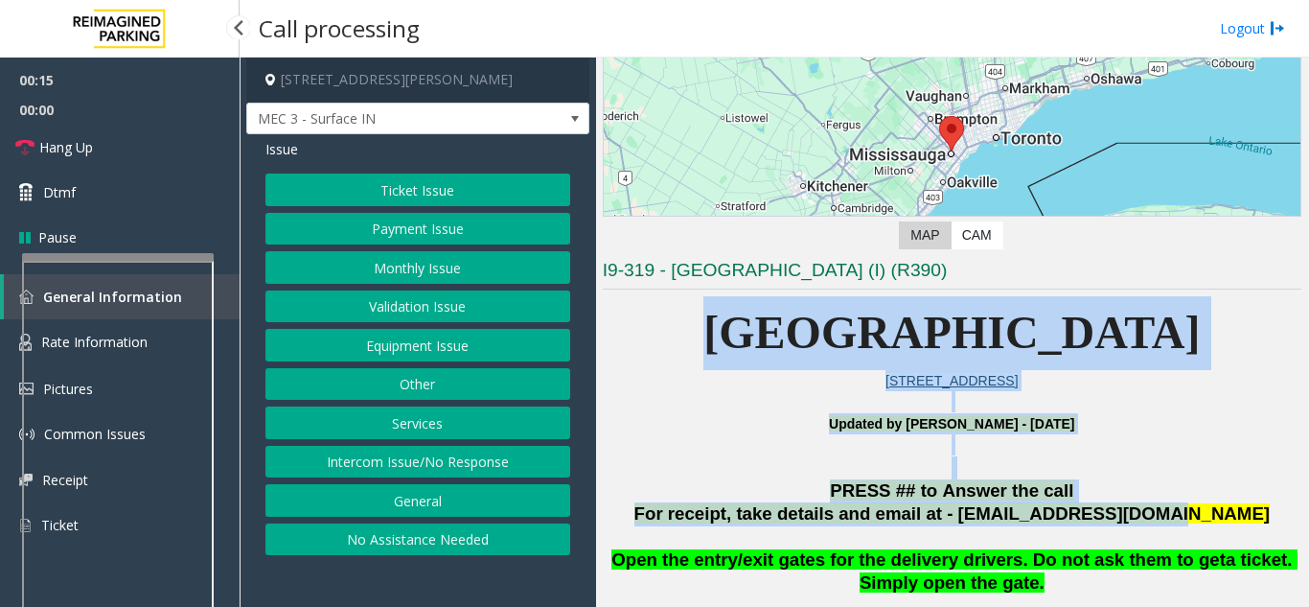
drag, startPoint x: 1237, startPoint y: 512, endPoint x: 624, endPoint y: 335, distance: 638.6
click at [661, 382] on p "[STREET_ADDRESS]" at bounding box center [952, 380] width 699 height 21
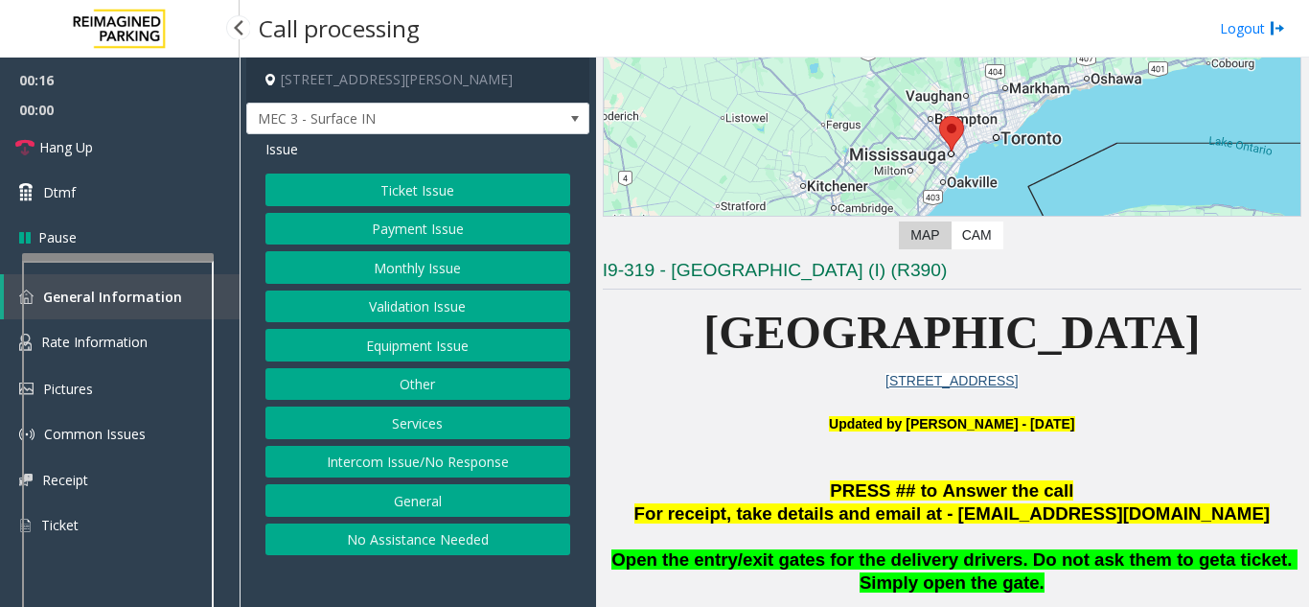
click at [434, 431] on button "Services" at bounding box center [418, 422] width 305 height 33
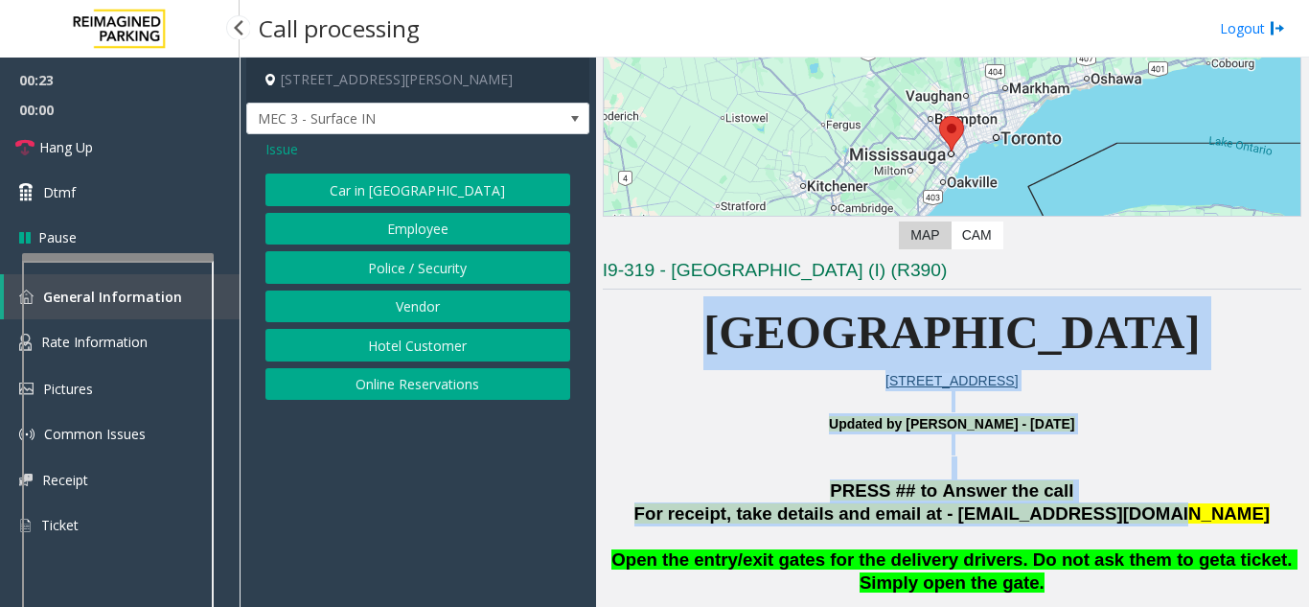
drag, startPoint x: 629, startPoint y: 337, endPoint x: 1181, endPoint y: 525, distance: 583.2
click at [1222, 520] on p "For receipt, take details and email at - [EMAIL_ADDRESS][DOMAIN_NAME]" at bounding box center [952, 514] width 699 height 24
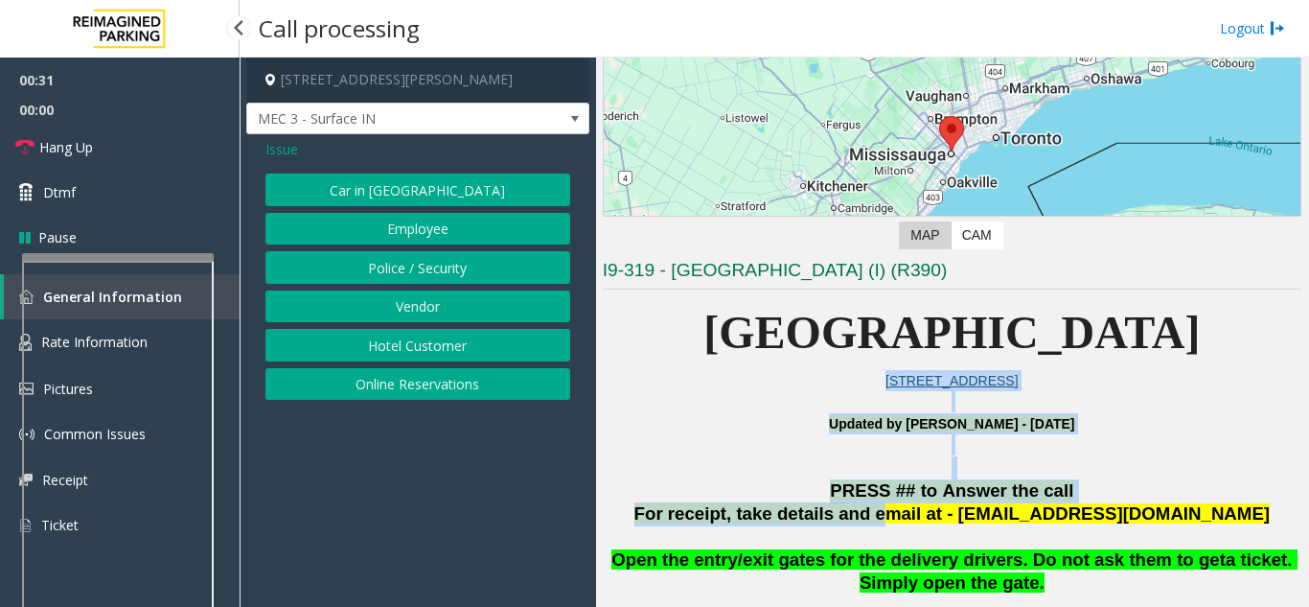
drag, startPoint x: 766, startPoint y: 381, endPoint x: 988, endPoint y: 520, distance: 262.2
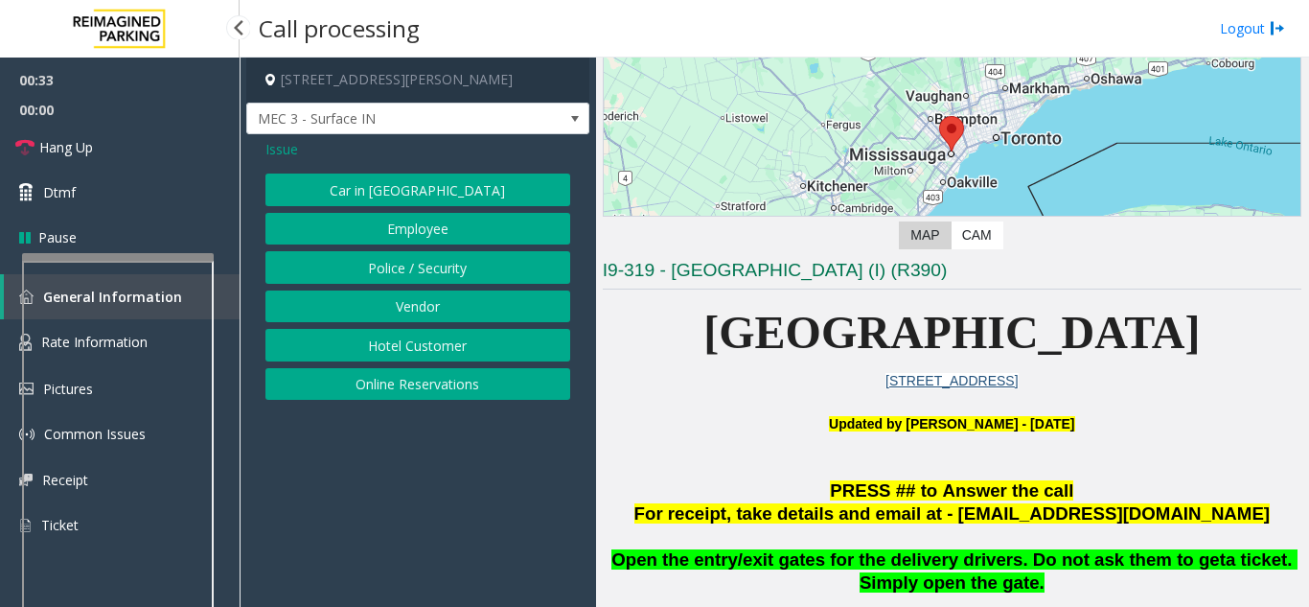
click at [1209, 515] on p "For receipt, take details and email at - [EMAIL_ADDRESS][DOMAIN_NAME]" at bounding box center [952, 514] width 699 height 24
click at [282, 152] on span "Issue" at bounding box center [282, 149] width 33 height 20
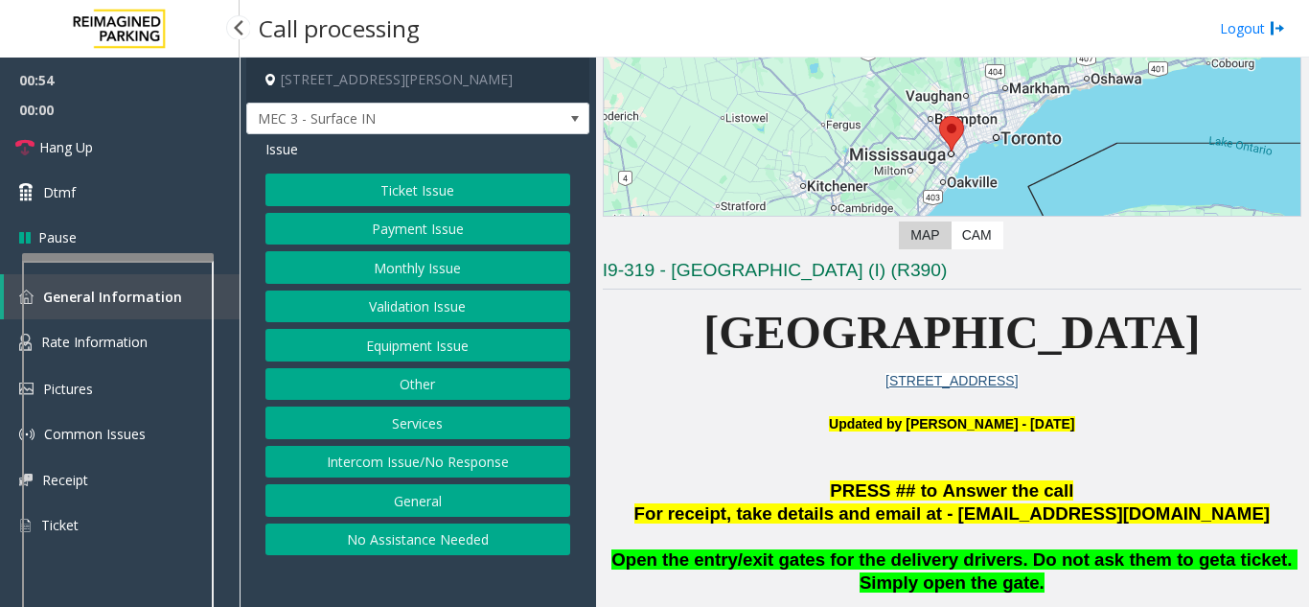
click at [388, 271] on button "Monthly Issue" at bounding box center [418, 267] width 305 height 33
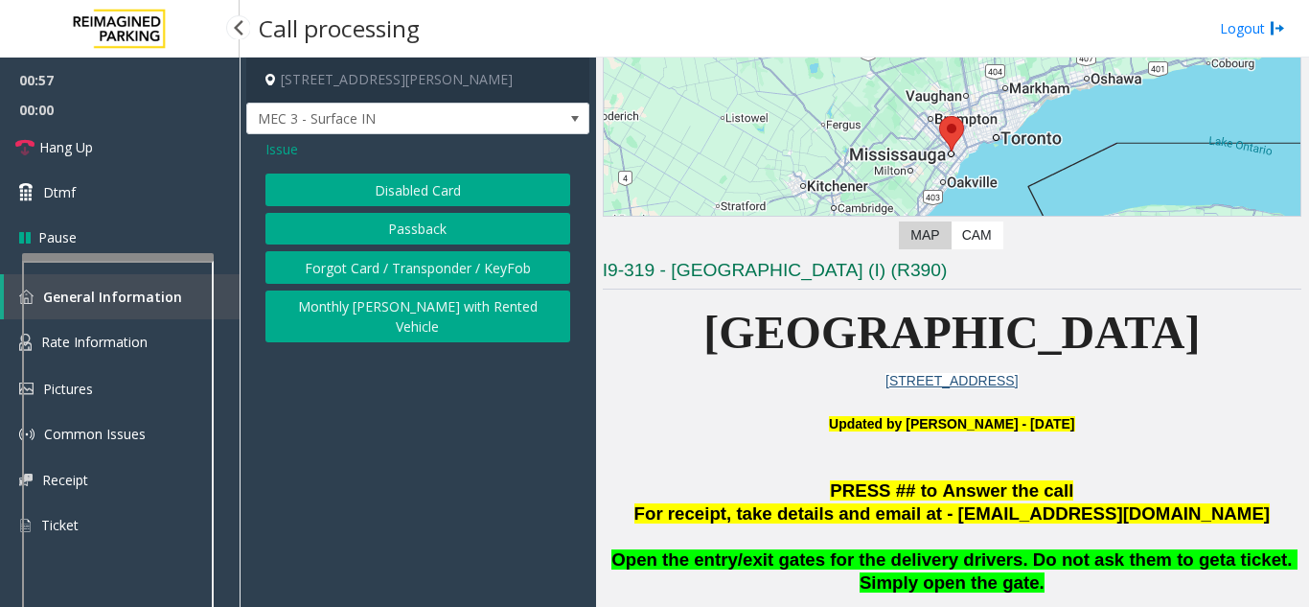
click at [389, 198] on button "Disabled Card" at bounding box center [418, 189] width 305 height 33
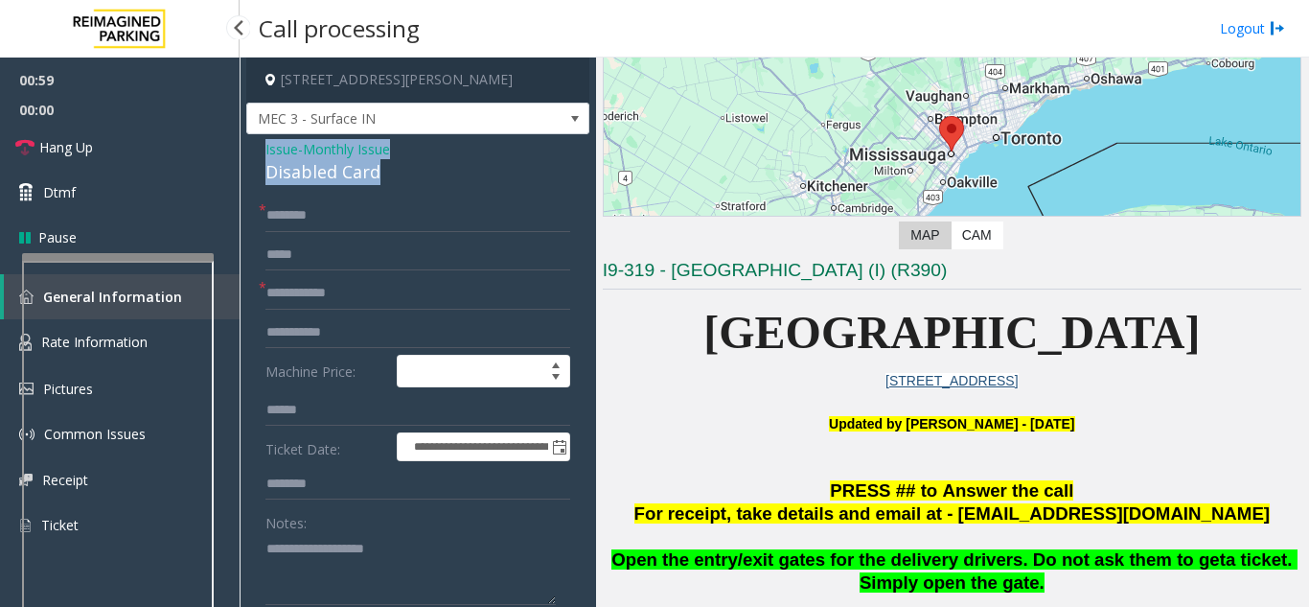
drag, startPoint x: 392, startPoint y: 177, endPoint x: 252, endPoint y: 157, distance: 141.4
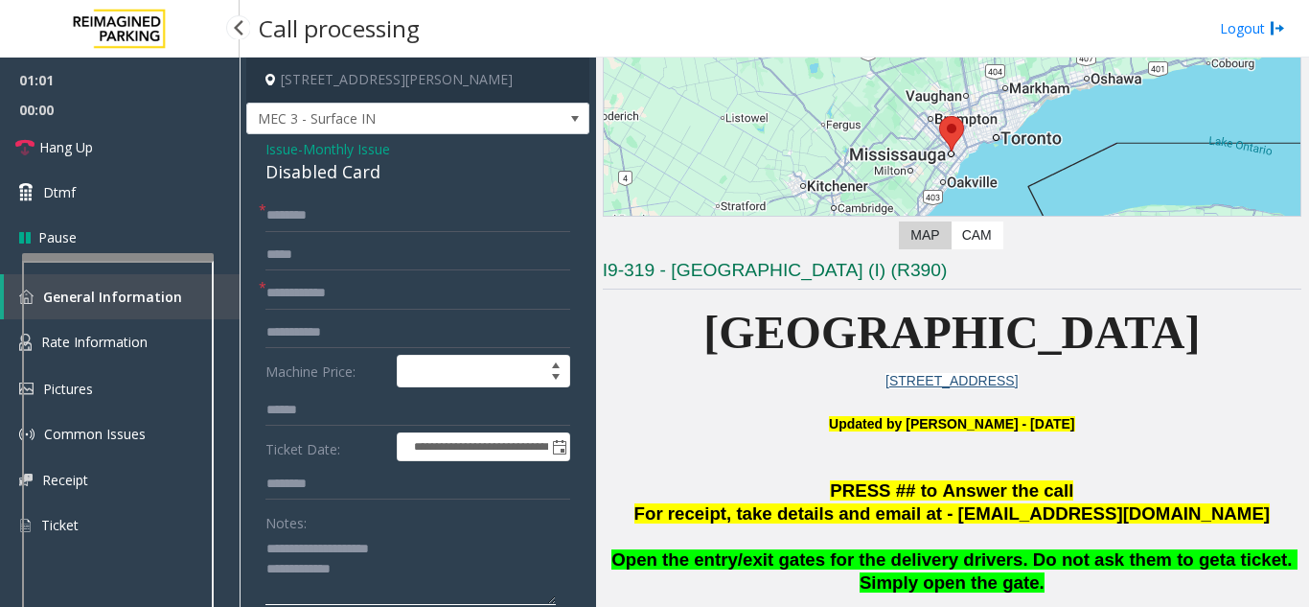
type textarea "**********"
click at [305, 215] on input "text" at bounding box center [418, 215] width 305 height 33
type input "**"
click at [295, 305] on input "text" at bounding box center [418, 293] width 305 height 33
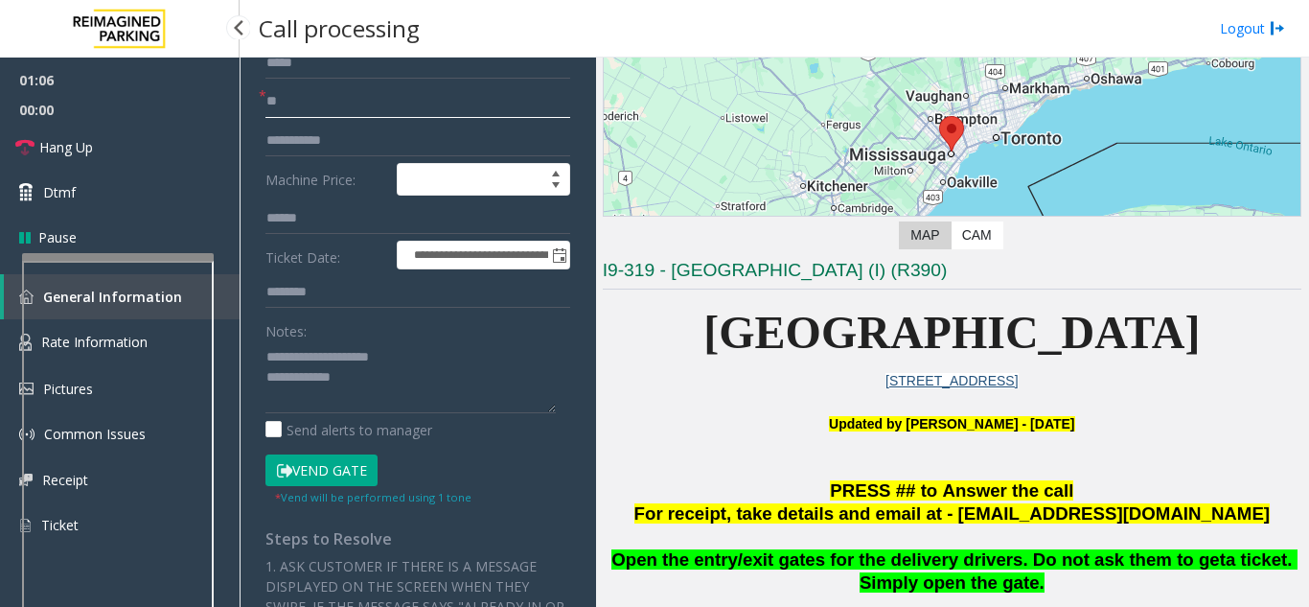
type input "**"
click at [392, 381] on textarea at bounding box center [411, 377] width 290 height 72
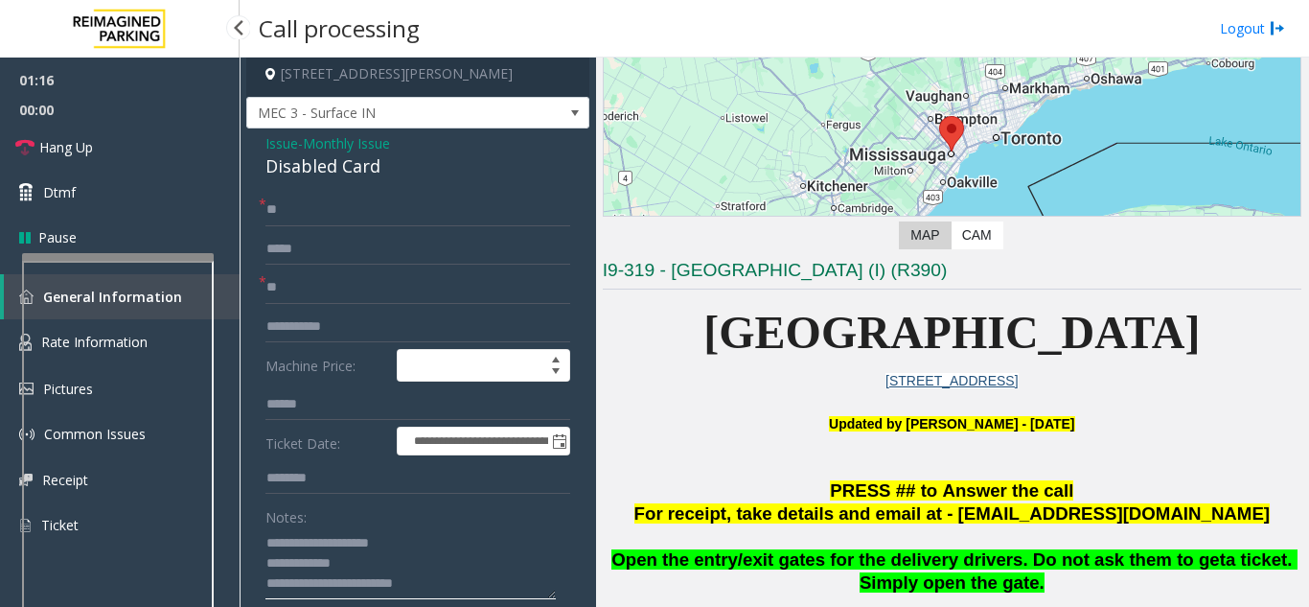
scroll to position [0, 0]
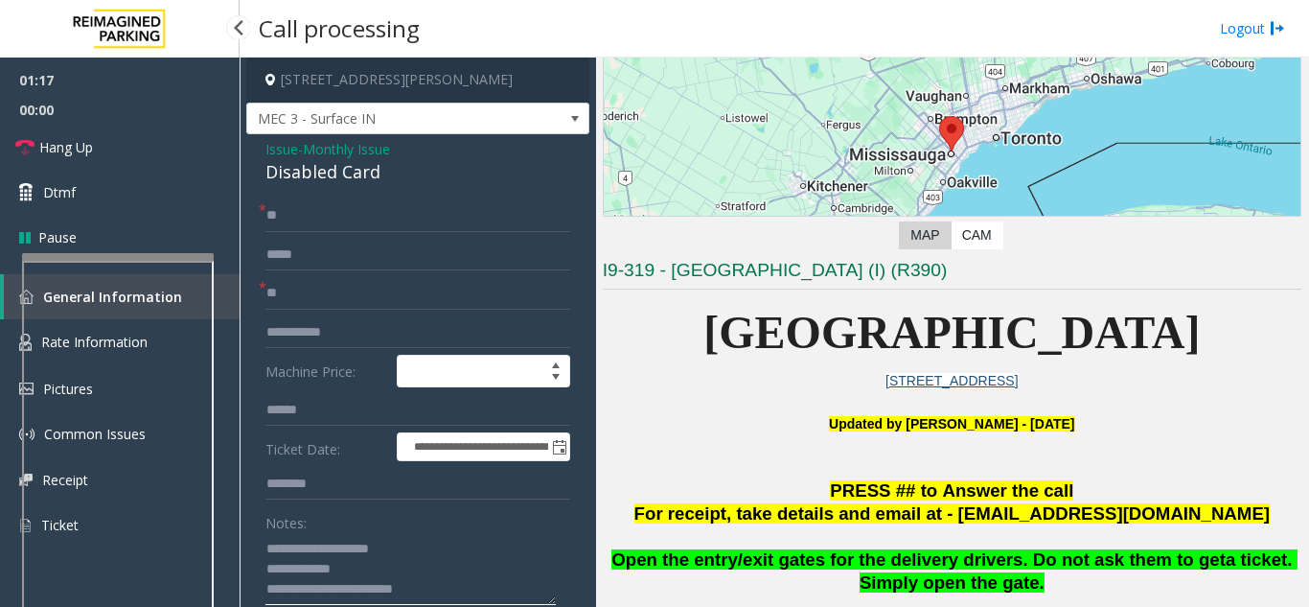
type textarea "**********"
drag, startPoint x: 285, startPoint y: 218, endPoint x: 263, endPoint y: 218, distance: 22.0
click at [266, 218] on div "* **" at bounding box center [418, 215] width 305 height 33
drag, startPoint x: 289, startPoint y: 209, endPoint x: 274, endPoint y: 234, distance: 29.3
click at [274, 234] on form "**********" at bounding box center [418, 448] width 305 height 498
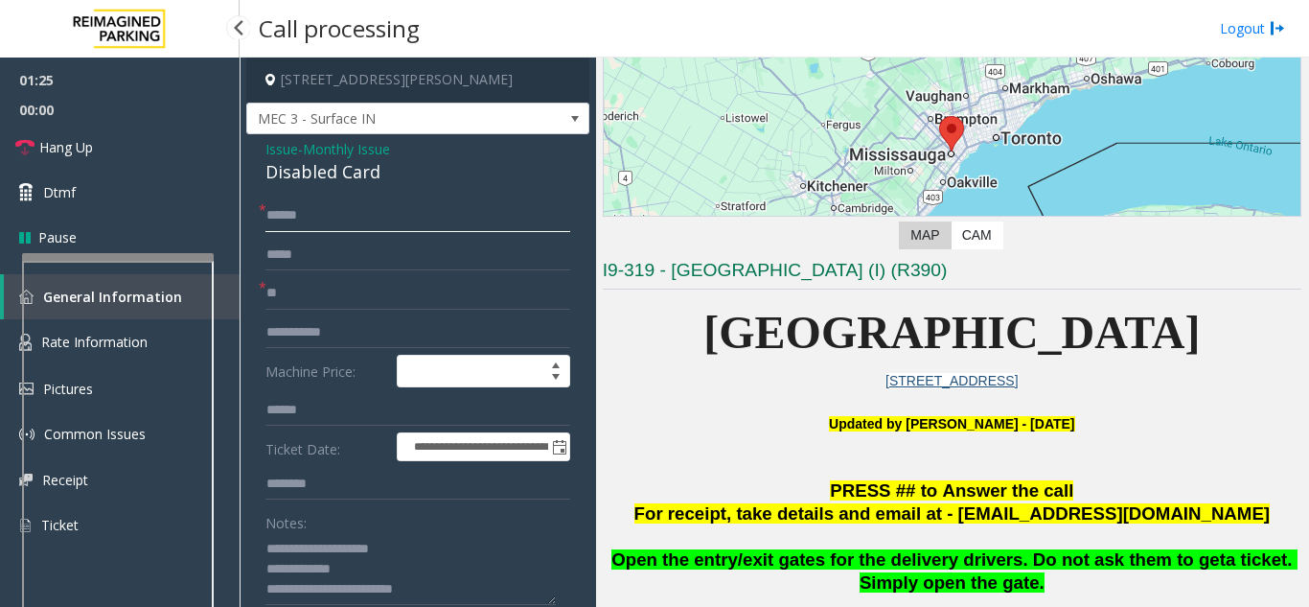
click at [281, 214] on input "*****" at bounding box center [418, 215] width 305 height 33
click at [289, 214] on input "*****" at bounding box center [418, 215] width 305 height 33
click at [295, 217] on input "*****" at bounding box center [418, 215] width 305 height 33
click at [308, 213] on input "*****" at bounding box center [418, 215] width 305 height 33
click at [323, 258] on input "text" at bounding box center [418, 255] width 305 height 33
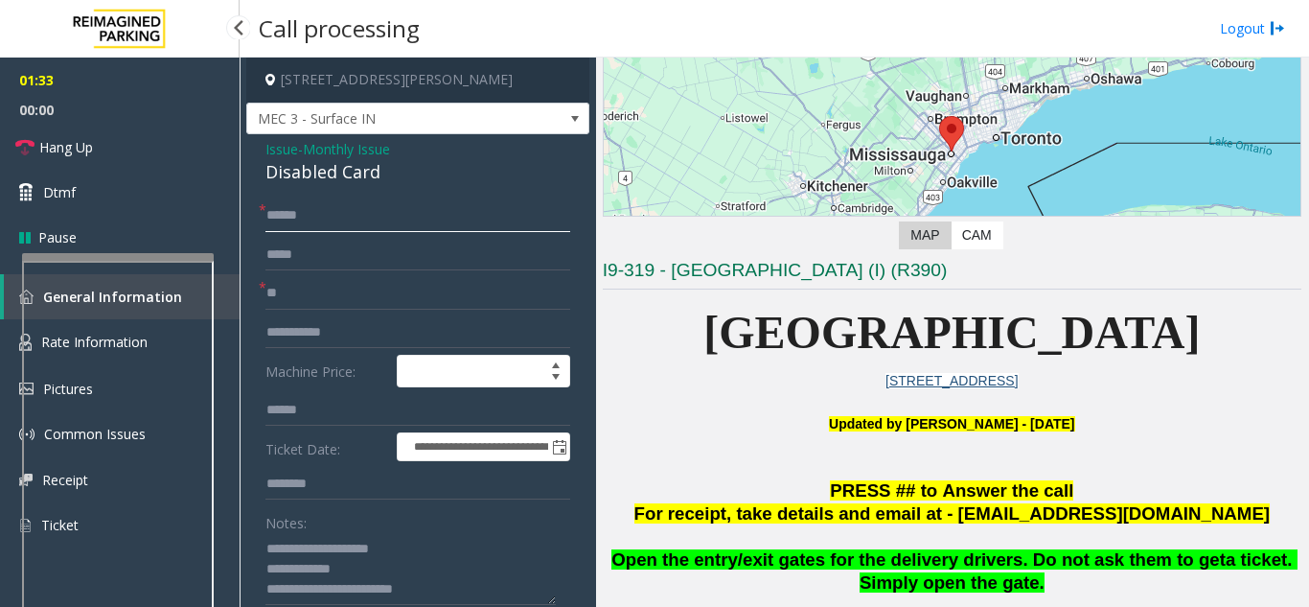
click at [318, 223] on input "*****" at bounding box center [418, 215] width 305 height 33
drag, startPoint x: 313, startPoint y: 220, endPoint x: 261, endPoint y: 223, distance: 52.9
type input "*****"
click at [333, 304] on input "**" at bounding box center [418, 293] width 305 height 33
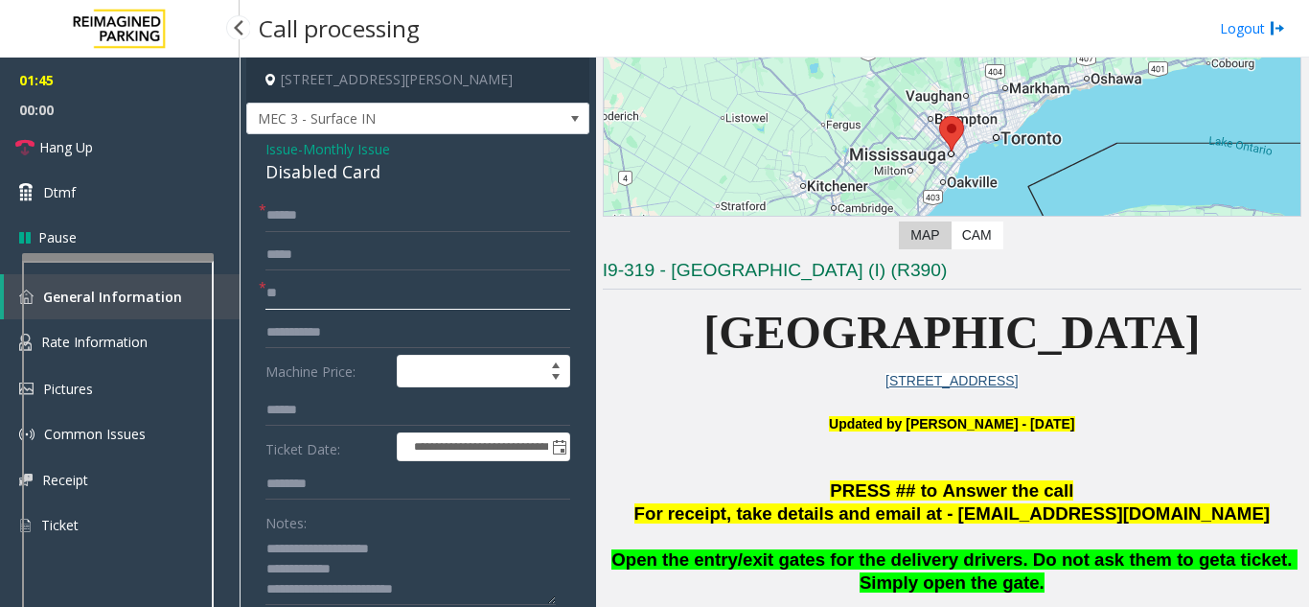
type input "*"
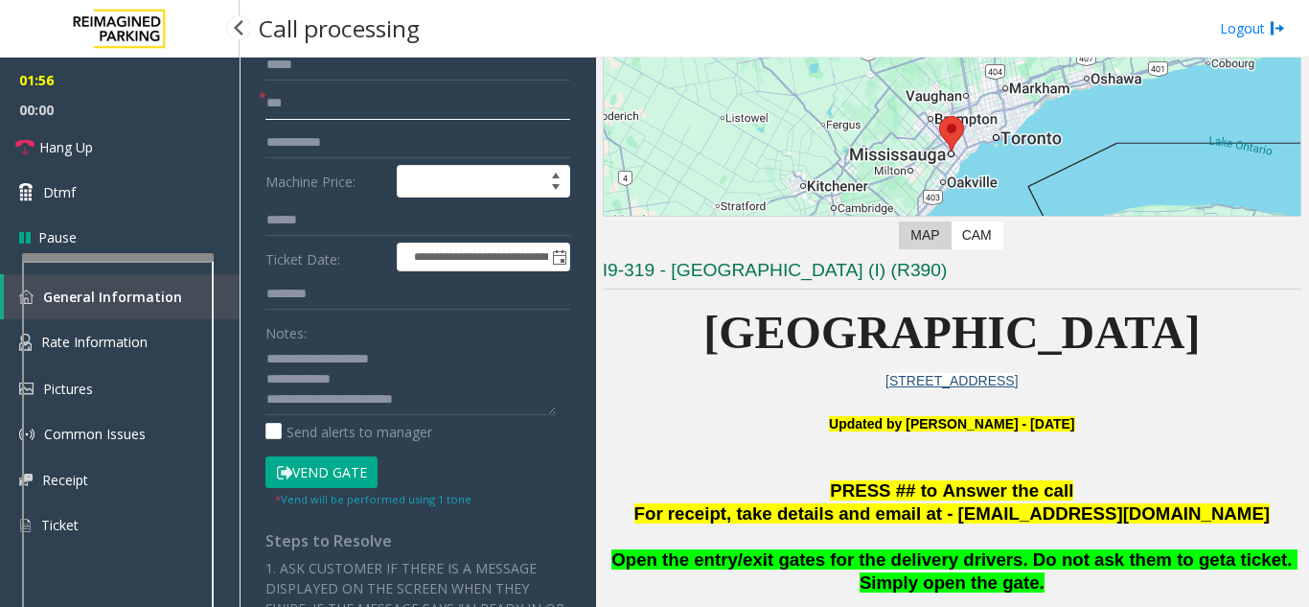
scroll to position [192, 0]
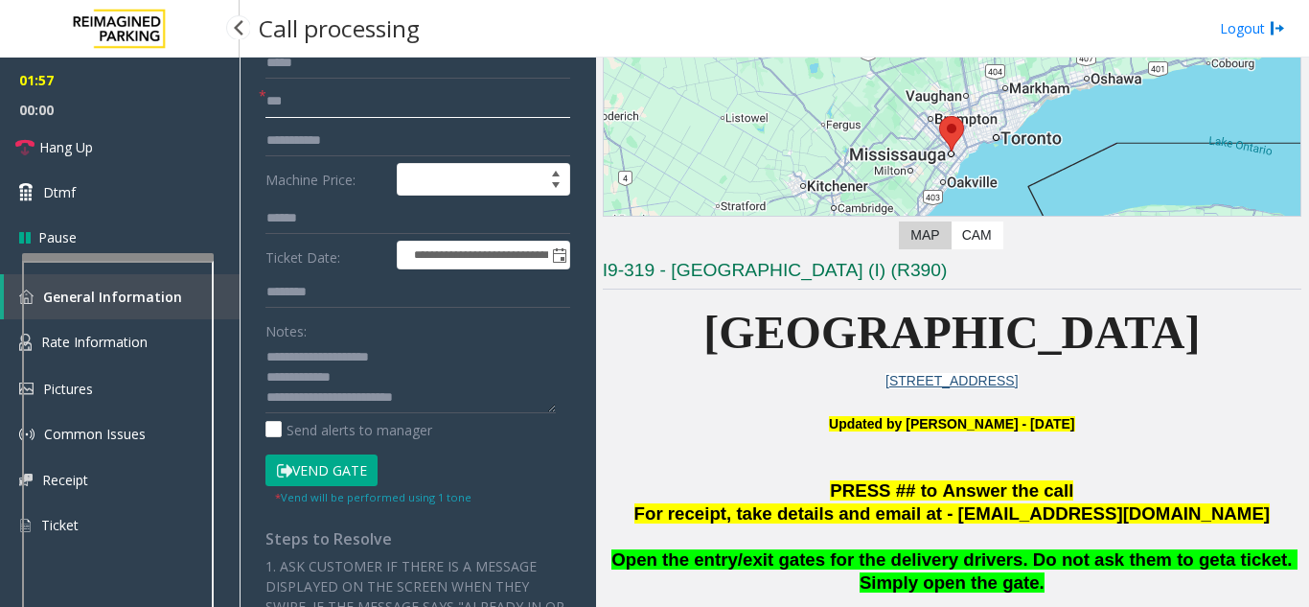
type input "**"
click at [326, 467] on button "Vend Gate" at bounding box center [322, 470] width 112 height 33
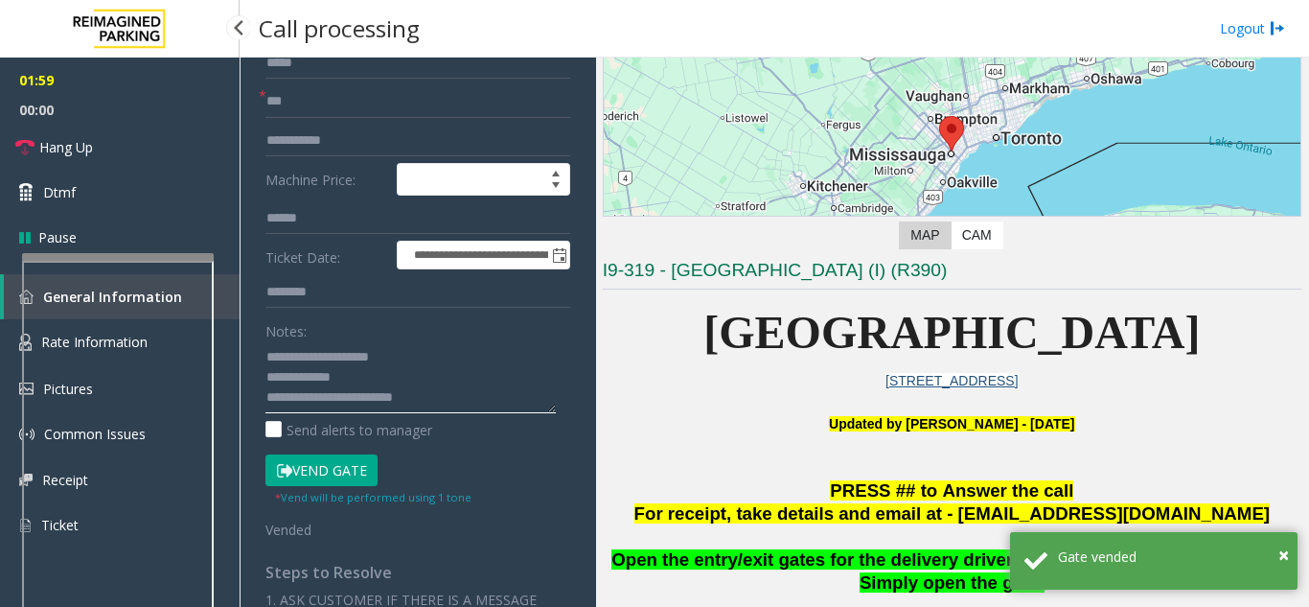
click at [441, 408] on textarea at bounding box center [411, 377] width 290 height 72
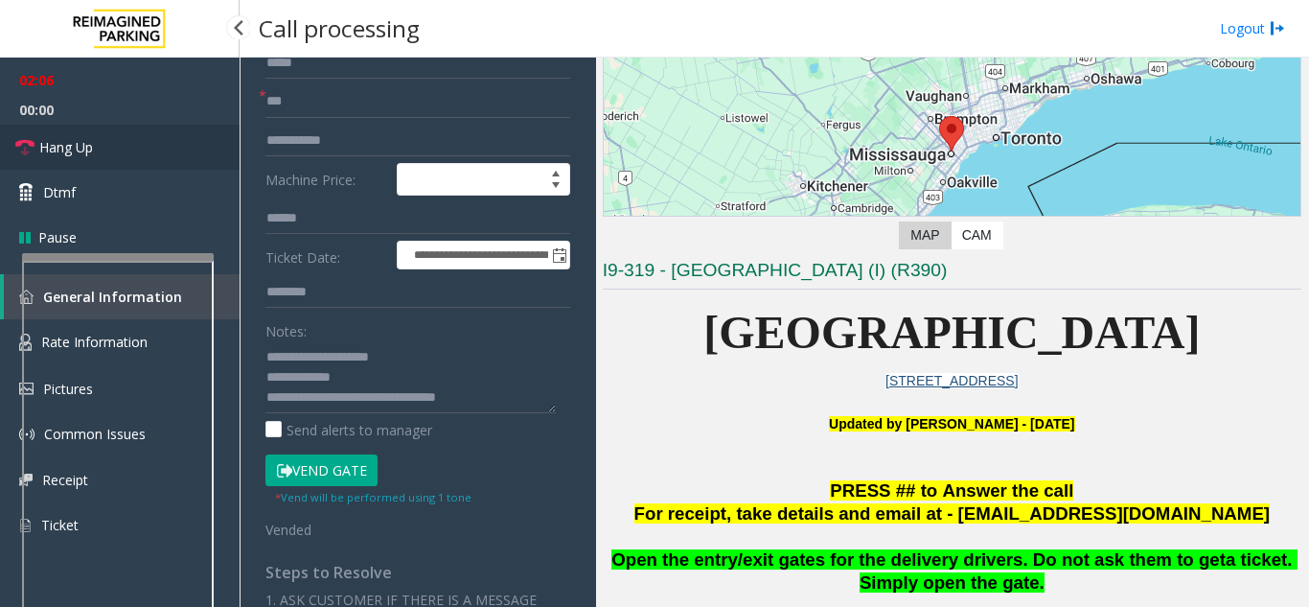
click at [127, 144] on link "Hang Up" at bounding box center [120, 147] width 240 height 45
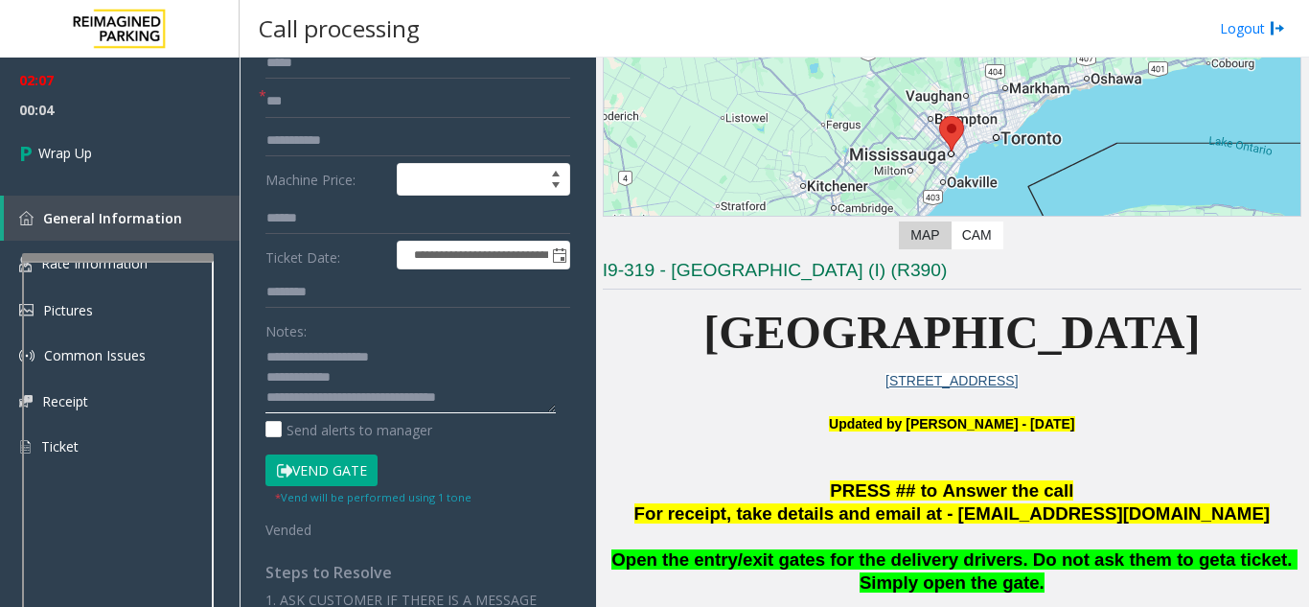
click at [492, 404] on textarea at bounding box center [411, 377] width 290 height 72
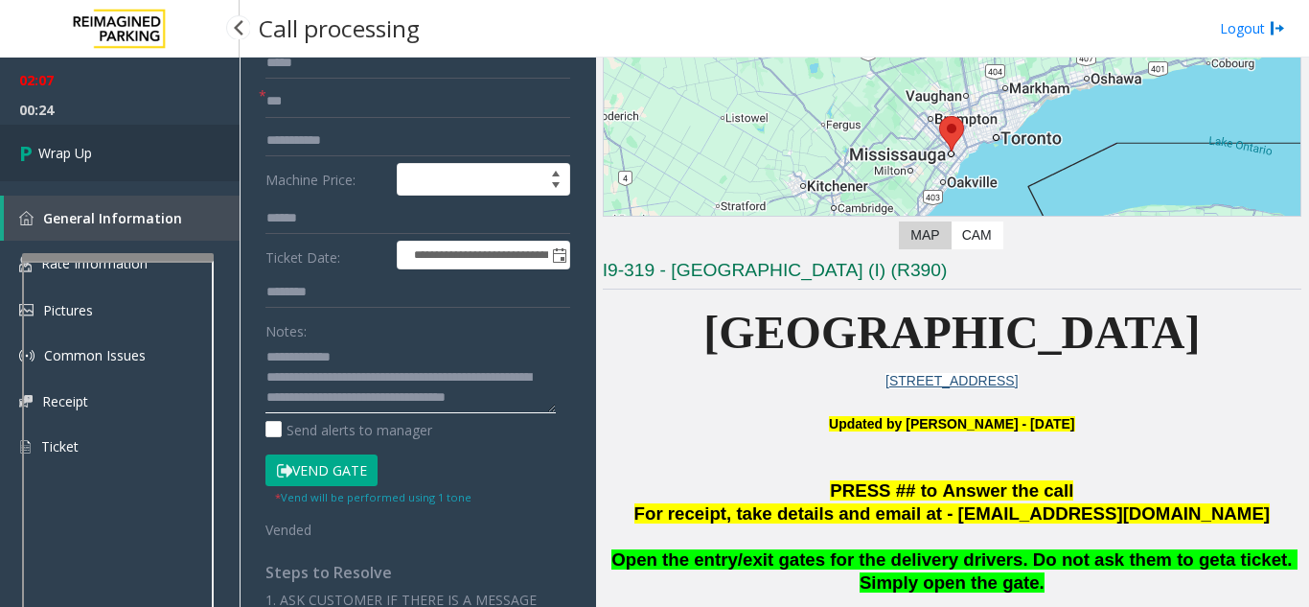
type textarea "**********"
click at [108, 129] on link "Wrap Up" at bounding box center [120, 153] width 240 height 57
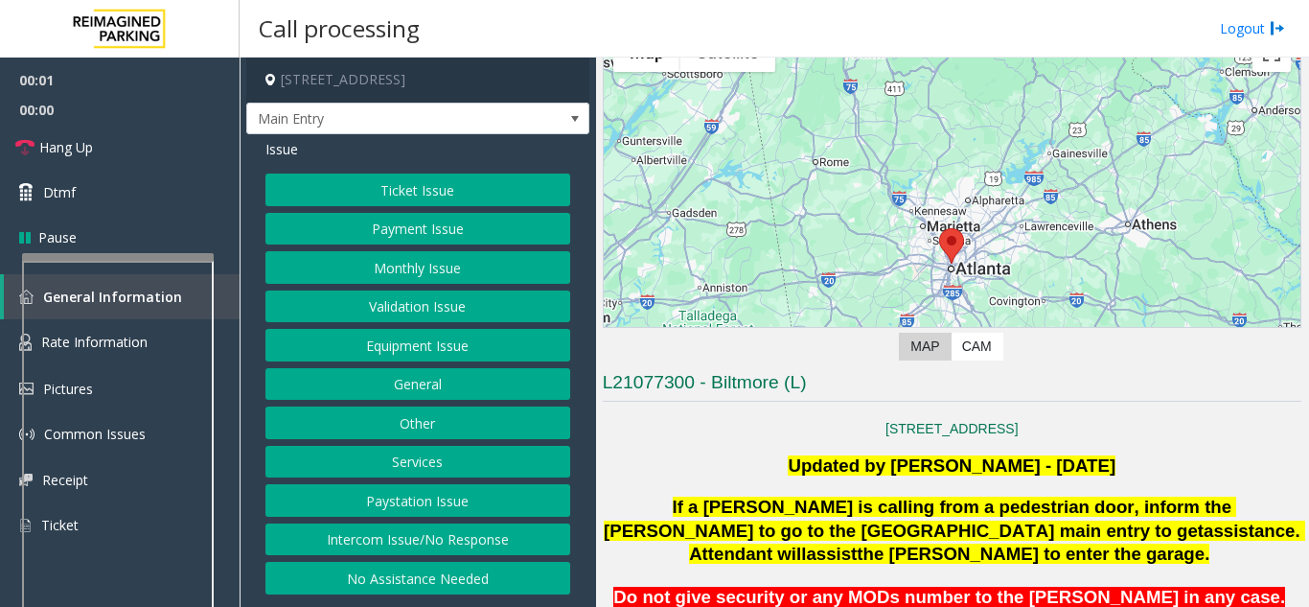
scroll to position [383, 0]
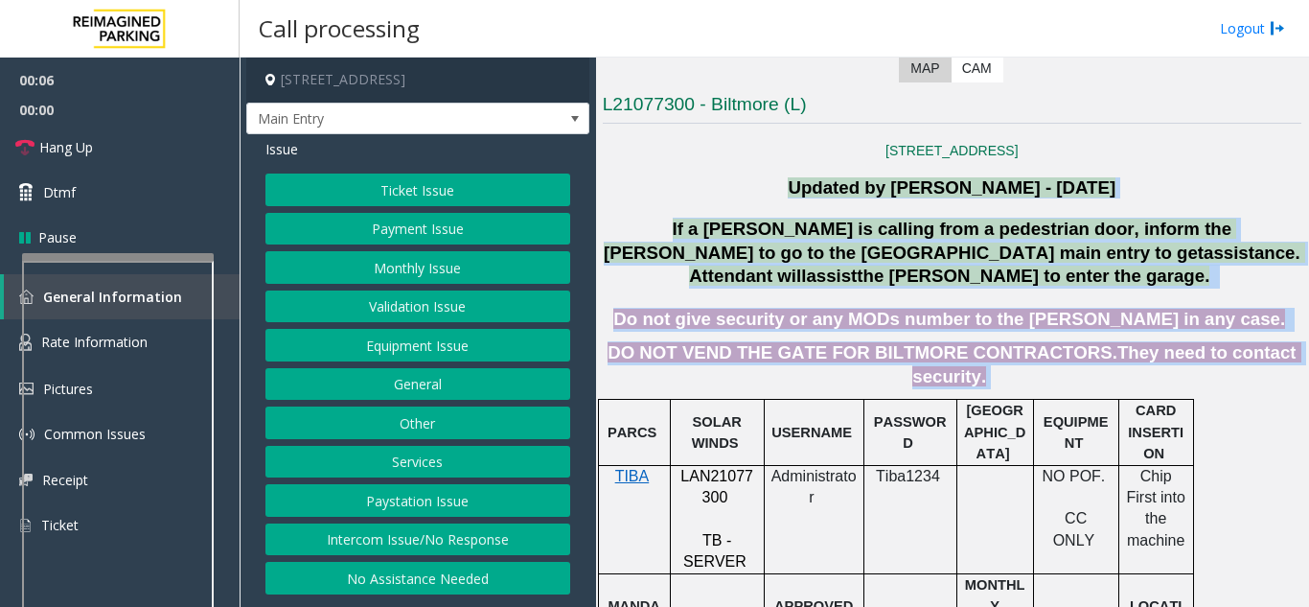
drag, startPoint x: 794, startPoint y: 199, endPoint x: 1276, endPoint y: 323, distance: 497.7
click at [1276, 341] on p "DO NOT VEND THE GATE FOR BILTMORE CONTRACTORS. They need to contact security." at bounding box center [952, 365] width 699 height 48
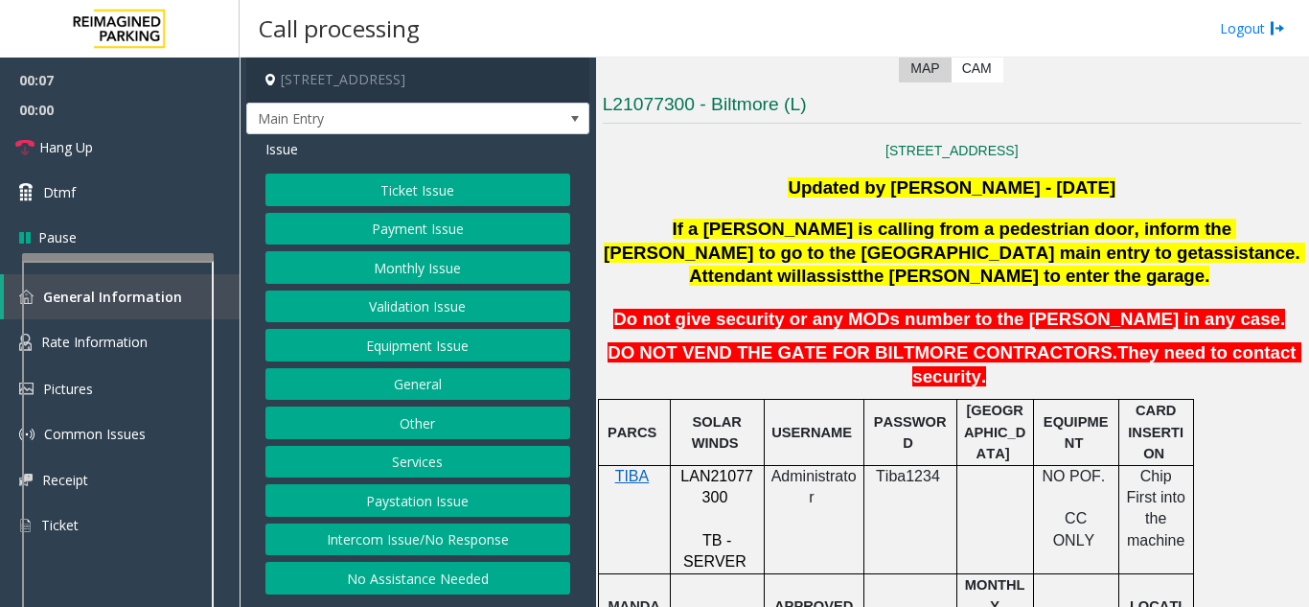
scroll to position [13, 0]
click at [435, 540] on button "Intercom Issue/No Response" at bounding box center [418, 539] width 305 height 33
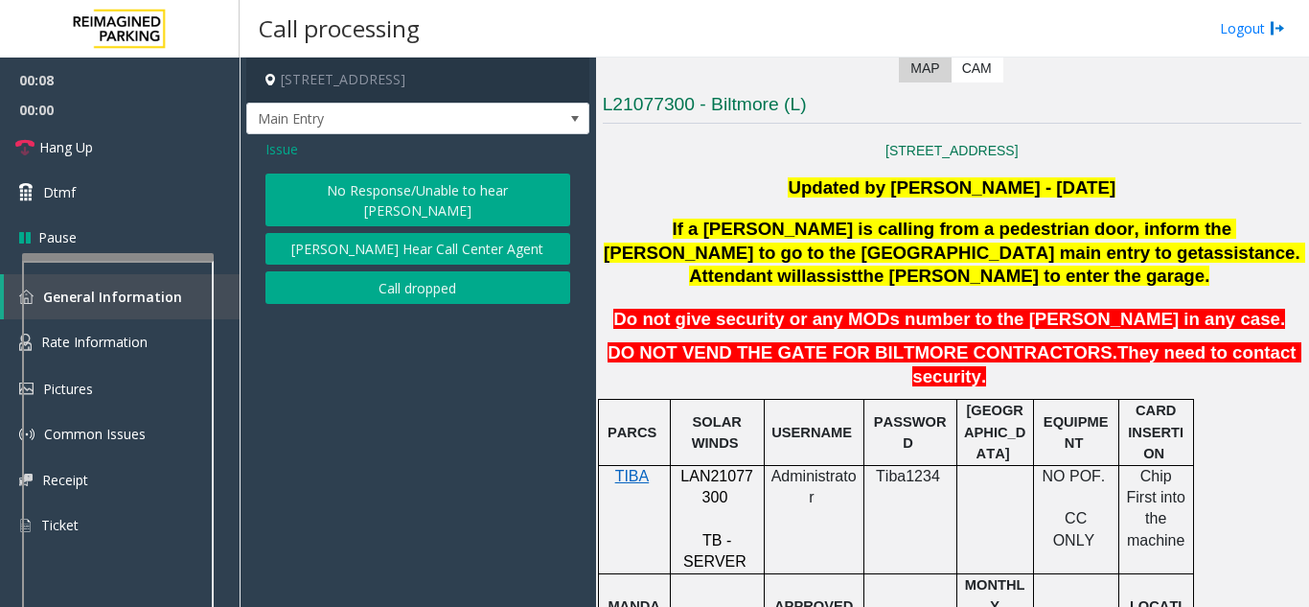
click at [376, 201] on button "No Response/Unable to hear [PERSON_NAME]" at bounding box center [418, 199] width 305 height 53
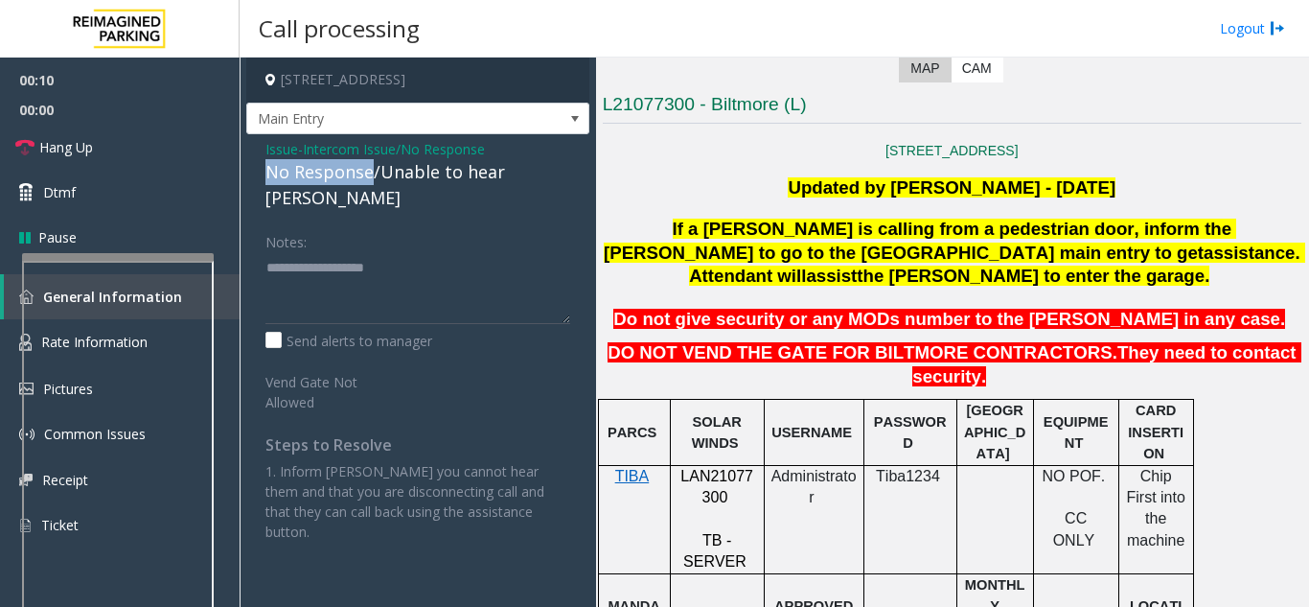
drag, startPoint x: 371, startPoint y: 192, endPoint x: 260, endPoint y: 188, distance: 111.3
click at [257, 189] on div "Issue - Intercom Issue/No Response No Response/Unable to hear [PERSON_NAME] Not…" at bounding box center [417, 347] width 343 height 427
click at [464, 256] on textarea at bounding box center [418, 288] width 305 height 72
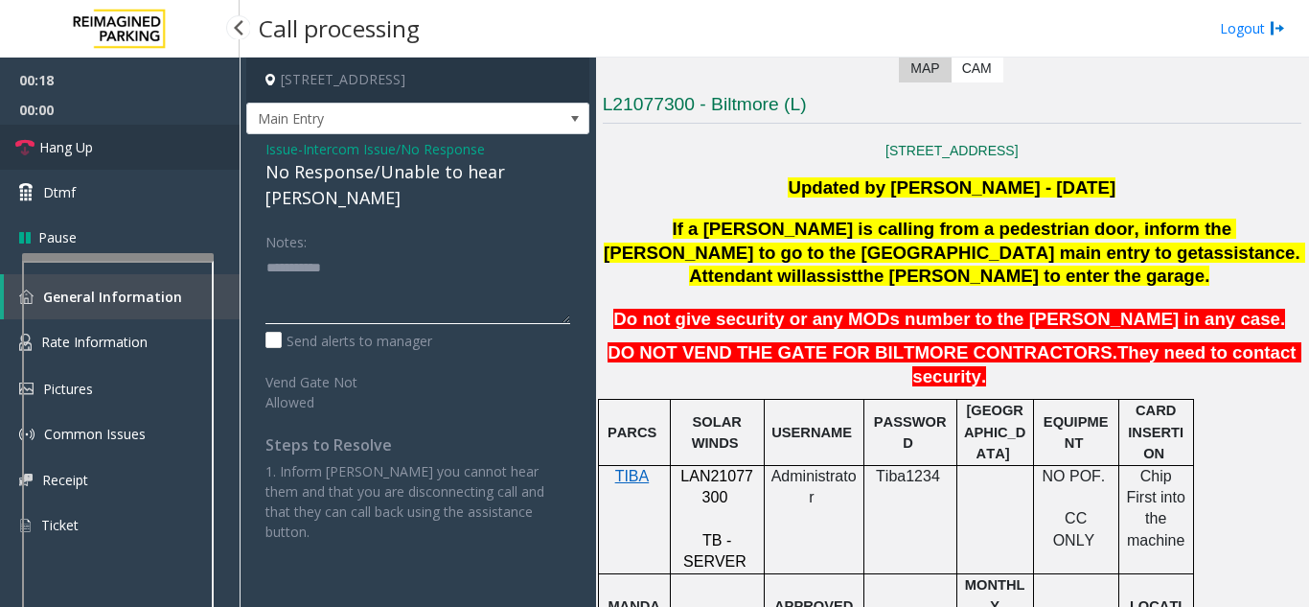
type textarea "**********"
click at [115, 165] on link "Hang Up" at bounding box center [120, 147] width 240 height 45
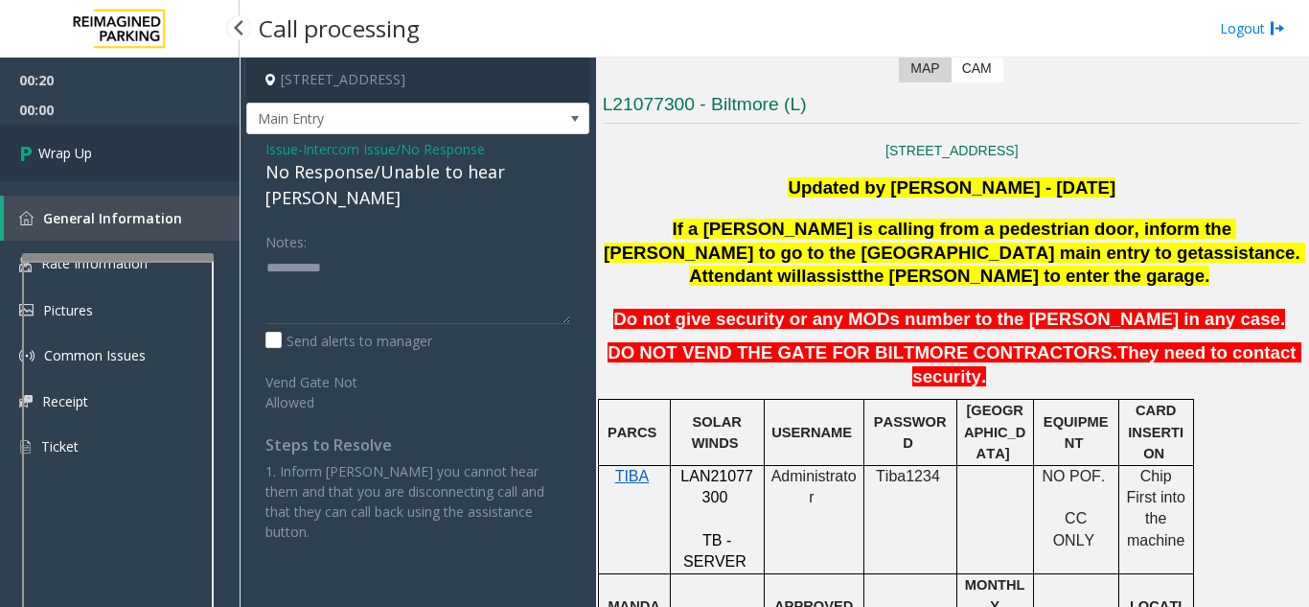
click at [68, 160] on span "Wrap Up" at bounding box center [65, 153] width 54 height 20
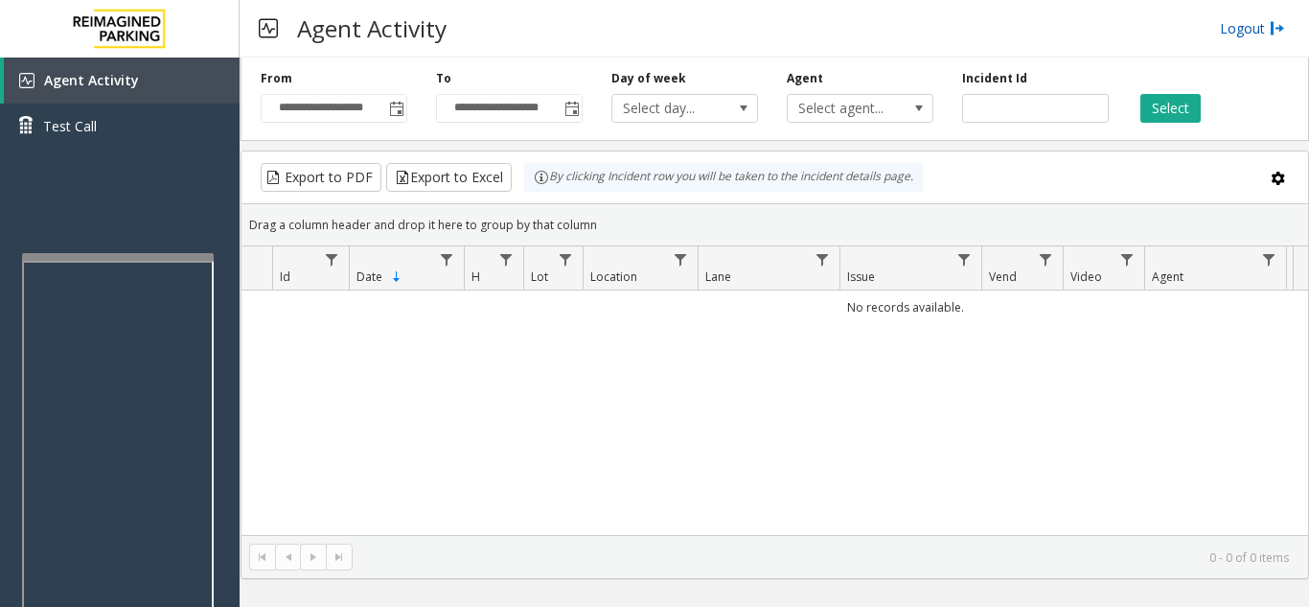
click at [1246, 25] on link "Logout" at bounding box center [1252, 28] width 65 height 20
